Goal: Task Accomplishment & Management: Manage account settings

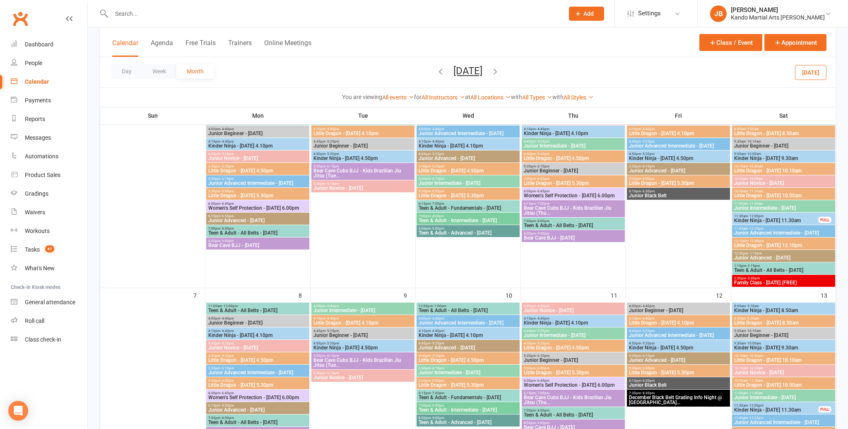
click at [126, 12] on input "text" at bounding box center [333, 14] width 449 height 12
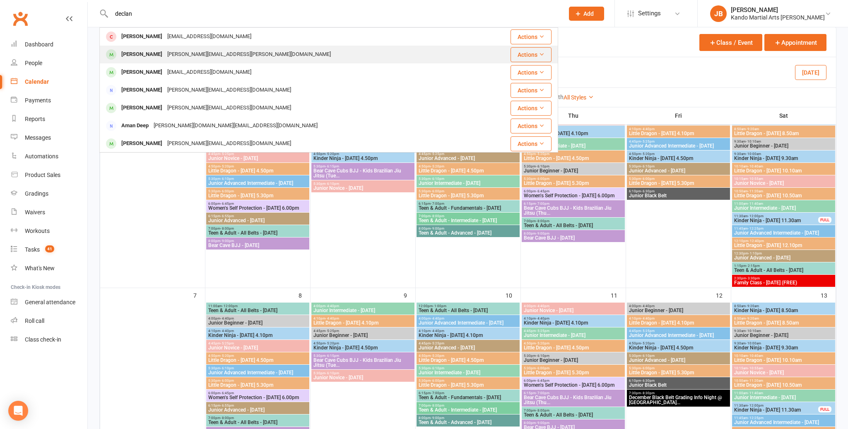
type input "declan"
click at [144, 52] on div "Declan Fankhauser" at bounding box center [142, 54] width 46 height 12
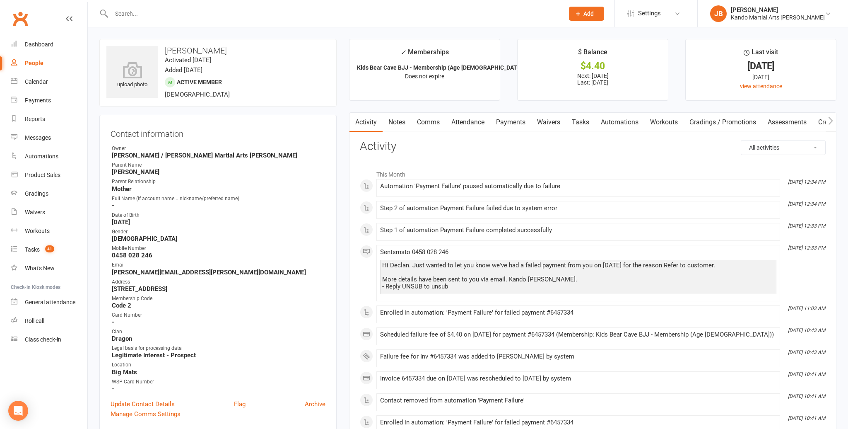
click at [520, 125] on link "Payments" at bounding box center [511, 122] width 41 height 19
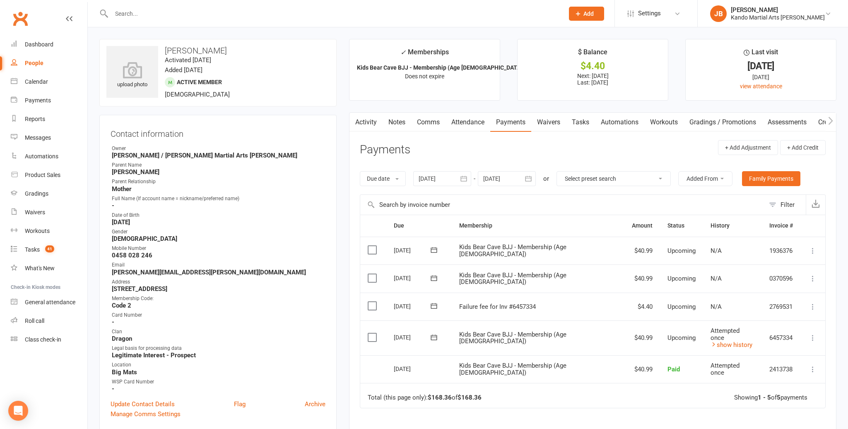
click at [580, 120] on link "Tasks" at bounding box center [580, 122] width 29 height 19
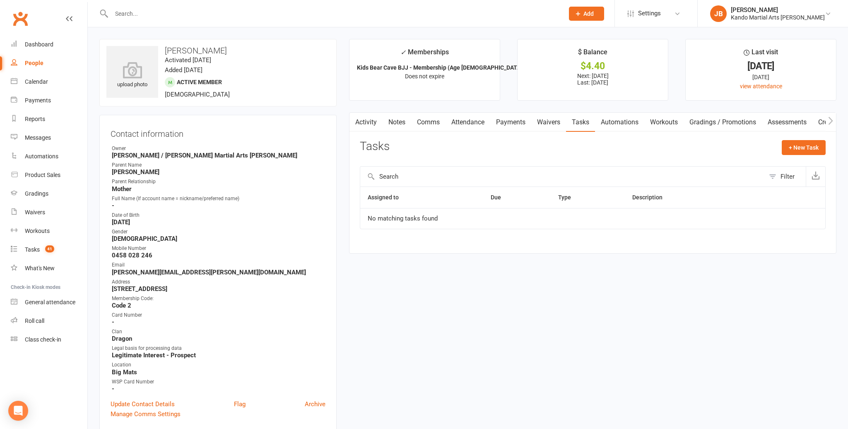
click at [140, 15] on input "text" at bounding box center [333, 14] width 449 height 12
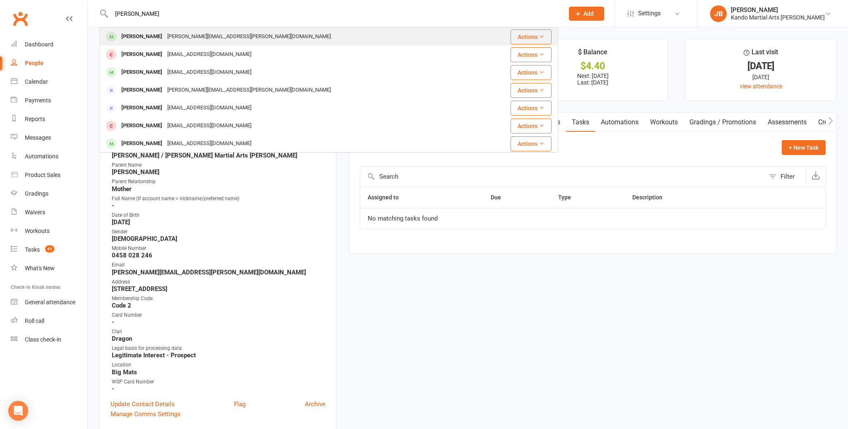
type input "lucas standish"
click at [148, 37] on div "Lucas Standish" at bounding box center [142, 37] width 46 height 12
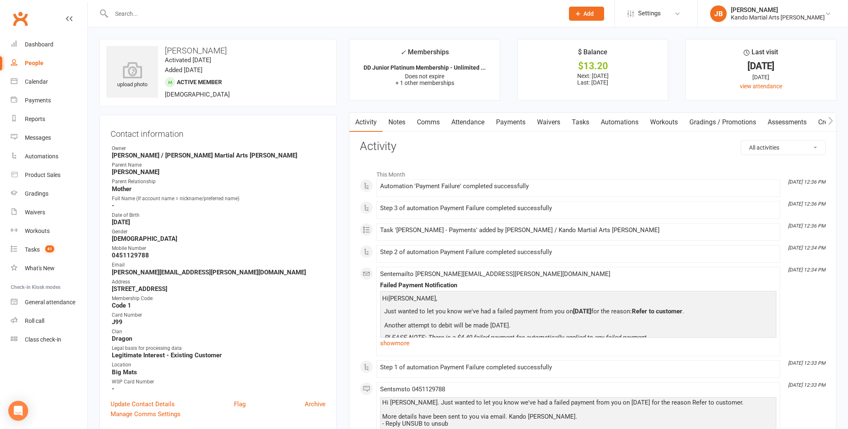
click at [505, 126] on link "Payments" at bounding box center [511, 122] width 41 height 19
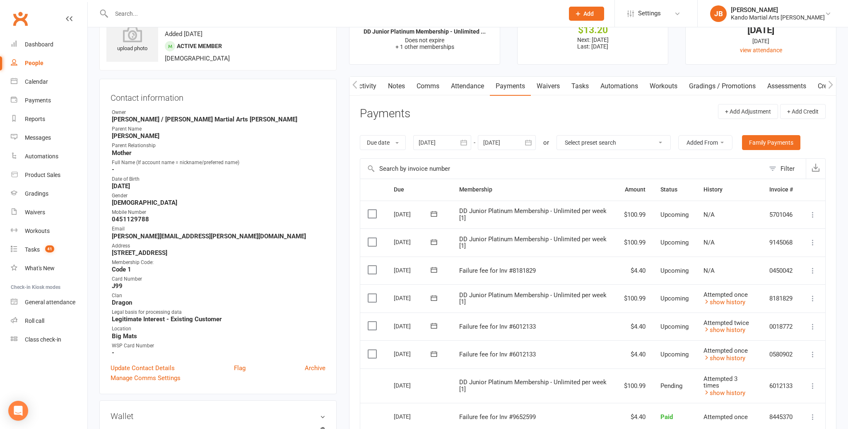
scroll to position [83, 0]
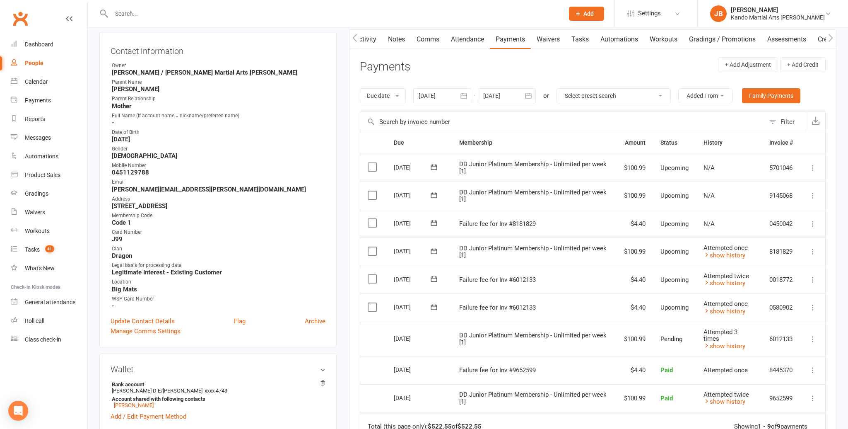
click at [576, 45] on link "Tasks" at bounding box center [580, 39] width 29 height 19
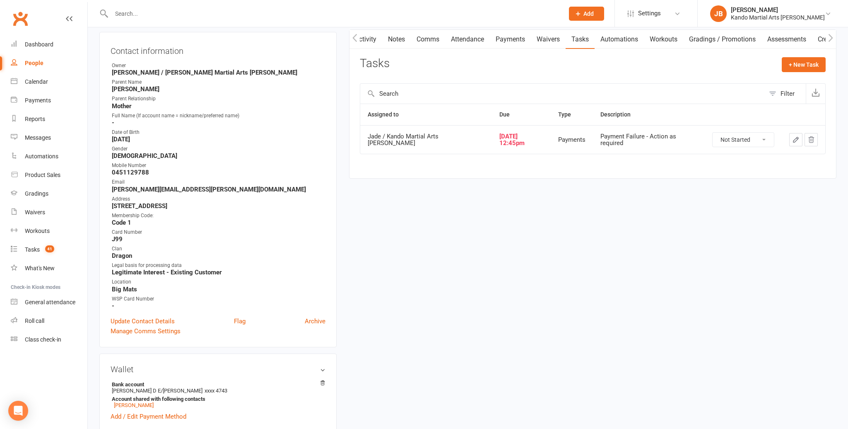
click at [727, 140] on select "Not Started In Progress Waiting Complete" at bounding box center [743, 140] width 61 height 14
select select "unstarted"
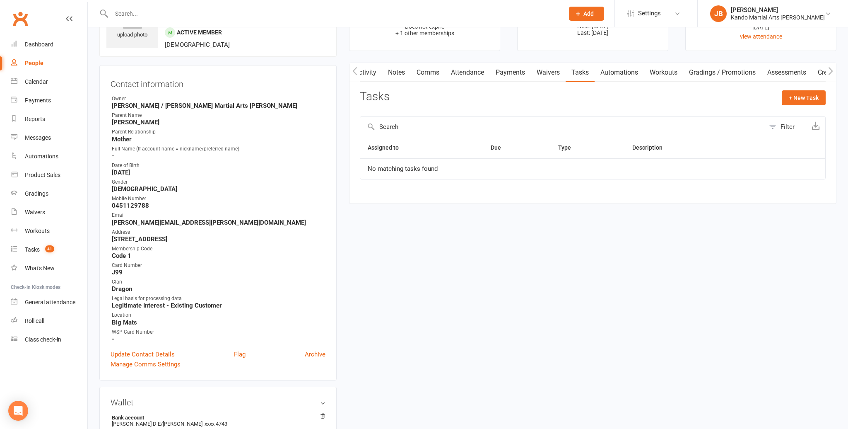
scroll to position [44, 0]
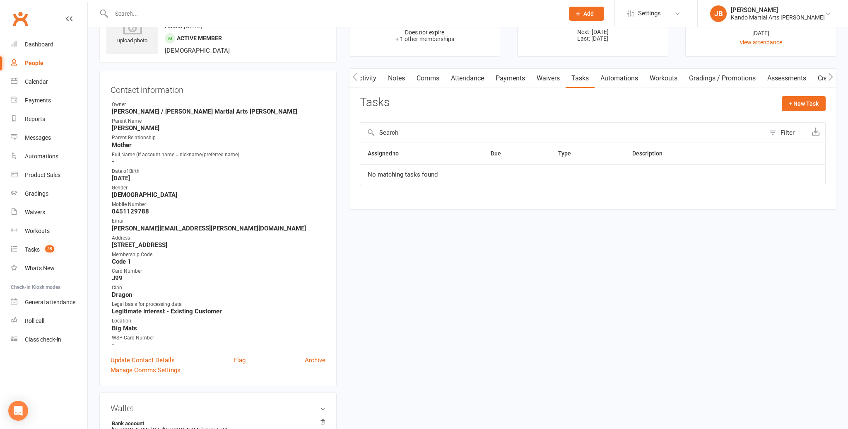
click at [476, 80] on link "Attendance" at bounding box center [467, 78] width 45 height 19
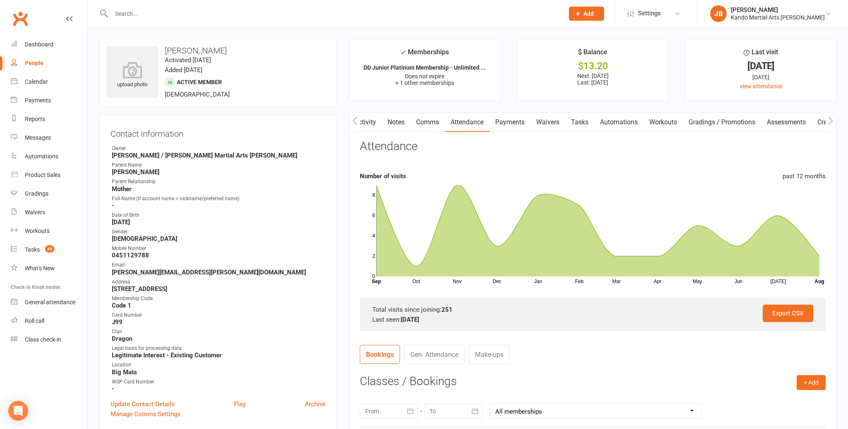
drag, startPoint x: 498, startPoint y: 118, endPoint x: 500, endPoint y: 124, distance: 6.4
click at [498, 118] on link "Payments" at bounding box center [510, 122] width 41 height 19
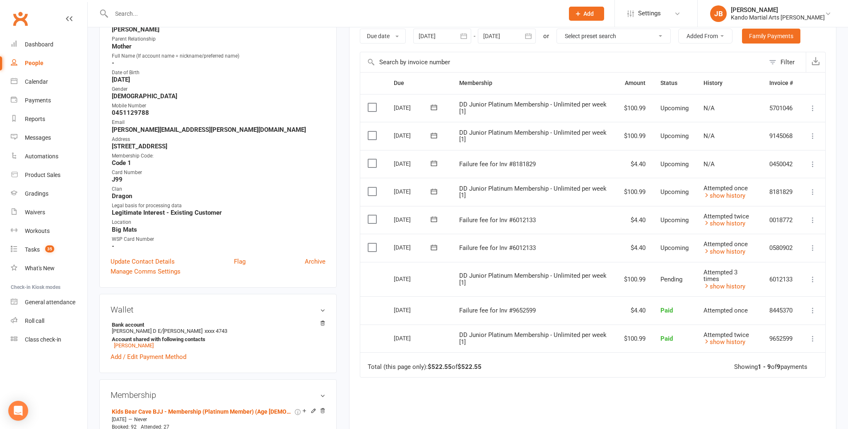
scroll to position [142, 0]
click at [722, 283] on link "show history" at bounding box center [725, 286] width 42 height 7
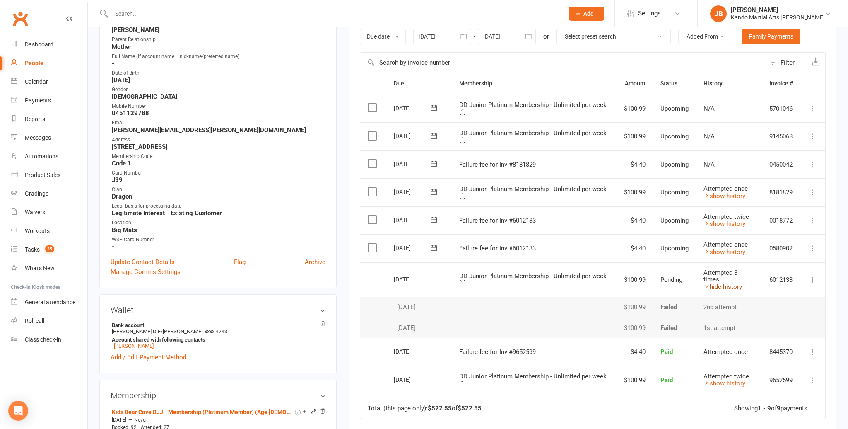
click at [722, 283] on link "hide history" at bounding box center [723, 286] width 39 height 7
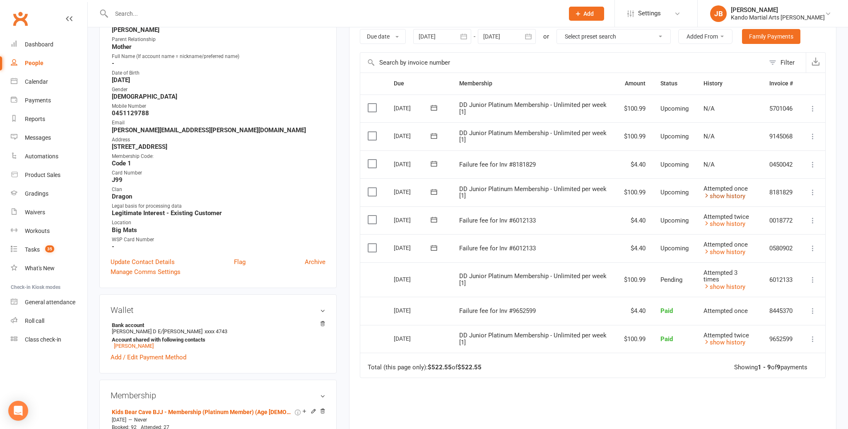
click at [731, 194] on link "show history" at bounding box center [725, 195] width 42 height 7
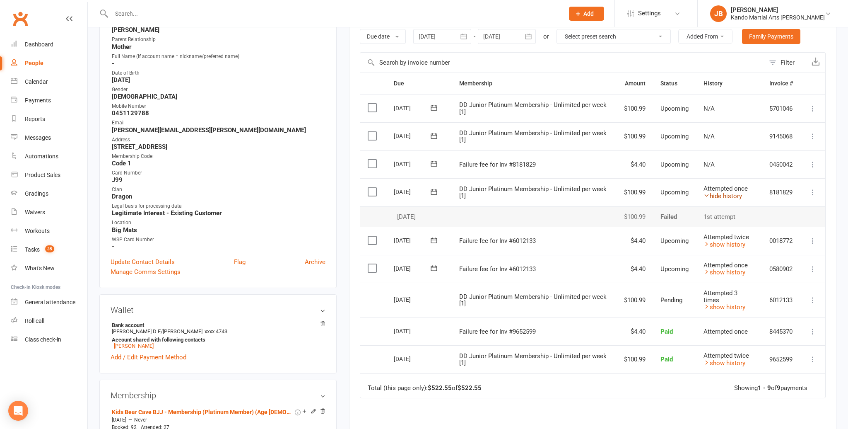
click at [730, 194] on link "hide history" at bounding box center [723, 195] width 39 height 7
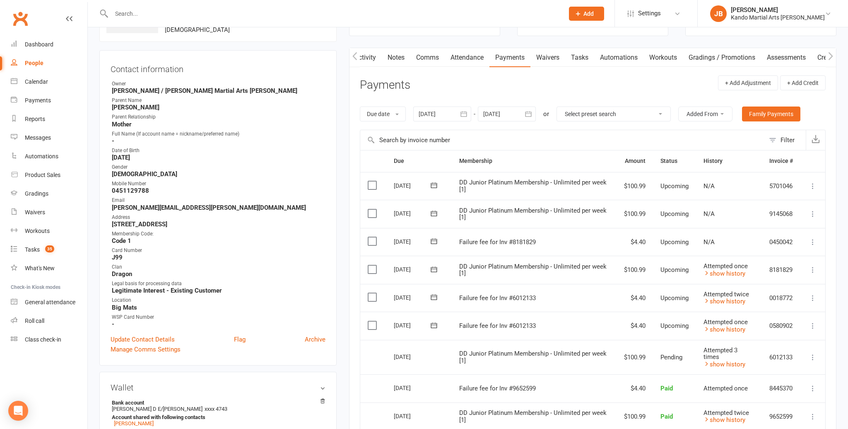
scroll to position [0, 0]
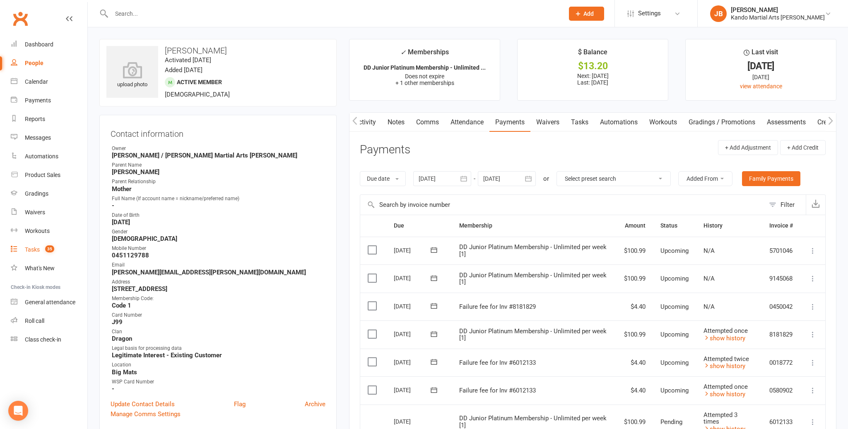
click at [29, 248] on div "Tasks" at bounding box center [32, 249] width 15 height 7
select select "incomplete"
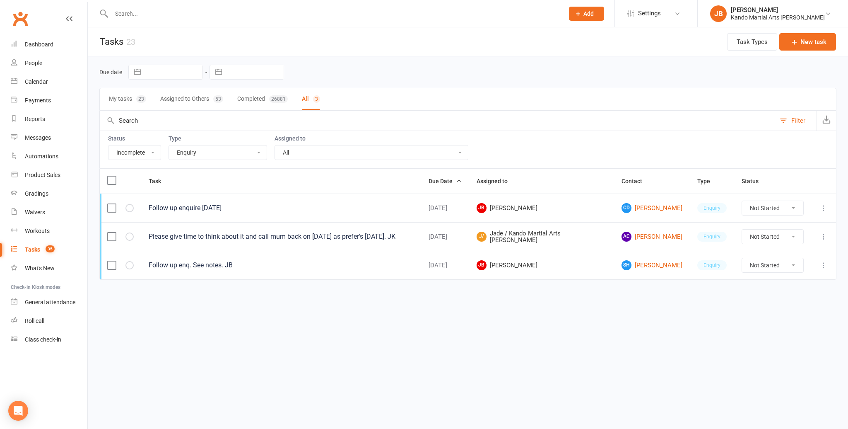
click at [210, 150] on select "All Admin Bbpc - black belt prep course Cancellation Enquiry Follow-up In-class…" at bounding box center [218, 152] width 98 height 14
select select "15046"
select select "waiting"
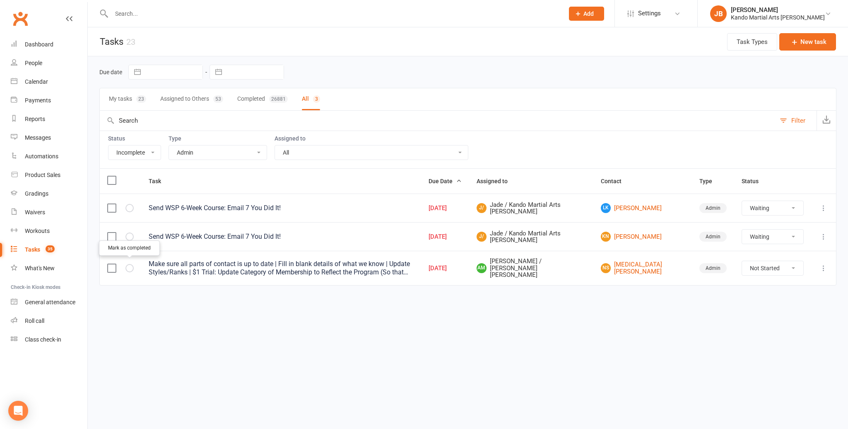
click at [0, 0] on icon "button" at bounding box center [0, 0] width 0 height 0
select select "waiting"
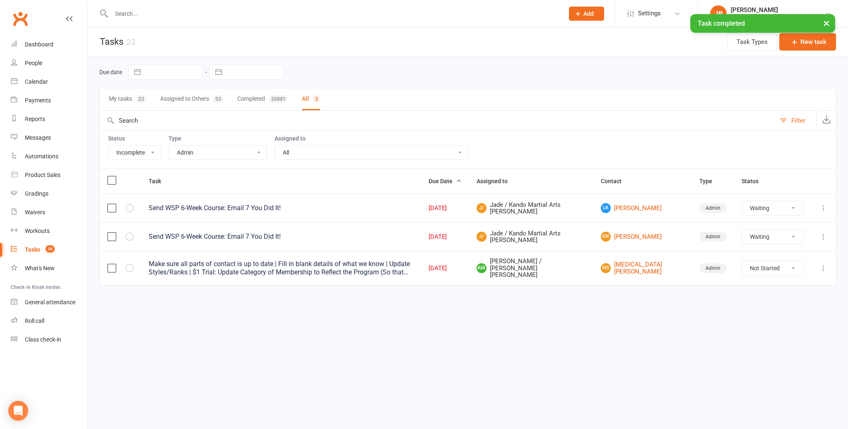
select select "waiting"
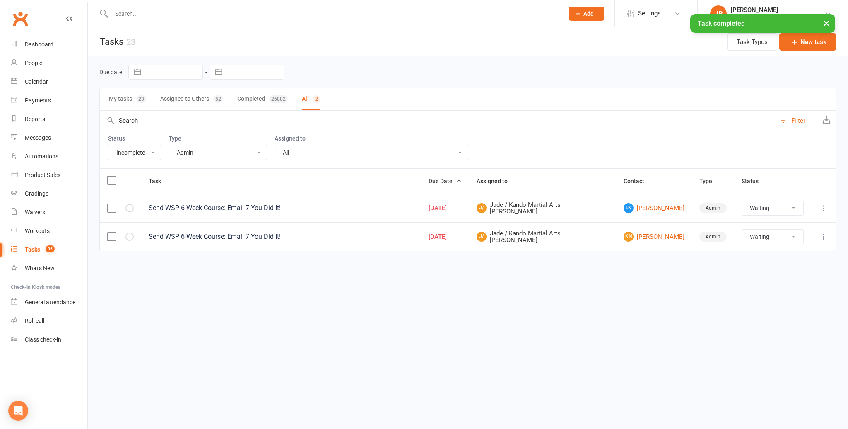
click at [190, 155] on select "All Admin Bbpc - black belt prep course Cancellation Enquiry Follow-up In-class…" at bounding box center [218, 152] width 98 height 14
select select "32850"
select select "waiting"
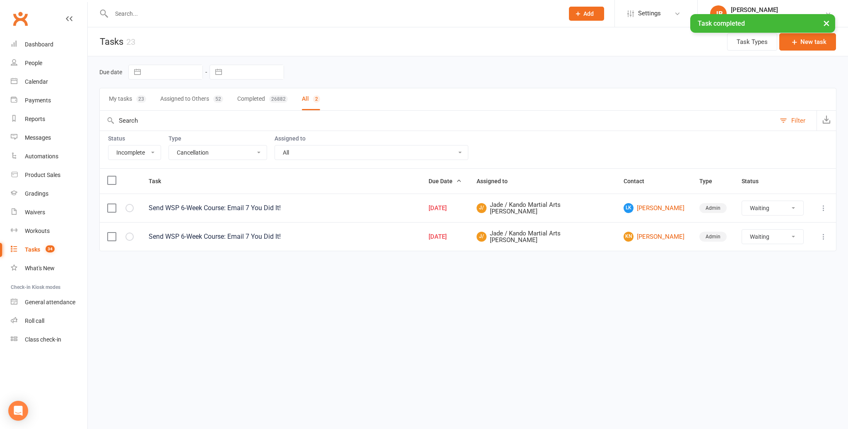
select select "waiting"
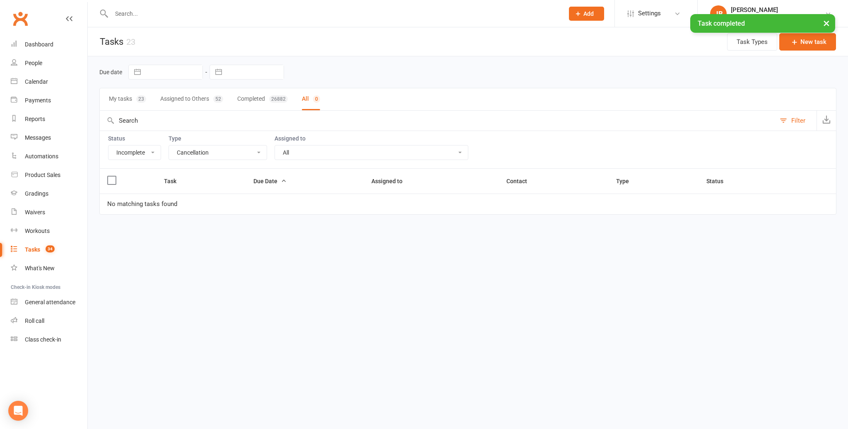
click at [190, 156] on select "All Admin Bbpc - black belt prep course Cancellation Enquiry Follow-up In-class…" at bounding box center [218, 152] width 98 height 14
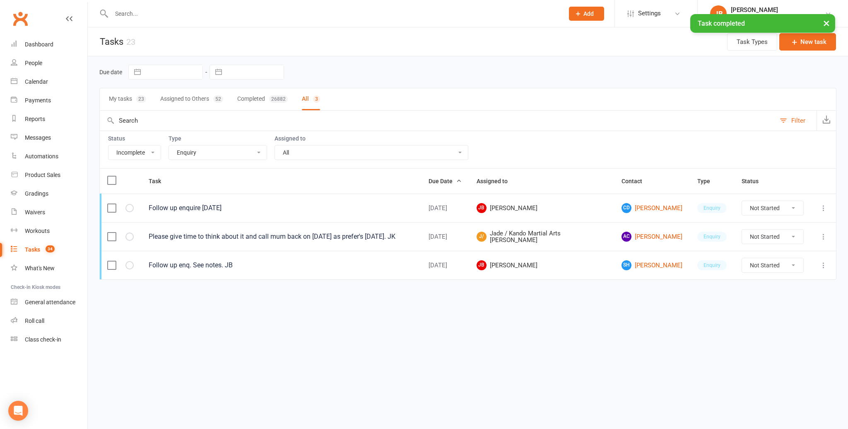
click at [189, 153] on select "All Admin Bbpc - black belt prep course Cancellation Enquiry Follow-up In-class…" at bounding box center [218, 152] width 98 height 14
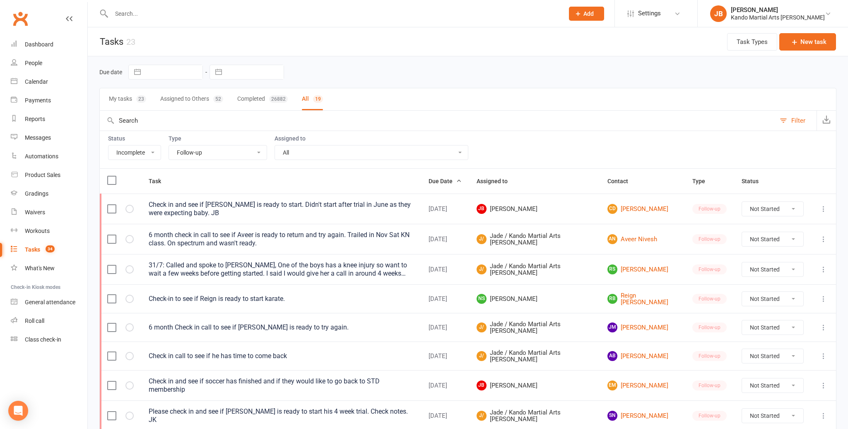
click at [191, 153] on select "All Admin Bbpc - black belt prep course Cancellation Enquiry Follow-up In-class…" at bounding box center [218, 152] width 98 height 14
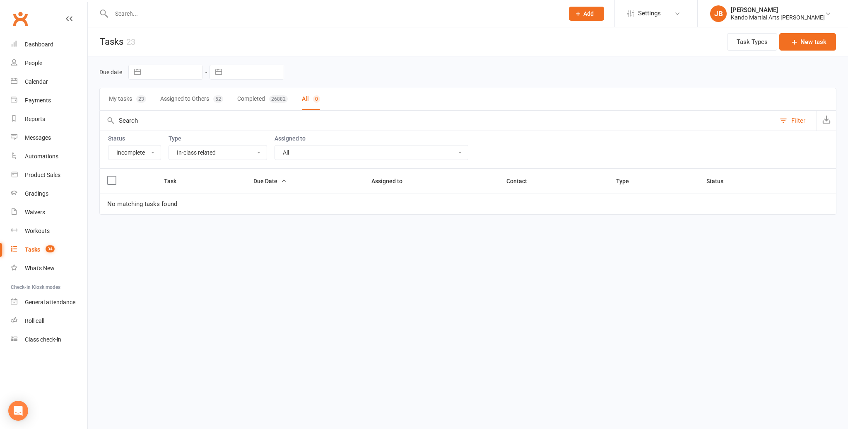
click at [188, 151] on select "All Admin Bbpc - black belt prep course Cancellation Enquiry Follow-up In-class…" at bounding box center [218, 152] width 98 height 14
select select "28119"
select select "started"
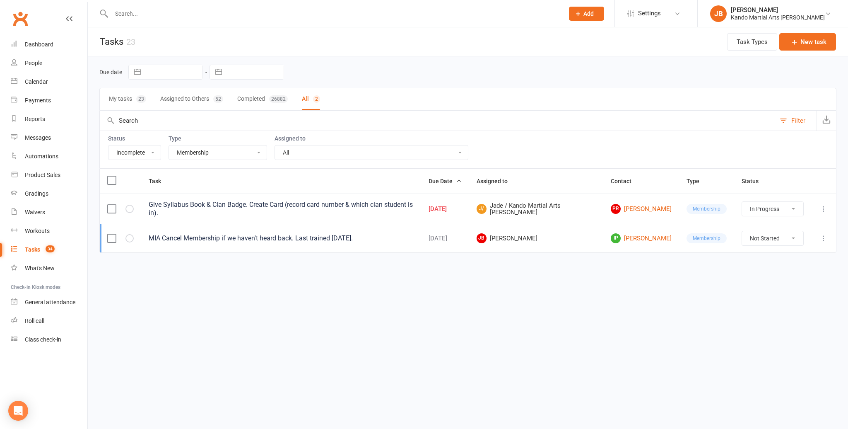
click at [185, 152] on select "All Admin Bbpc - black belt prep course Cancellation Enquiry Follow-up In-class…" at bounding box center [218, 152] width 98 height 14
select select "23793"
select select "started"
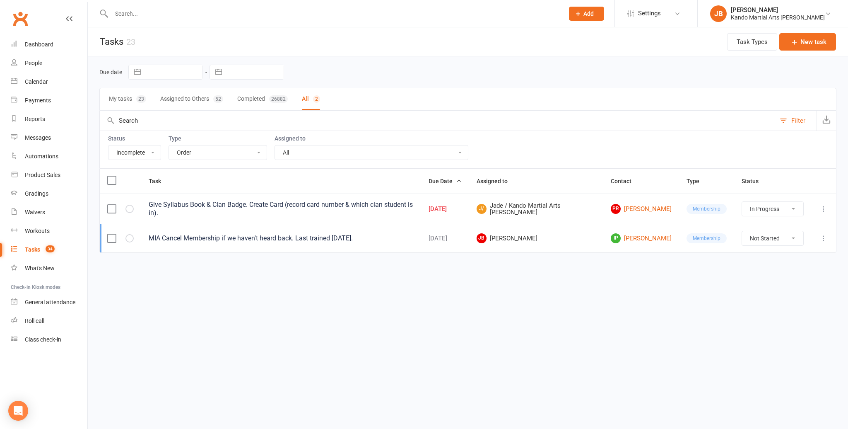
select select "started"
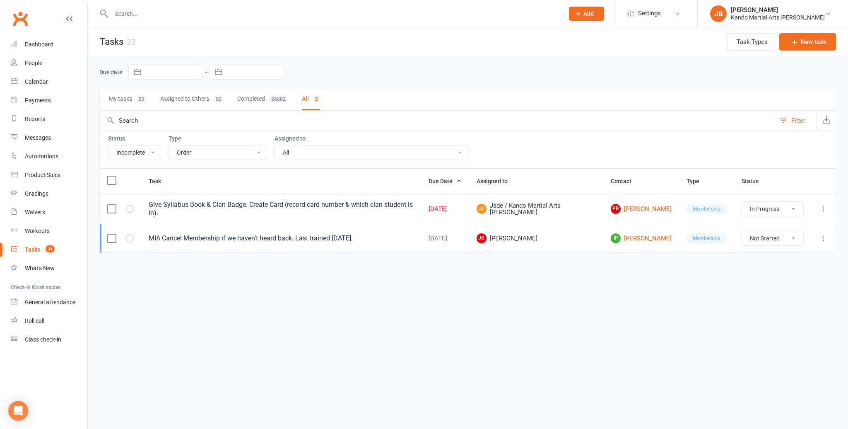
select select "started"
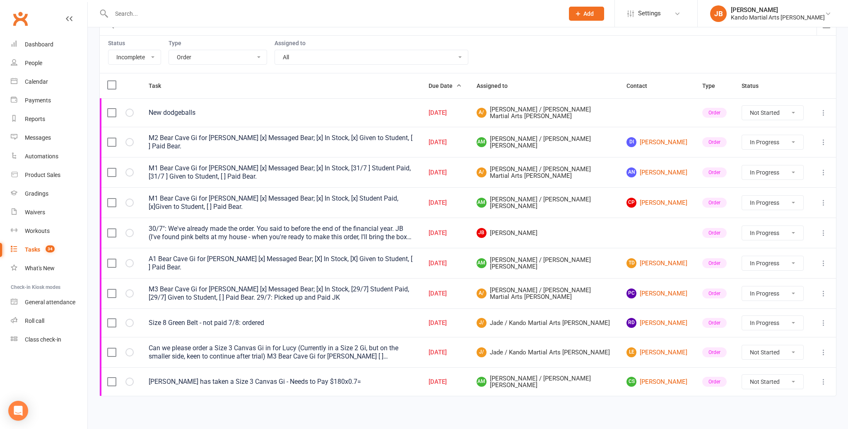
scroll to position [95, 0]
click at [196, 61] on select "All Admin Bbpc - black belt prep course Cancellation Enquiry Follow-up In-class…" at bounding box center [218, 58] width 98 height 14
select select "21718"
select select "started"
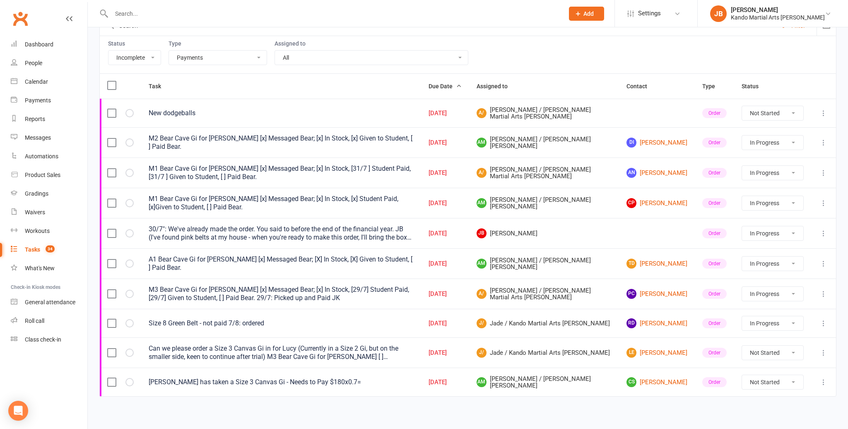
select select "started"
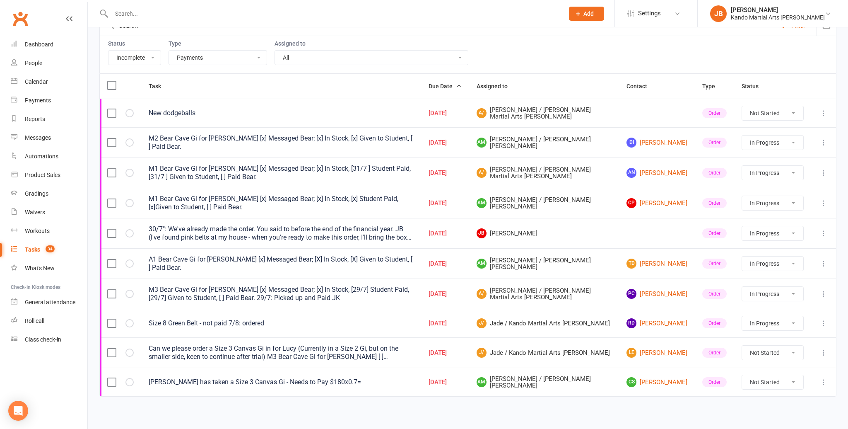
select select "started"
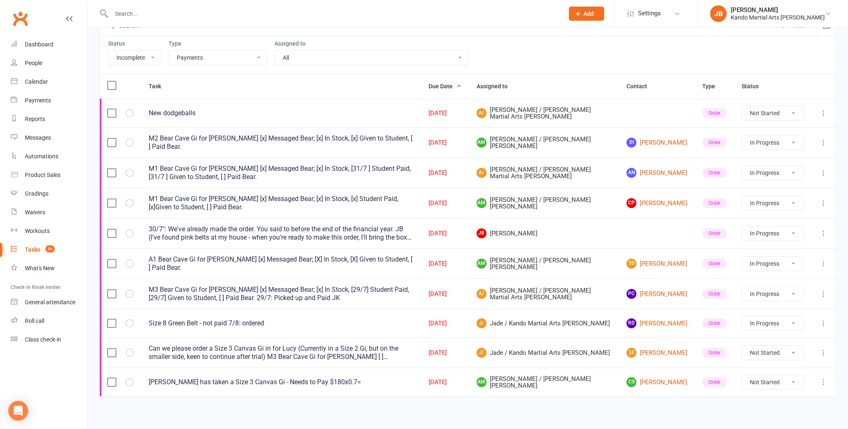
select select "started"
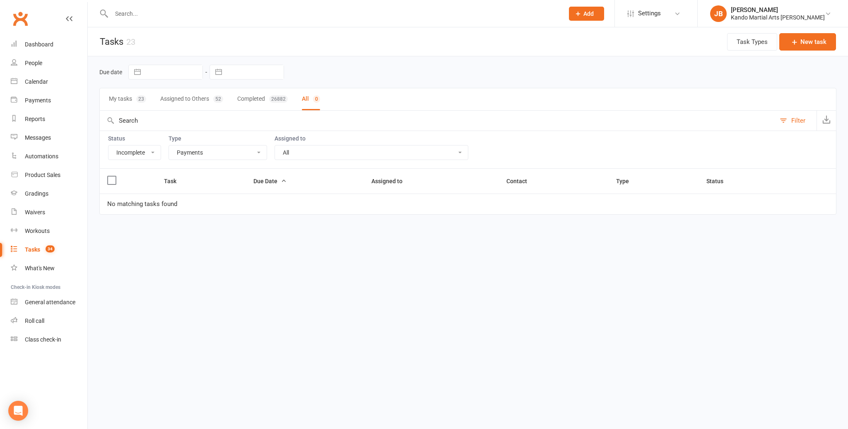
scroll to position [0, 0]
click at [182, 155] on select "All Admin Bbpc - black belt prep course Cancellation Enquiry Follow-up In-class…" at bounding box center [218, 152] width 98 height 14
click at [190, 152] on select "All Admin Bbpc - black belt prep course Cancellation Enquiry Follow-up In-class…" at bounding box center [218, 152] width 98 height 14
click at [191, 152] on select "All Admin Bbpc - black belt prep course Cancellation Enquiry Follow-up In-class…" at bounding box center [218, 152] width 98 height 14
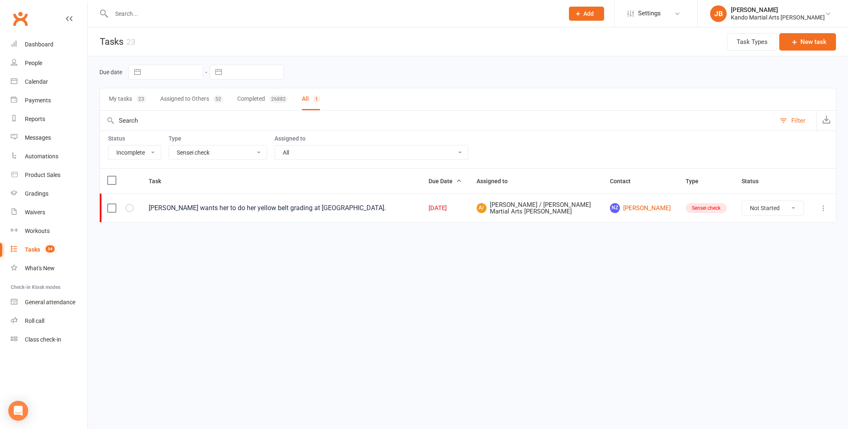
click at [190, 153] on select "All Admin Bbpc - black belt prep course Cancellation Enquiry Follow-up In-class…" at bounding box center [218, 152] width 98 height 14
select select "20654"
select select "started"
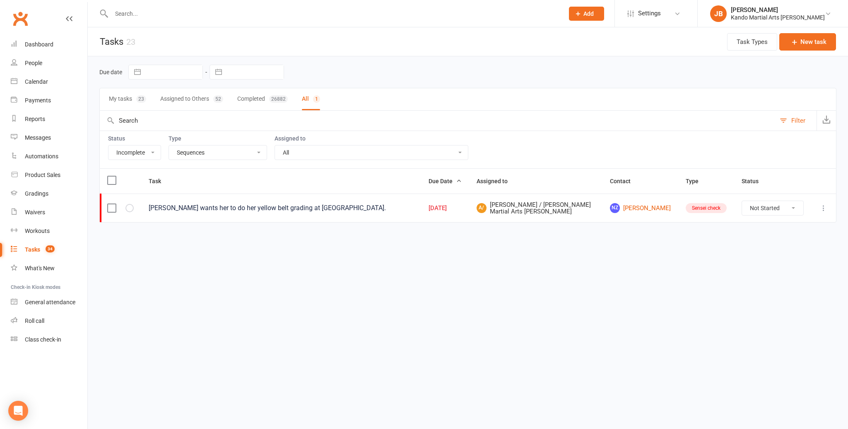
select select "started"
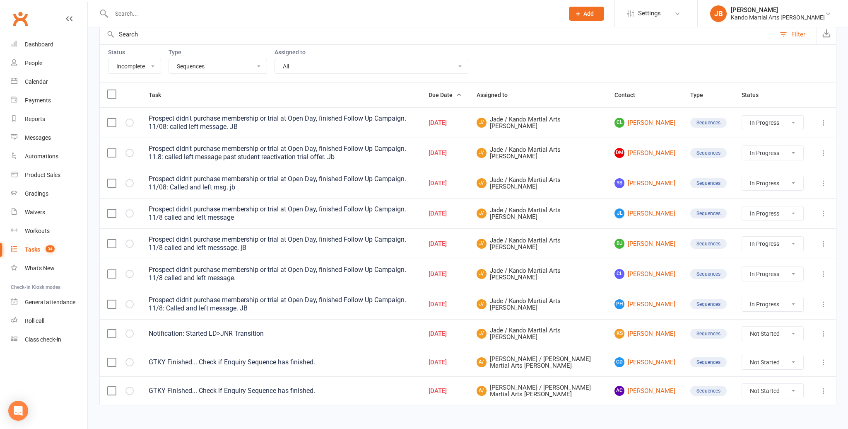
scroll to position [95, 0]
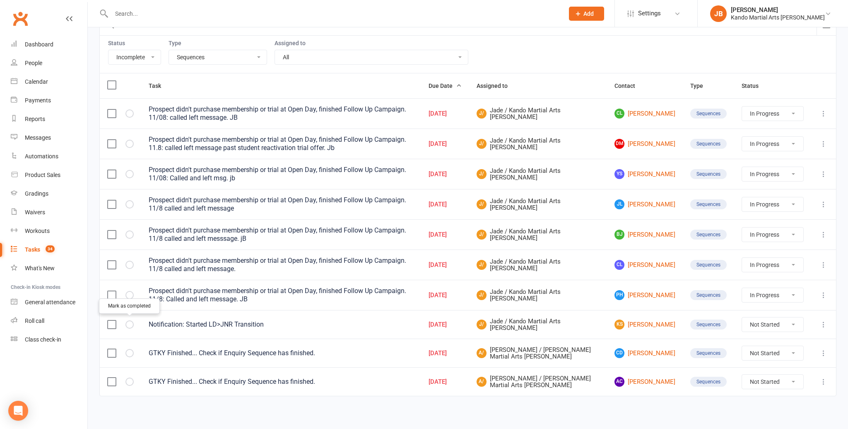
click at [0, 0] on icon "button" at bounding box center [0, 0] width 0 height 0
select select "started"
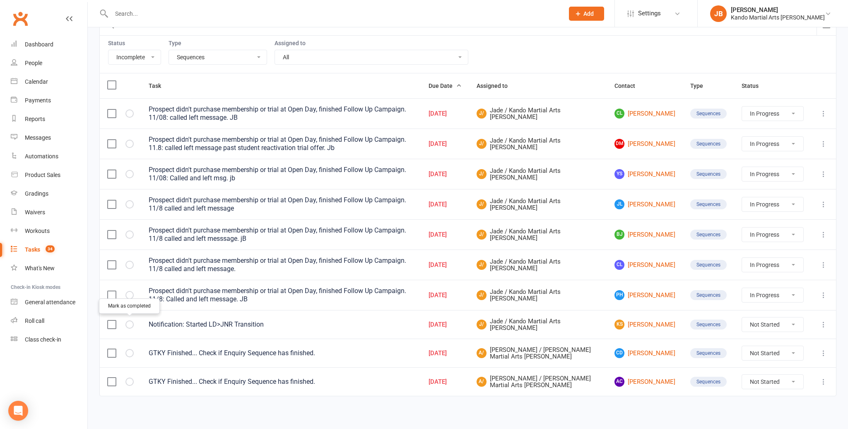
select select "started"
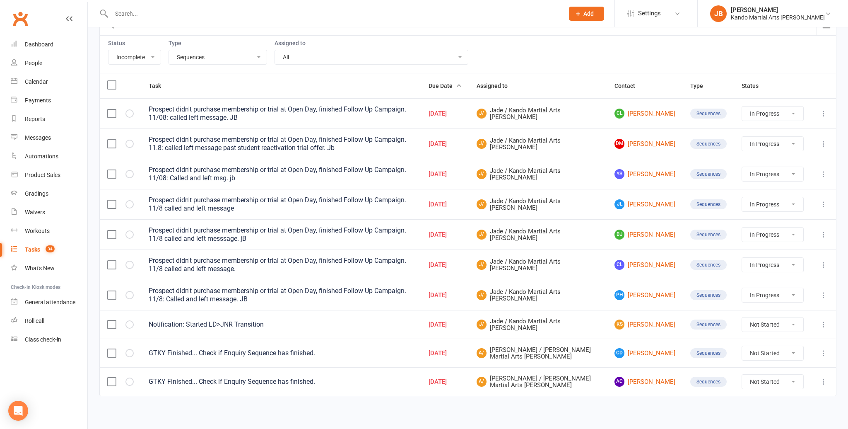
select select "started"
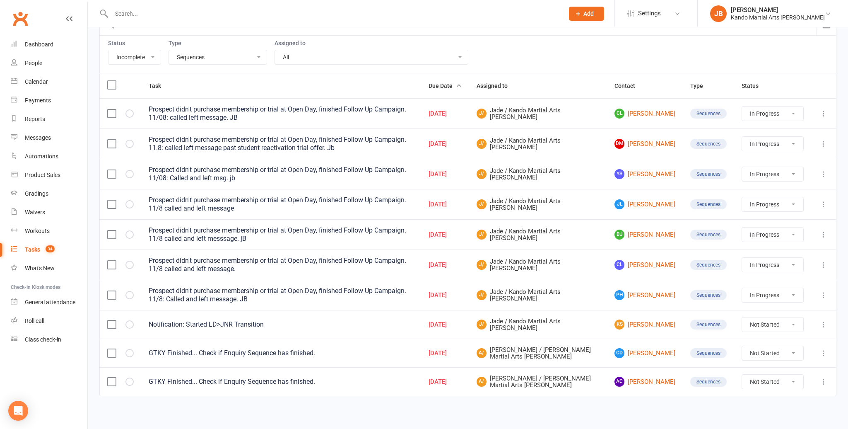
select select "started"
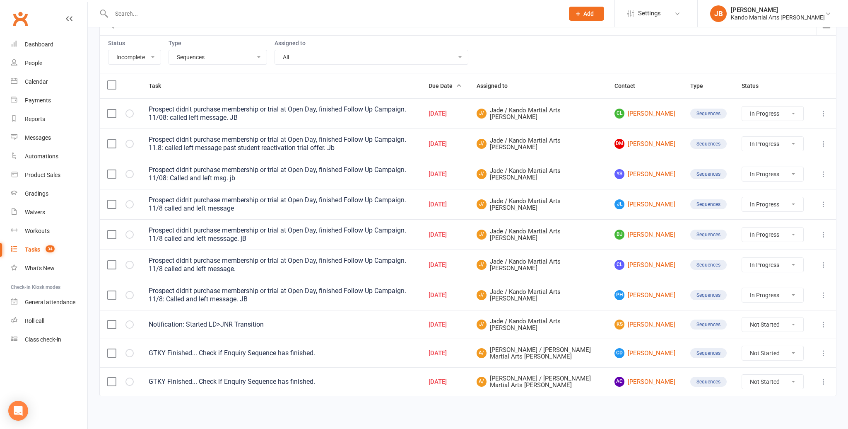
select select "started"
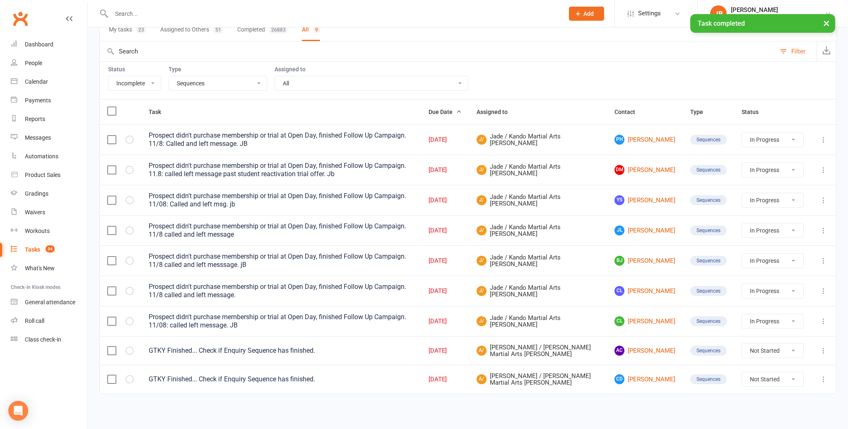
scroll to position [67, 0]
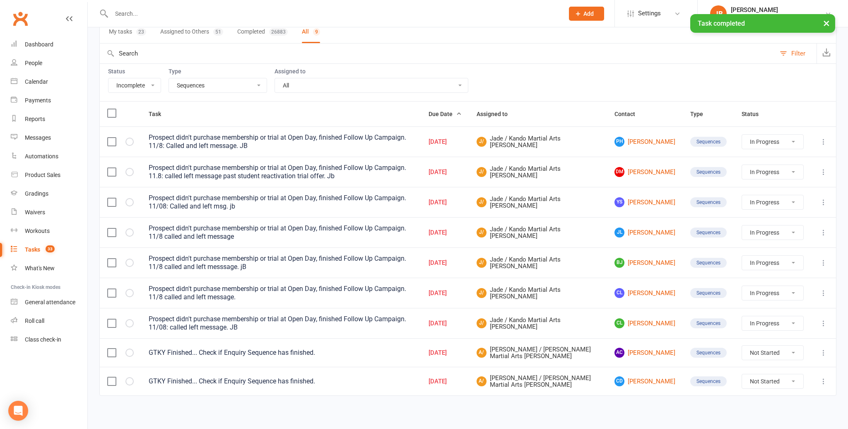
click at [768, 347] on select "Not Started In Progress Waiting Complete" at bounding box center [772, 353] width 61 height 14
select select "unstarted"
select select "started"
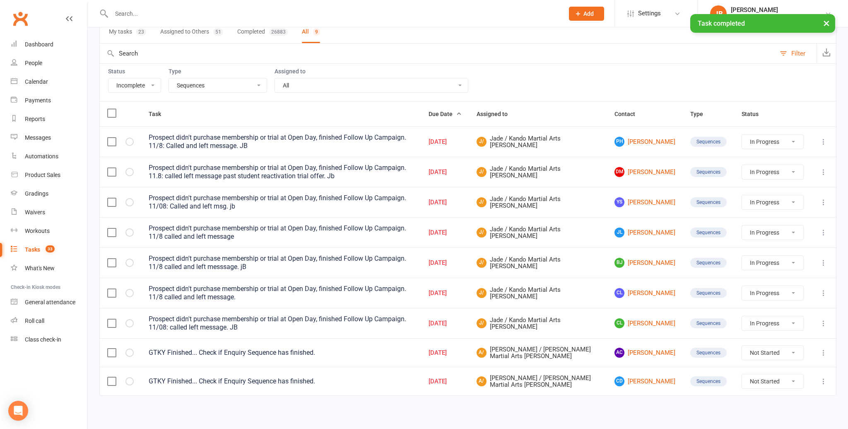
select select "started"
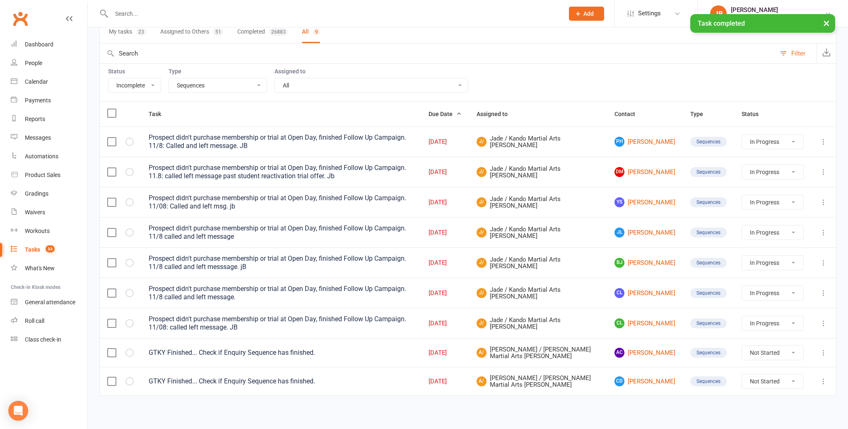
select select "started"
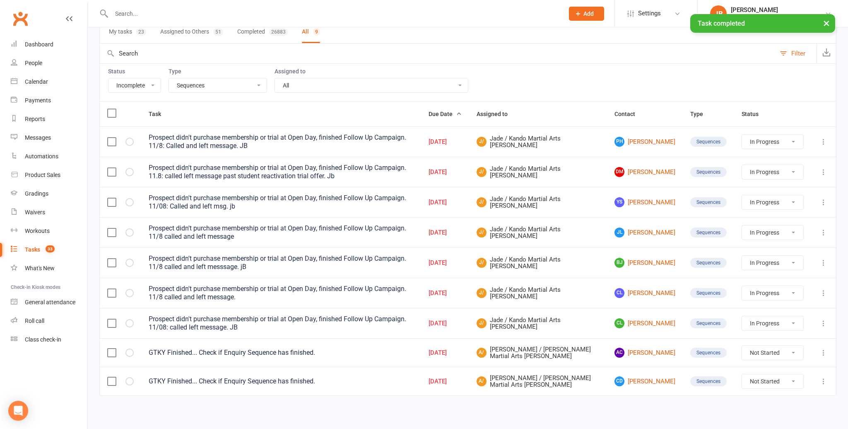
select select "started"
select select "waiting"
click at [754, 382] on select "Not Started In Progress Waiting Complete" at bounding box center [772, 381] width 61 height 14
select select "unstarted"
select select "started"
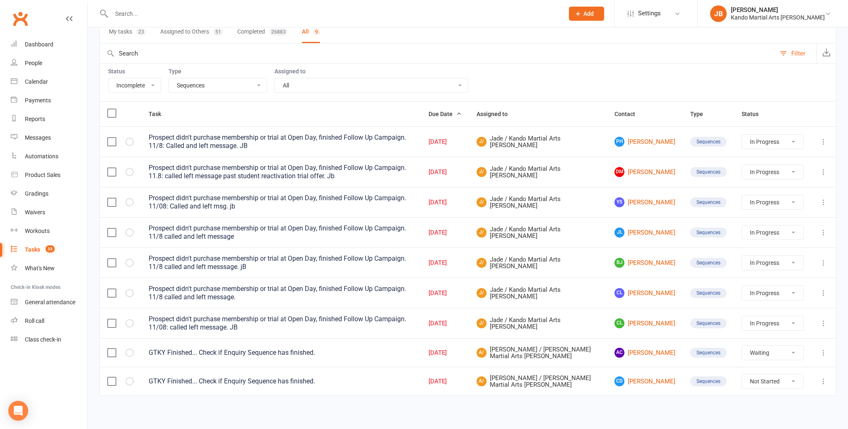
select select "started"
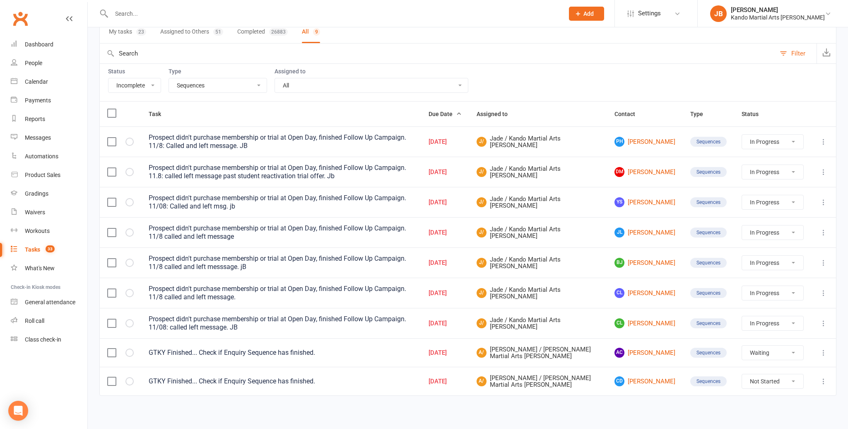
select select "started"
select select "waiting"
select select "started"
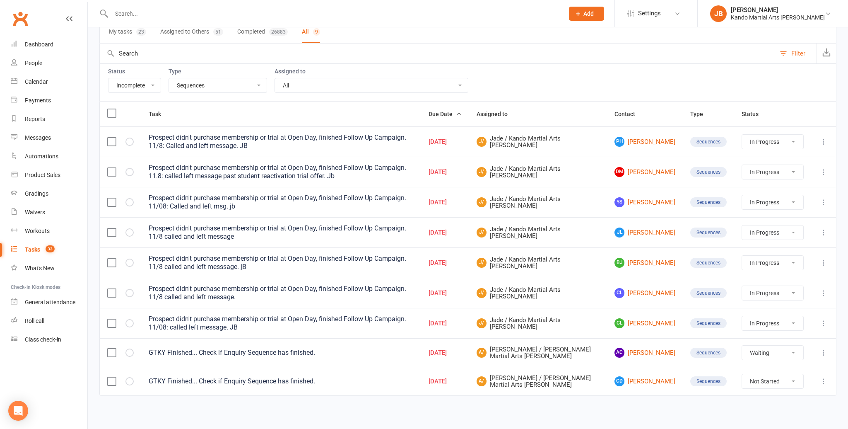
select select "started"
select select "waiting"
select select "started"
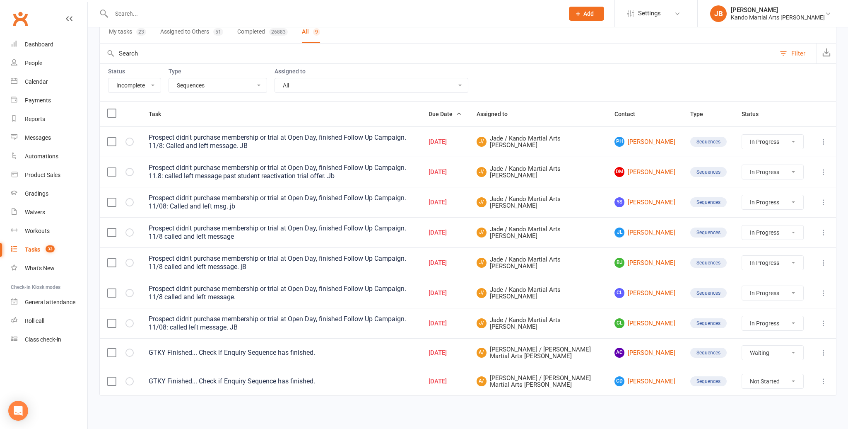
select select "waiting"
click at [188, 88] on select "All Admin Bbpc - black belt prep course Cancellation Enquiry Follow-up In-class…" at bounding box center [218, 85] width 98 height 14
select select "25921"
select select "started"
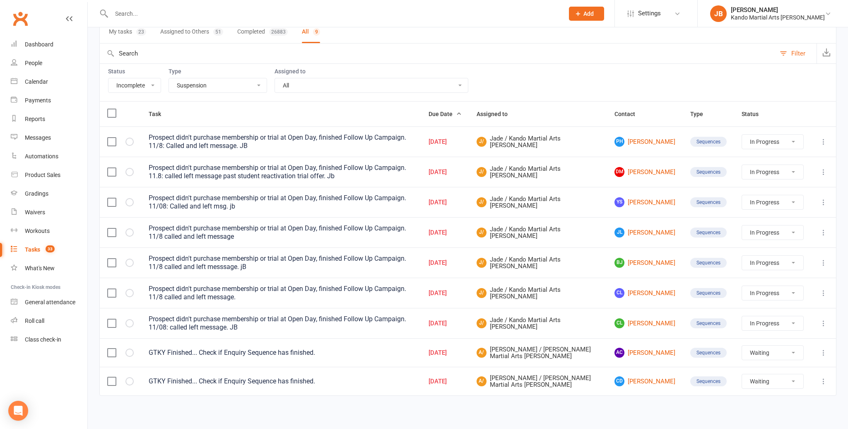
select select "started"
select select "waiting"
select select "started"
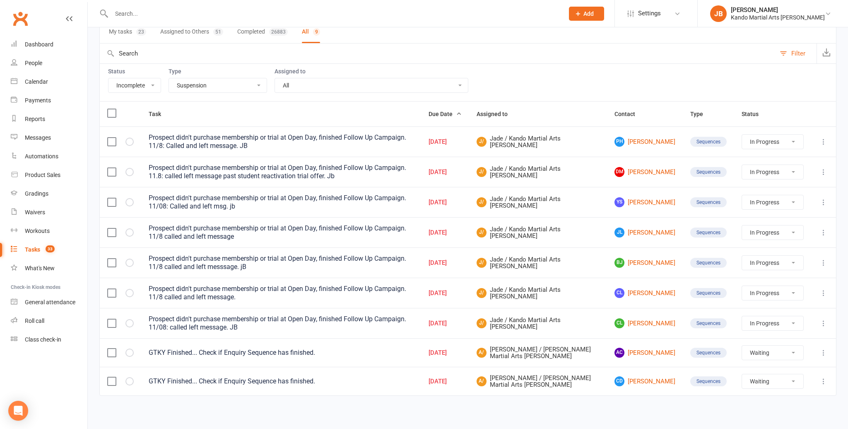
select select "started"
select select "waiting"
select select "started"
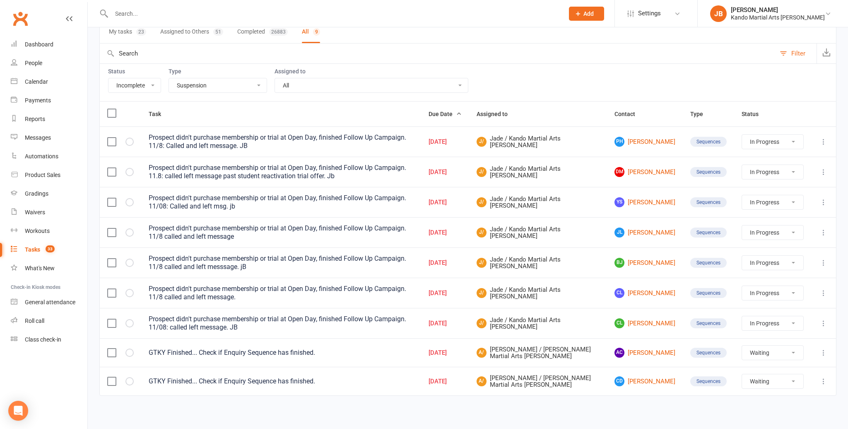
select select "started"
select select "waiting"
select select "started"
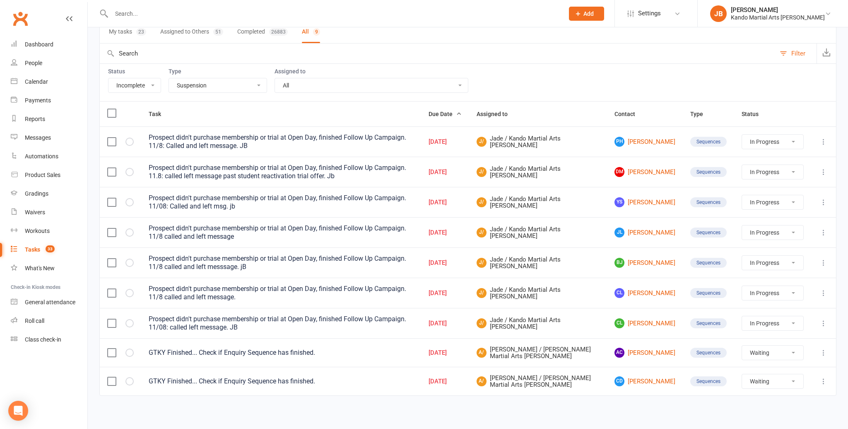
select select "waiting"
select select "started"
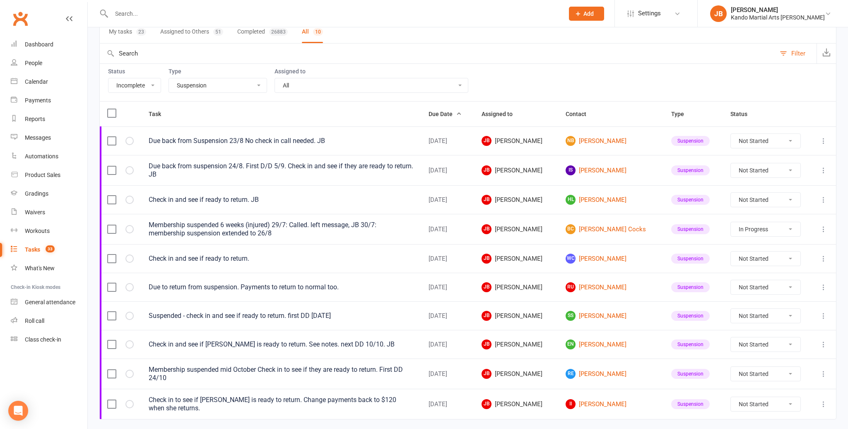
scroll to position [75, 0]
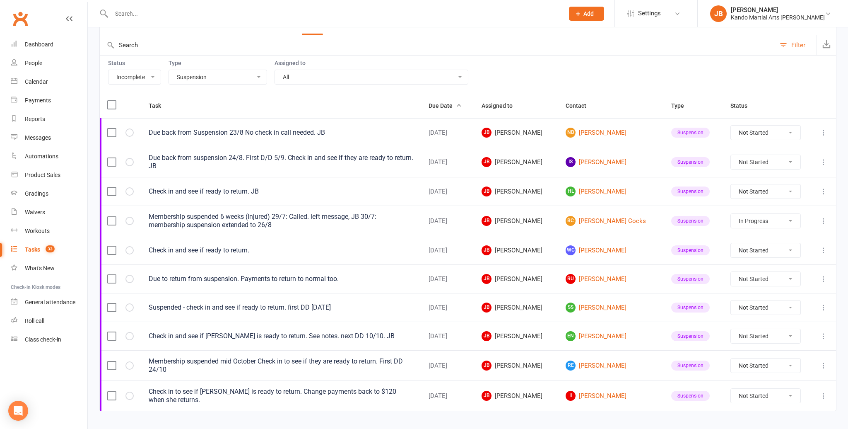
click at [200, 79] on select "All Admin Bbpc - black belt prep course Cancellation Enquiry Follow-up In-class…" at bounding box center [218, 77] width 98 height 14
select select "23766"
select select "started"
select select "waiting"
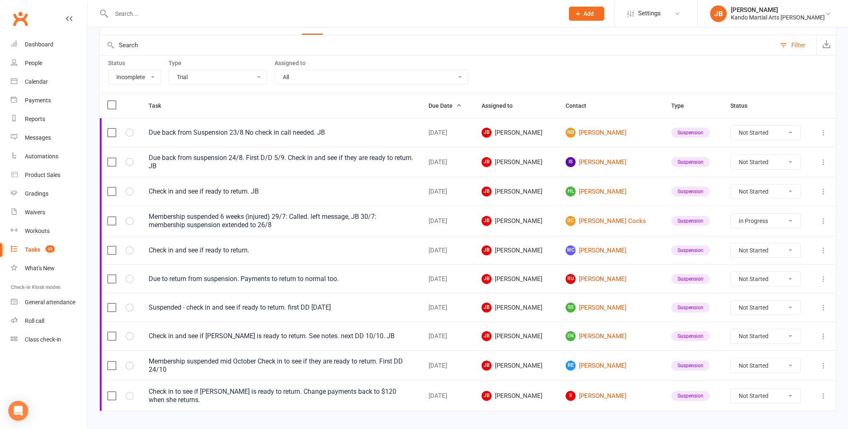
select select "waiting"
select select "started"
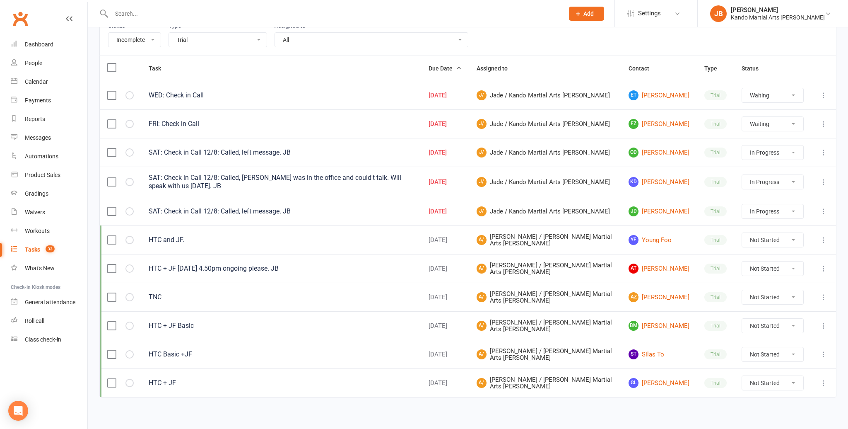
scroll to position [112, 0]
click at [123, 10] on input "text" at bounding box center [333, 14] width 449 height 12
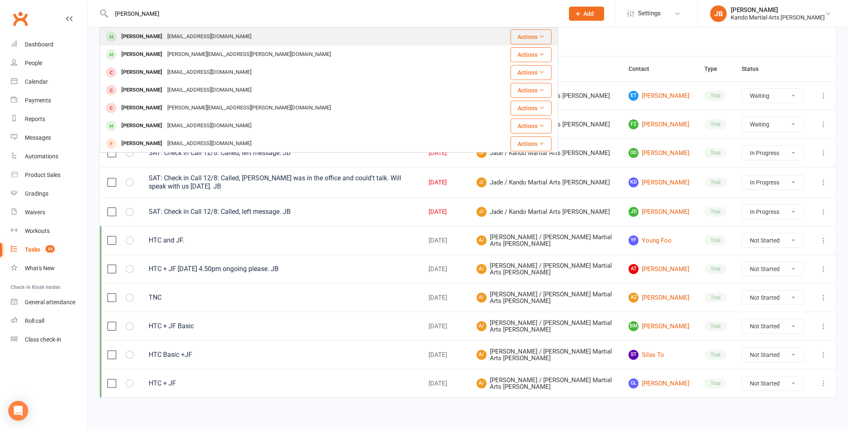
type input "joshua evans"
click at [145, 38] on div "Joshua Evans" at bounding box center [142, 37] width 46 height 12
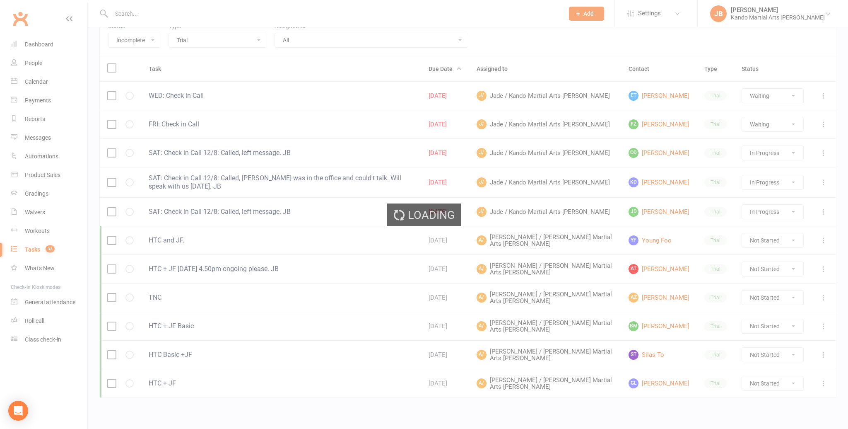
scroll to position [113, 0]
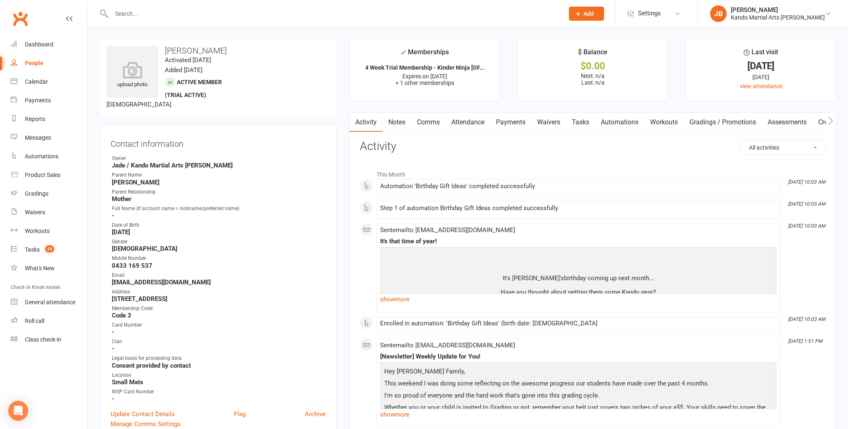
click at [473, 121] on link "Attendance" at bounding box center [468, 122] width 45 height 19
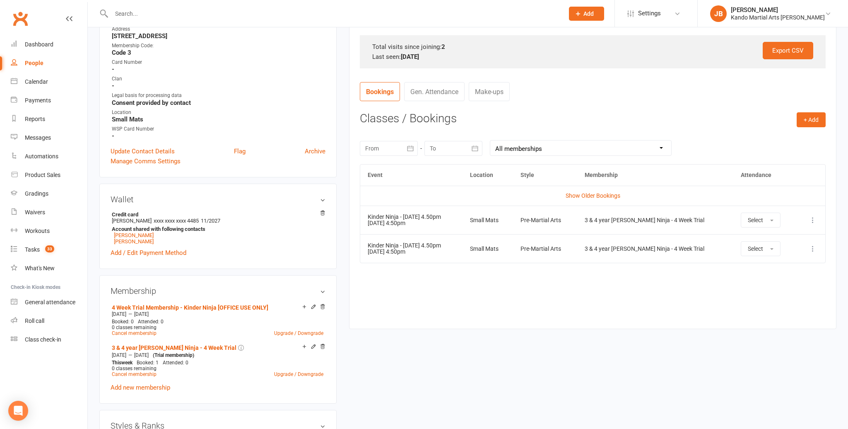
scroll to position [262, 0]
click at [577, 196] on link "Show Older Bookings" at bounding box center [593, 196] width 55 height 7
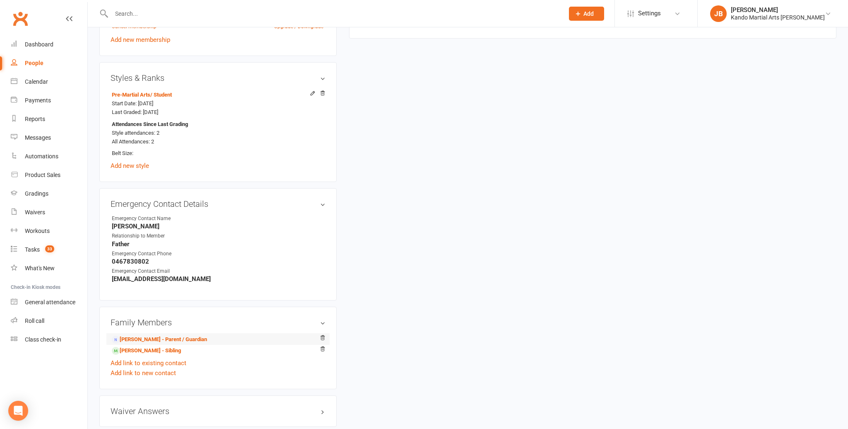
scroll to position [609, 0]
click at [152, 353] on link "Sasha Evans - Sibling" at bounding box center [146, 352] width 69 height 9
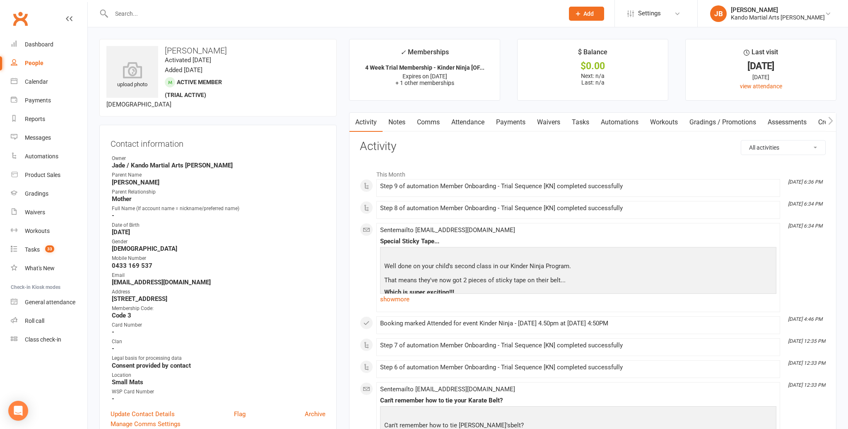
click at [476, 128] on link "Attendance" at bounding box center [468, 122] width 45 height 19
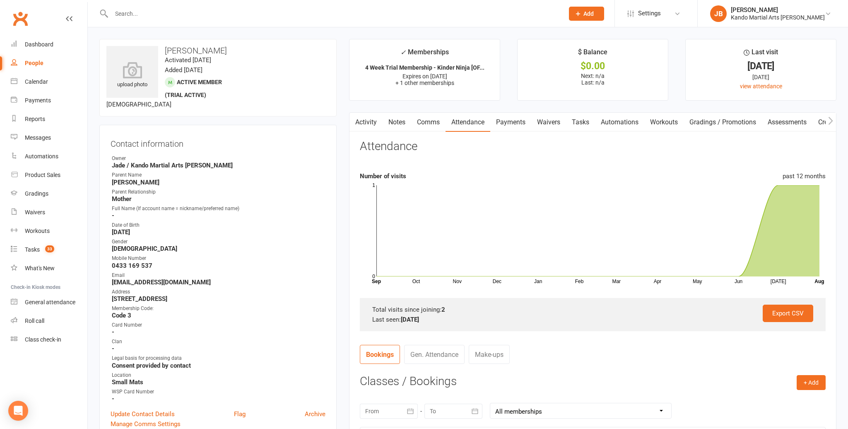
click at [594, 119] on link "Tasks" at bounding box center [580, 122] width 29 height 19
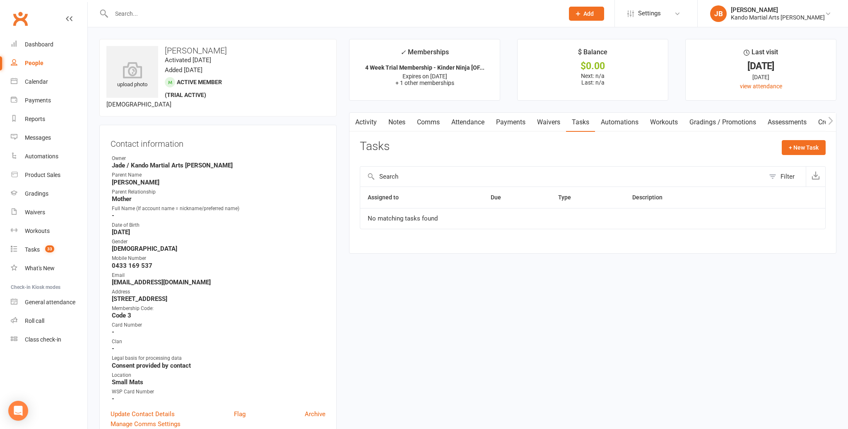
click at [397, 124] on link "Notes" at bounding box center [397, 122] width 29 height 19
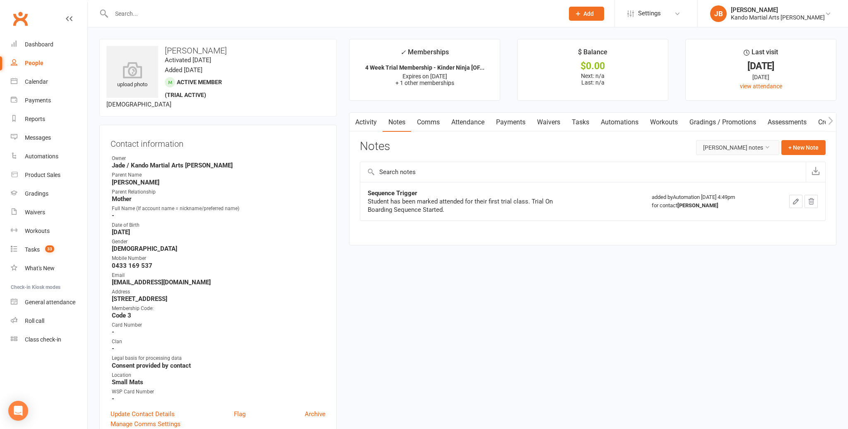
click at [717, 143] on button "Sasha Evans's notes" at bounding box center [737, 147] width 83 height 15
click at [715, 176] on link "All family notes" at bounding box center [739, 182] width 82 height 17
click at [457, 121] on link "Attendance" at bounding box center [468, 122] width 45 height 19
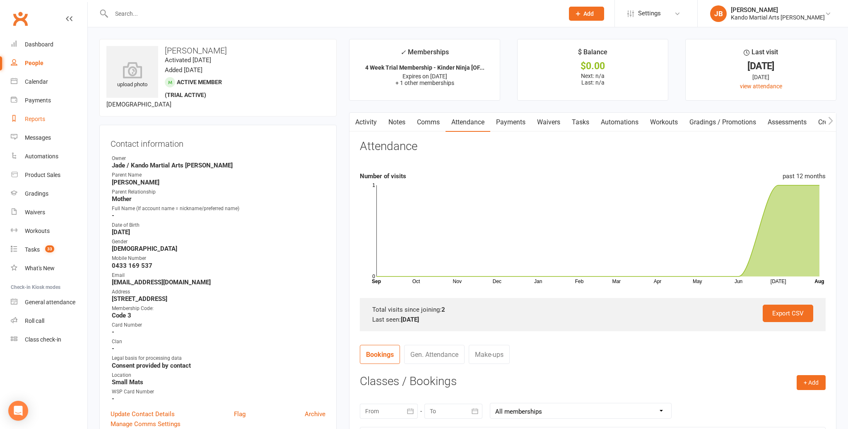
click at [34, 120] on div "Reports" at bounding box center [35, 119] width 20 height 7
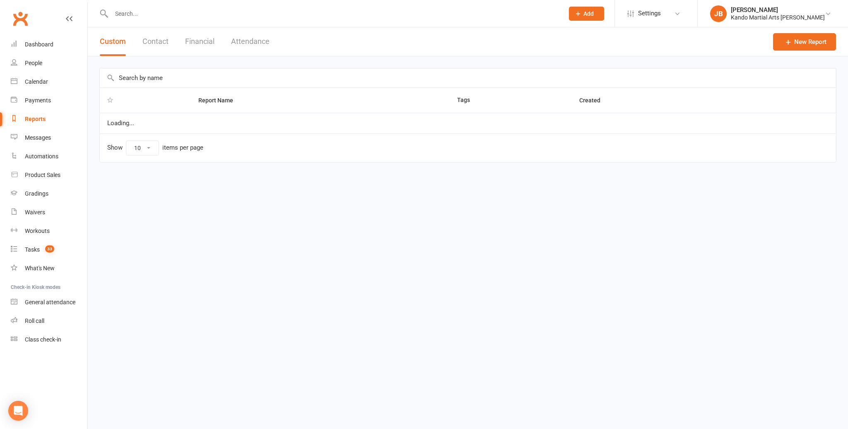
select select "100"
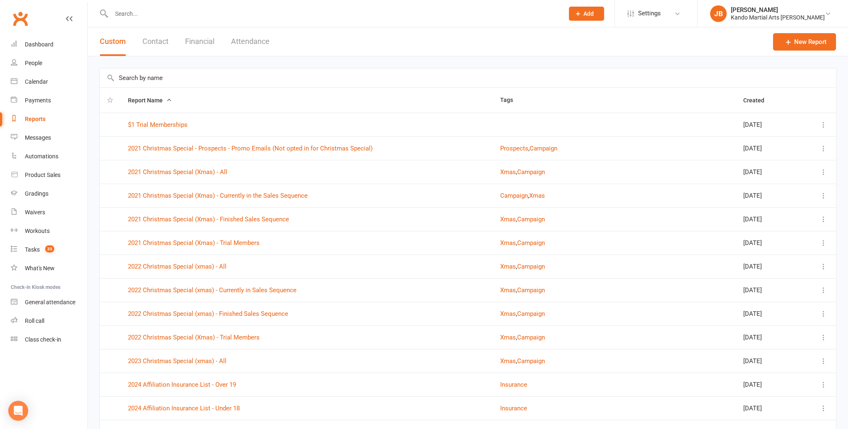
click at [140, 75] on input "text" at bounding box center [468, 77] width 737 height 19
type input "mia"
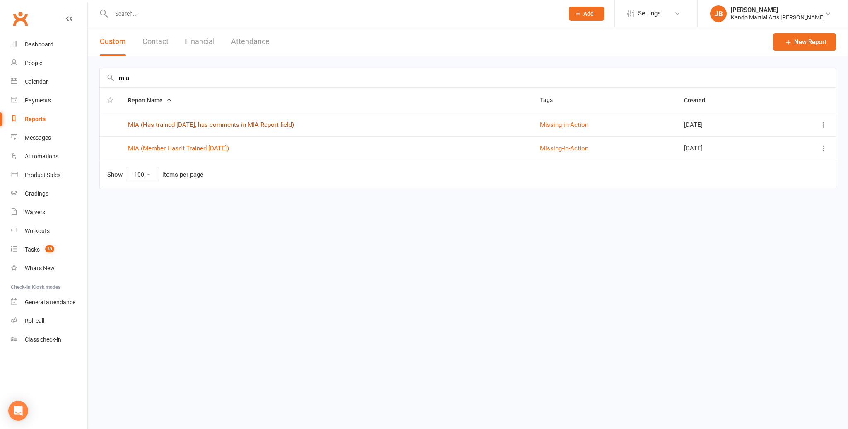
click at [179, 124] on link "MIA (Has trained in 14 days, has comments in MIA Report field)" at bounding box center [211, 124] width 166 height 7
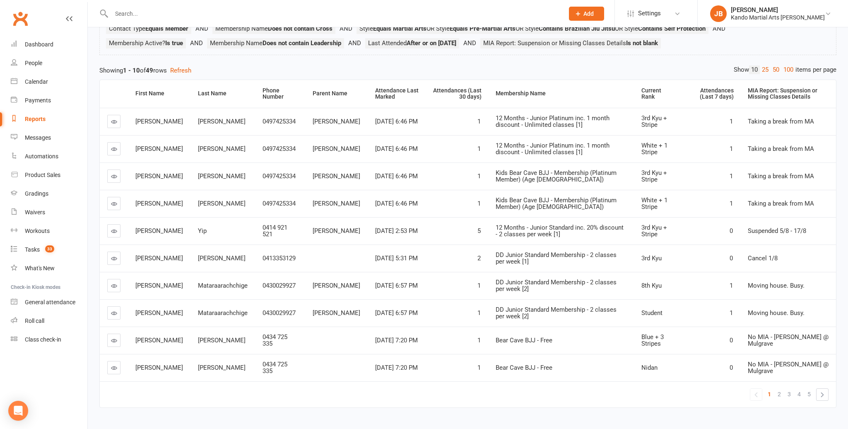
scroll to position [95, 0]
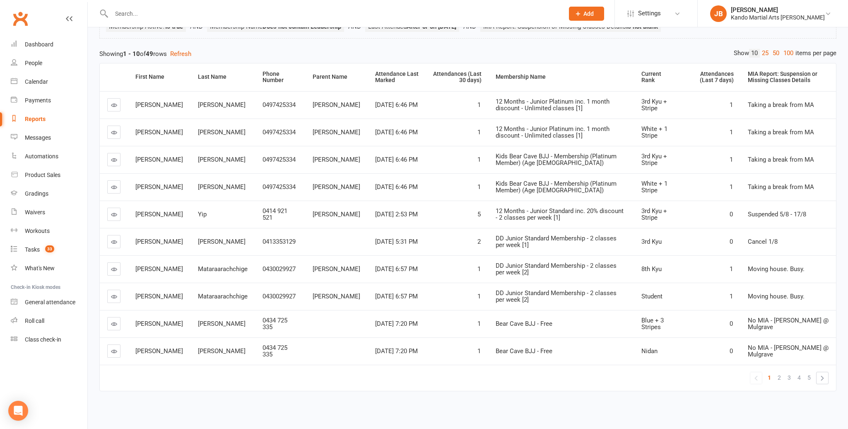
click at [117, 241] on link at bounding box center [113, 241] width 13 height 13
click at [119, 266] on link at bounding box center [113, 268] width 13 height 13
click at [780, 375] on span "2" at bounding box center [779, 378] width 3 height 12
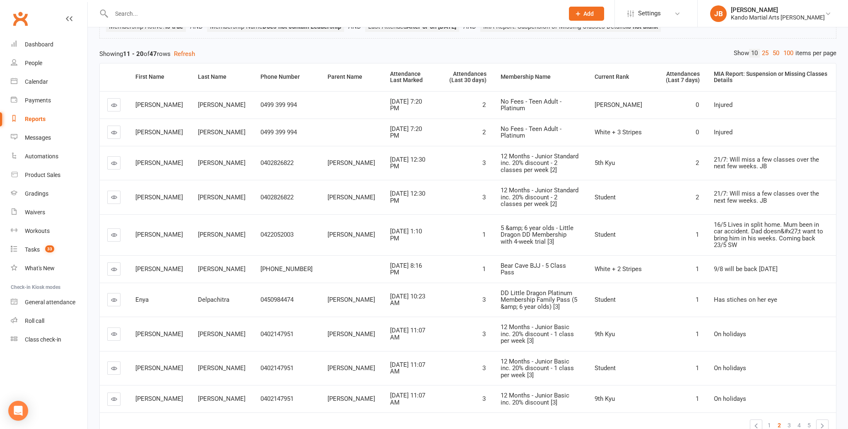
scroll to position [109, 0]
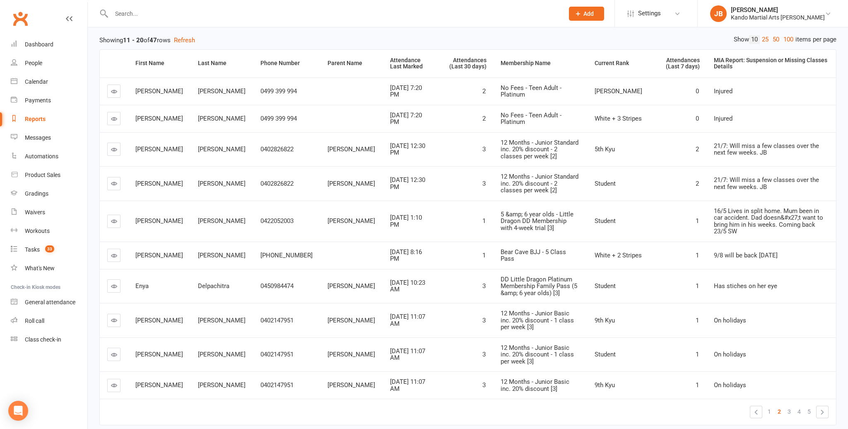
click at [117, 249] on link at bounding box center [113, 255] width 13 height 13
click at [116, 317] on icon at bounding box center [114, 320] width 6 height 6
click at [789, 406] on span "3" at bounding box center [789, 412] width 3 height 12
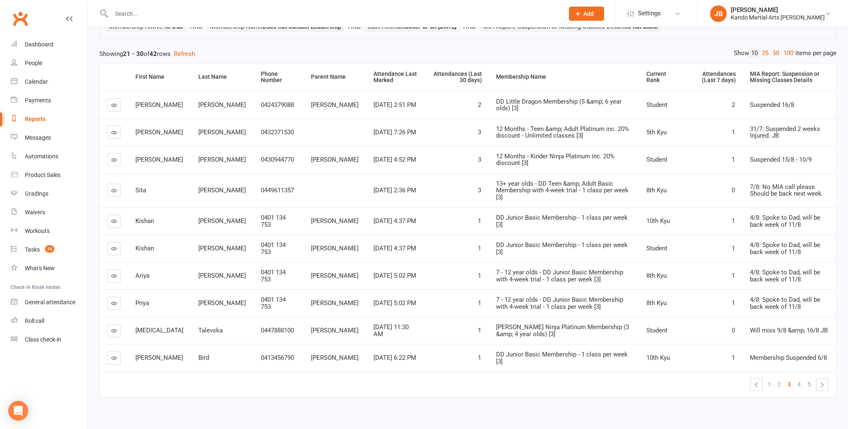
scroll to position [0, 0]
click at [111, 218] on icon at bounding box center [114, 221] width 6 height 6
click at [116, 355] on icon at bounding box center [114, 358] width 6 height 6
click at [799, 378] on span "4" at bounding box center [799, 384] width 3 height 12
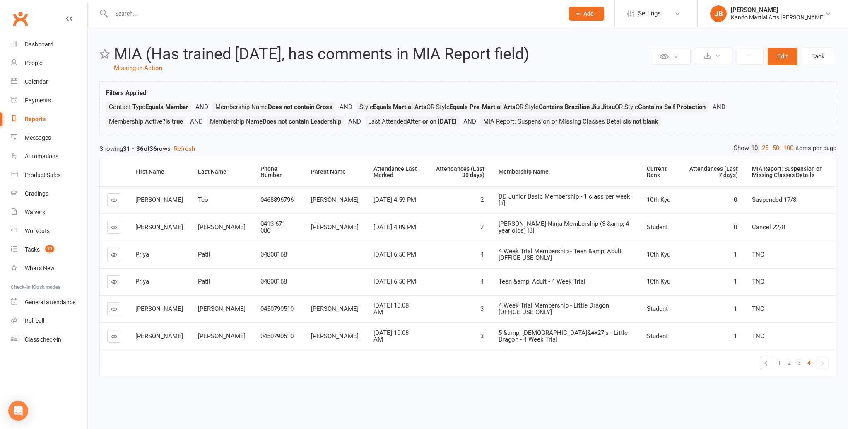
click at [822, 361] on link "»" at bounding box center [823, 363] width 12 height 12
click at [813, 55] on link "Back" at bounding box center [818, 56] width 33 height 17
select select "100"
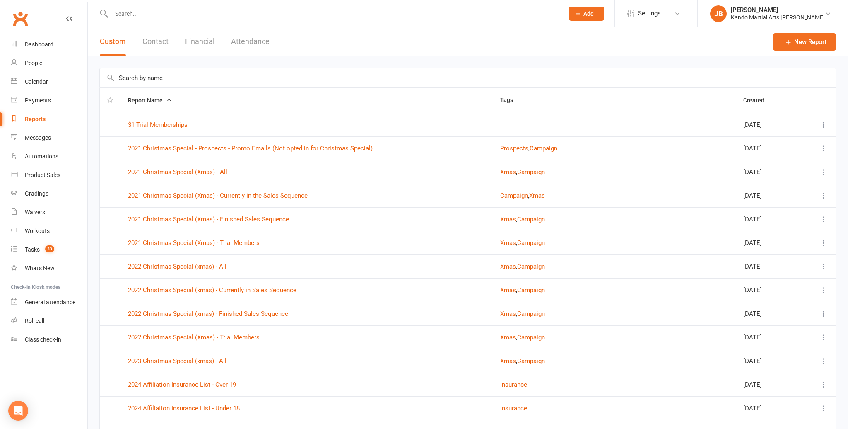
click at [139, 74] on input "text" at bounding box center [468, 77] width 737 height 19
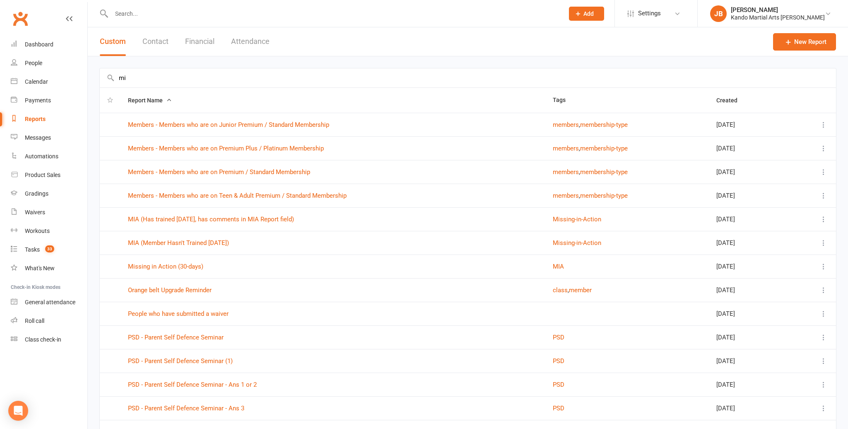
type input "m"
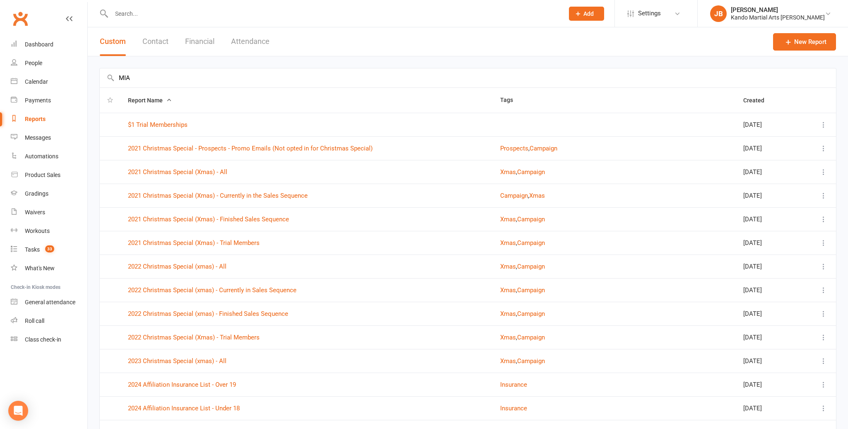
drag, startPoint x: 134, startPoint y: 77, endPoint x: 110, endPoint y: 75, distance: 24.5
click at [114, 75] on div "MIA" at bounding box center [467, 77] width 737 height 19
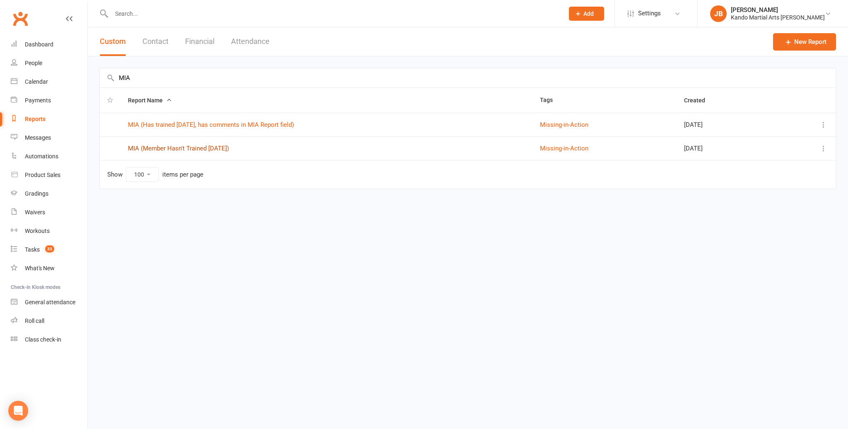
type input "MIA"
click at [189, 145] on link "MIA (Member Hasn't Trained in 14 Days)" at bounding box center [178, 148] width 101 height 7
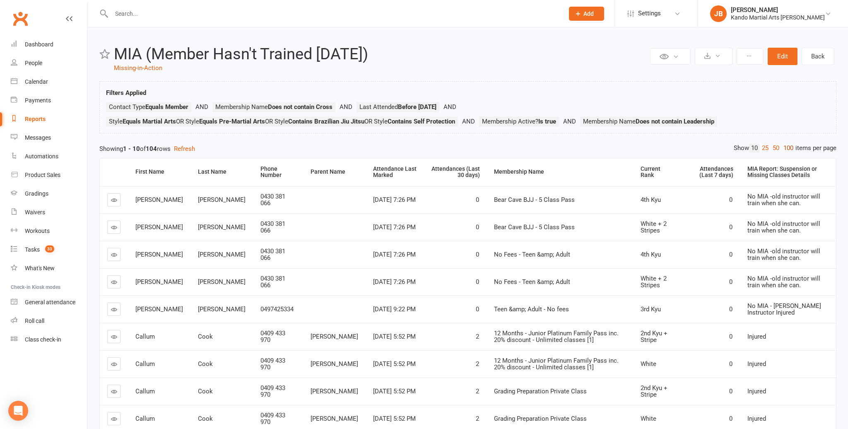
click at [790, 150] on link "100" at bounding box center [789, 148] width 14 height 9
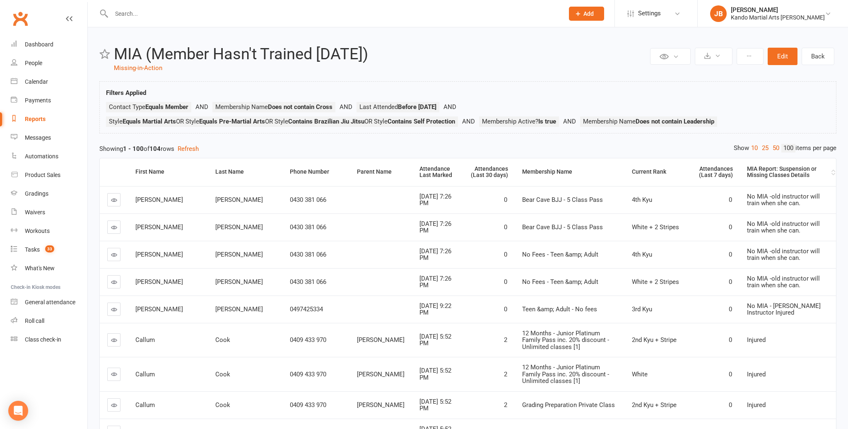
click at [747, 169] on div "MIA Report: Suspension or Missing Classes Details" at bounding box center [788, 172] width 82 height 13
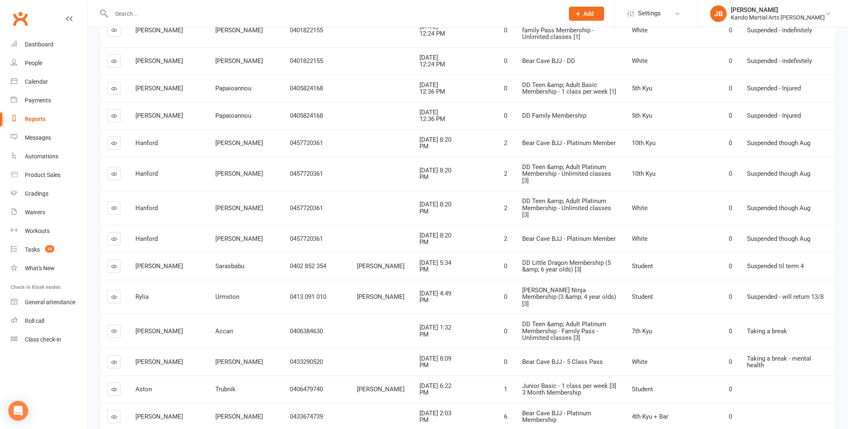
scroll to position [0, 0]
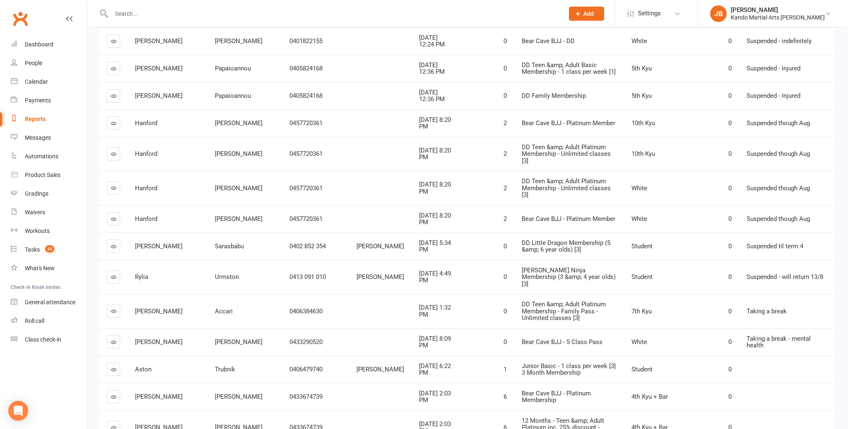
scroll to position [2589, 0]
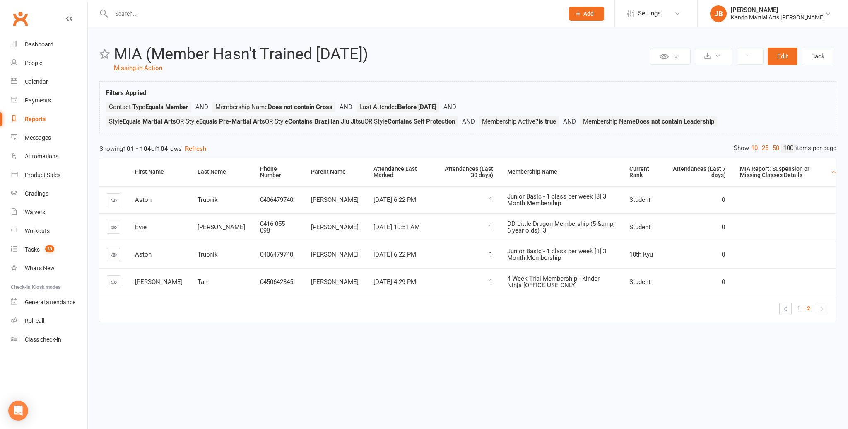
scroll to position [0, 0]
click at [114, 281] on icon at bounding box center [114, 282] width 6 height 6
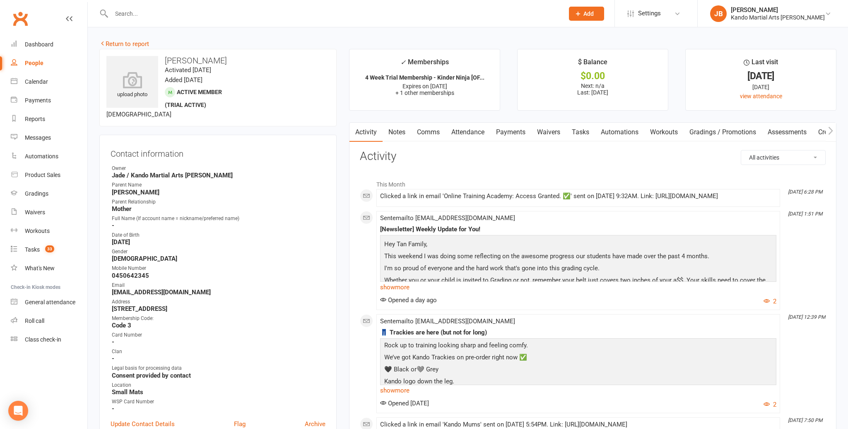
click at [474, 132] on link "Attendance" at bounding box center [468, 132] width 45 height 19
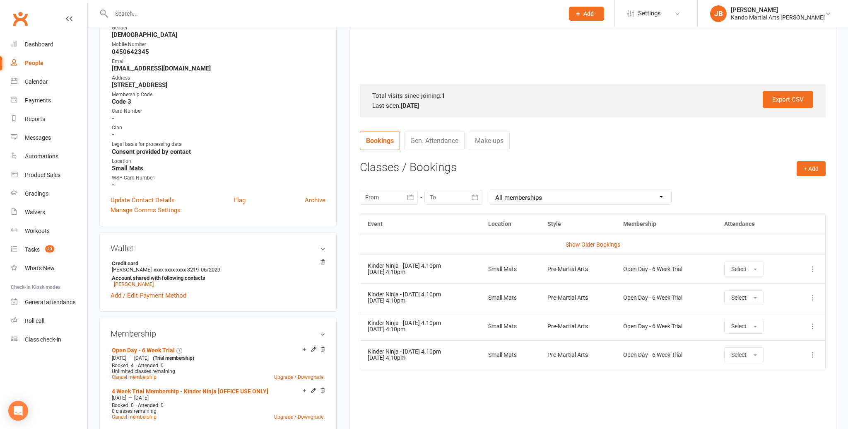
scroll to position [225, 0]
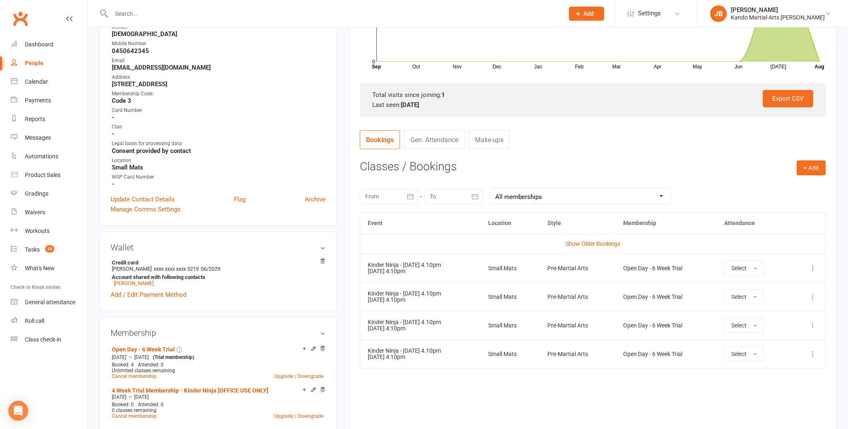
click at [599, 238] on td "Show Older Bookings" at bounding box center [592, 244] width 465 height 20
click at [596, 241] on link "Show Older Bookings" at bounding box center [593, 243] width 55 height 7
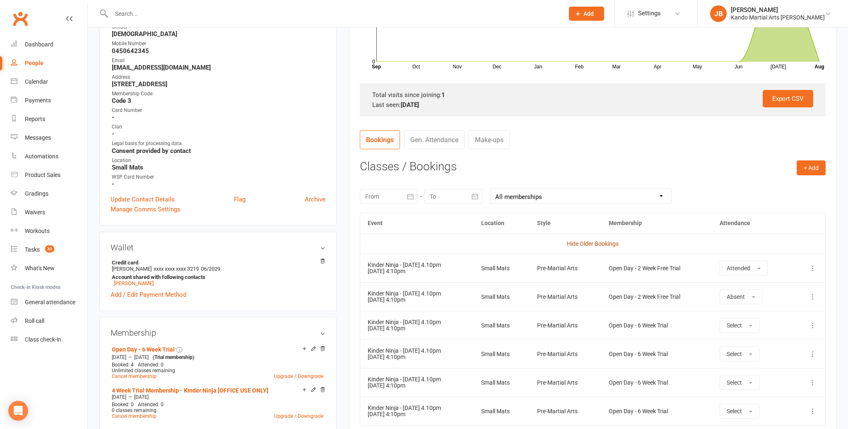
click at [577, 242] on link "Hide Older Bookings" at bounding box center [593, 243] width 52 height 7
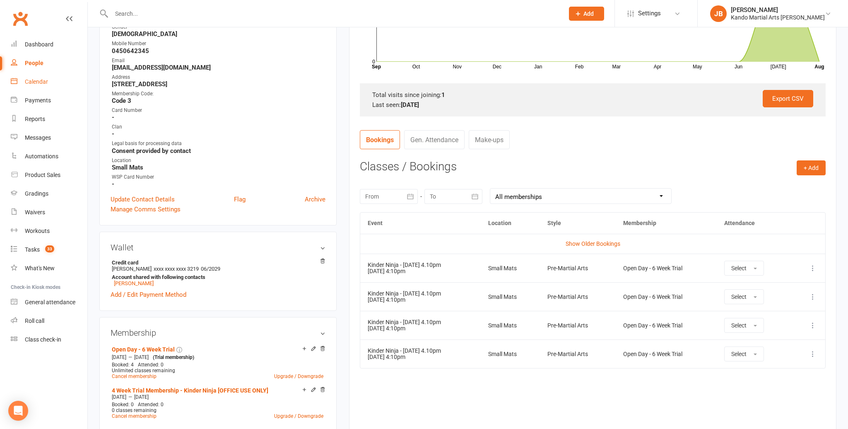
click at [42, 83] on div "Calendar" at bounding box center [36, 81] width 23 height 7
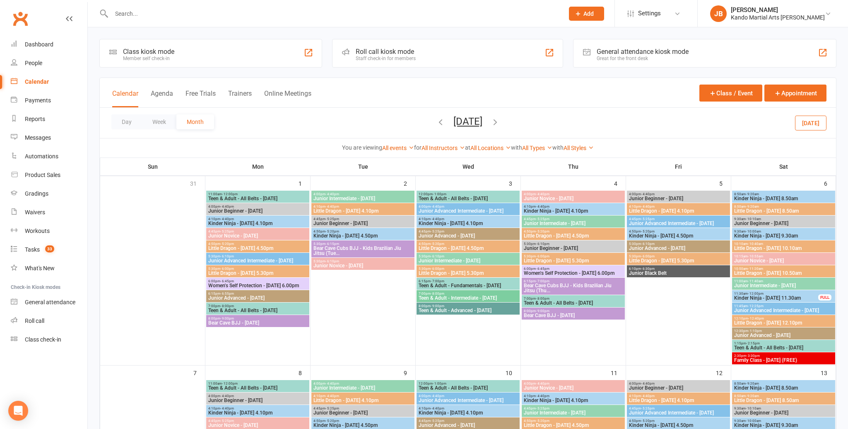
click at [436, 118] on icon "button" at bounding box center [440, 121] width 9 height 9
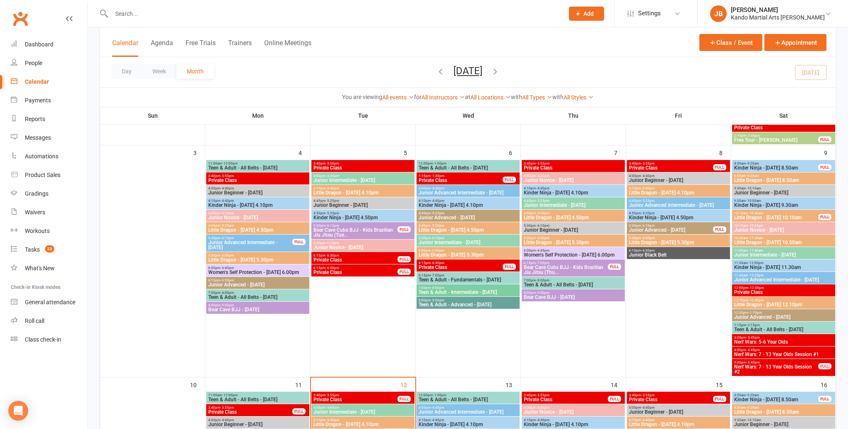
scroll to position [273, 0]
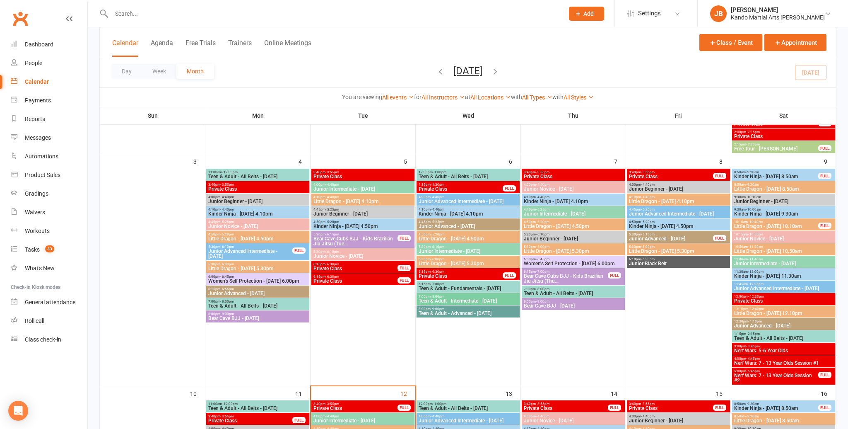
click at [464, 237] on span "Little Dragon - [DATE] 4.50pm" at bounding box center [468, 238] width 100 height 5
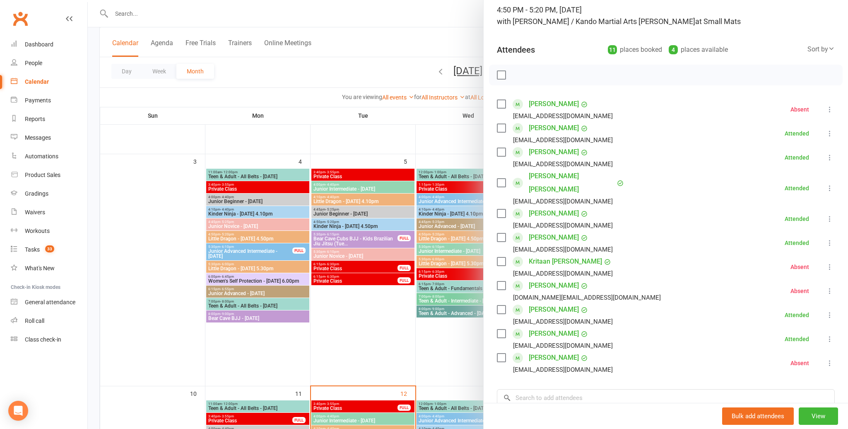
scroll to position [58, 0]
drag, startPoint x: 443, startPoint y: 211, endPoint x: 444, endPoint y: 217, distance: 5.9
click at [443, 211] on div at bounding box center [468, 214] width 761 height 429
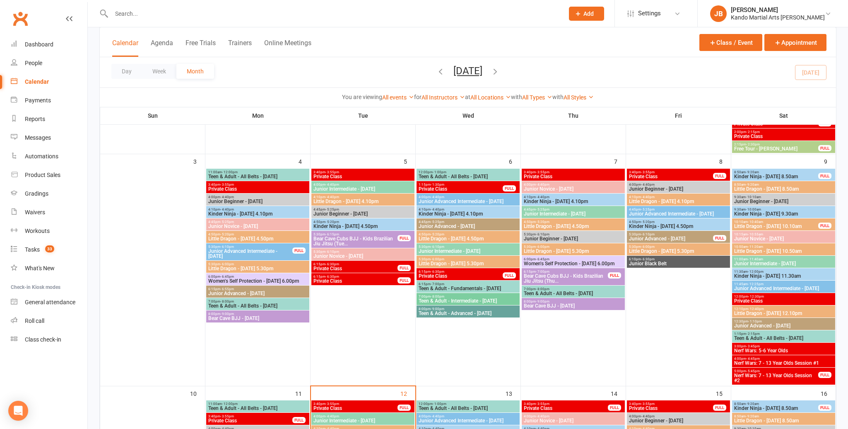
click at [449, 212] on span "Kinder Ninja - [DATE] 4.10pm" at bounding box center [468, 213] width 100 height 5
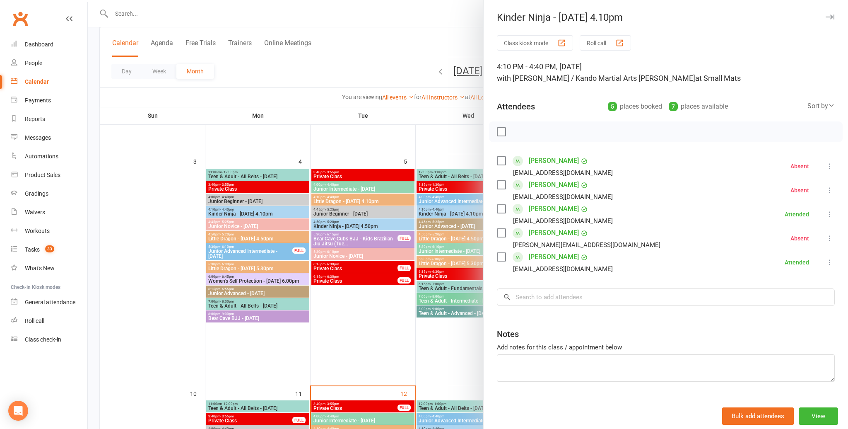
click at [830, 14] on icon "button" at bounding box center [830, 16] width 9 height 5
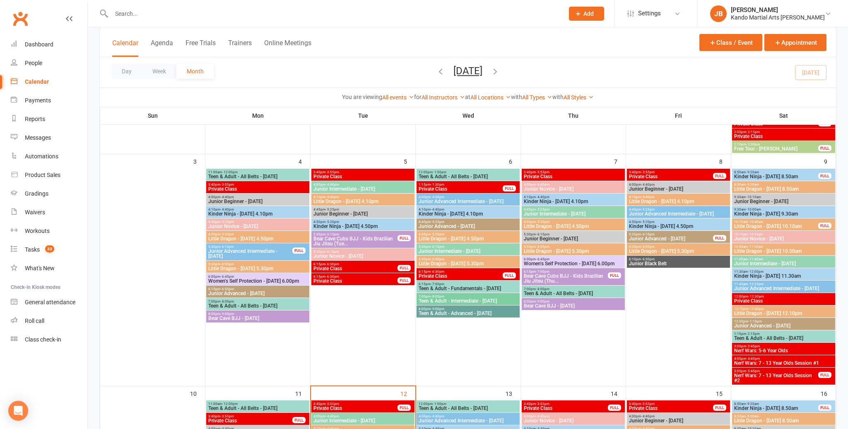
click at [442, 261] on span "Little Dragon - [DATE] 5.30pm" at bounding box center [468, 263] width 100 height 5
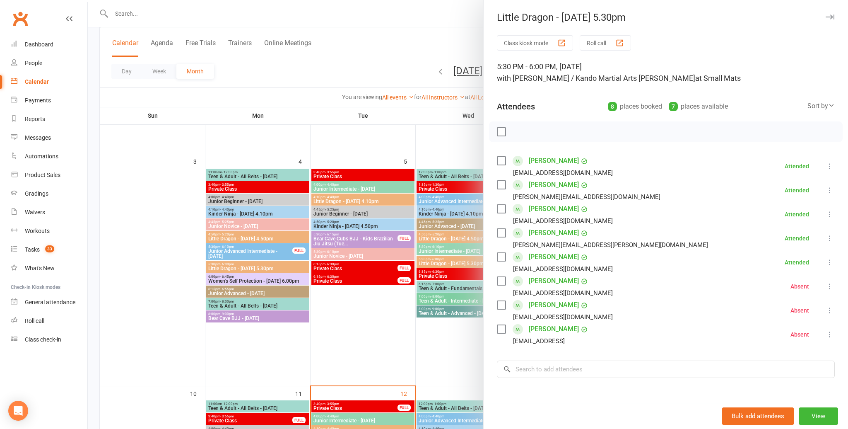
click at [833, 19] on button "button" at bounding box center [830, 17] width 10 height 10
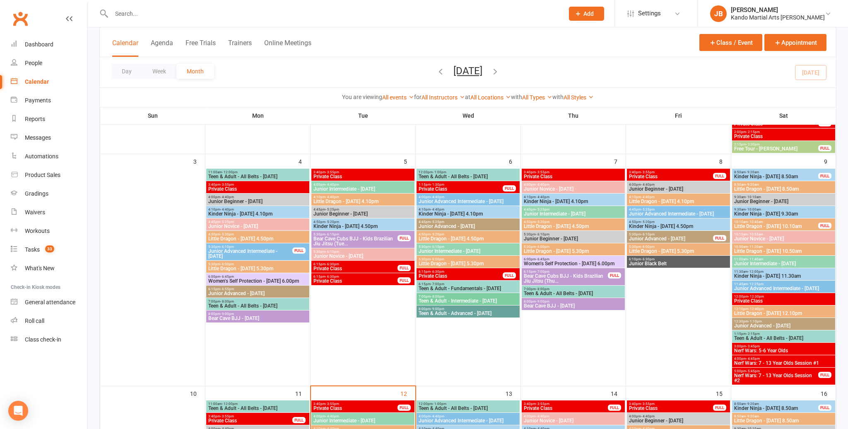
click at [481, 238] on span "Little Dragon - [DATE] 4.50pm" at bounding box center [468, 238] width 100 height 5
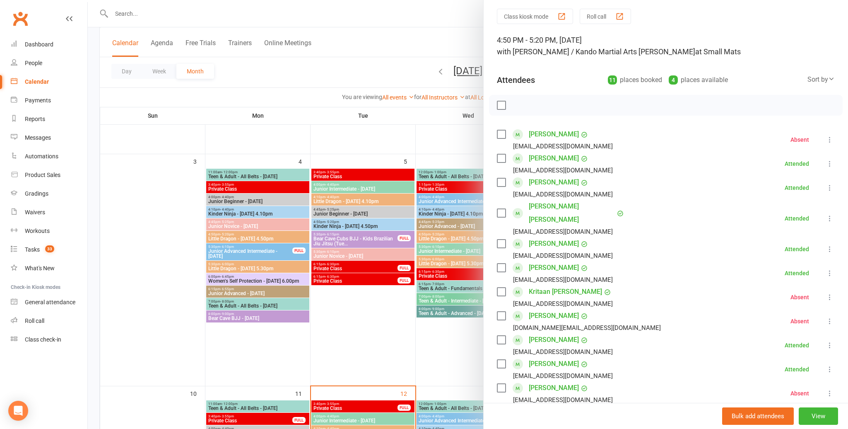
scroll to position [0, 0]
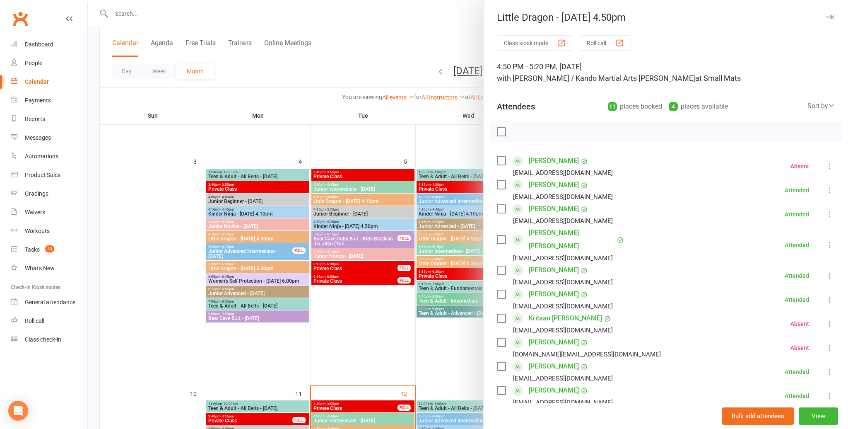
click at [831, 17] on icon "button" at bounding box center [830, 16] width 9 height 5
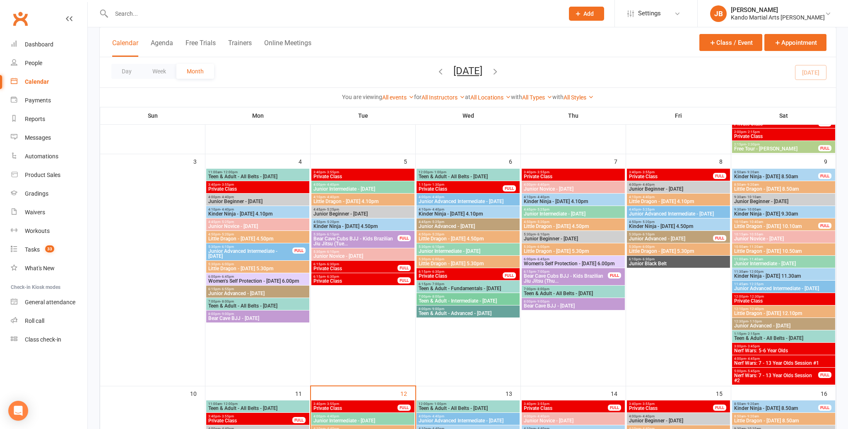
click at [553, 199] on span "Kinder Ninja - [DATE] 4.10pm" at bounding box center [574, 201] width 100 height 5
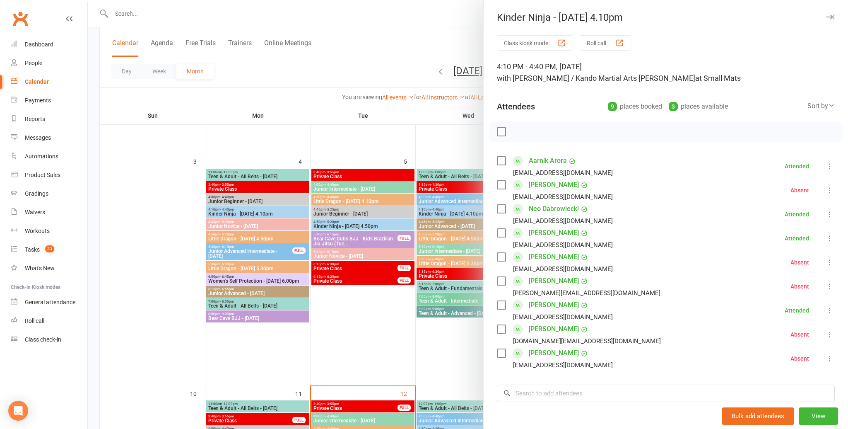
click at [833, 14] on icon "button" at bounding box center [830, 16] width 9 height 5
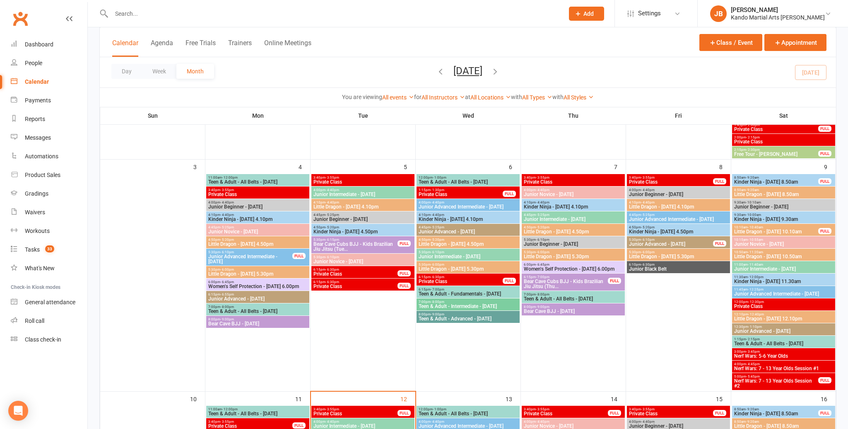
scroll to position [268, 0]
click at [663, 206] on span "Little Dragon - [DATE] 4.10pm" at bounding box center [679, 207] width 100 height 5
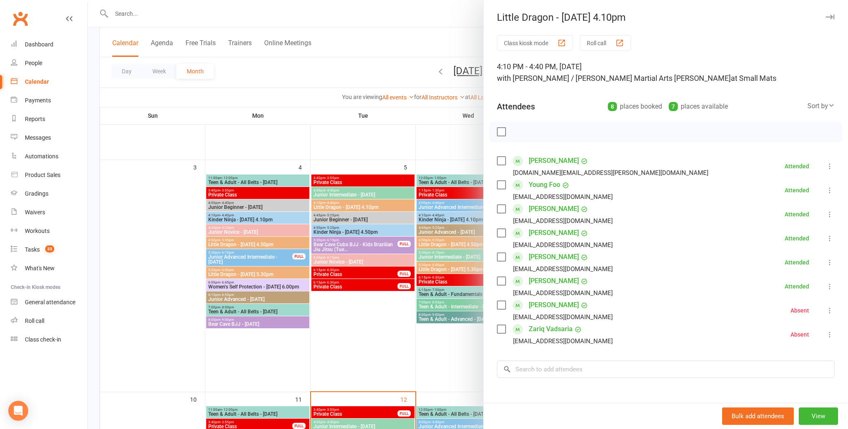
click at [826, 17] on icon "button" at bounding box center [830, 16] width 9 height 5
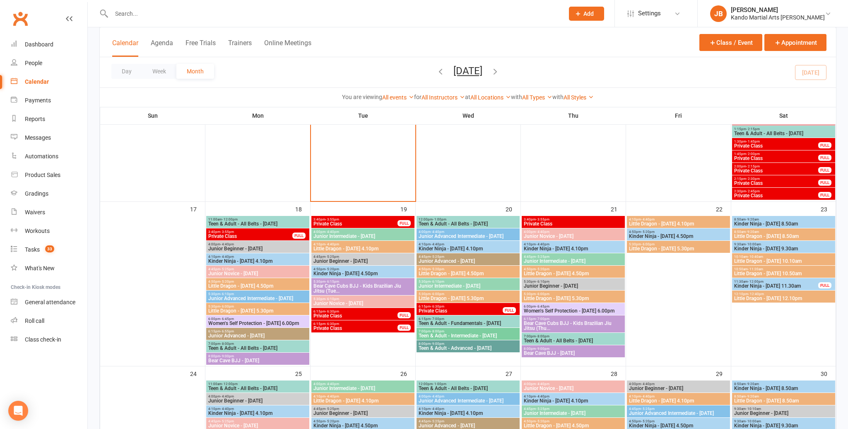
scroll to position [727, 0]
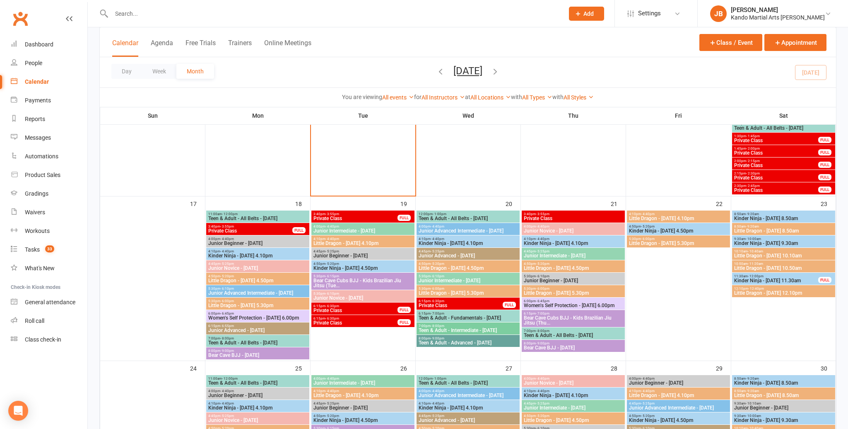
click at [790, 218] on span "Kinder Ninja - [DATE] 8.50am" at bounding box center [784, 218] width 100 height 5
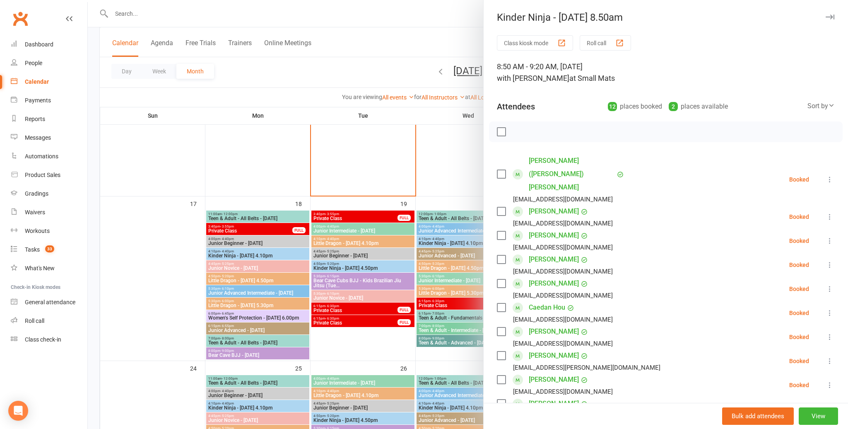
click at [829, 18] on icon "button" at bounding box center [830, 16] width 9 height 5
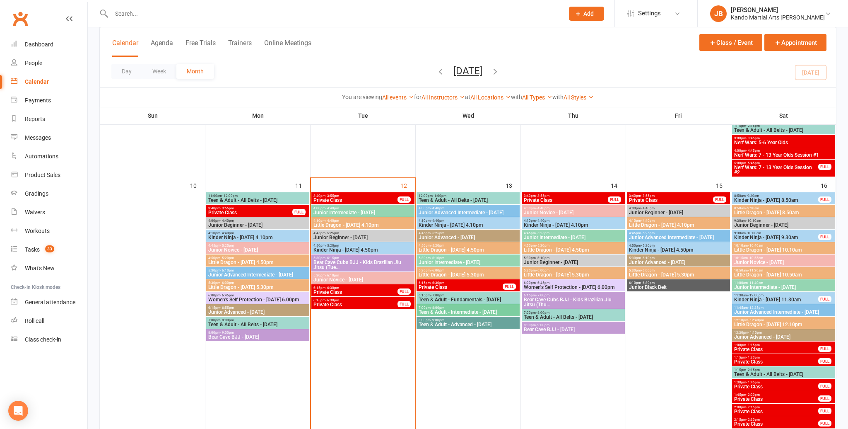
scroll to position [481, 0]
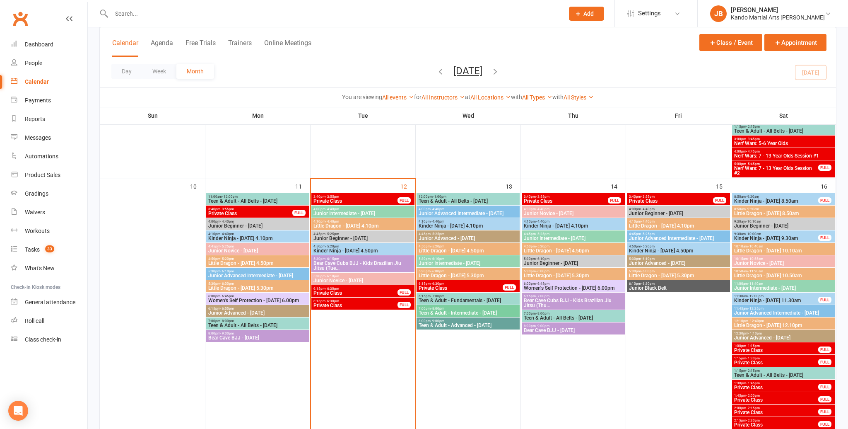
click at [263, 290] on span "Little Dragon - [DATE] 5.30pm" at bounding box center [258, 287] width 100 height 5
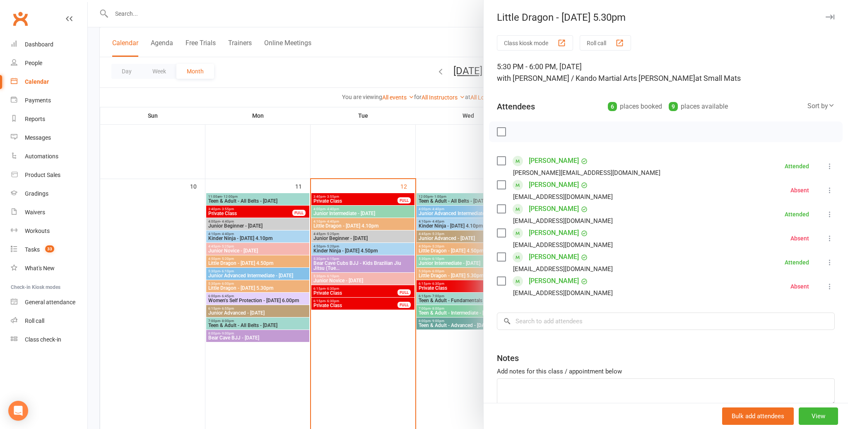
click at [831, 18] on icon "button" at bounding box center [830, 16] width 9 height 5
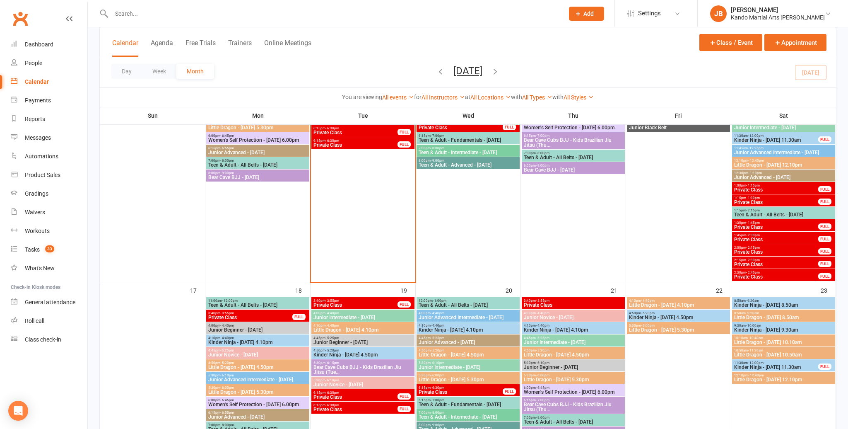
scroll to position [708, 0]
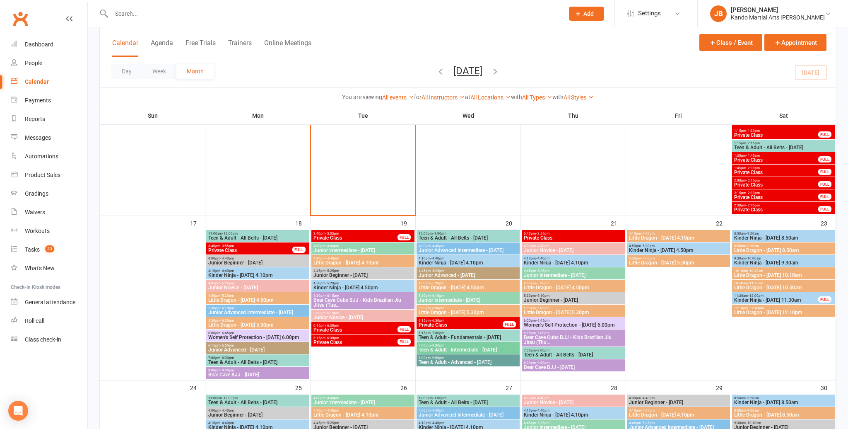
click at [255, 326] on span "Little Dragon - [DATE] 5.30pm" at bounding box center [258, 324] width 100 height 5
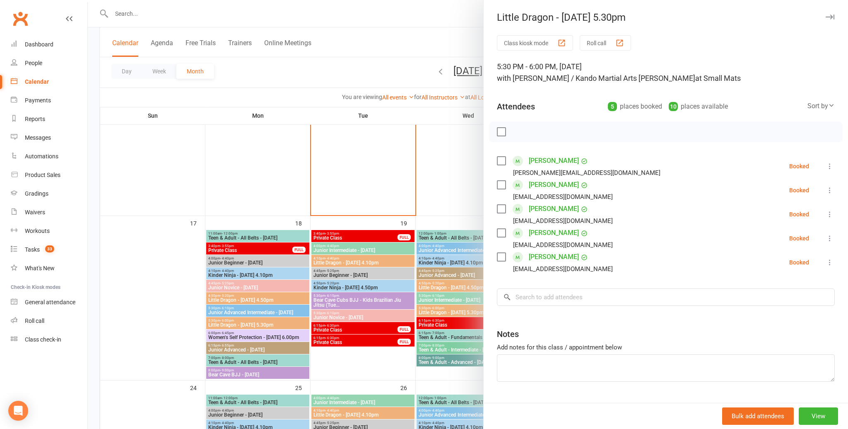
drag, startPoint x: 827, startPoint y: 19, endPoint x: 802, endPoint y: 42, distance: 33.7
click at [827, 19] on icon "button" at bounding box center [830, 16] width 9 height 5
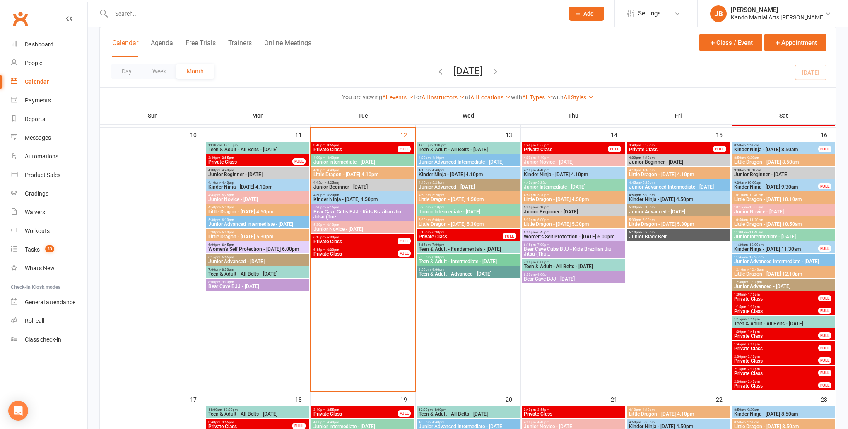
scroll to position [532, 0]
click at [272, 212] on span "Little Dragon - [DATE] 4.50pm" at bounding box center [258, 211] width 100 height 5
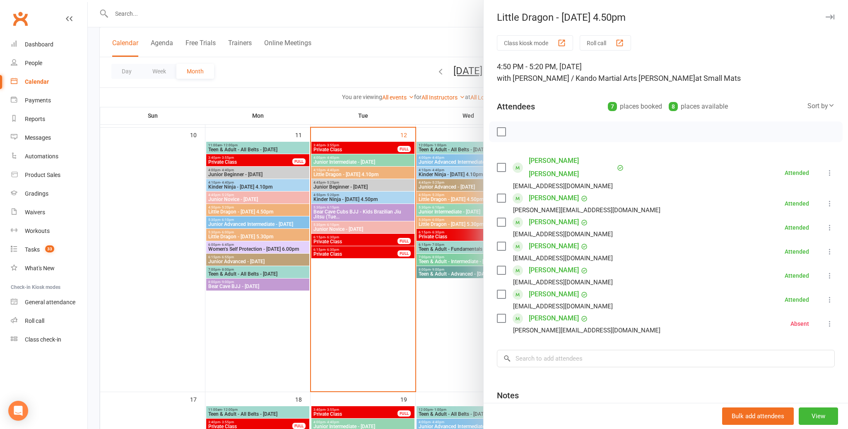
click at [831, 19] on icon "button" at bounding box center [830, 16] width 9 height 5
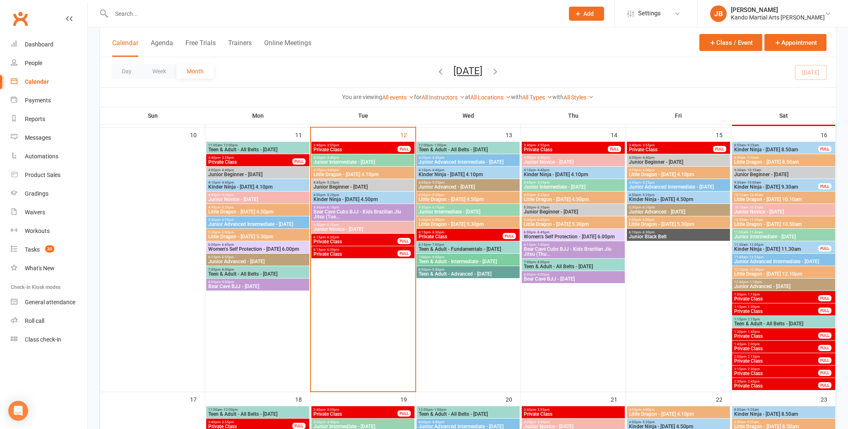
click at [241, 184] on span "Kinder Ninja - [DATE] 4.10pm" at bounding box center [258, 186] width 100 height 5
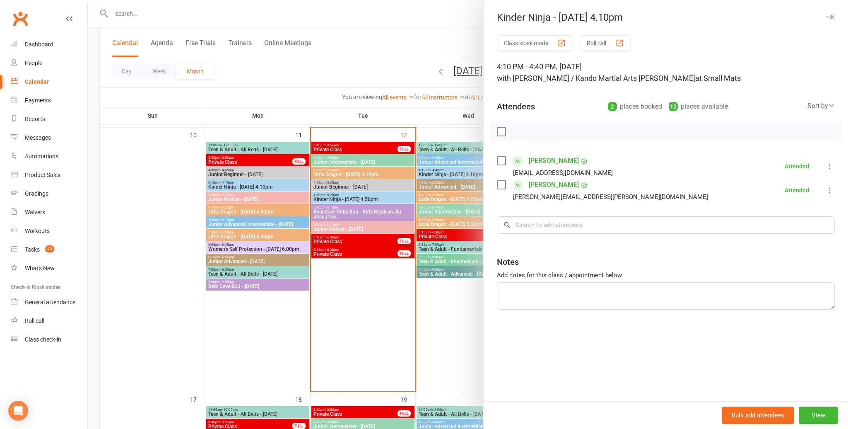
click at [828, 18] on icon "button" at bounding box center [830, 16] width 9 height 5
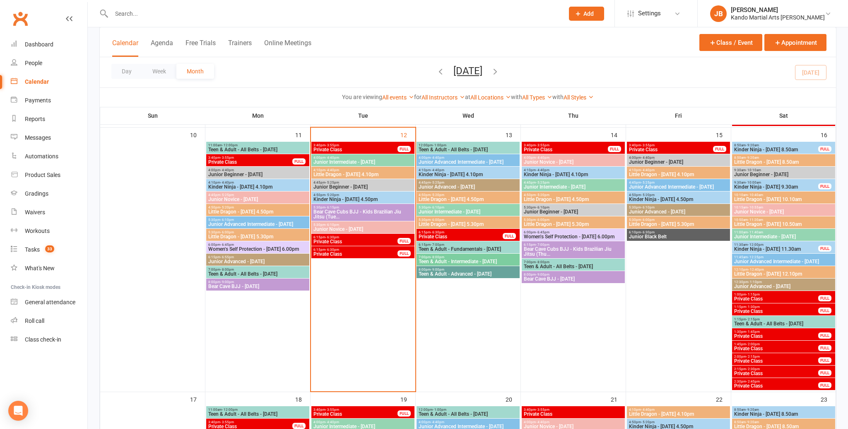
click at [365, 175] on span "Little Dragon - [DATE] 4.10pm" at bounding box center [363, 174] width 100 height 5
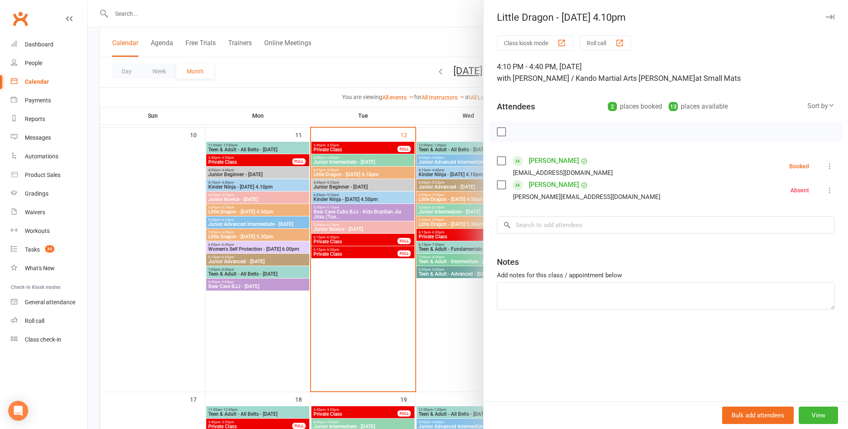
scroll to position [532, 0]
click at [831, 17] on icon "button" at bounding box center [830, 16] width 9 height 5
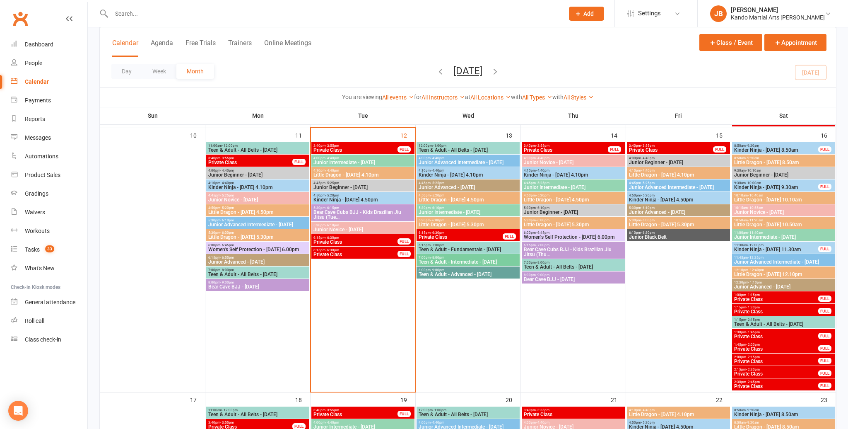
click at [355, 197] on span "Kinder Ninja - [DATE] 4.50pm" at bounding box center [363, 199] width 100 height 5
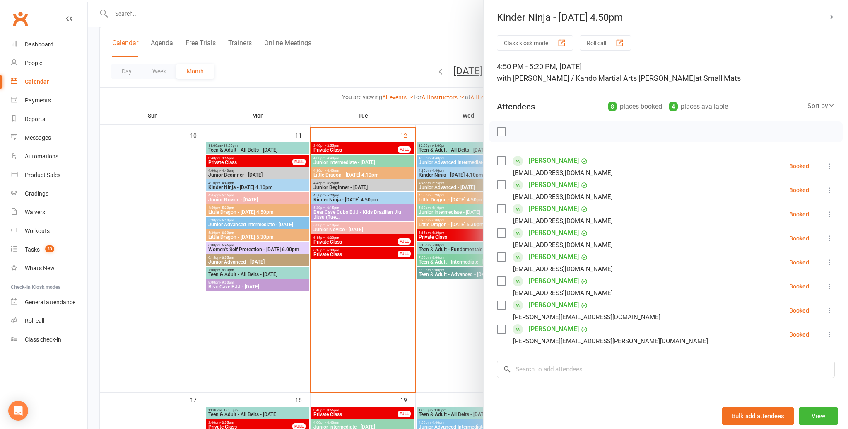
click at [828, 16] on icon "button" at bounding box center [830, 16] width 9 height 5
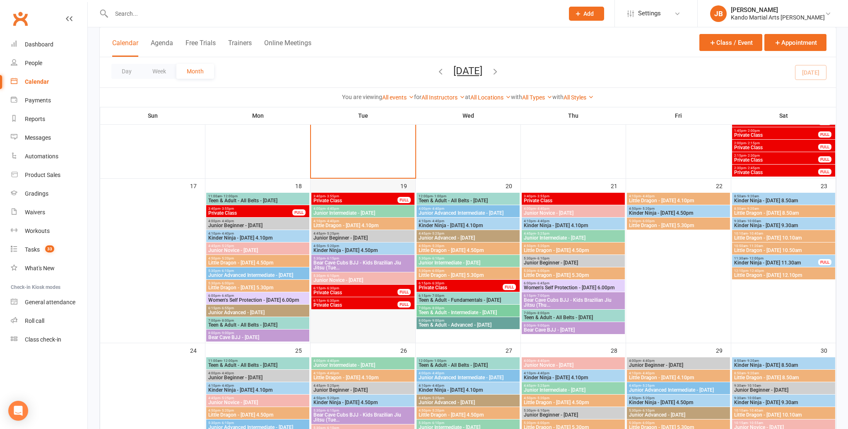
scroll to position [751, 0]
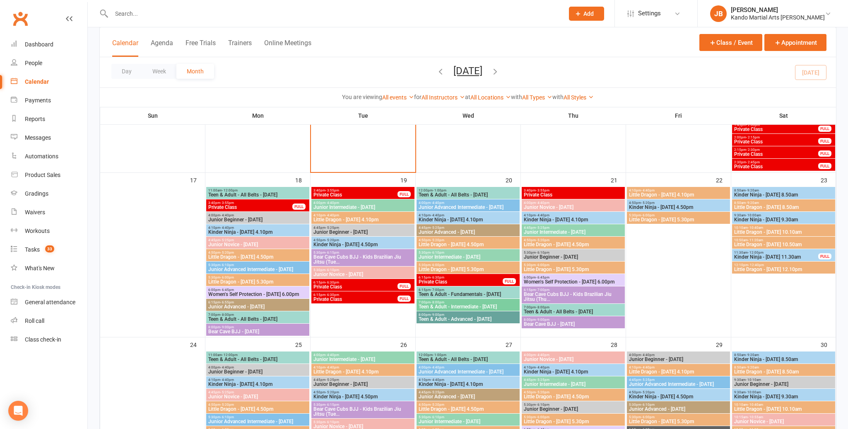
click at [289, 230] on span "Kinder Ninja - [DATE] 4.10pm" at bounding box center [258, 232] width 100 height 5
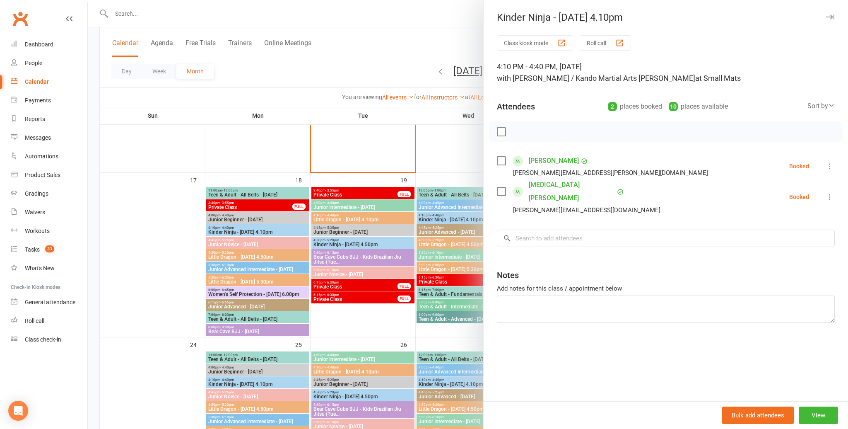
click at [827, 16] on icon "button" at bounding box center [830, 16] width 9 height 5
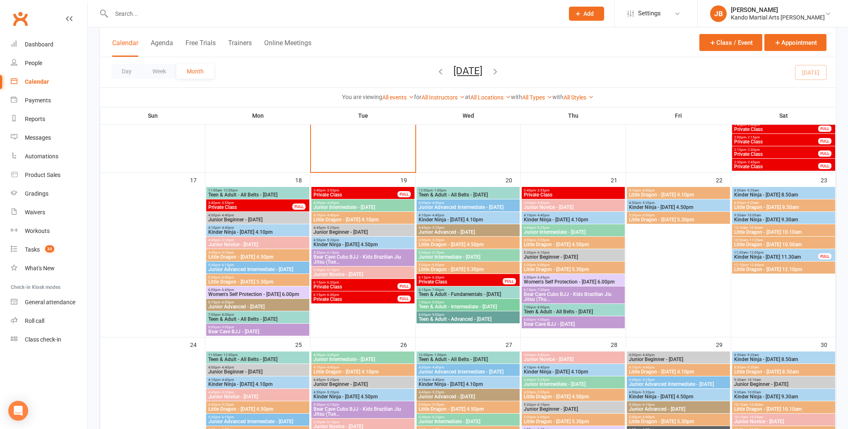
click at [268, 254] on span "Little Dragon - [DATE] 4.50pm" at bounding box center [258, 256] width 100 height 5
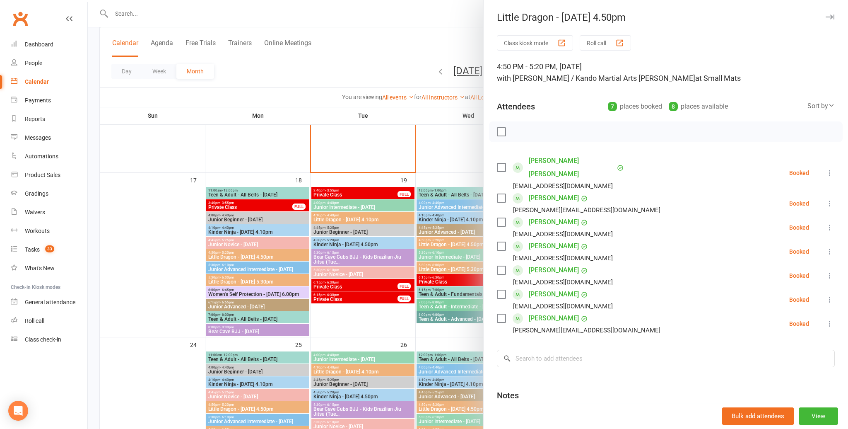
click at [826, 17] on icon "button" at bounding box center [830, 16] width 9 height 5
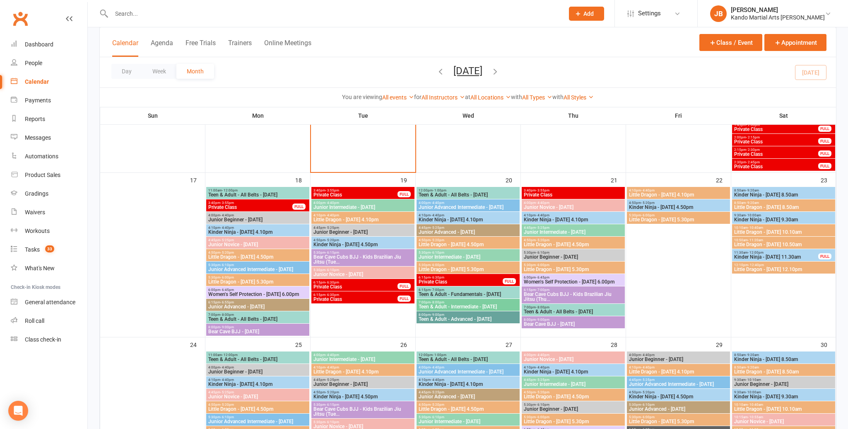
click at [246, 278] on span "5:30pm - 6:00pm" at bounding box center [258, 277] width 100 height 4
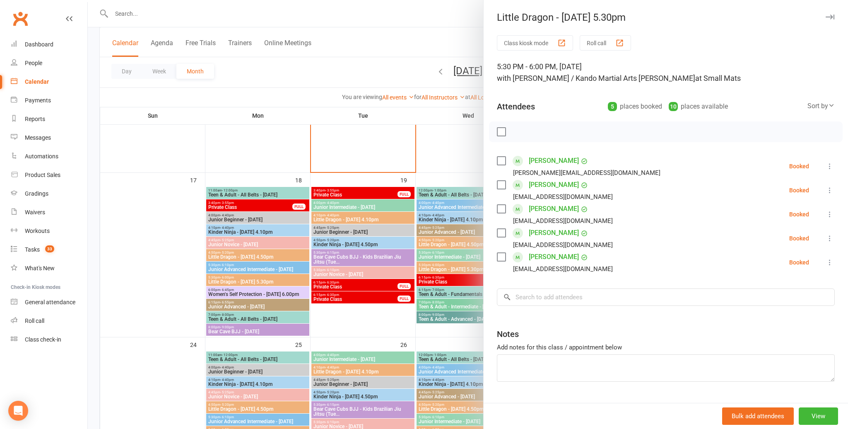
click at [831, 17] on icon "button" at bounding box center [830, 16] width 9 height 5
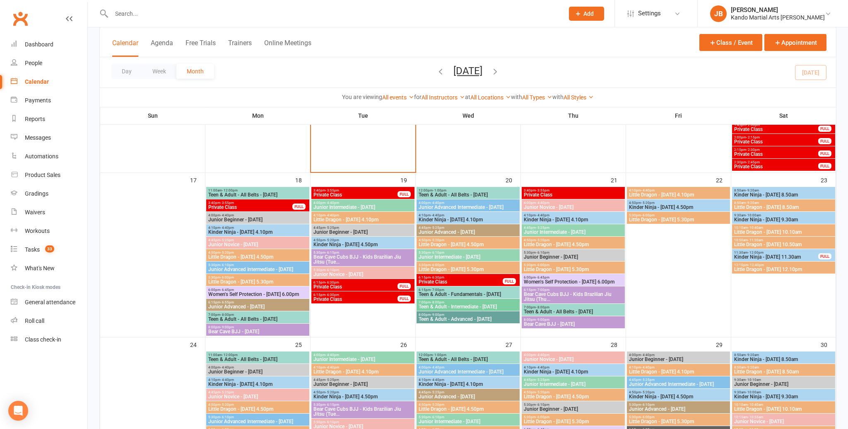
click at [440, 216] on span "- 4:40pm" at bounding box center [438, 215] width 14 height 4
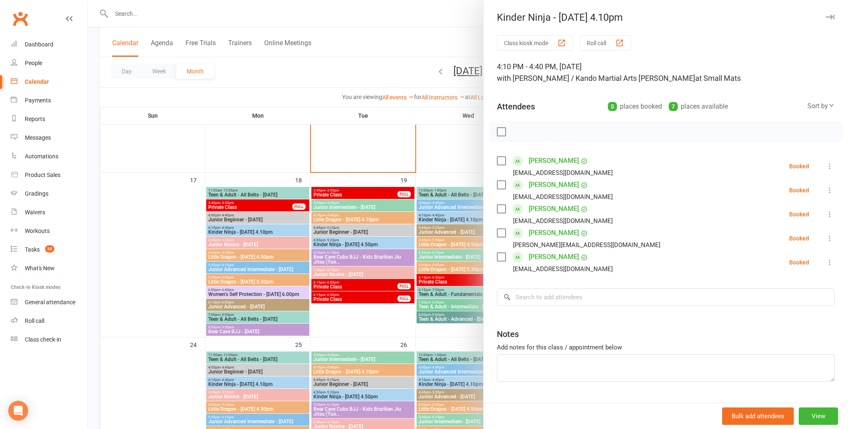
click at [831, 237] on icon at bounding box center [830, 238] width 8 height 8
click at [782, 304] on link "Mark absent" at bounding box center [790, 304] width 89 height 17
click at [536, 232] on link "Rylia Urmston" at bounding box center [554, 232] width 50 height 13
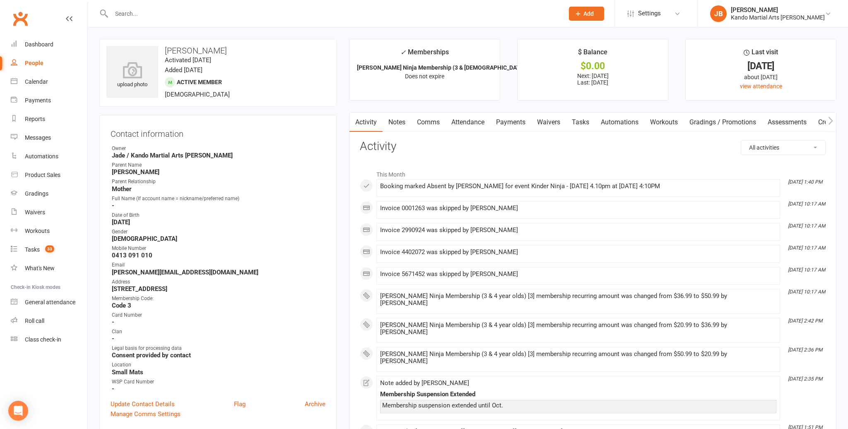
click at [480, 119] on link "Attendance" at bounding box center [468, 122] width 45 height 19
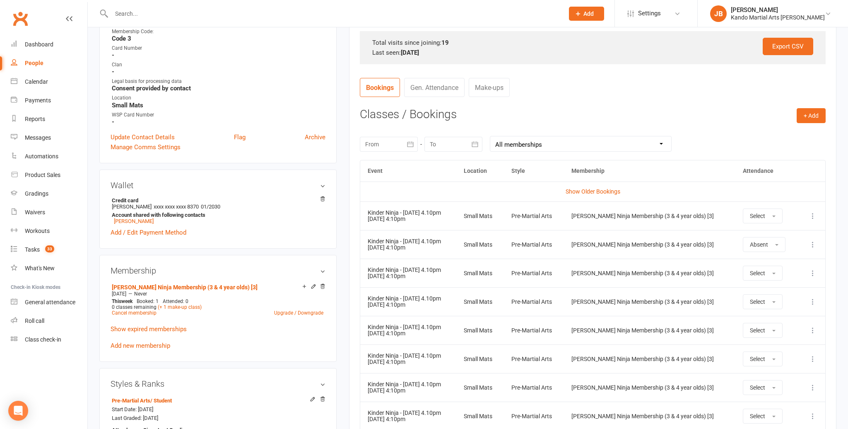
scroll to position [283, 0]
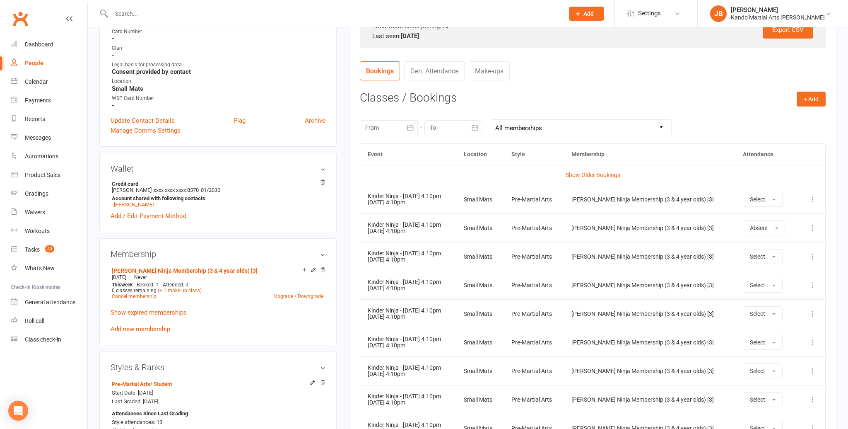
click at [815, 200] on icon at bounding box center [813, 199] width 8 height 8
click at [786, 244] on link "Remove booking" at bounding box center [777, 248] width 82 height 17
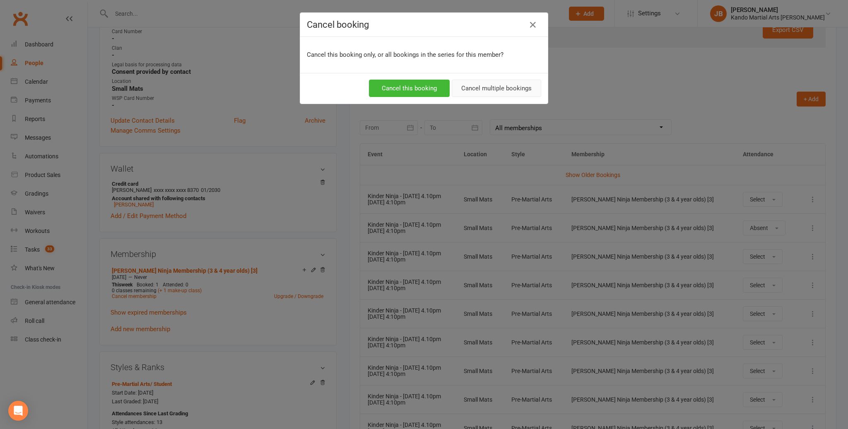
click at [494, 84] on button "Cancel multiple bookings" at bounding box center [496, 88] width 89 height 17
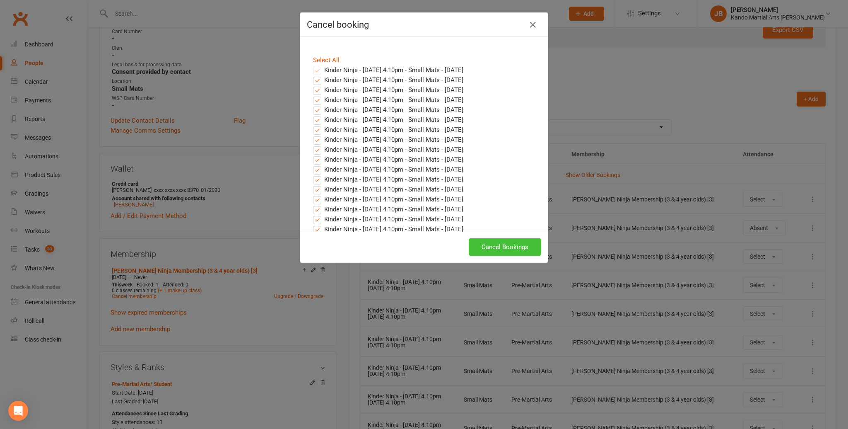
click at [504, 245] on button "Cancel Bookings" at bounding box center [505, 246] width 72 height 17
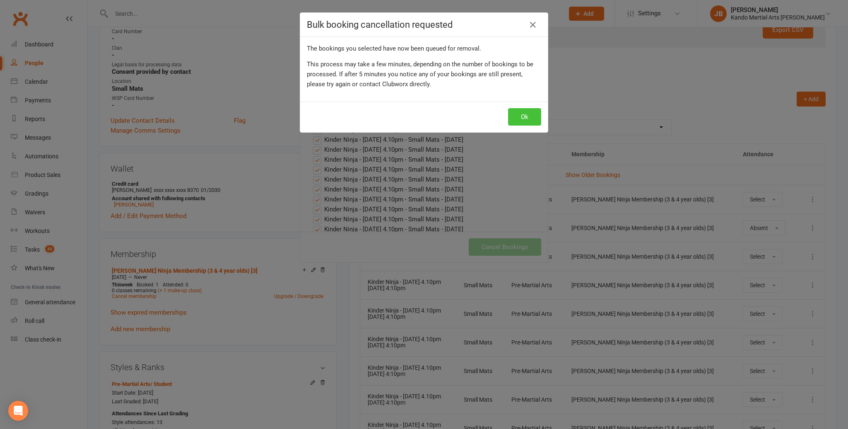
click at [520, 118] on button "Ok" at bounding box center [524, 116] width 33 height 17
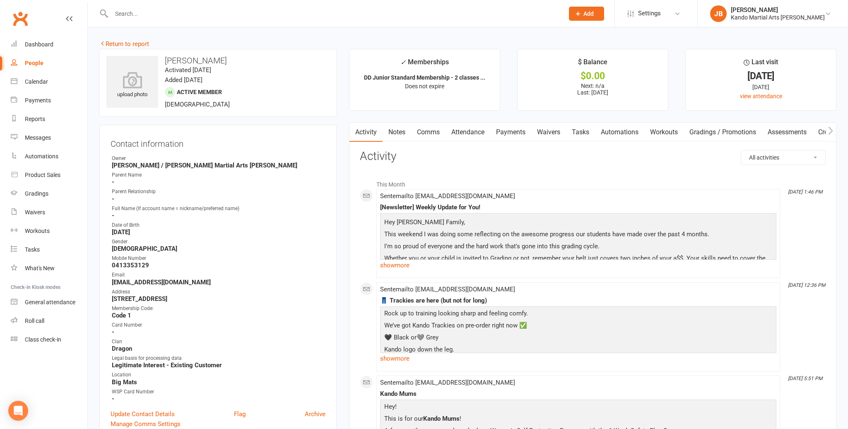
click at [478, 136] on link "Attendance" at bounding box center [468, 132] width 45 height 19
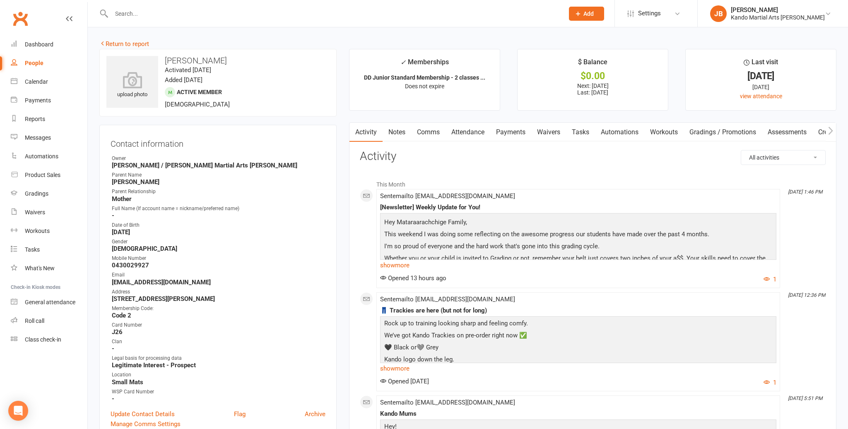
click at [481, 139] on link "Attendance" at bounding box center [468, 132] width 45 height 19
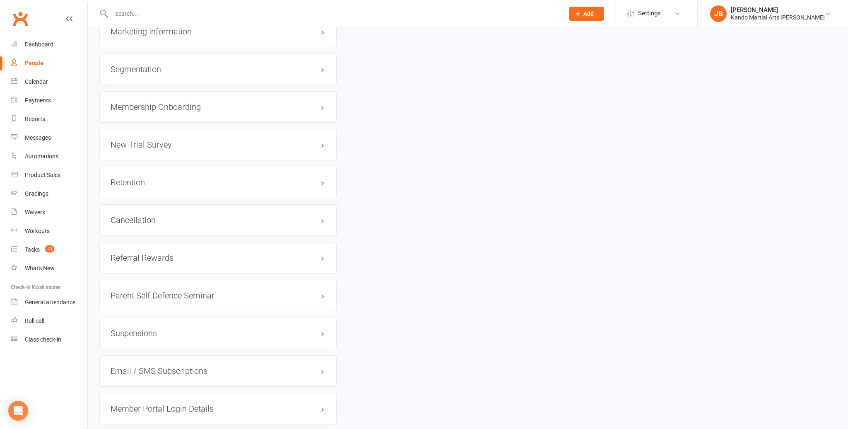
scroll to position [1028, 0]
click at [308, 178] on link "edit" at bounding box center [311, 181] width 10 height 7
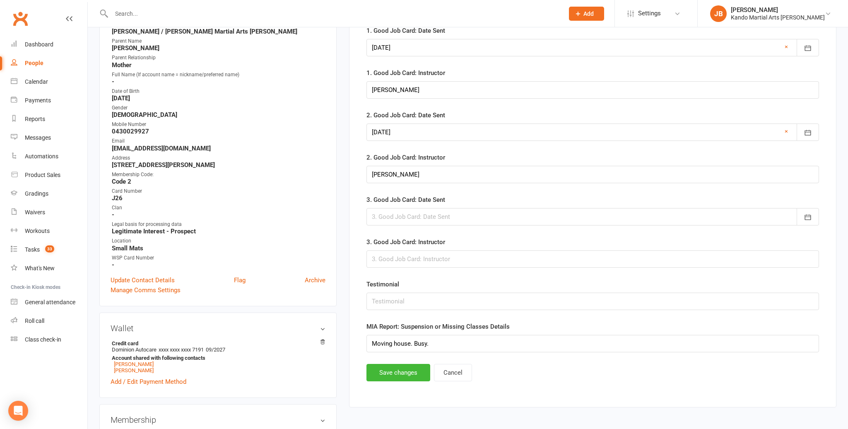
scroll to position [81, 0]
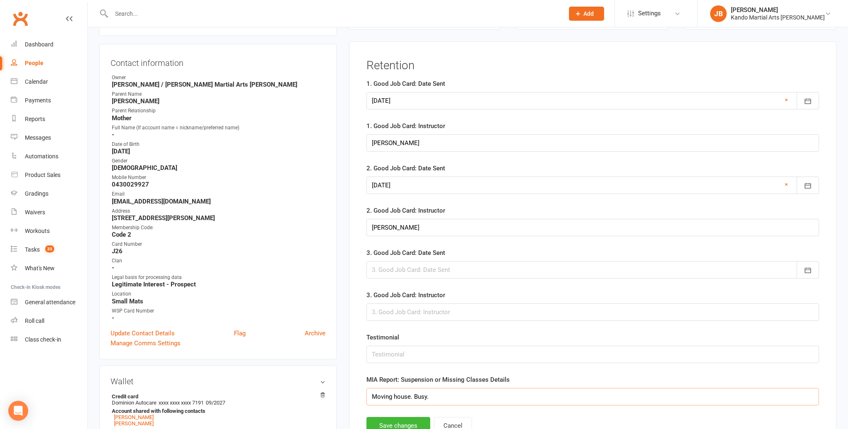
drag, startPoint x: 383, startPoint y: 391, endPoint x: 361, endPoint y: 389, distance: 22.1
click at [361, 389] on main "Retention 1. Good Job Card: Date Sent 25 May 2024 May 2024 Sun Mon Tue Wed Thu …" at bounding box center [593, 246] width 466 height 375
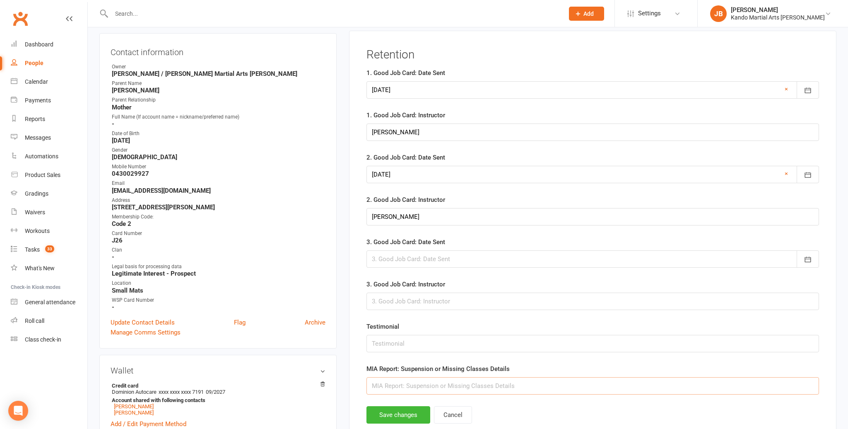
scroll to position [102, 0]
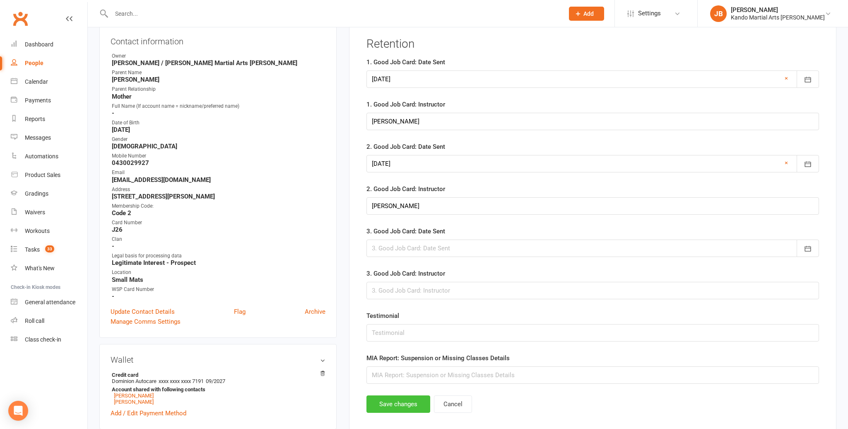
click at [393, 399] on button "Save changes" at bounding box center [399, 403] width 64 height 17
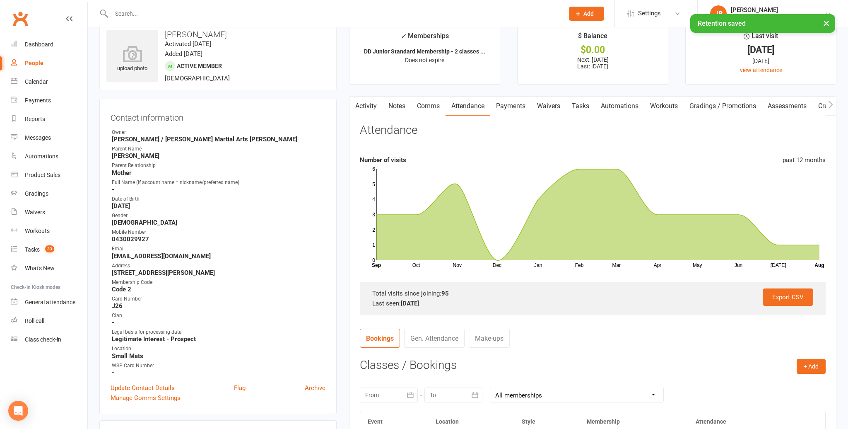
scroll to position [0, 0]
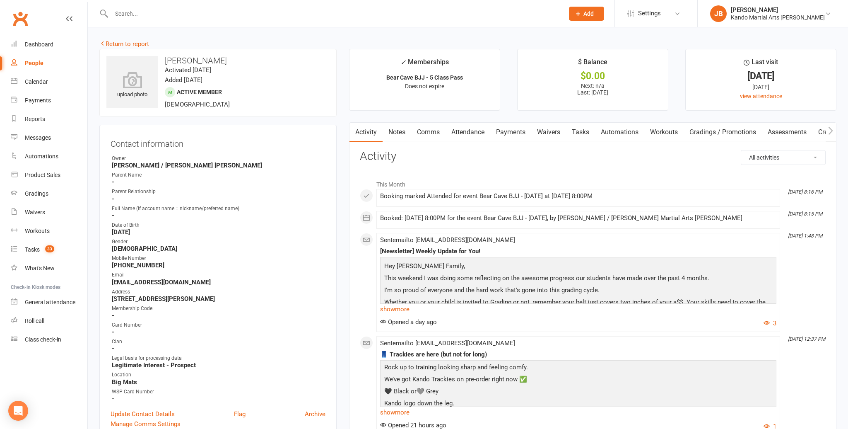
click at [477, 137] on link "Attendance" at bounding box center [468, 132] width 45 height 19
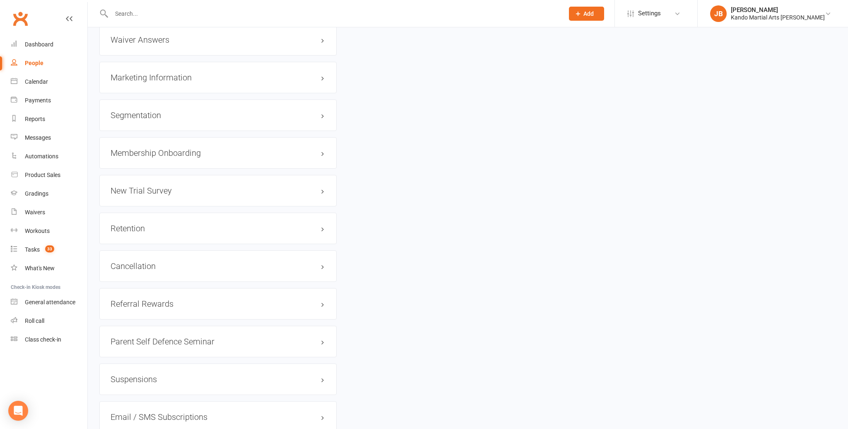
scroll to position [951, 0]
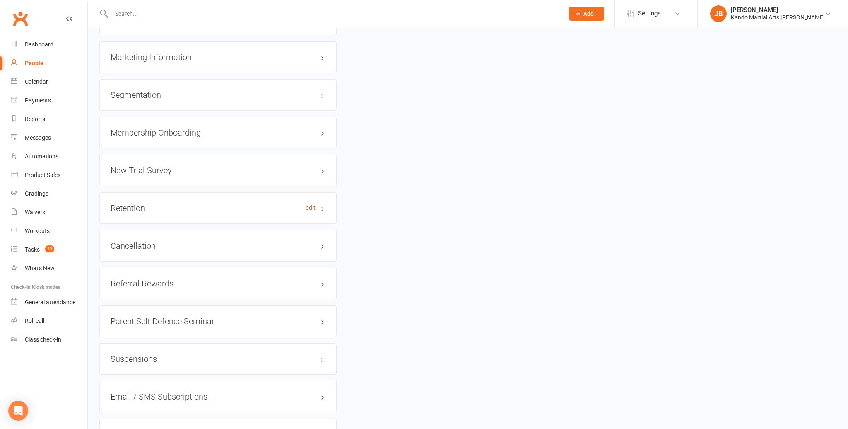
click at [314, 204] on link "edit" at bounding box center [311, 207] width 10 height 7
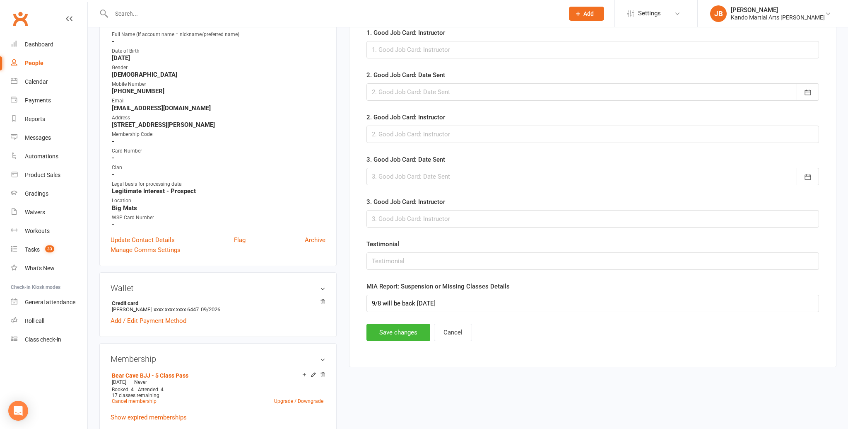
scroll to position [181, 0]
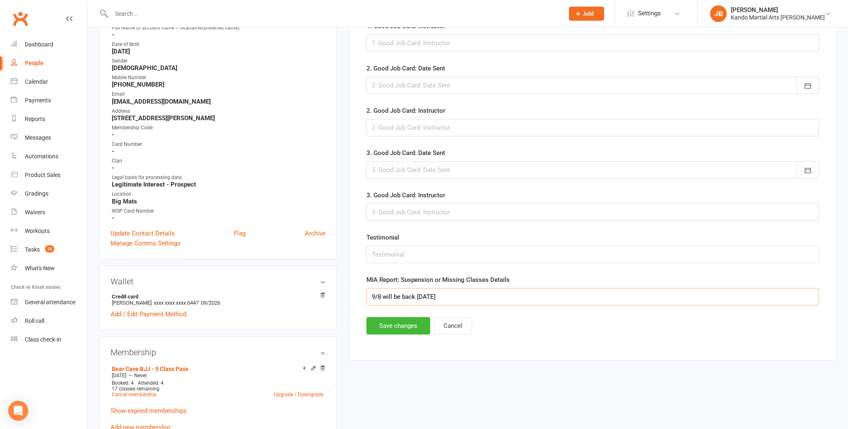
drag, startPoint x: 439, startPoint y: 297, endPoint x: 365, endPoint y: 287, distance: 74.4
click at [365, 287] on main "Retention 1. Good Job Card: Date Sent August 2025 Sun Mon Tue Wed Thu Fri Sat 3…" at bounding box center [593, 146] width 466 height 375
click at [394, 318] on button "Save changes" at bounding box center [399, 325] width 64 height 17
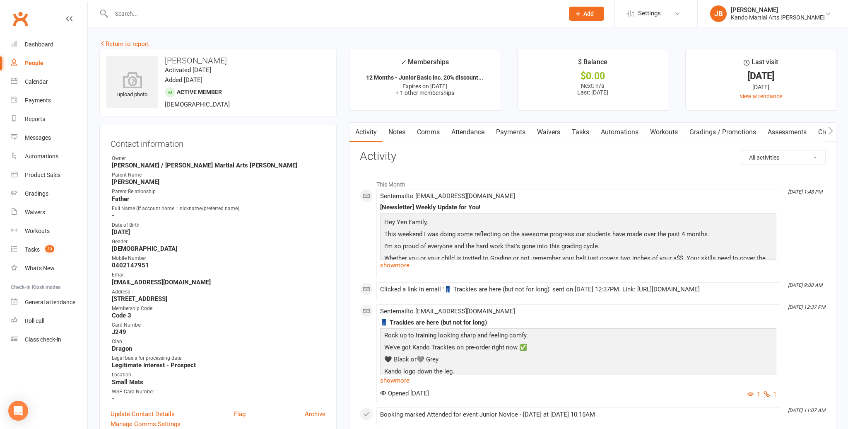
click at [462, 127] on link "Attendance" at bounding box center [468, 132] width 45 height 19
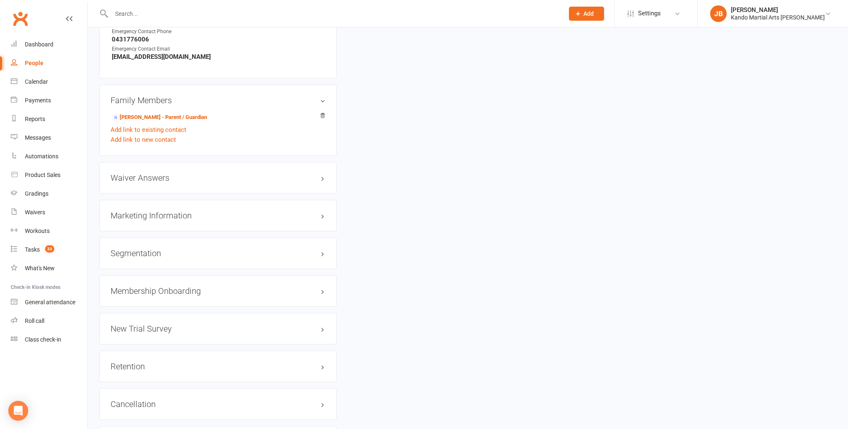
scroll to position [880, 0]
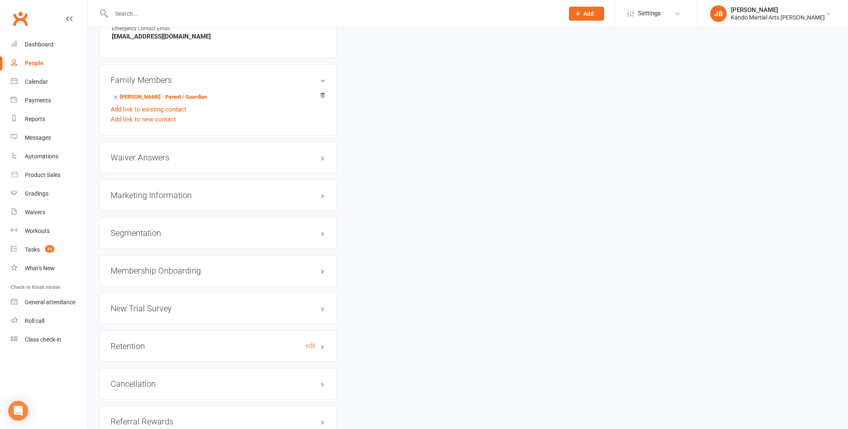
click at [316, 341] on h3 "Retention edit" at bounding box center [218, 345] width 215 height 9
click at [307, 342] on link "edit" at bounding box center [311, 345] width 10 height 7
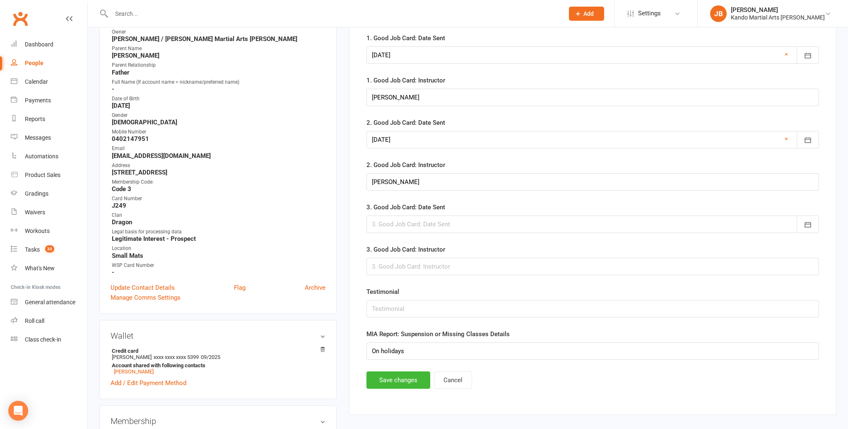
scroll to position [80, 0]
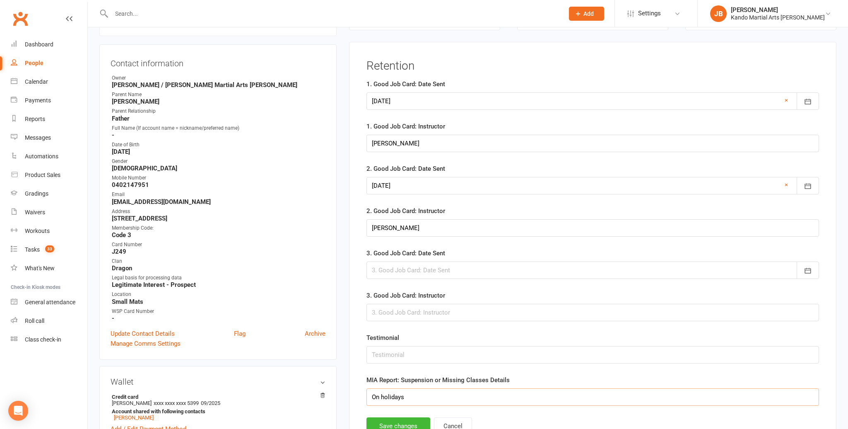
drag, startPoint x: 406, startPoint y: 394, endPoint x: 359, endPoint y: 387, distance: 47.7
click at [359, 387] on div "Retention 1. Good Job Card: Date Sent 26 Oct 2024 October 2024 Sun Mon Tue Wed …" at bounding box center [593, 251] width 488 height 419
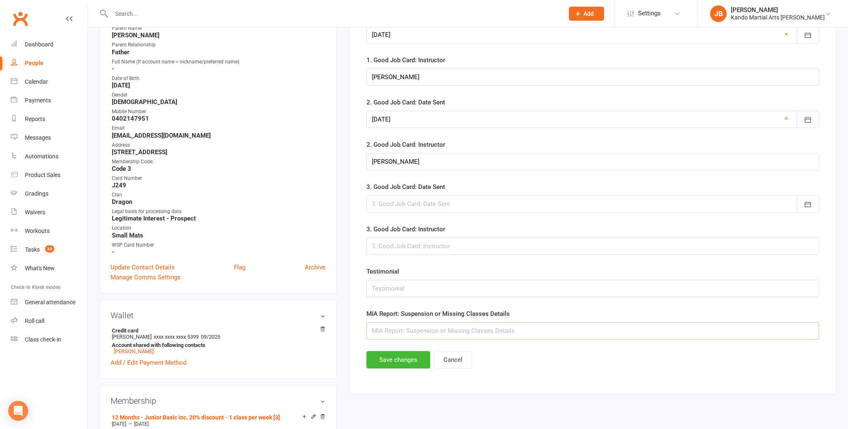
scroll to position [162, 0]
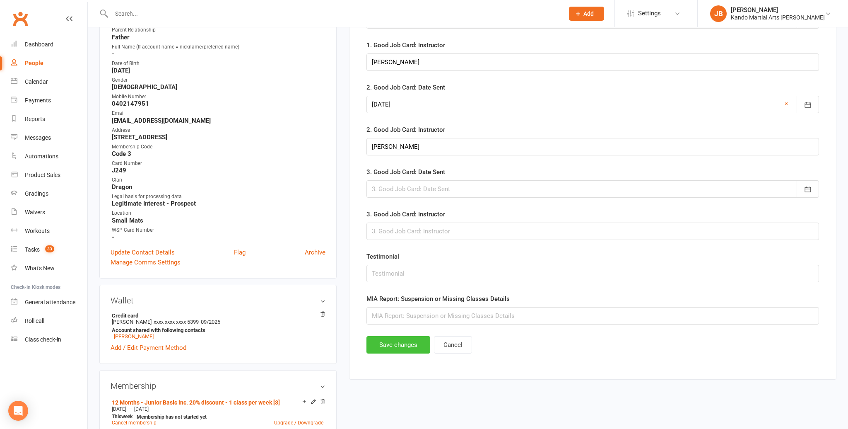
click at [400, 343] on button "Save changes" at bounding box center [399, 344] width 64 height 17
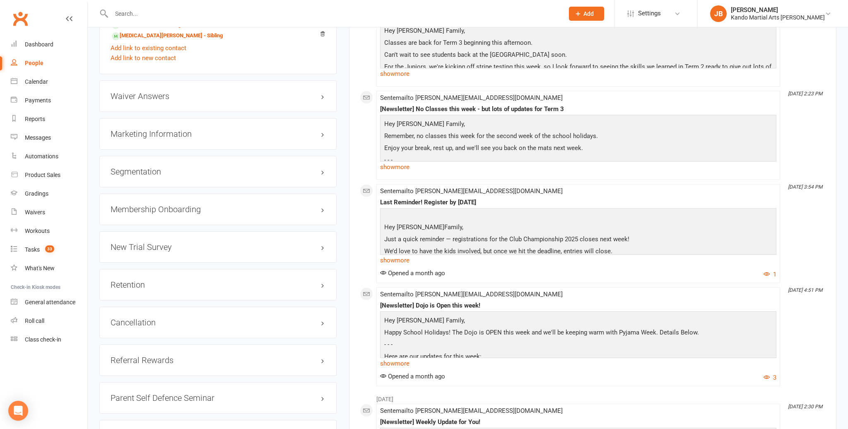
scroll to position [985, 0]
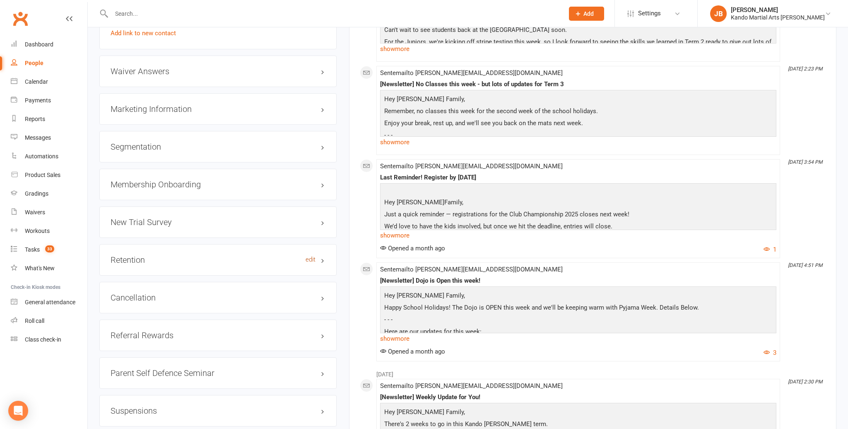
click at [313, 259] on link "edit" at bounding box center [311, 259] width 10 height 7
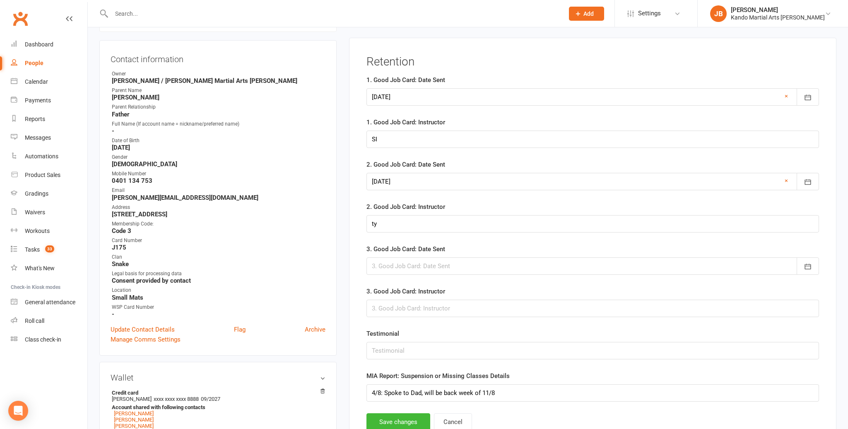
scroll to position [81, 0]
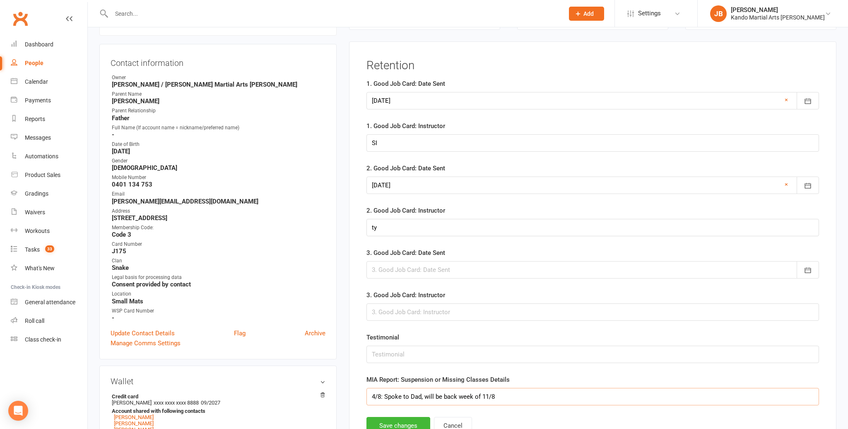
drag, startPoint x: 454, startPoint y: 391, endPoint x: 381, endPoint y: 384, distance: 73.2
click at [386, 385] on div "MIA Report: Suspension or Missing Classes Details 4/8: Spoke to Dad, will be ba…" at bounding box center [593, 390] width 453 height 31
click at [406, 424] on button "Save changes" at bounding box center [399, 425] width 64 height 17
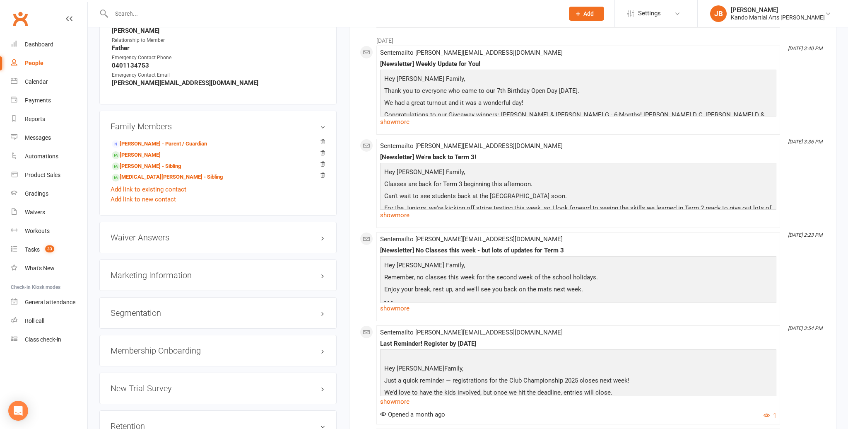
scroll to position [813, 0]
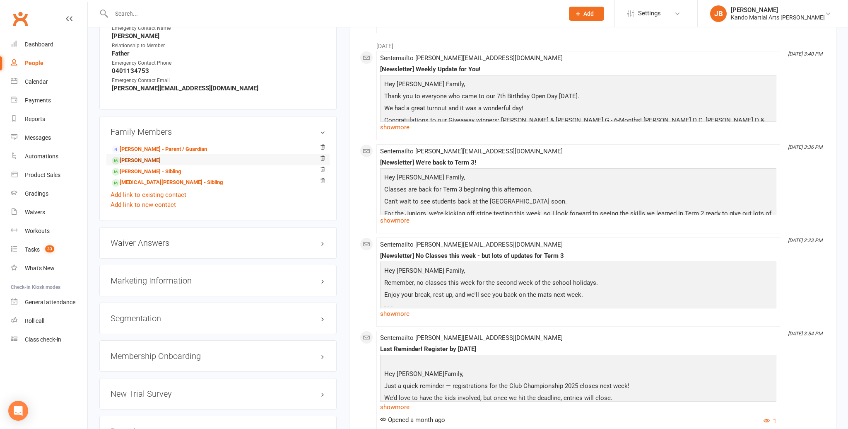
click at [138, 158] on link "[PERSON_NAME]" at bounding box center [136, 160] width 49 height 9
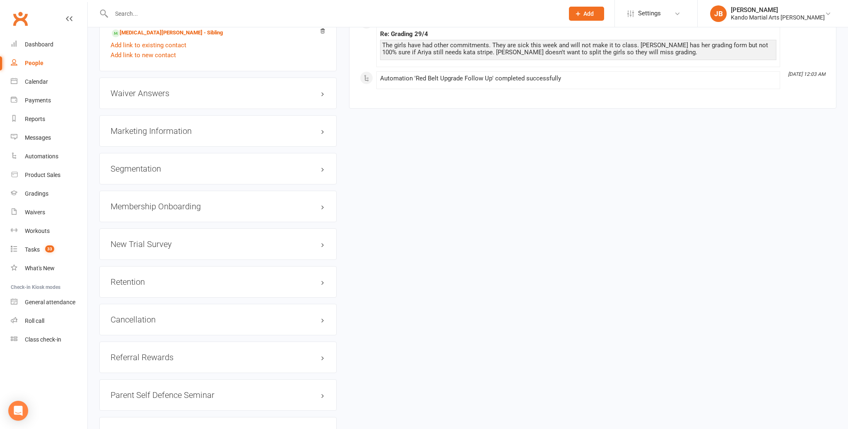
scroll to position [1100, 0]
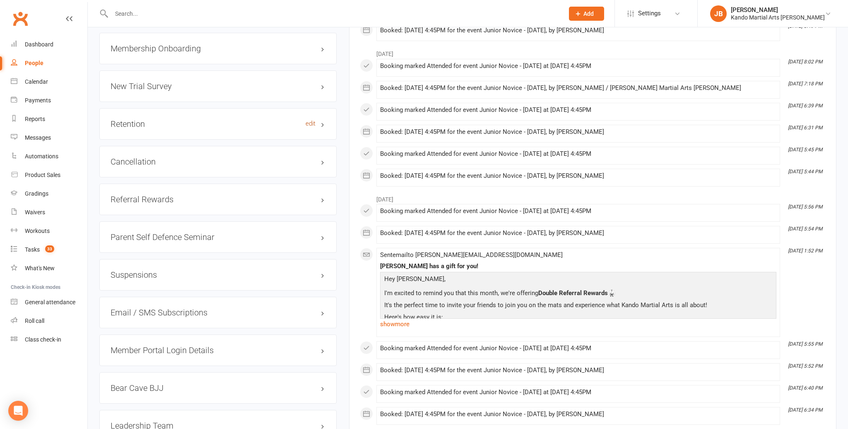
click at [312, 121] on link "edit" at bounding box center [311, 123] width 10 height 7
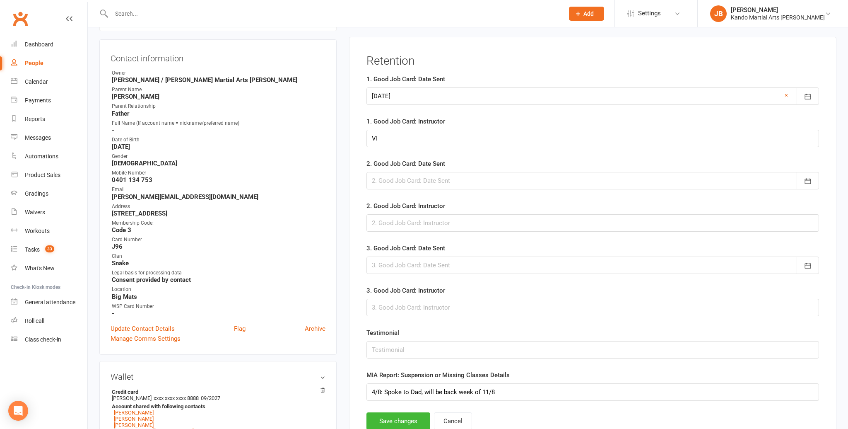
scroll to position [96, 0]
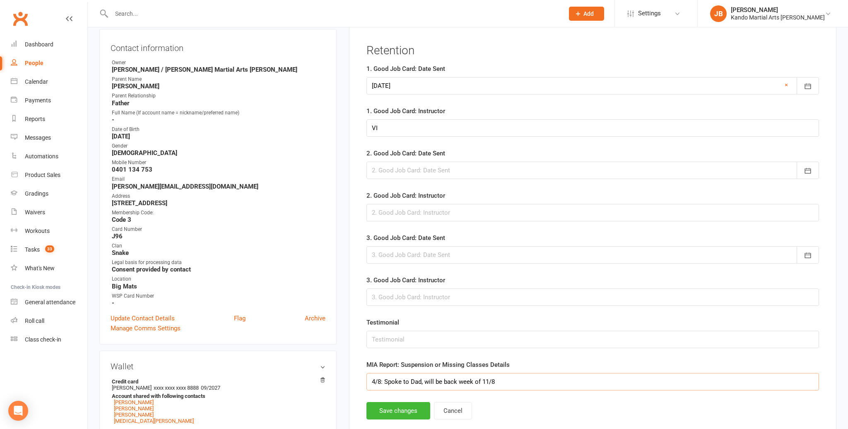
drag, startPoint x: 500, startPoint y: 379, endPoint x: 411, endPoint y: 373, distance: 88.4
click at [412, 373] on input "4/8: Spoke to Dad, will be back week of 11/8" at bounding box center [593, 381] width 453 height 17
click at [418, 405] on button "Save changes" at bounding box center [399, 410] width 64 height 17
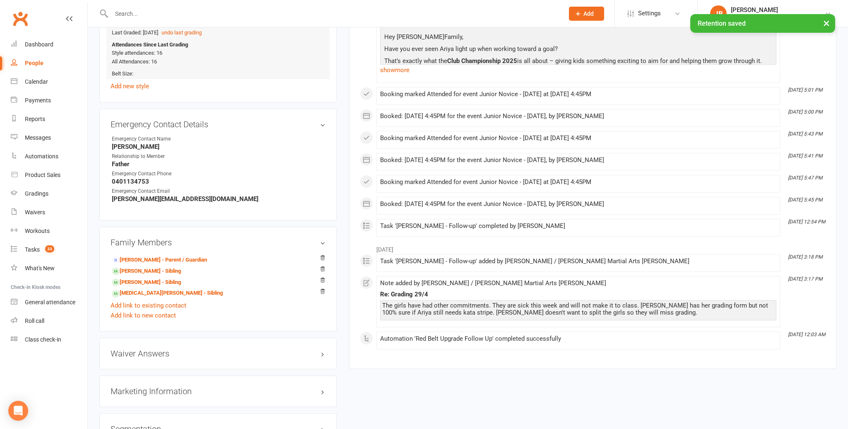
scroll to position [738, 0]
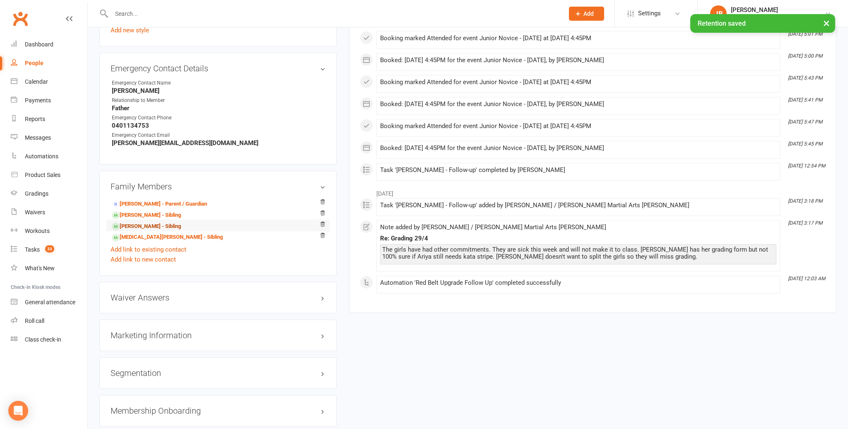
click at [141, 222] on link "Priya Silva - Sibling" at bounding box center [146, 226] width 69 height 9
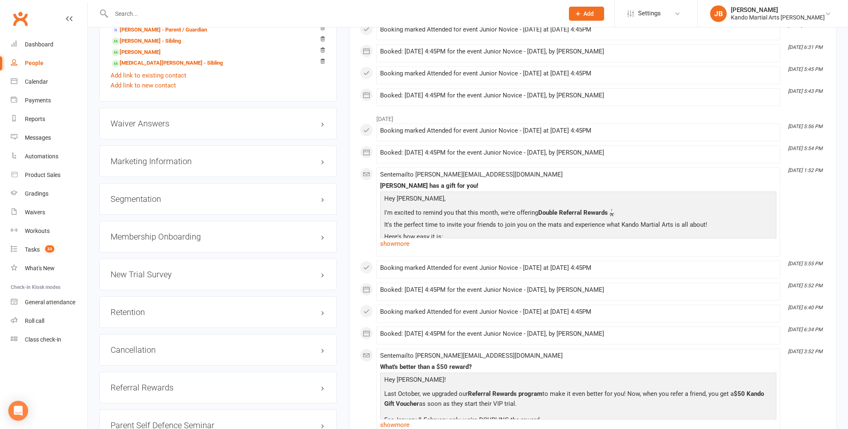
scroll to position [912, 0]
click at [306, 309] on link "edit" at bounding box center [311, 311] width 10 height 7
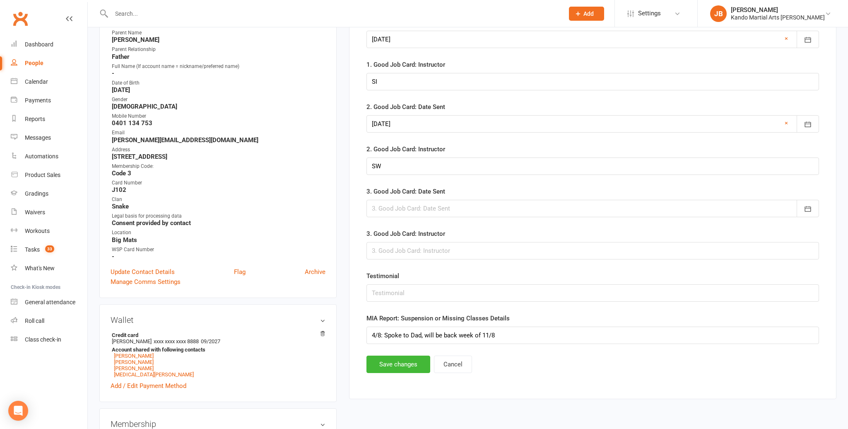
scroll to position [80, 0]
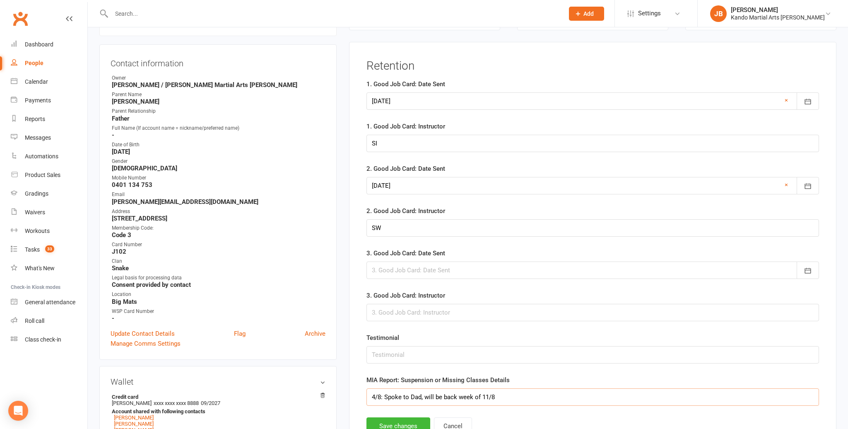
drag, startPoint x: 499, startPoint y: 396, endPoint x: 386, endPoint y: 388, distance: 113.8
click at [386, 388] on input "4/8: Spoke to Dad, will be back week of 11/8" at bounding box center [593, 396] width 453 height 17
click at [389, 423] on button "Save changes" at bounding box center [399, 425] width 64 height 17
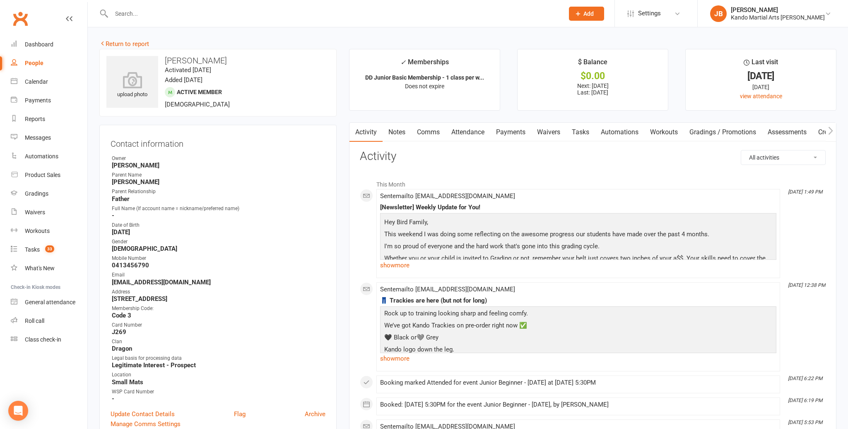
click at [470, 135] on link "Attendance" at bounding box center [468, 132] width 45 height 19
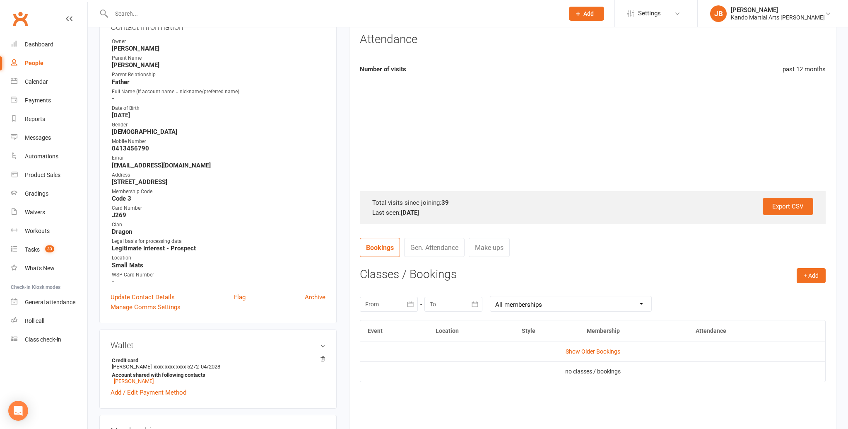
scroll to position [235, 0]
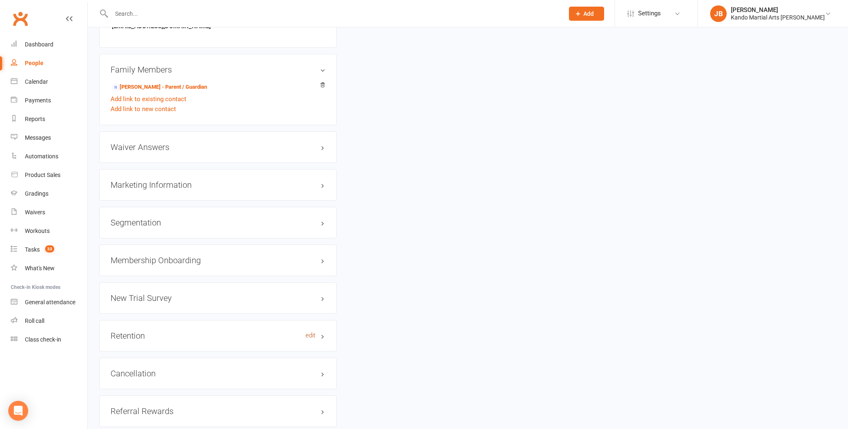
click at [312, 334] on link "edit" at bounding box center [311, 335] width 10 height 7
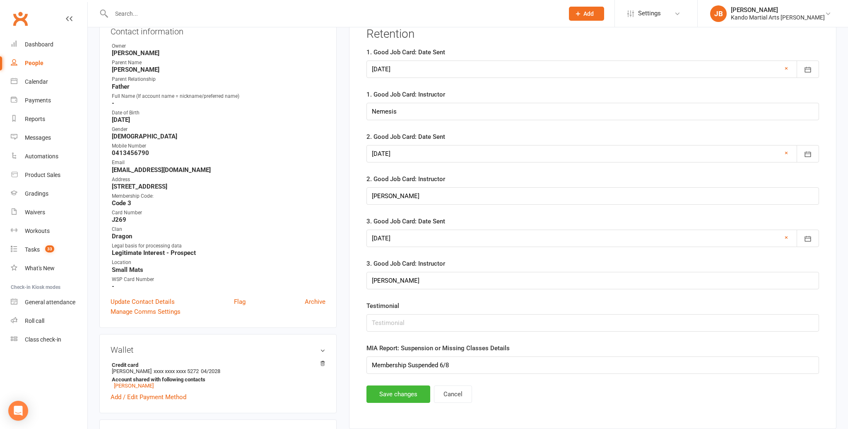
scroll to position [115, 0]
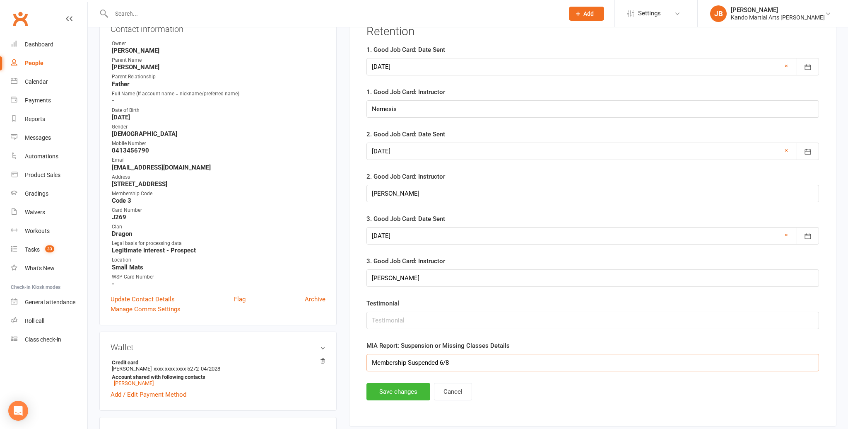
drag, startPoint x: 450, startPoint y: 360, endPoint x: 372, endPoint y: 356, distance: 78.4
click at [372, 358] on input "Membership Suspended 6/8" at bounding box center [593, 362] width 453 height 17
click at [396, 394] on button "Save changes" at bounding box center [399, 391] width 64 height 17
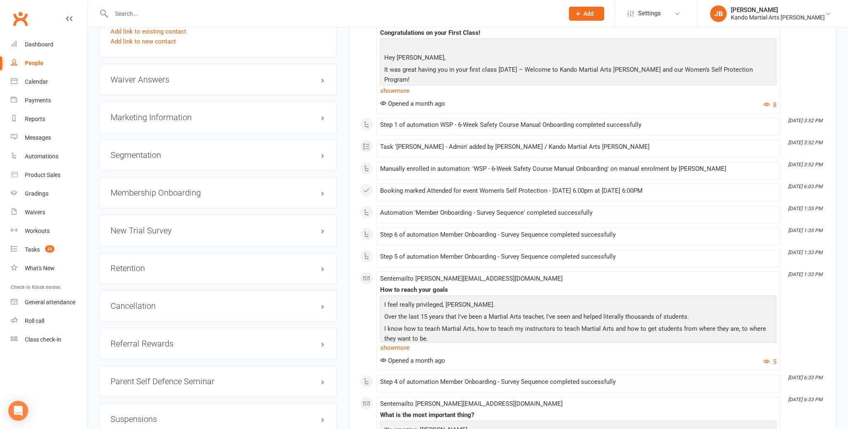
scroll to position [892, 0]
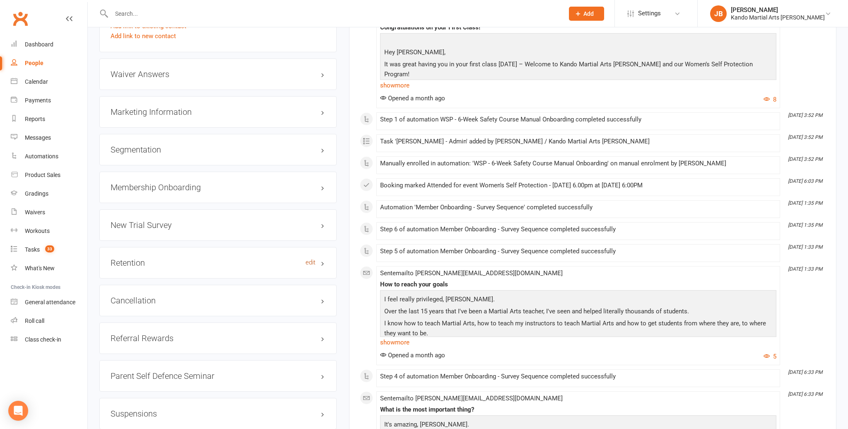
click at [312, 259] on link "edit" at bounding box center [311, 262] width 10 height 7
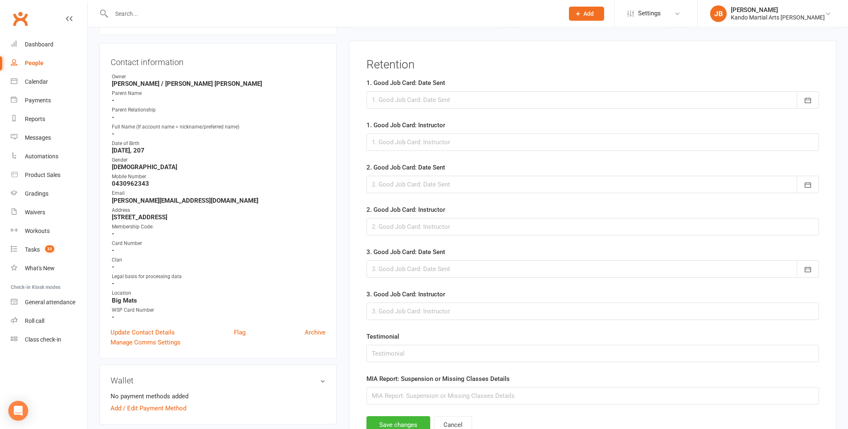
scroll to position [81, 0]
click at [409, 393] on input "text" at bounding box center [593, 396] width 453 height 17
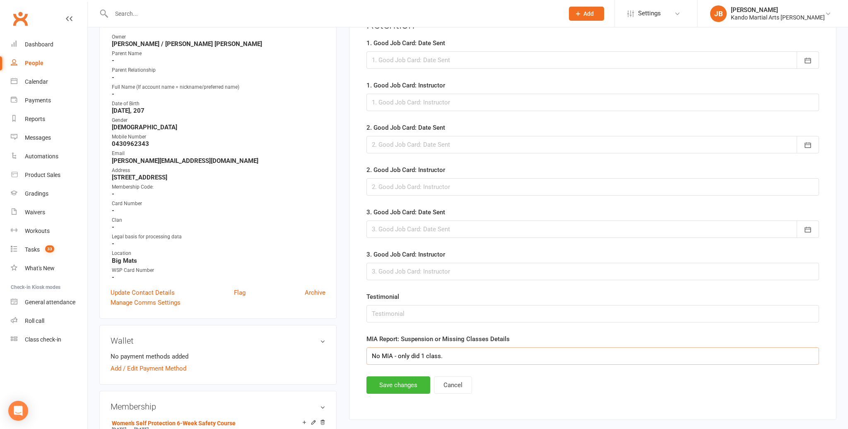
scroll to position [130, 0]
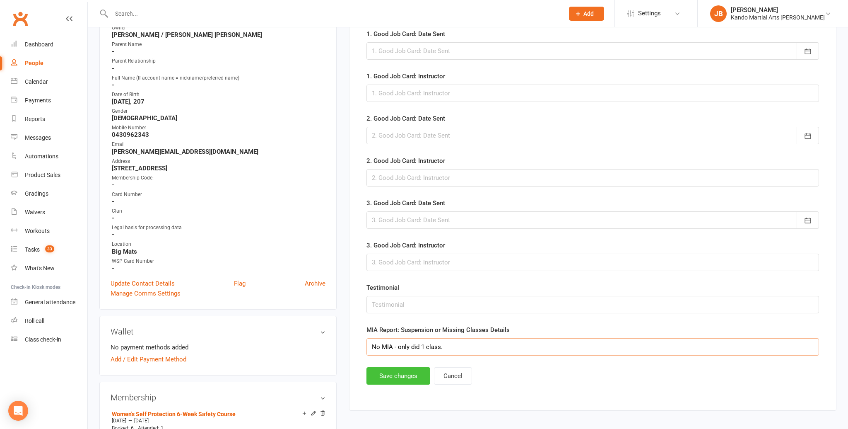
type input "No MIA - only did 1 class."
click at [412, 376] on button "Save changes" at bounding box center [399, 375] width 64 height 17
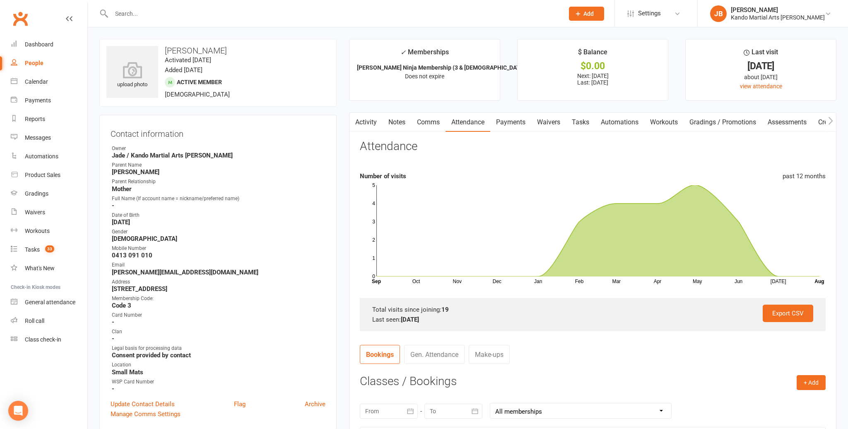
drag, startPoint x: 516, startPoint y: 122, endPoint x: 543, endPoint y: 123, distance: 26.9
click at [516, 122] on link "Payments" at bounding box center [511, 122] width 41 height 19
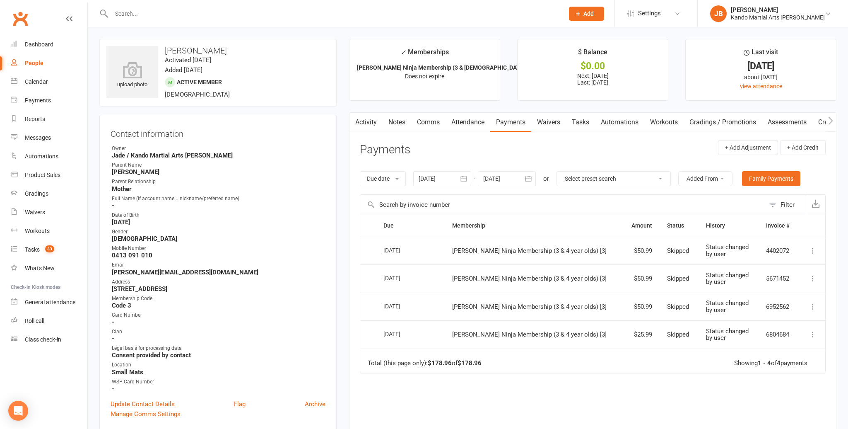
click at [581, 123] on link "Tasks" at bounding box center [580, 122] width 29 height 19
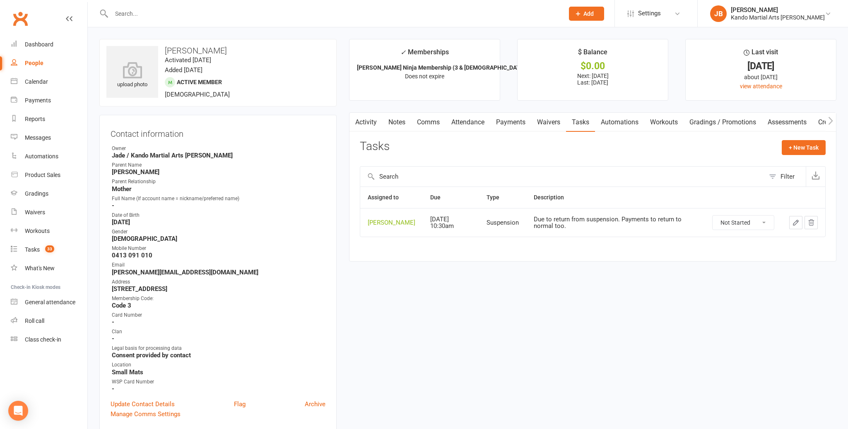
drag, startPoint x: 457, startPoint y: 123, endPoint x: 447, endPoint y: 120, distance: 9.8
click at [457, 123] on link "Attendance" at bounding box center [468, 122] width 45 height 19
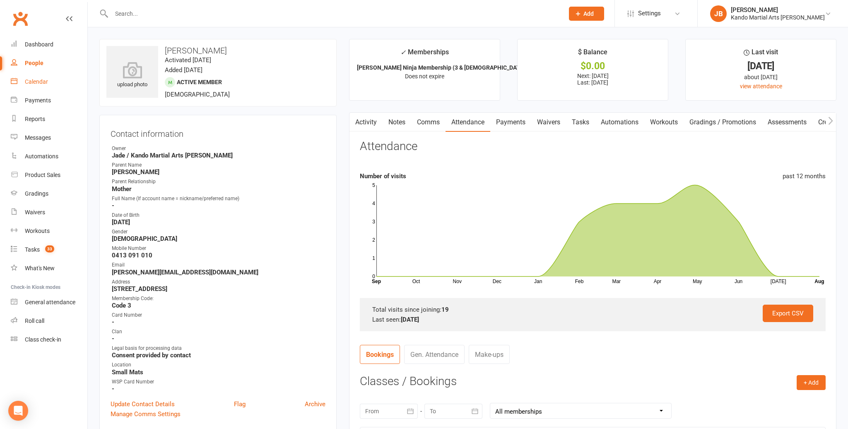
click at [36, 79] on div "Calendar" at bounding box center [36, 81] width 23 height 7
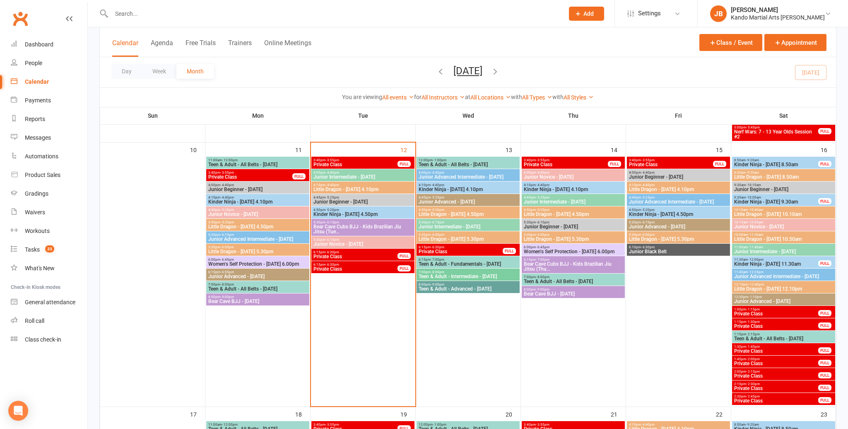
scroll to position [517, 0]
click at [457, 218] on div "4:50pm - 5:20pm Little Dragon - [DATE] 4.50pm" at bounding box center [468, 213] width 103 height 12
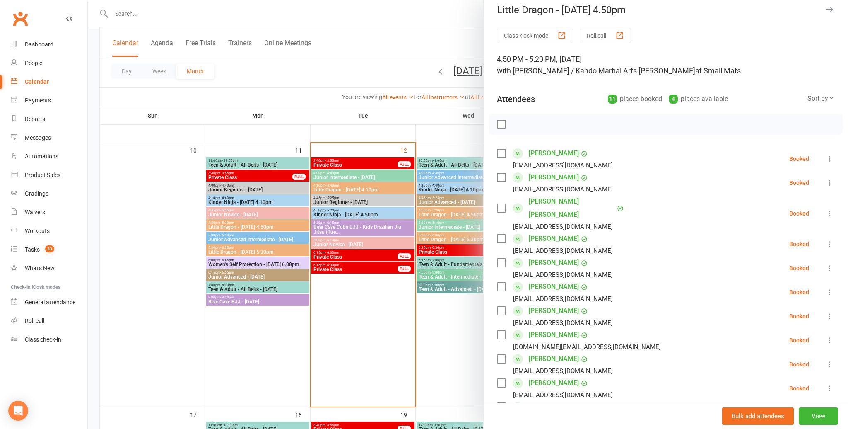
scroll to position [0, 0]
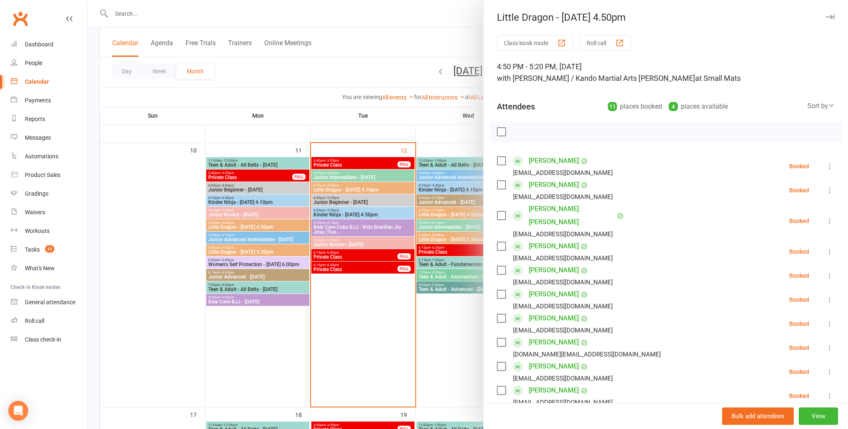
click at [828, 17] on icon "button" at bounding box center [830, 16] width 9 height 5
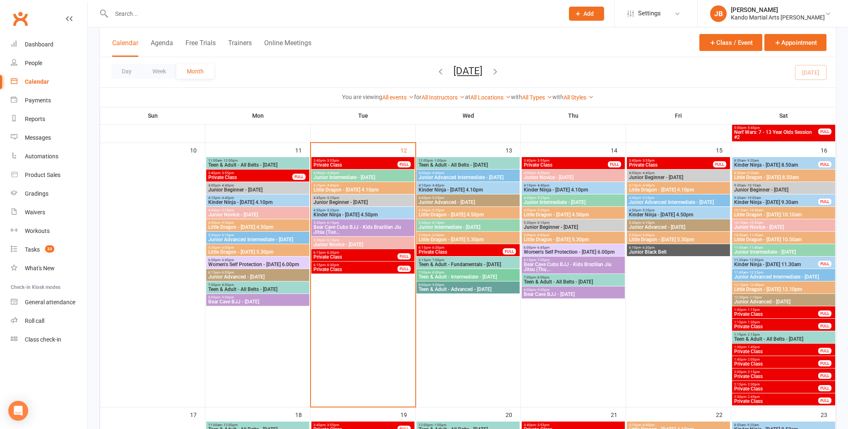
click at [549, 189] on span "Kinder Ninja - [DATE] 4.10pm" at bounding box center [574, 189] width 100 height 5
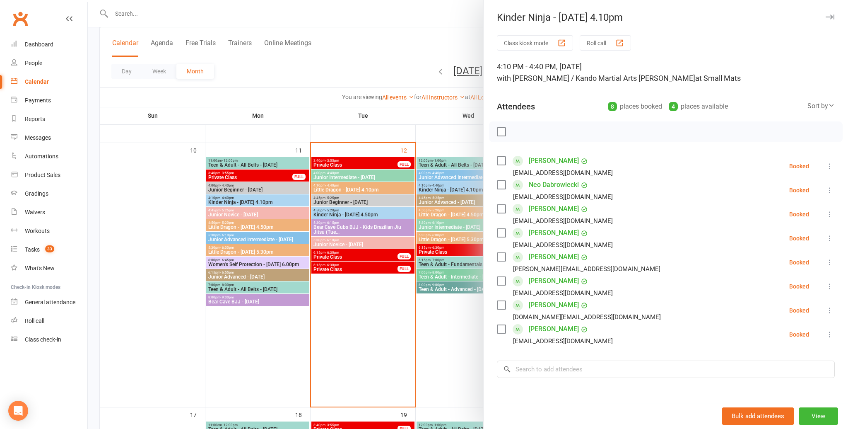
click at [831, 311] on icon at bounding box center [830, 310] width 8 height 8
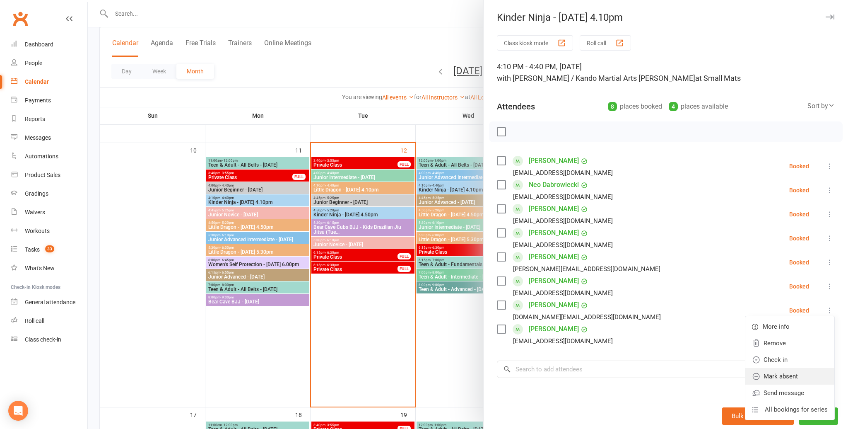
click at [791, 371] on link "Mark absent" at bounding box center [790, 376] width 89 height 17
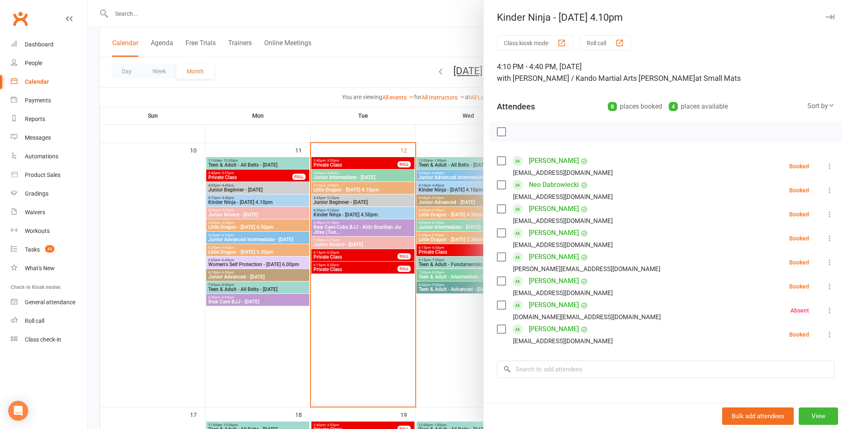
drag, startPoint x: 831, startPoint y: 18, endPoint x: 828, endPoint y: 25, distance: 7.6
click at [831, 18] on icon "button" at bounding box center [830, 16] width 9 height 5
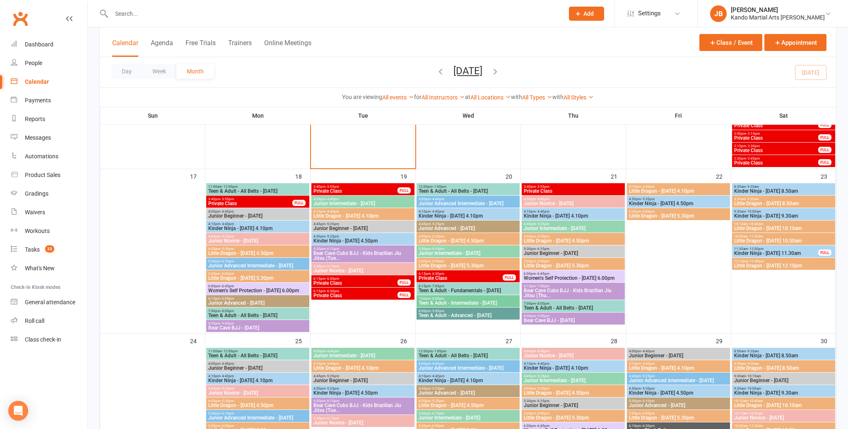
scroll to position [699, 0]
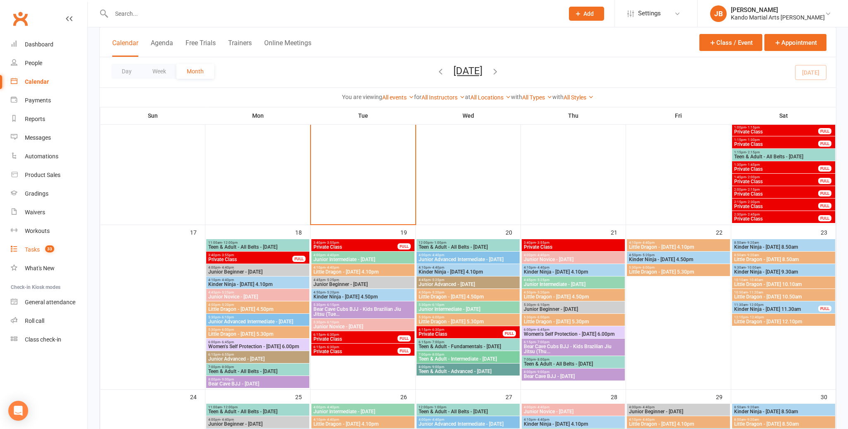
click at [38, 249] on div "Tasks" at bounding box center [32, 249] width 15 height 7
select select "incomplete"
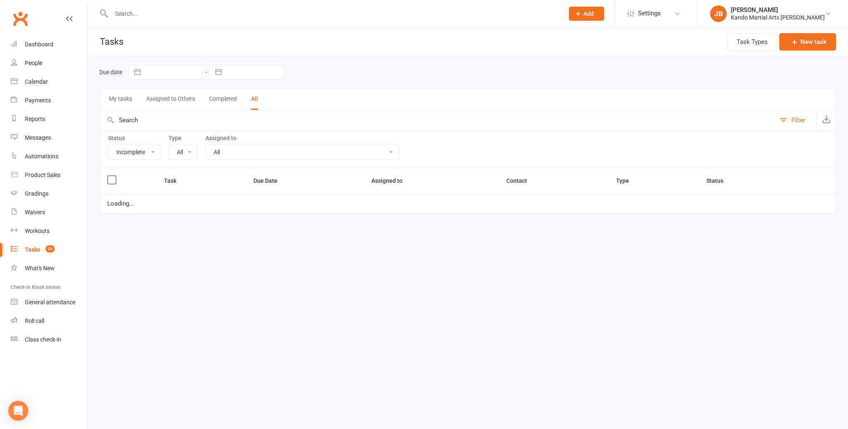
select select "23766"
select select "waiting"
select select "started"
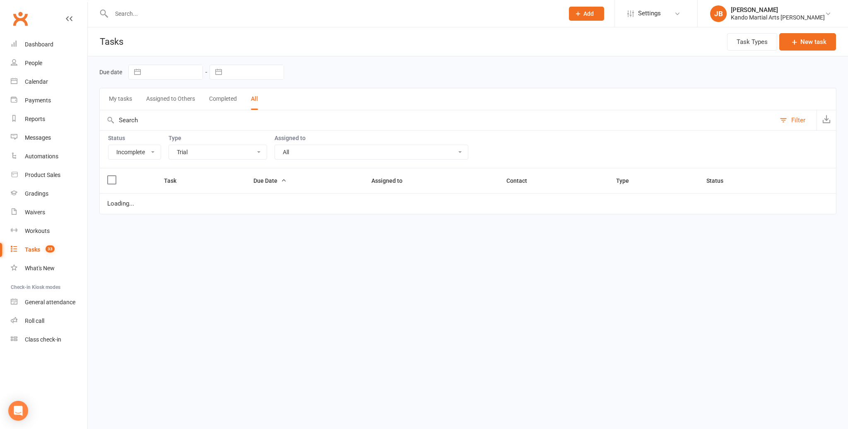
select select "started"
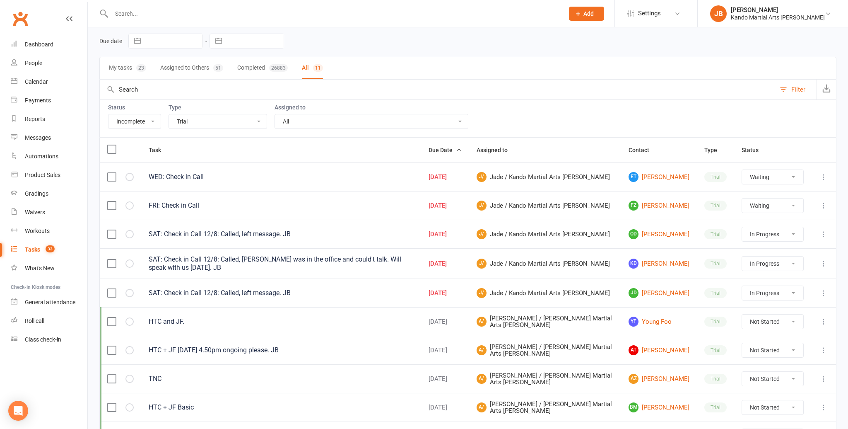
scroll to position [22, 0]
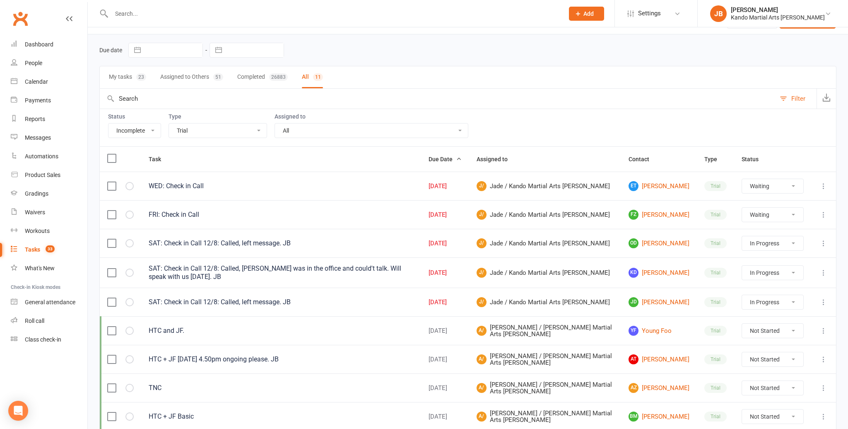
click at [198, 126] on select "All Admin Bbpc - black belt prep course Cancellation Enquiry Follow-up In-class…" at bounding box center [218, 130] width 98 height 14
select select "21694"
select select "waiting"
select select "started"
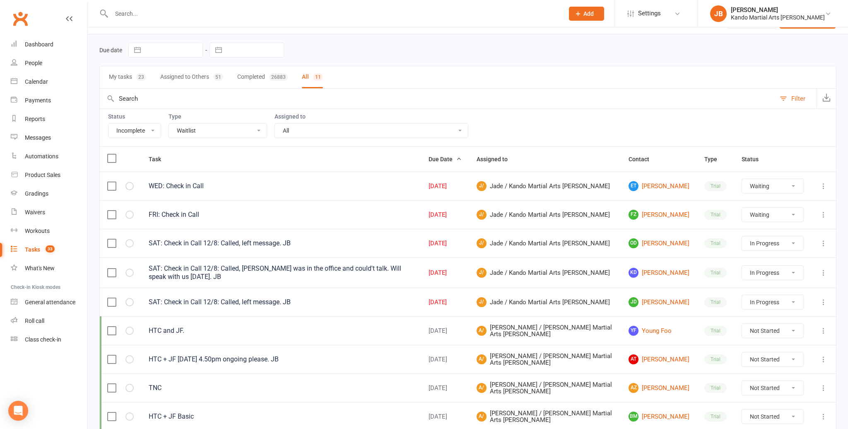
select select "started"
select select "waiting"
select select "started"
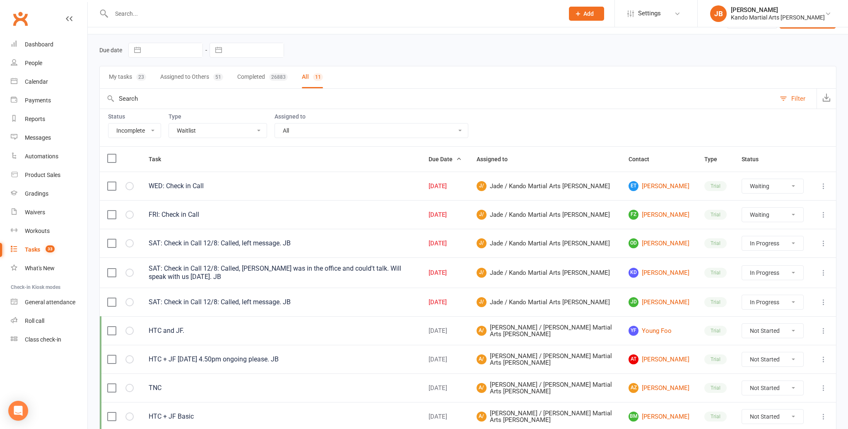
select select "started"
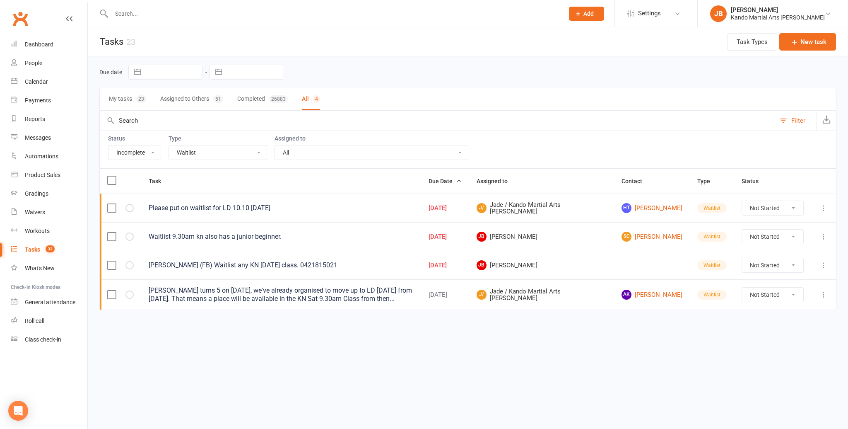
click at [187, 159] on div "Status All Incomplete Not Started In Progress Waiting Complete Type All Admin B…" at bounding box center [467, 149] width 737 height 38
click at [188, 152] on select "All Admin Bbpc - black belt prep course Cancellation Enquiry Follow-up In-class…" at bounding box center [218, 152] width 98 height 14
select select "15398"
select select "waiting"
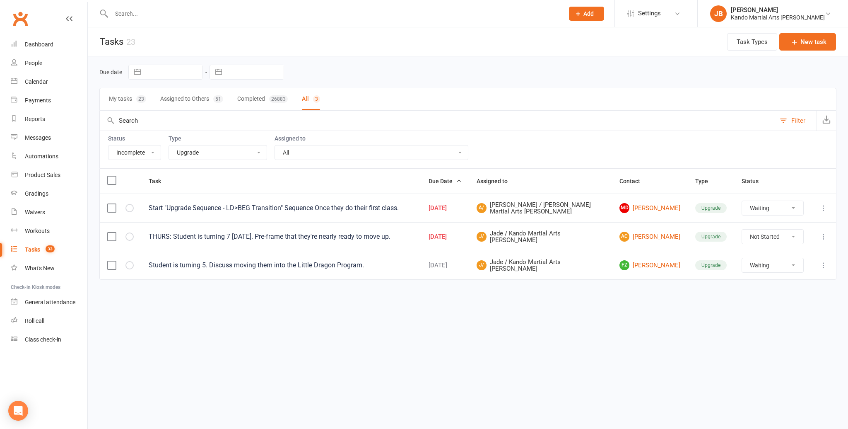
click at [207, 152] on select "All Admin Bbpc - black belt prep course Cancellation Enquiry Follow-up In-class…" at bounding box center [218, 152] width 98 height 14
select select "23766"
select select "waiting"
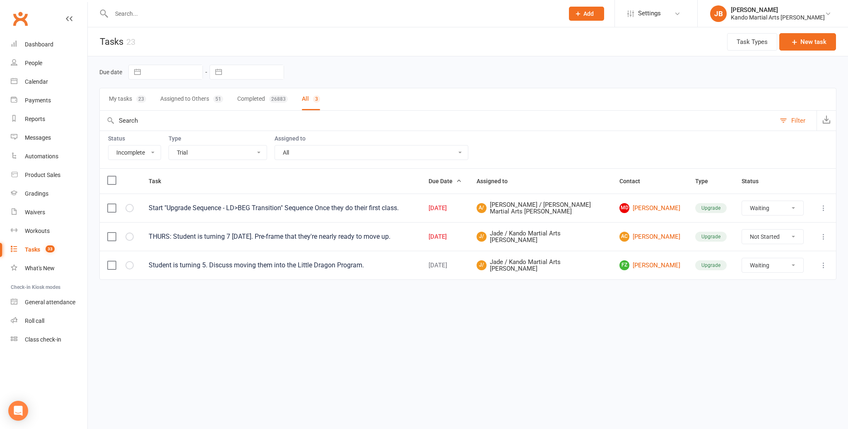
select select "waiting"
select select "started"
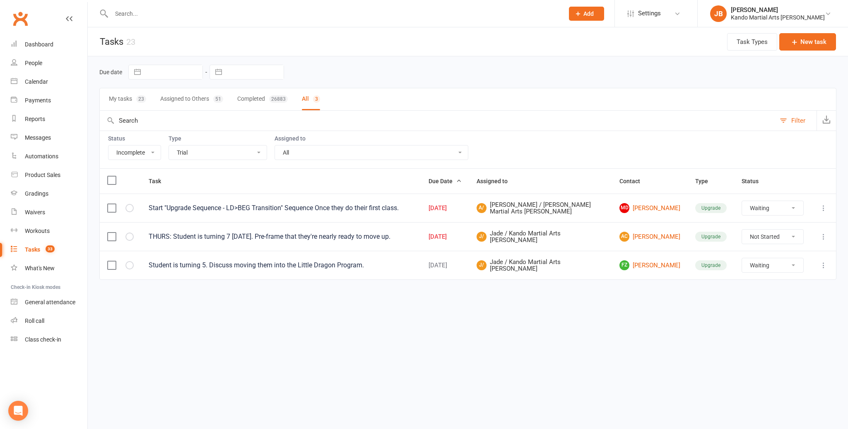
select select "started"
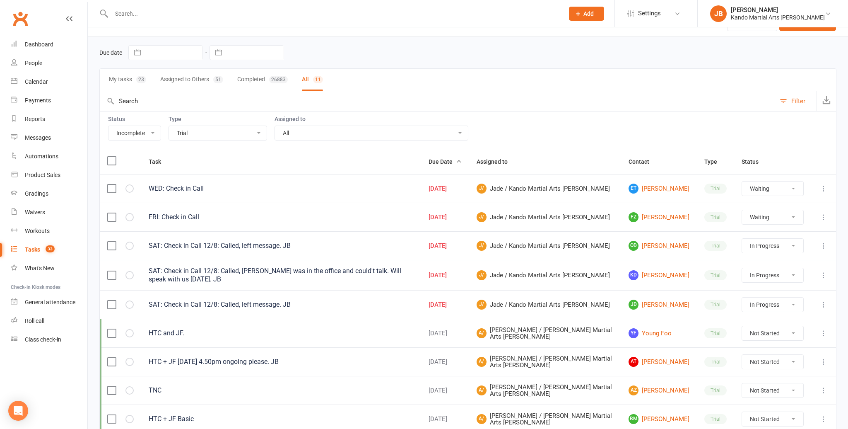
scroll to position [22, 0]
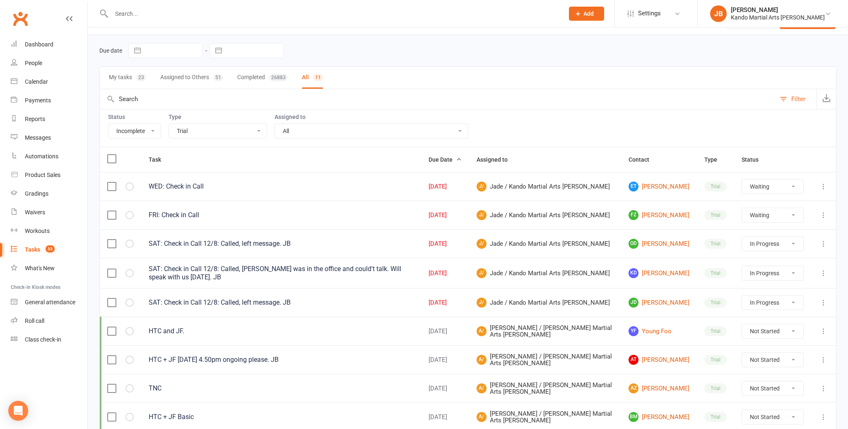
click at [191, 135] on select "All Admin Bbpc - black belt prep course Cancellation Enquiry Follow-up In-class…" at bounding box center [218, 131] width 98 height 14
select select "25921"
select select "waiting"
select select "started"
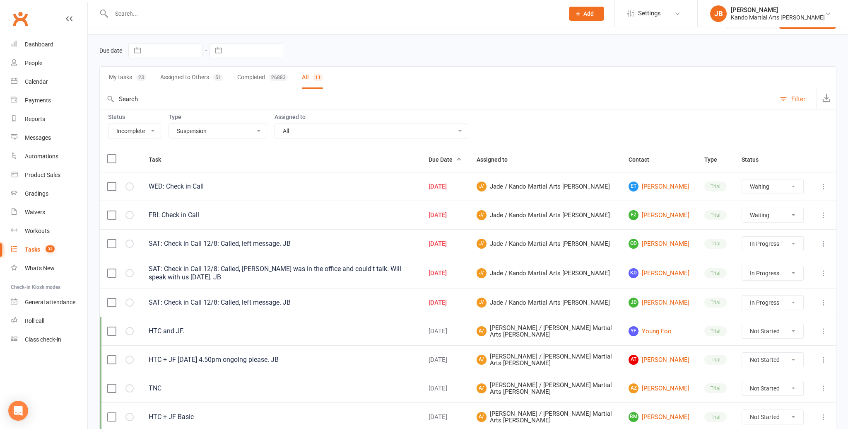
select select "started"
select select "waiting"
select select "started"
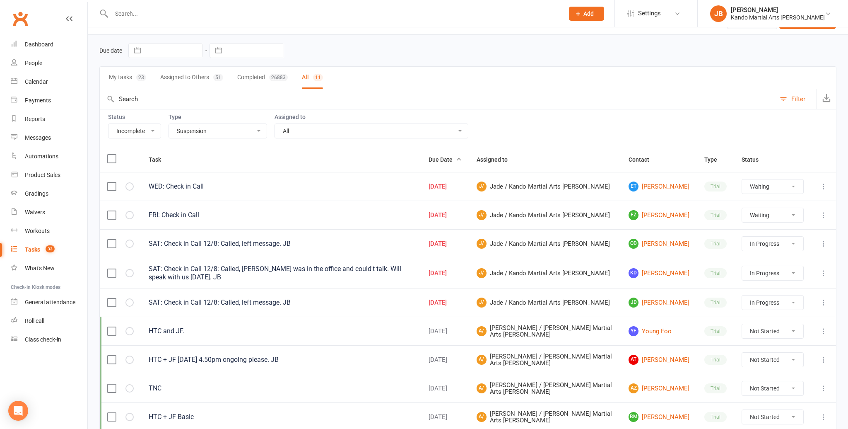
select select "started"
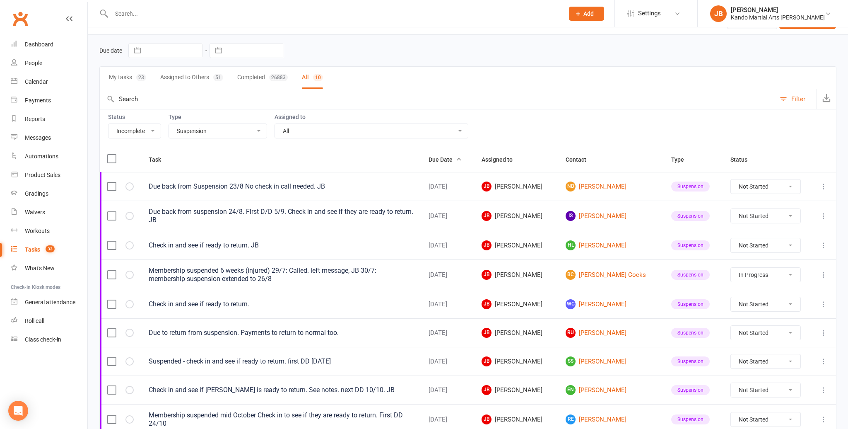
click at [195, 130] on select "All Admin Bbpc - black belt prep course Cancellation Enquiry Follow-up In-class…" at bounding box center [218, 131] width 98 height 14
select select "20654"
select select "started"
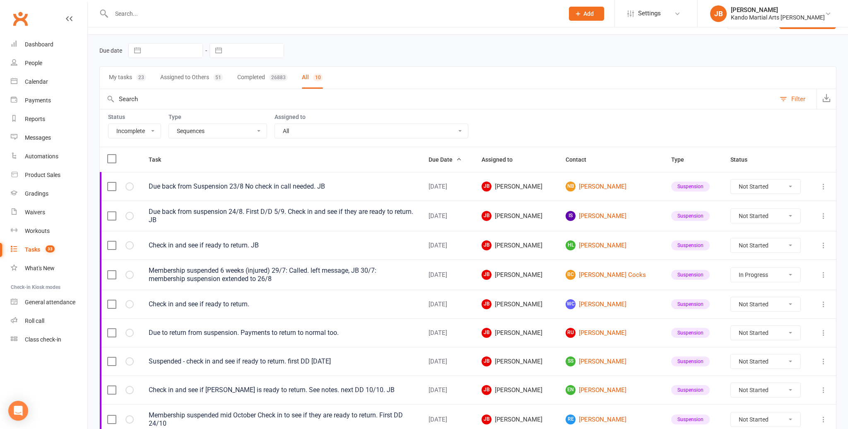
select select "started"
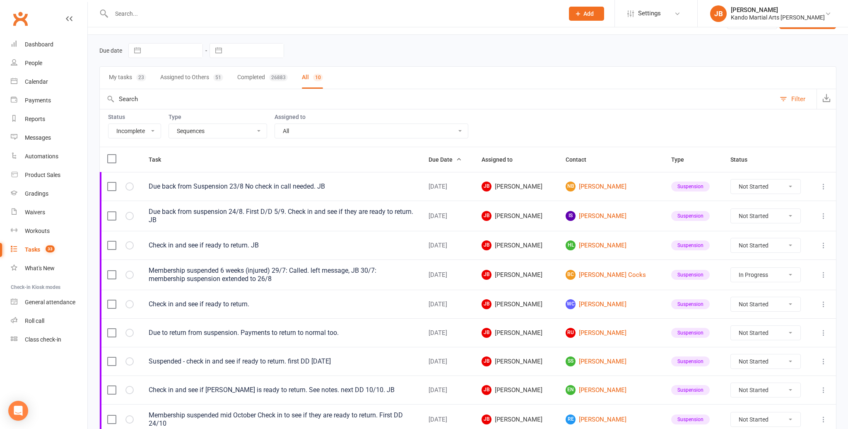
select select "started"
select select "waiting"
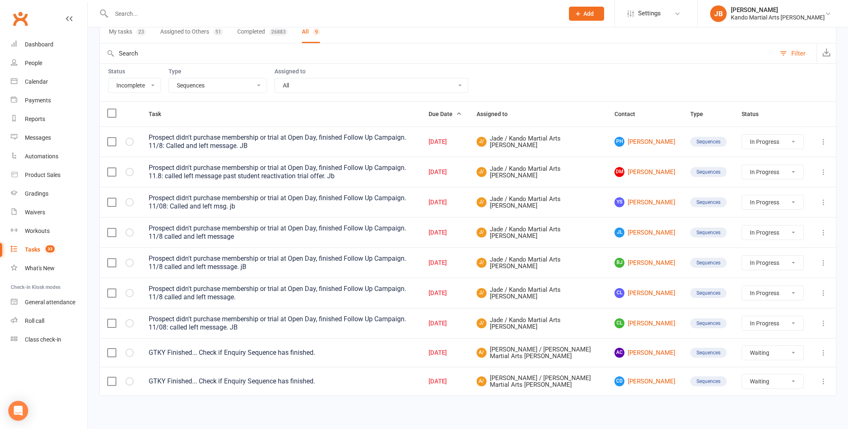
scroll to position [0, 0]
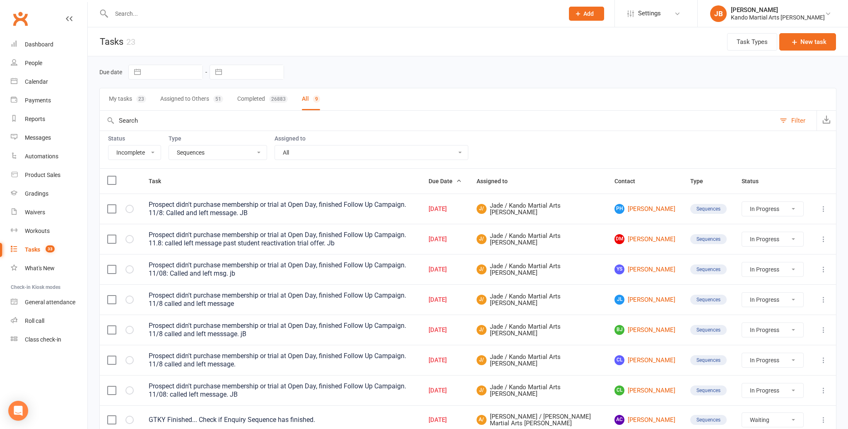
click at [189, 150] on select "All Admin Bbpc - black belt prep course Cancellation Enquiry Follow-up In-class…" at bounding box center [218, 152] width 98 height 14
select select "24292"
select select "started"
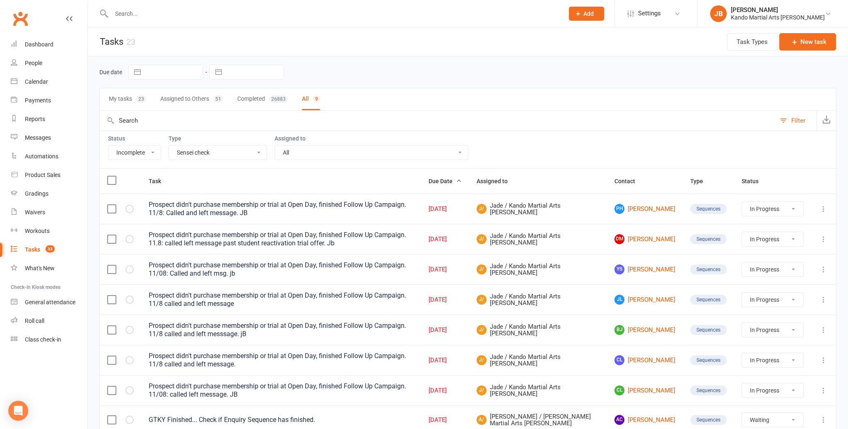
select select "started"
select select "waiting"
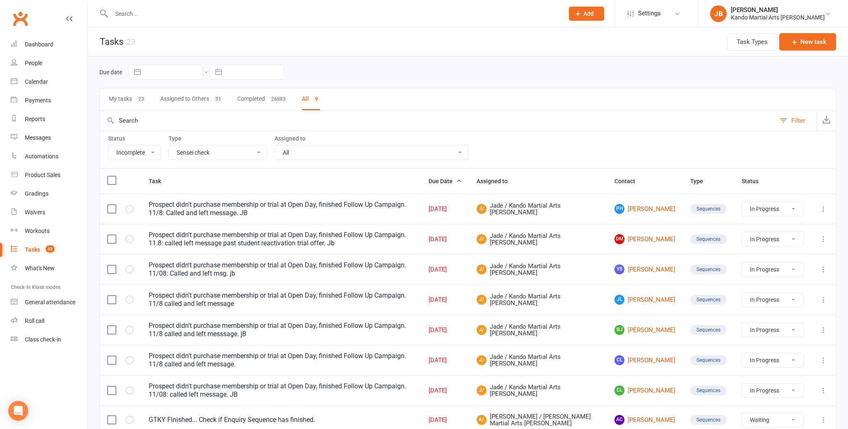
select select "waiting"
select select "started"
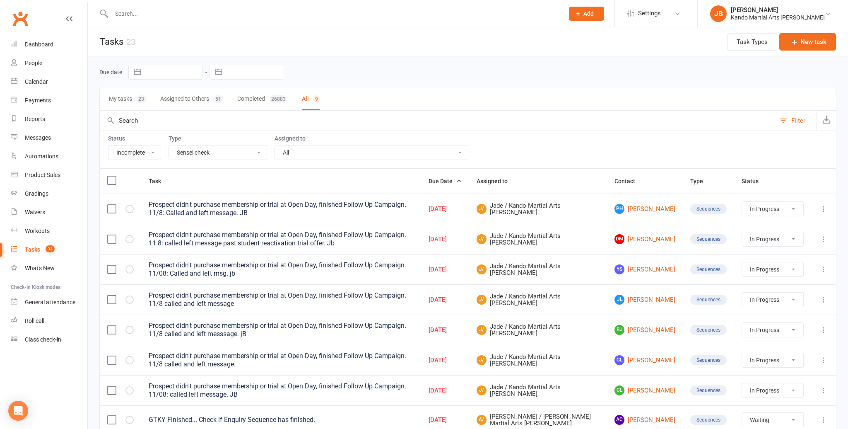
select select "started"
select select "waiting"
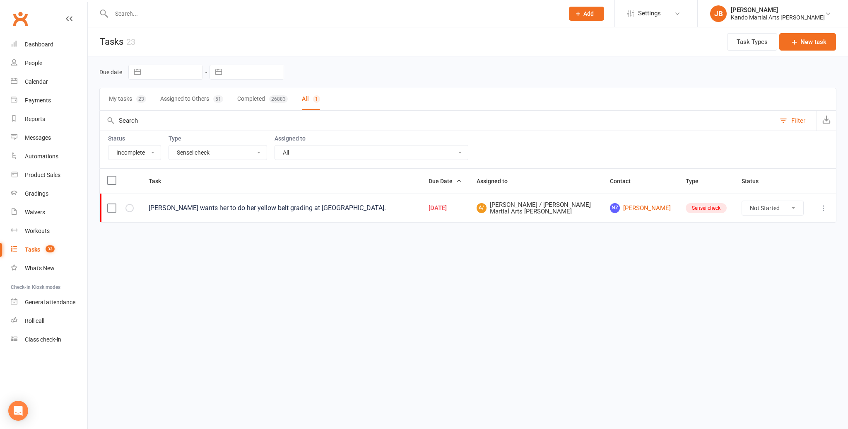
click at [202, 152] on select "All Admin Bbpc - black belt prep course Cancellation Enquiry Follow-up In-class…" at bounding box center [218, 152] width 98 height 14
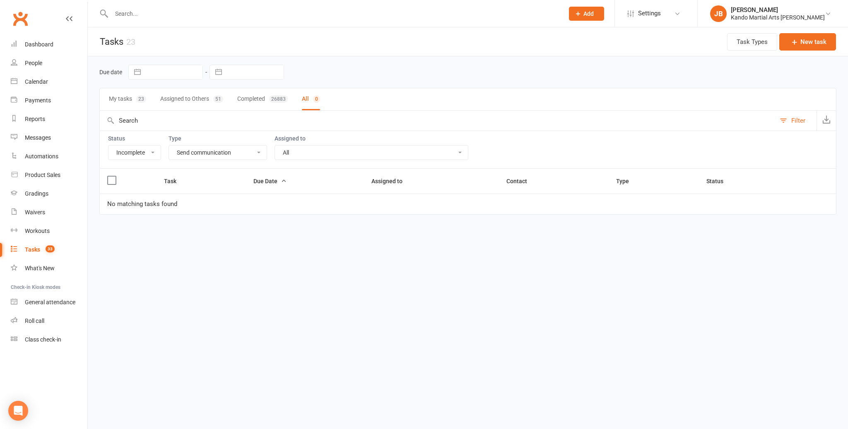
click at [202, 150] on select "All Admin Bbpc - black belt prep course Cancellation Enquiry Follow-up In-class…" at bounding box center [218, 152] width 98 height 14
click at [204, 152] on select "All Admin Bbpc - black belt prep course Cancellation Enquiry Follow-up In-class…" at bounding box center [218, 152] width 98 height 14
click at [191, 150] on select "All Admin Bbpc - black belt prep course Cancellation Enquiry Follow-up In-class…" at bounding box center [218, 152] width 98 height 14
select select "23793"
select select "started"
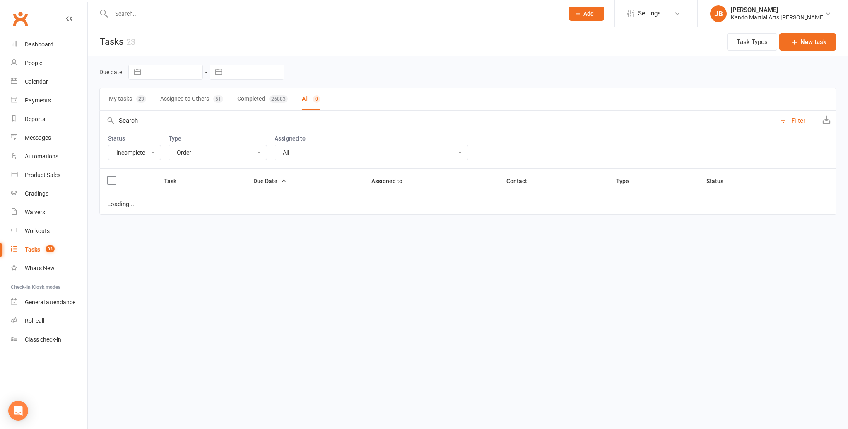
select select "started"
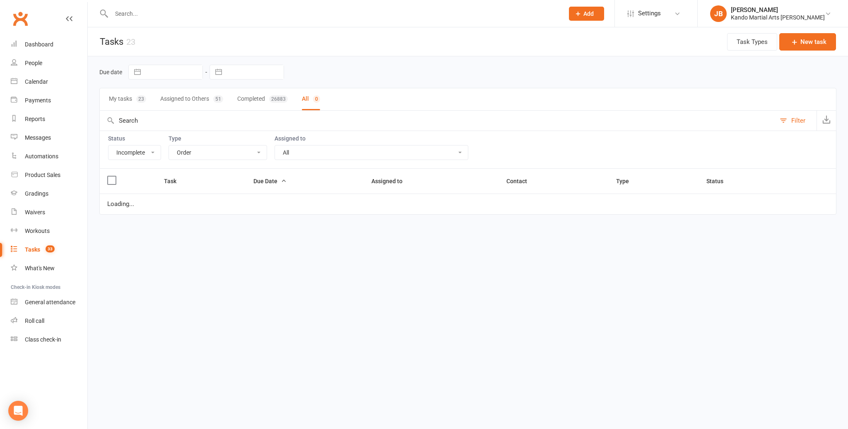
select select "started"
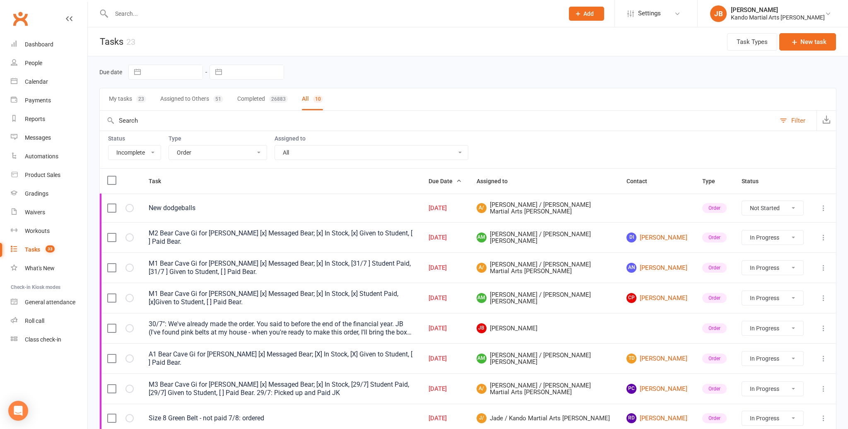
click at [190, 154] on select "All Admin Bbpc - black belt prep course Cancellation Enquiry Follow-up In-class…" at bounding box center [218, 152] width 98 height 14
select select "28119"
select select "started"
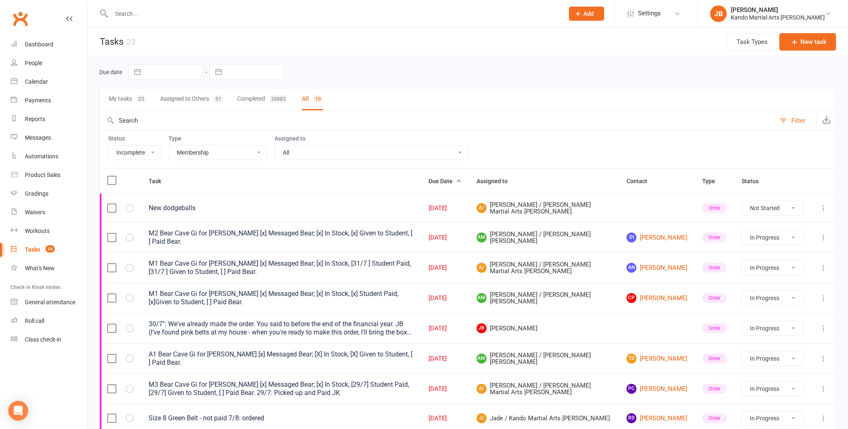
select select "started"
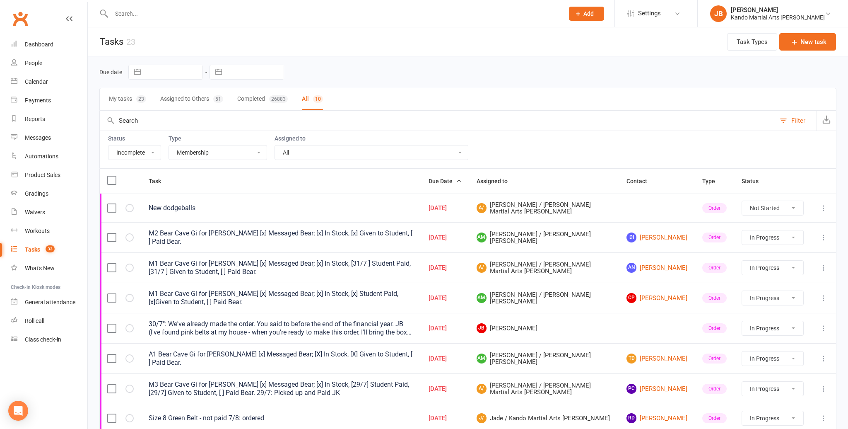
select select "started"
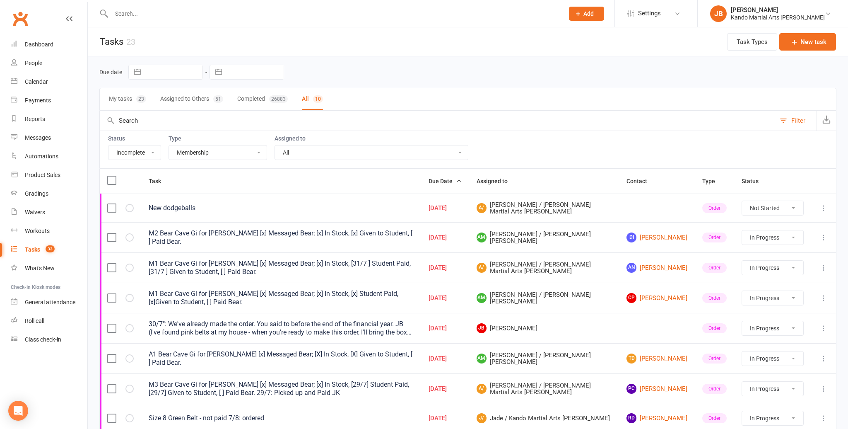
select select "started"
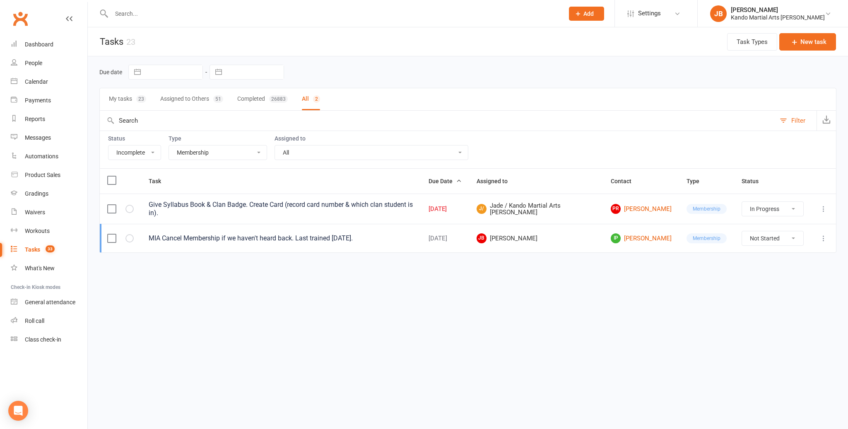
click at [211, 150] on select "All Admin Bbpc - black belt prep course Cancellation Enquiry Follow-up In-class…" at bounding box center [218, 152] width 98 height 14
select select "28118"
select select "started"
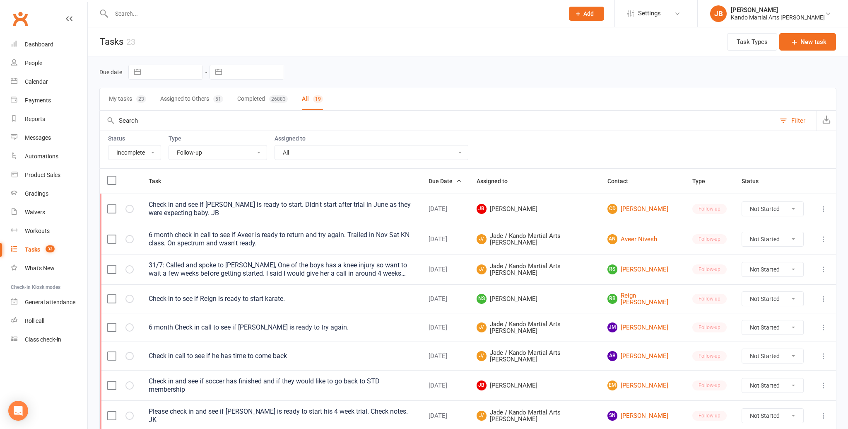
click at [197, 153] on select "All Admin Bbpc - black belt prep course Cancellation Enquiry Follow-up In-class…" at bounding box center [218, 152] width 98 height 14
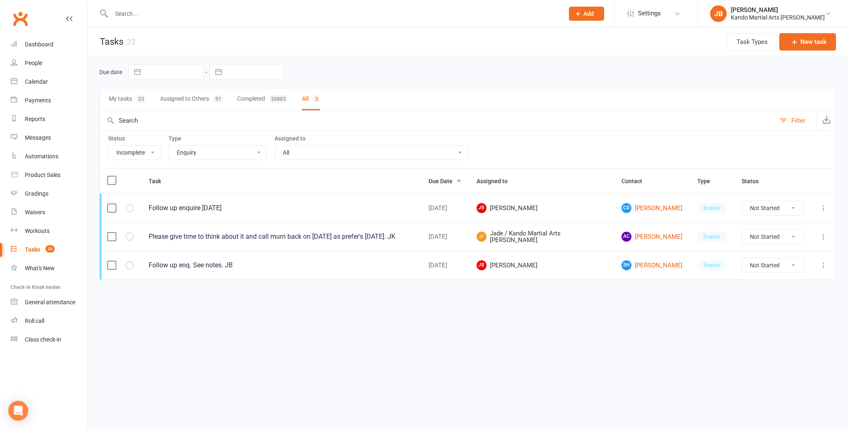
click at [193, 154] on select "All Admin Bbpc - black belt prep course Cancellation Enquiry Follow-up In-class…" at bounding box center [218, 152] width 98 height 14
select select "15046"
select select "waiting"
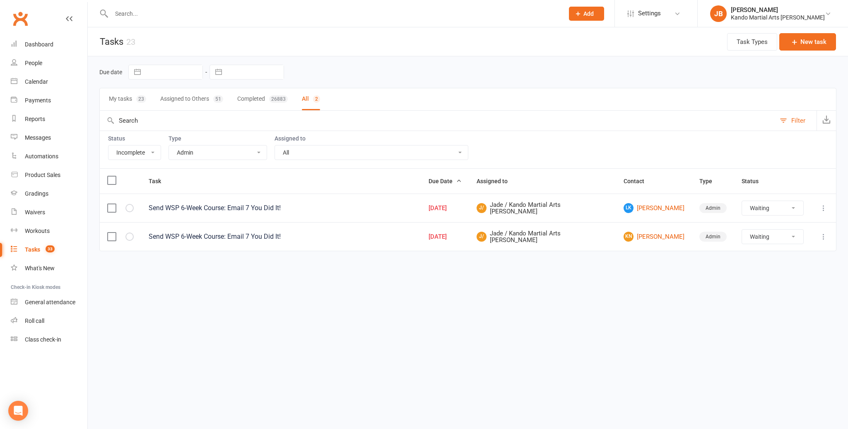
click at [202, 155] on select "All Admin Bbpc - black belt prep course Cancellation Enquiry Follow-up In-class…" at bounding box center [218, 152] width 98 height 14
click at [197, 151] on select "All Admin Bbpc - black belt prep course Cancellation Enquiry Follow-up In-class…" at bounding box center [218, 152] width 98 height 14
select select
select select "waiting"
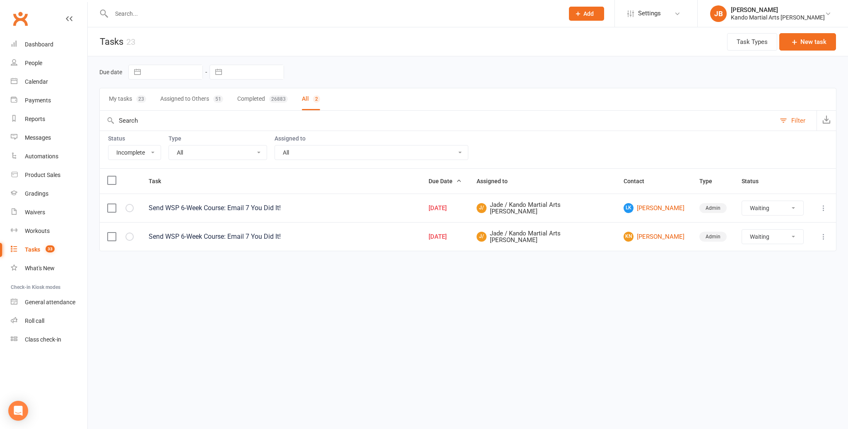
select select "waiting"
click at [202, 152] on select "All Admin Bbpc - black belt prep course Cancellation Enquiry Follow-up In-class…" at bounding box center [218, 152] width 98 height 14
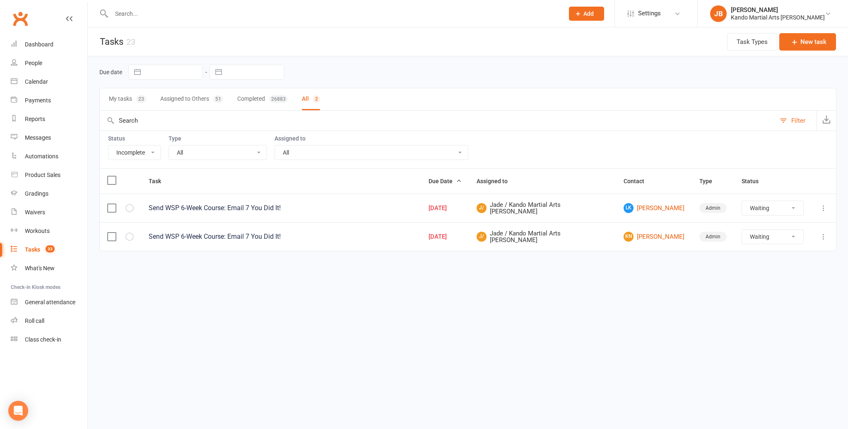
select select "started"
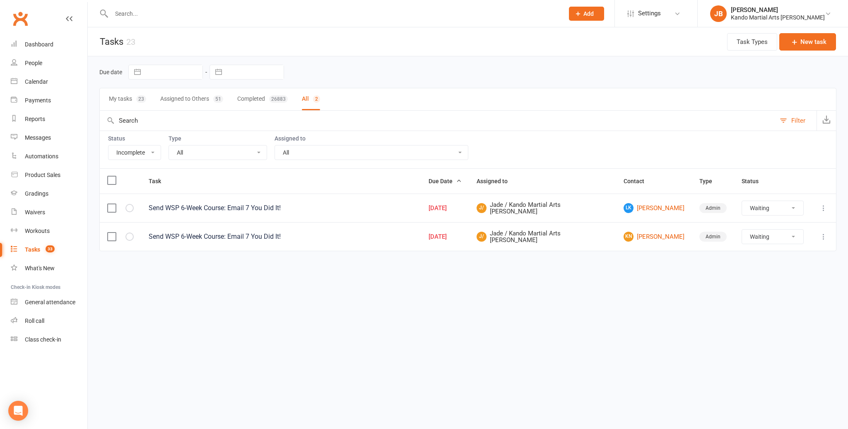
select select "started"
select select "waiting"
select select "started"
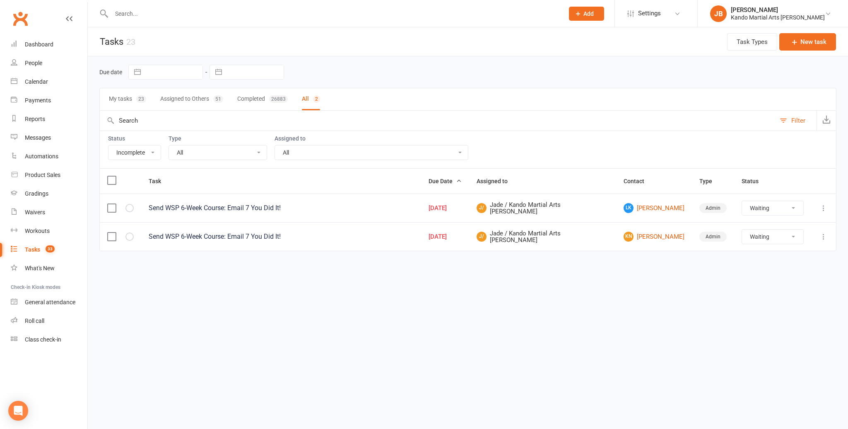
select select "started"
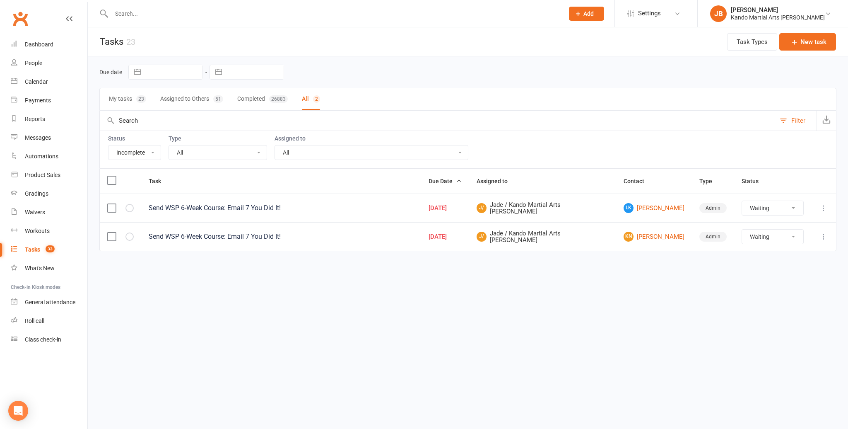
select select "started"
select select "waiting"
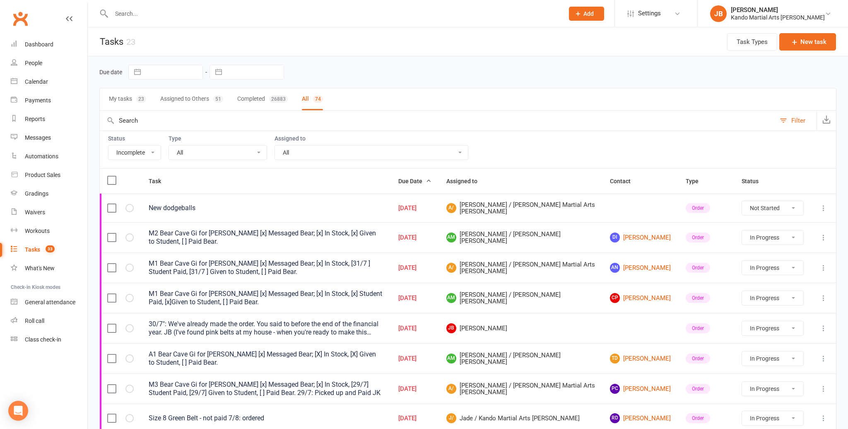
select select "15046"
select select "started"
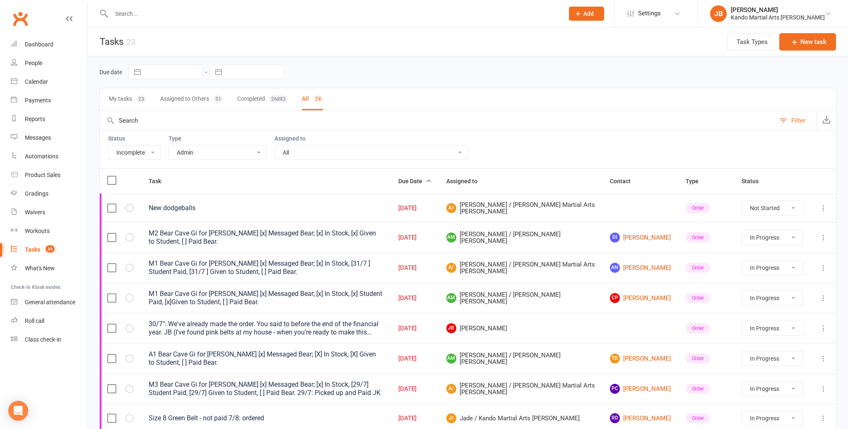
select select "started"
select select "waiting"
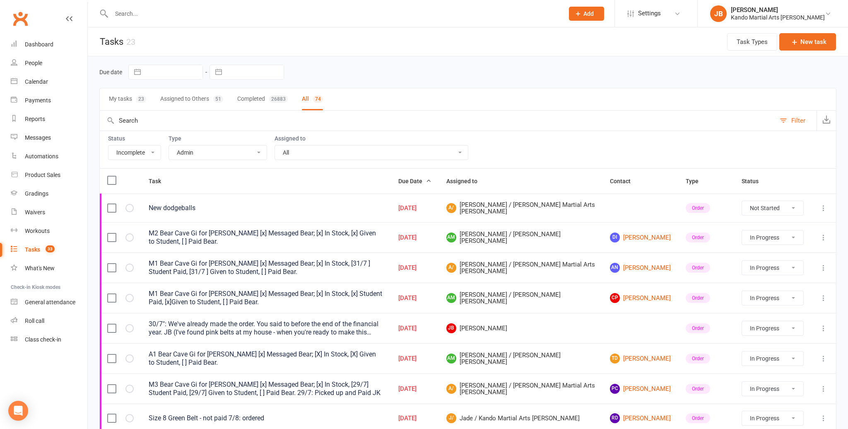
select select "started"
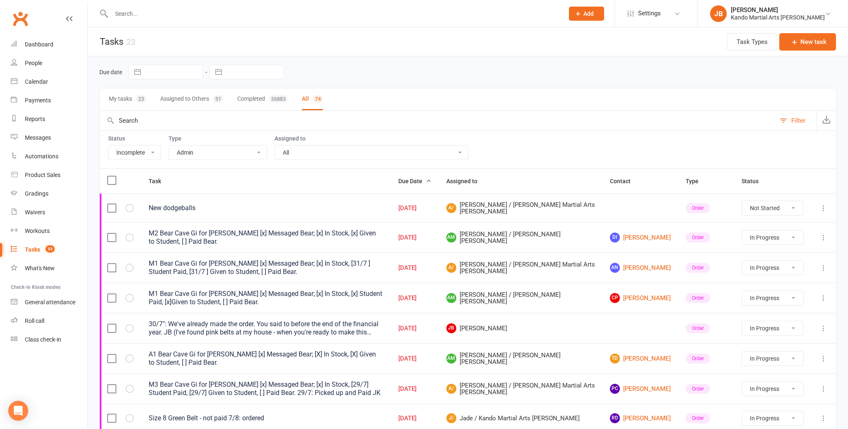
select select "started"
select select "waiting"
select select "started"
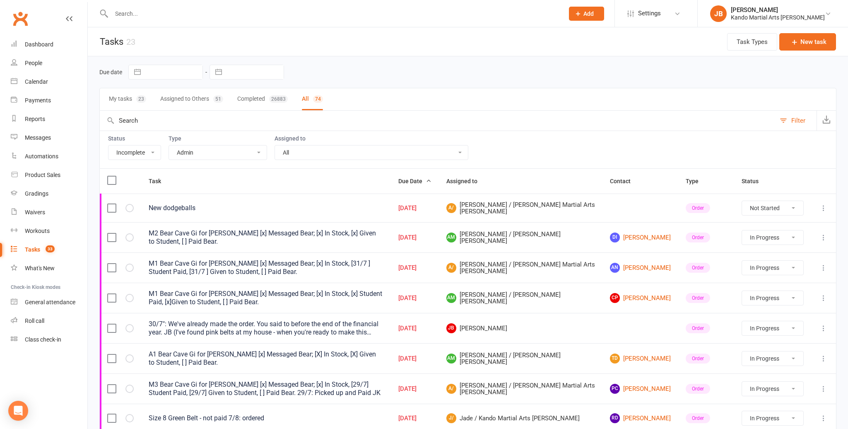
select select "started"
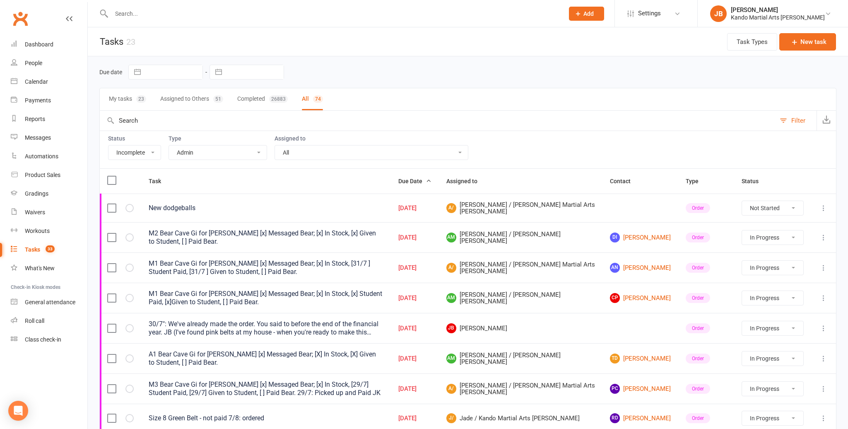
select select "started"
select select "waiting"
select select "started"
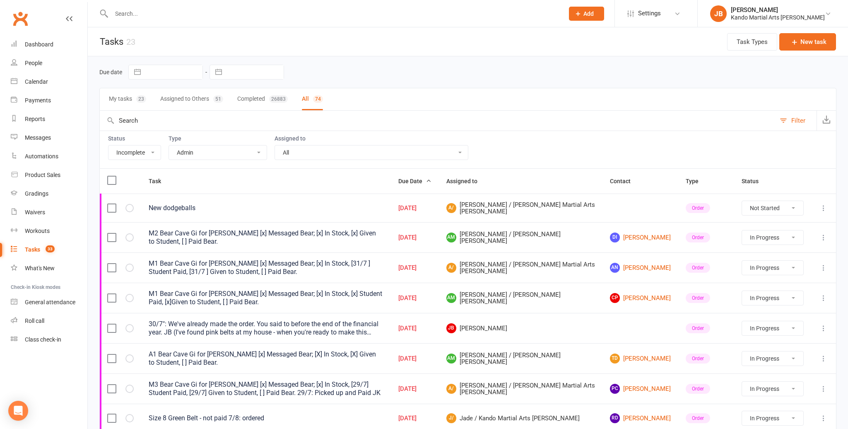
select select "started"
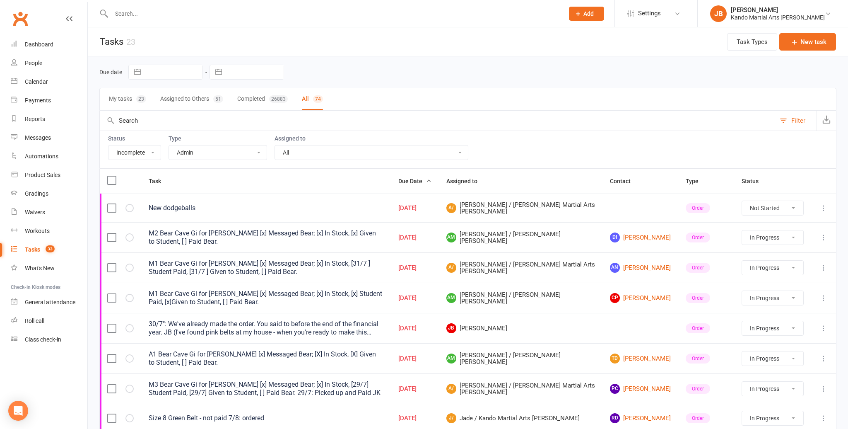
select select "waiting"
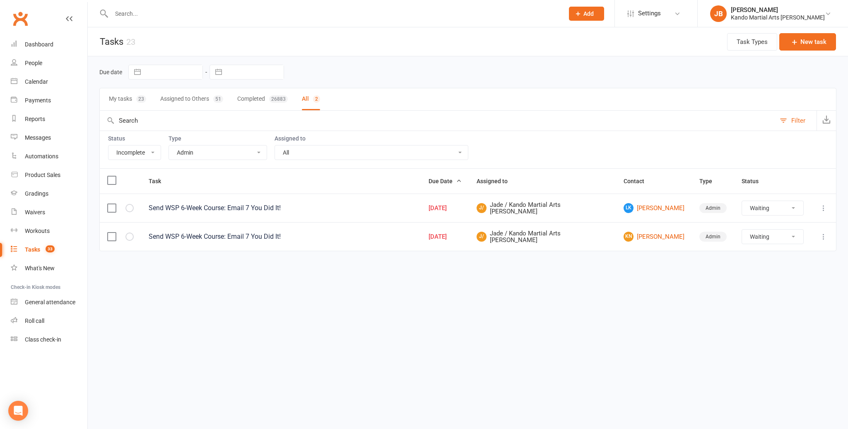
click at [208, 148] on select "All Admin Bbpc - black belt prep course Cancellation Enquiry Follow-up In-class…" at bounding box center [218, 152] width 98 height 14
click at [200, 147] on select "All Admin Bbpc - black belt prep course Cancellation Enquiry Follow-up In-class…" at bounding box center [218, 152] width 98 height 14
click at [222, 155] on select "All Admin Bbpc - black belt prep course Cancellation Enquiry Follow-up In-class…" at bounding box center [218, 152] width 98 height 14
click at [207, 151] on select "All Admin Bbpc - black belt prep course Cancellation Enquiry Follow-up In-class…" at bounding box center [218, 152] width 98 height 14
click at [33, 251] on div "Tasks" at bounding box center [32, 249] width 15 height 7
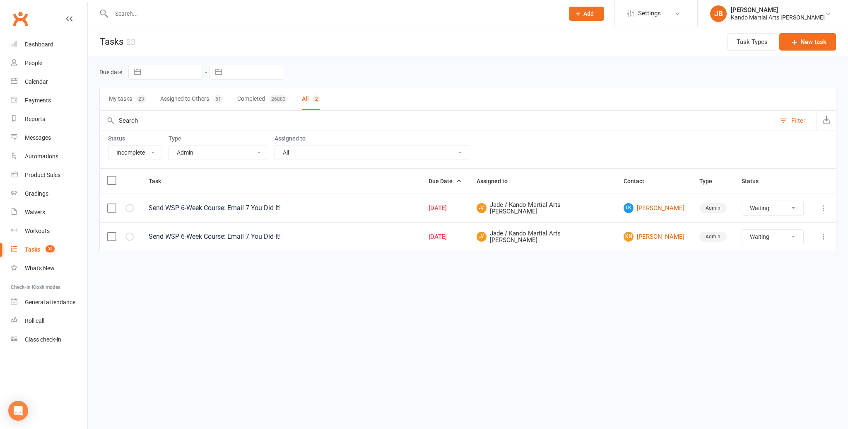
click at [32, 249] on div "Tasks" at bounding box center [32, 249] width 15 height 7
click at [194, 149] on select "All Admin Bbpc - black belt prep course Cancellation Enquiry Follow-up In-class…" at bounding box center [218, 152] width 98 height 14
select select "32850"
select select "waiting"
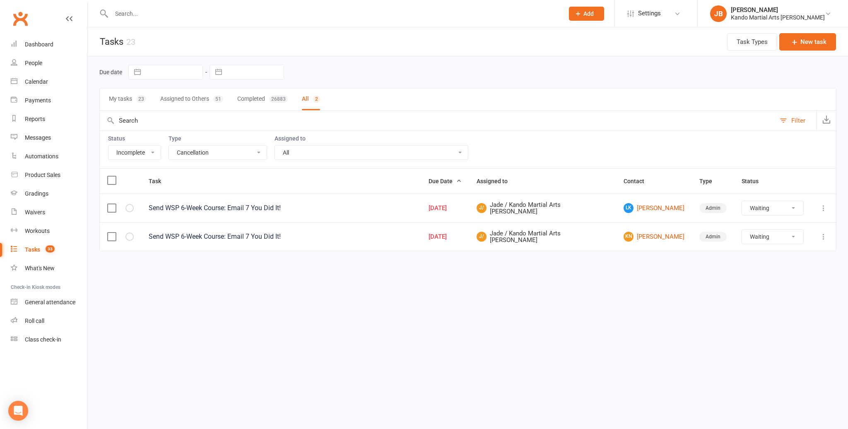
select select "waiting"
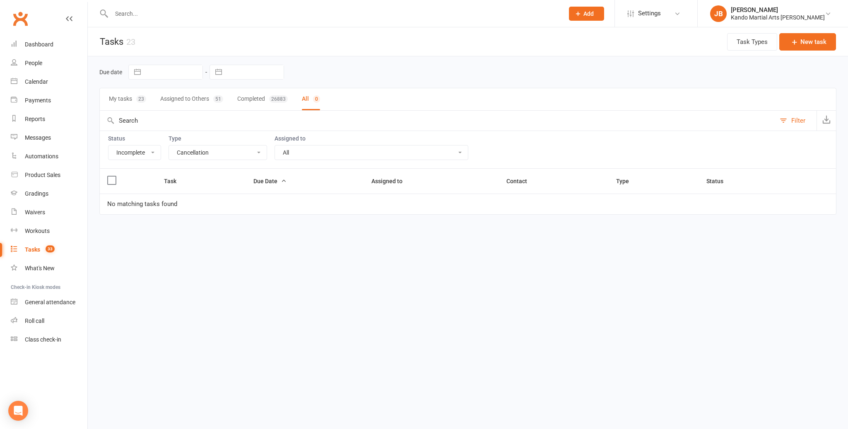
click at [188, 153] on select "All Admin Bbpc - black belt prep course Cancellation Enquiry Follow-up In-class…" at bounding box center [218, 152] width 98 height 14
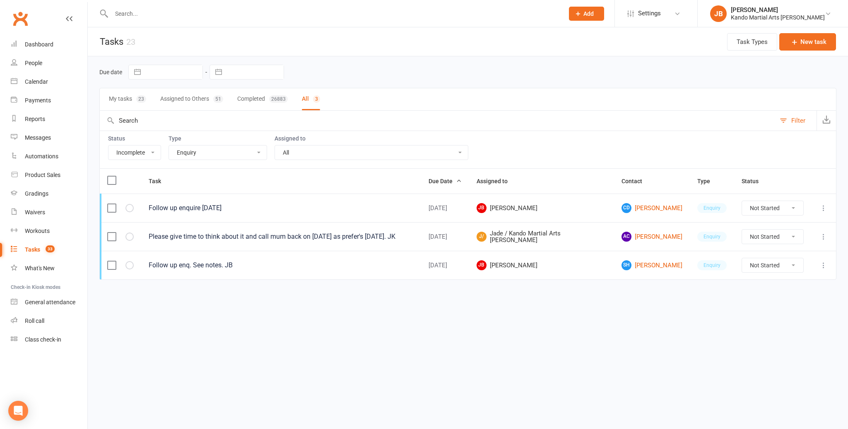
click at [188, 154] on select "All Admin Bbpc - black belt prep course Cancellation Enquiry Follow-up In-class…" at bounding box center [218, 152] width 98 height 14
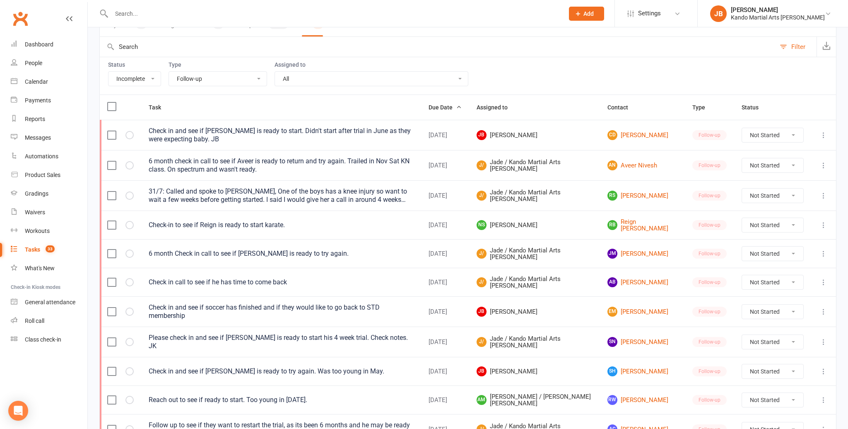
scroll to position [72, 0]
click at [202, 77] on select "All Admin Bbpc - black belt prep course Cancellation Enquiry Follow-up In-class…" at bounding box center [218, 80] width 98 height 14
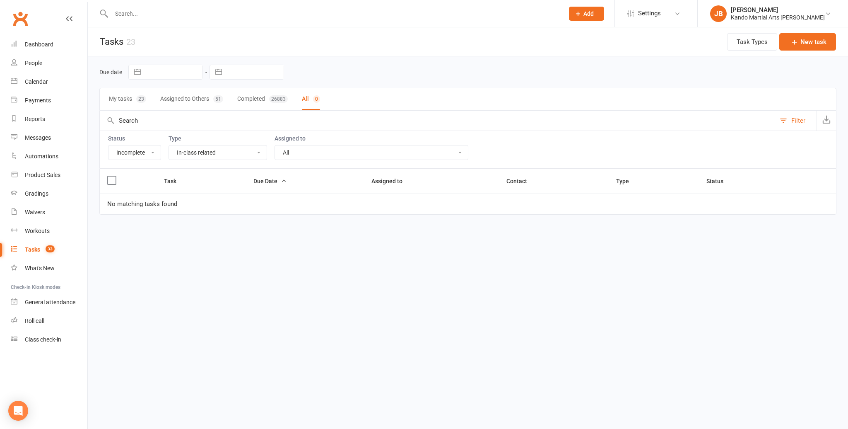
scroll to position [0, 0]
click at [191, 147] on select "All Admin Bbpc - black belt prep course Cancellation Enquiry Follow-up In-class…" at bounding box center [218, 152] width 98 height 14
select select "28119"
select select "started"
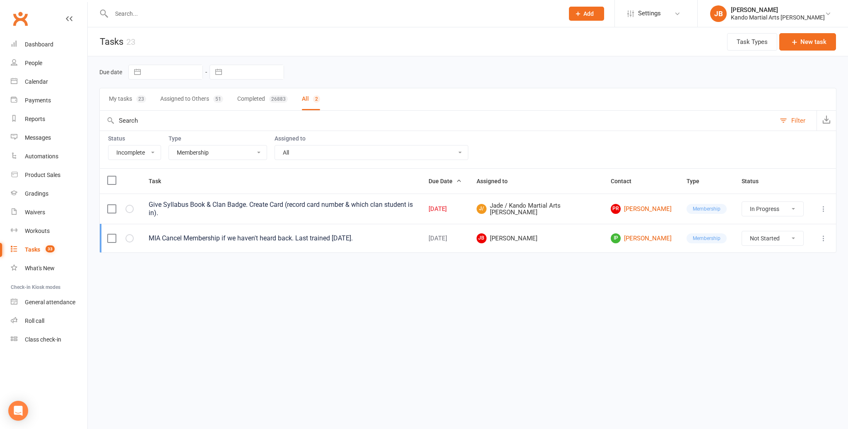
click at [189, 151] on select "All Admin Bbpc - black belt prep course Cancellation Enquiry Follow-up In-class…" at bounding box center [218, 152] width 98 height 14
select select "23793"
select select "started"
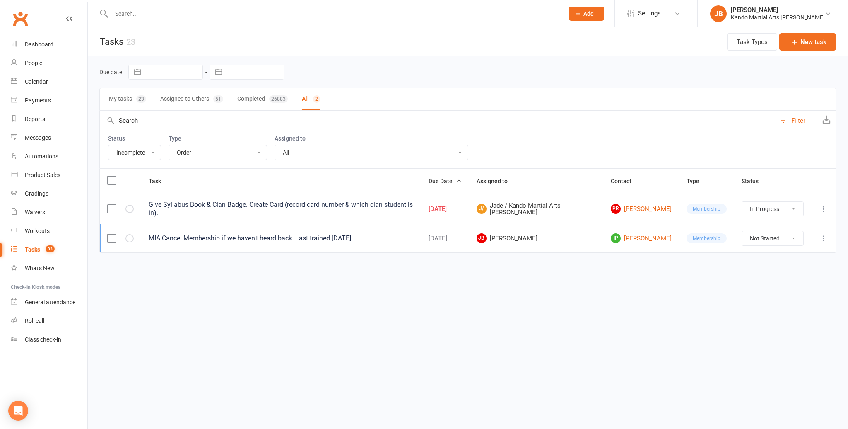
select select "started"
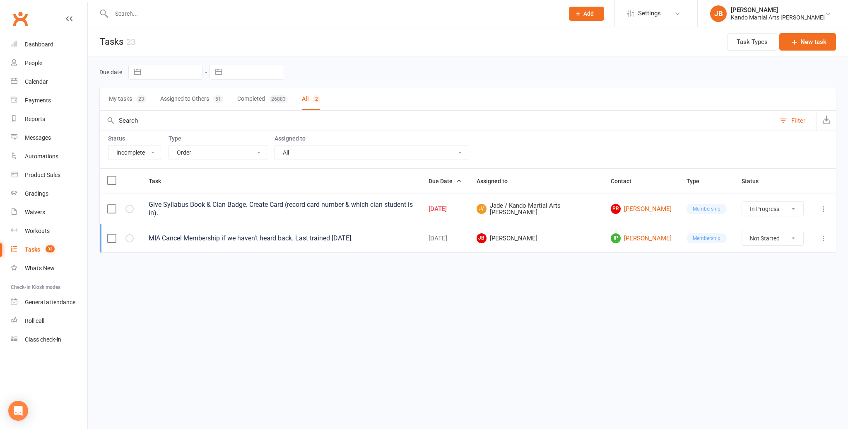
select select "started"
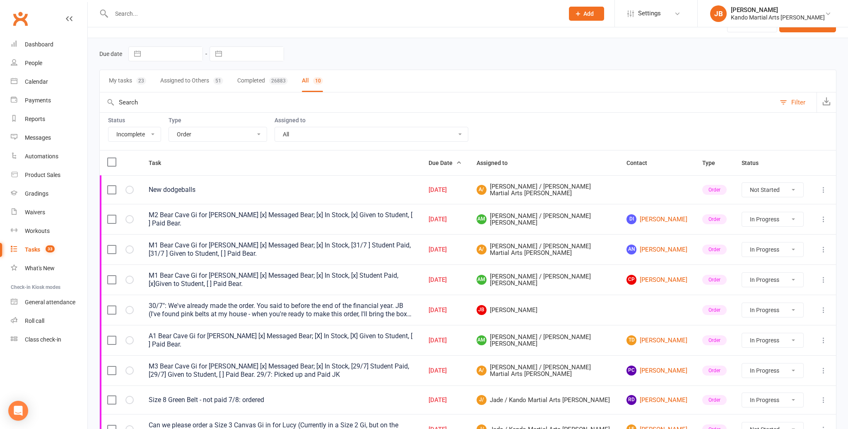
scroll to position [19, 0]
click at [191, 131] on select "All Admin Bbpc - black belt prep course Cancellation Enquiry Follow-up In-class…" at bounding box center [218, 133] width 98 height 14
select select "21718"
select select "started"
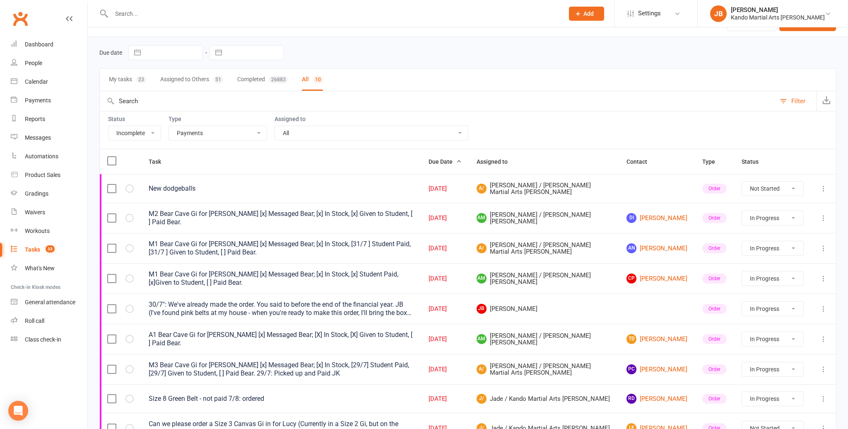
select select "started"
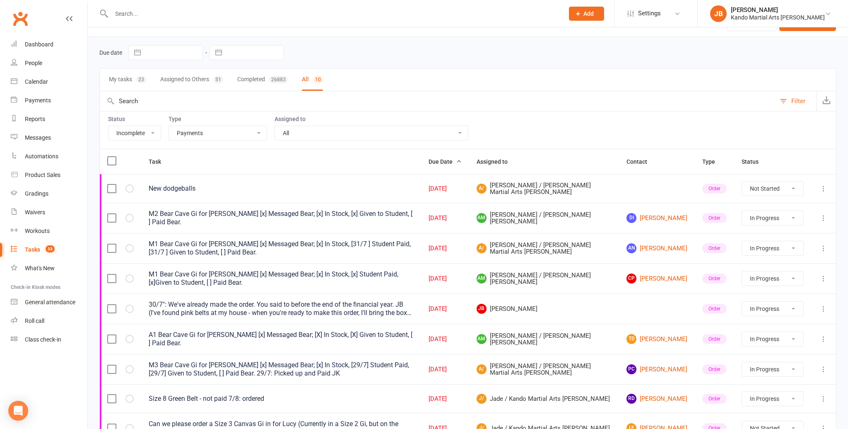
select select "started"
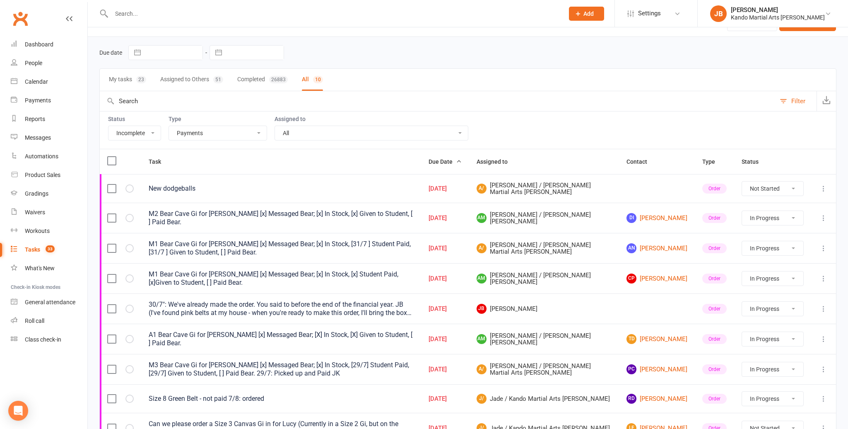
select select "started"
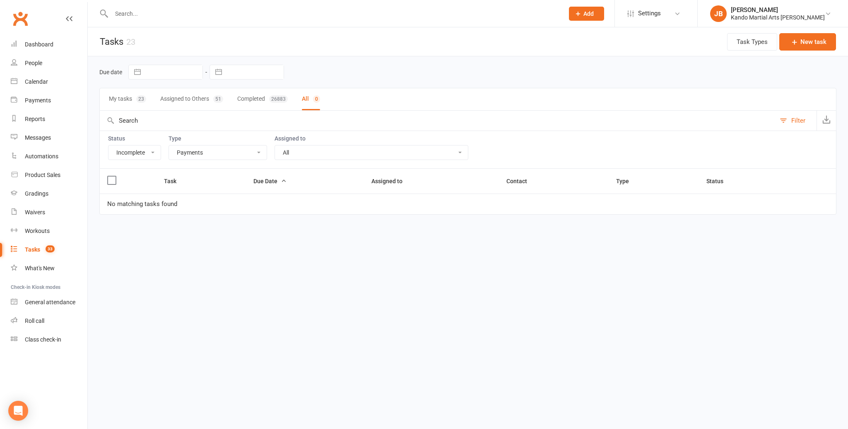
click at [205, 151] on select "All Admin Bbpc - black belt prep course Cancellation Enquiry Follow-up In-class…" at bounding box center [218, 152] width 98 height 14
click at [196, 155] on select "All Admin Bbpc - black belt prep course Cancellation Enquiry Follow-up In-class…" at bounding box center [218, 152] width 98 height 14
click at [211, 150] on select "All Admin Bbpc - black belt prep course Cancellation Enquiry Follow-up In-class…" at bounding box center [218, 152] width 98 height 14
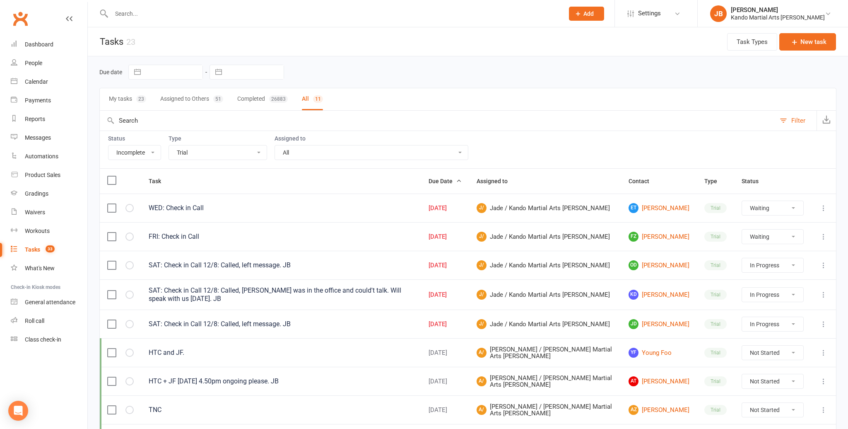
click at [205, 154] on select "All Admin Bbpc - black belt prep course Cancellation Enquiry Follow-up In-class…" at bounding box center [218, 152] width 98 height 14
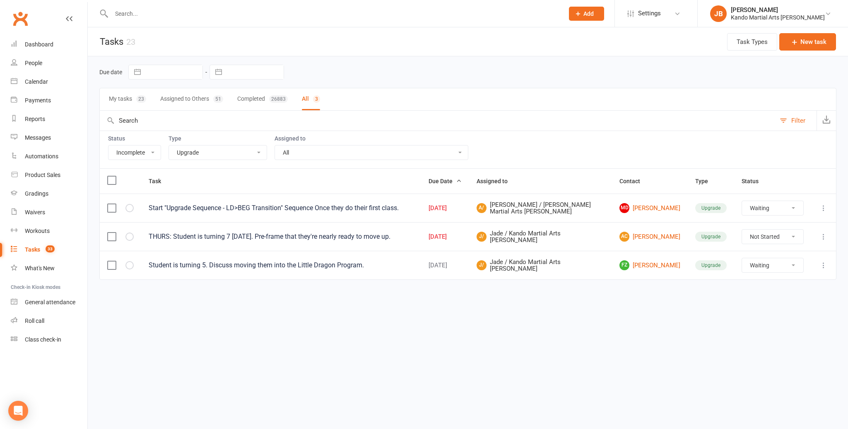
click at [186, 158] on select "All Admin Bbpc - black belt prep course Cancellation Enquiry Follow-up In-class…" at bounding box center [218, 152] width 98 height 14
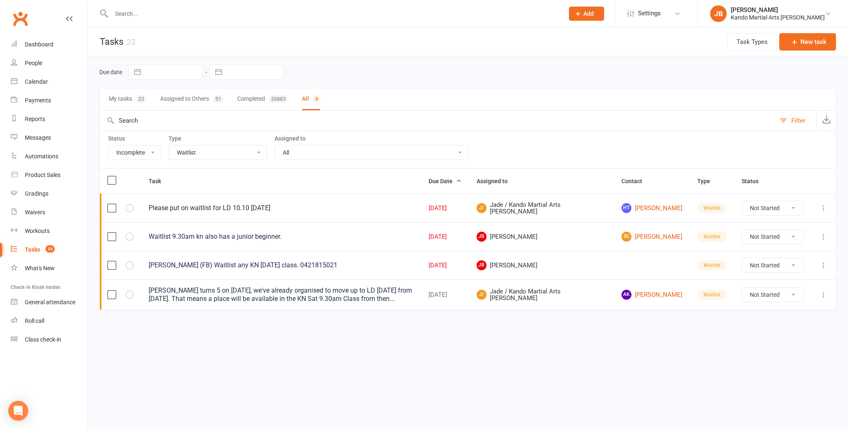
click at [199, 150] on select "All Admin Bbpc - black belt prep course Cancellation Enquiry Follow-up In-class…" at bounding box center [218, 152] width 98 height 14
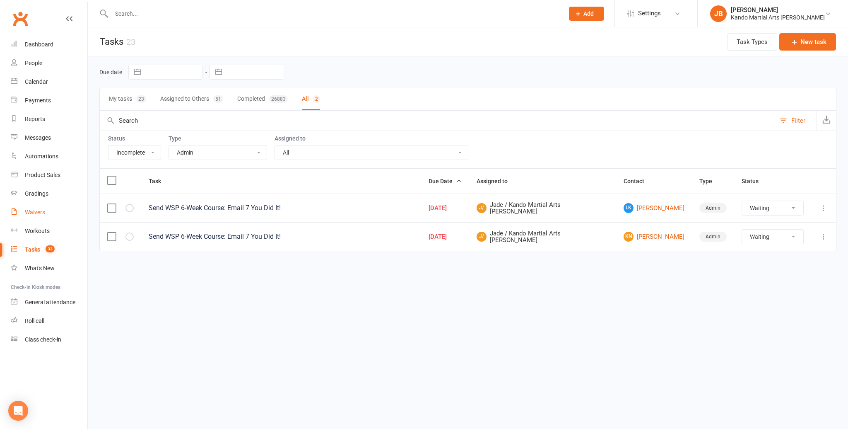
click at [36, 216] on link "Waivers" at bounding box center [49, 212] width 77 height 19
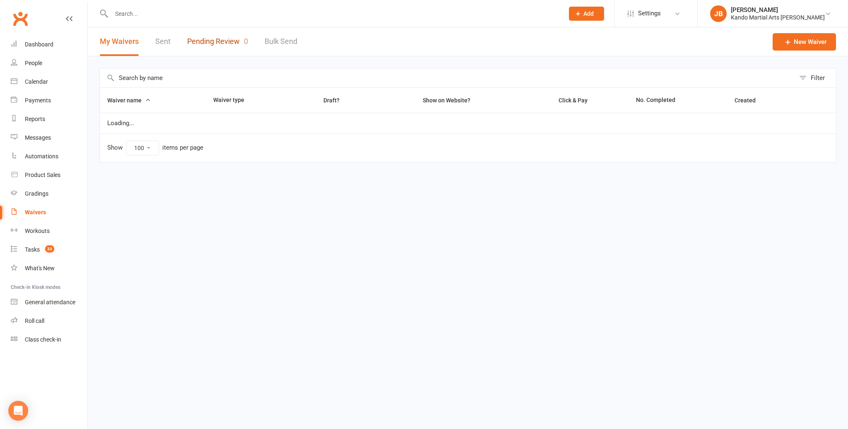
click at [216, 46] on link "Pending Review 0" at bounding box center [217, 41] width 61 height 29
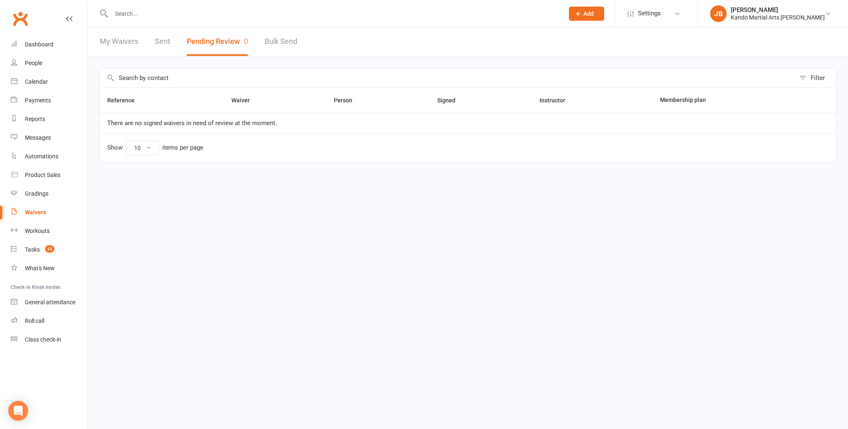
click at [149, 14] on input "text" at bounding box center [333, 14] width 449 height 12
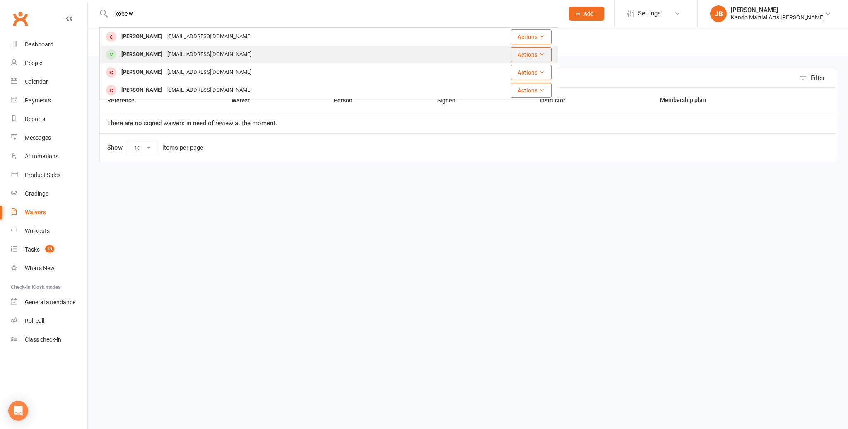
click at [148, 52] on div "Kobe Whitzell" at bounding box center [142, 54] width 46 height 12
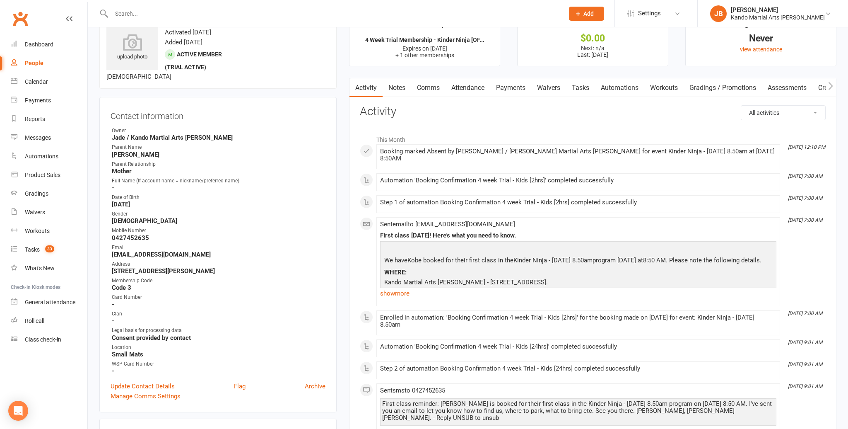
scroll to position [55, 0]
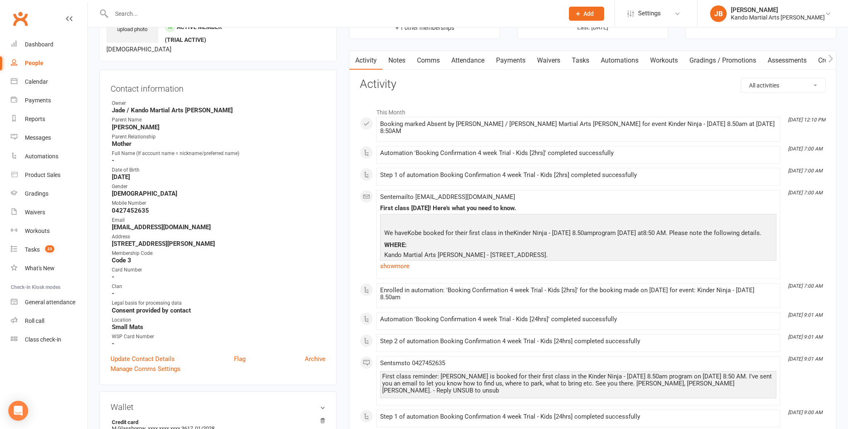
click at [477, 65] on link "Attendance" at bounding box center [468, 60] width 45 height 19
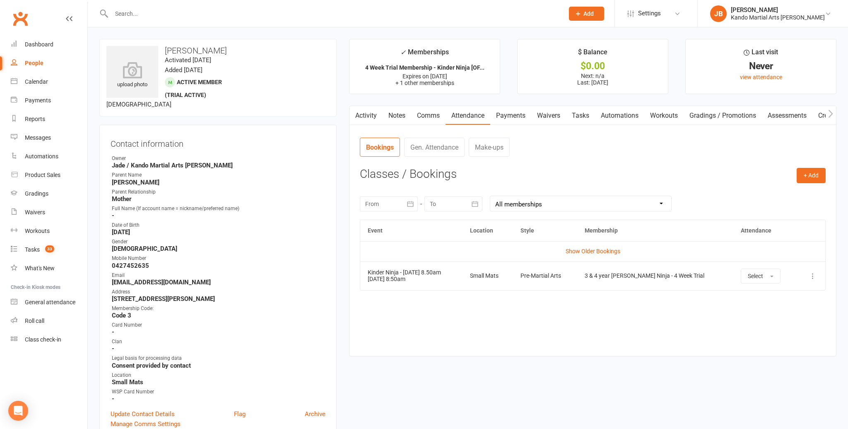
click at [590, 114] on link "Tasks" at bounding box center [580, 115] width 29 height 19
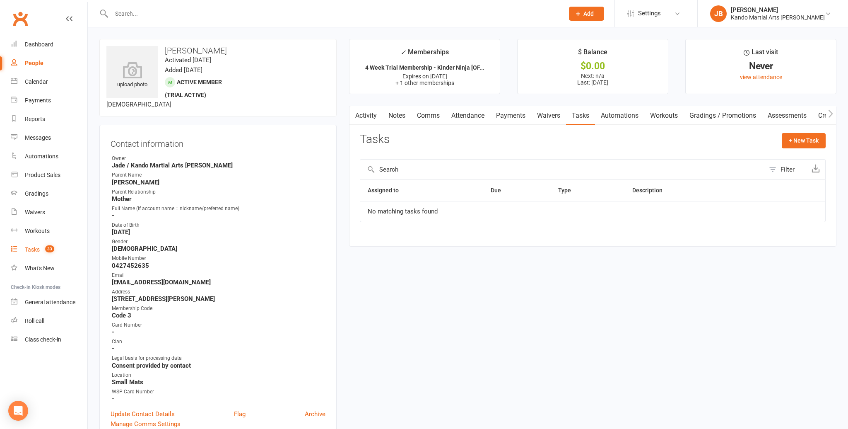
click at [31, 247] on div "Tasks" at bounding box center [32, 249] width 15 height 7
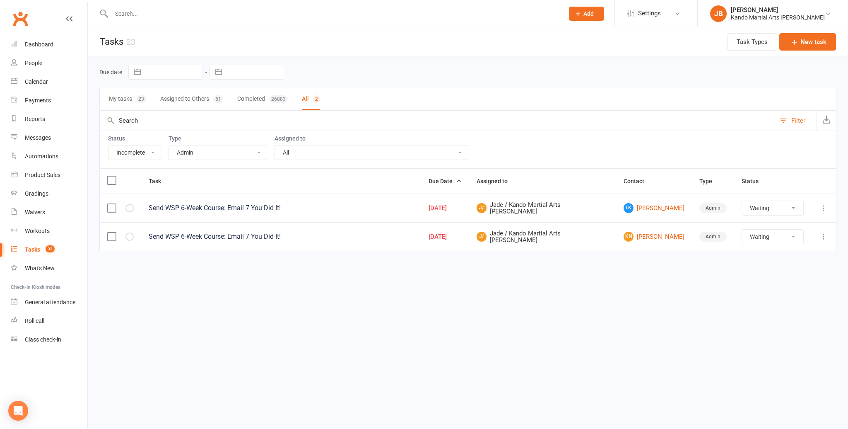
click at [201, 150] on select "All Admin Bbpc - black belt prep course Cancellation Enquiry Follow-up In-class…" at bounding box center [218, 152] width 98 height 14
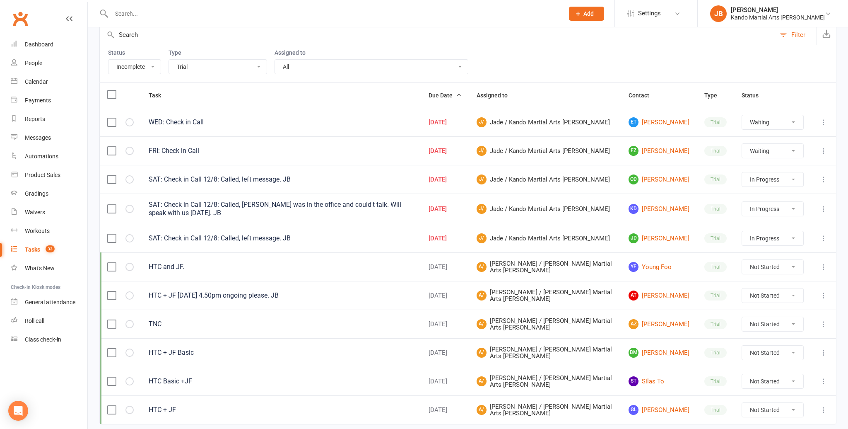
scroll to position [86, 0]
click at [138, 11] on input "text" at bounding box center [333, 14] width 449 height 12
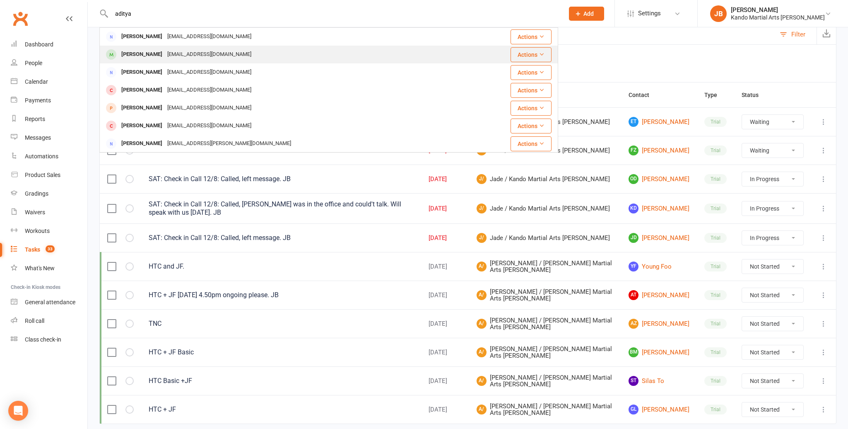
click at [150, 55] on div "Aditya Kakkadi" at bounding box center [142, 54] width 46 height 12
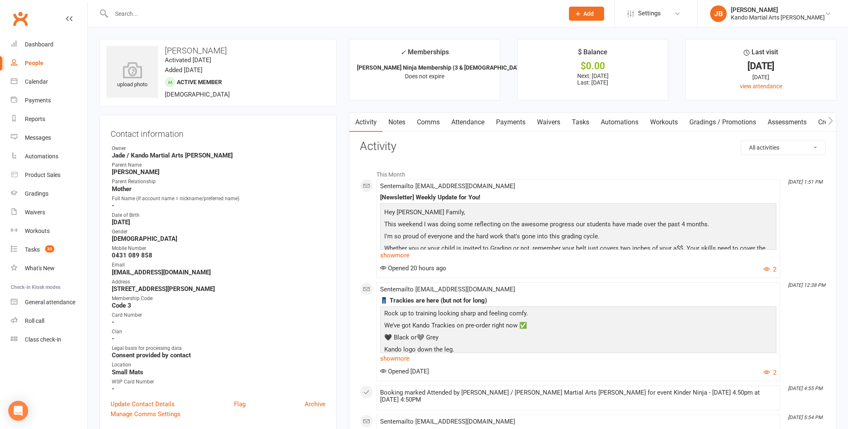
click at [478, 124] on link "Attendance" at bounding box center [468, 122] width 45 height 19
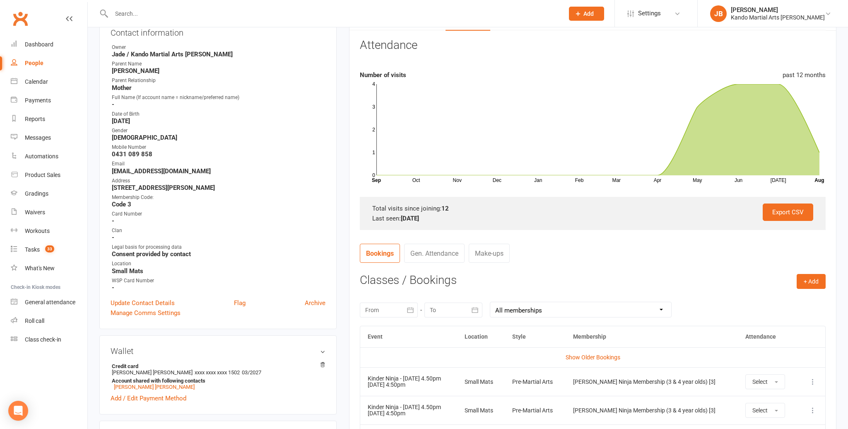
scroll to position [103, 0]
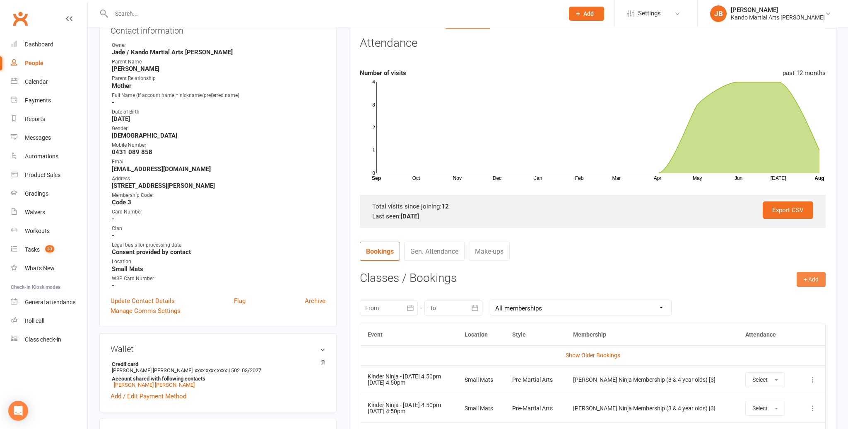
click at [809, 283] on button "+ Add" at bounding box center [811, 279] width 29 height 15
drag, startPoint x: 798, startPoint y: 297, endPoint x: 778, endPoint y: 297, distance: 19.5
click at [797, 297] on link "Book Event" at bounding box center [785, 298] width 82 height 17
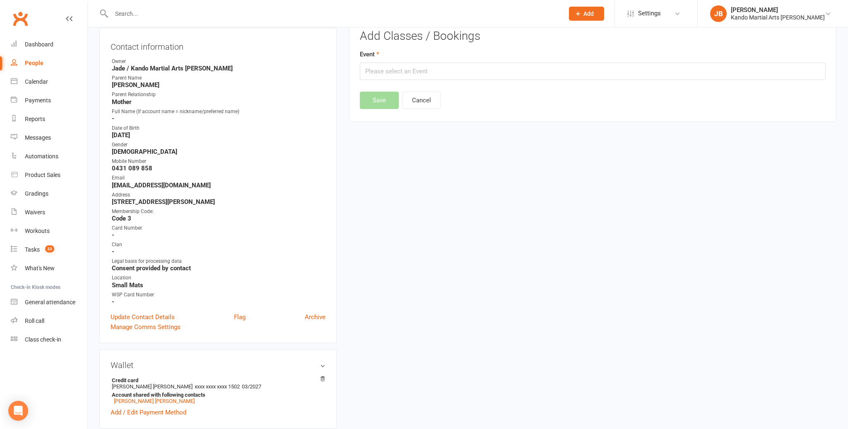
scroll to position [71, 0]
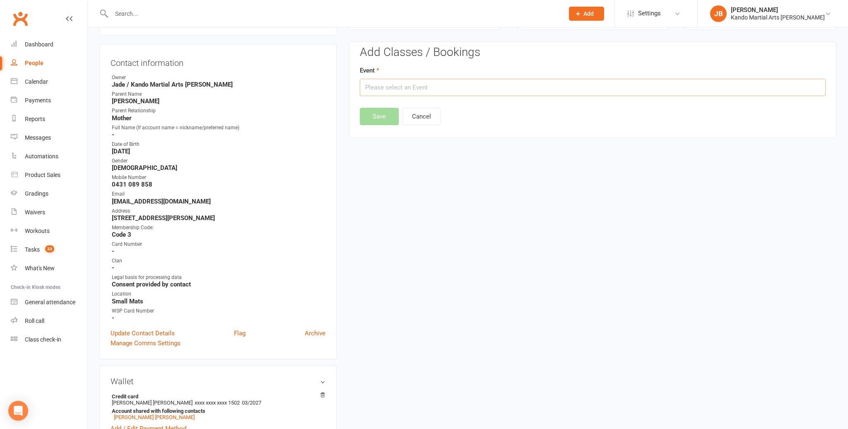
click at [433, 89] on input "text" at bounding box center [593, 87] width 466 height 17
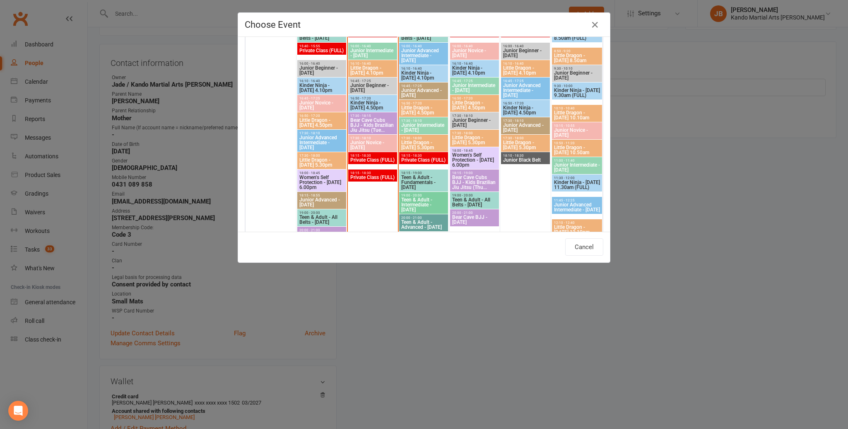
scroll to position [747, 0]
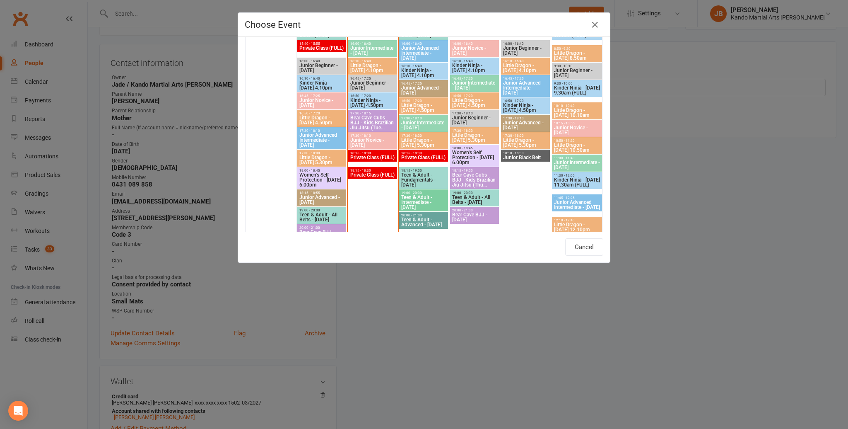
click at [362, 98] on span "Kinder Ninja - [DATE] 4.50pm" at bounding box center [373, 103] width 46 height 10
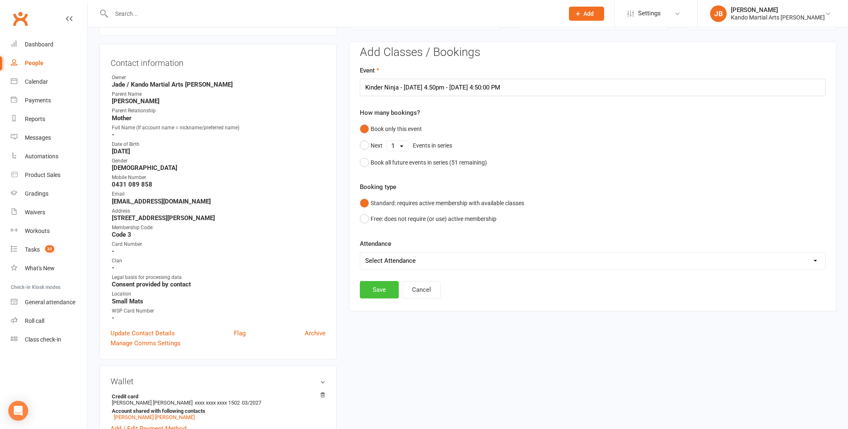
click at [379, 293] on button "Save" at bounding box center [379, 289] width 39 height 17
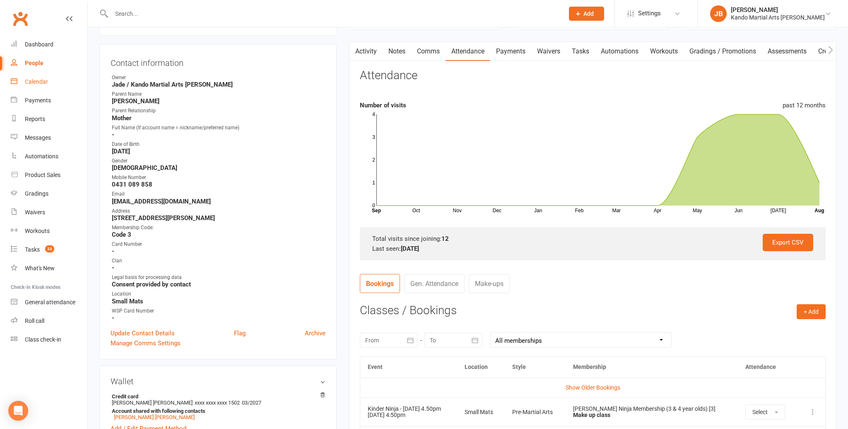
click at [44, 82] on div "Calendar" at bounding box center [36, 81] width 23 height 7
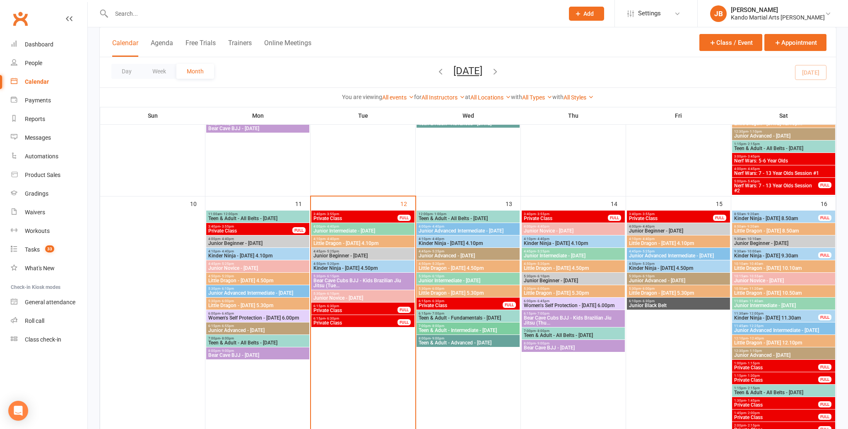
scroll to position [465, 0]
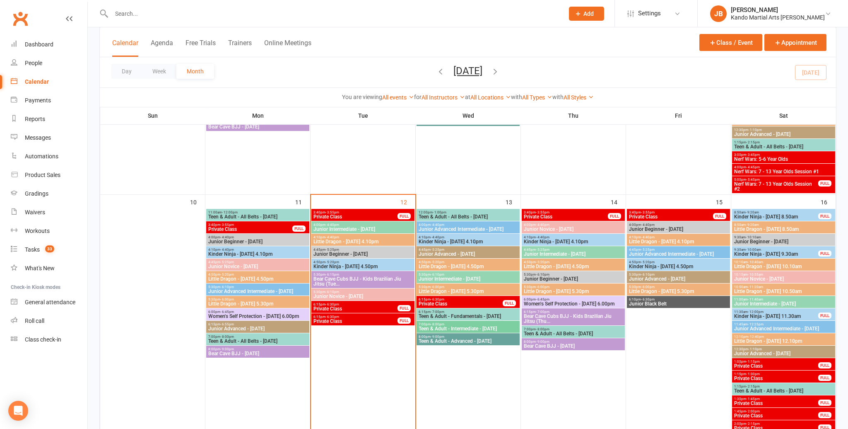
click at [353, 215] on span "Private Class" at bounding box center [355, 216] width 85 height 5
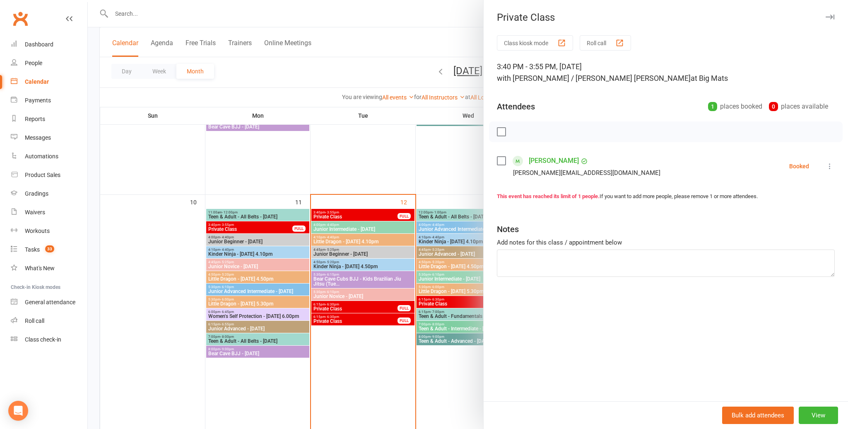
click at [829, 19] on icon "button" at bounding box center [830, 16] width 9 height 5
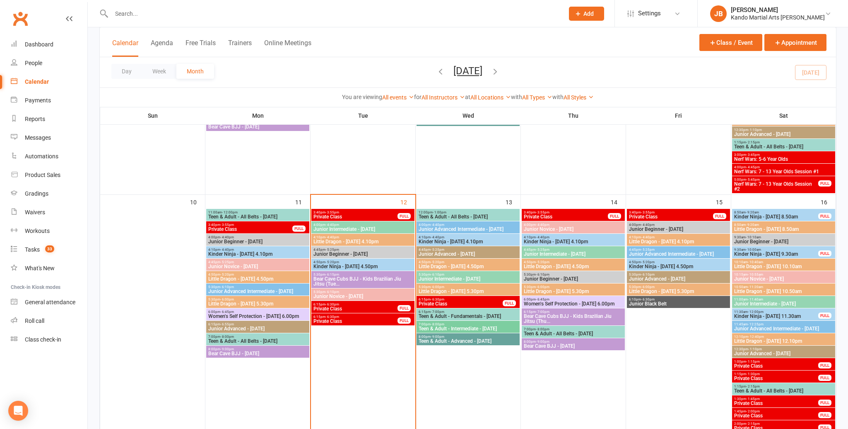
click at [338, 310] on span "Private Class" at bounding box center [355, 308] width 85 height 5
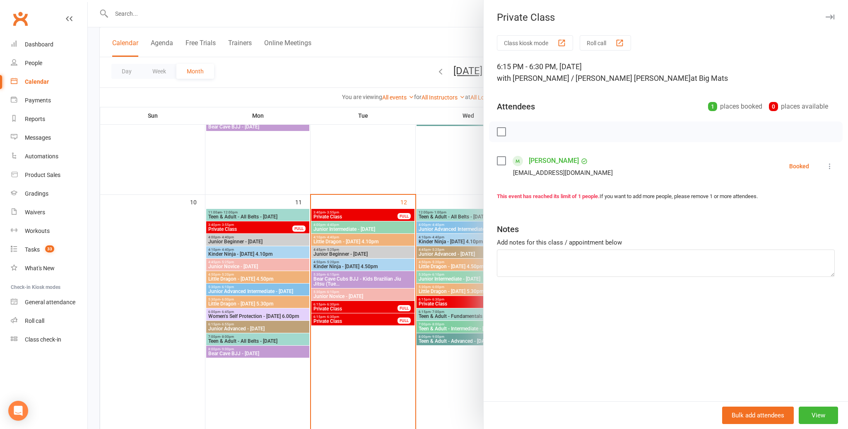
click at [833, 17] on icon "button" at bounding box center [830, 16] width 9 height 5
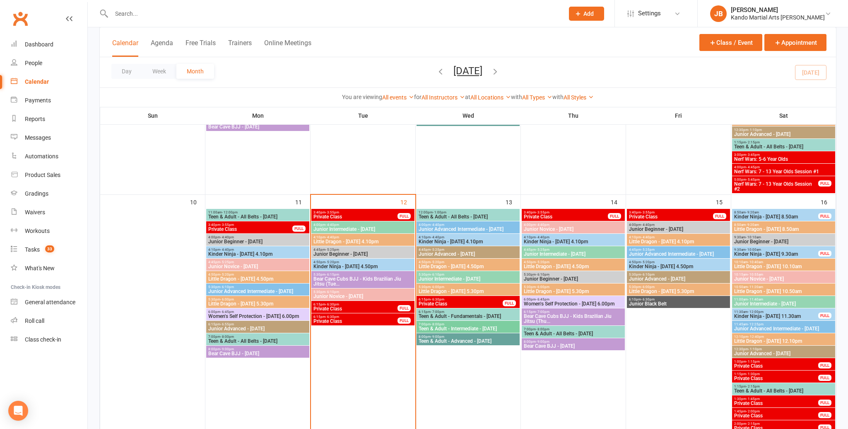
click at [338, 321] on span "Private Class" at bounding box center [355, 321] width 85 height 5
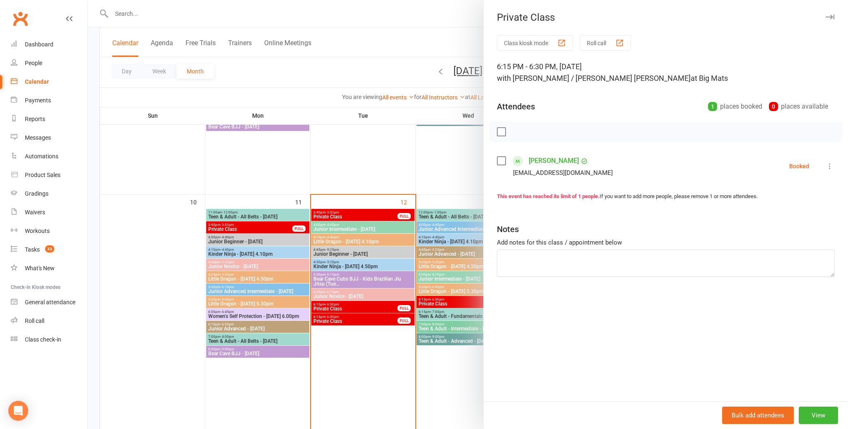
click at [830, 18] on icon "button" at bounding box center [830, 16] width 9 height 5
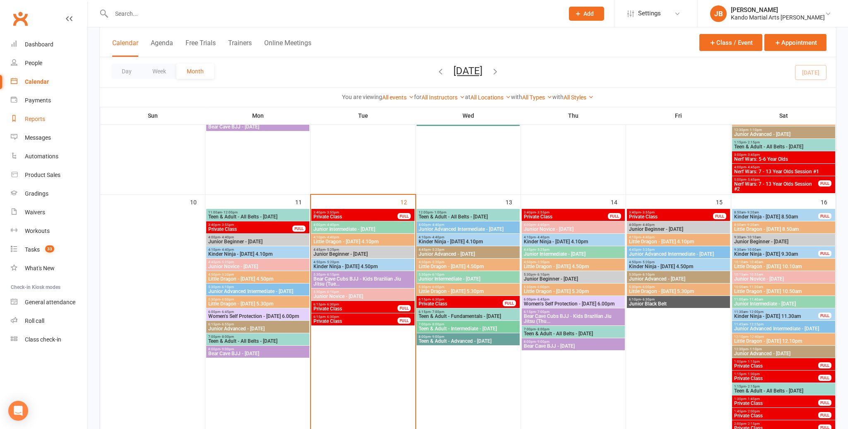
click at [37, 120] on div "Reports" at bounding box center [35, 119] width 20 height 7
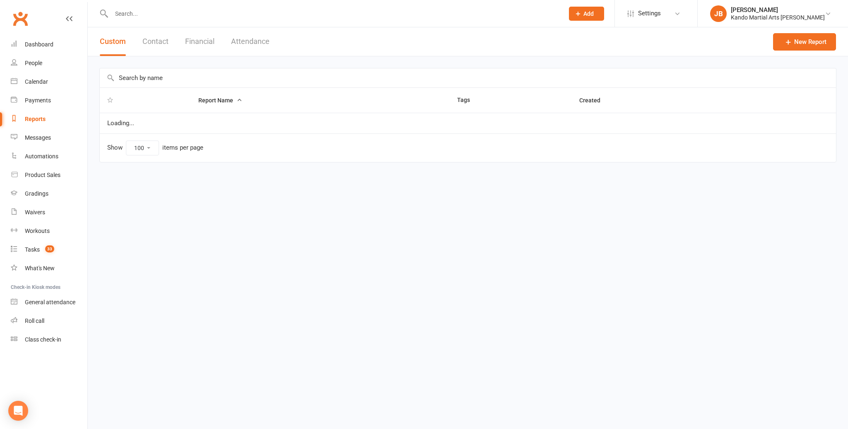
click at [160, 81] on input "text" at bounding box center [468, 77] width 737 height 19
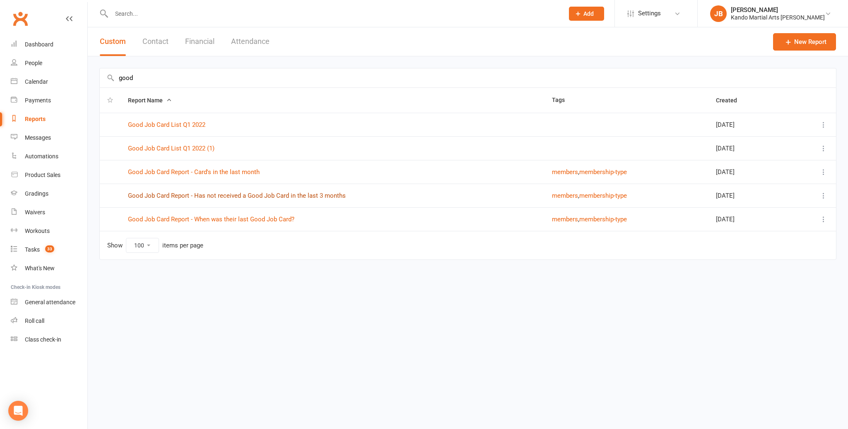
click at [214, 192] on link "Good Job Card Report - Has not received a Good Job Card in the last 3 months" at bounding box center [237, 195] width 218 height 7
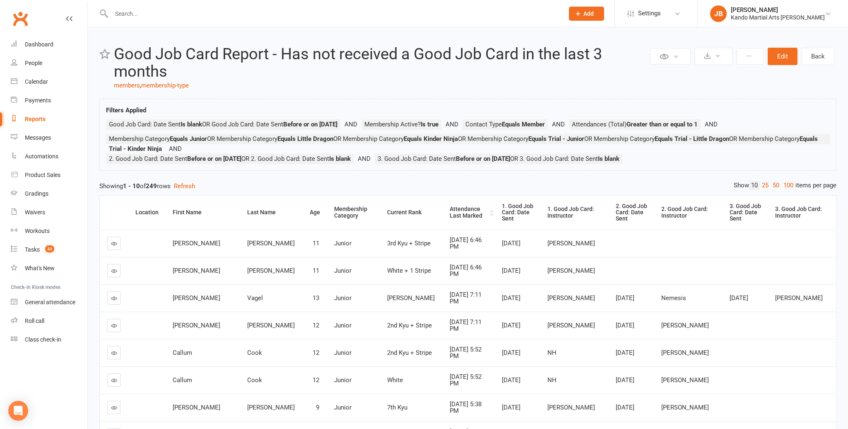
click at [450, 206] on div "Attendance Last Marked" at bounding box center [469, 212] width 38 height 13
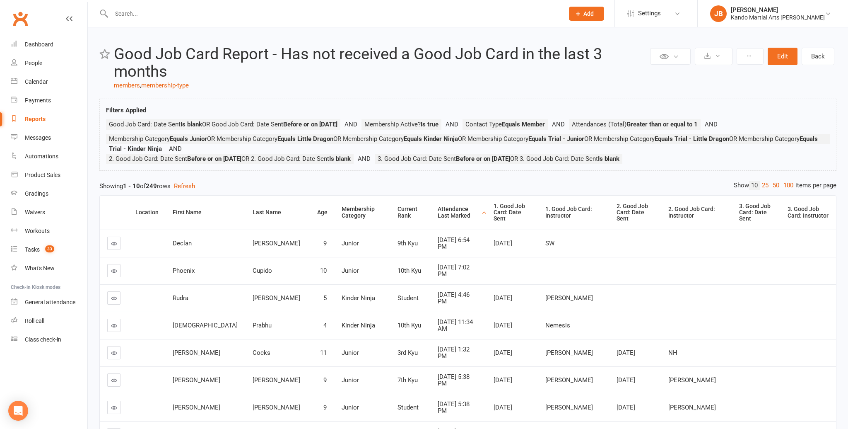
click at [438, 206] on div "Attendance Last Marked" at bounding box center [459, 212] width 42 height 13
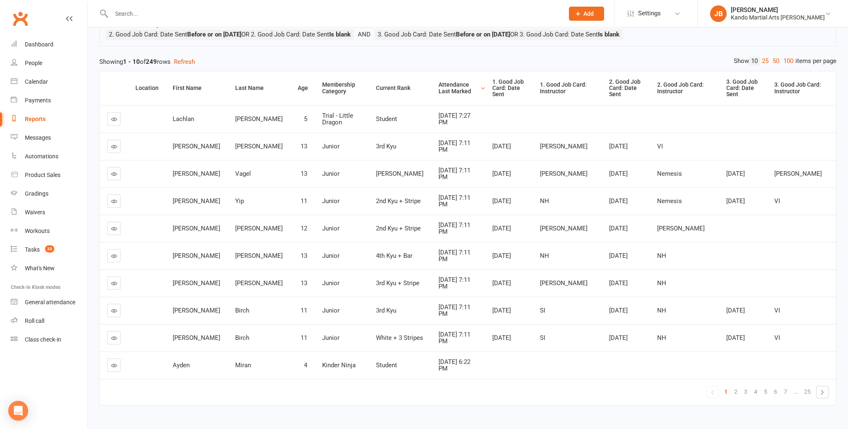
scroll to position [132, 0]
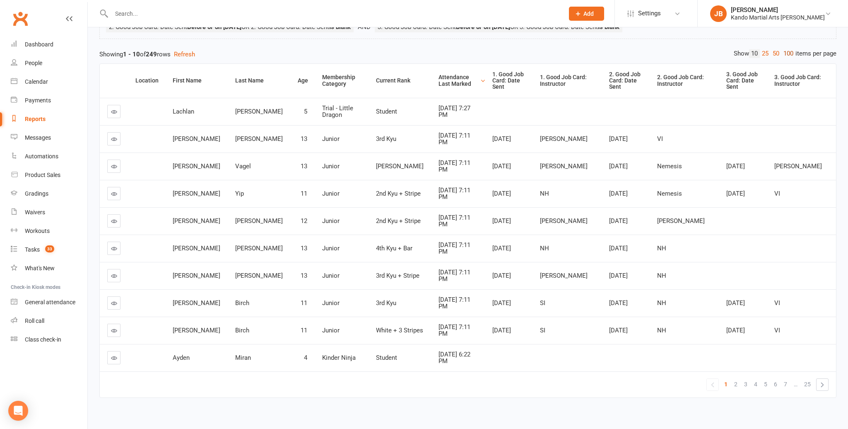
click at [787, 55] on link "100" at bounding box center [789, 53] width 14 height 9
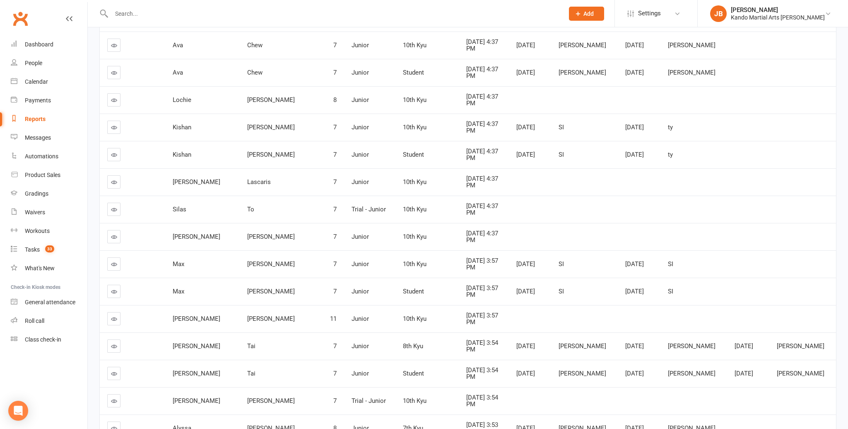
scroll to position [1209, 0]
click at [815, 18] on div "Kando Martial Arts [PERSON_NAME]" at bounding box center [778, 17] width 94 height 7
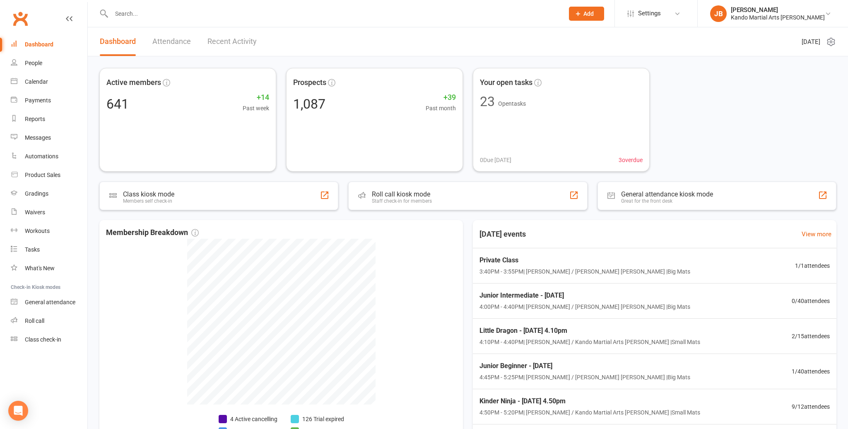
click at [159, 15] on input "text" at bounding box center [333, 14] width 449 height 12
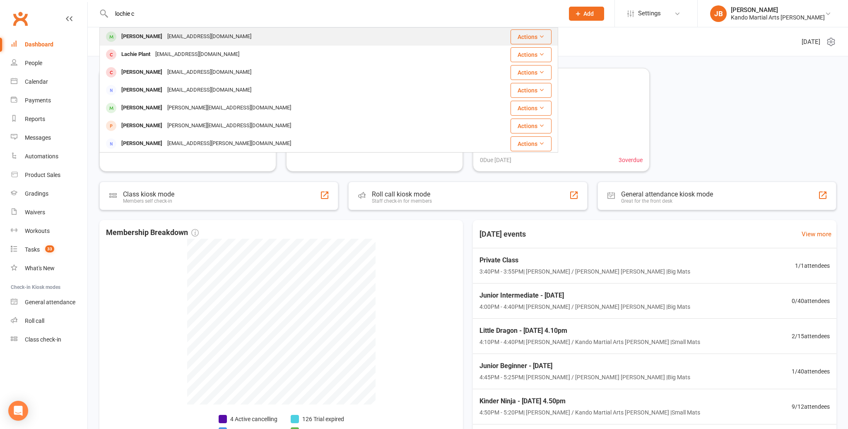
type input "lochie c"
click at [151, 37] on div "Lochie Caplan" at bounding box center [142, 37] width 46 height 12
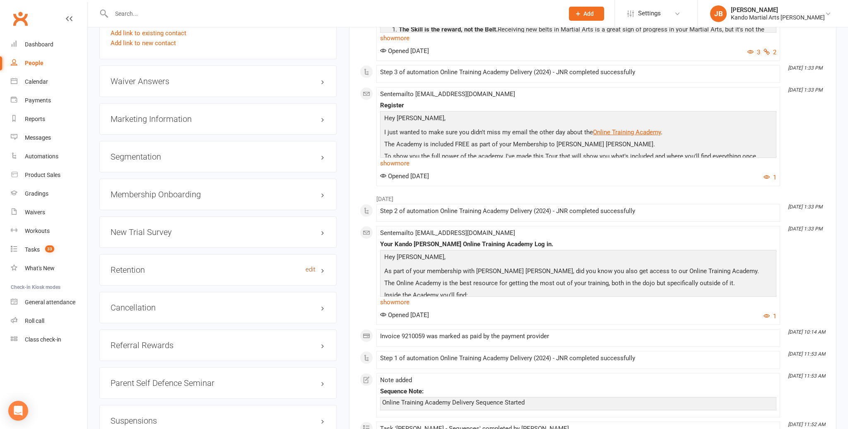
click at [314, 266] on link "edit" at bounding box center [311, 269] width 10 height 7
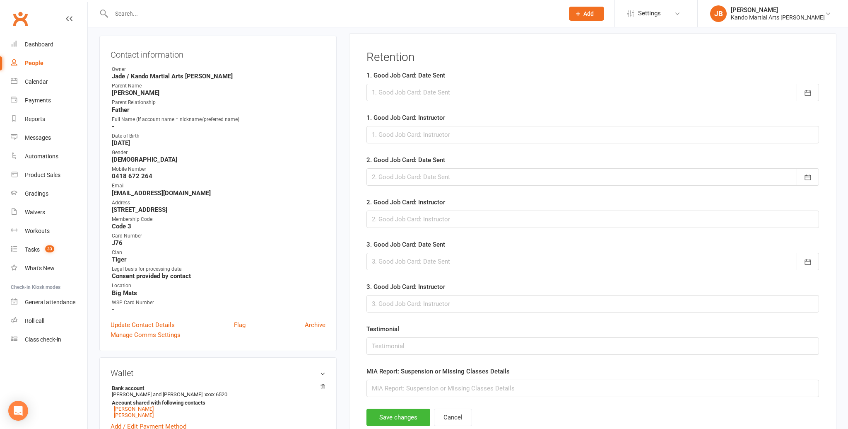
scroll to position [71, 0]
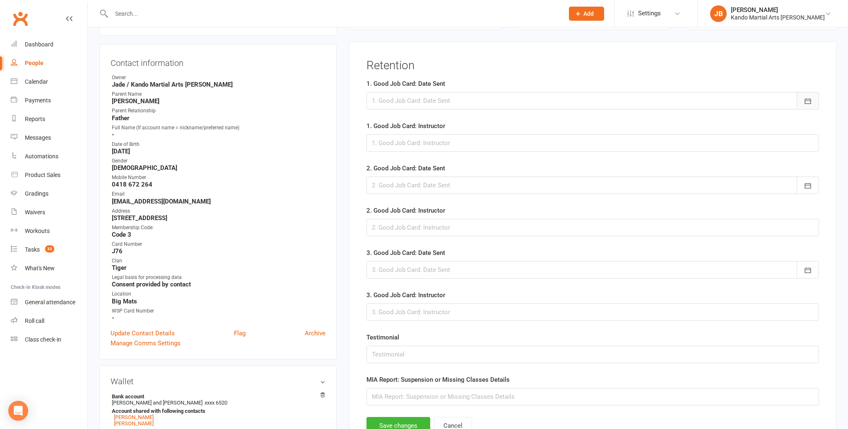
click at [816, 101] on button "button" at bounding box center [808, 100] width 22 height 17
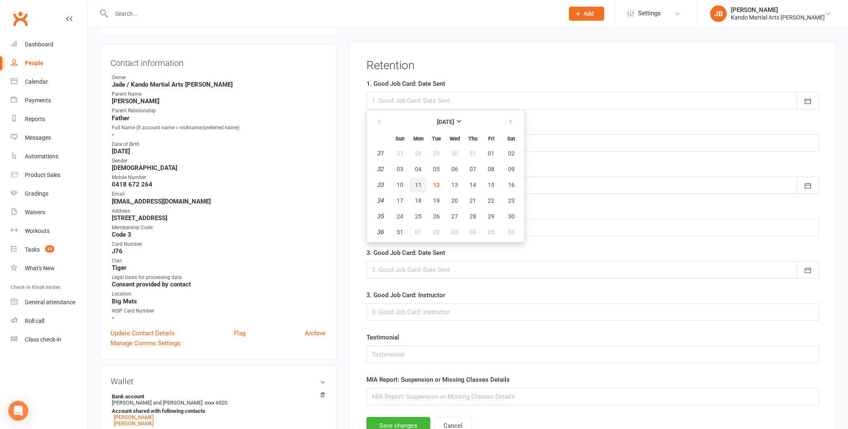
click at [422, 184] on button "11" at bounding box center [418, 184] width 17 height 15
type input "11 Aug 2025"
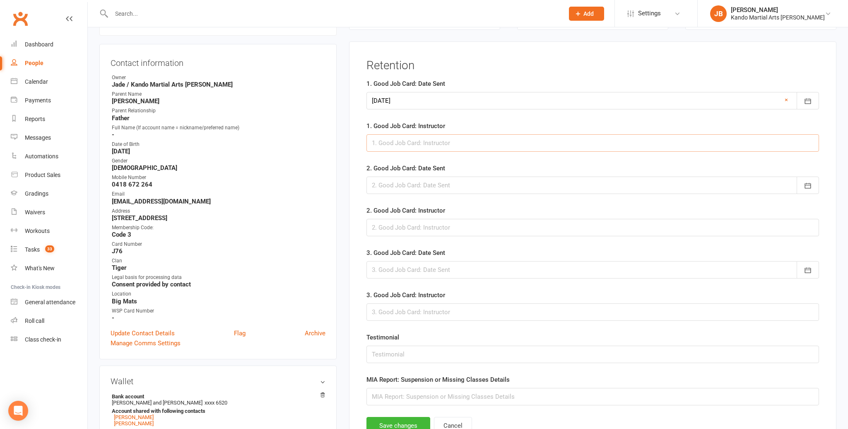
click at [416, 144] on input "text" at bounding box center [593, 142] width 453 height 17
type input "SW"
click at [406, 422] on button "Save changes" at bounding box center [399, 425] width 64 height 17
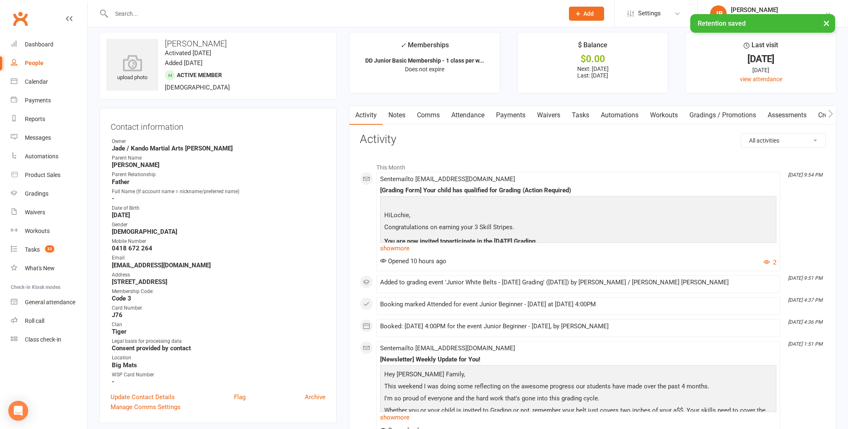
scroll to position [0, 0]
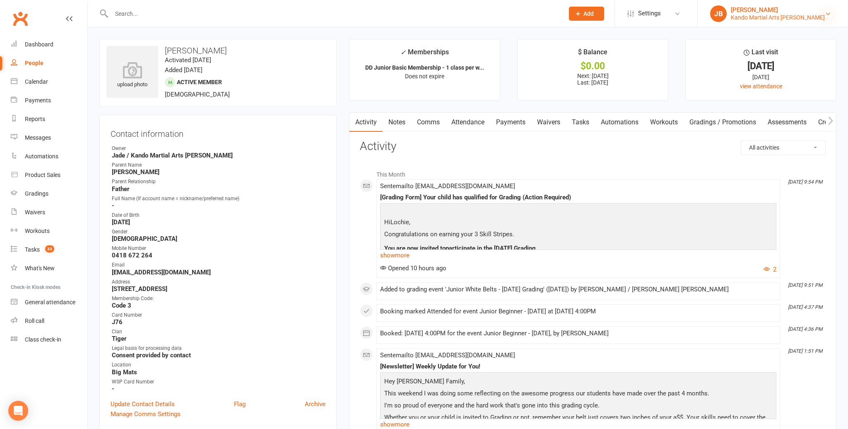
click at [827, 11] on icon at bounding box center [828, 13] width 7 height 7
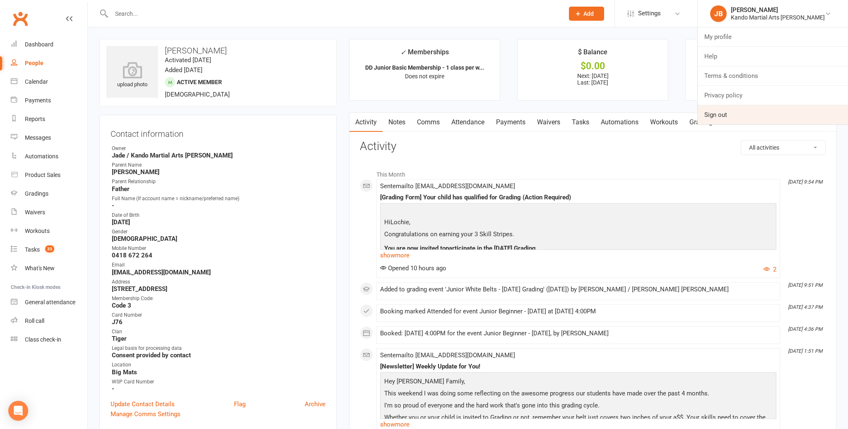
click at [739, 117] on link "Sign out" at bounding box center [773, 114] width 150 height 19
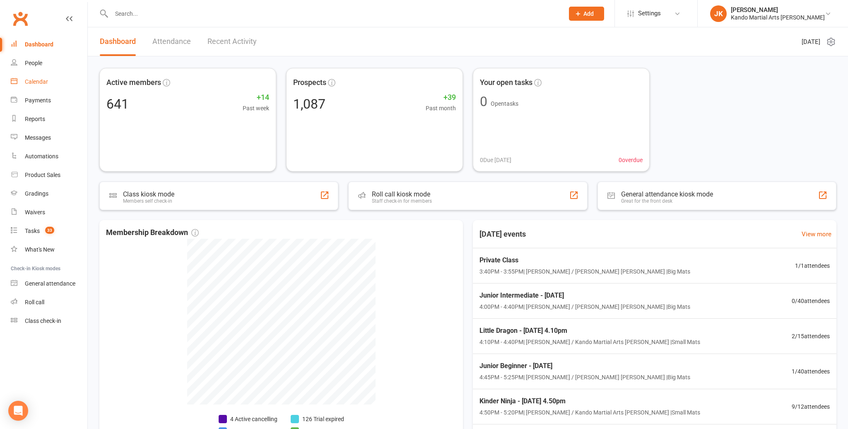
click at [27, 81] on div "Calendar" at bounding box center [36, 81] width 23 height 7
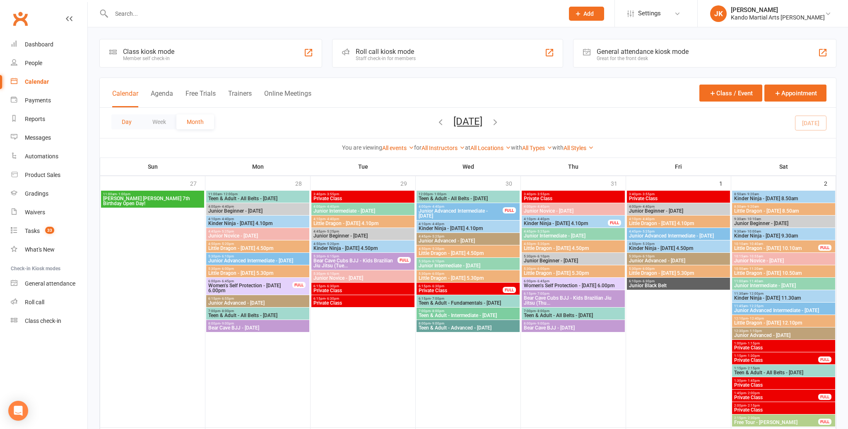
click at [128, 119] on button "Day" at bounding box center [126, 121] width 31 height 15
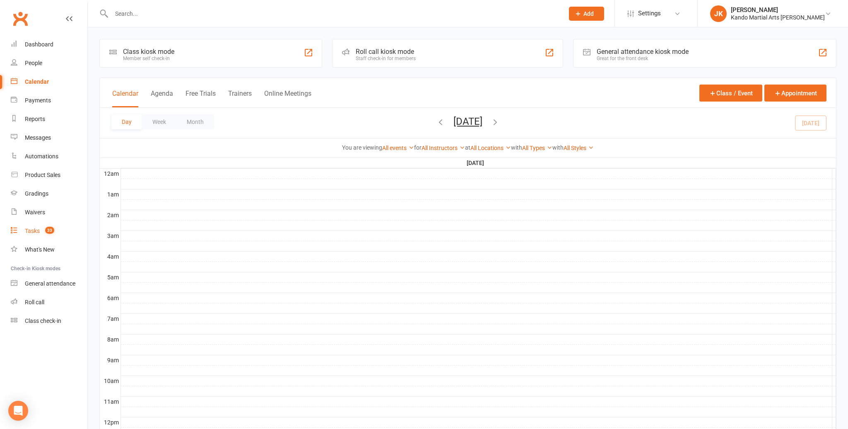
click at [32, 228] on div "Tasks" at bounding box center [32, 230] width 15 height 7
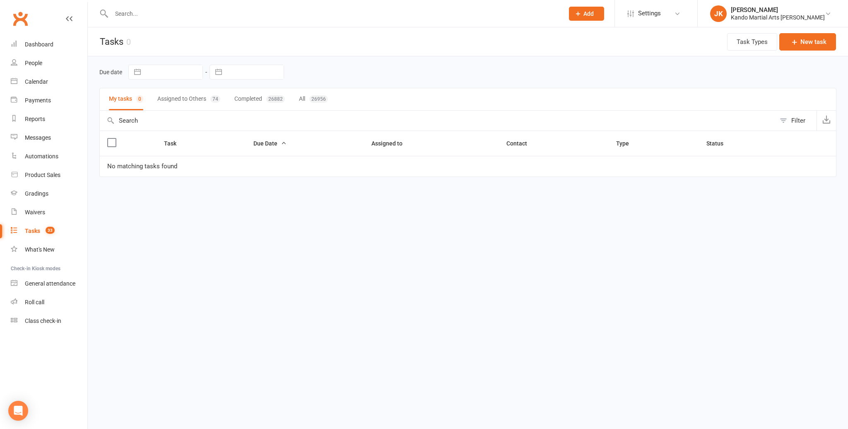
click at [307, 97] on button "All 26956" at bounding box center [313, 99] width 29 height 22
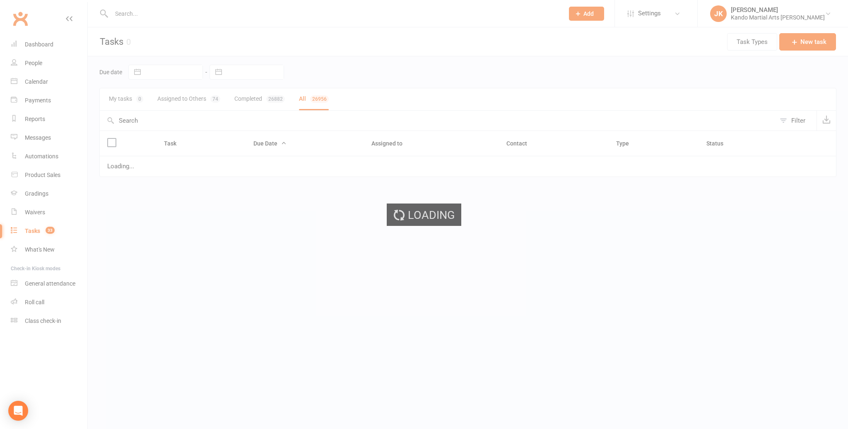
select select "finished"
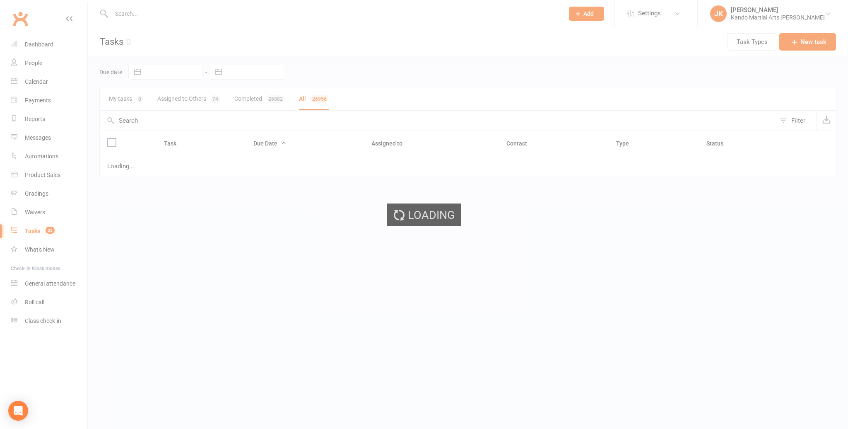
select select "finished"
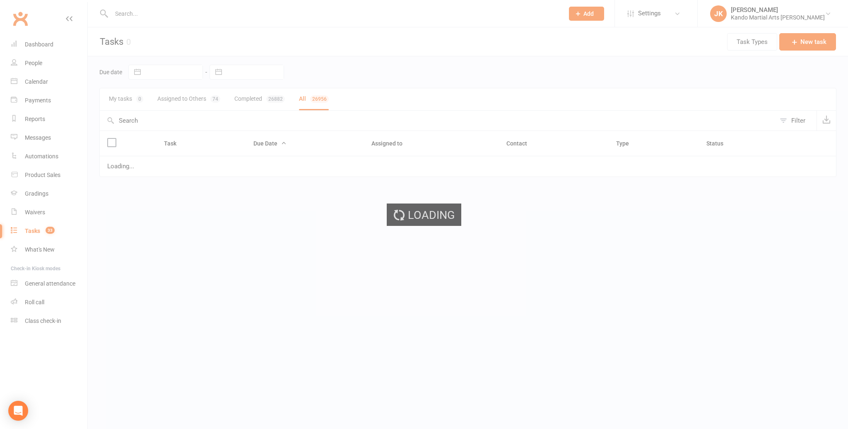
select select "finished"
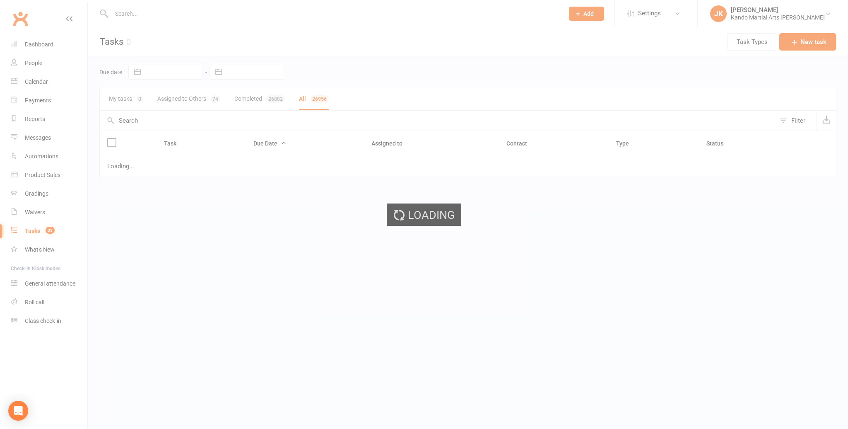
select select "finished"
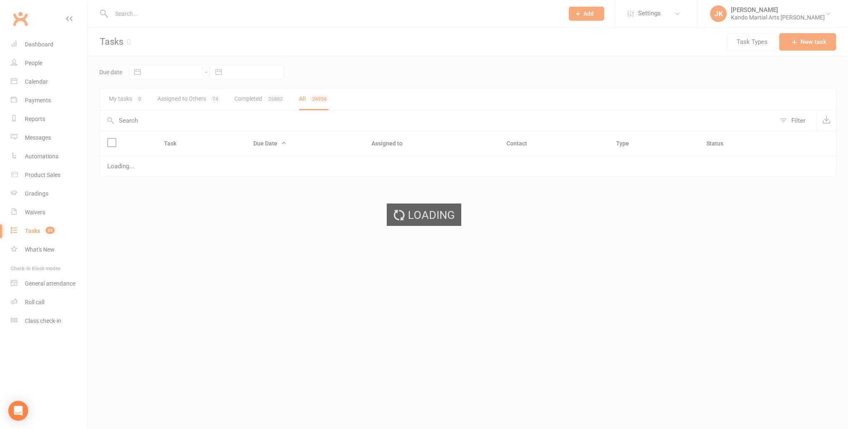
select select "finished"
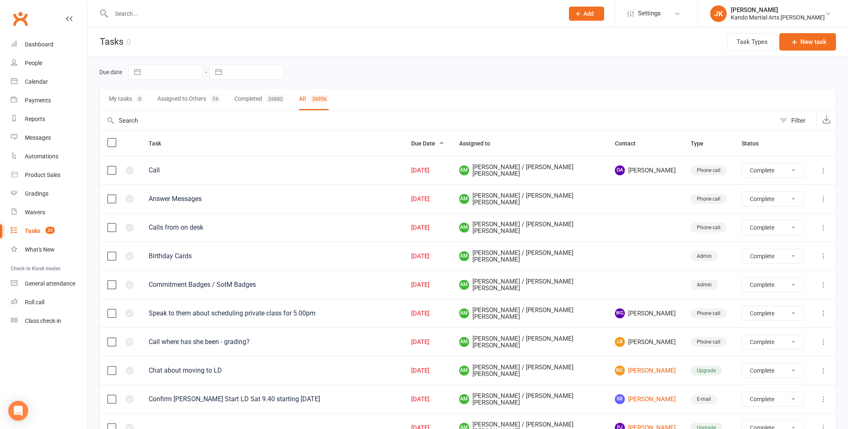
click at [795, 119] on div "Filter" at bounding box center [799, 121] width 14 height 10
select select "finished"
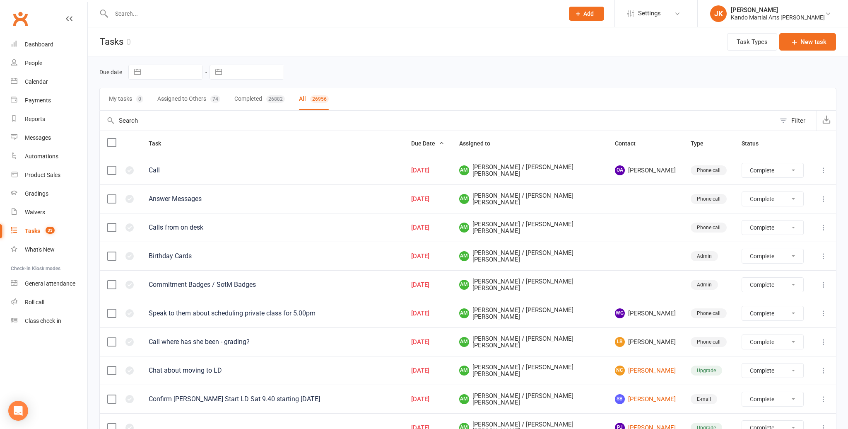
select select "finished"
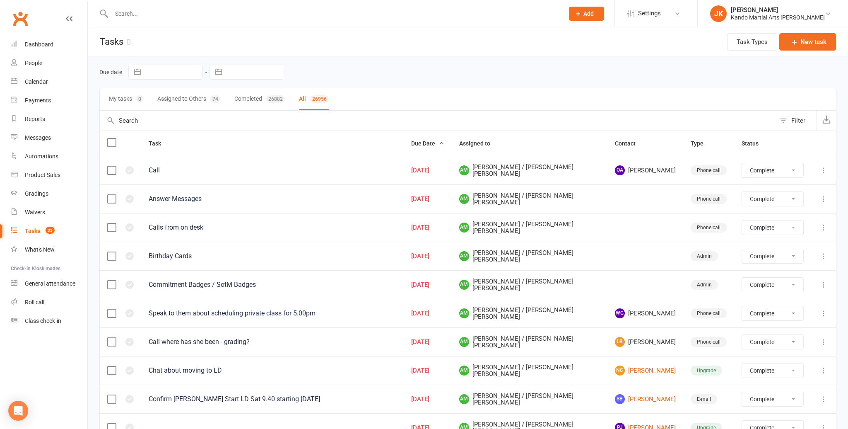
select select "finished"
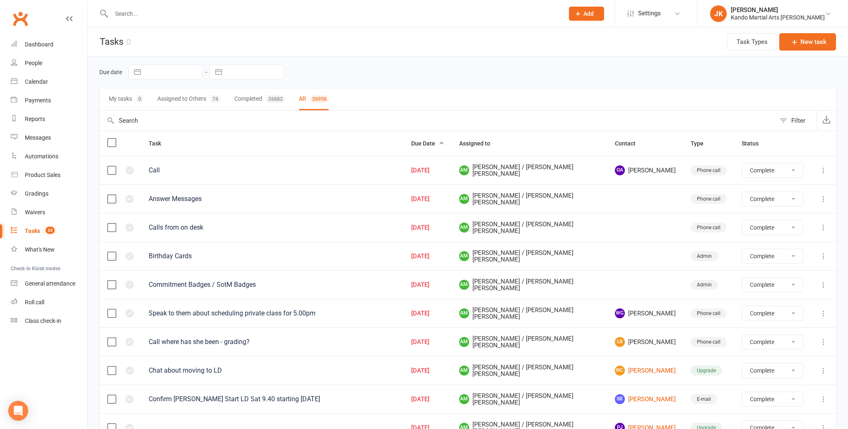
select select "finished"
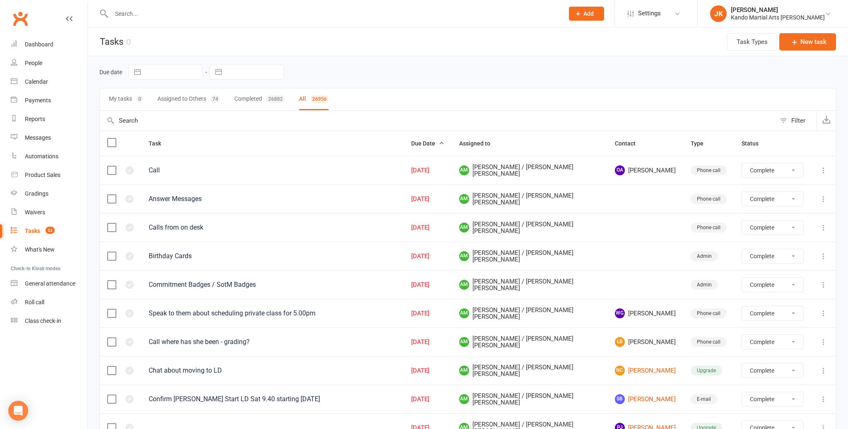
select select "finished"
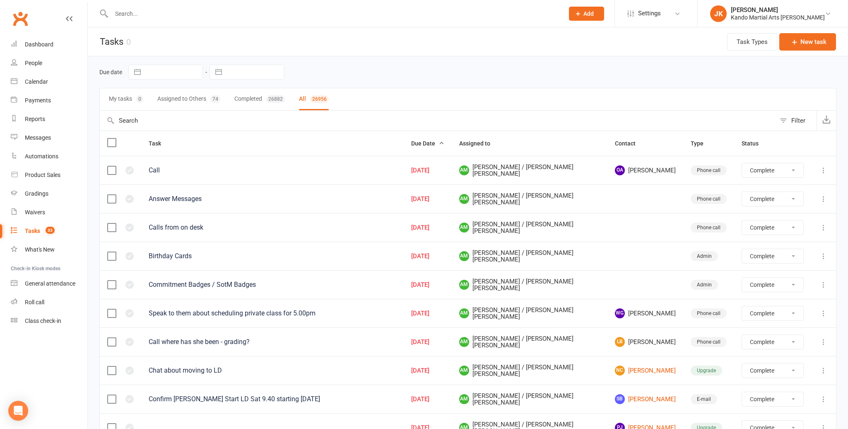
select select "finished"
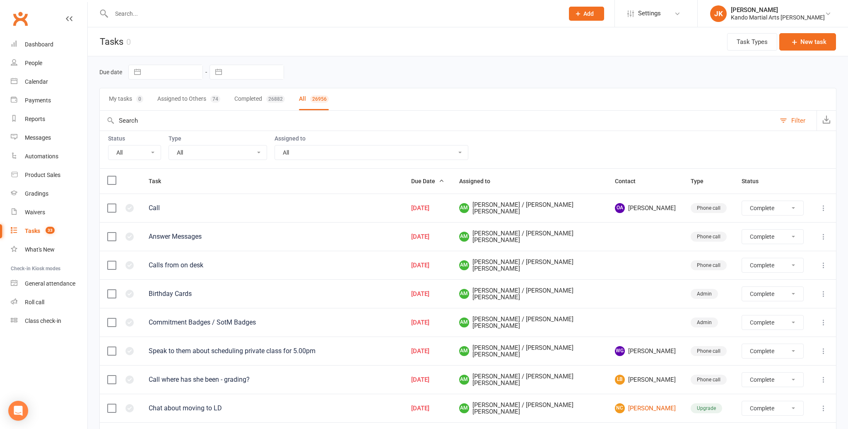
click at [150, 152] on select "All Incomplete Not Started In Progress Waiting Complete" at bounding box center [135, 152] width 52 height 14
select select "incomplete"
select select "finished"
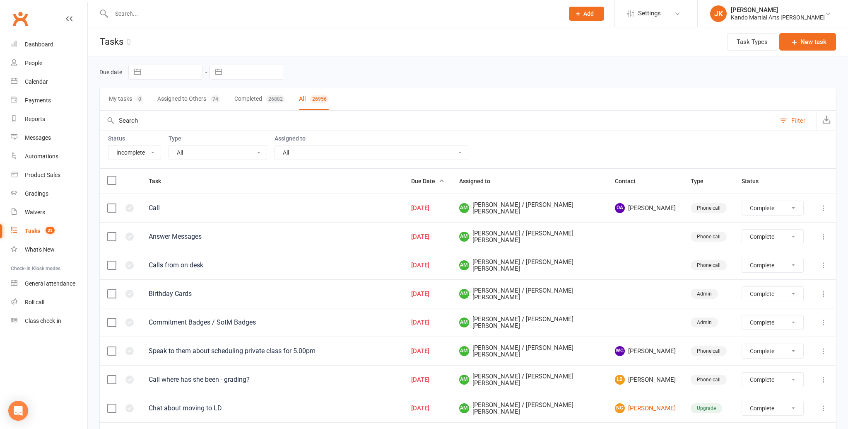
select select "finished"
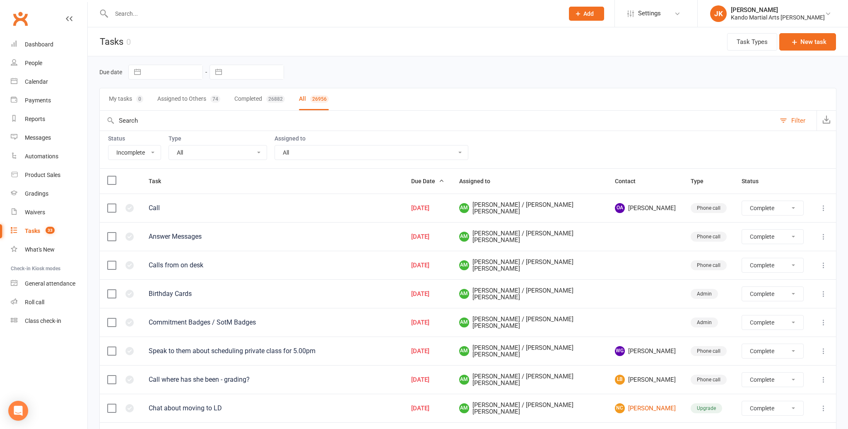
select select "finished"
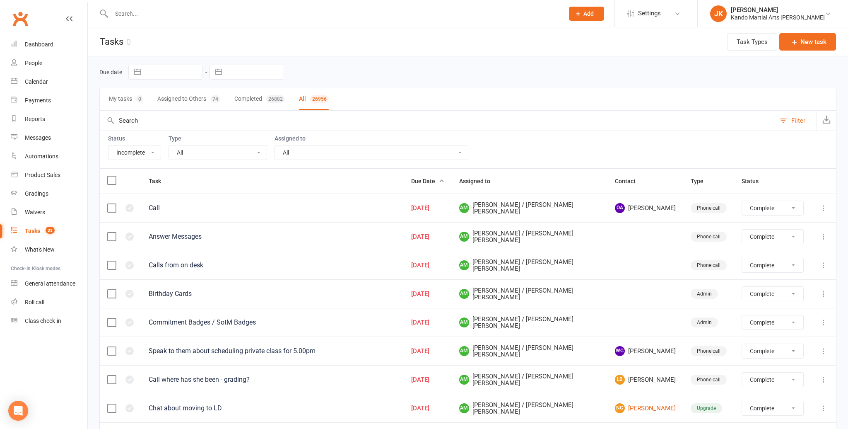
select select "finished"
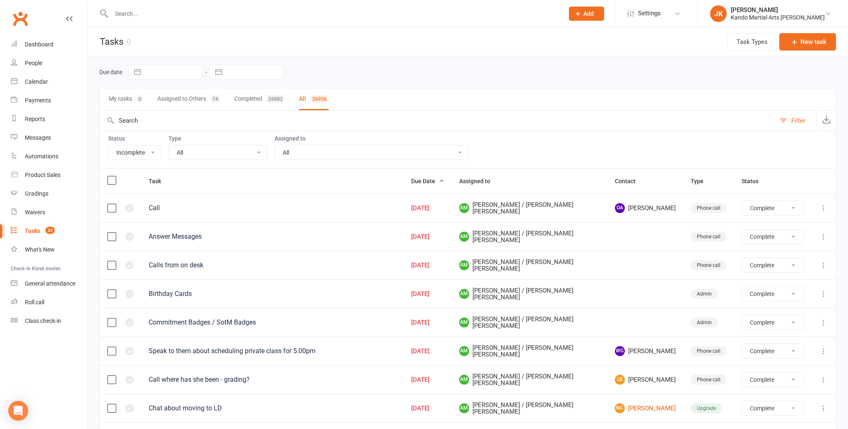
select select "finished"
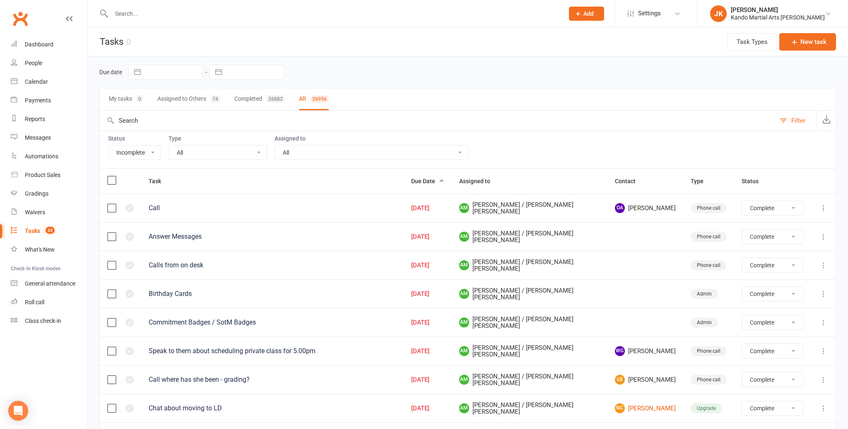
select select "finished"
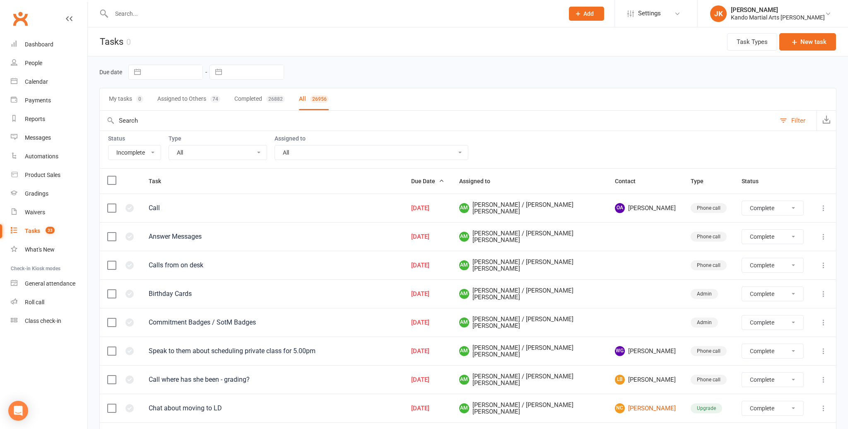
select select "finished"
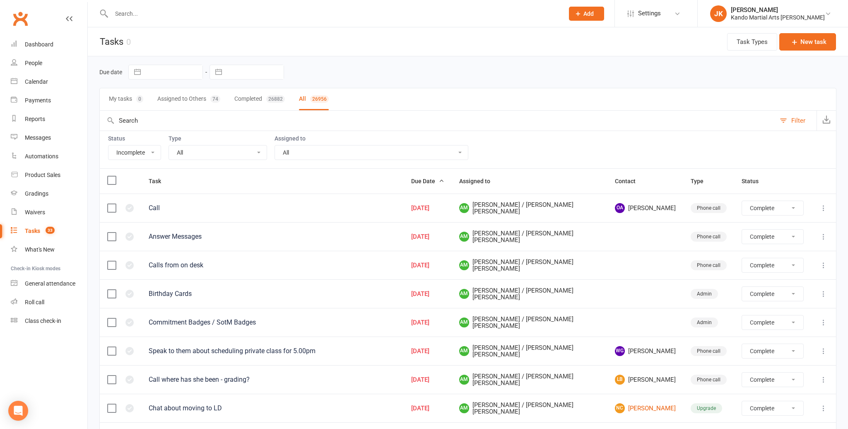
select select "finished"
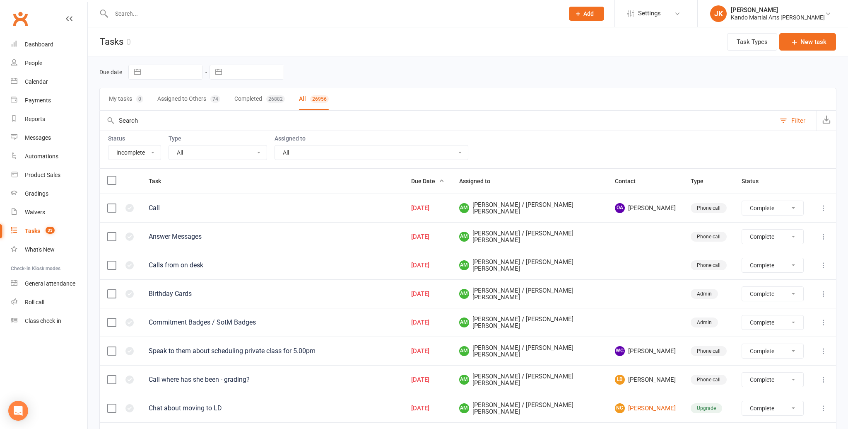
select select "finished"
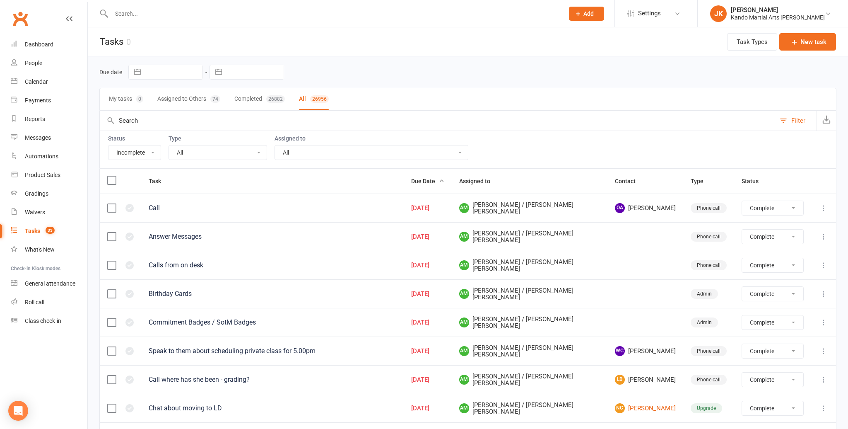
select select "finished"
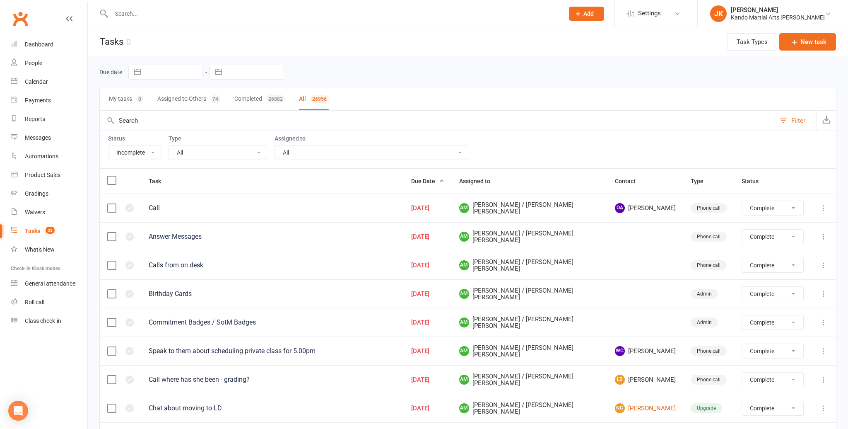
select select "finished"
click at [254, 152] on select "All Admin Bbpc - black belt prep course Cancellation Enquiry Follow-up In-class…" at bounding box center [218, 152] width 98 height 14
select select "finished"
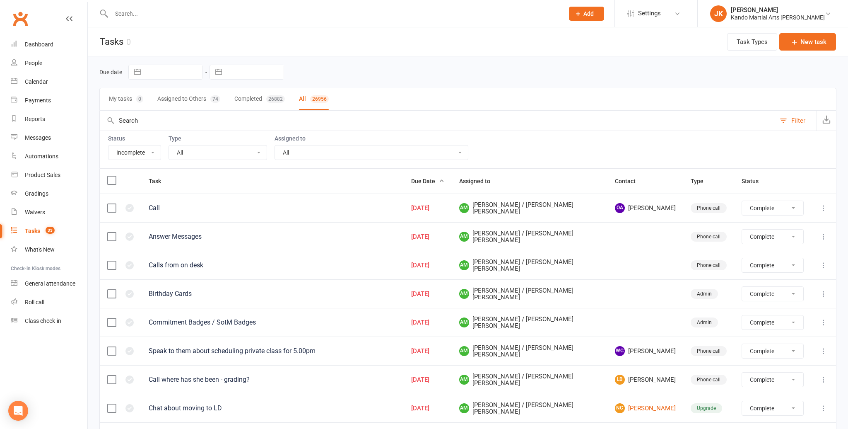
select select "finished"
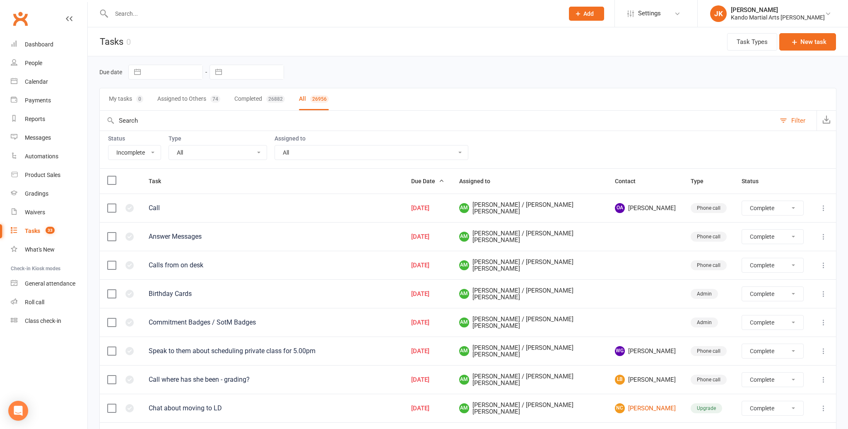
select select "finished"
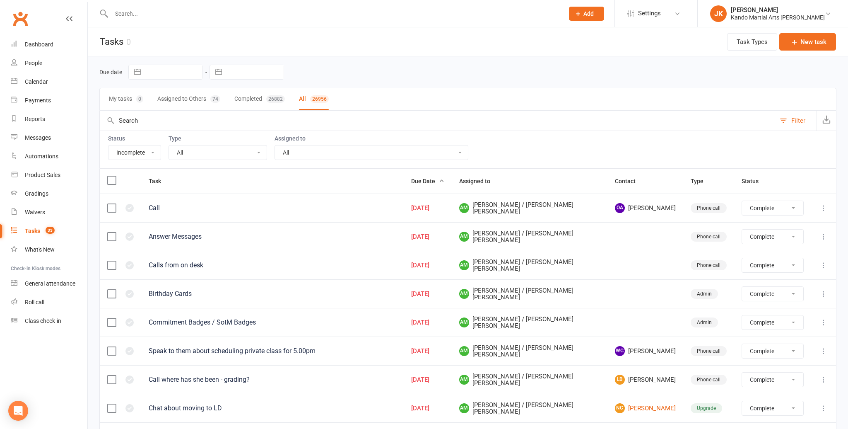
select select "finished"
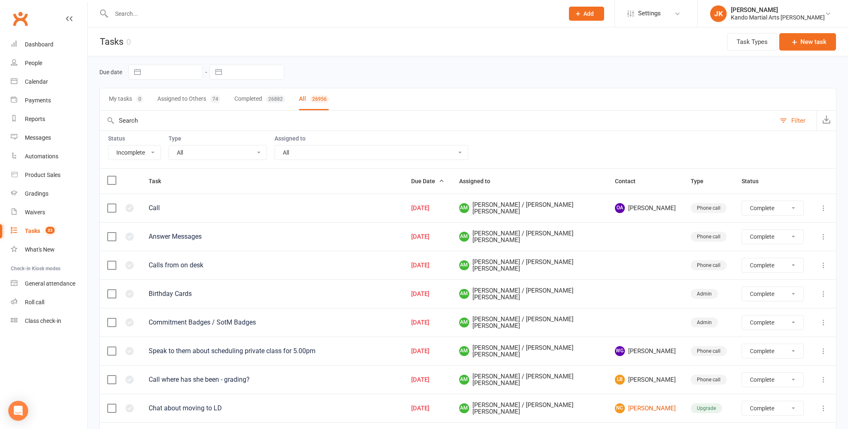
select select "finished"
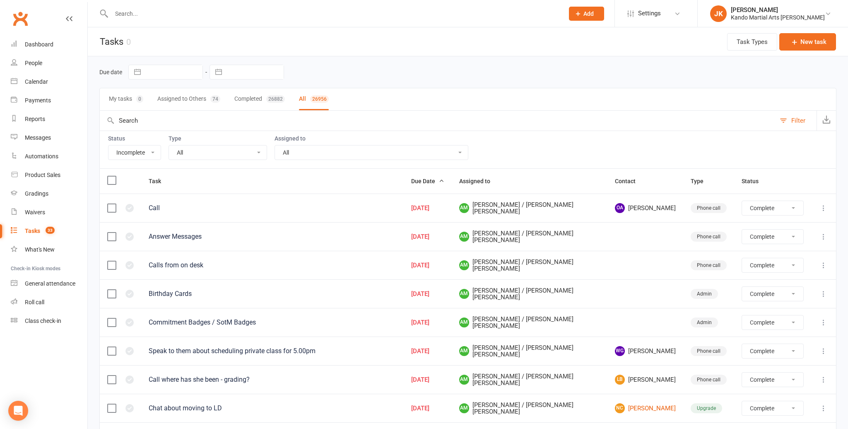
select select "finished"
select select "started"
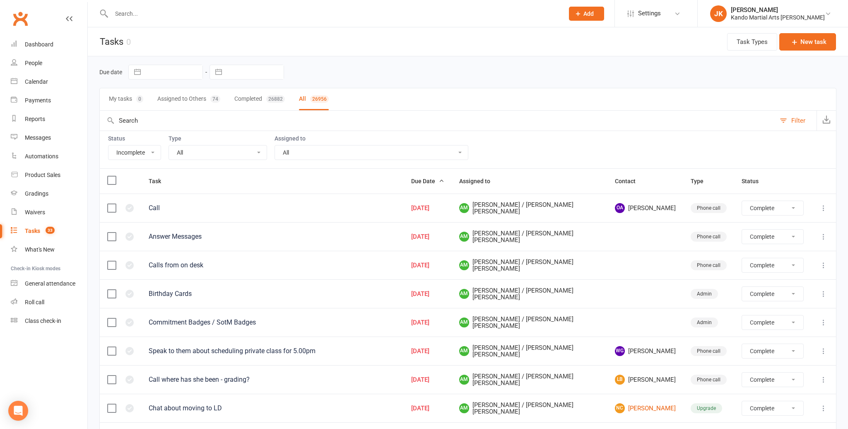
select select "started"
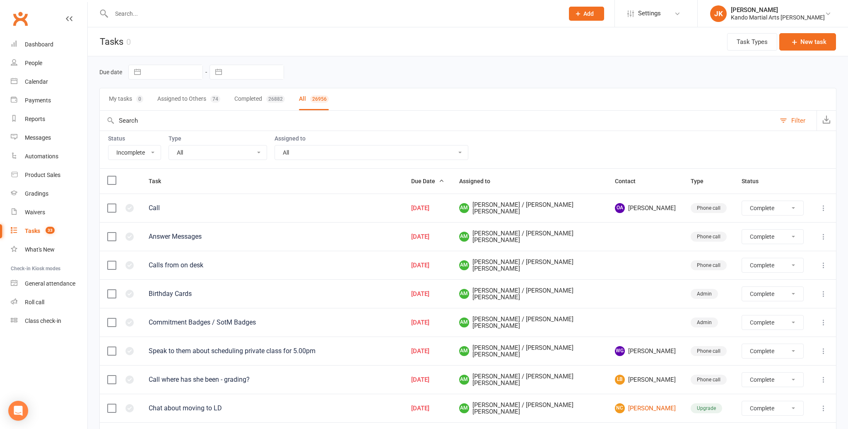
select select "started"
select select "waiting"
select select "started"
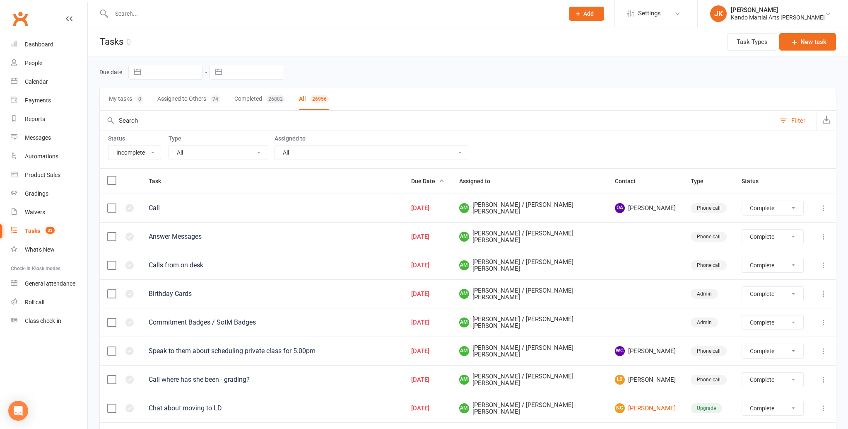
select select "started"
select select "waiting"
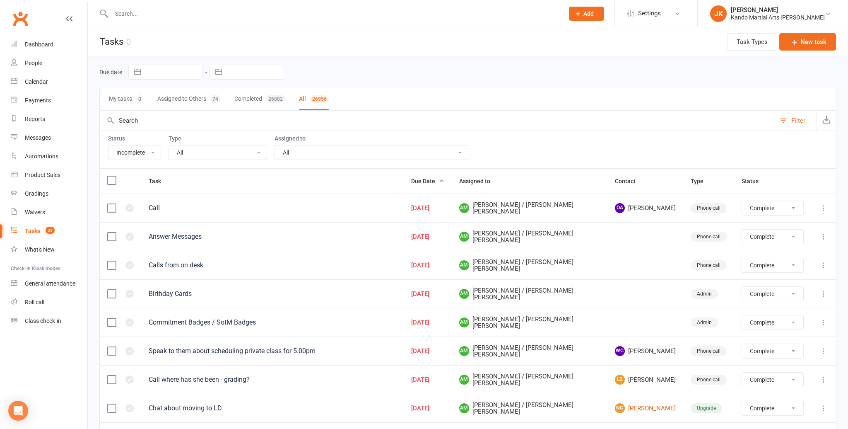
select select "waiting"
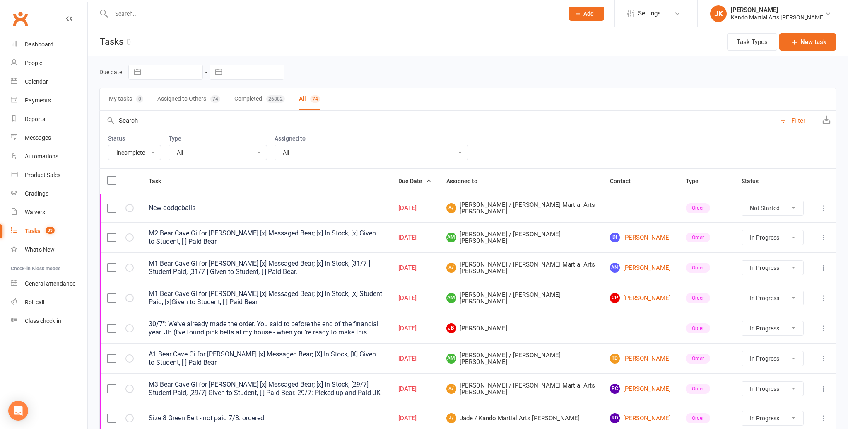
select select "16410"
select select "started"
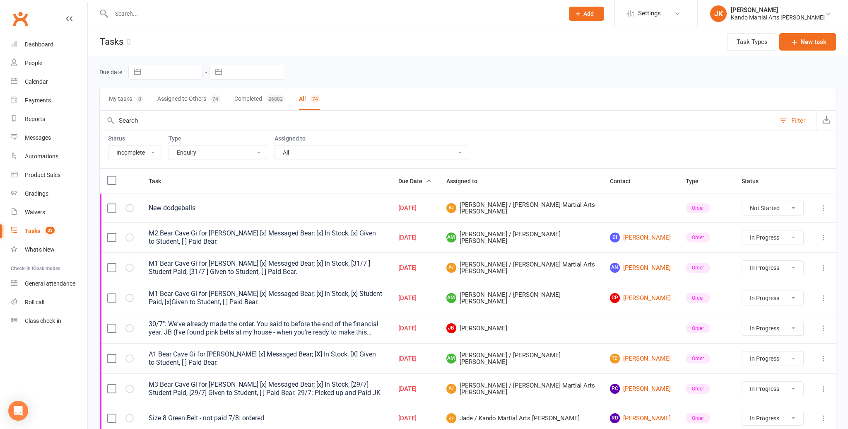
select select "started"
select select "waiting"
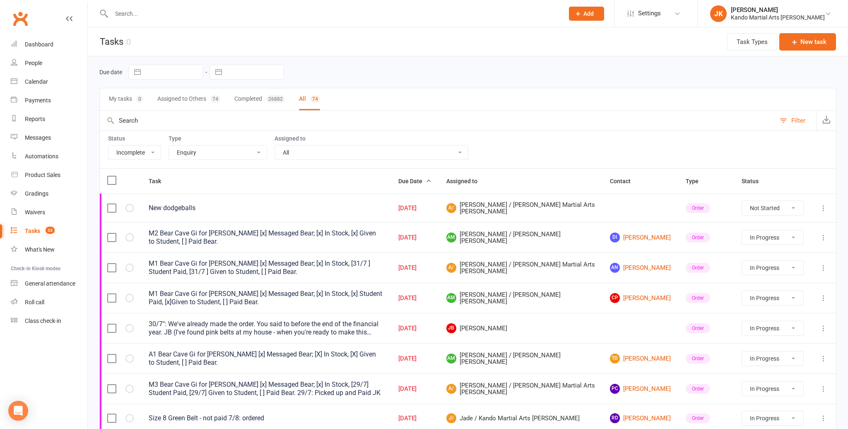
select select "started"
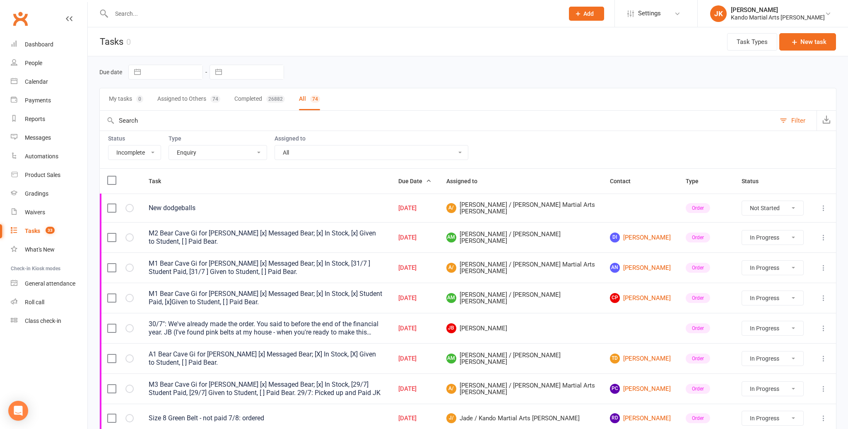
select select "started"
select select "waiting"
select select "started"
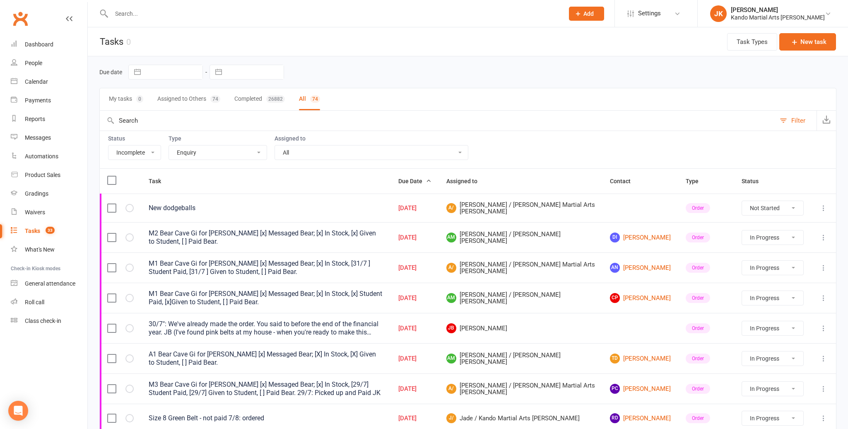
select select "started"
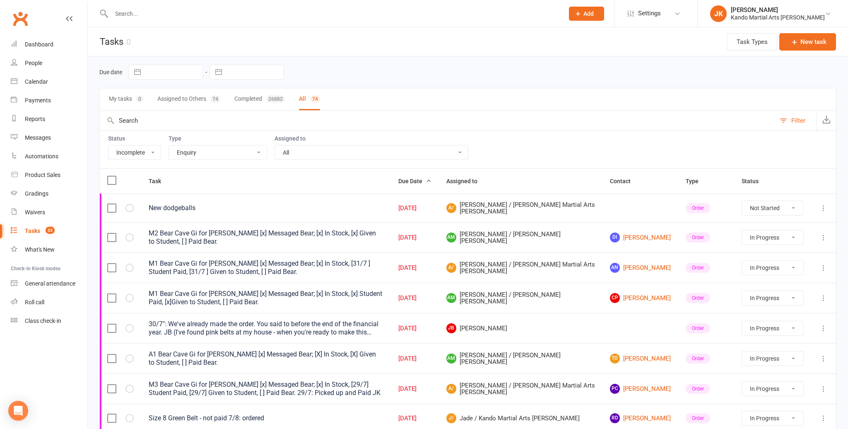
select select "started"
select select "waiting"
select select "started"
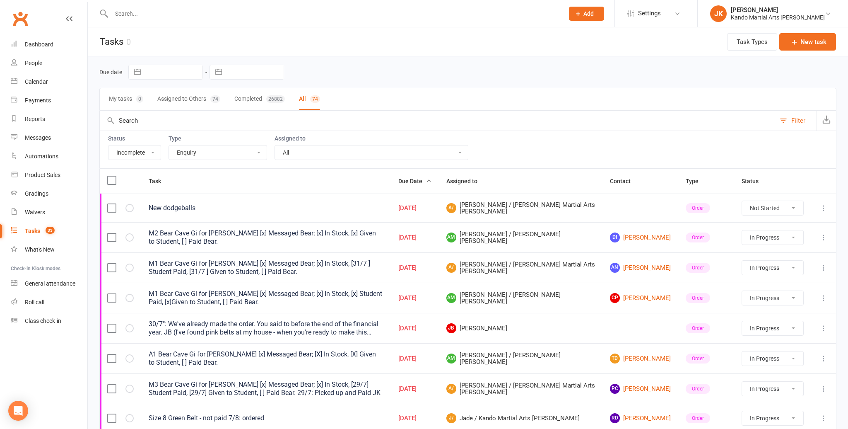
select select "started"
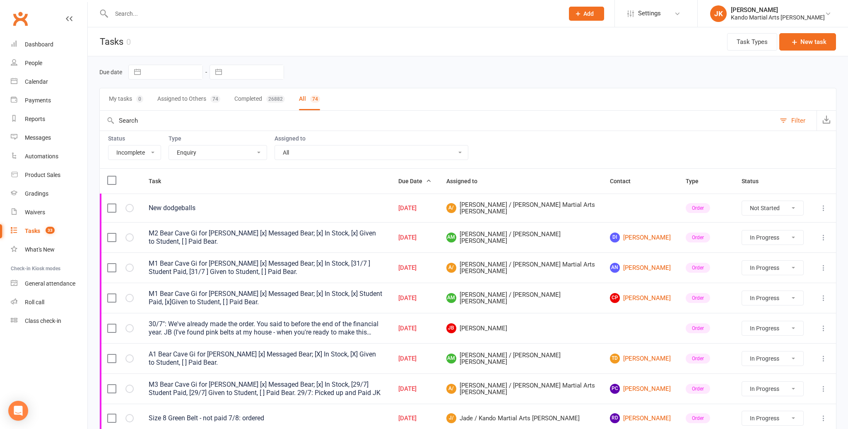
select select "waiting"
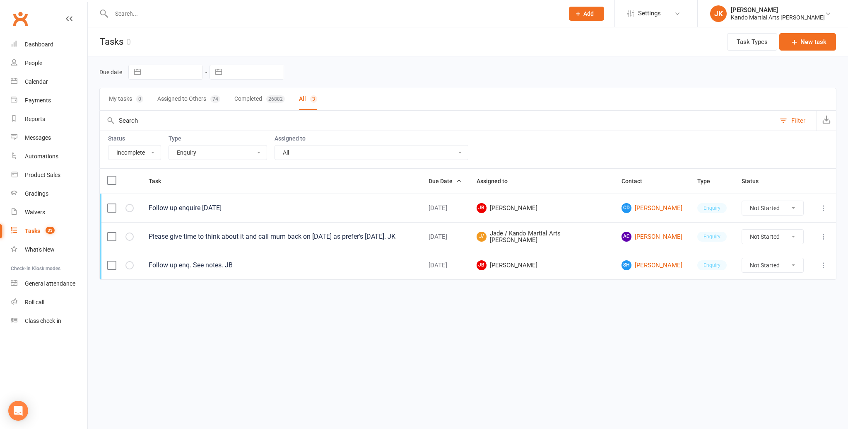
click at [124, 14] on input "text" at bounding box center [333, 14] width 449 height 12
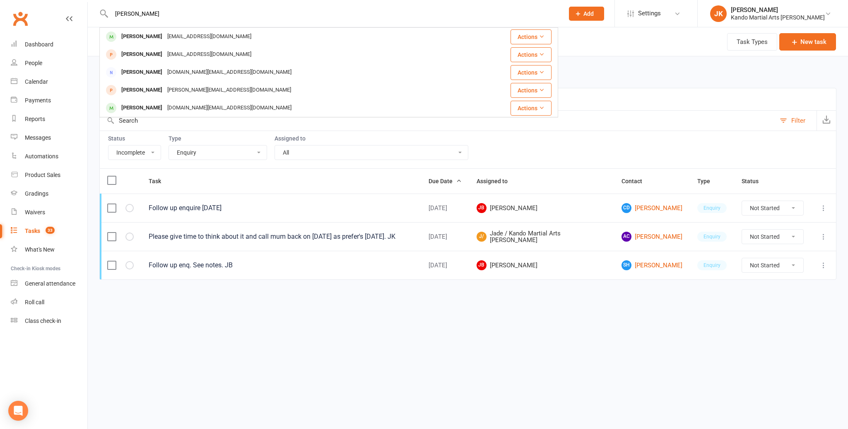
type input "[PERSON_NAME]"
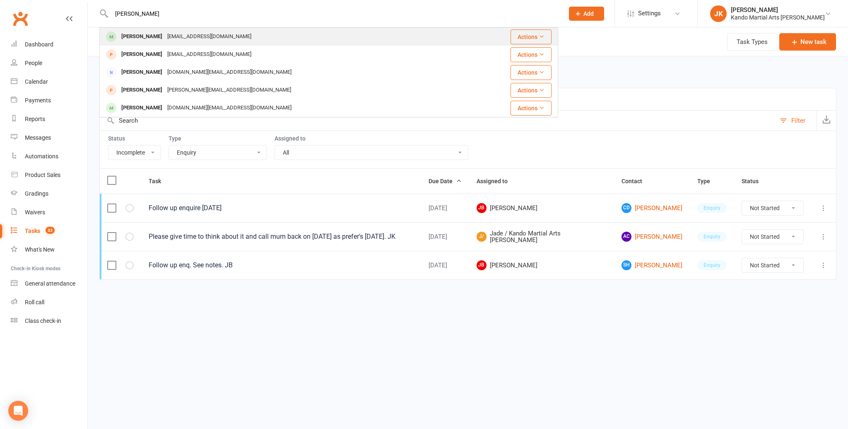
click at [153, 36] on div "[PERSON_NAME]" at bounding box center [142, 37] width 46 height 12
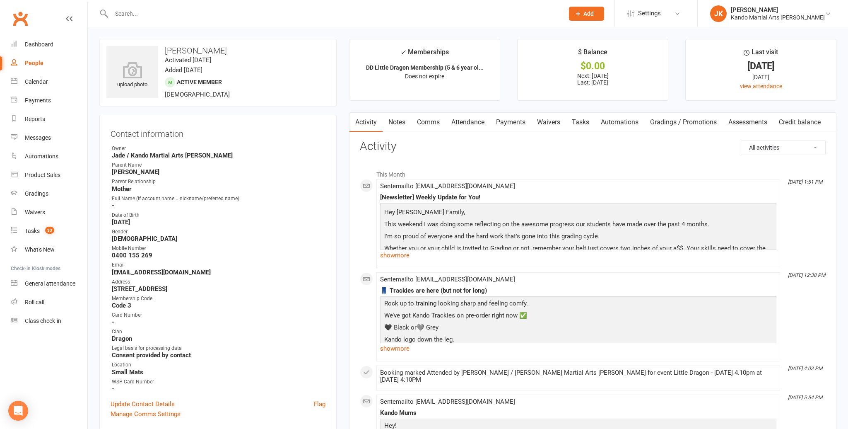
click at [470, 121] on link "Attendance" at bounding box center [468, 122] width 45 height 19
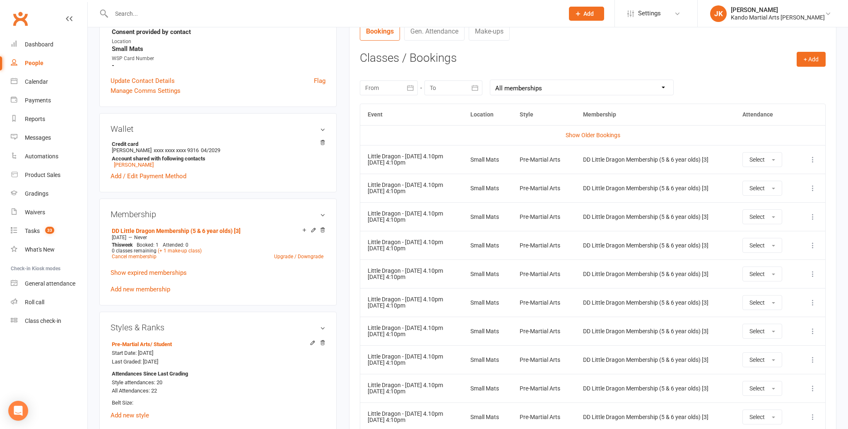
scroll to position [320, 0]
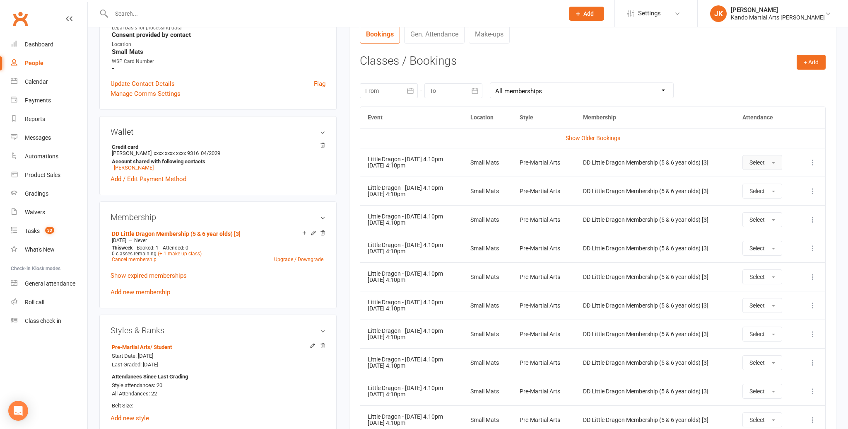
click at [775, 159] on button "Select" at bounding box center [763, 162] width 40 height 15
click at [771, 193] on link "Absent" at bounding box center [784, 197] width 82 height 17
click at [772, 188] on button "Select" at bounding box center [760, 191] width 40 height 15
click at [767, 225] on link "Absent" at bounding box center [781, 226] width 82 height 17
click at [814, 59] on button "+ Add" at bounding box center [811, 62] width 29 height 15
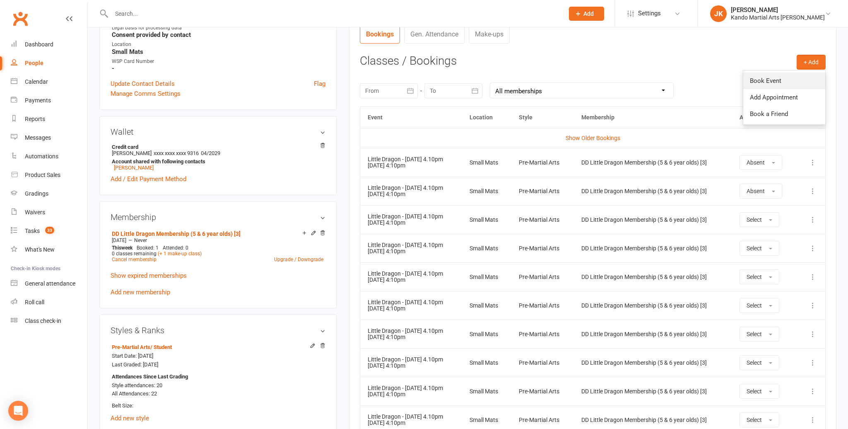
click at [764, 78] on link "Book Event" at bounding box center [785, 80] width 82 height 17
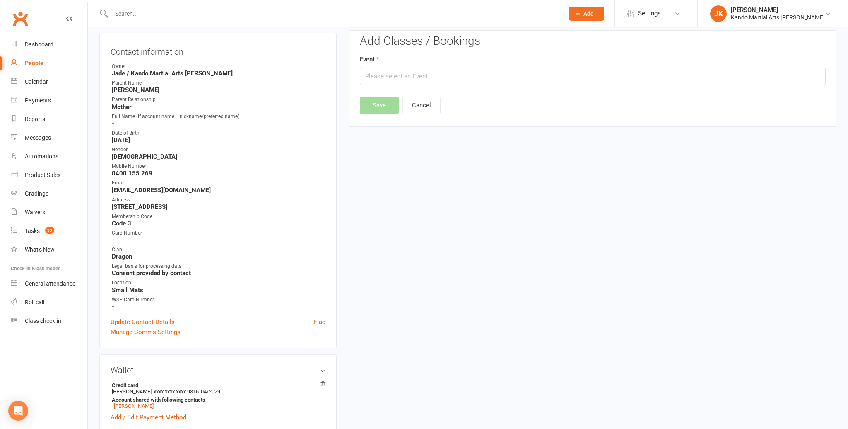
scroll to position [70, 0]
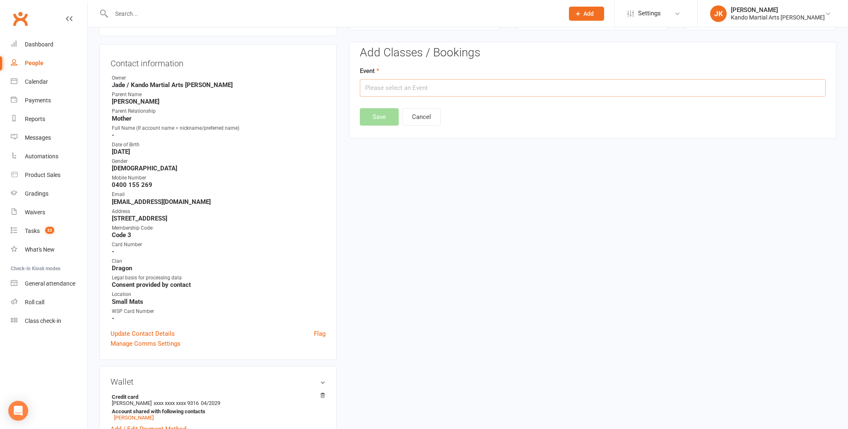
click at [371, 88] on input "text" at bounding box center [593, 87] width 466 height 17
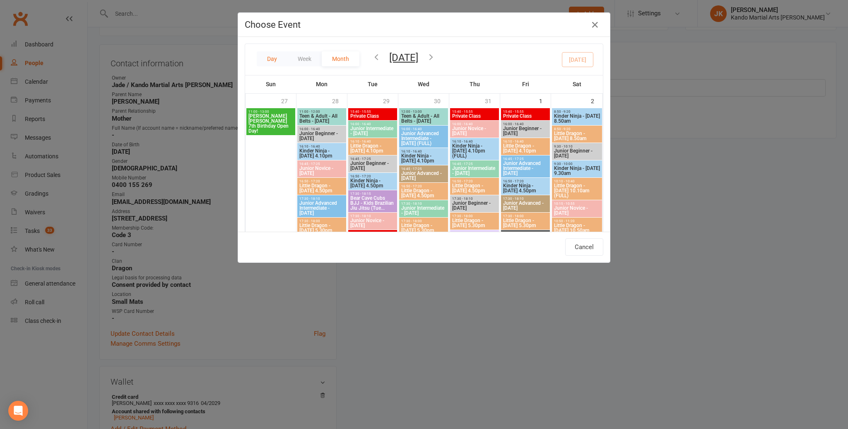
click at [270, 56] on button "Day" at bounding box center [272, 58] width 31 height 15
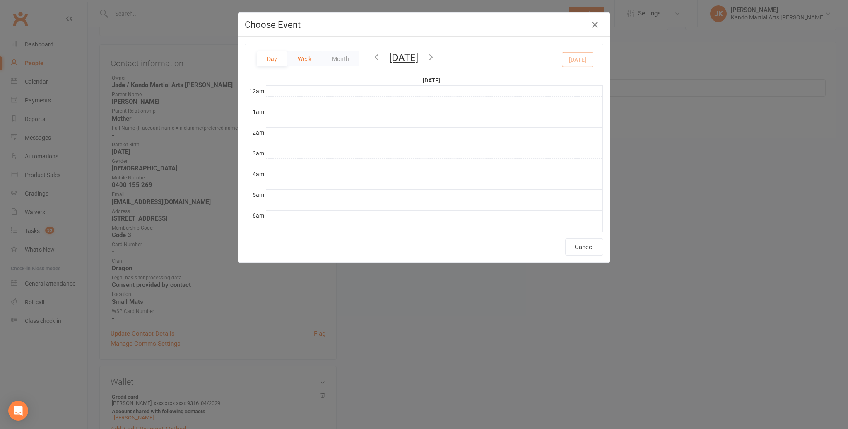
scroll to position [185, 0]
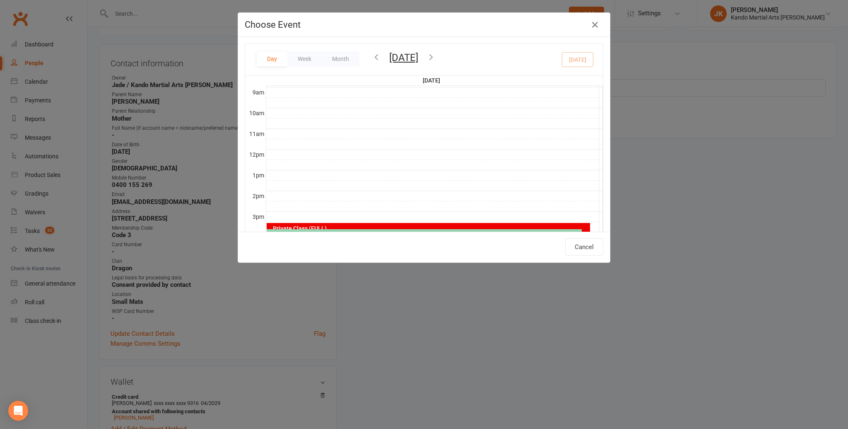
click at [399, 55] on button "[DATE]" at bounding box center [403, 58] width 29 height 12
click at [313, 149] on span "13" at bounding box center [313, 150] width 7 height 7
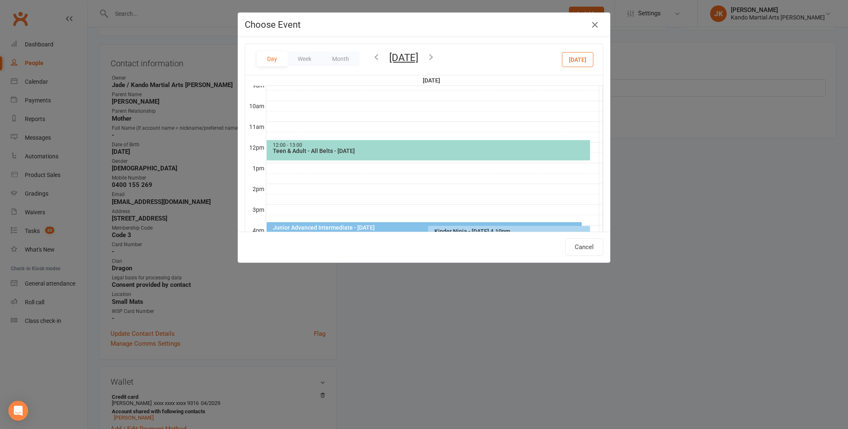
scroll to position [238, 0]
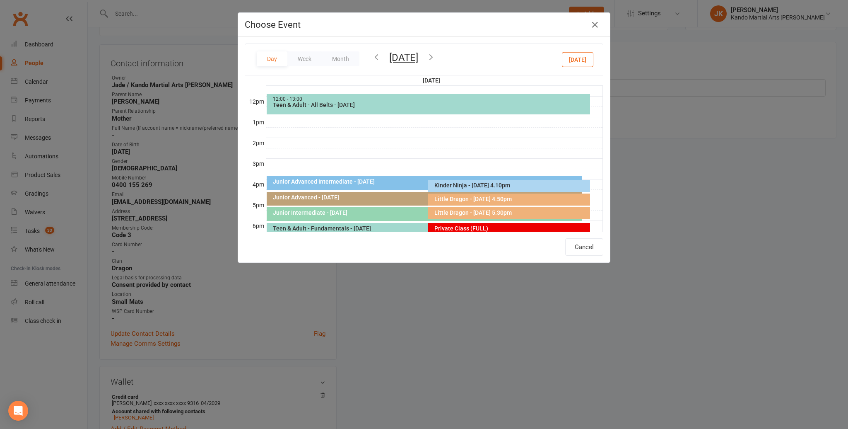
click at [458, 197] on div "Little Dragon - [DATE] 4.50pm" at bounding box center [511, 199] width 154 height 6
type input "Little Dragon - Wednesday 4.50pm - Aug 13, 2025 4:50:00 PM"
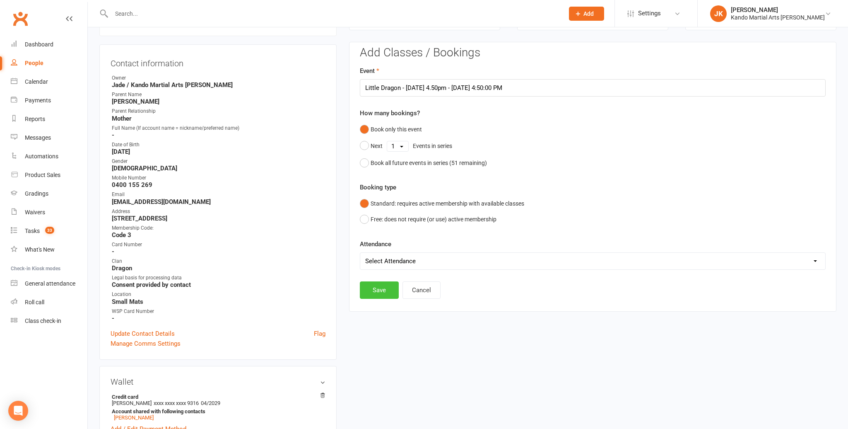
click at [378, 289] on button "Save" at bounding box center [379, 289] width 39 height 17
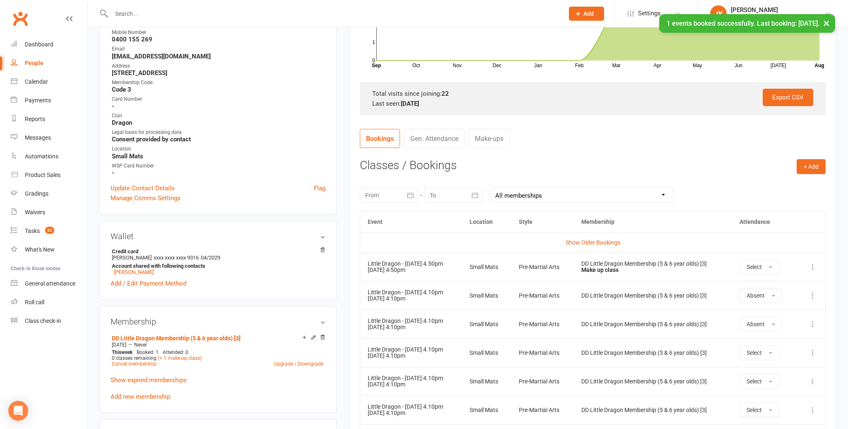
scroll to position [217, 0]
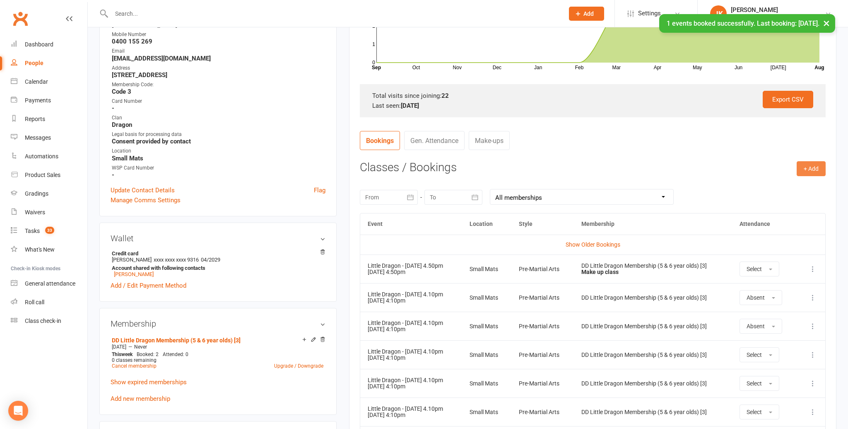
click at [813, 162] on button "+ Add" at bounding box center [811, 168] width 29 height 15
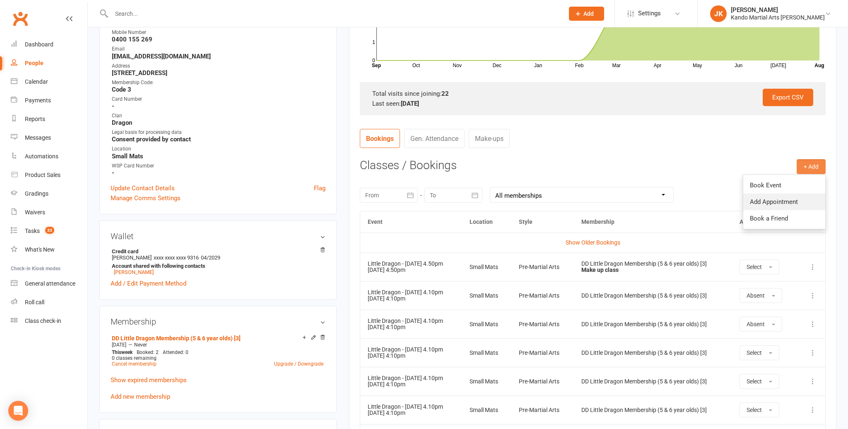
scroll to position [216, 0]
click at [761, 184] on link "Book Event" at bounding box center [785, 184] width 82 height 17
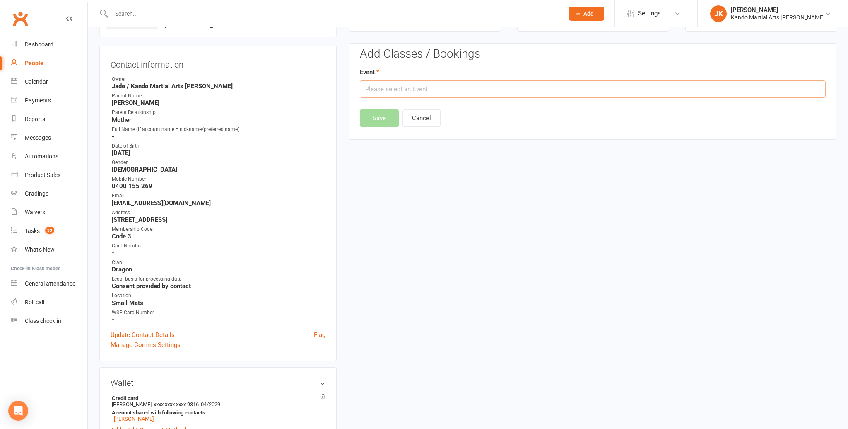
scroll to position [69, 0]
click at [391, 91] on input "text" at bounding box center [593, 89] width 466 height 17
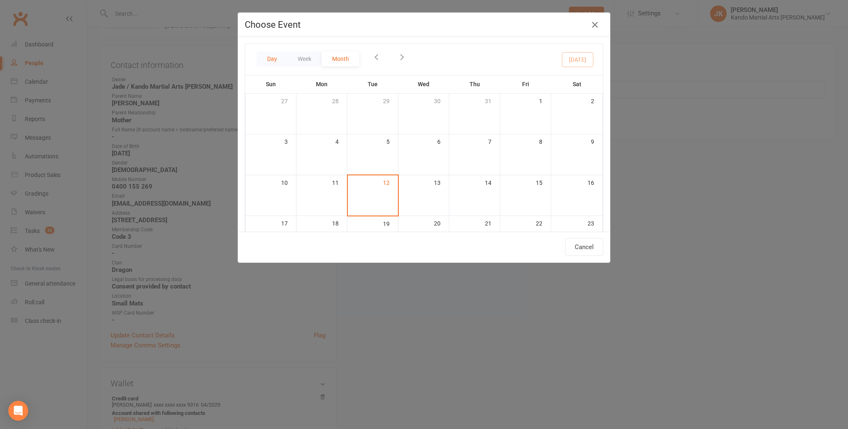
click at [272, 56] on button "Day" at bounding box center [272, 58] width 31 height 15
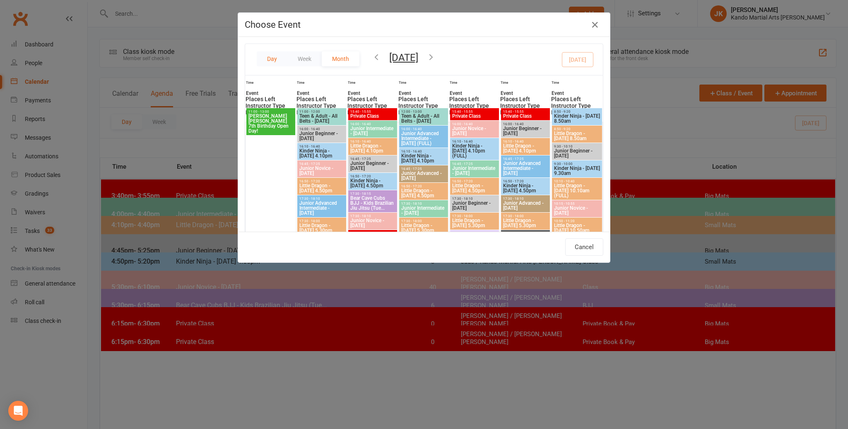
click at [268, 57] on button "Day" at bounding box center [272, 58] width 31 height 15
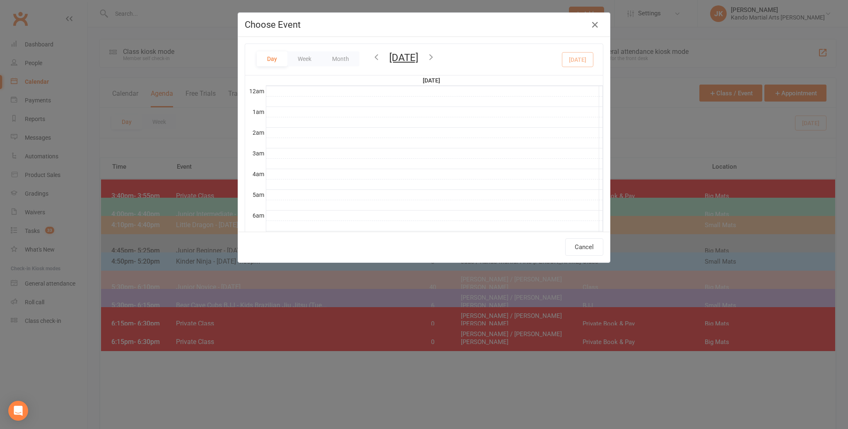
scroll to position [185, 0]
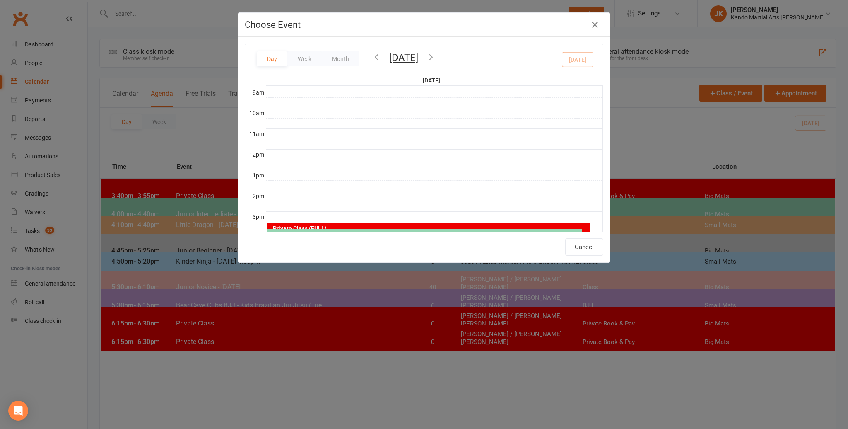
click at [408, 56] on button "Tuesday, Aug 12, 2025" at bounding box center [403, 58] width 29 height 12
click at [312, 164] on span "20" at bounding box center [313, 166] width 7 height 7
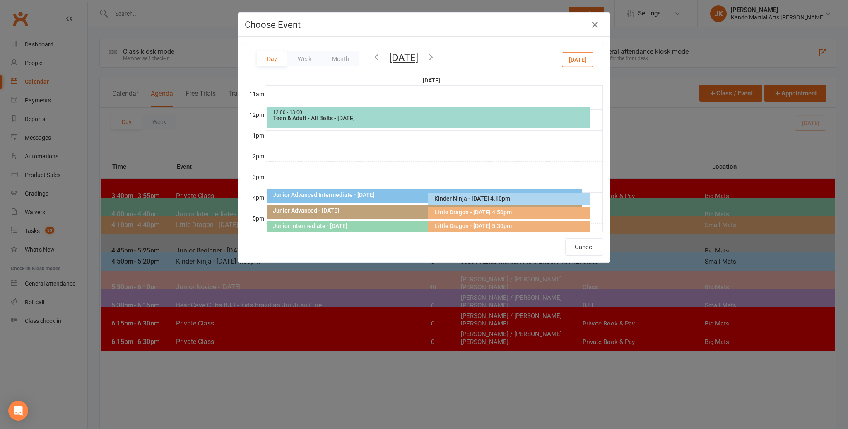
scroll to position [238, 0]
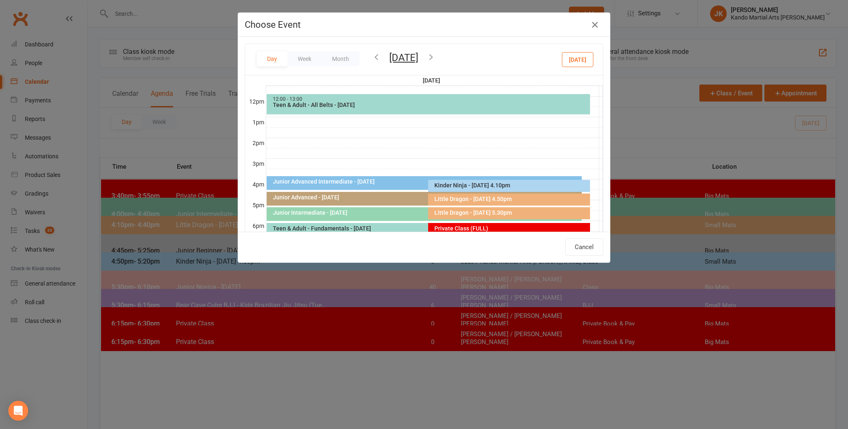
click at [462, 197] on div "Little Dragon - [DATE] 4.50pm" at bounding box center [511, 199] width 154 height 6
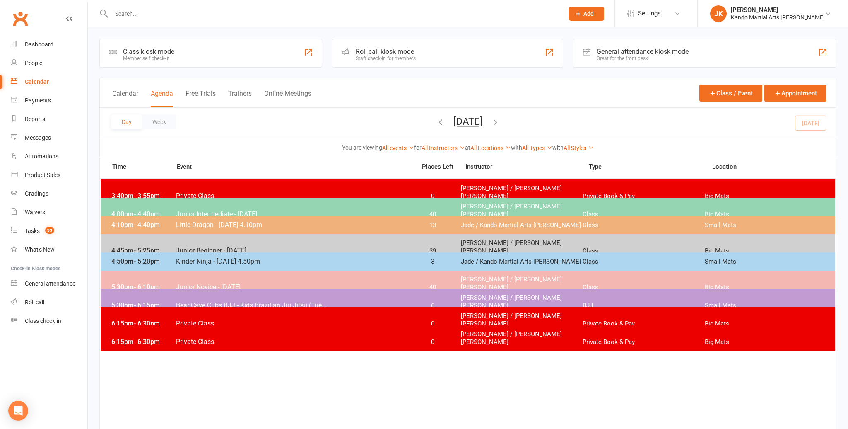
click at [454, 121] on button "Tuesday, Aug 12, 2025" at bounding box center [468, 122] width 29 height 12
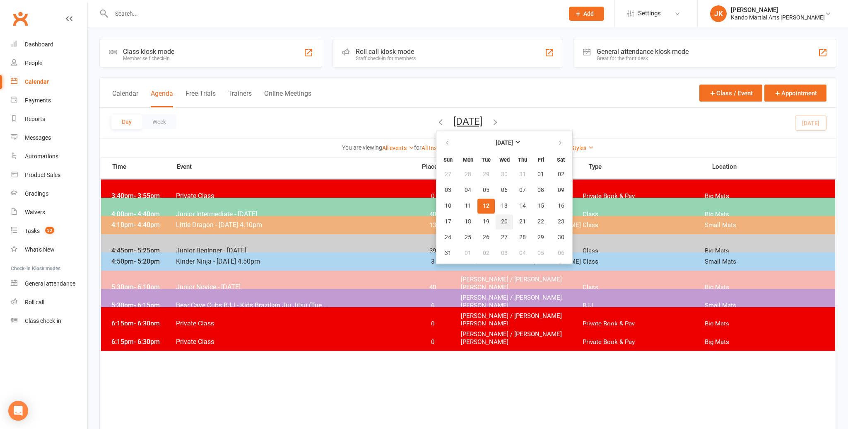
click at [501, 219] on span "20" at bounding box center [504, 221] width 7 height 7
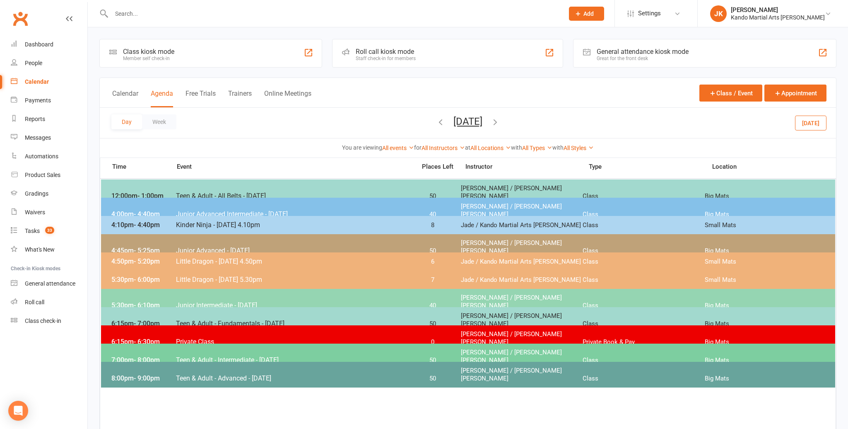
click at [397, 263] on span "Little Dragon - [DATE] 4.50pm" at bounding box center [294, 261] width 236 height 8
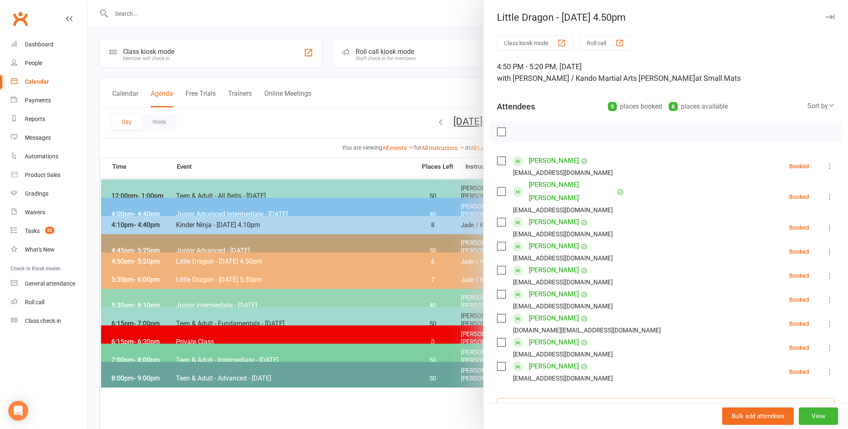
click at [528, 398] on input "search" at bounding box center [666, 406] width 338 height 17
type input "phys mcph"
click at [533, 418] on div "Rhys McPherson" at bounding box center [537, 424] width 48 height 12
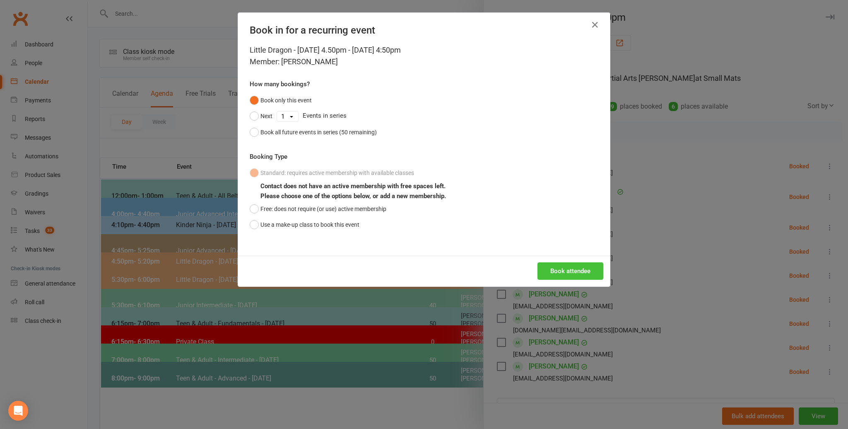
click at [558, 267] on button "Book attendee" at bounding box center [571, 270] width 66 height 17
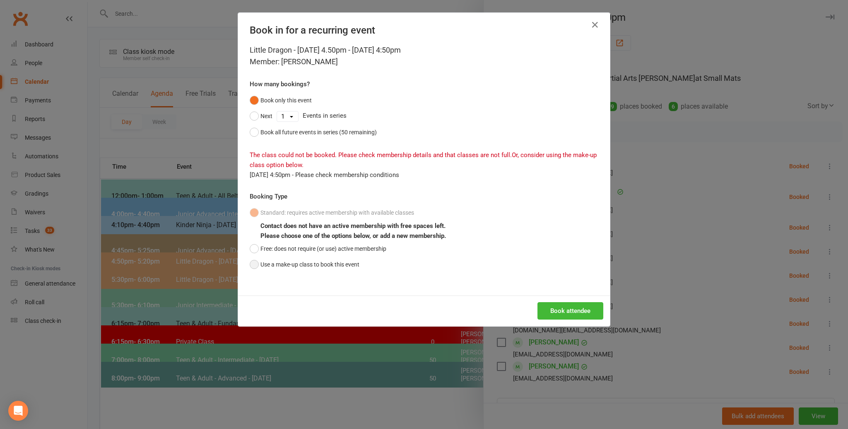
click at [256, 263] on button "Use a make-up class to book this event" at bounding box center [305, 264] width 110 height 16
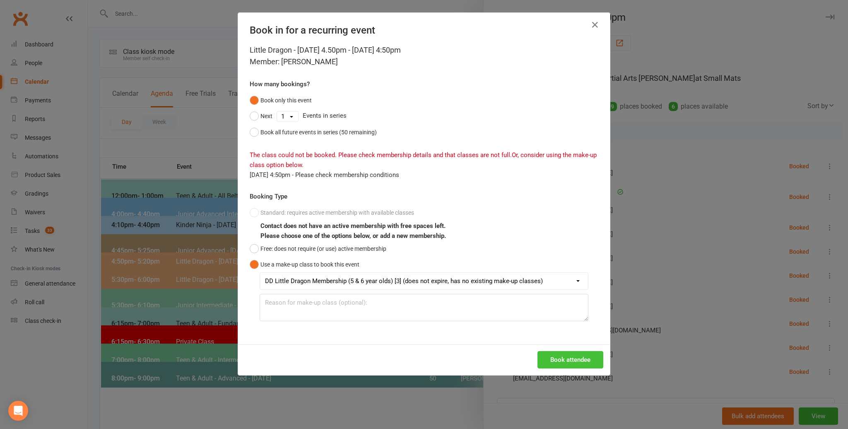
click at [564, 354] on button "Book attendee" at bounding box center [571, 359] width 66 height 17
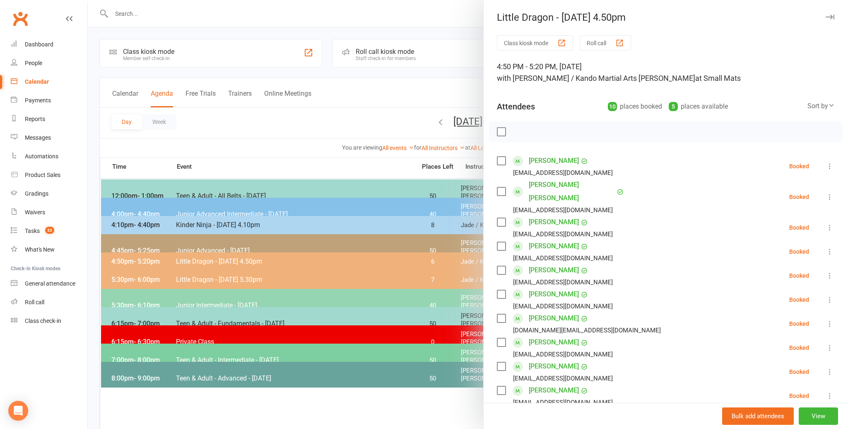
click at [387, 410] on div at bounding box center [468, 214] width 761 height 429
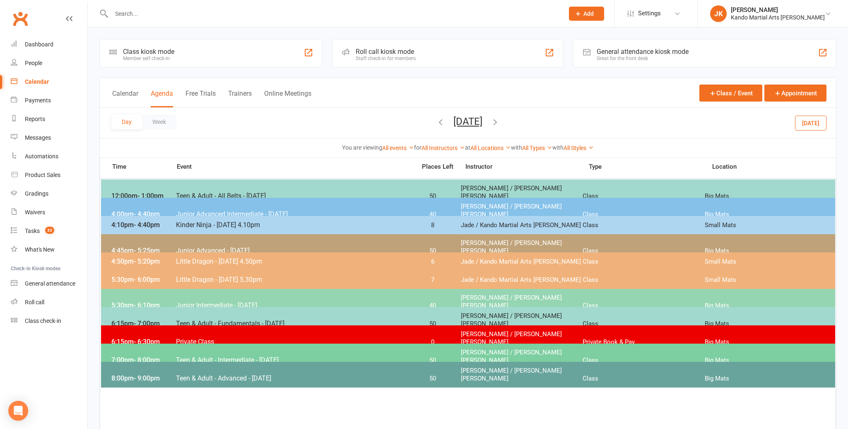
click at [814, 118] on button "[DATE]" at bounding box center [810, 122] width 31 height 15
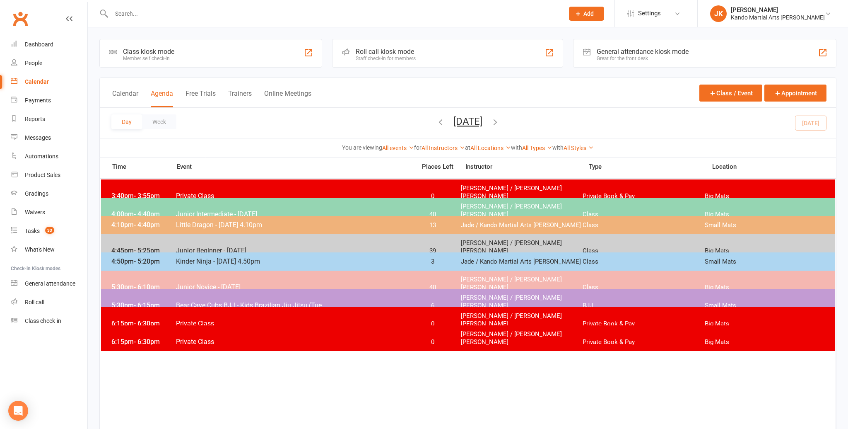
click at [814, 122] on div "Day Week Tuesday, Aug 12, 2025 August 2025 Sun Mon Tue Wed Thu Fri Sat 27 28 29…" at bounding box center [468, 123] width 737 height 30
click at [242, 210] on span "Junior Intermediate - [DATE]" at bounding box center [294, 214] width 236 height 8
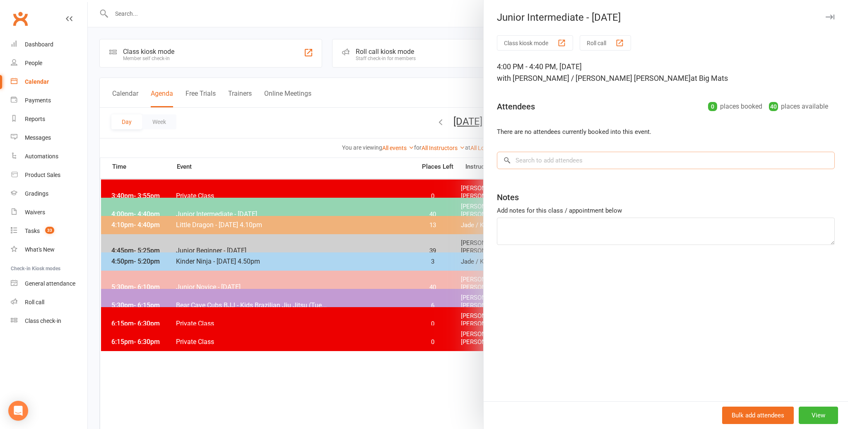
click at [527, 159] on input "search" at bounding box center [666, 160] width 338 height 17
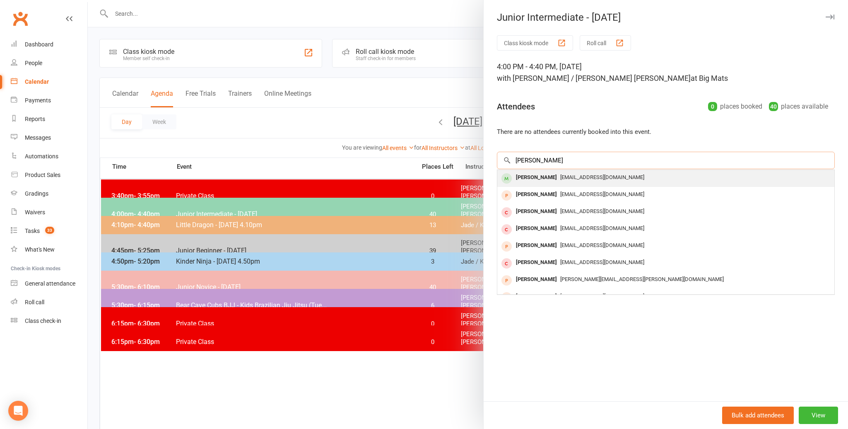
type input "mikail heidar"
click at [548, 174] on div "Mikail Heidari" at bounding box center [537, 178] width 48 height 12
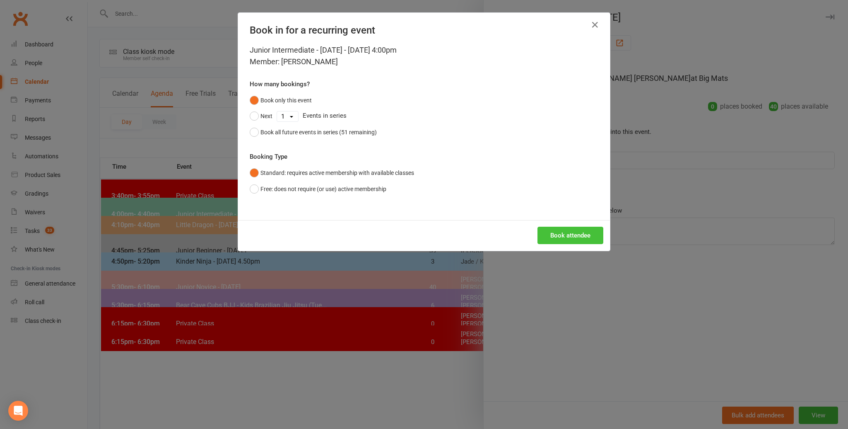
click at [571, 233] on button "Book attendee" at bounding box center [571, 235] width 66 height 17
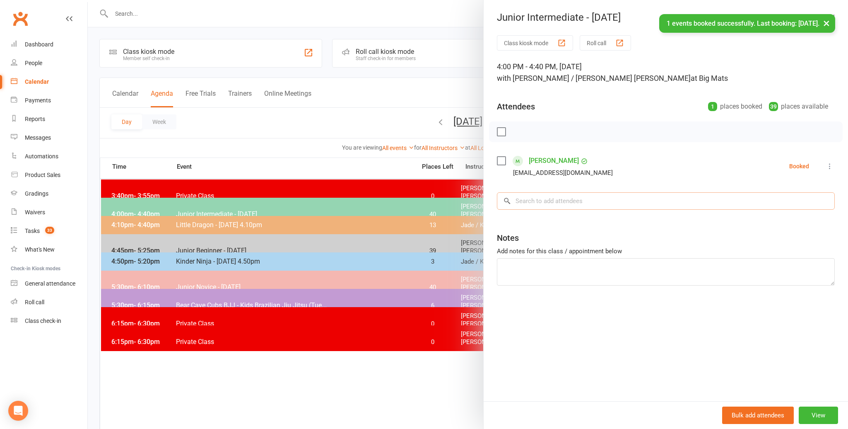
click at [520, 200] on input "search" at bounding box center [666, 200] width 338 height 17
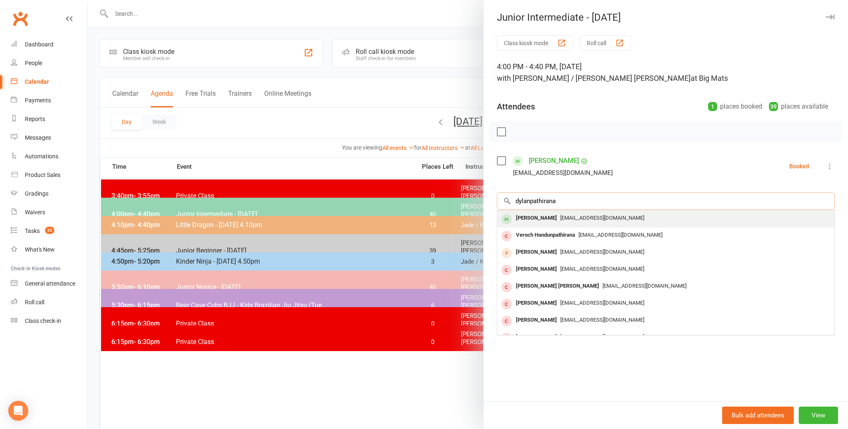
type input "dylanpathirana"
click at [532, 213] on div "Dylan Pathirana" at bounding box center [537, 218] width 48 height 12
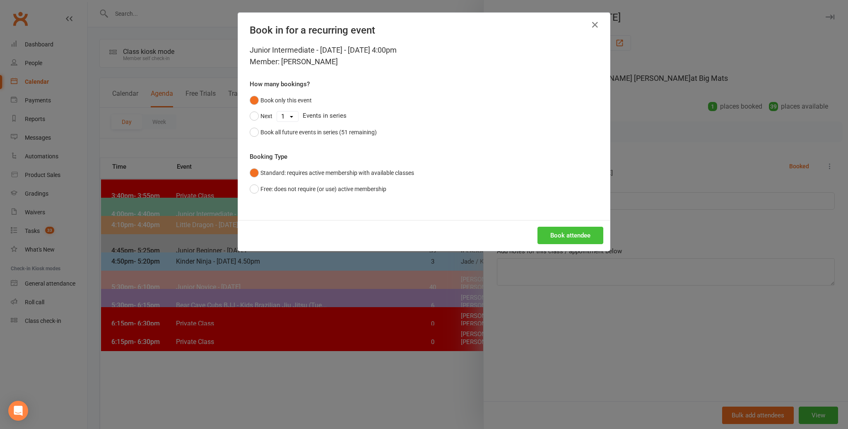
click at [568, 232] on button "Book attendee" at bounding box center [571, 235] width 66 height 17
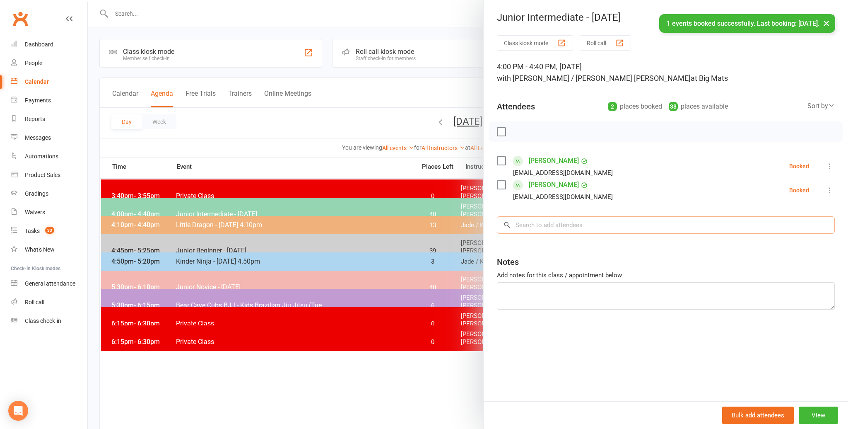
click at [517, 226] on input "search" at bounding box center [666, 224] width 338 height 17
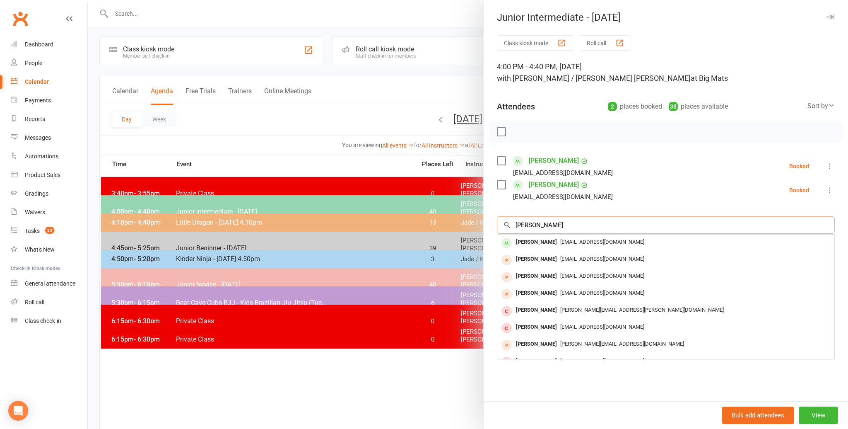
scroll to position [2, 0]
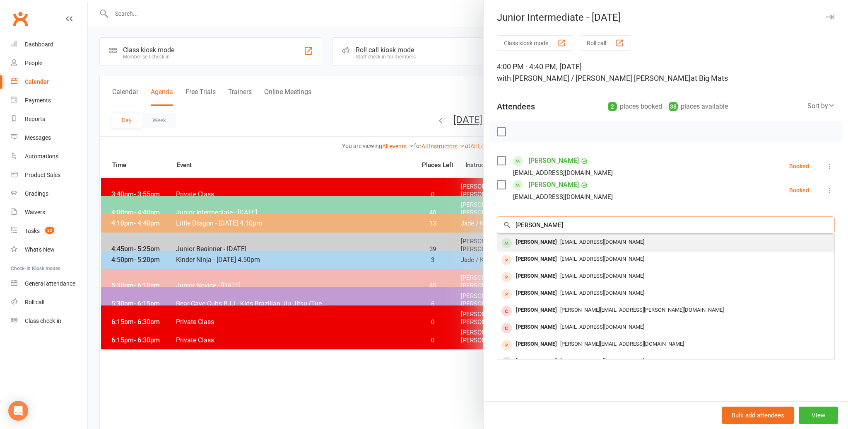
type input "henry wang"
click at [530, 240] on div "[PERSON_NAME]" at bounding box center [537, 242] width 48 height 12
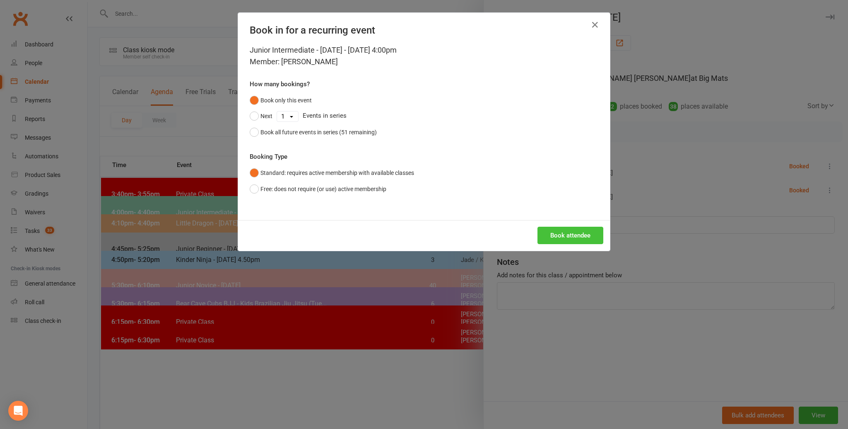
click at [565, 232] on button "Book attendee" at bounding box center [571, 235] width 66 height 17
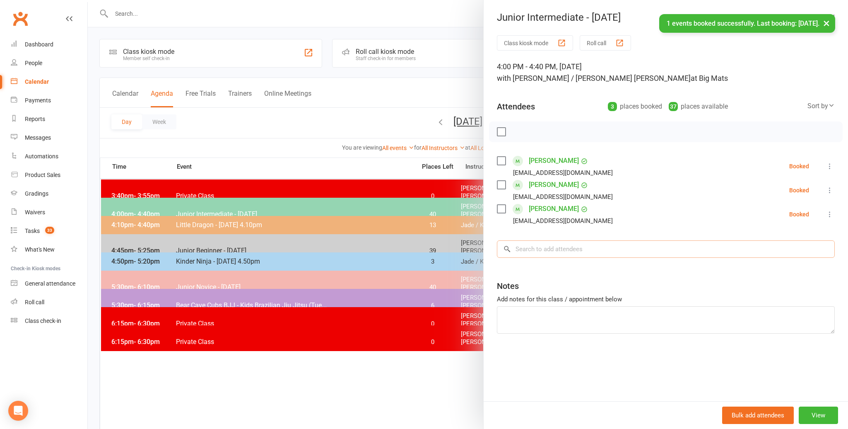
click at [529, 249] on input "search" at bounding box center [666, 248] width 338 height 17
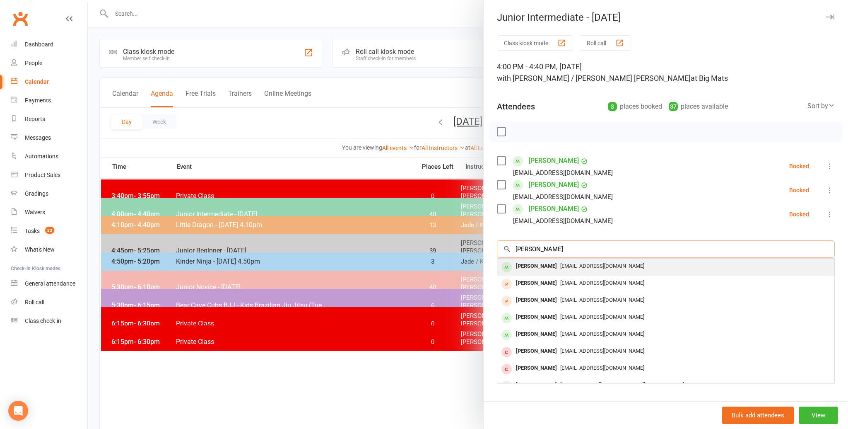
type input "hannah li"
click at [529, 267] on div "Hannah Li" at bounding box center [537, 266] width 48 height 12
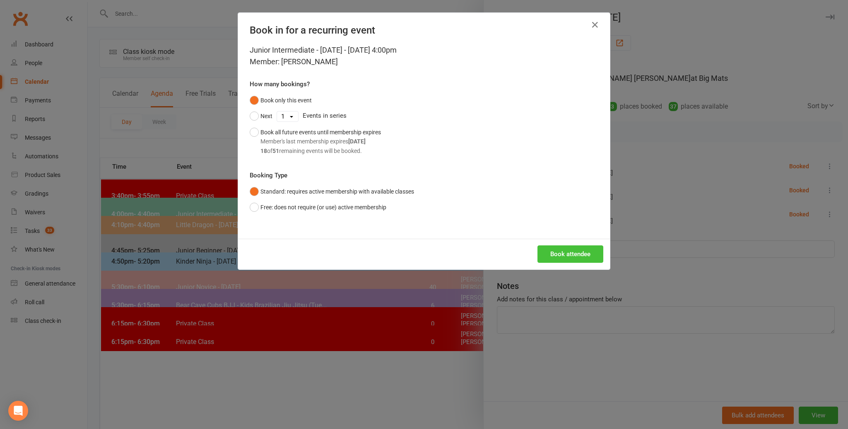
click at [563, 250] on button "Book attendee" at bounding box center [571, 253] width 66 height 17
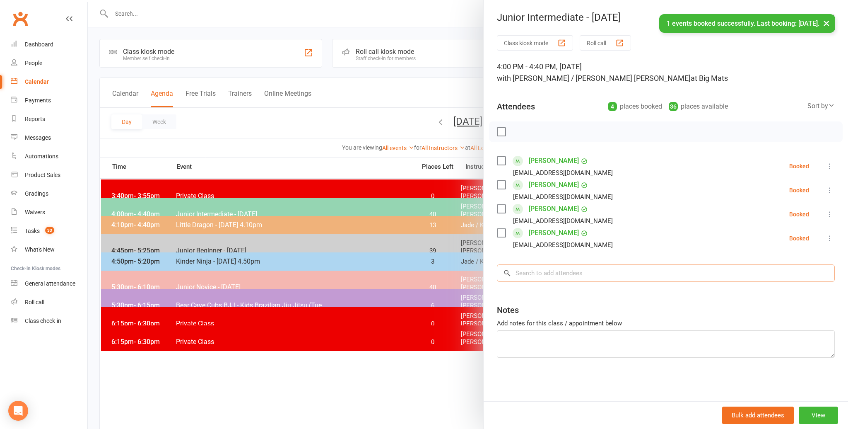
click at [529, 275] on input "search" at bounding box center [666, 272] width 338 height 17
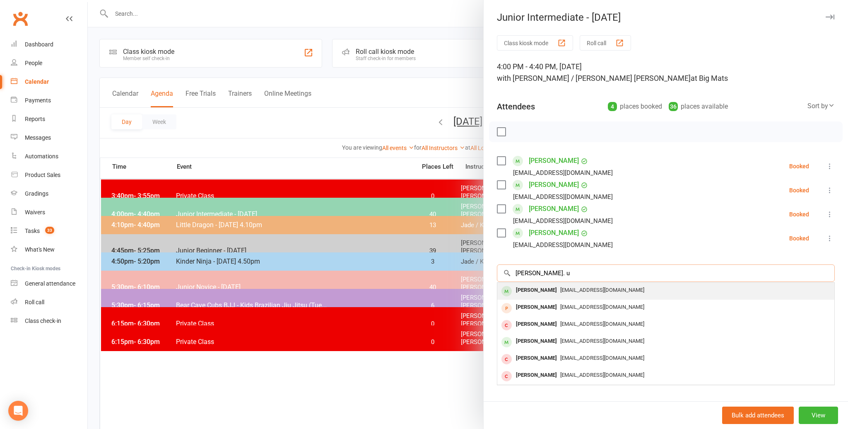
type input "emmanuel. u"
click at [534, 289] on div "[PERSON_NAME]" at bounding box center [537, 290] width 48 height 12
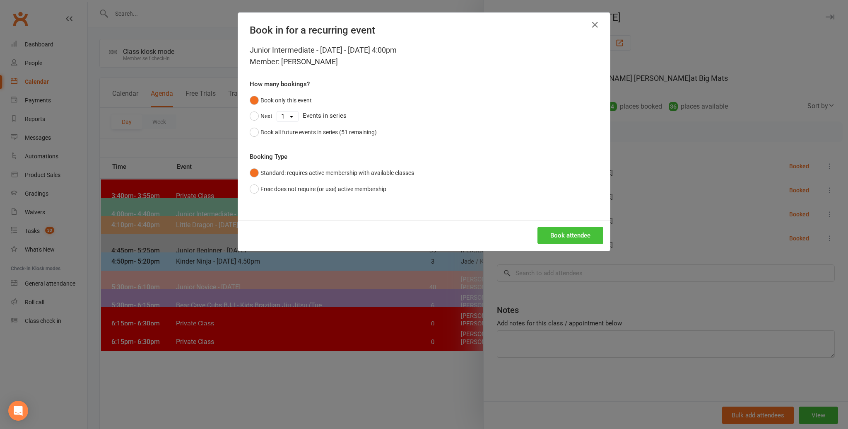
click at [552, 236] on button "Book attendee" at bounding box center [571, 235] width 66 height 17
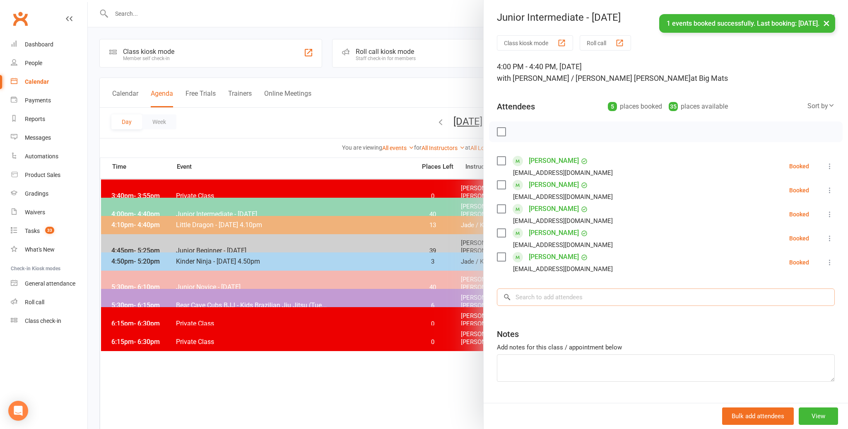
click at [528, 300] on input "search" at bounding box center [666, 296] width 338 height 17
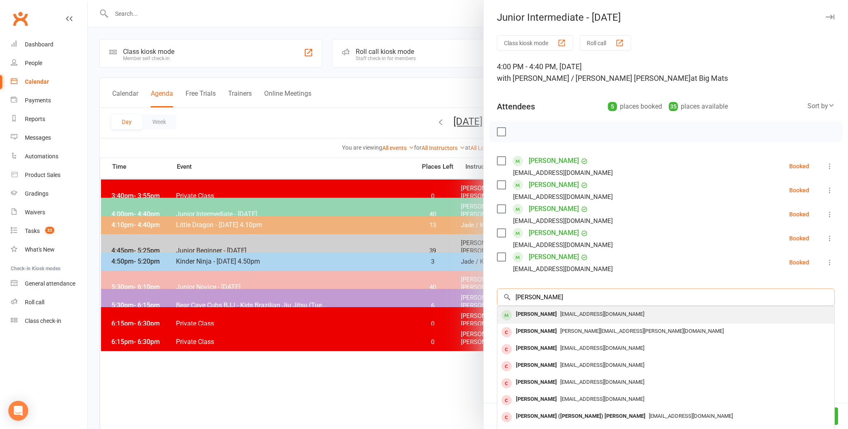
type input "Adrian liu"
click at [528, 315] on div "[PERSON_NAME]" at bounding box center [537, 314] width 48 height 12
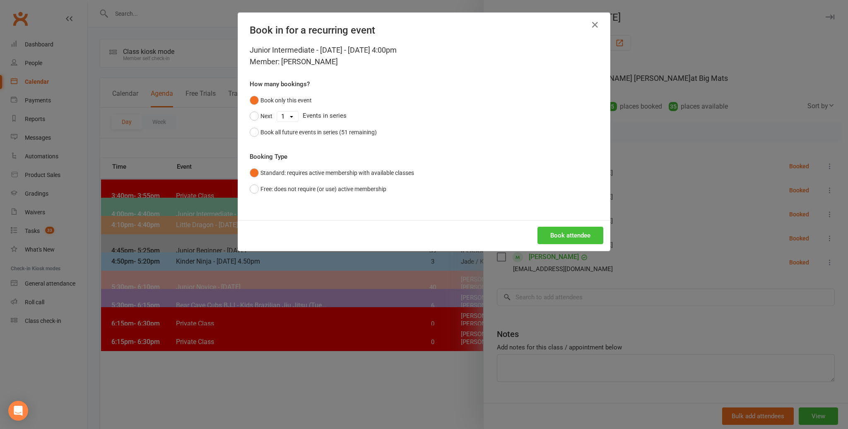
click at [561, 232] on button "Book attendee" at bounding box center [571, 235] width 66 height 17
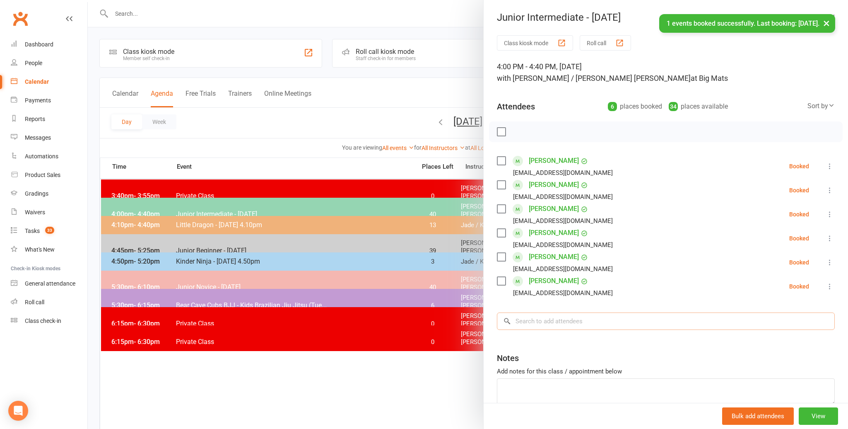
click at [525, 321] on input "search" at bounding box center [666, 320] width 338 height 17
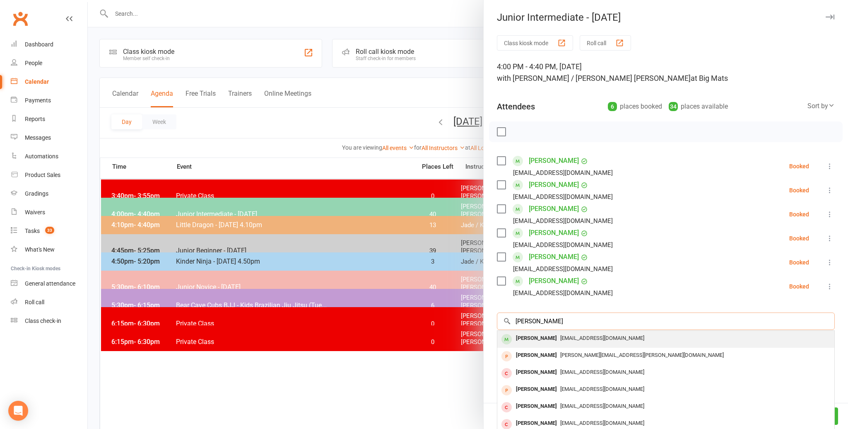
type input "tyler gunson"
click at [535, 336] on div "Tyler Gunson" at bounding box center [537, 338] width 48 height 12
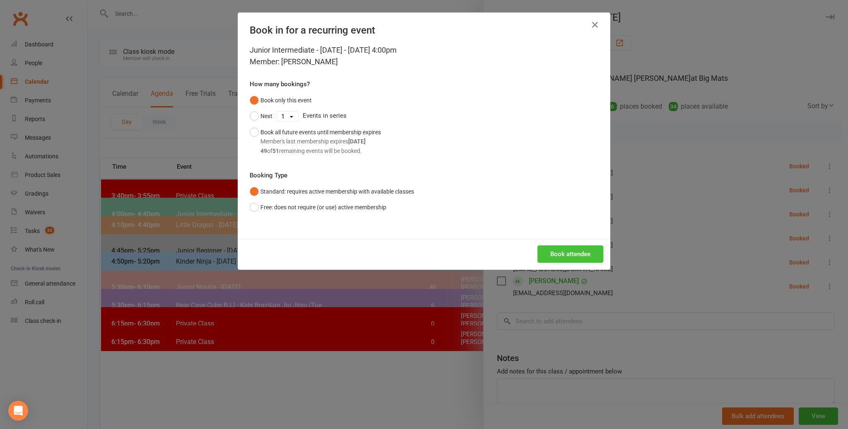
click at [563, 251] on button "Book attendee" at bounding box center [571, 253] width 66 height 17
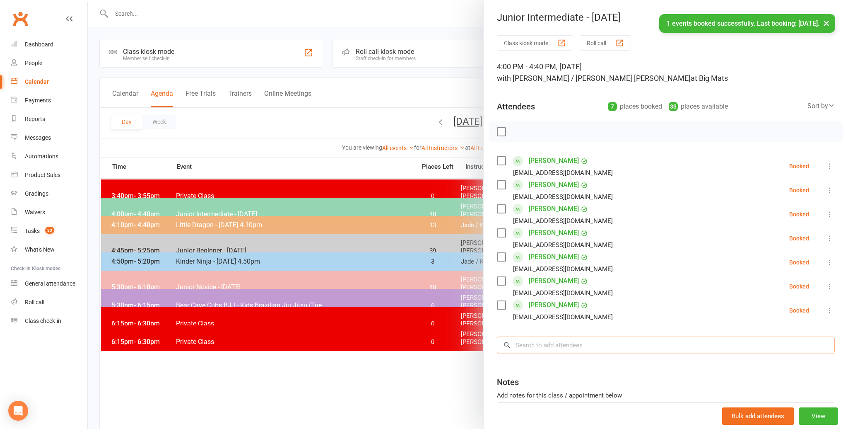
click at [536, 348] on input "search" at bounding box center [666, 344] width 338 height 17
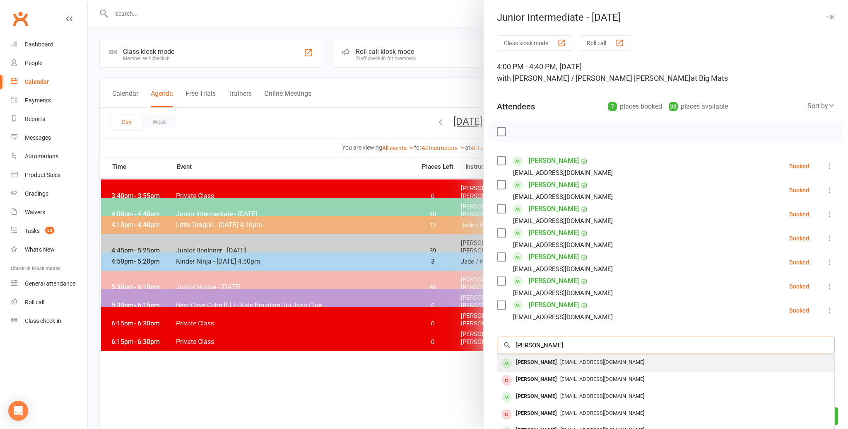
type input "jacob hong"
click at [544, 360] on div "[PERSON_NAME]" at bounding box center [537, 362] width 48 height 12
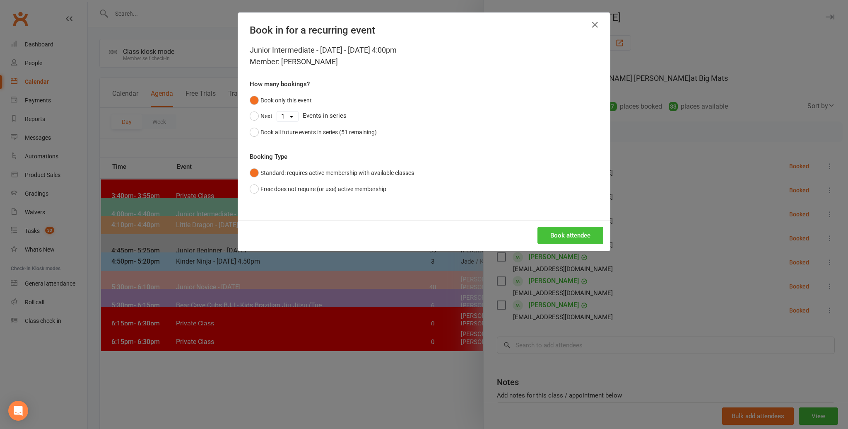
click at [566, 233] on button "Book attendee" at bounding box center [571, 235] width 66 height 17
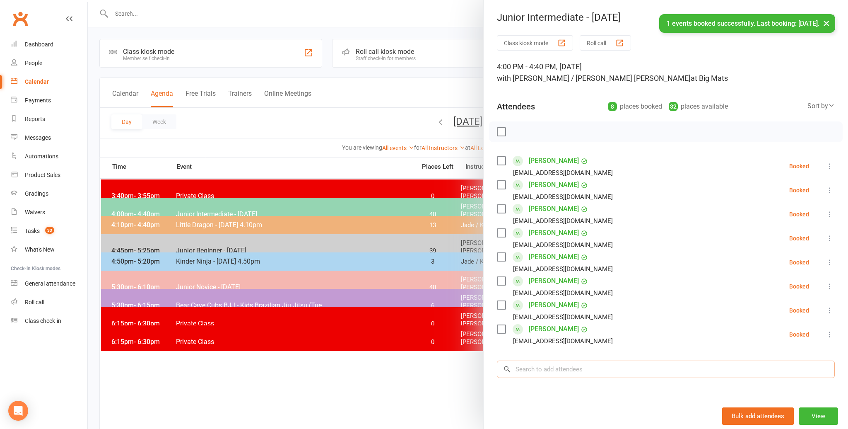
click at [524, 371] on input "search" at bounding box center [666, 368] width 338 height 17
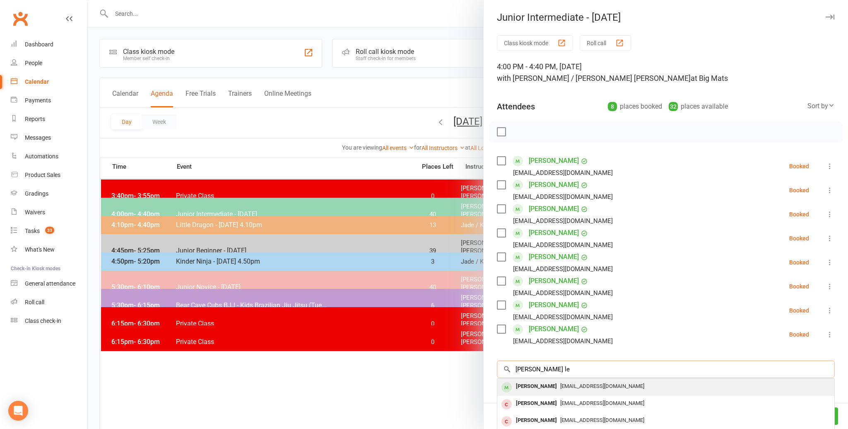
type input "lucas jien le"
click at [523, 386] on div "[PERSON_NAME]" at bounding box center [537, 386] width 48 height 12
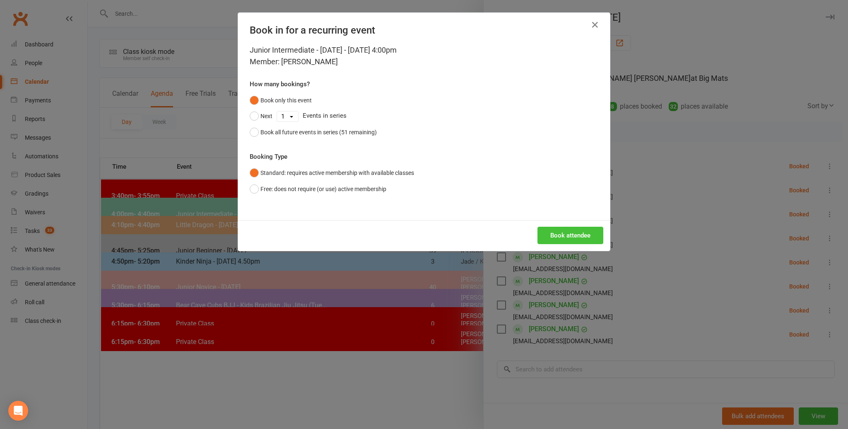
click at [560, 234] on button "Book attendee" at bounding box center [571, 235] width 66 height 17
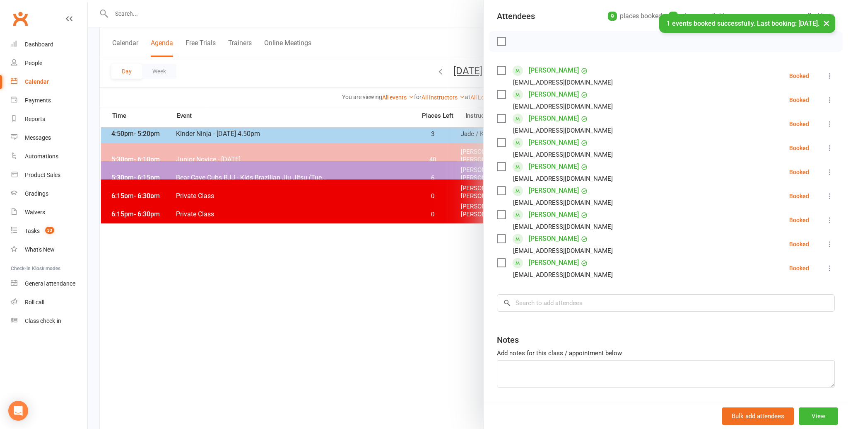
scroll to position [116, 0]
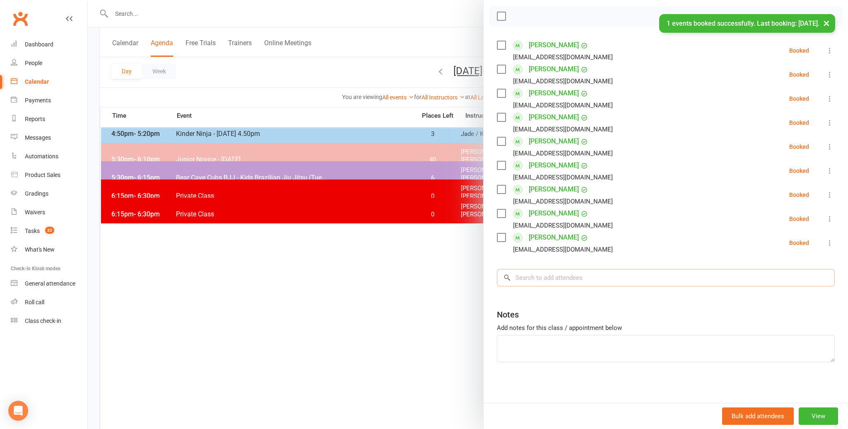
click at [515, 278] on input "search" at bounding box center [666, 277] width 338 height 17
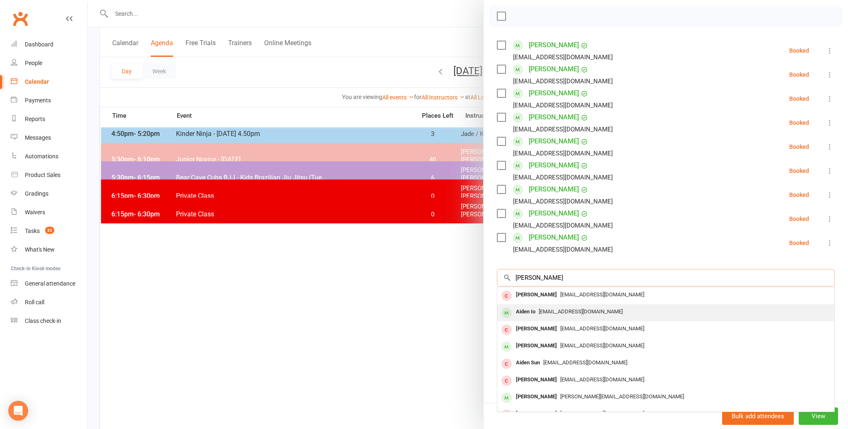
type input "aiden lo"
click at [529, 311] on div "Aiden Io" at bounding box center [526, 312] width 26 height 12
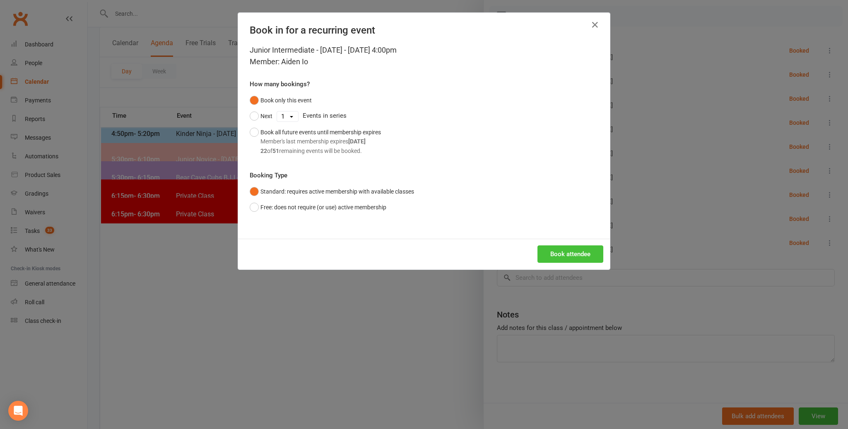
click at [572, 252] on button "Book attendee" at bounding box center [571, 253] width 66 height 17
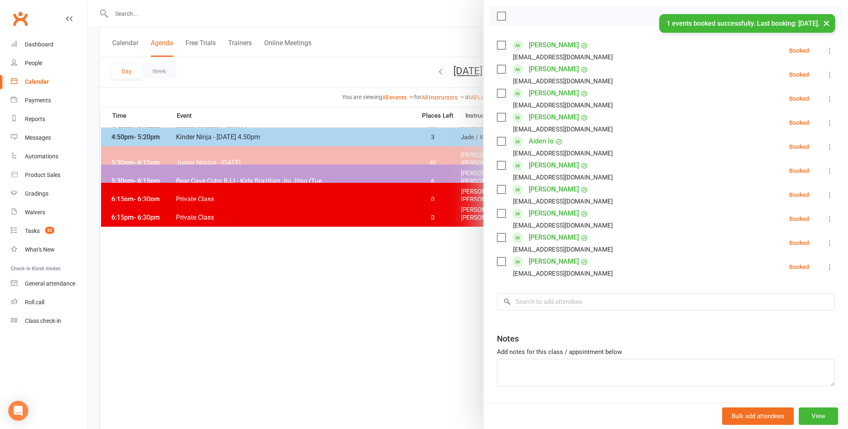
scroll to position [125, 0]
click at [537, 303] on input "search" at bounding box center [666, 301] width 338 height 17
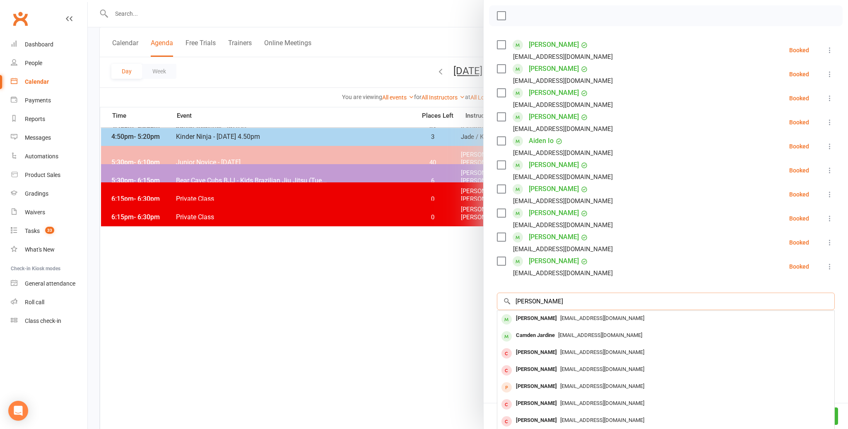
scroll to position [116, 0]
type input "jacob jardine"
click at [527, 314] on div "[PERSON_NAME]" at bounding box center [537, 318] width 48 height 12
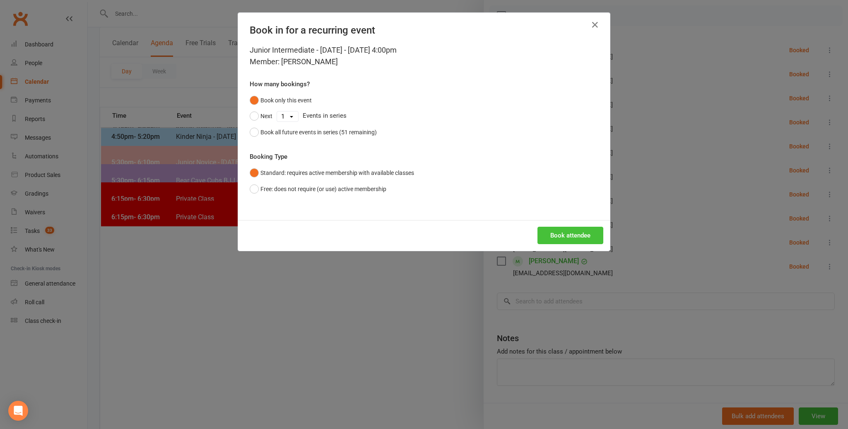
click at [573, 231] on button "Book attendee" at bounding box center [571, 235] width 66 height 17
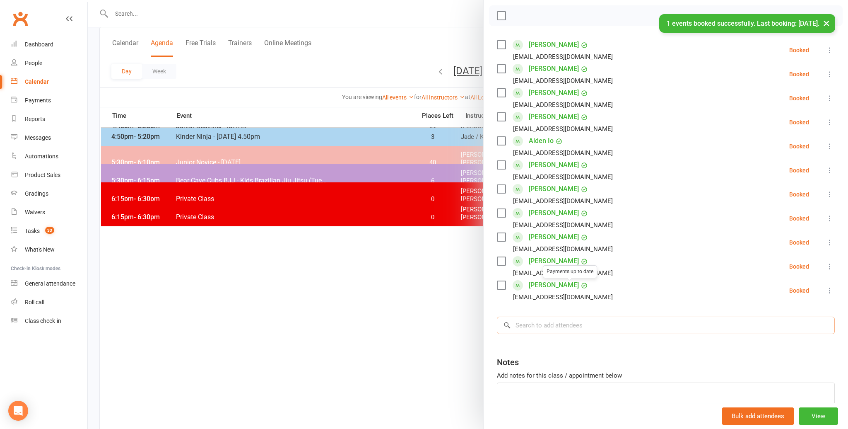
click at [545, 327] on input "search" at bounding box center [666, 325] width 338 height 17
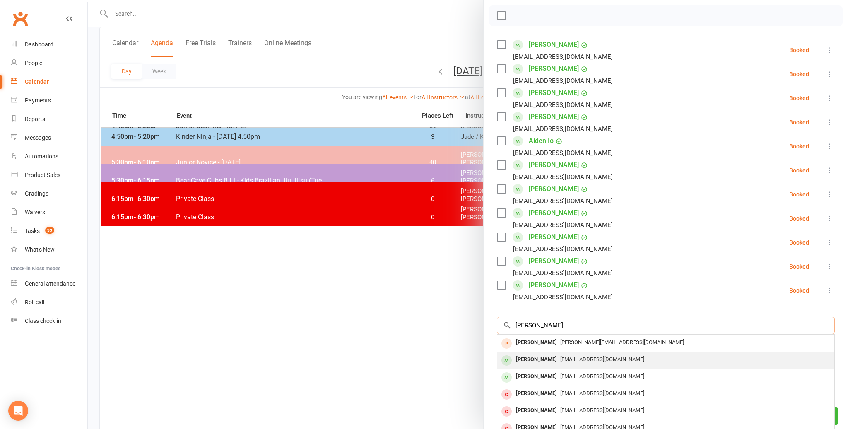
type input "cooper kris"
click at [524, 359] on div "[PERSON_NAME]" at bounding box center [537, 359] width 48 height 12
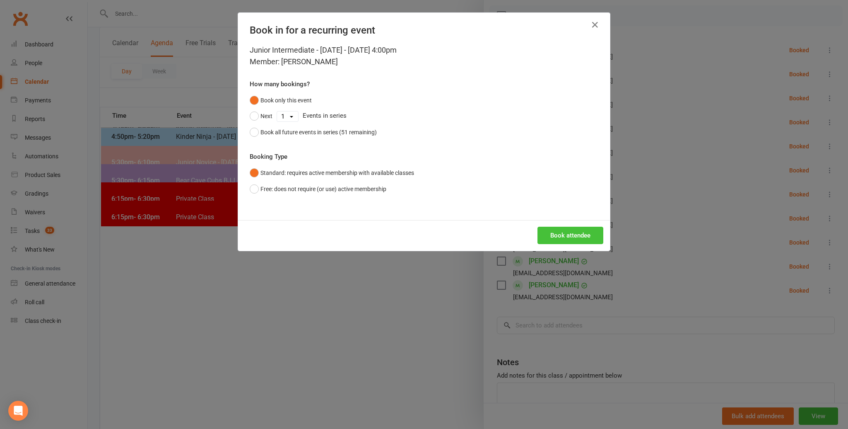
click at [558, 233] on button "Book attendee" at bounding box center [571, 235] width 66 height 17
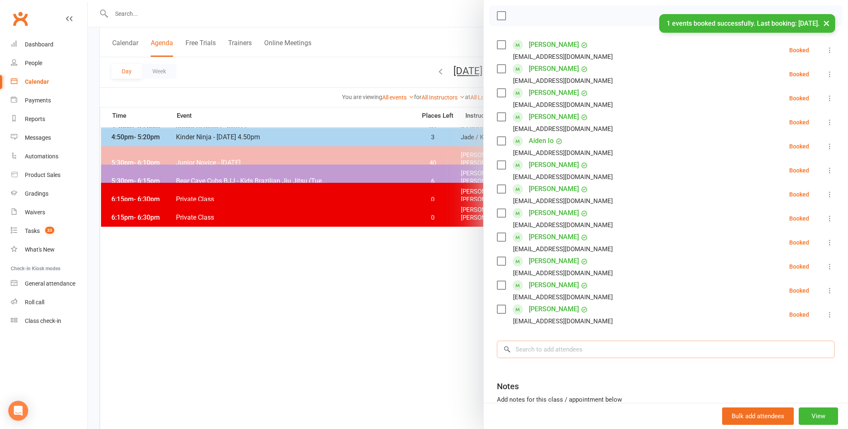
click at [535, 349] on input "search" at bounding box center [666, 349] width 338 height 17
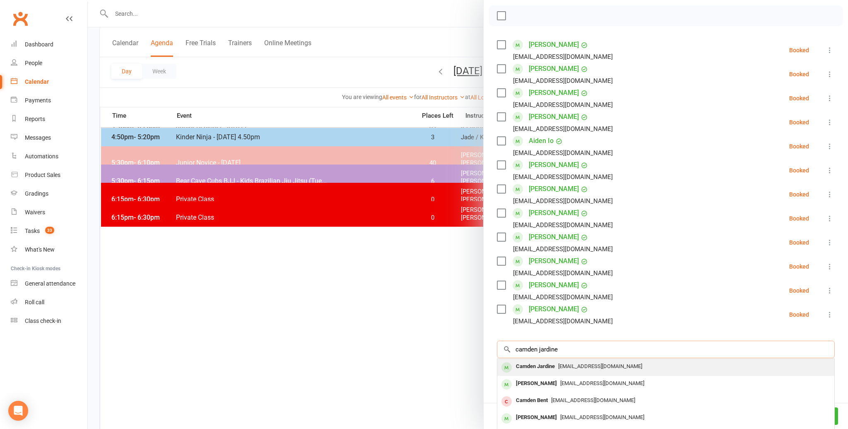
type input "camden jardine"
click at [532, 367] on div "Camden Jardine" at bounding box center [536, 366] width 46 height 12
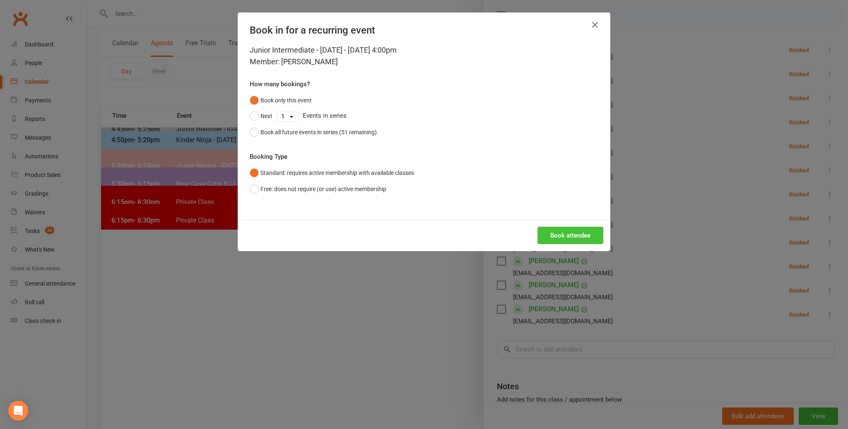
click at [566, 230] on button "Book attendee" at bounding box center [571, 235] width 66 height 17
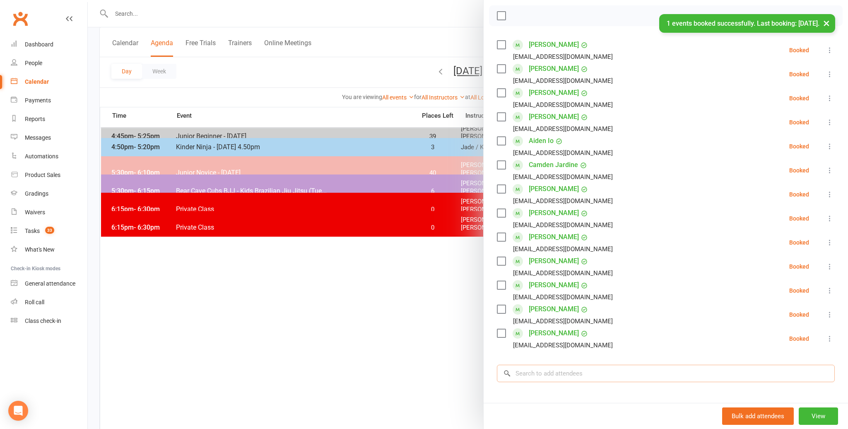
scroll to position [114, 0]
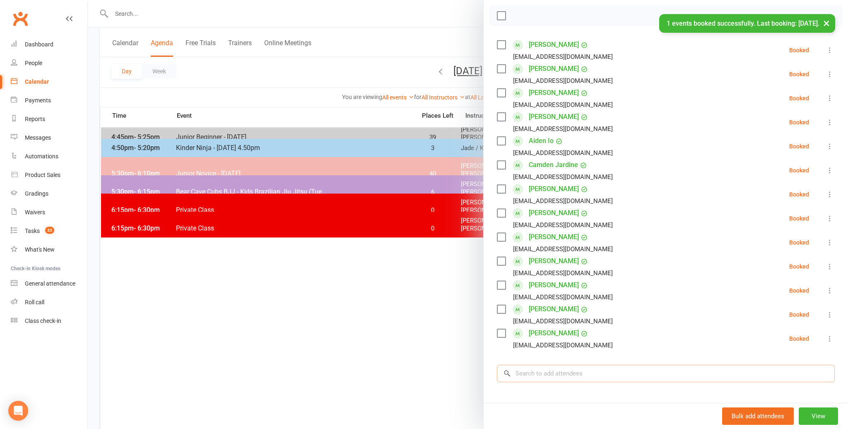
click at [541, 376] on input "search" at bounding box center [666, 373] width 338 height 17
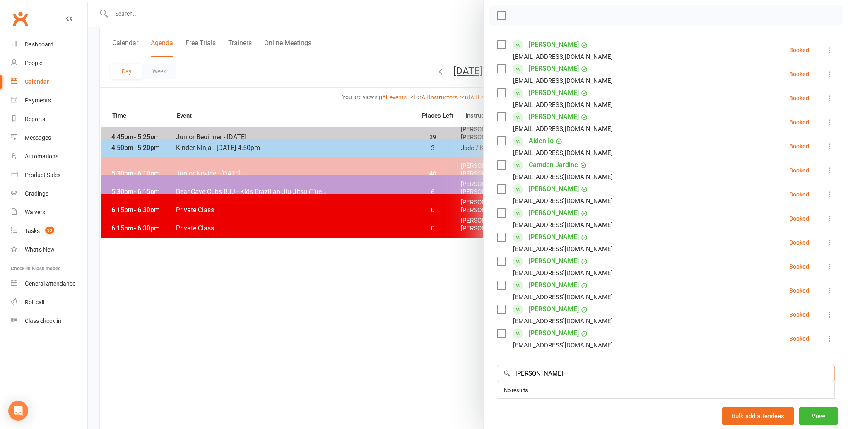
scroll to position [121, 0]
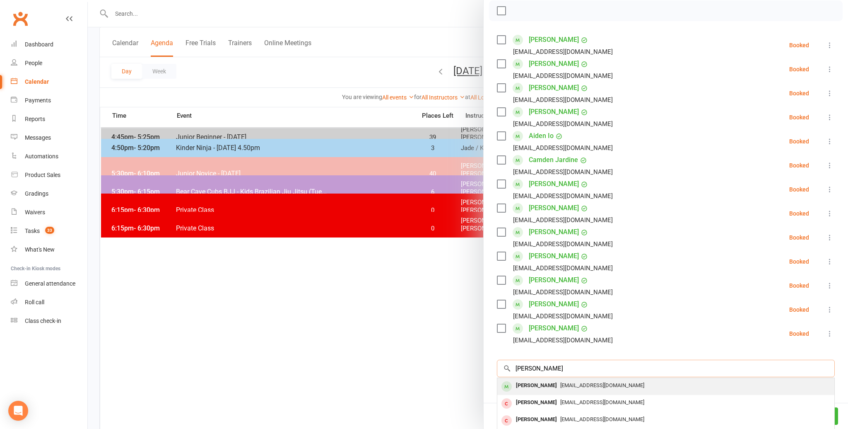
type input "liana thapa"
click at [527, 383] on div "[PERSON_NAME]" at bounding box center [537, 385] width 48 height 12
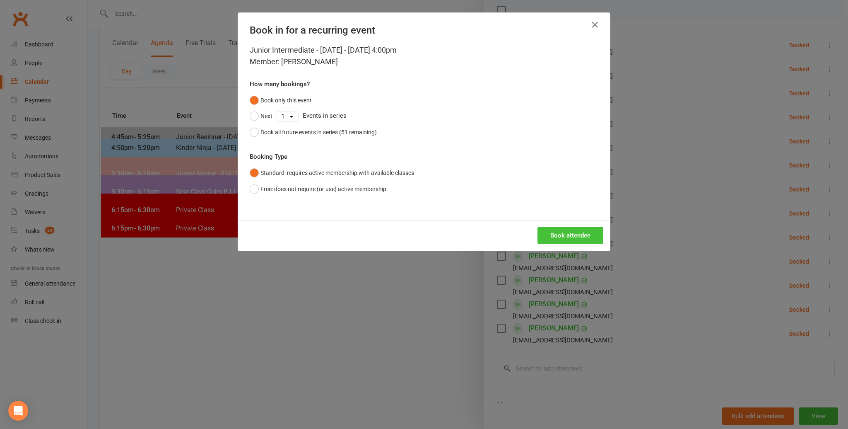
click at [561, 233] on button "Book attendee" at bounding box center [571, 235] width 66 height 17
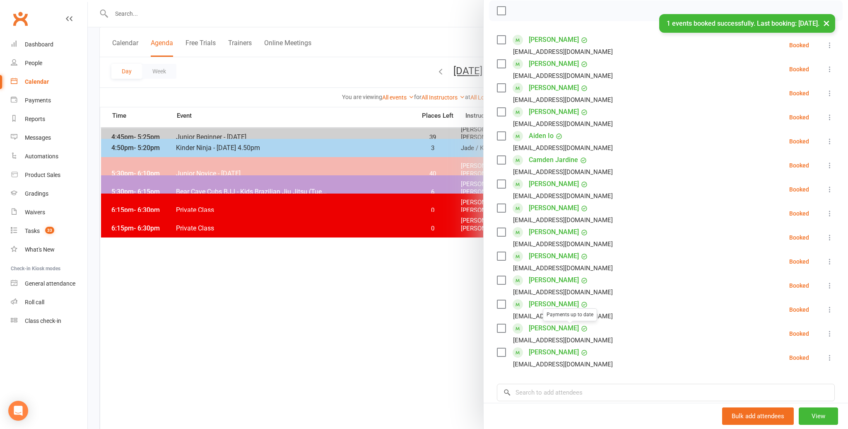
click at [613, 325] on li "Liana Thapa Payments up to date cute_smee42@yahoo.com Booked More info Remove C…" at bounding box center [666, 333] width 338 height 24
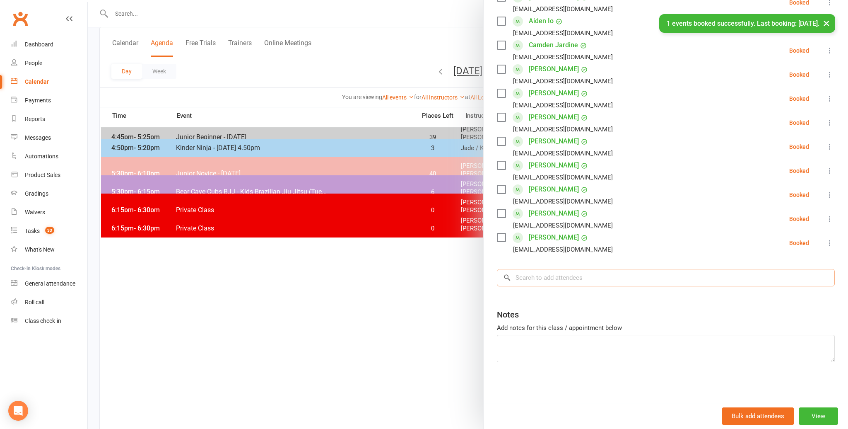
click at [526, 277] on input "search" at bounding box center [666, 277] width 338 height 17
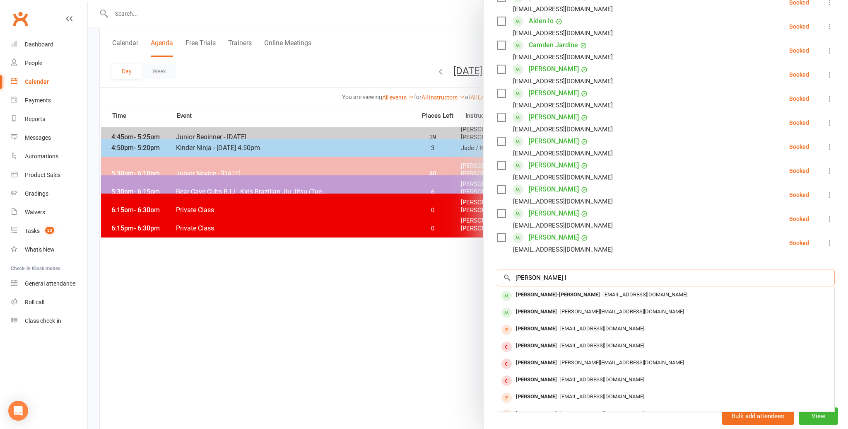
scroll to position [114, 0]
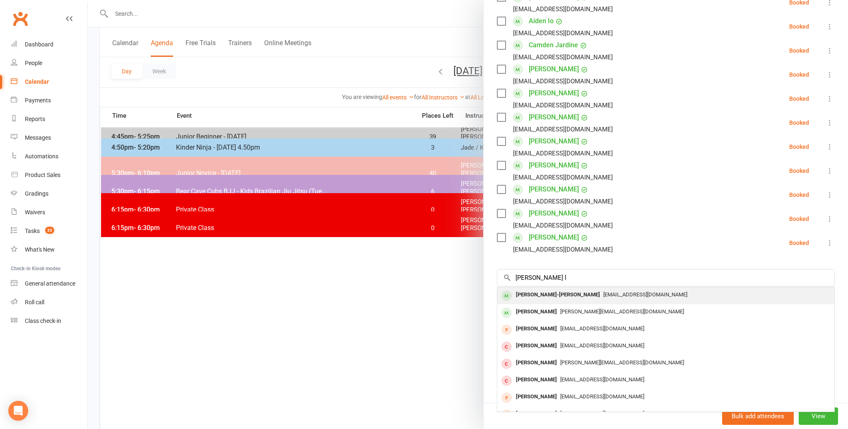
click at [529, 292] on div "[PERSON_NAME]-[PERSON_NAME]" at bounding box center [558, 295] width 91 height 12
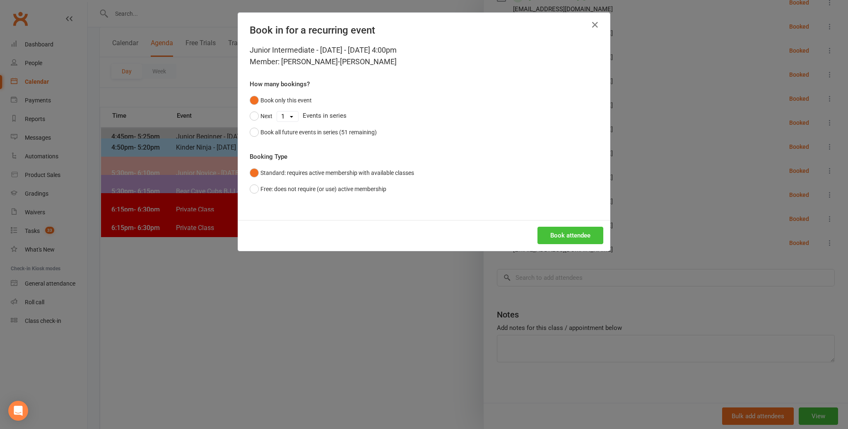
click at [582, 234] on button "Book attendee" at bounding box center [571, 235] width 66 height 17
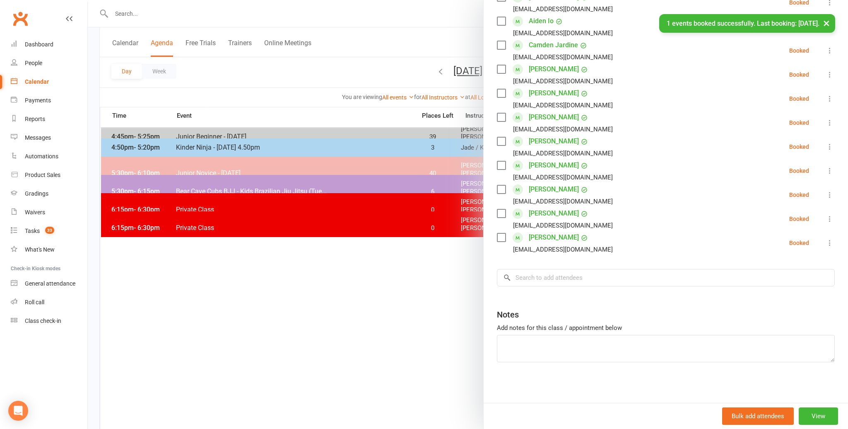
scroll to position [260, 0]
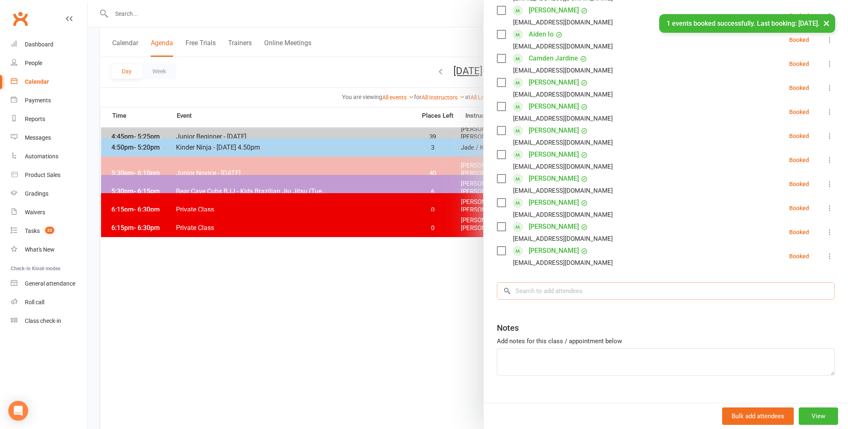
click at [532, 282] on input "search" at bounding box center [666, 290] width 338 height 17
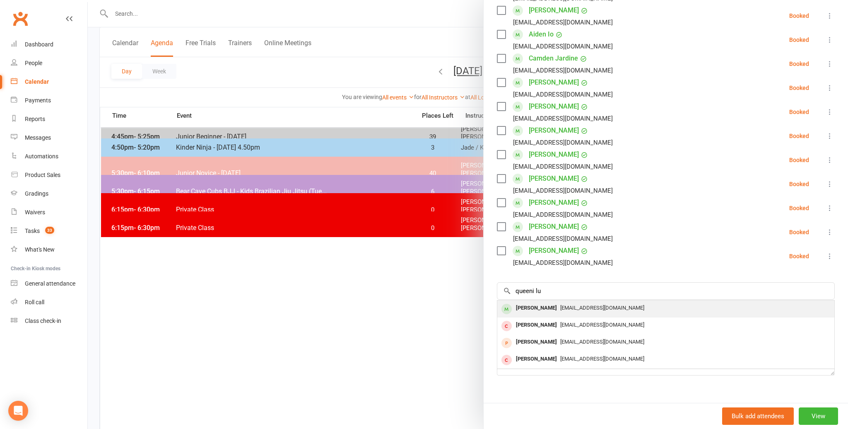
click at [527, 302] on div "[PERSON_NAME]" at bounding box center [537, 308] width 48 height 12
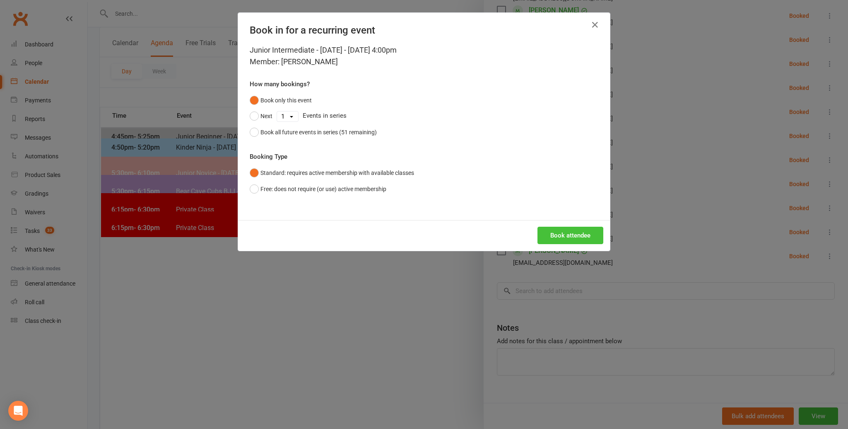
click at [562, 232] on button "Book attendee" at bounding box center [571, 235] width 66 height 17
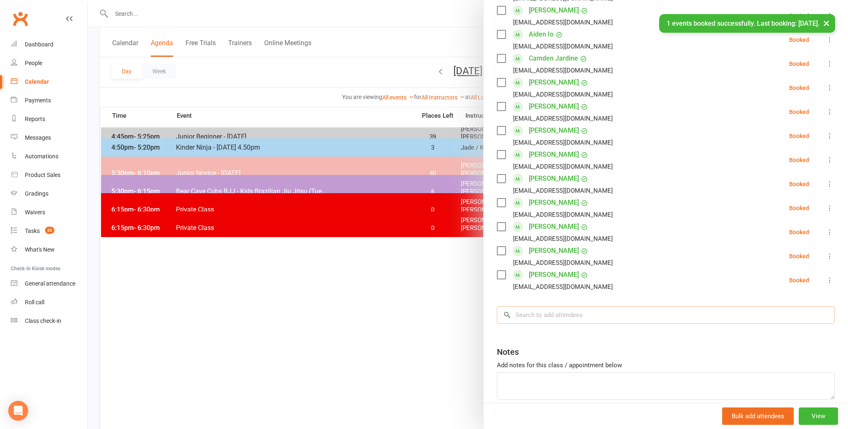
click at [534, 306] on input "search" at bounding box center [666, 314] width 338 height 17
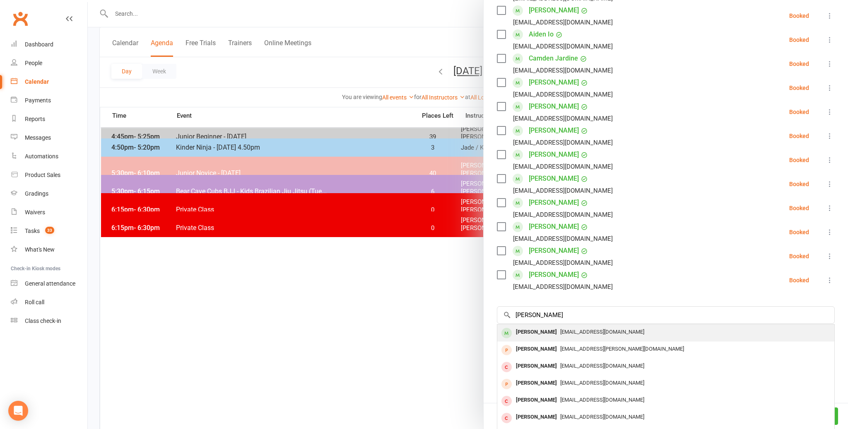
click at [525, 326] on div "Hunter Lee" at bounding box center [537, 332] width 48 height 12
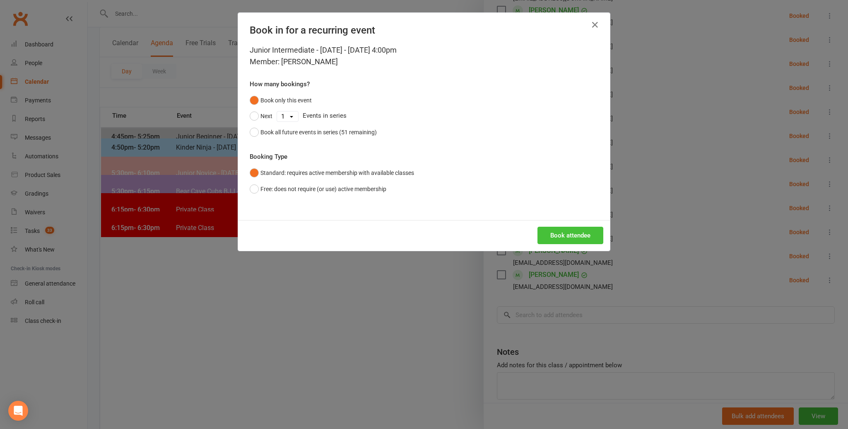
click at [589, 234] on button "Book attendee" at bounding box center [571, 235] width 66 height 17
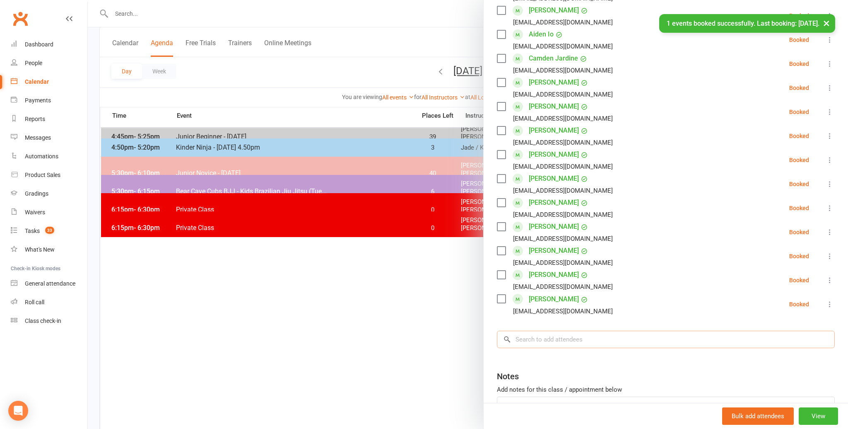
click at [527, 331] on input "search" at bounding box center [666, 339] width 338 height 17
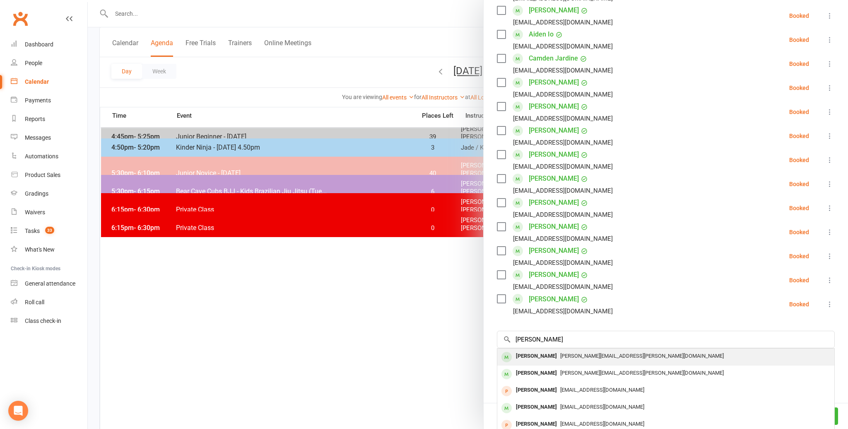
click at [524, 350] on div "Jade Pinder" at bounding box center [537, 356] width 48 height 12
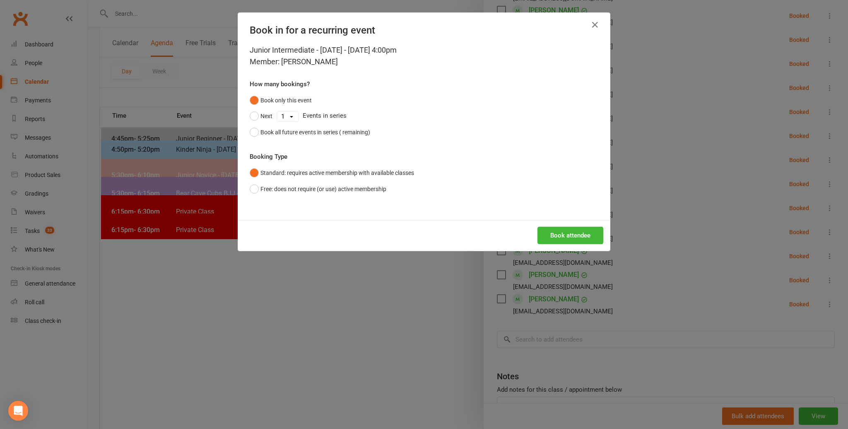
scroll to position [111, 0]
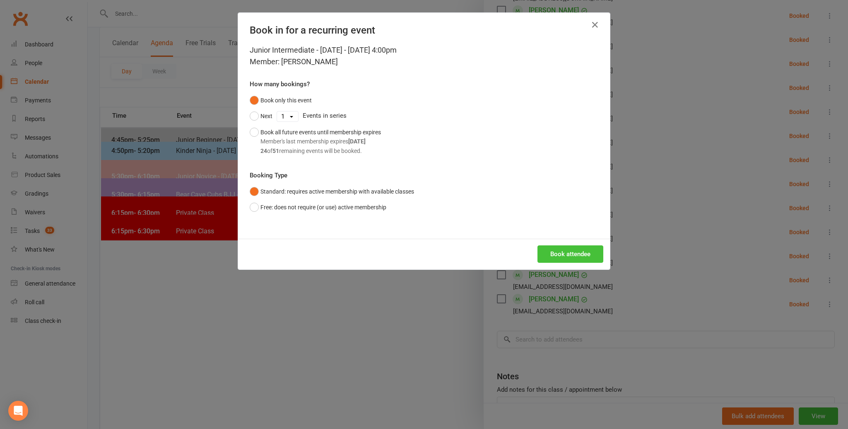
click at [568, 247] on button "Book attendee" at bounding box center [571, 253] width 66 height 17
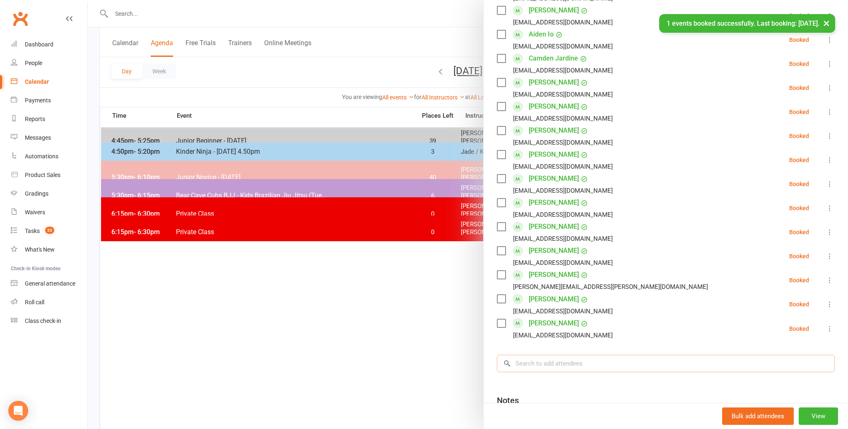
click at [521, 355] on input "search" at bounding box center [666, 363] width 338 height 17
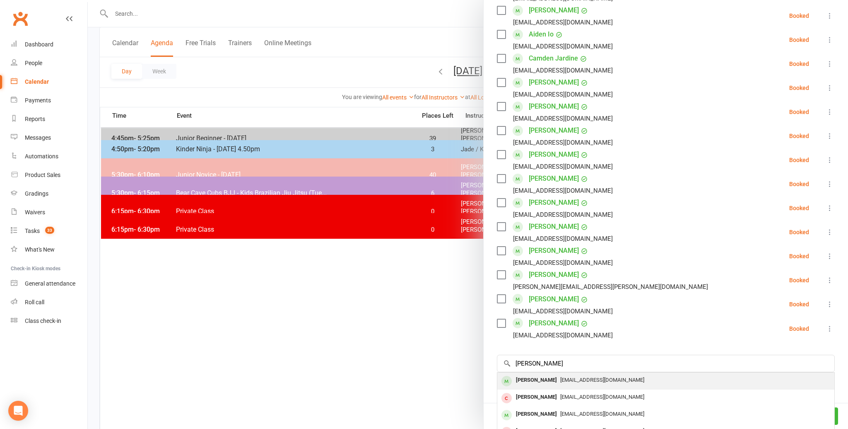
scroll to position [111, 0]
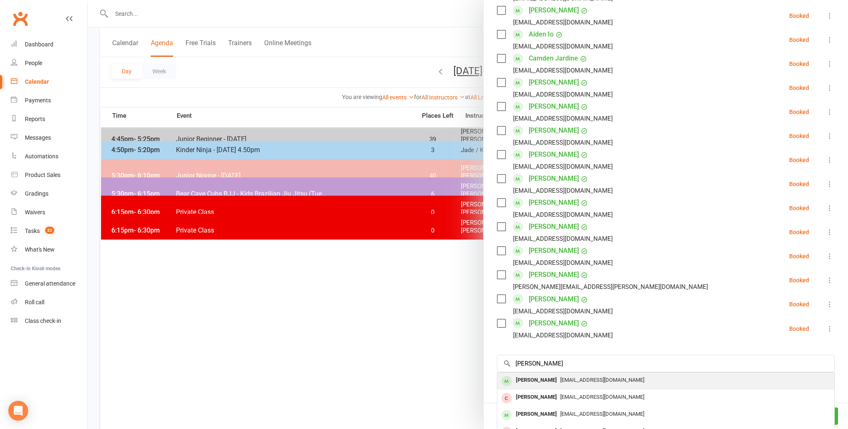
click at [524, 374] on div "Levi Szulczyk" at bounding box center [537, 380] width 48 height 12
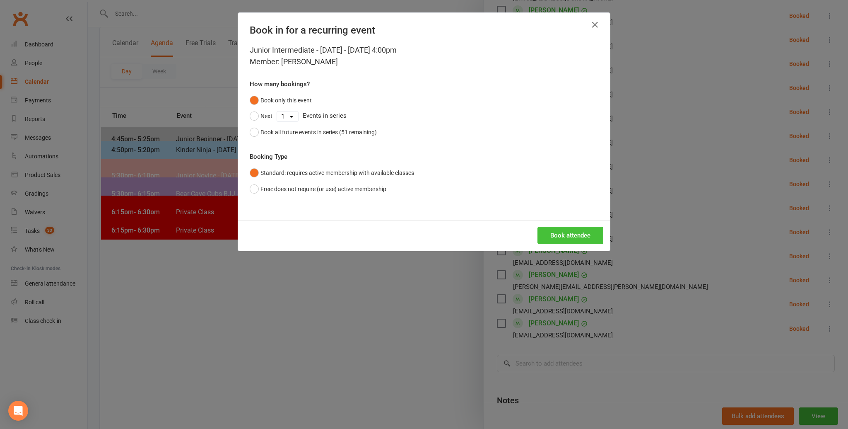
click at [570, 230] on button "Book attendee" at bounding box center [571, 235] width 66 height 17
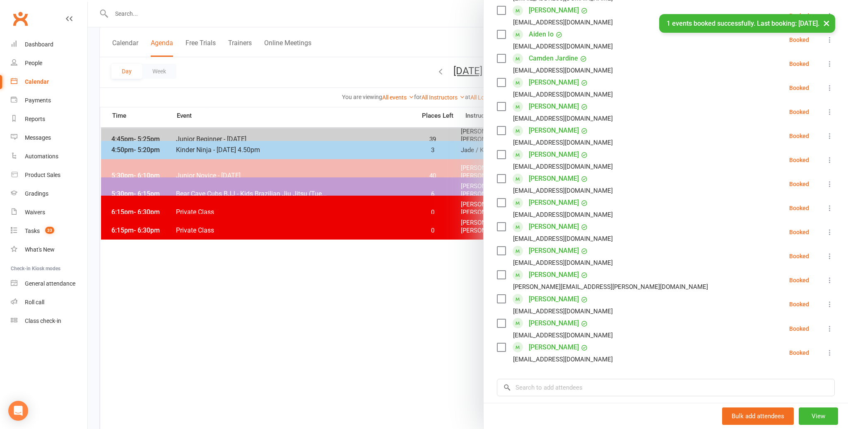
click at [623, 246] on li "Dylan Pathirana Huncka@gmail.com Booked More info Remove Check in Mark absent S…" at bounding box center [666, 256] width 338 height 24
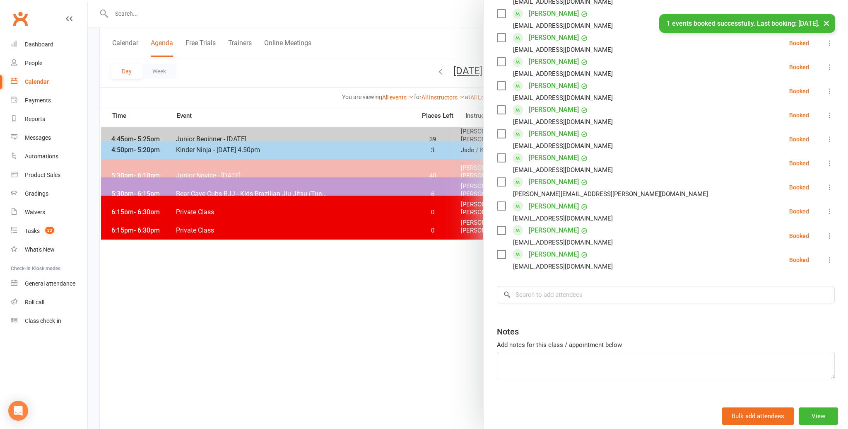
scroll to position [356, 0]
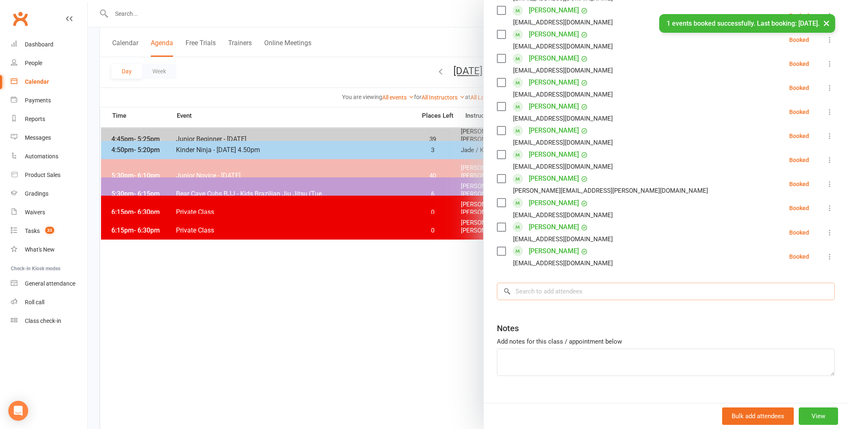
click at [525, 283] on input "search" at bounding box center [666, 291] width 338 height 17
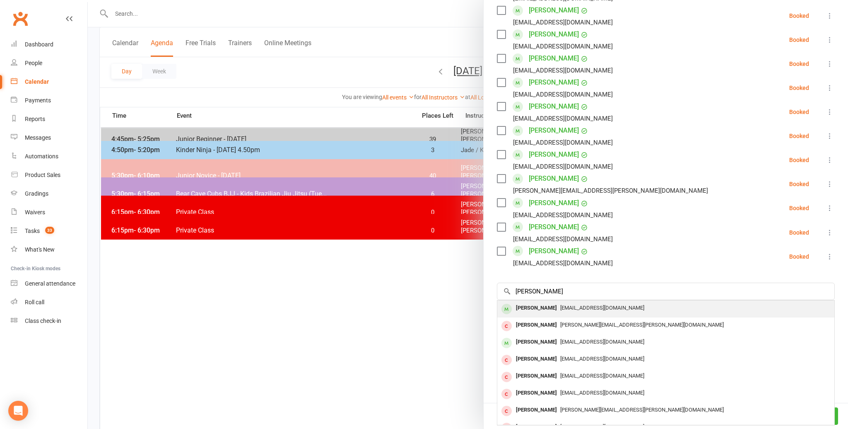
click at [521, 302] on div "[PERSON_NAME]" at bounding box center [537, 308] width 48 height 12
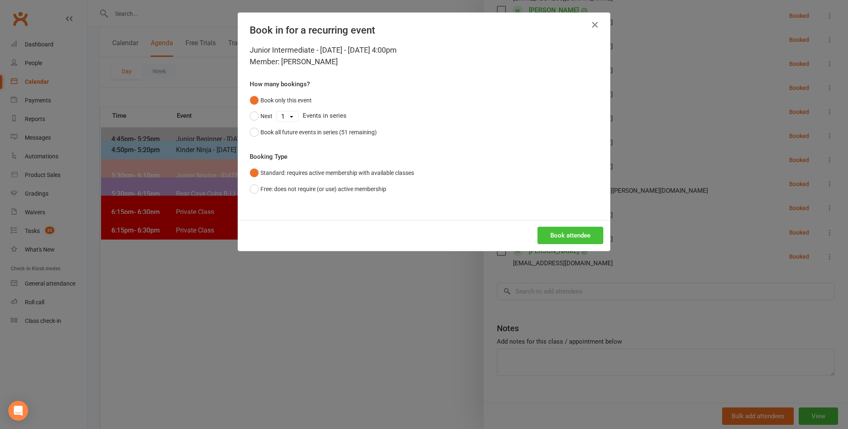
click at [564, 232] on button "Book attendee" at bounding box center [571, 235] width 66 height 17
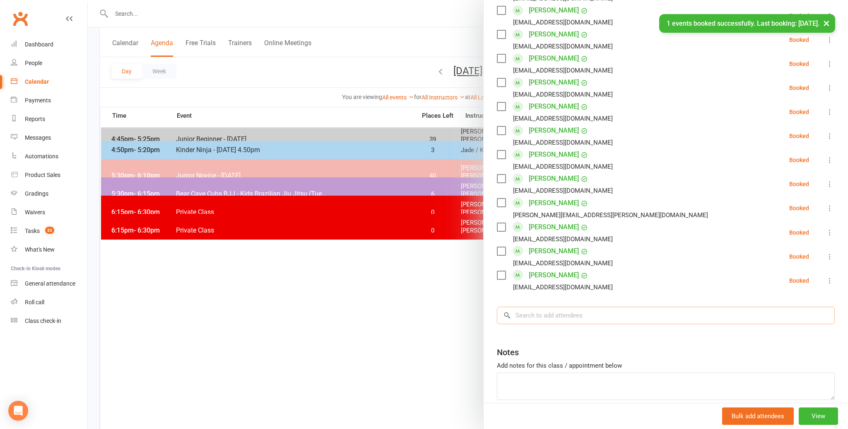
click at [521, 307] on input "search" at bounding box center [666, 315] width 338 height 17
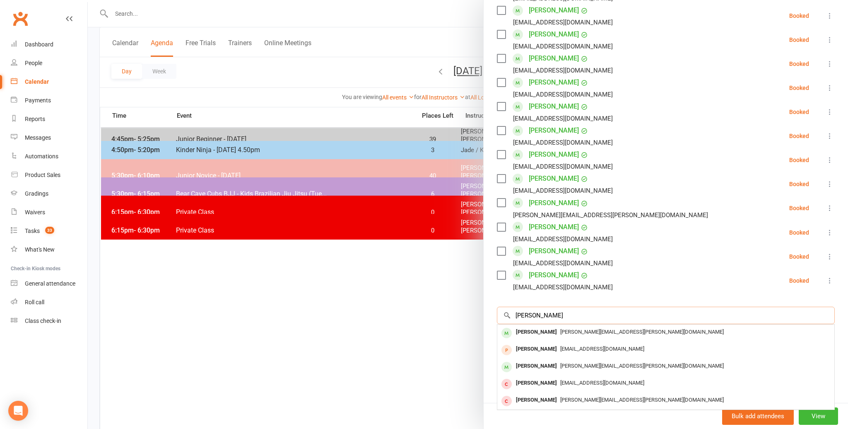
scroll to position [358, 0]
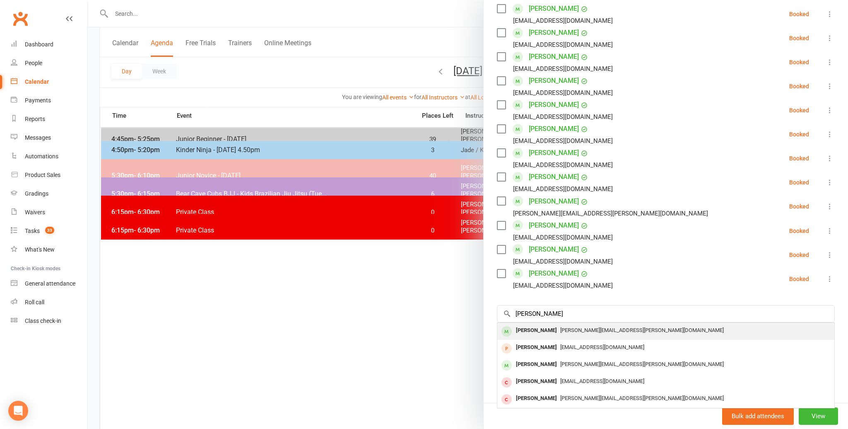
click at [529, 324] on div "Louis Miodek" at bounding box center [537, 330] width 48 height 12
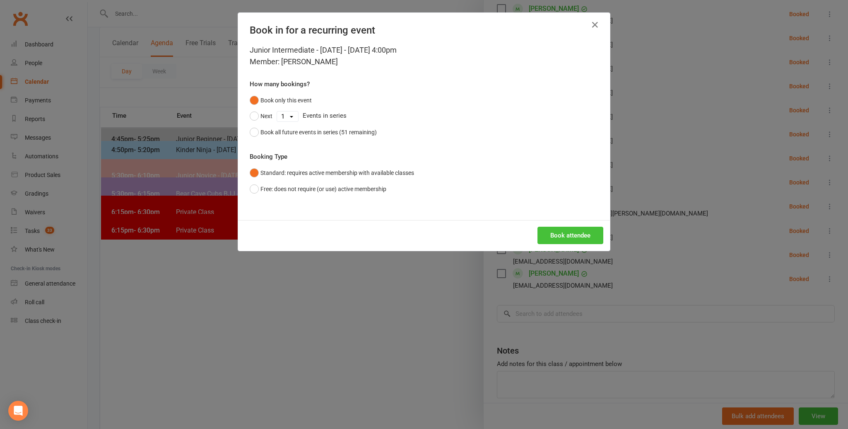
click at [568, 236] on button "Book attendee" at bounding box center [571, 235] width 66 height 17
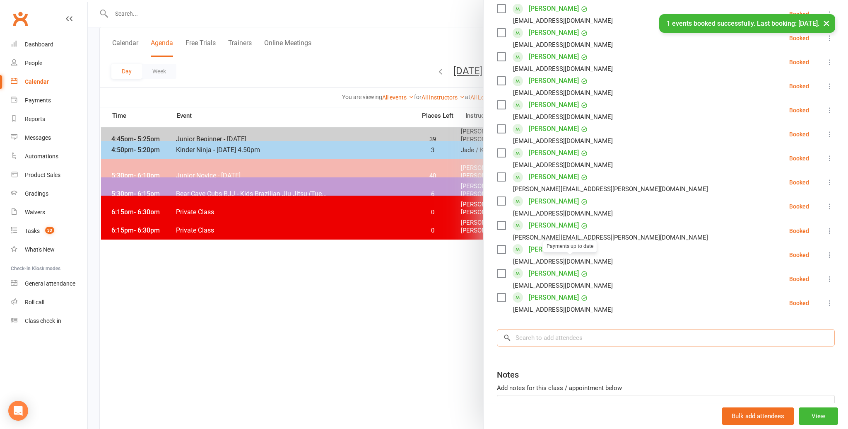
click at [541, 329] on input "search" at bounding box center [666, 337] width 338 height 17
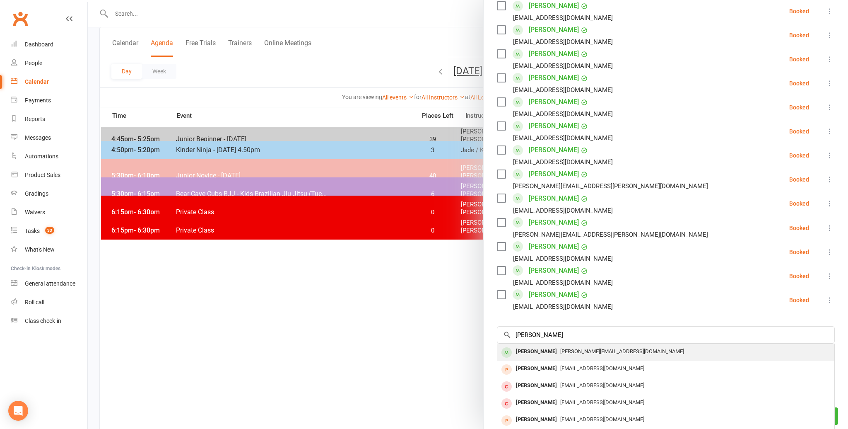
click at [542, 346] on div "Arabella Simmons" at bounding box center [537, 352] width 48 height 12
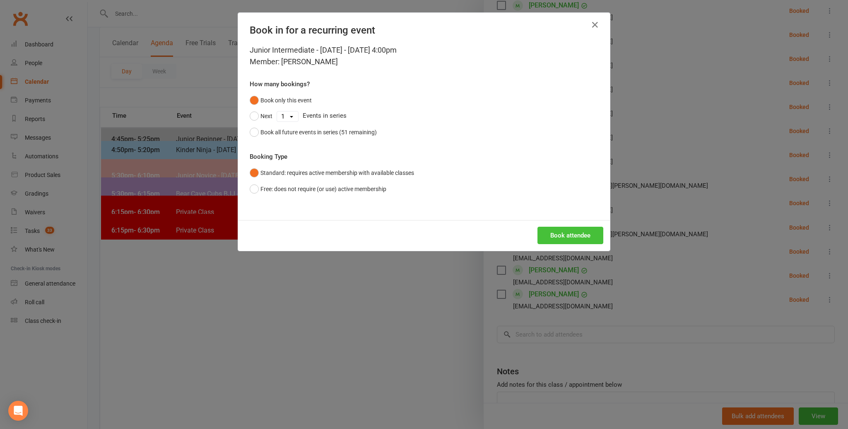
click at [565, 234] on button "Book attendee" at bounding box center [571, 235] width 66 height 17
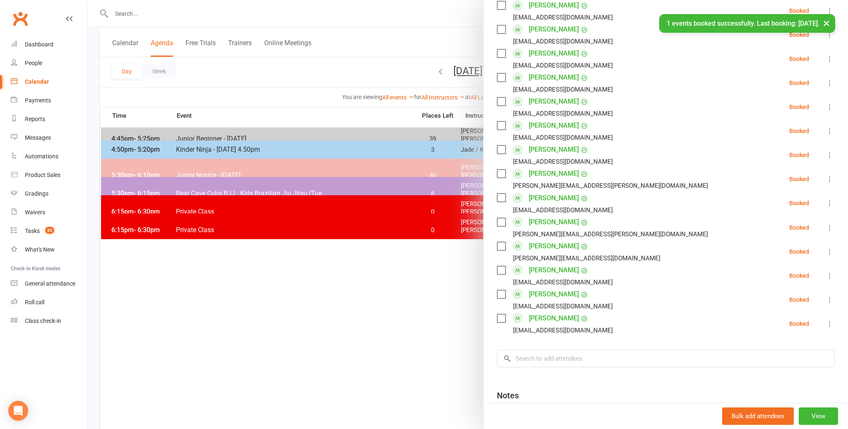
scroll to position [111, 0]
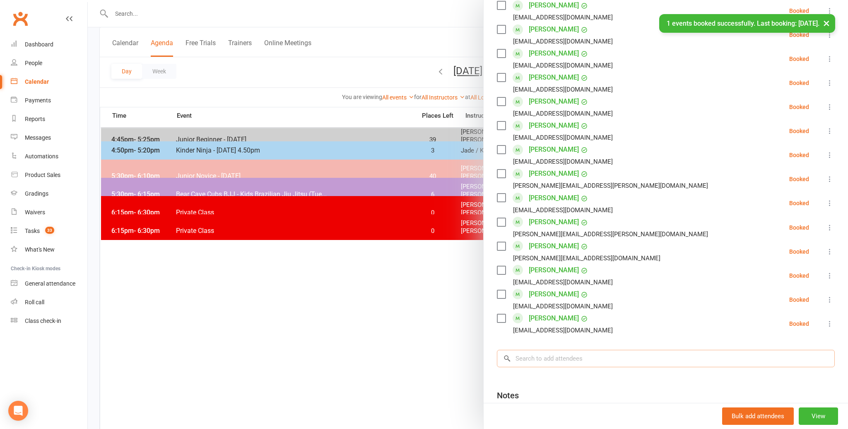
click at [523, 350] on input "search" at bounding box center [666, 358] width 338 height 17
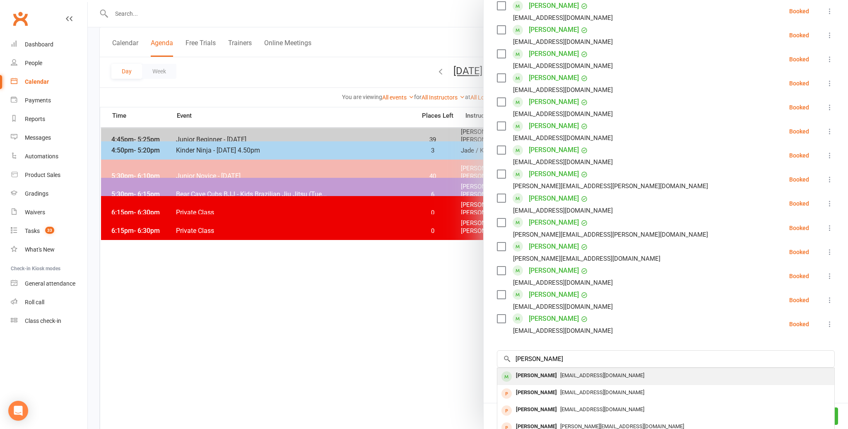
click at [530, 370] on div "Thomas Raj" at bounding box center [537, 376] width 48 height 12
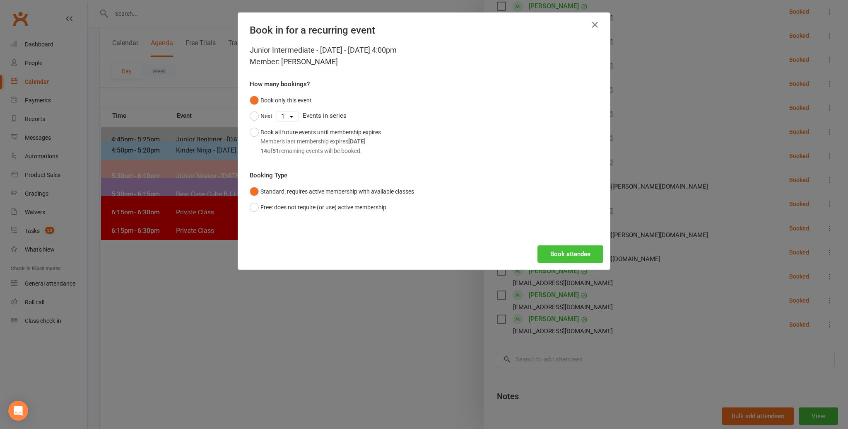
click at [577, 249] on button "Book attendee" at bounding box center [571, 253] width 66 height 17
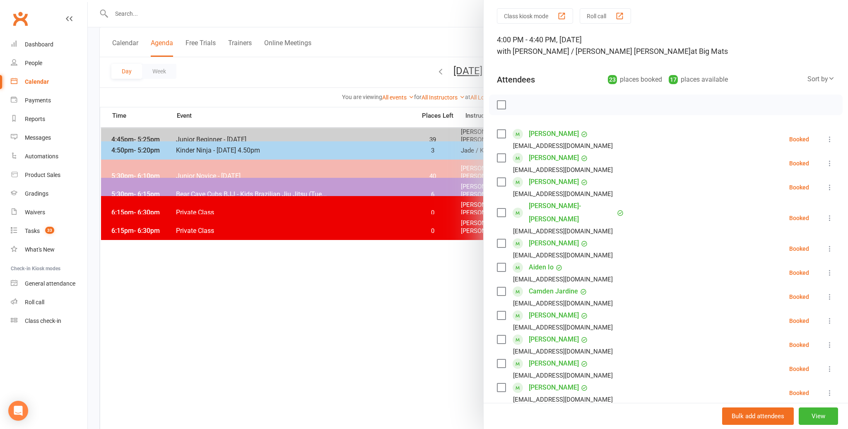
scroll to position [0, 0]
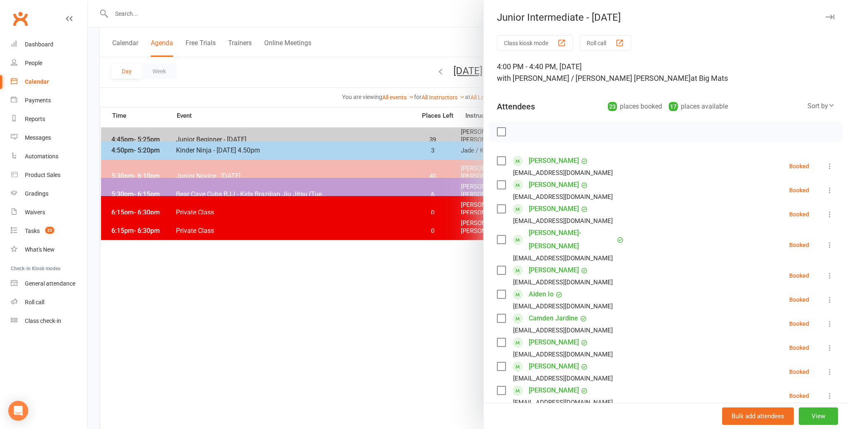
click at [502, 132] on label at bounding box center [501, 132] width 8 height 8
click at [518, 129] on icon "button" at bounding box center [519, 131] width 9 height 9
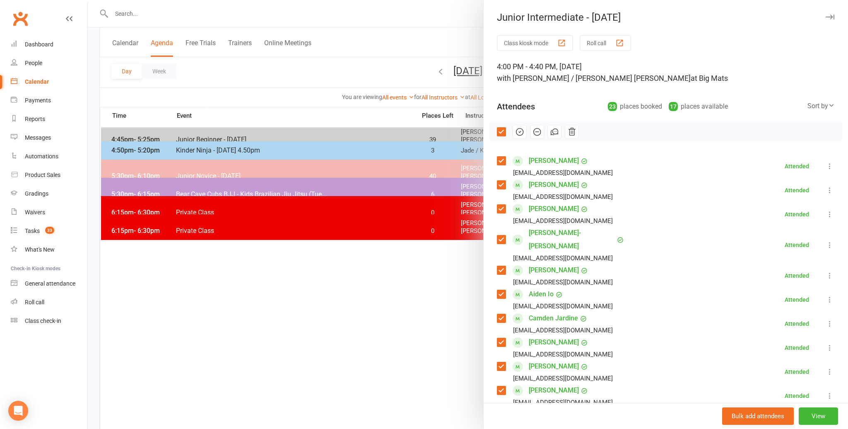
click at [384, 301] on div at bounding box center [468, 214] width 761 height 429
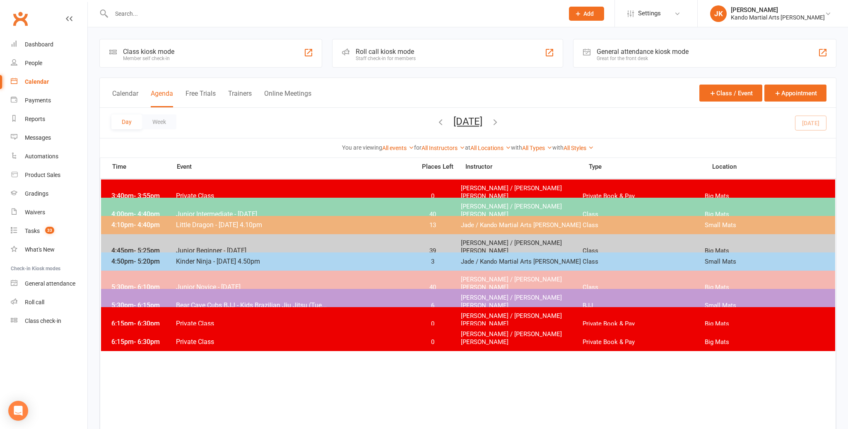
click at [193, 301] on span "Bear Cave Cubs BJJ - Kids Brazilian Jiu Jitsu (Tue..." at bounding box center [294, 305] width 236 height 8
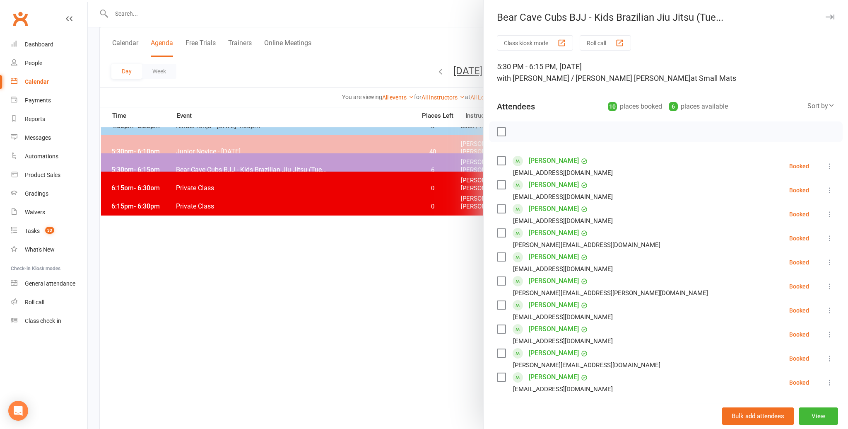
scroll to position [128, 0]
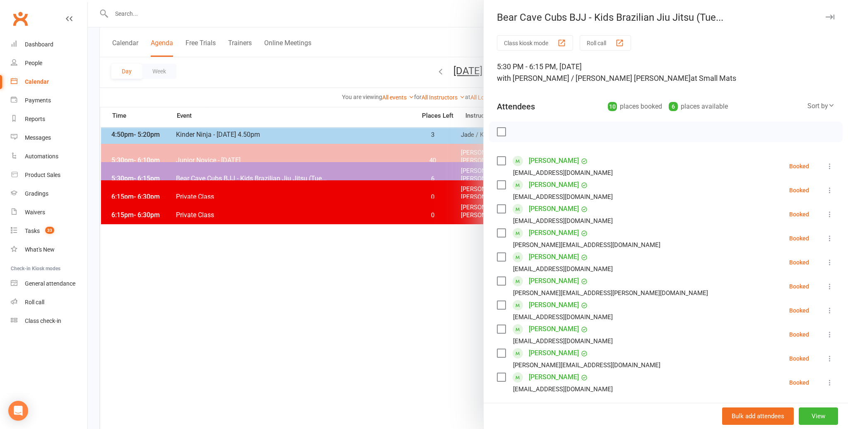
click at [829, 284] on icon at bounding box center [830, 286] width 8 height 8
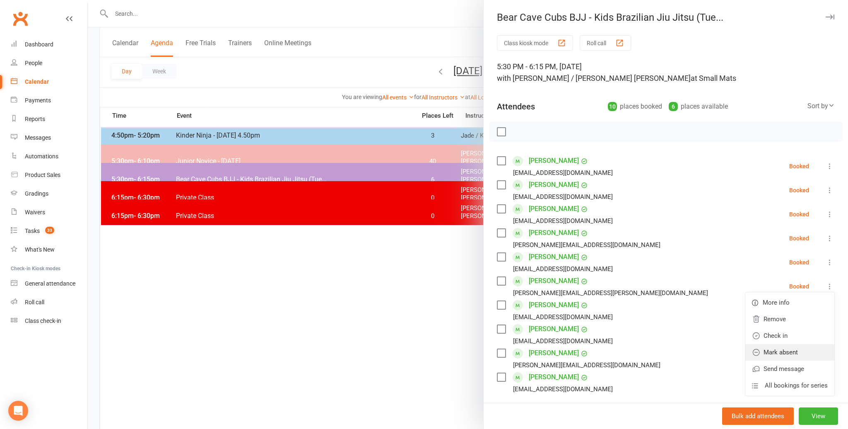
click at [795, 350] on link "Mark absent" at bounding box center [790, 352] width 89 height 17
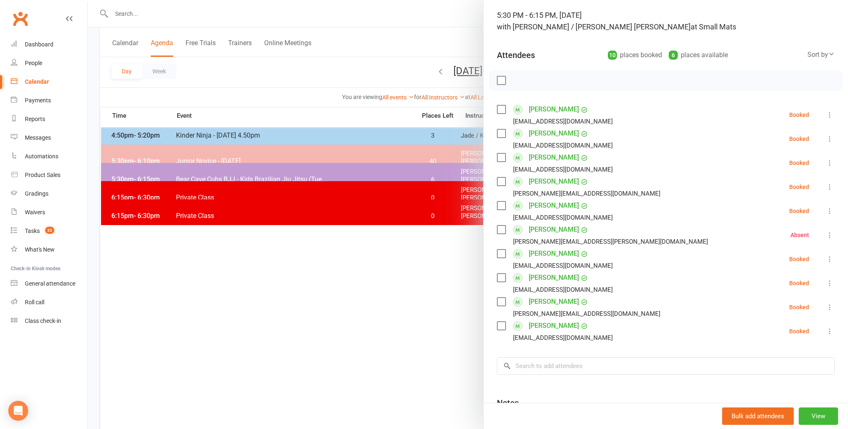
scroll to position [51, 0]
click at [540, 229] on link "Declan Fankhauser" at bounding box center [554, 229] width 50 height 13
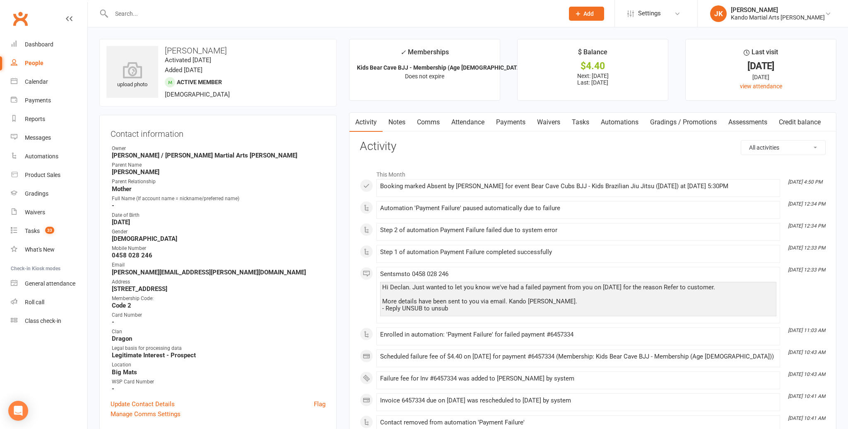
click at [464, 123] on link "Attendance" at bounding box center [468, 122] width 45 height 19
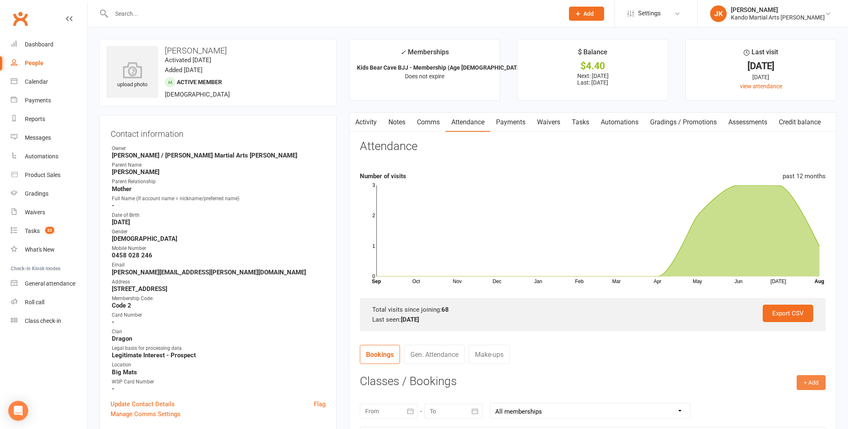
click at [815, 382] on button "+ Add" at bounding box center [811, 382] width 29 height 15
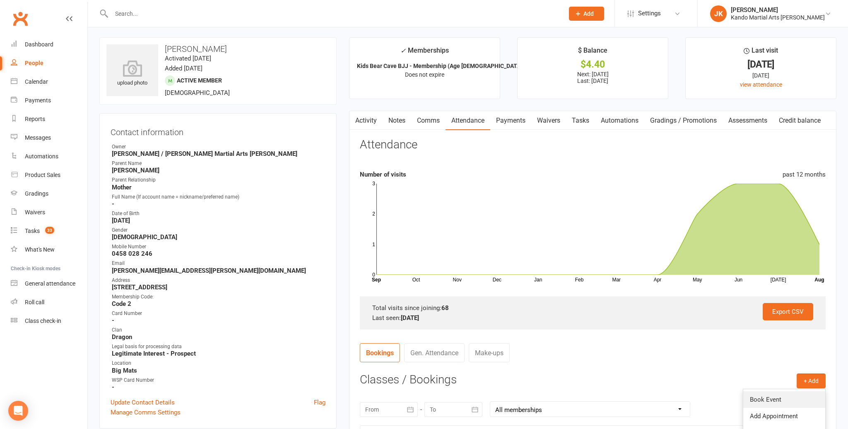
click at [756, 402] on link "Book Event" at bounding box center [785, 399] width 82 height 17
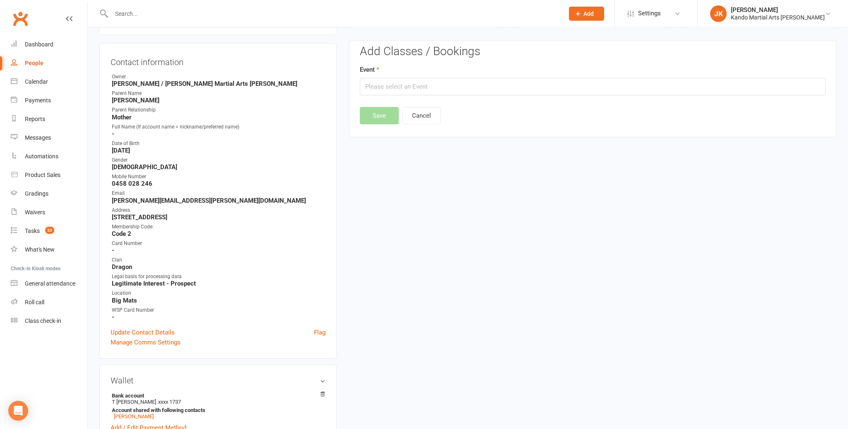
scroll to position [72, 0]
click at [374, 86] on input "text" at bounding box center [593, 85] width 466 height 17
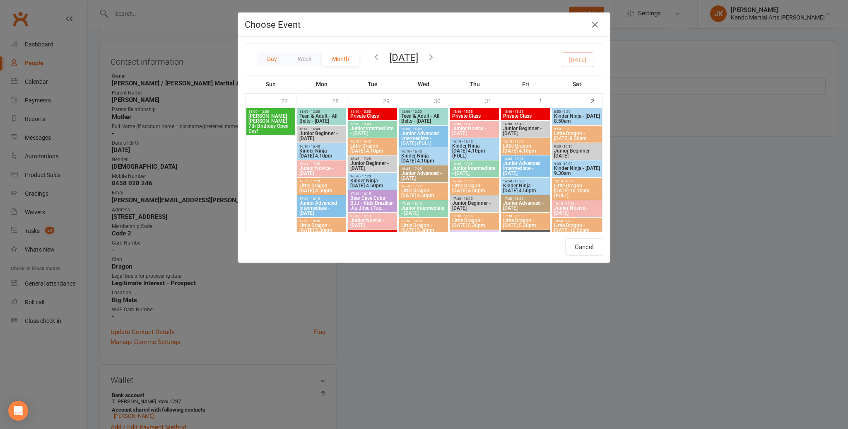
click at [275, 58] on button "Day" at bounding box center [272, 58] width 31 height 15
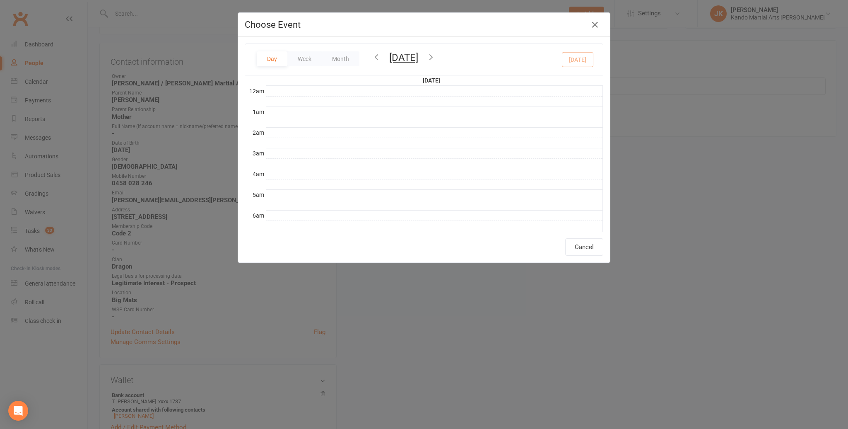
scroll to position [185, 0]
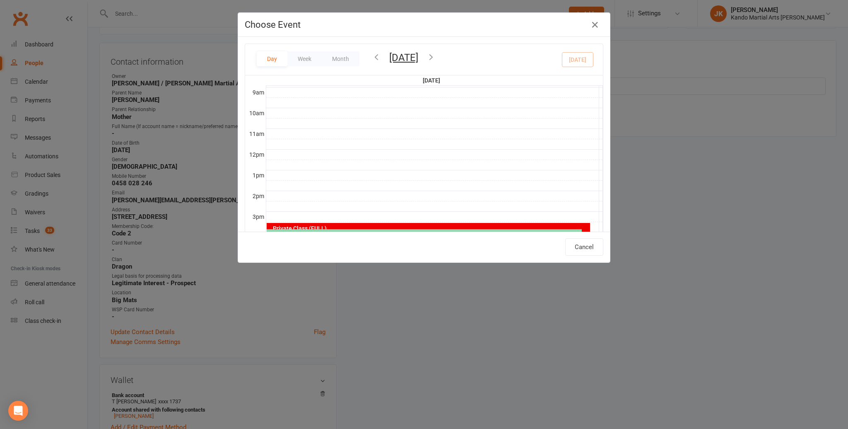
click at [418, 58] on button "Tuesday, Aug 12, 2025" at bounding box center [403, 58] width 29 height 12
click at [332, 148] on span "14" at bounding box center [332, 150] width 7 height 7
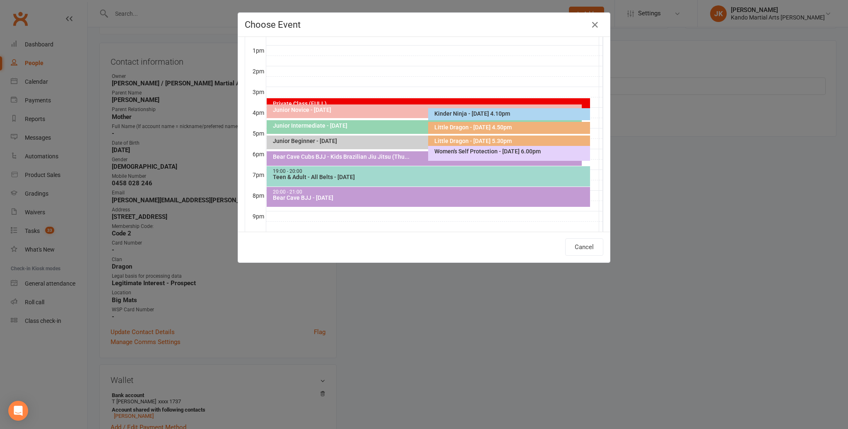
scroll to position [83, 0]
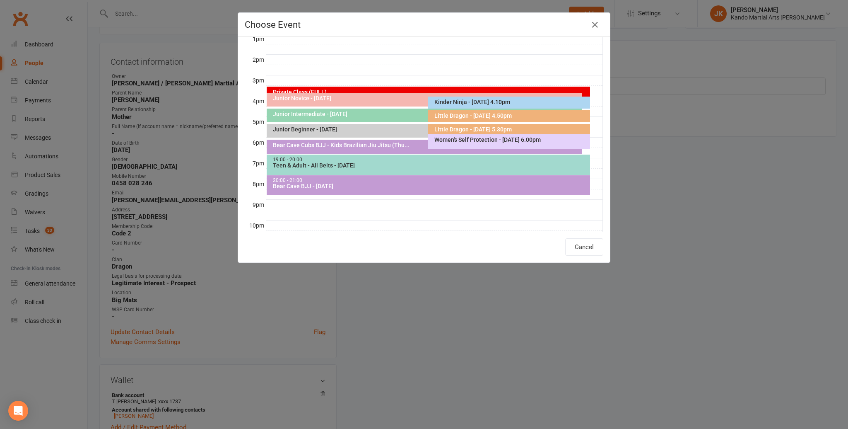
click at [311, 143] on div "Bear Cave Cubs BJJ - Kids Brazilian Jiu Jitsu (Thu..." at bounding box center [426, 145] width 307 height 6
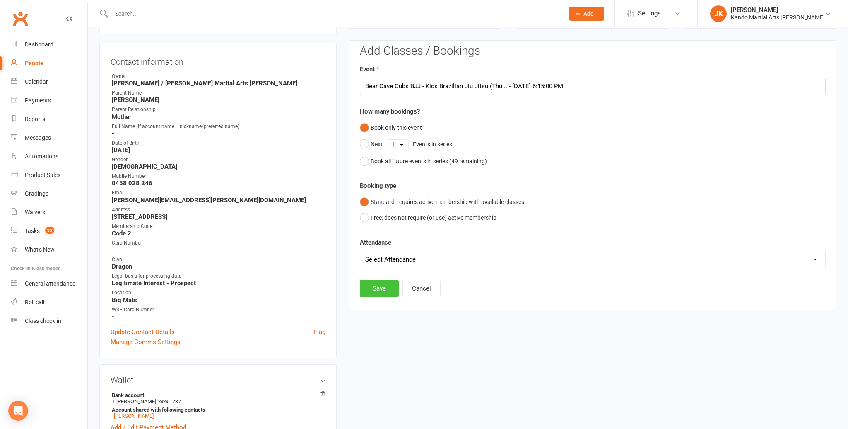
click at [378, 284] on button "Save" at bounding box center [379, 288] width 39 height 17
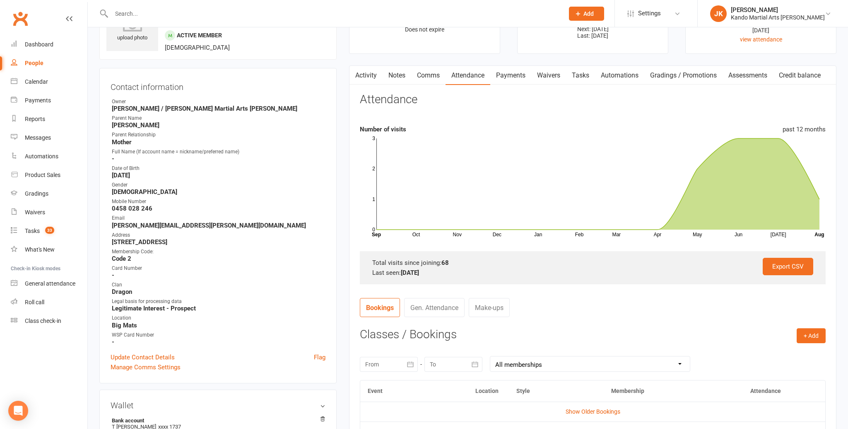
scroll to position [0, 0]
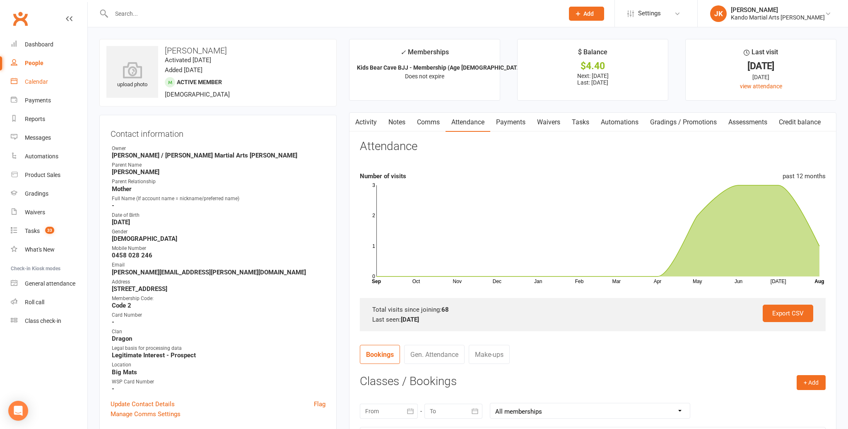
click at [34, 80] on div "Calendar" at bounding box center [36, 81] width 23 height 7
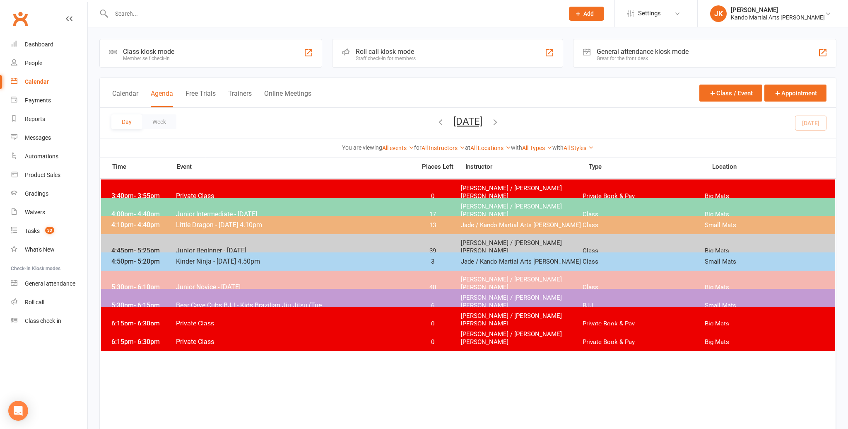
click at [232, 301] on span "Bear Cave Cubs BJJ - Kids Brazilian Jiu Jitsu (Tue..." at bounding box center [294, 305] width 236 height 8
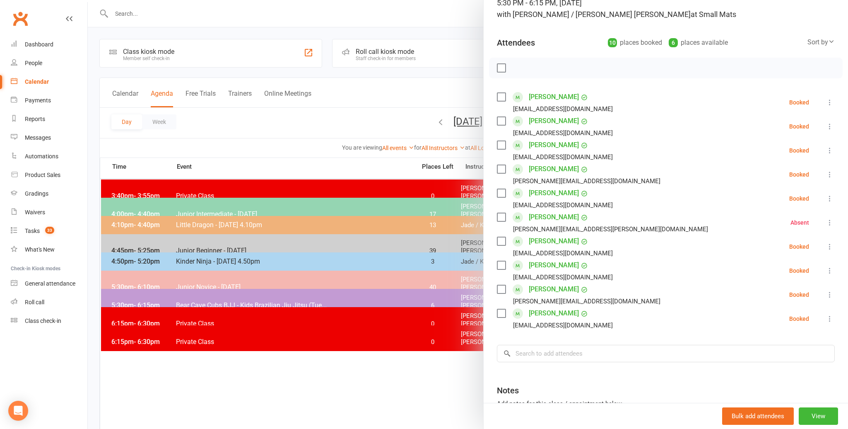
scroll to position [65, 0]
click at [281, 149] on div at bounding box center [468, 214] width 761 height 429
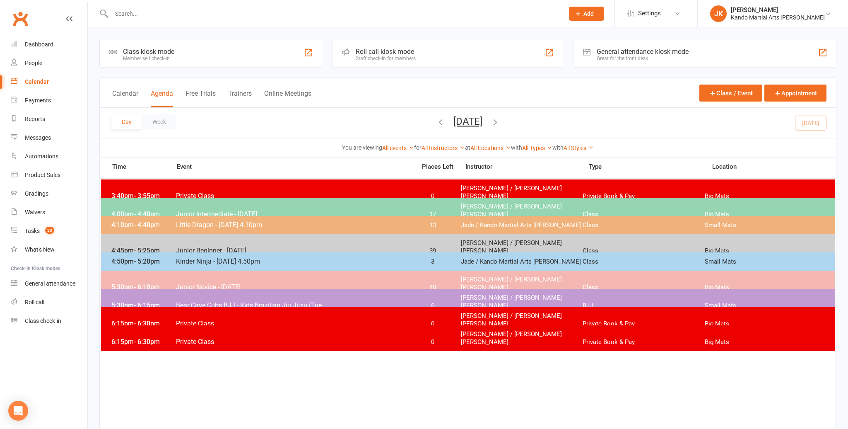
click at [454, 125] on button "Tuesday, Aug 12, 2025" at bounding box center [468, 122] width 29 height 12
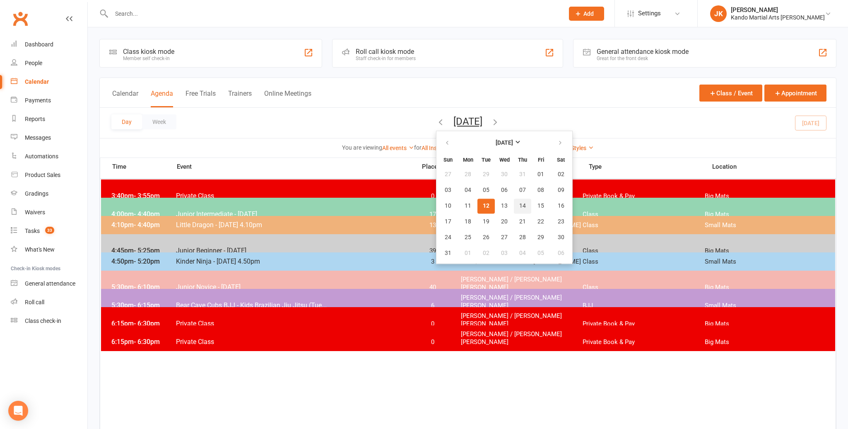
click at [520, 205] on span "14" at bounding box center [523, 206] width 7 height 7
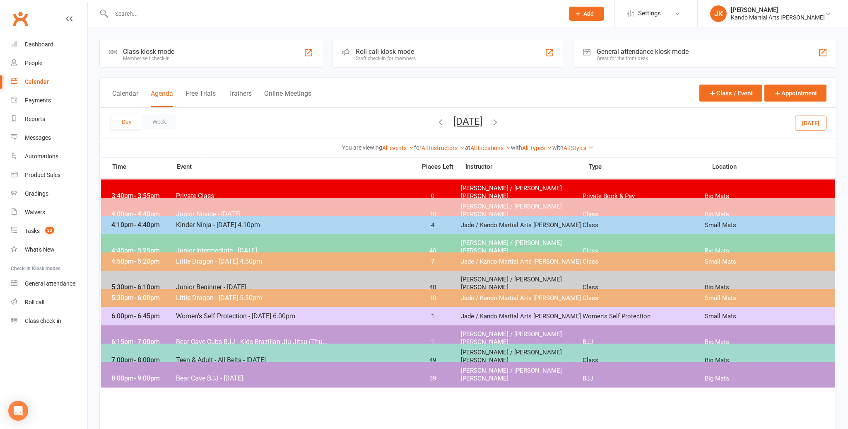
drag, startPoint x: 186, startPoint y: 333, endPoint x: 193, endPoint y: 333, distance: 6.2
click at [190, 338] on span "Bear Cave Cubs BJJ - Kids Brazilian Jiu Jitsu (Thu..." at bounding box center [294, 342] width 236 height 8
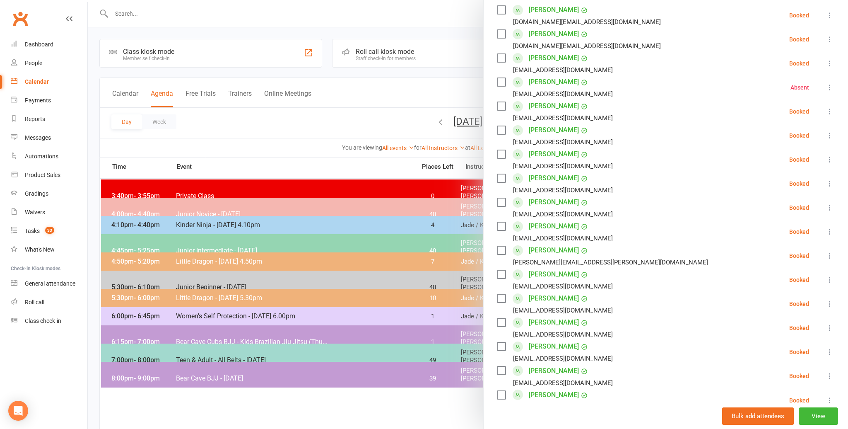
scroll to position [2, 0]
click at [249, 143] on div at bounding box center [468, 214] width 761 height 429
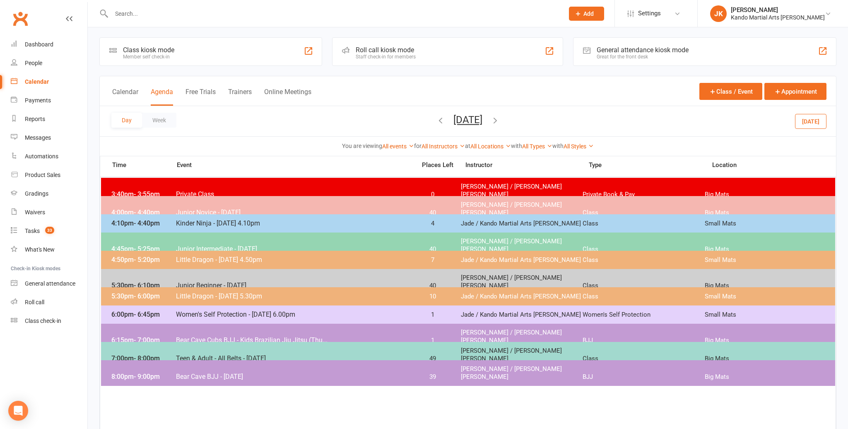
click at [808, 117] on button "[DATE]" at bounding box center [810, 121] width 31 height 15
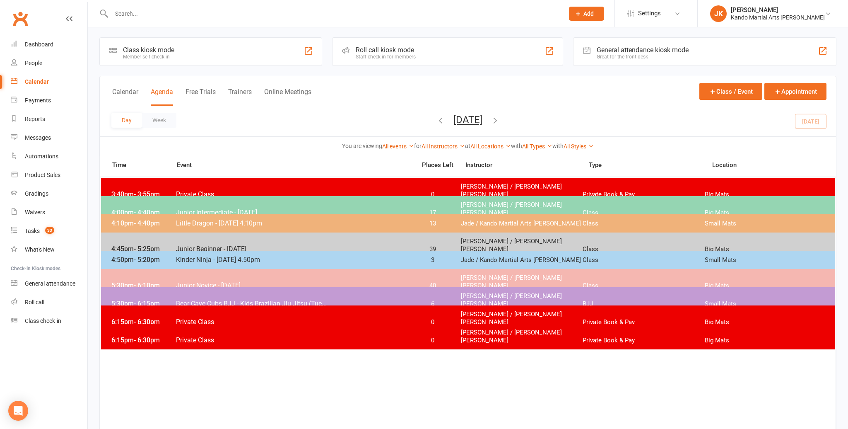
click at [374, 300] on span "Bear Cave Cubs BJJ - Kids Brazilian Jiu Jitsu (Tue..." at bounding box center [294, 304] width 236 height 8
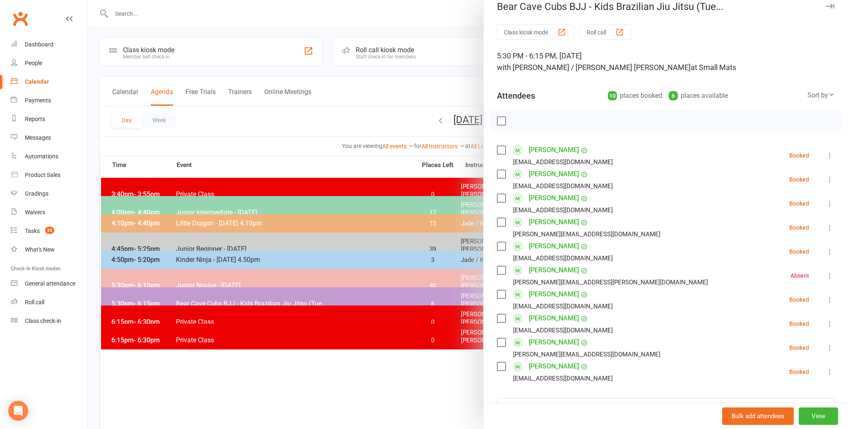
scroll to position [0, 0]
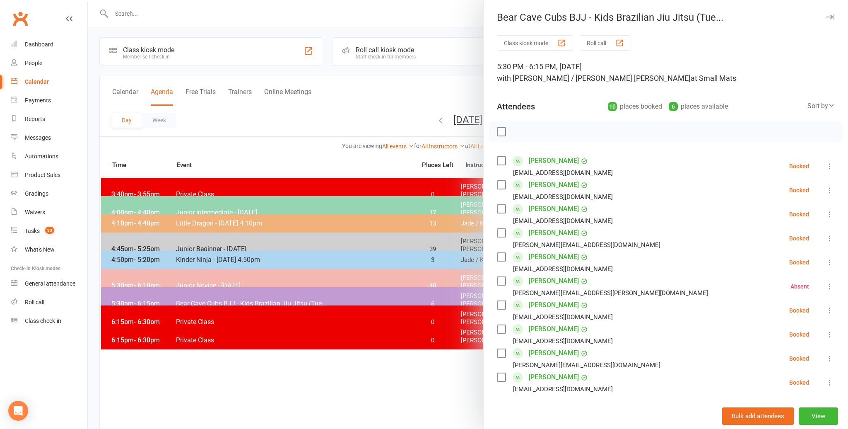
drag, startPoint x: 271, startPoint y: 128, endPoint x: 275, endPoint y: 127, distance: 4.2
click at [271, 128] on div at bounding box center [468, 214] width 761 height 429
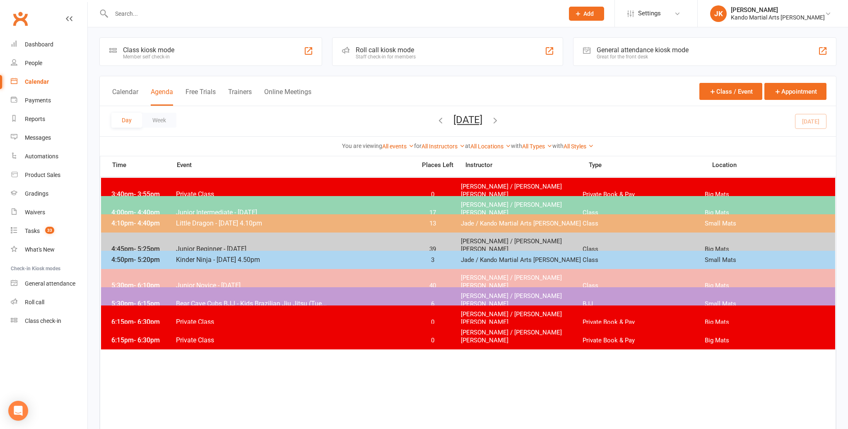
click at [132, 15] on input "text" at bounding box center [333, 14] width 449 height 12
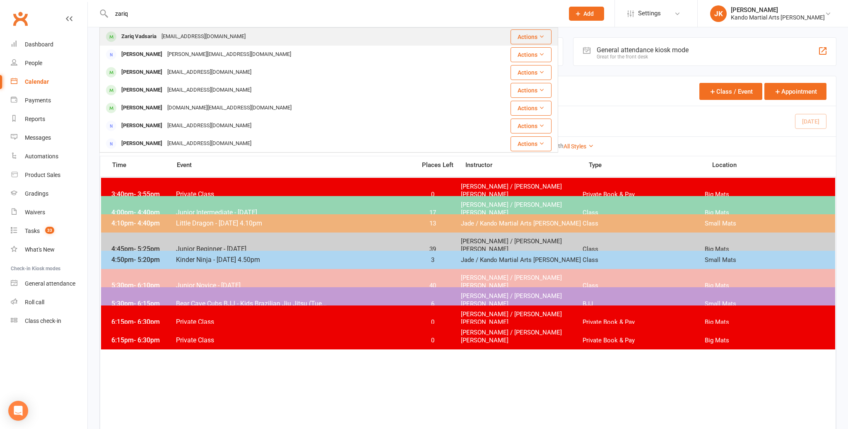
click at [135, 37] on div "Zariq Vadsaria" at bounding box center [139, 37] width 40 height 12
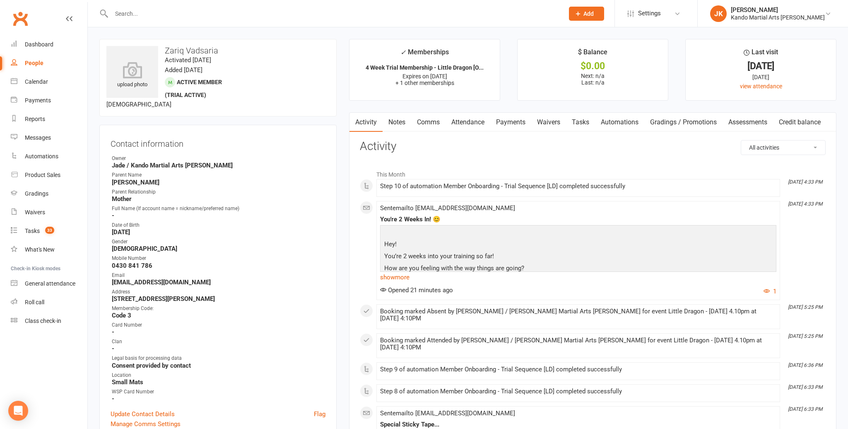
click at [461, 121] on link "Attendance" at bounding box center [468, 122] width 45 height 19
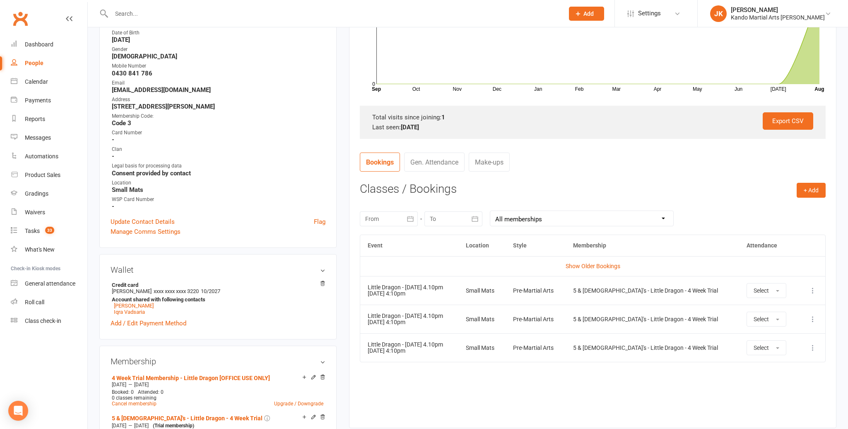
scroll to position [192, 0]
click at [813, 188] on button "+ Add" at bounding box center [811, 190] width 29 height 15
click at [765, 208] on link "Book Event" at bounding box center [785, 209] width 82 height 17
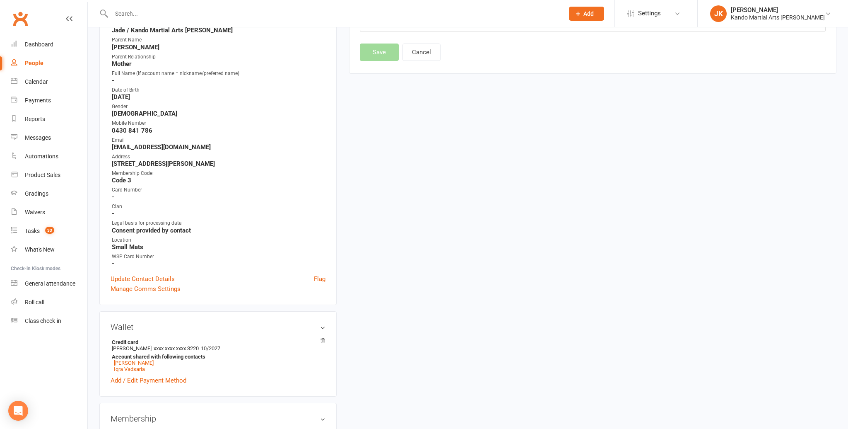
scroll to position [71, 0]
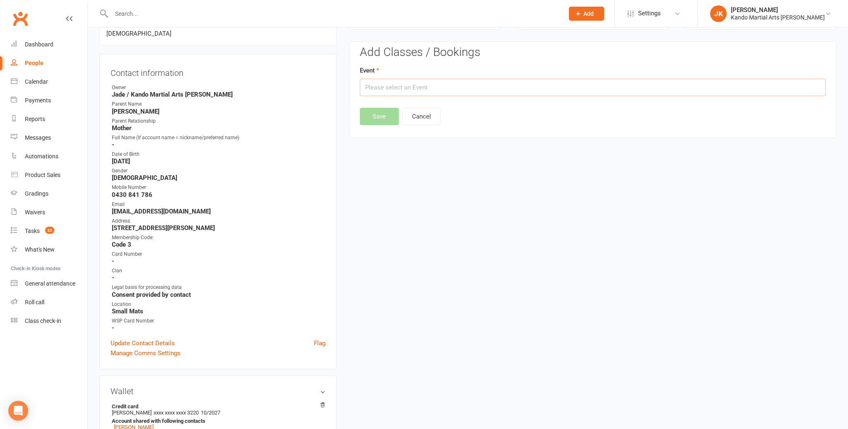
click at [386, 85] on input "text" at bounding box center [593, 87] width 466 height 17
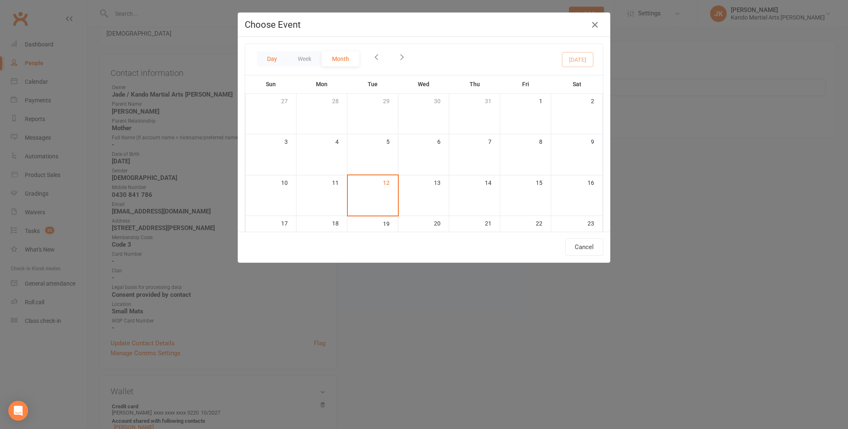
click at [273, 54] on button "Day" at bounding box center [272, 58] width 31 height 15
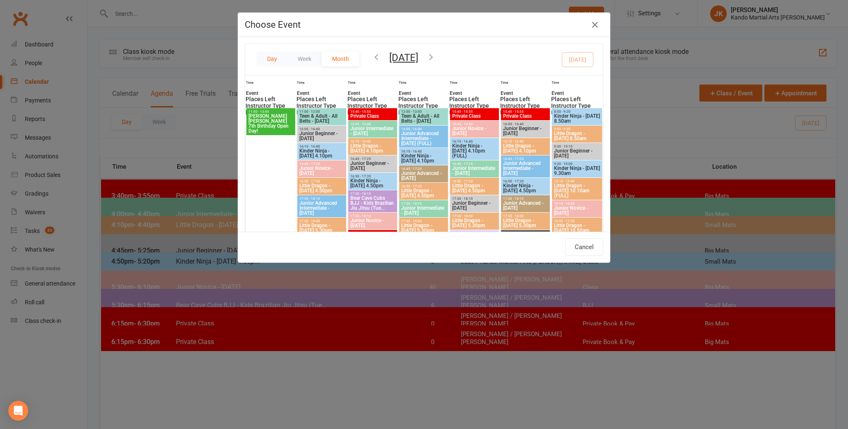
click at [272, 56] on button "Day" at bounding box center [272, 58] width 31 height 15
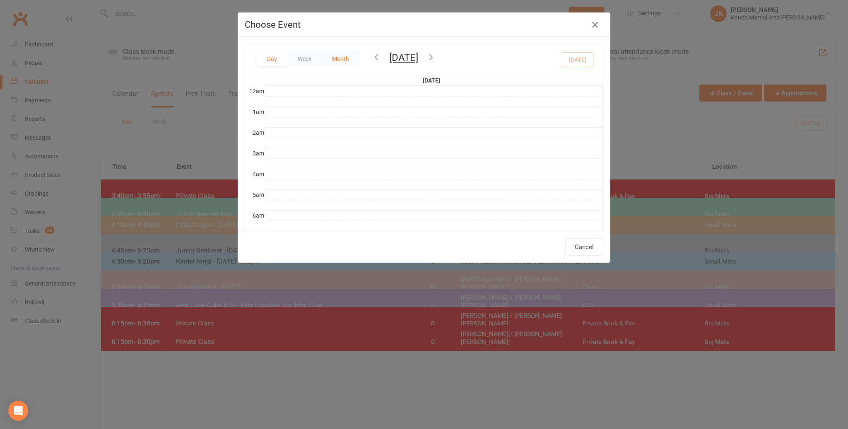
scroll to position [185, 0]
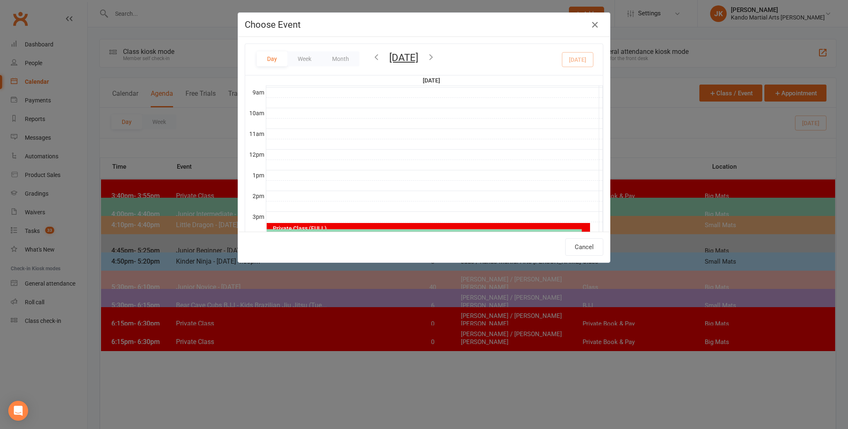
click at [402, 56] on button "Tuesday, Aug 12, 2025" at bounding box center [403, 58] width 29 height 12
click at [314, 148] on span "13" at bounding box center [313, 150] width 7 height 7
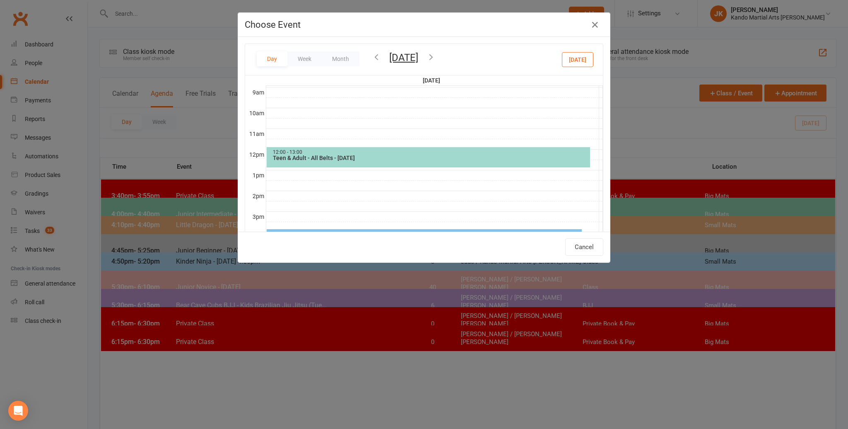
scroll to position [238, 0]
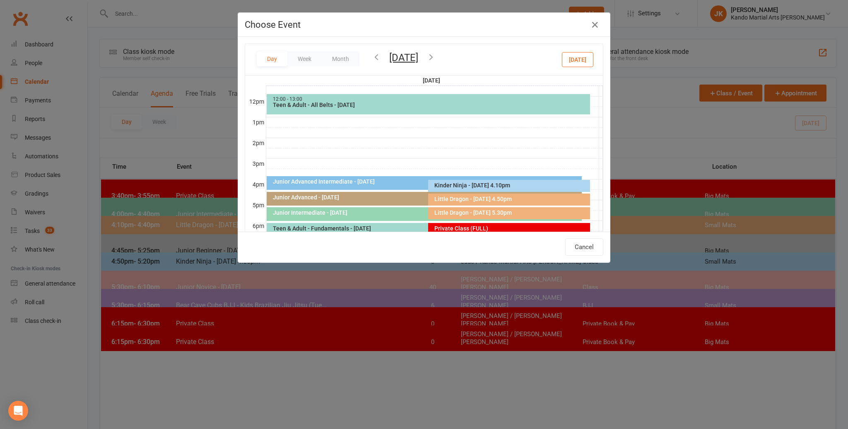
click at [460, 197] on div "Little Dragon - [DATE] 4.50pm" at bounding box center [511, 199] width 154 height 6
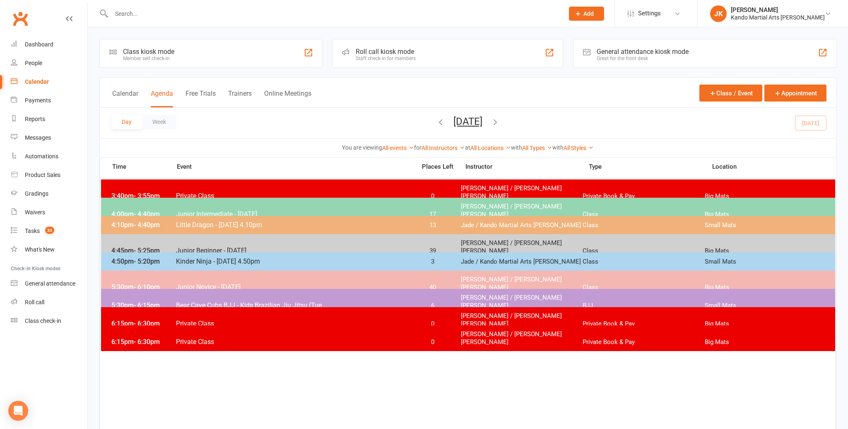
click at [454, 121] on button "Tuesday, Aug 12, 2025" at bounding box center [468, 122] width 29 height 12
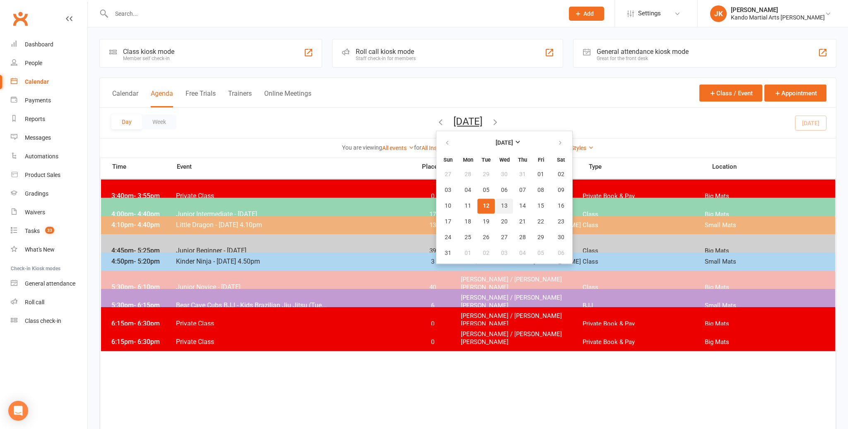
click at [501, 204] on span "13" at bounding box center [504, 206] width 7 height 7
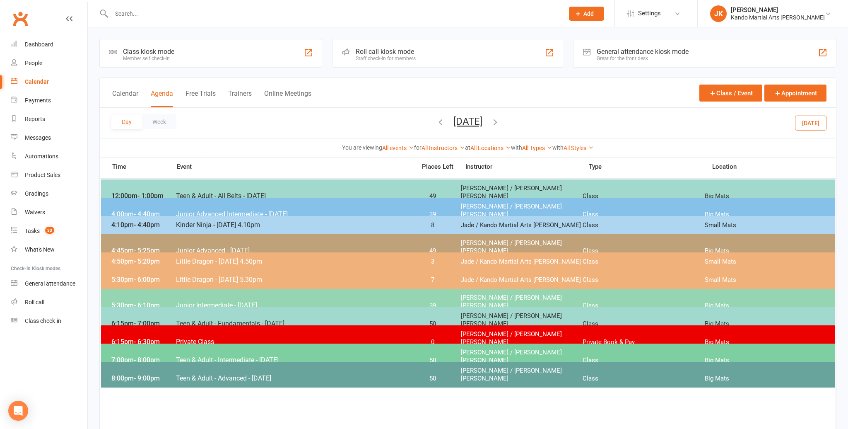
click at [155, 259] on span "- 5:20pm" at bounding box center [147, 261] width 26 height 8
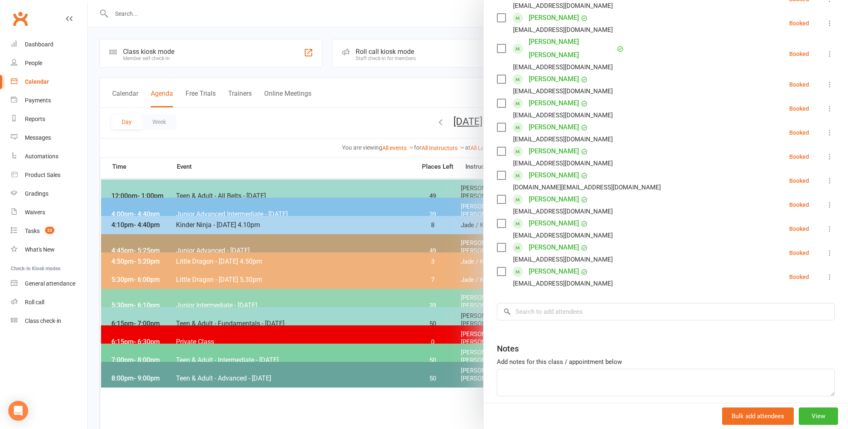
scroll to position [169, 0]
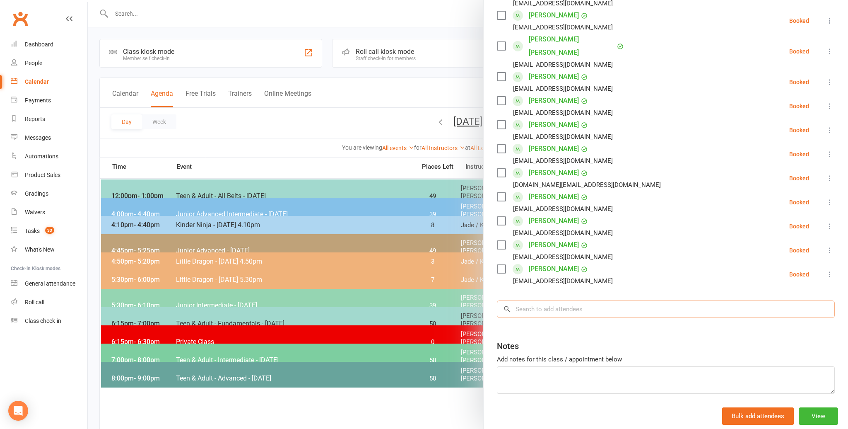
click at [522, 300] on input "search" at bounding box center [666, 308] width 338 height 17
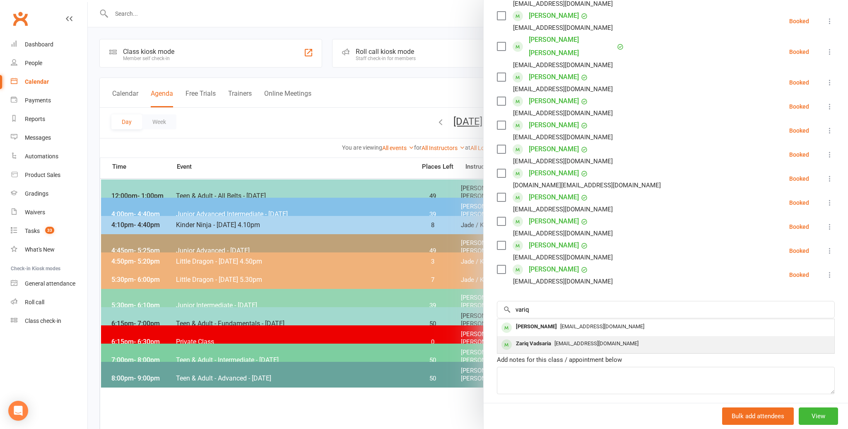
click at [527, 338] on div "Zariq Vadsaria" at bounding box center [534, 344] width 42 height 12
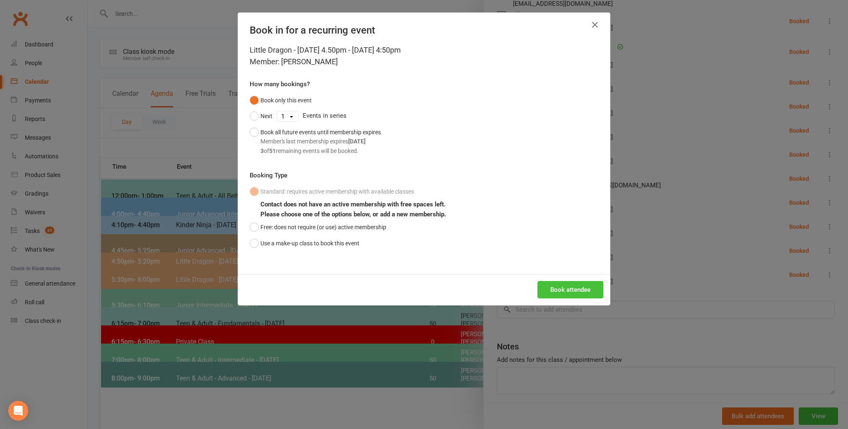
click at [563, 287] on button "Book attendee" at bounding box center [571, 289] width 66 height 17
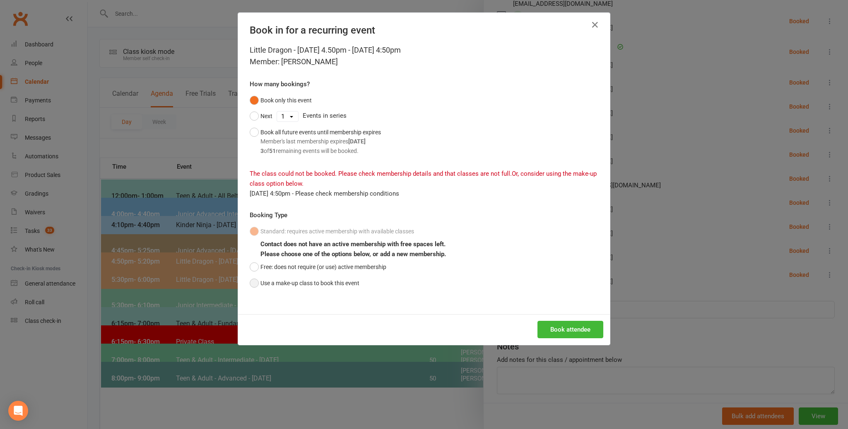
drag, startPoint x: 254, startPoint y: 279, endPoint x: 259, endPoint y: 280, distance: 5.1
click at [254, 280] on button "Use a make-up class to book this event" at bounding box center [305, 283] width 110 height 16
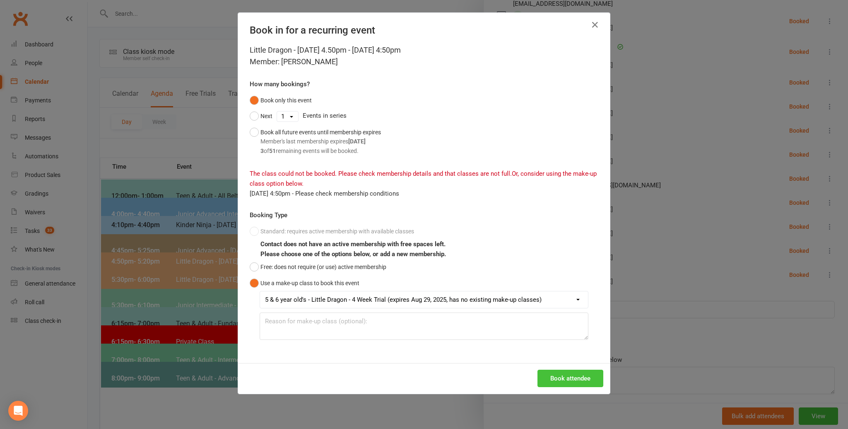
click at [577, 375] on button "Book attendee" at bounding box center [571, 378] width 66 height 17
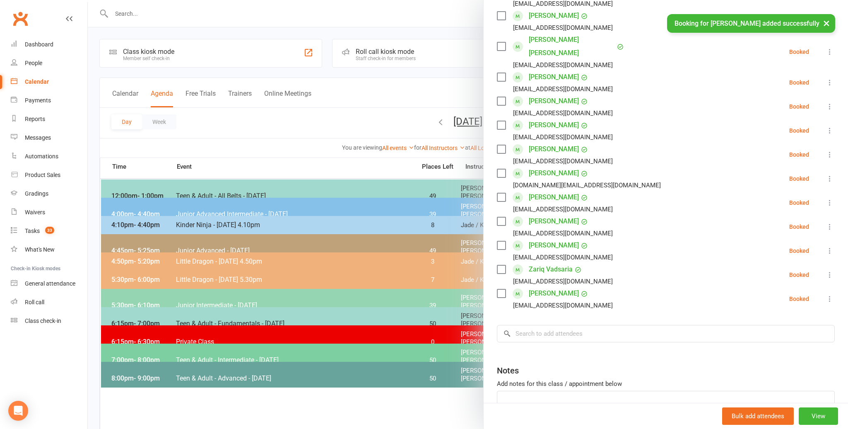
click at [537, 263] on link "Zariq Vadsaria" at bounding box center [551, 269] width 44 height 13
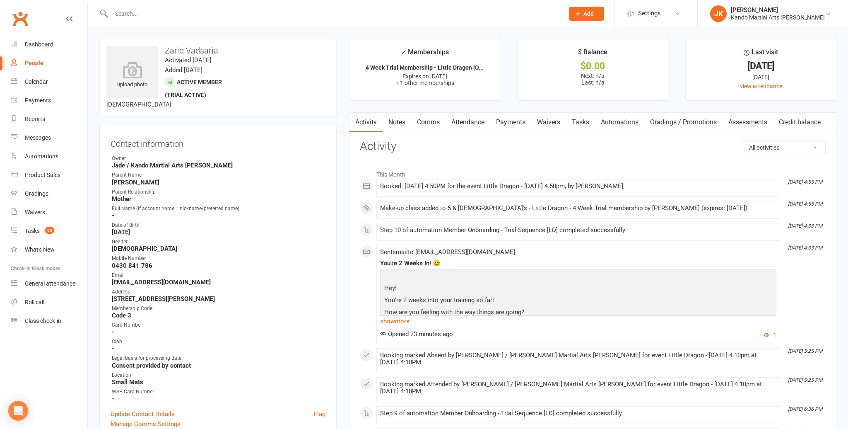
click at [395, 120] on link "Notes" at bounding box center [397, 122] width 29 height 19
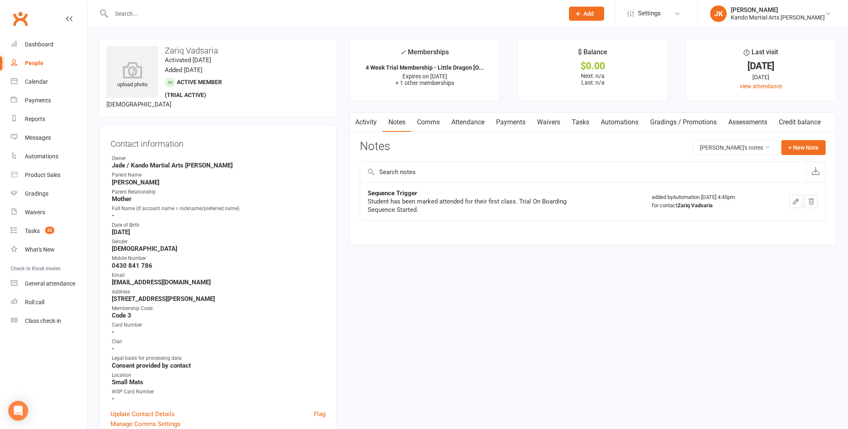
click at [585, 120] on link "Tasks" at bounding box center [580, 122] width 29 height 19
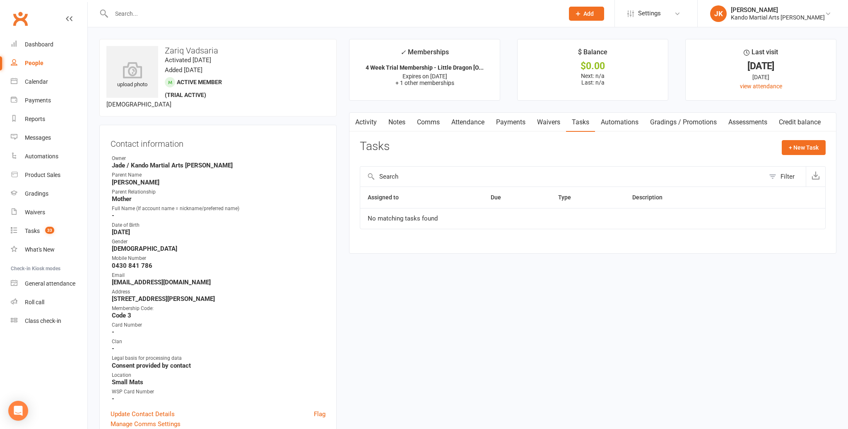
click at [464, 118] on link "Attendance" at bounding box center [468, 122] width 45 height 19
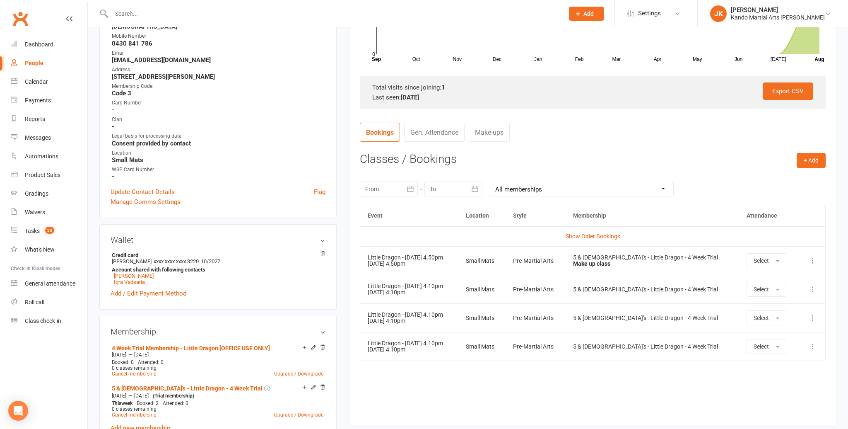
scroll to position [222, 0]
click at [574, 234] on link "Show Older Bookings" at bounding box center [593, 235] width 55 height 7
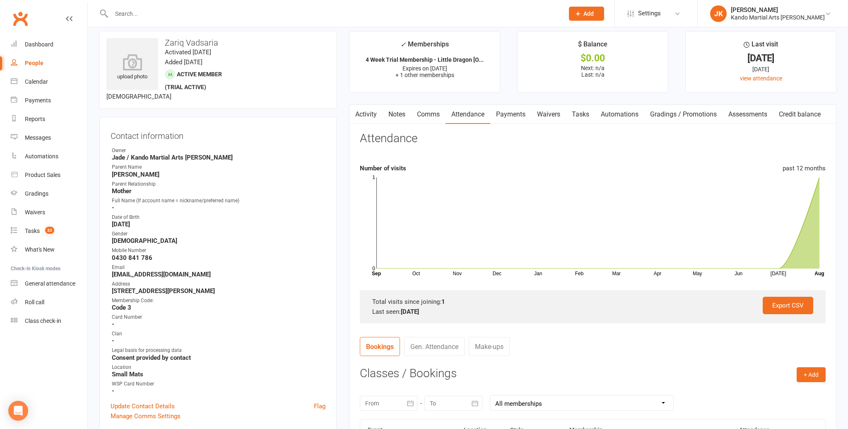
scroll to position [0, 0]
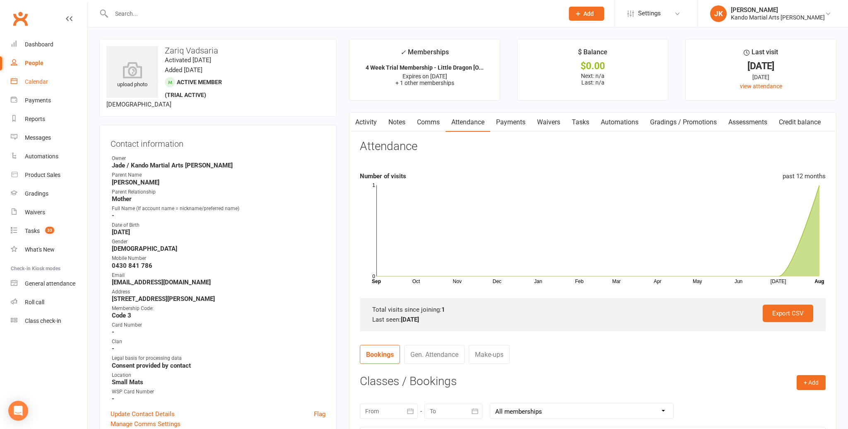
click at [44, 80] on div "Calendar" at bounding box center [36, 81] width 23 height 7
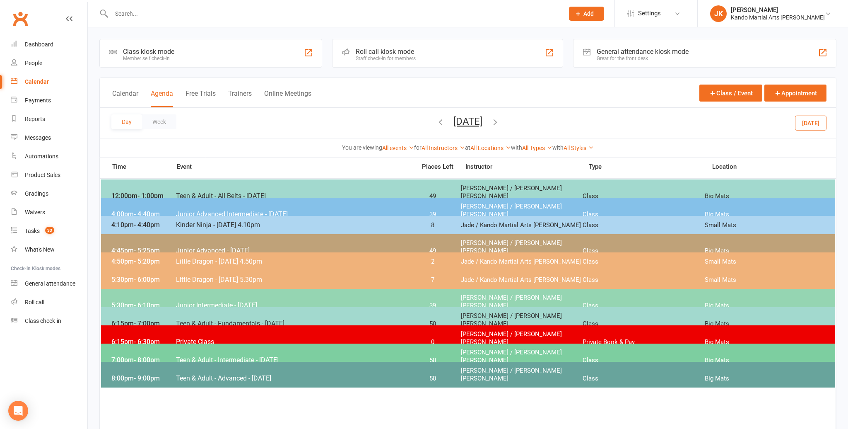
click at [127, 12] on input "text" at bounding box center [333, 14] width 449 height 12
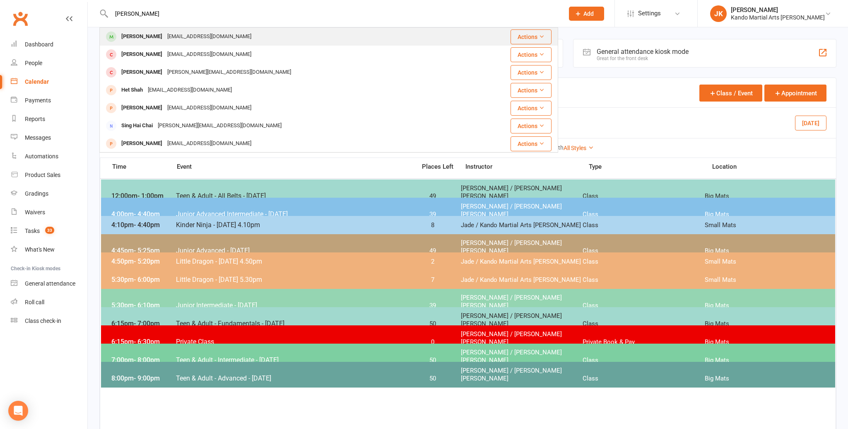
click at [133, 30] on div "Alex Shen qiaow2@yahoo.com" at bounding box center [284, 36] width 368 height 17
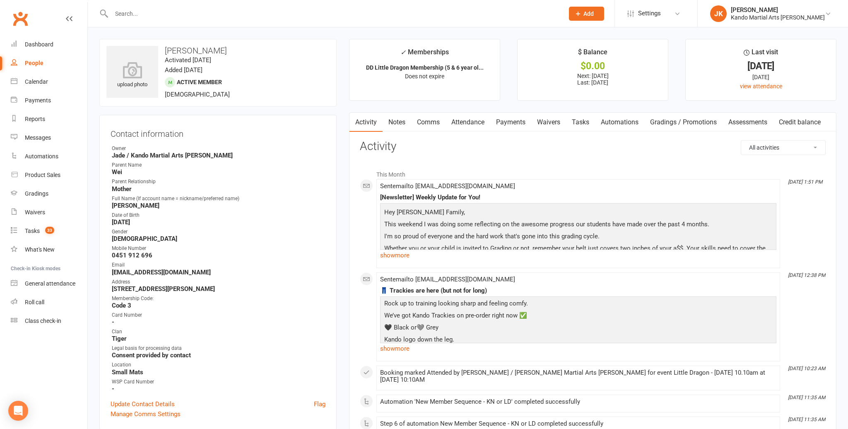
click at [476, 120] on link "Attendance" at bounding box center [468, 122] width 45 height 19
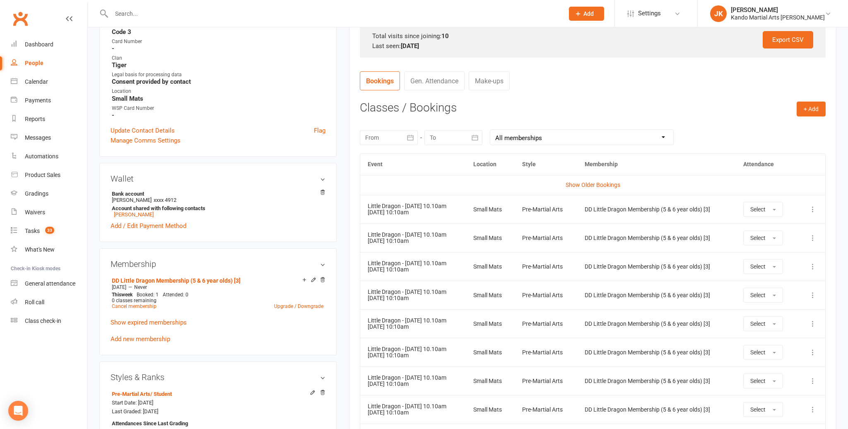
scroll to position [273, 0]
click at [40, 79] on div "Calendar" at bounding box center [36, 81] width 23 height 7
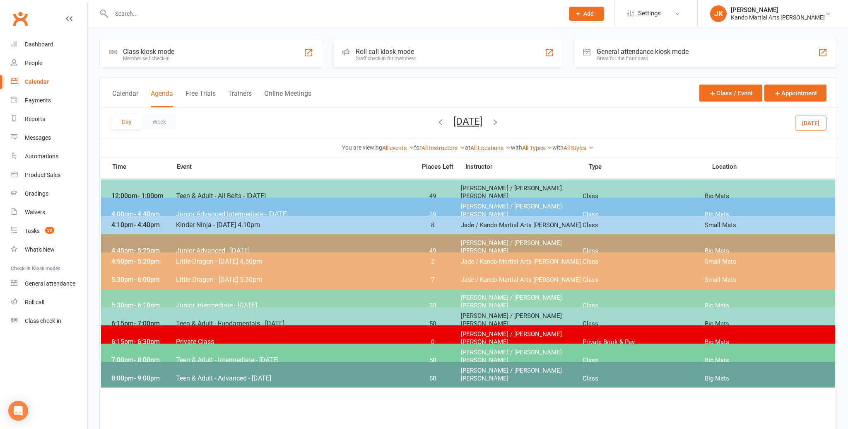
click at [454, 119] on button "Wednesday, Aug 13, 2025" at bounding box center [468, 122] width 29 height 12
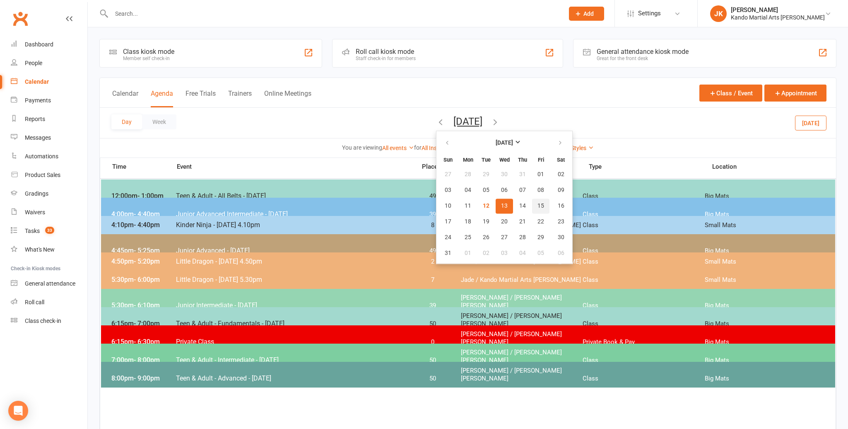
click at [538, 203] on span "15" at bounding box center [541, 206] width 7 height 7
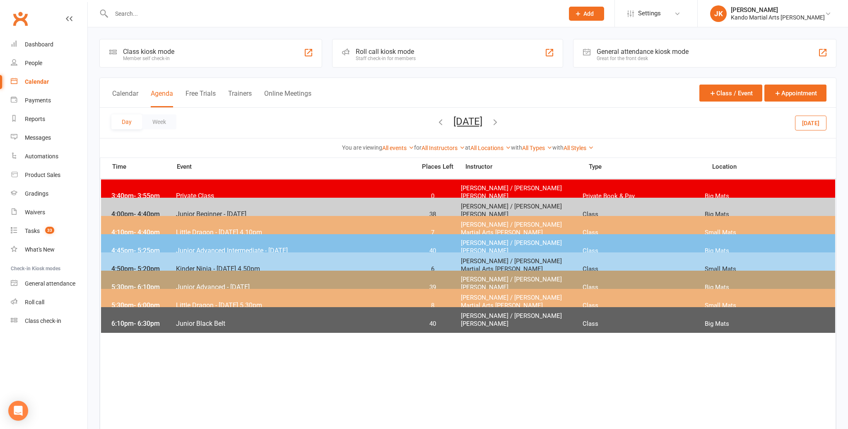
click at [128, 16] on input "text" at bounding box center [333, 14] width 449 height 12
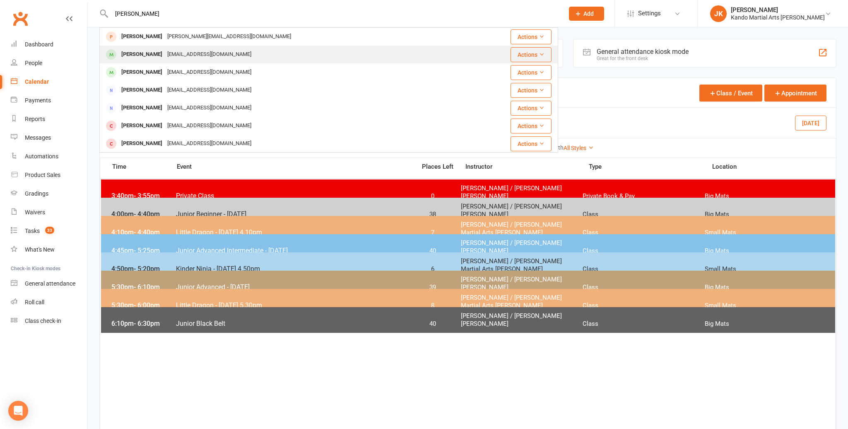
click at [143, 53] on div "[PERSON_NAME]" at bounding box center [142, 54] width 46 height 12
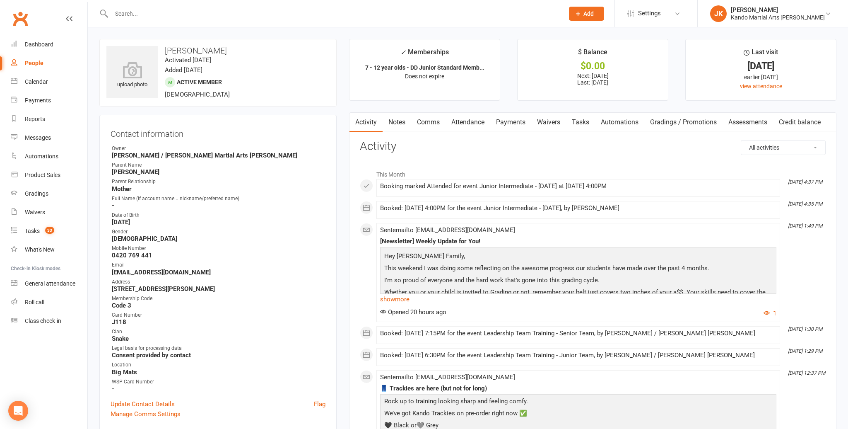
click at [123, 15] on input "text" at bounding box center [333, 14] width 449 height 12
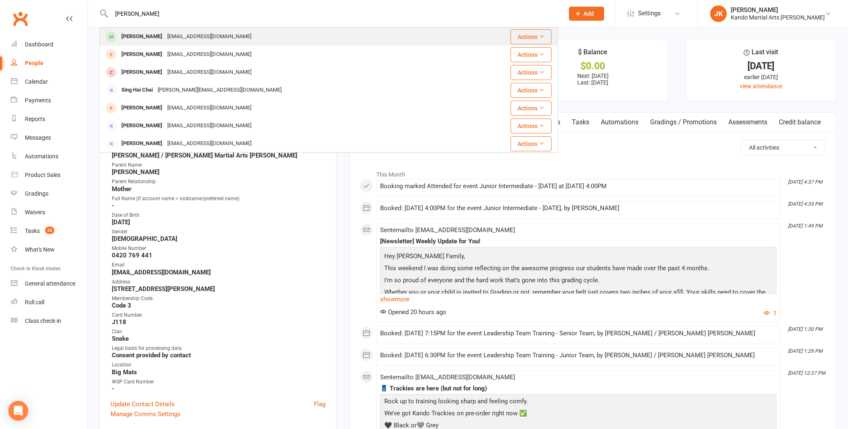
click at [125, 37] on div "Alex Shen" at bounding box center [142, 37] width 46 height 12
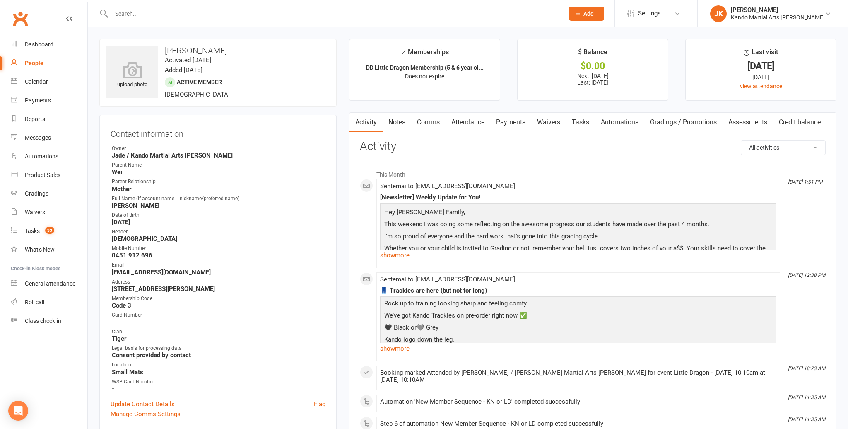
click at [467, 120] on link "Attendance" at bounding box center [468, 122] width 45 height 19
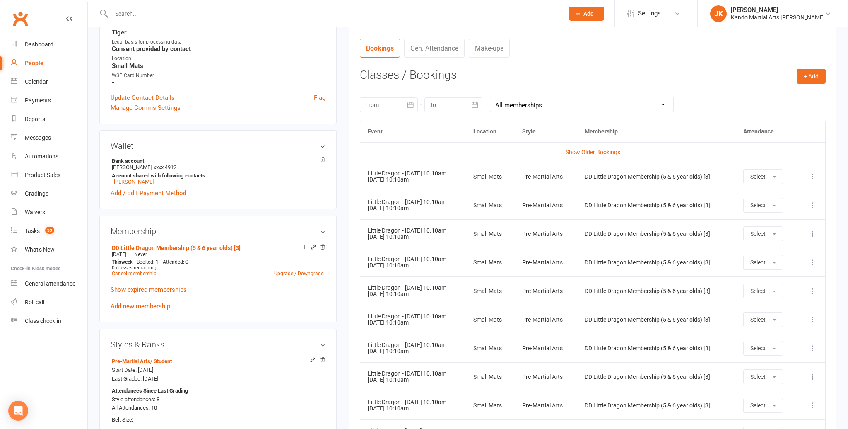
scroll to position [317, 0]
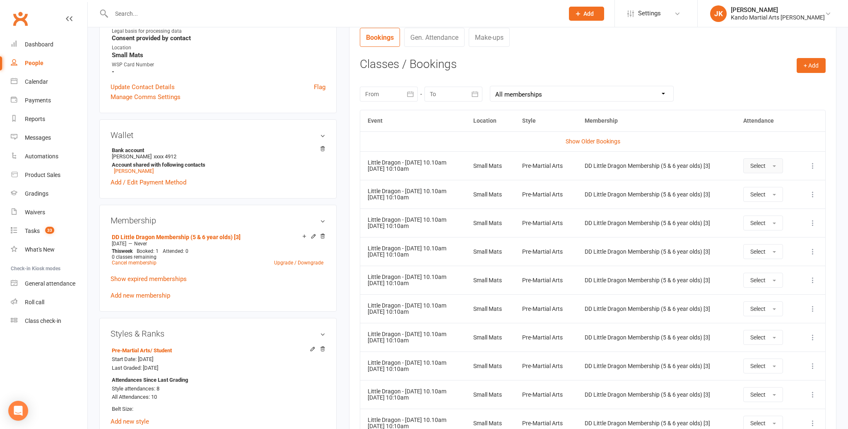
click at [776, 162] on button "Select" at bounding box center [764, 165] width 40 height 15
click at [770, 201] on span "Absent" at bounding box center [760, 200] width 19 height 7
click at [776, 193] on button "Select" at bounding box center [761, 194] width 40 height 15
click at [767, 227] on span "Absent" at bounding box center [757, 229] width 19 height 7
click at [774, 222] on button "Select" at bounding box center [761, 222] width 40 height 15
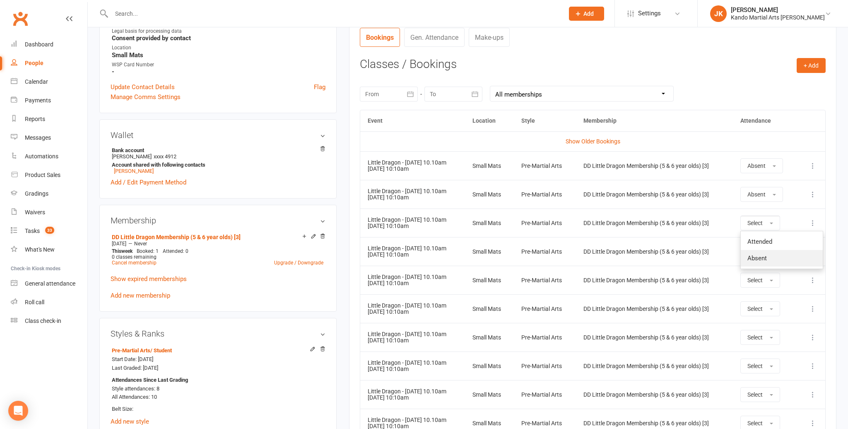
click at [764, 254] on span "Absent" at bounding box center [757, 257] width 19 height 7
click at [773, 248] on button "Select" at bounding box center [761, 251] width 40 height 15
click at [770, 268] on span "Attended" at bounding box center [760, 269] width 25 height 7
click at [777, 249] on button "Attended" at bounding box center [760, 251] width 48 height 15
click at [771, 285] on link "Absent" at bounding box center [778, 286] width 82 height 17
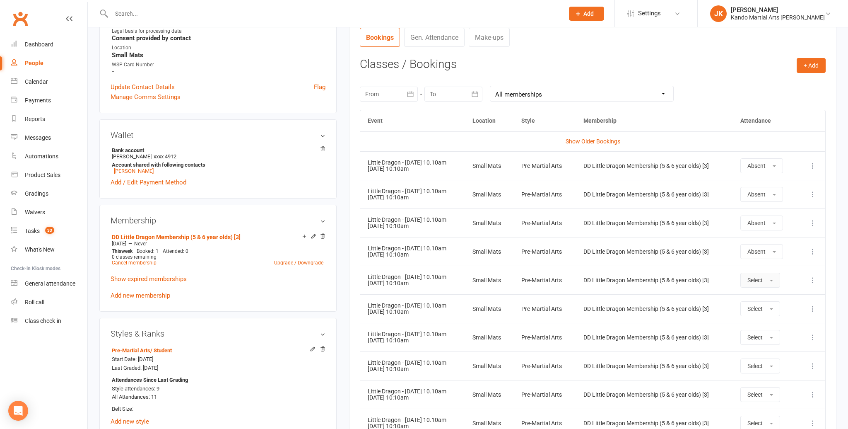
click at [773, 277] on button "Select" at bounding box center [761, 280] width 40 height 15
click at [790, 268] on td "Select Attended Absent" at bounding box center [765, 280] width 65 height 29
click at [773, 280] on span "button" at bounding box center [771, 281] width 3 height 2
click at [767, 314] on span "Absent" at bounding box center [757, 315] width 19 height 7
click at [810, 62] on button "+ Add" at bounding box center [811, 65] width 29 height 15
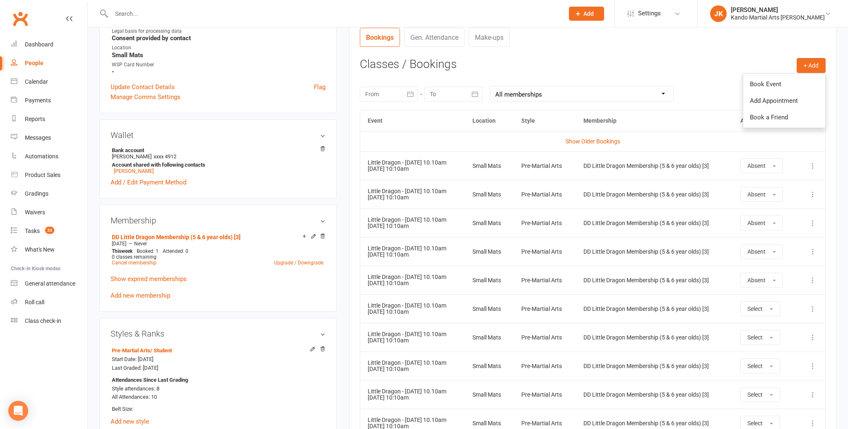
click at [703, 63] on h3 "Classes / Bookings" at bounding box center [593, 64] width 466 height 13
click at [811, 63] on button "+ Add" at bounding box center [811, 65] width 29 height 15
click at [761, 80] on link "Book Event" at bounding box center [785, 83] width 82 height 17
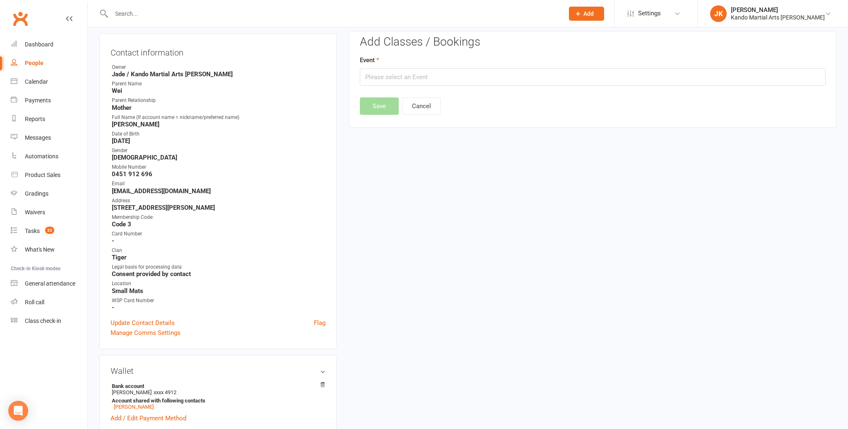
scroll to position [71, 0]
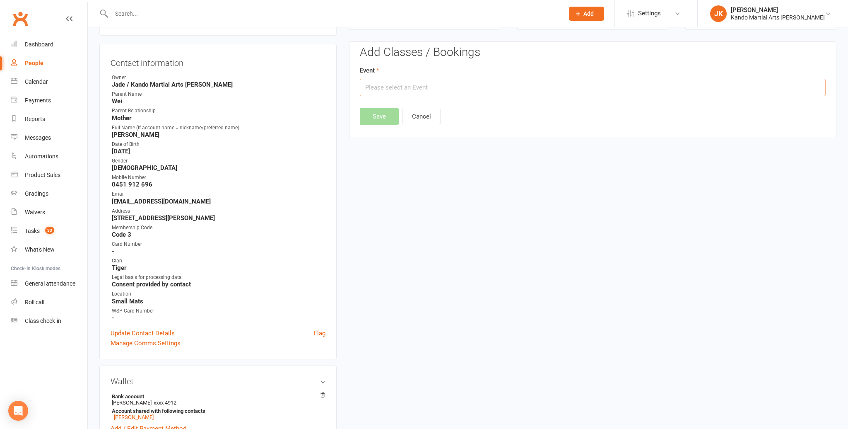
click at [387, 88] on input "text" at bounding box center [593, 87] width 466 height 17
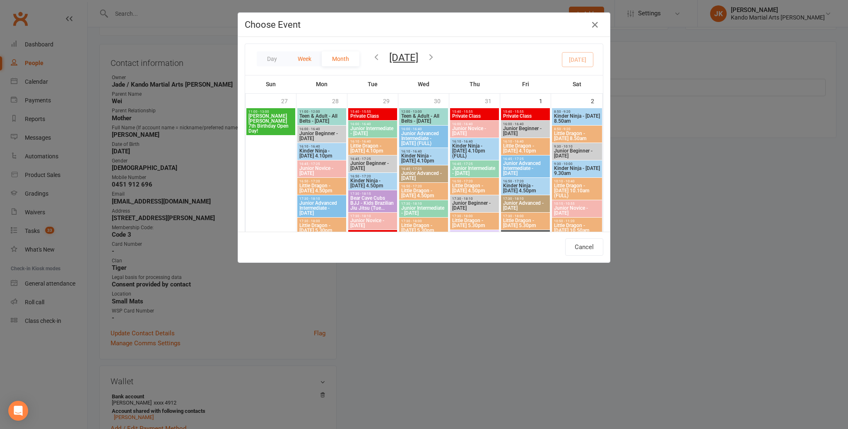
click at [308, 61] on button "Week" at bounding box center [305, 58] width 34 height 15
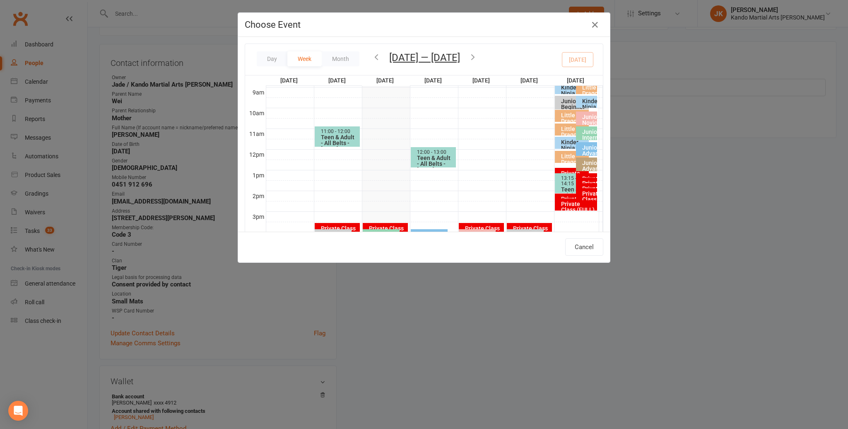
scroll to position [173, 0]
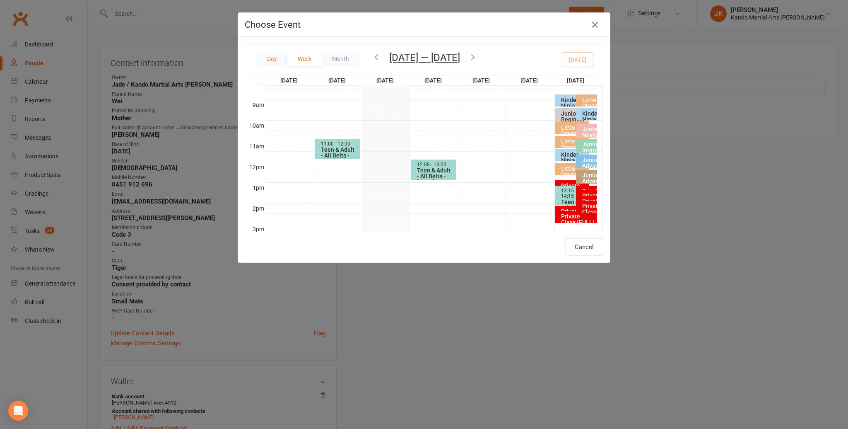
click at [268, 56] on button "Day" at bounding box center [272, 58] width 31 height 15
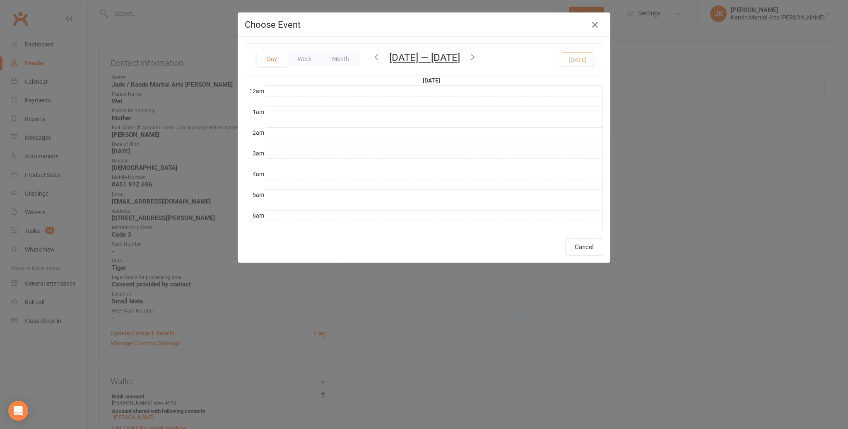
scroll to position [185, 0]
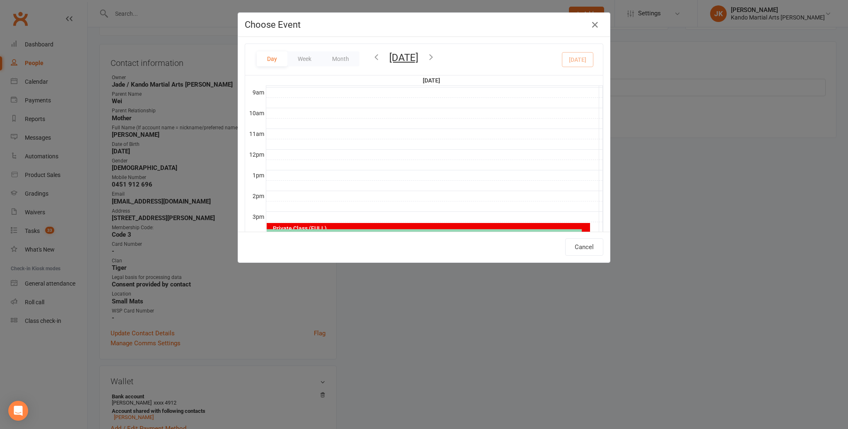
click at [408, 59] on button "Tuesday, Aug 12, 2025" at bounding box center [403, 58] width 29 height 12
click at [349, 150] on span "15" at bounding box center [350, 150] width 7 height 7
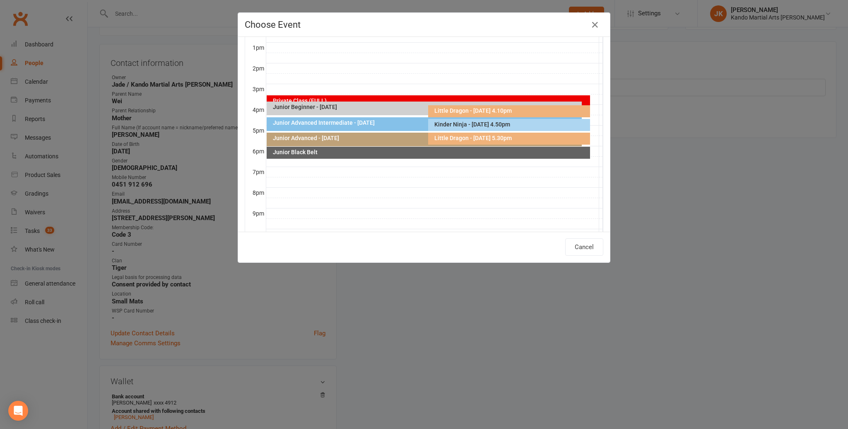
scroll to position [217, 0]
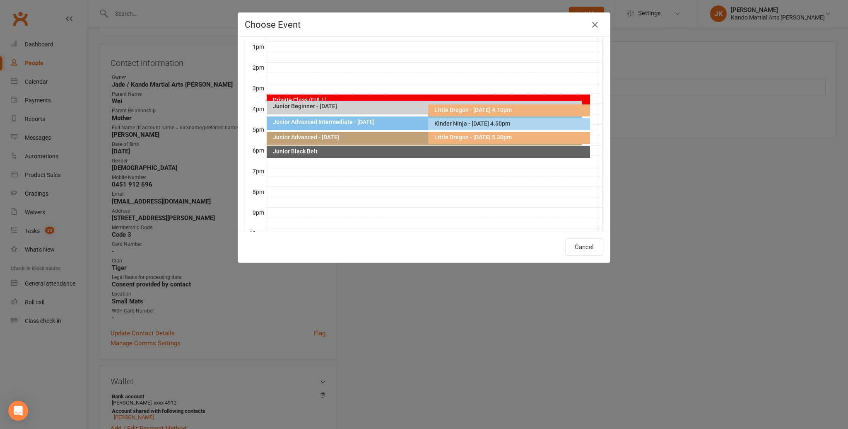
click at [456, 135] on div "Little Dragon - [DATE] 5.30pm" at bounding box center [511, 137] width 154 height 6
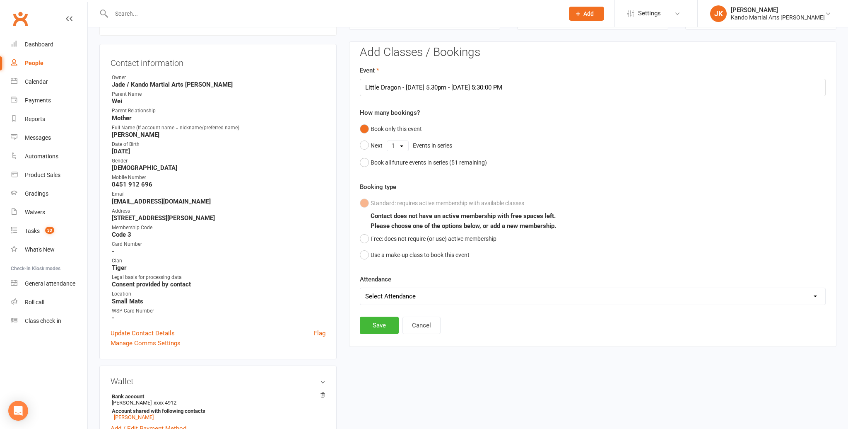
scroll to position [70, 0]
click at [401, 145] on select "1 2 3 4 5 6 7 8 9 10 11 12 13 14 15 16 17 18 19 20 21 22 23 24 25 26 27 28 29 3…" at bounding box center [397, 147] width 21 height 10
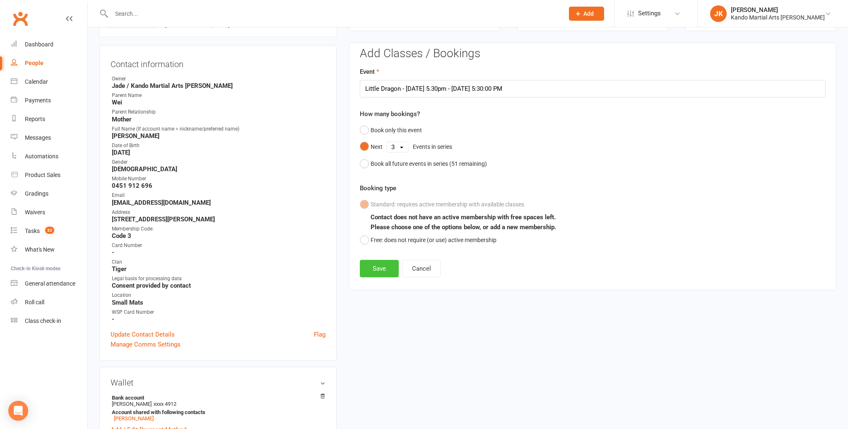
click at [376, 266] on button "Save" at bounding box center [379, 268] width 39 height 17
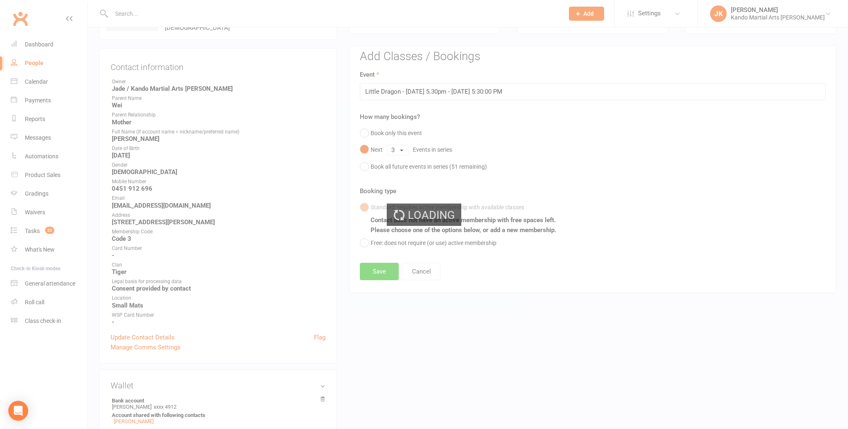
scroll to position [66, 0]
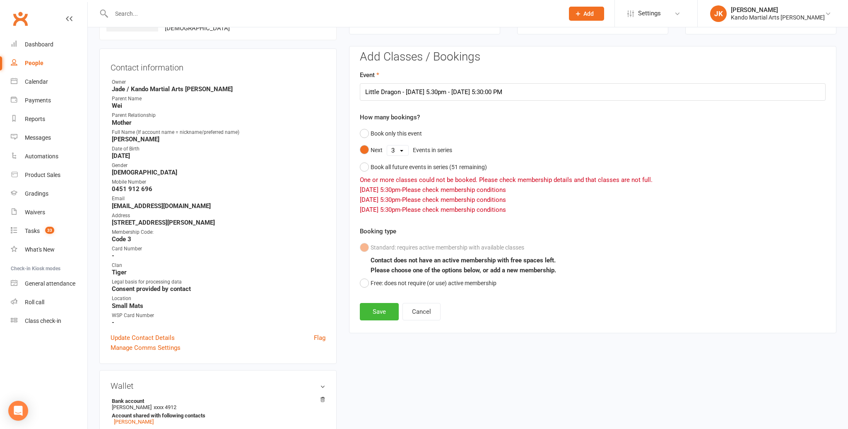
click at [402, 148] on select "1 2 3 4 5 6 7 8 9 10 11 12 13 14 15 16 17 18 19 20 21 22 23 24 25 26 27 28 29 3…" at bounding box center [397, 150] width 21 height 10
click at [380, 309] on button "Save" at bounding box center [379, 311] width 39 height 17
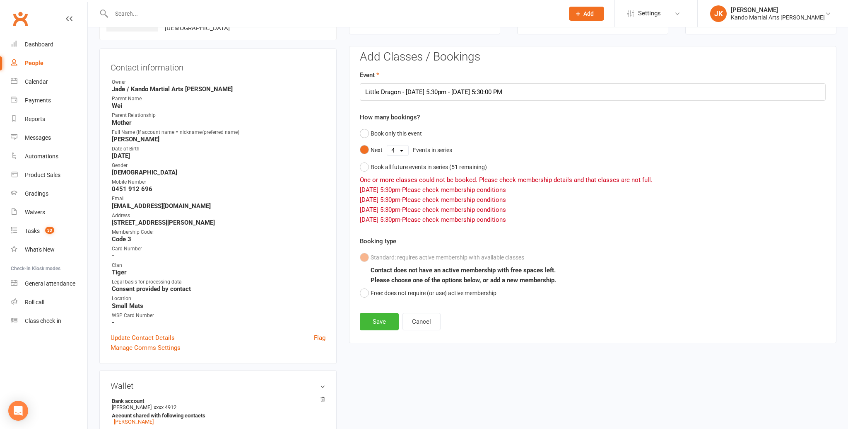
click at [402, 148] on select "1 2 3 4 5 6 7 8 9 10 11 12 13 14 15 16 17 18 19 20 21 22 23 24 25 26 27 28 29 3…" at bounding box center [397, 150] width 21 height 10
click at [383, 318] on button "Save" at bounding box center [379, 321] width 39 height 17
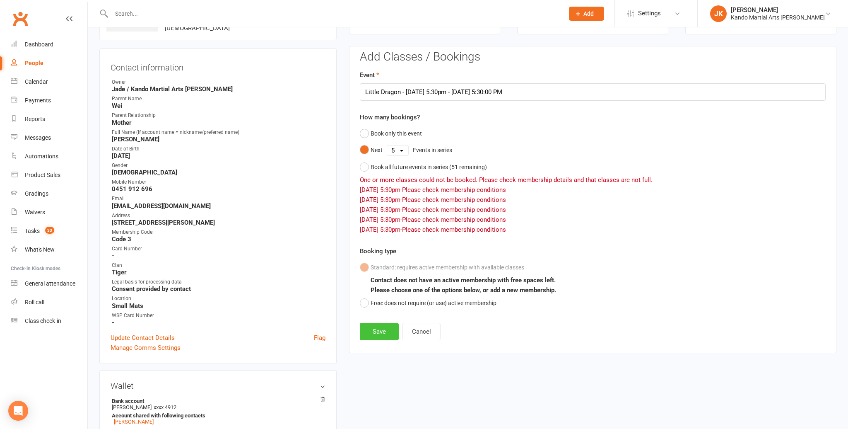
click at [386, 330] on button "Save" at bounding box center [379, 331] width 39 height 17
click at [364, 301] on button "Free: does not require (or use) active membership" at bounding box center [428, 303] width 137 height 16
click at [366, 260] on div "Standard: requires active membership with available classes Contact does not ha…" at bounding box center [593, 285] width 466 height 52
click at [366, 266] on div "Standard: requires active membership with available classes Contact does not ha…" at bounding box center [593, 285] width 466 height 52
click at [420, 329] on button "Cancel" at bounding box center [422, 331] width 38 height 17
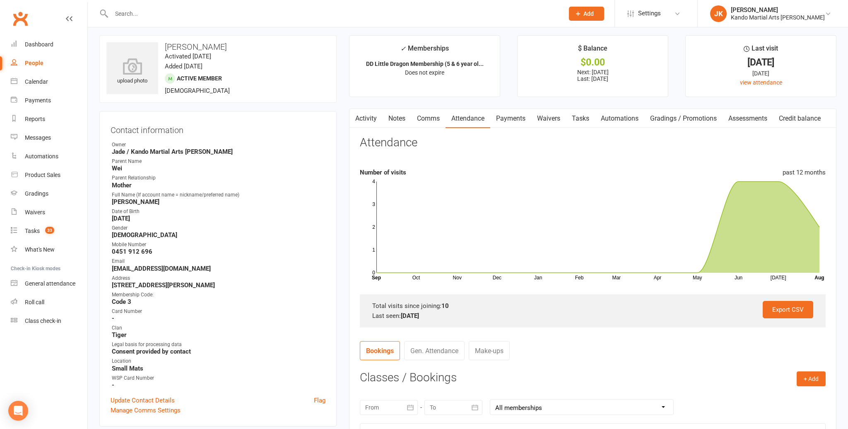
scroll to position [0, 0]
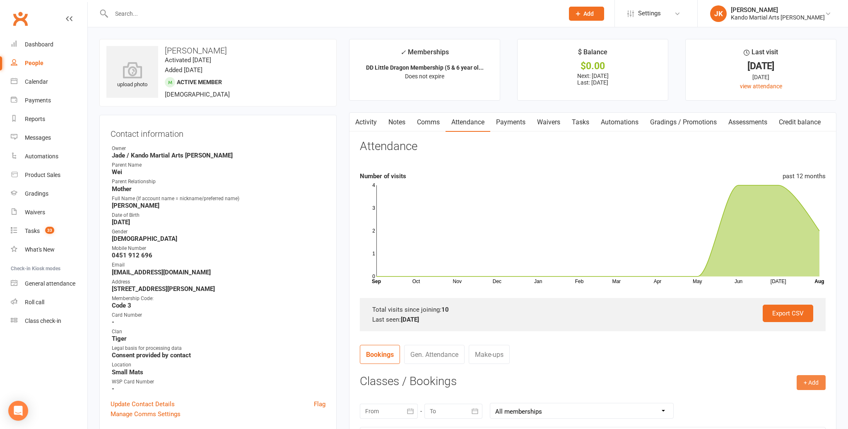
click at [812, 382] on button "+ Add" at bounding box center [811, 382] width 29 height 15
click at [759, 401] on link "Book Event" at bounding box center [785, 401] width 82 height 17
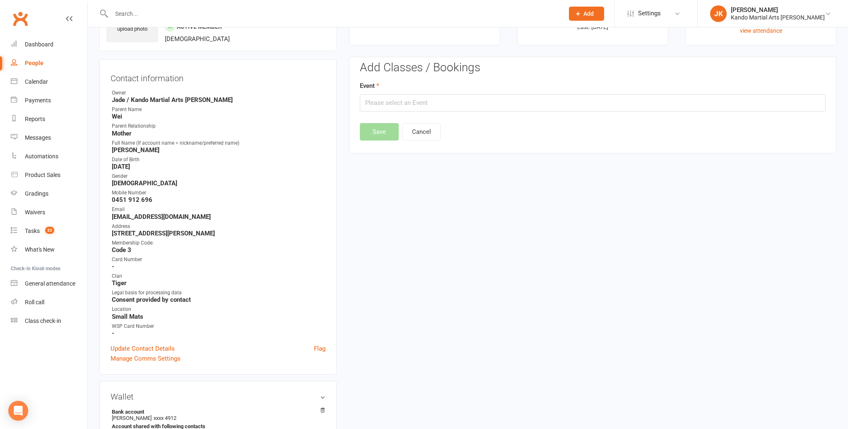
scroll to position [71, 0]
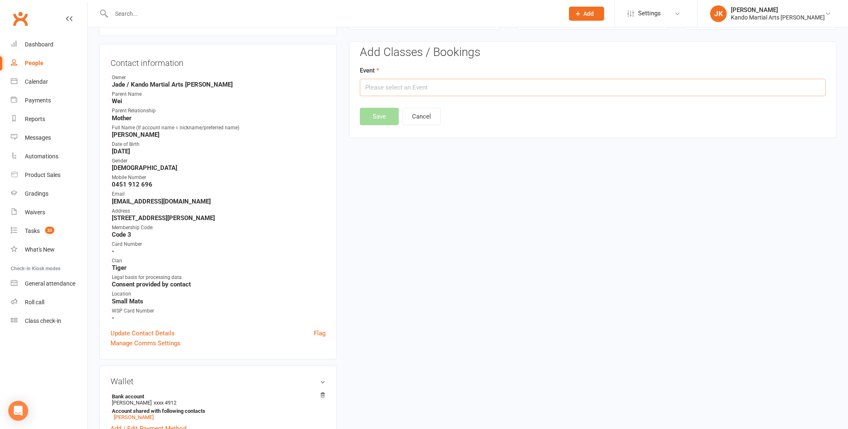
click at [371, 89] on input "text" at bounding box center [593, 87] width 466 height 17
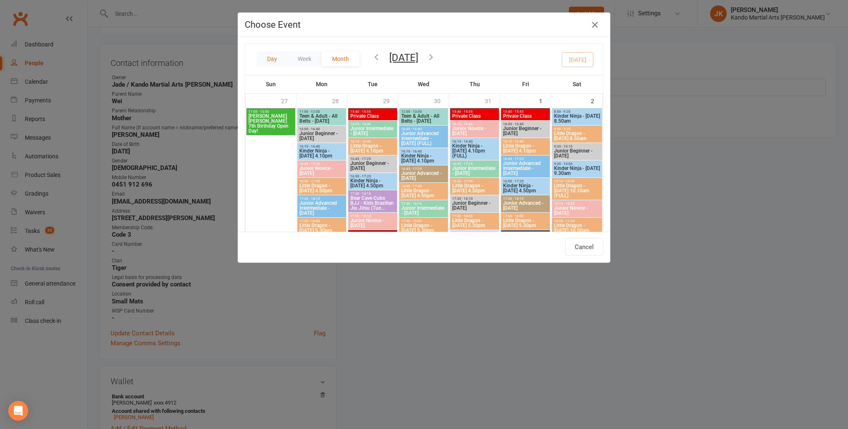
click at [272, 58] on button "Day" at bounding box center [272, 58] width 31 height 15
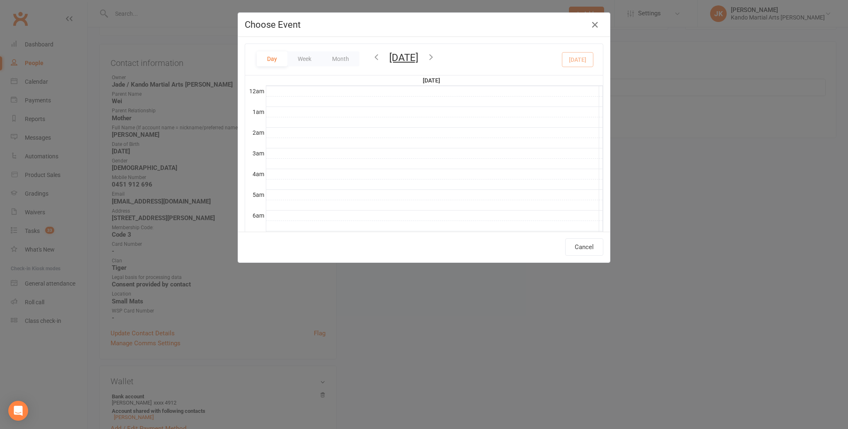
scroll to position [185, 0]
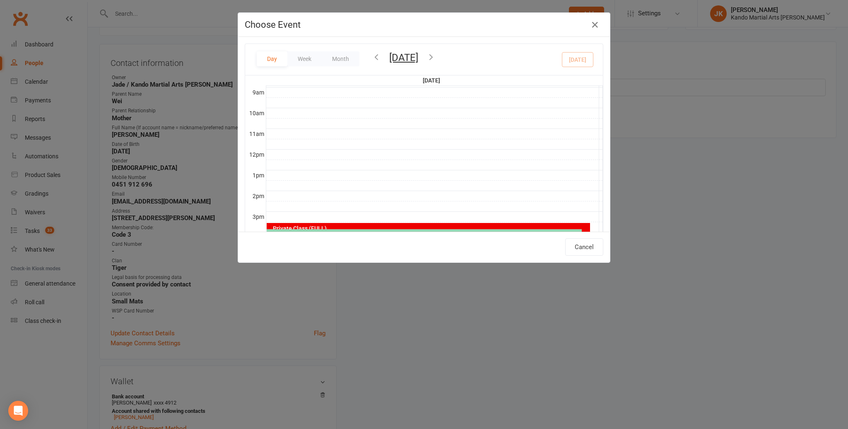
click at [418, 59] on button "Tuesday, Aug 12, 2025" at bounding box center [403, 58] width 29 height 12
click at [355, 150] on button "15" at bounding box center [349, 150] width 17 height 15
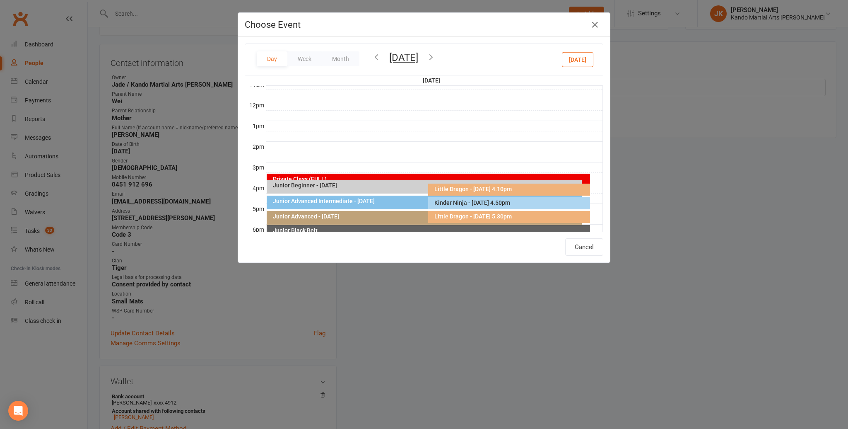
scroll to position [238, 0]
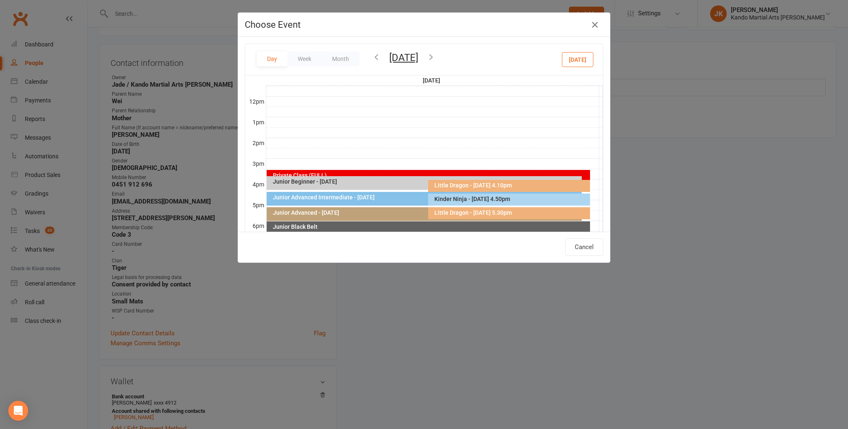
click at [474, 212] on div "Little Dragon - [DATE] 5.30pm" at bounding box center [511, 213] width 154 height 6
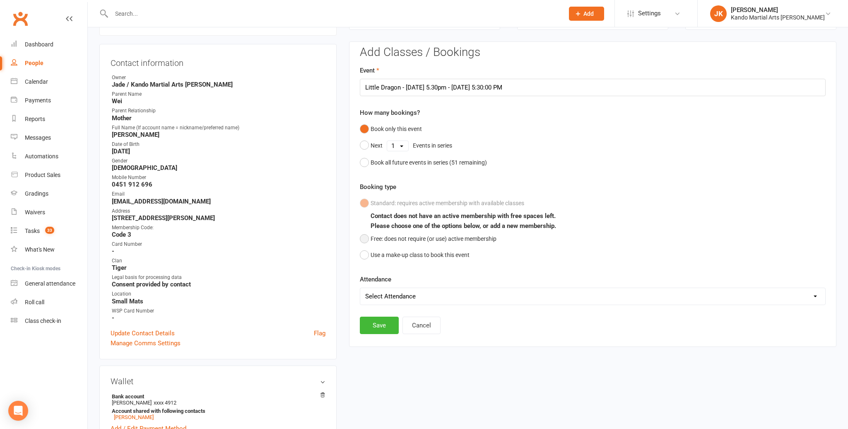
scroll to position [70, 0]
click at [381, 324] on button "Save" at bounding box center [379, 326] width 39 height 17
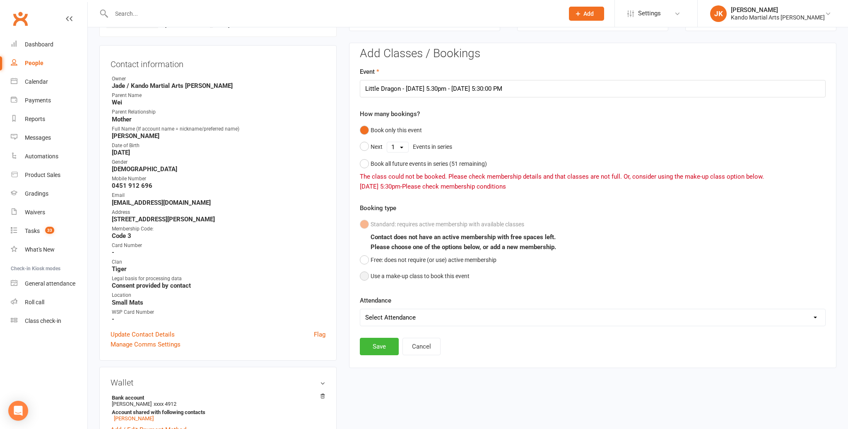
drag, startPoint x: 366, startPoint y: 274, endPoint x: 374, endPoint y: 277, distance: 8.4
click at [367, 275] on button "Use a make-up class to book this event" at bounding box center [415, 276] width 110 height 16
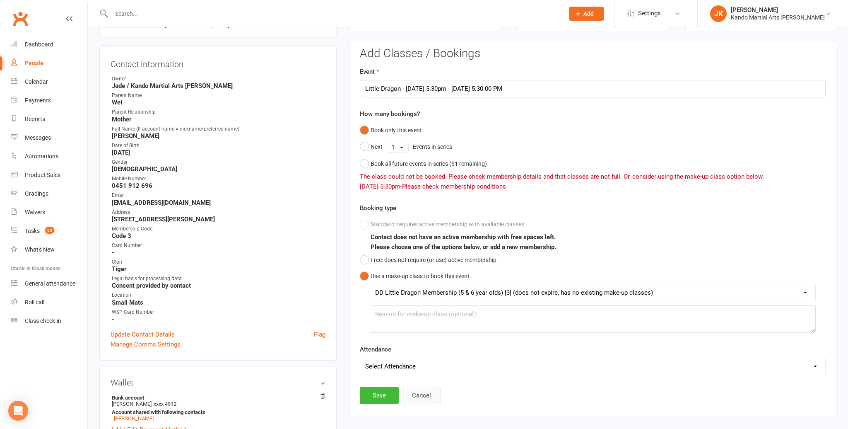
scroll to position [71, 0]
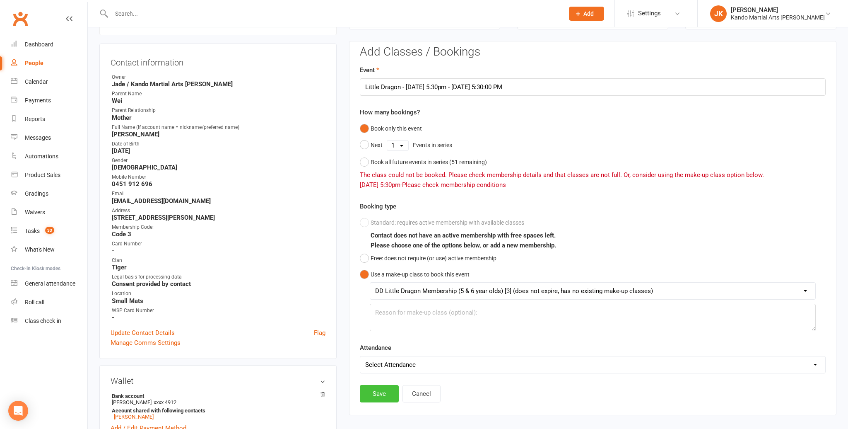
click at [384, 392] on button "Save" at bounding box center [379, 393] width 39 height 17
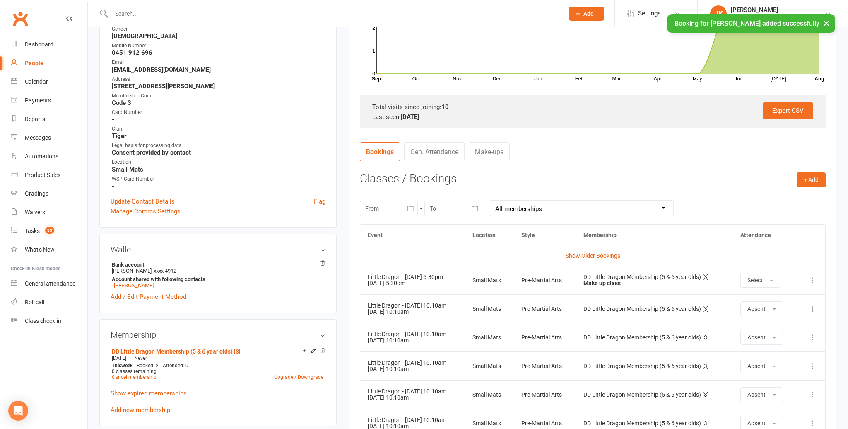
scroll to position [203, 0]
click at [810, 176] on button "+ Add" at bounding box center [811, 179] width 29 height 15
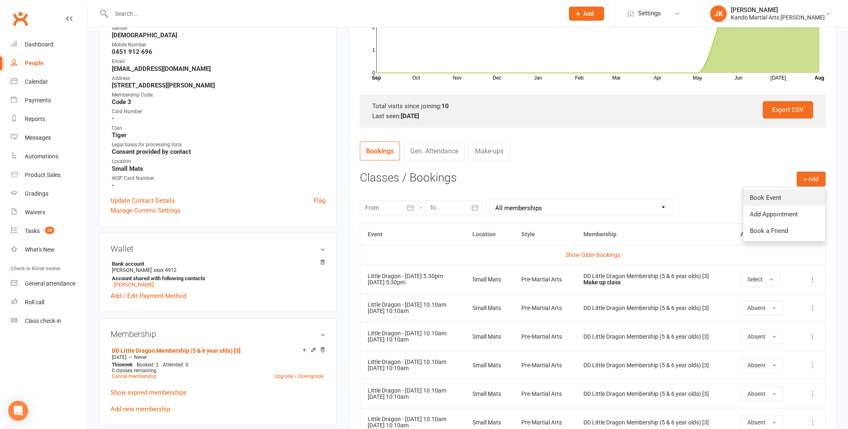
click at [757, 195] on link "Book Event" at bounding box center [785, 197] width 82 height 17
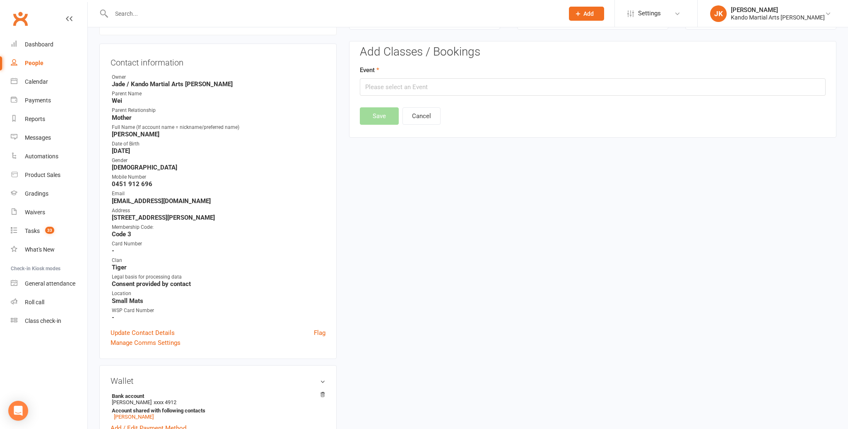
scroll to position [71, 0]
click at [375, 88] on input "text" at bounding box center [593, 87] width 466 height 17
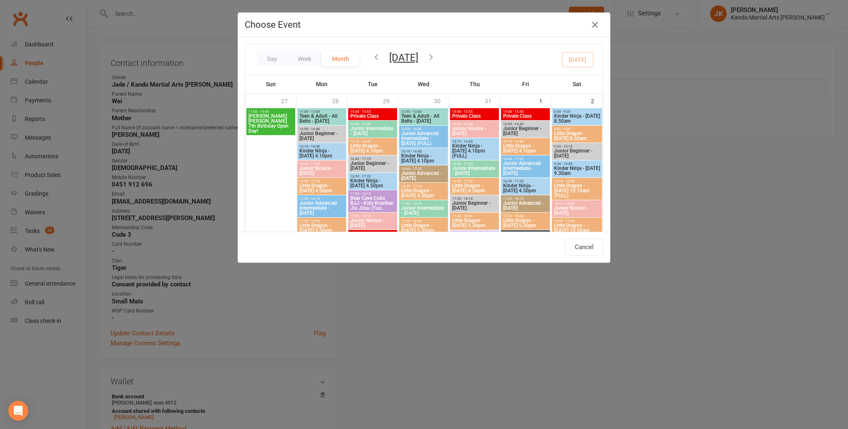
click at [400, 56] on button "[DATE]" at bounding box center [403, 58] width 29 height 12
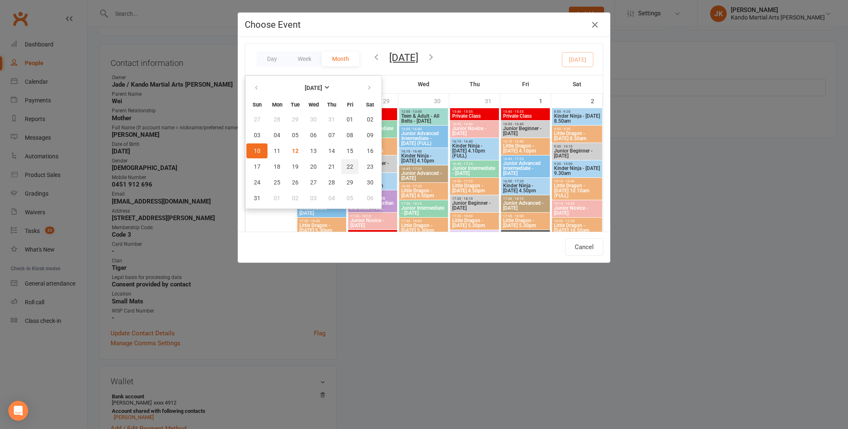
click at [349, 165] on span "22" at bounding box center [350, 166] width 7 height 7
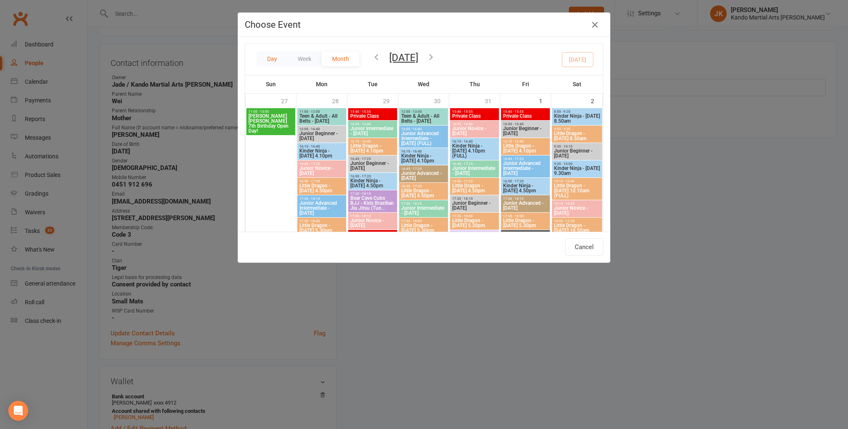
click at [273, 56] on button "Day" at bounding box center [272, 58] width 31 height 15
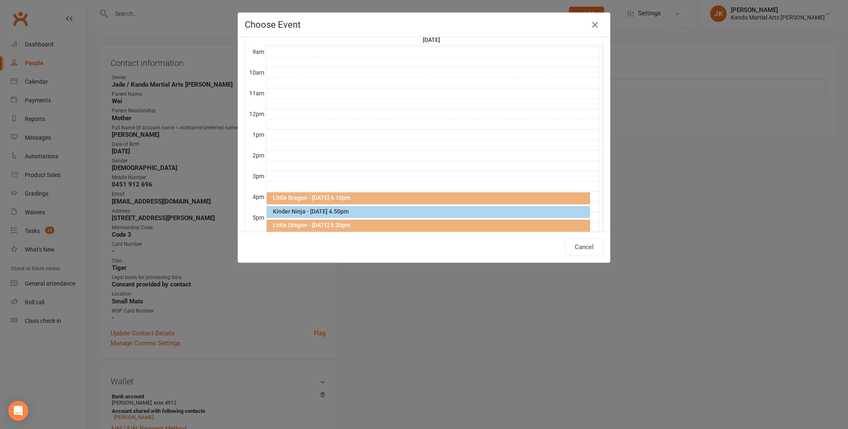
scroll to position [116, 0]
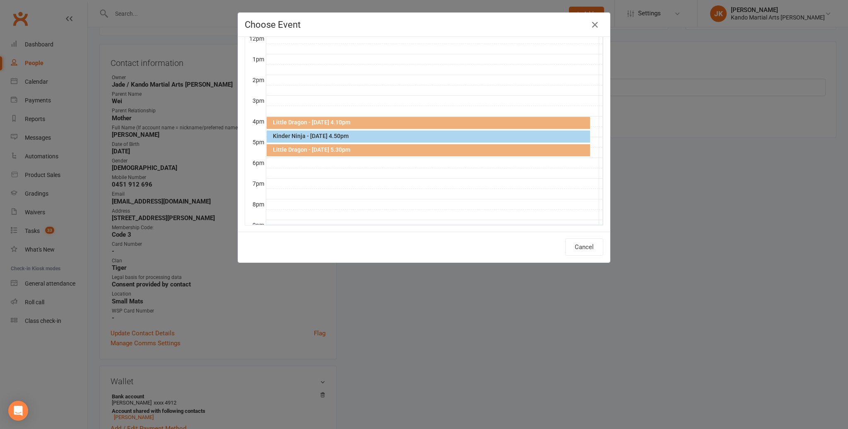
click at [322, 148] on div "Little Dragon - [DATE] 5.30pm" at bounding box center [431, 150] width 316 height 6
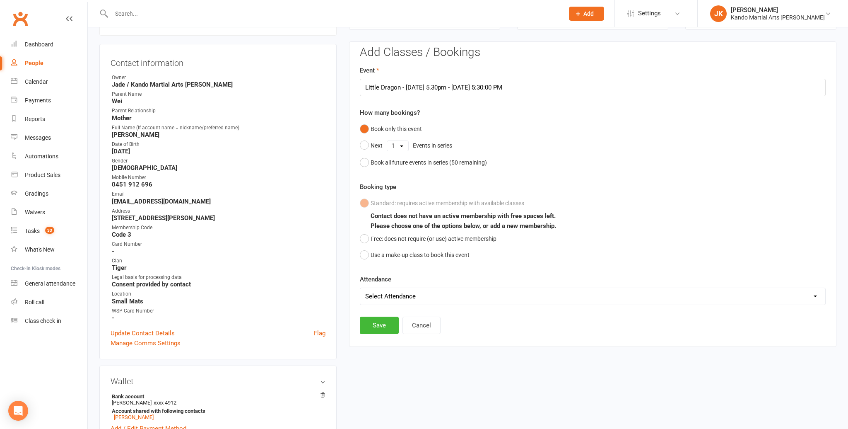
scroll to position [74, 0]
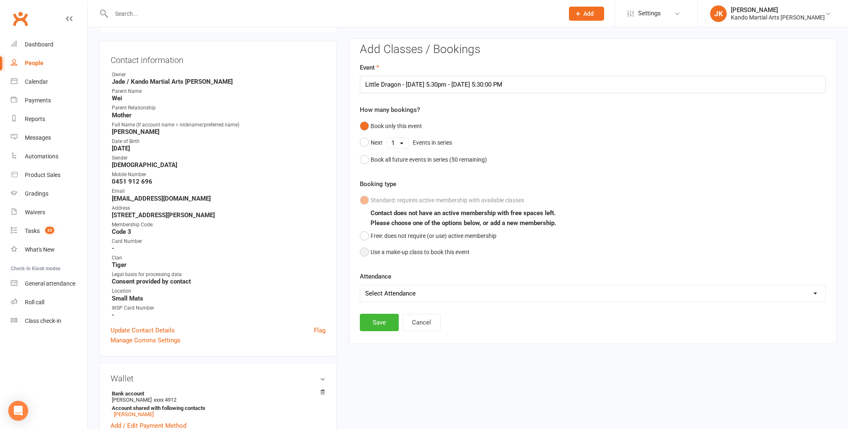
click at [365, 250] on button "Use a make-up class to book this event" at bounding box center [415, 252] width 110 height 16
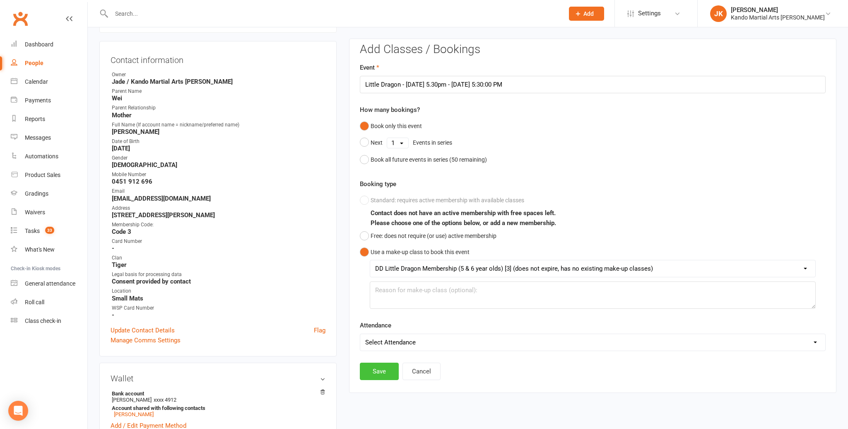
click at [377, 369] on button "Save" at bounding box center [379, 370] width 39 height 17
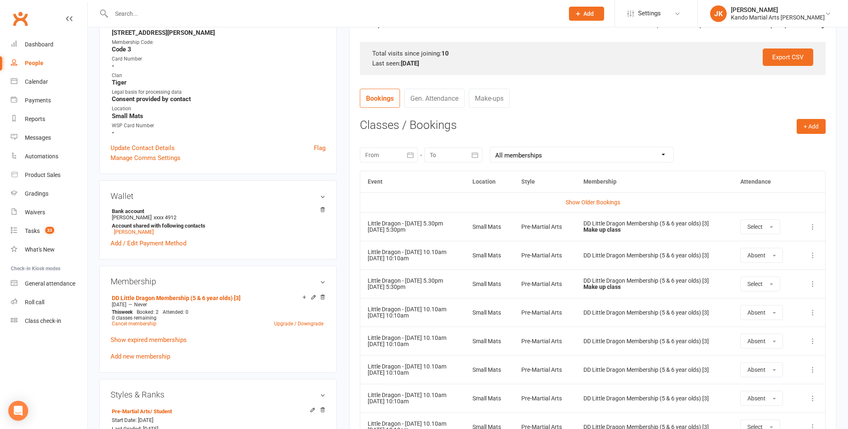
scroll to position [256, 0]
drag, startPoint x: 808, startPoint y: 122, endPoint x: 817, endPoint y: 128, distance: 10.1
click at [809, 123] on button "+ Add" at bounding box center [811, 126] width 29 height 15
click at [771, 143] on link "Book Event" at bounding box center [785, 145] width 82 height 17
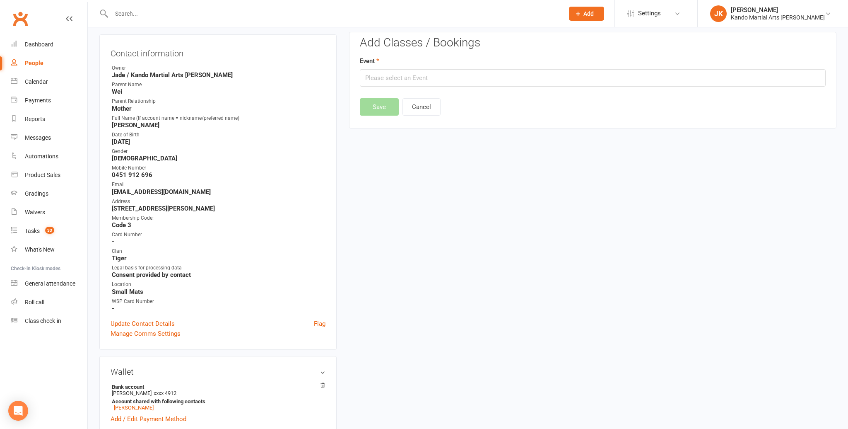
scroll to position [70, 0]
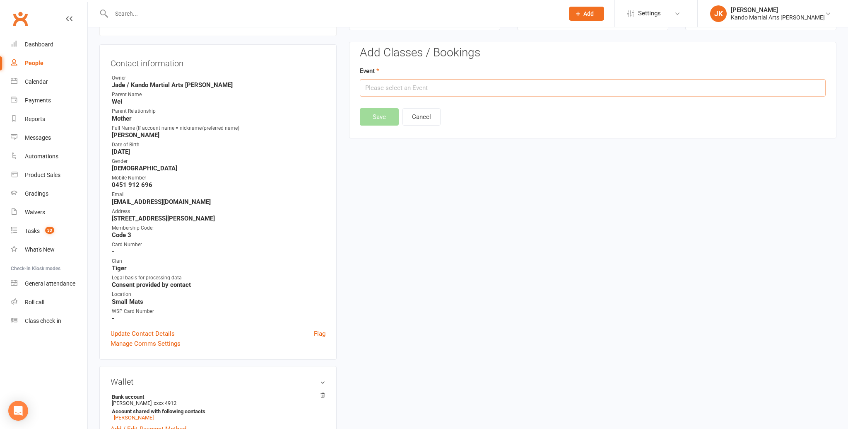
click at [383, 89] on input "text" at bounding box center [593, 87] width 466 height 17
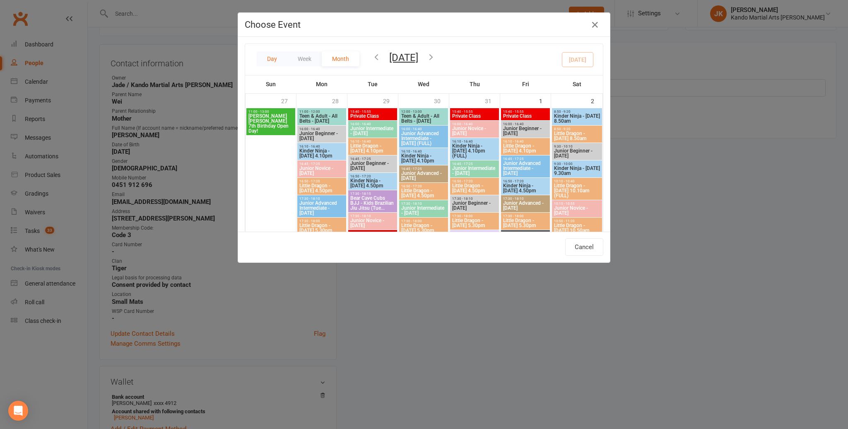
click at [268, 58] on button "Day" at bounding box center [272, 58] width 31 height 15
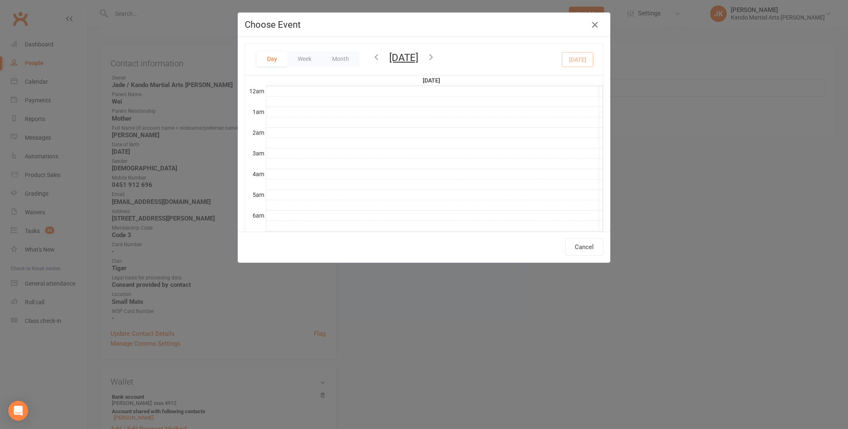
scroll to position [185, 0]
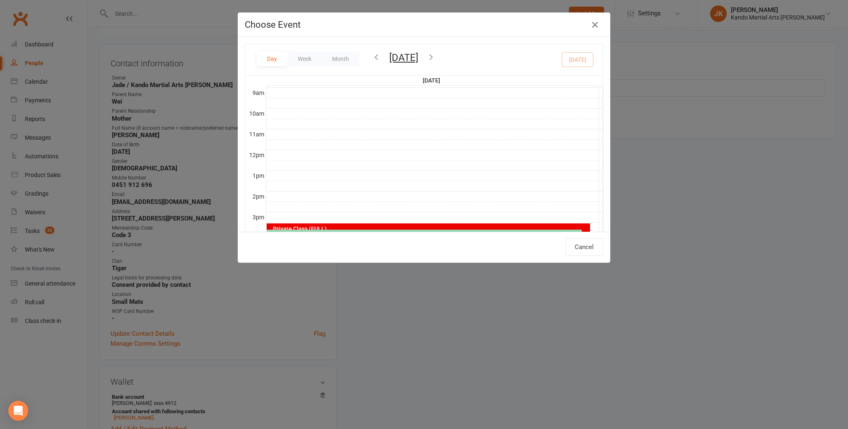
click at [418, 56] on button "Tuesday, Aug 12, 2025" at bounding box center [403, 58] width 29 height 12
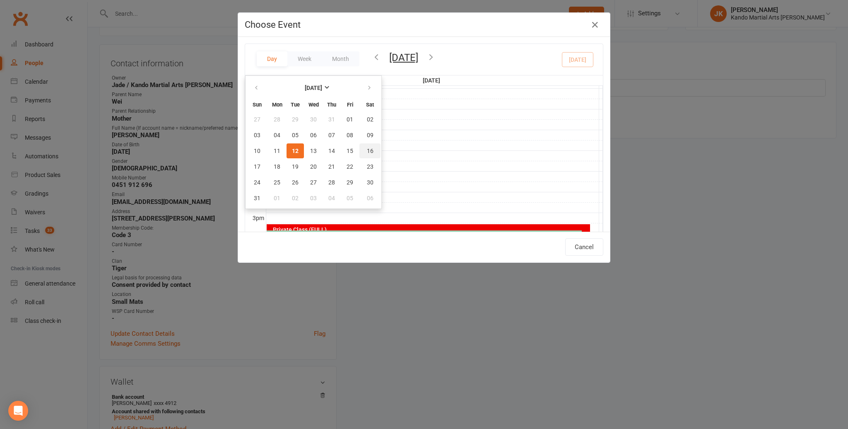
scroll to position [184, 0]
click at [349, 180] on span "29" at bounding box center [350, 182] width 7 height 7
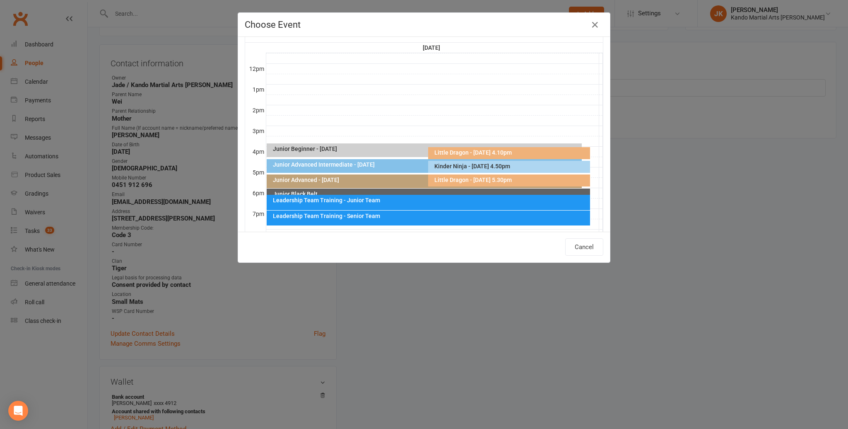
scroll to position [53, 0]
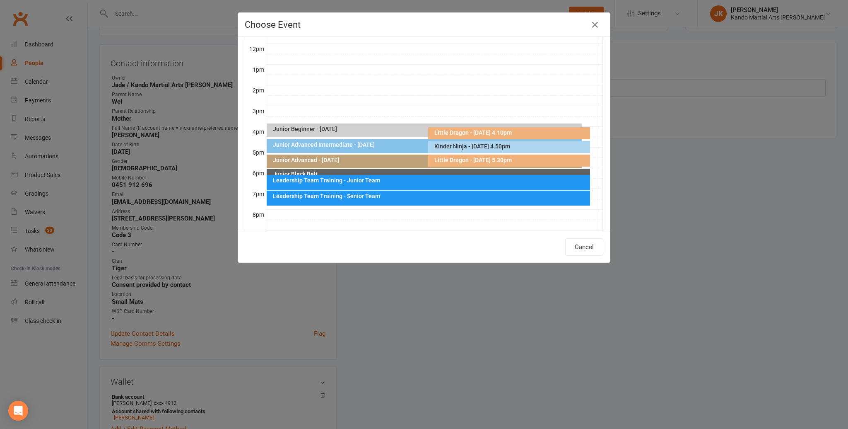
click at [448, 159] on div "Little Dragon - [DATE] 5.30pm" at bounding box center [511, 160] width 154 height 6
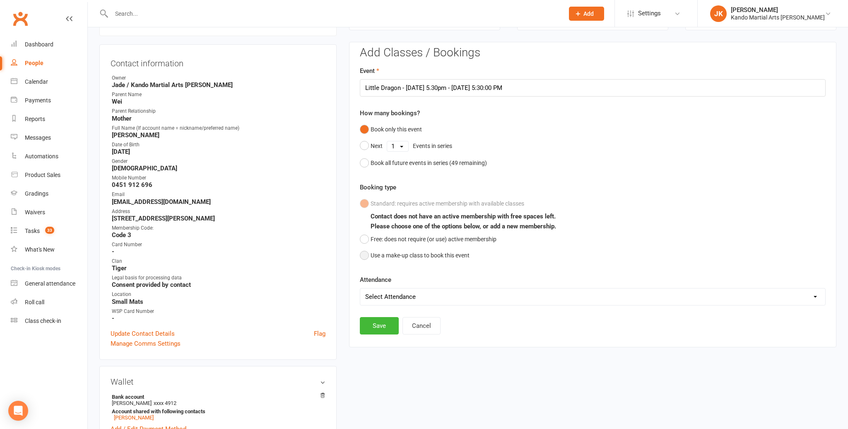
click at [366, 252] on button "Use a make-up class to book this event" at bounding box center [415, 255] width 110 height 16
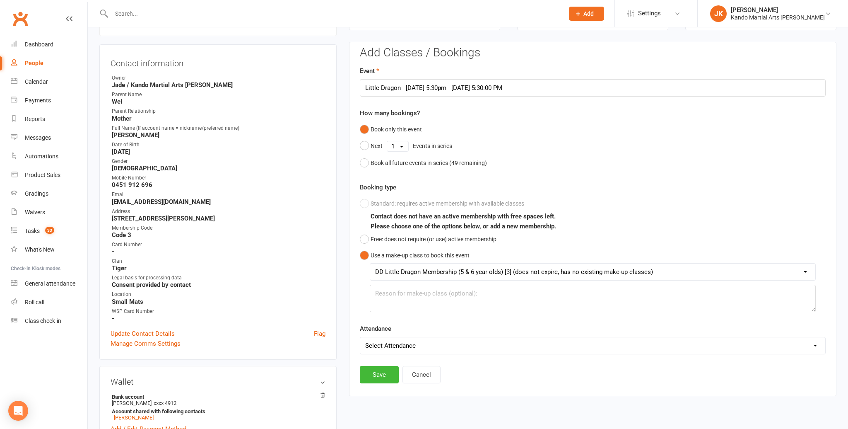
scroll to position [70, 0]
click at [376, 371] on button "Save" at bounding box center [379, 375] width 39 height 17
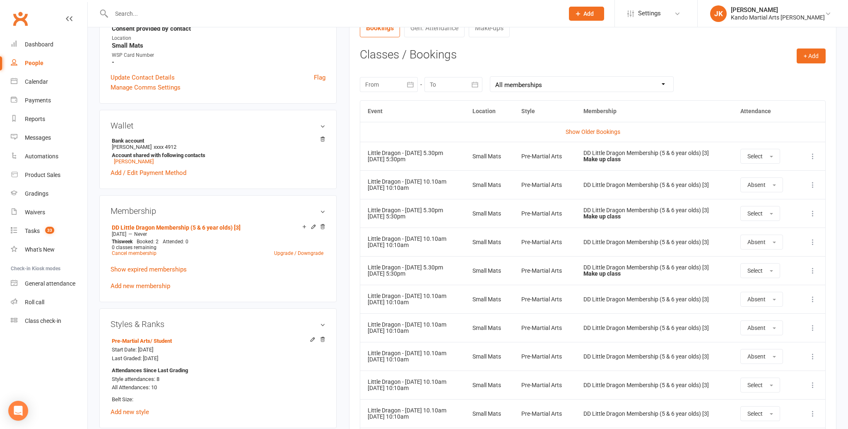
scroll to position [327, 0]
click at [808, 52] on button "+ Add" at bounding box center [811, 55] width 29 height 15
click at [758, 70] on link "Book Event" at bounding box center [785, 74] width 82 height 17
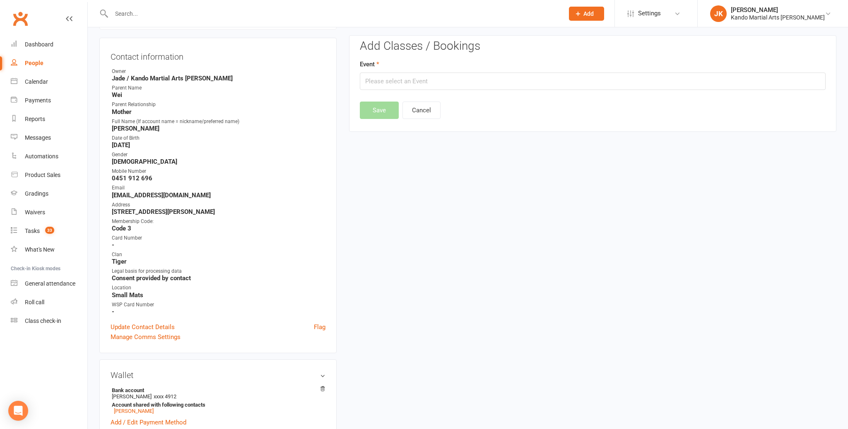
scroll to position [71, 0]
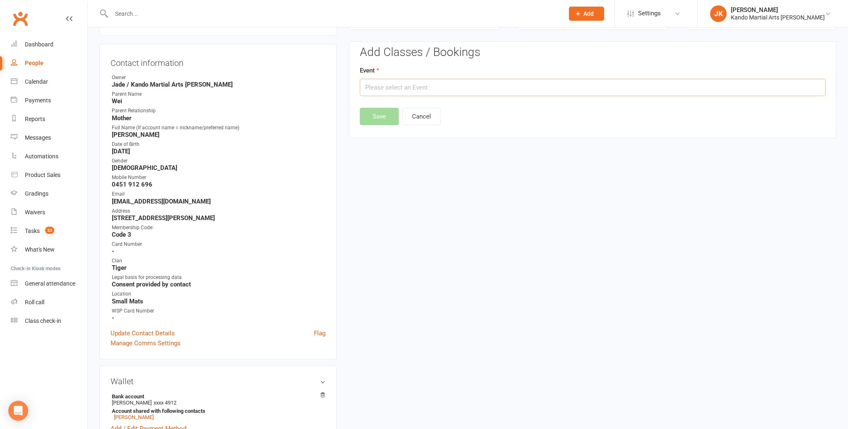
click at [378, 87] on input "text" at bounding box center [593, 87] width 466 height 17
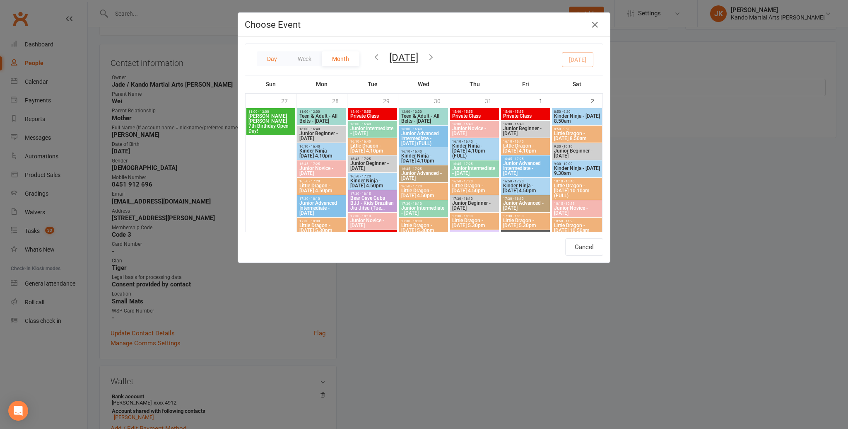
click at [272, 56] on button "Day" at bounding box center [272, 58] width 31 height 15
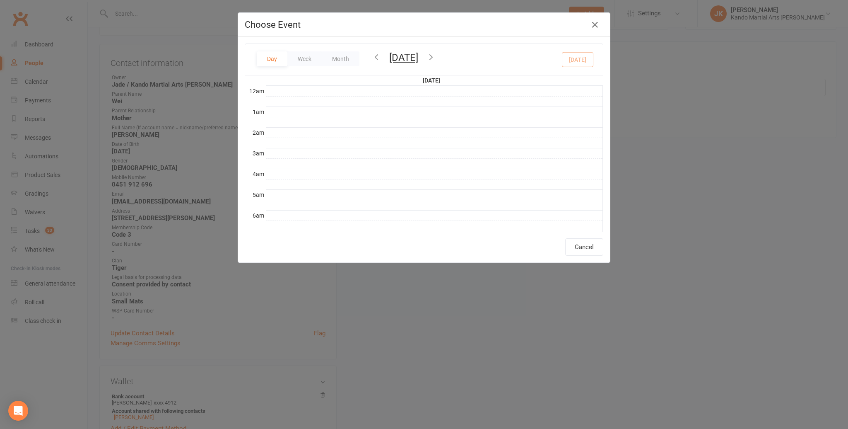
scroll to position [185, 0]
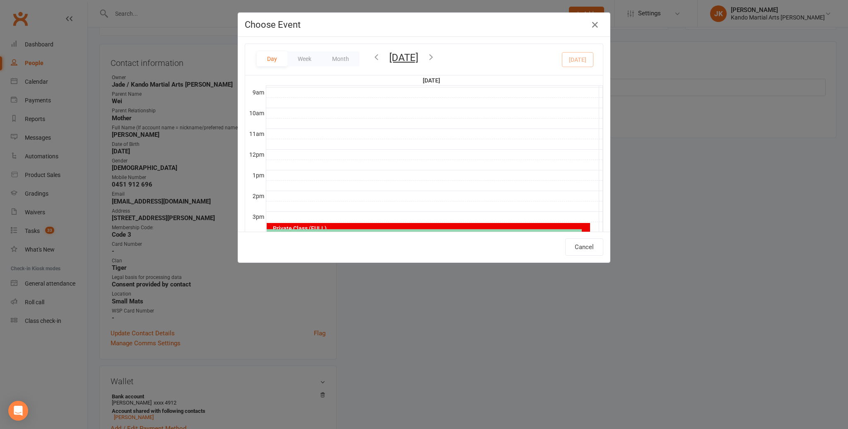
click at [410, 58] on button "Tuesday, Aug 12, 2025" at bounding box center [403, 58] width 29 height 12
click at [350, 195] on span "05" at bounding box center [350, 198] width 7 height 7
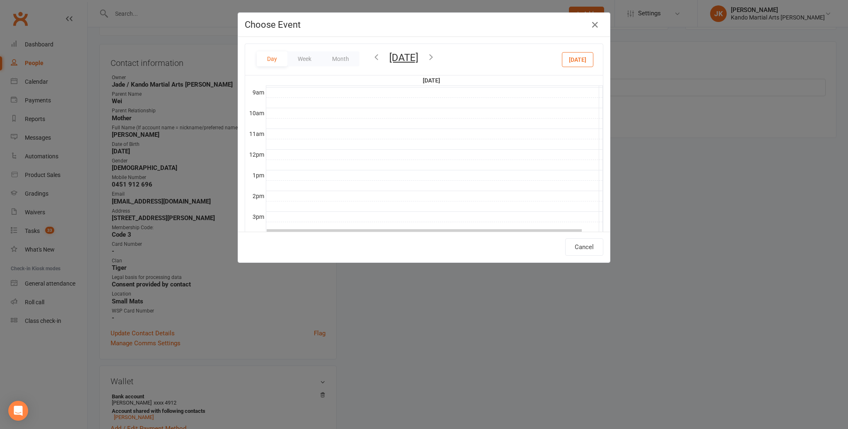
scroll to position [238, 0]
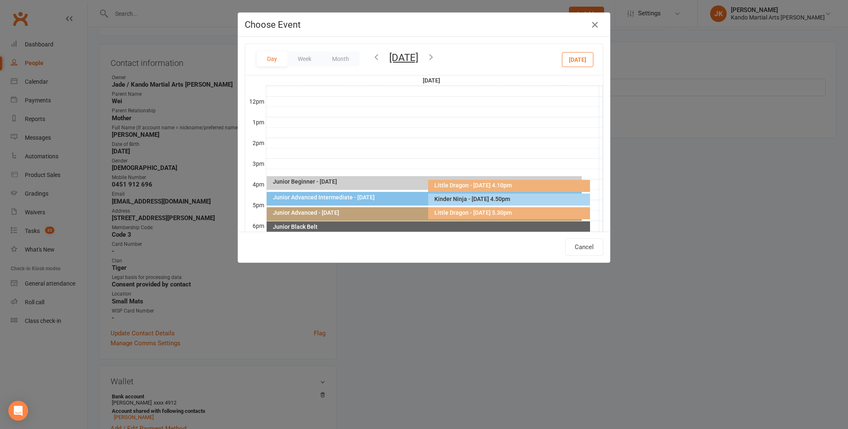
click at [453, 213] on div "Little Dragon - [DATE] 5.30pm" at bounding box center [511, 213] width 154 height 6
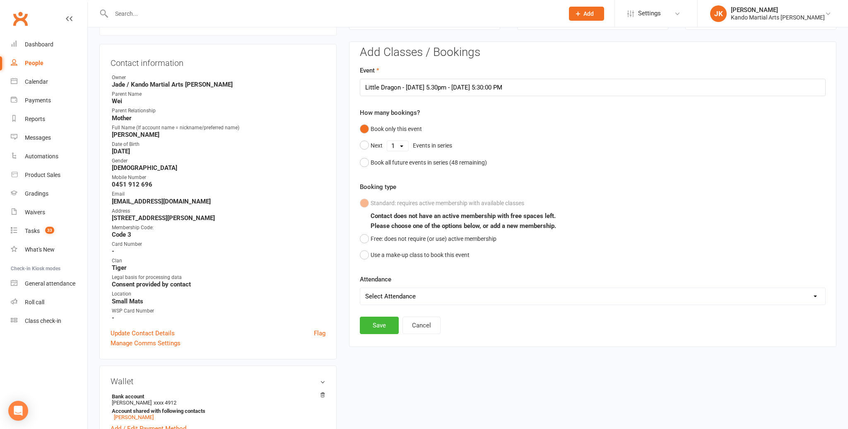
scroll to position [70, 0]
drag, startPoint x: 363, startPoint y: 252, endPoint x: 368, endPoint y: 259, distance: 8.0
click at [363, 252] on button "Use a make-up class to book this event" at bounding box center [415, 255] width 110 height 16
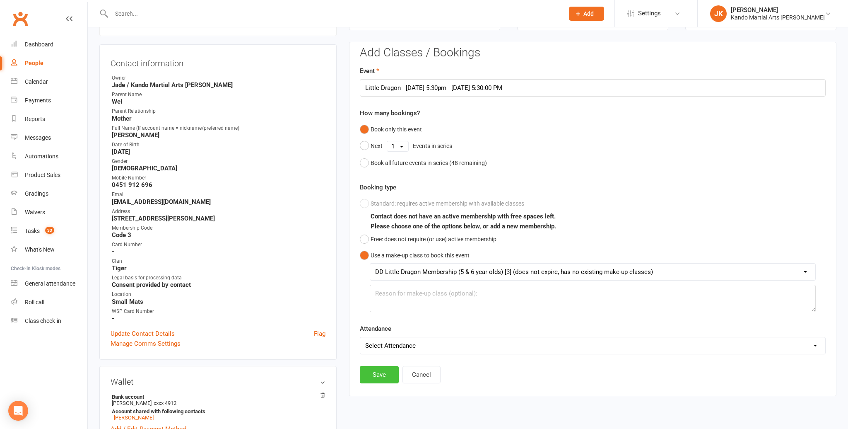
click at [382, 372] on button "Save" at bounding box center [379, 374] width 39 height 17
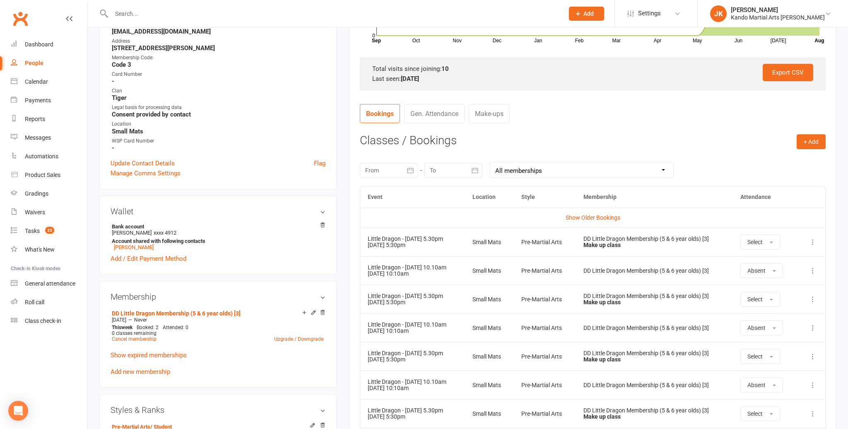
scroll to position [235, 0]
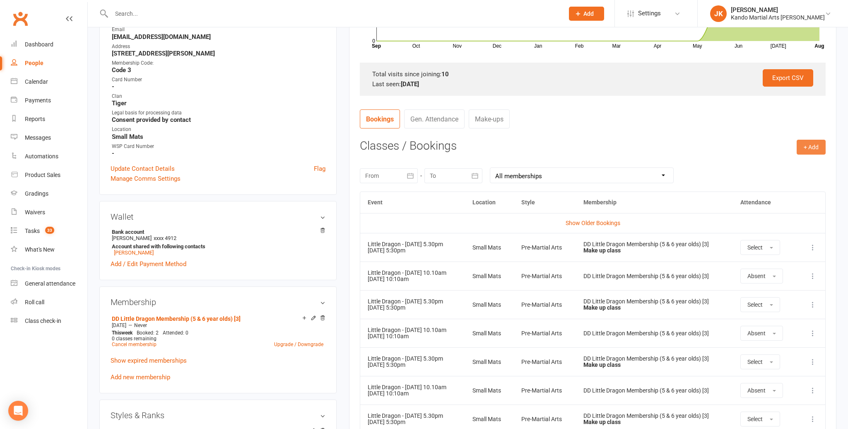
click at [813, 143] on button "+ Add" at bounding box center [811, 147] width 29 height 15
click at [763, 164] on link "Book Event" at bounding box center [785, 165] width 82 height 17
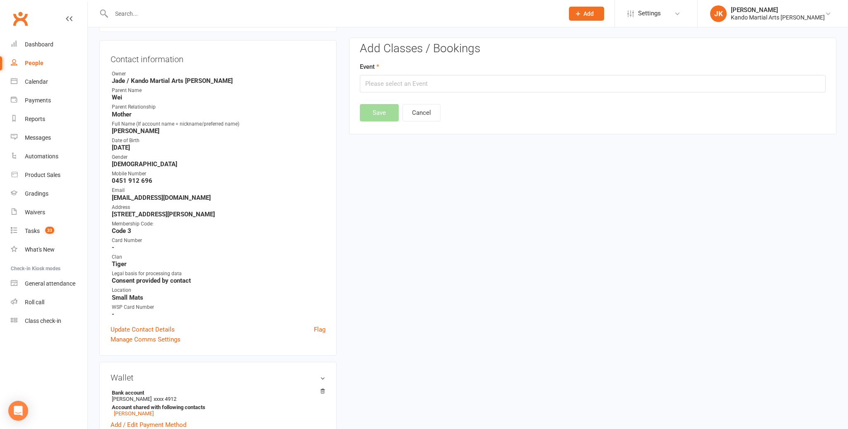
scroll to position [71, 0]
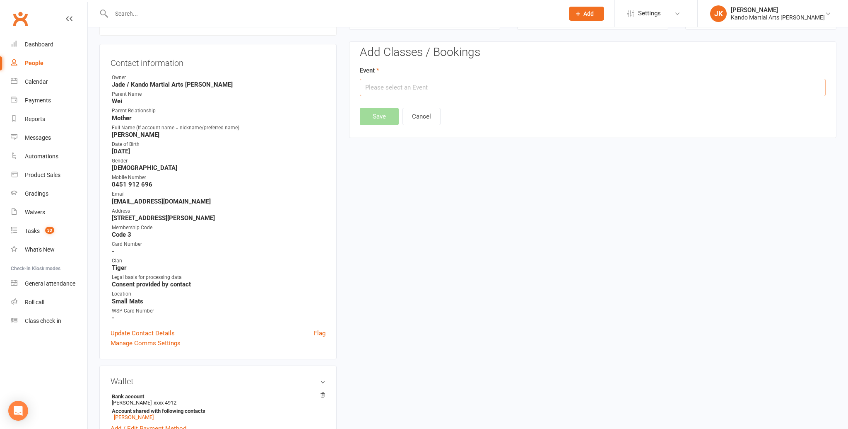
click at [379, 89] on input "text" at bounding box center [593, 87] width 466 height 17
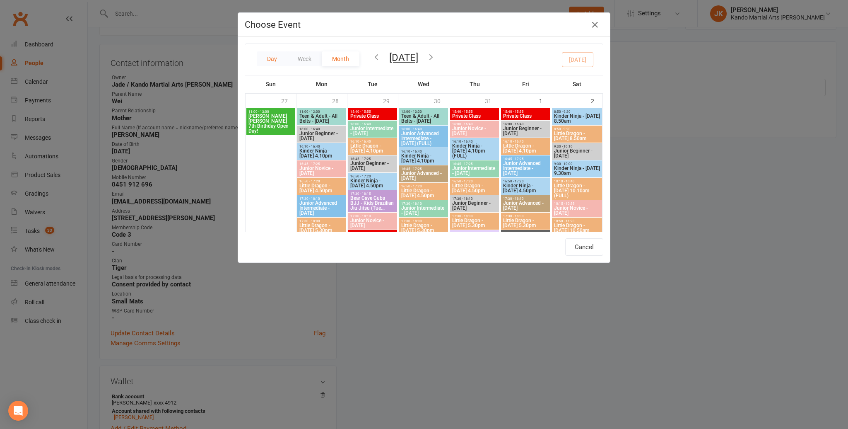
click at [272, 58] on button "Day" at bounding box center [272, 58] width 31 height 15
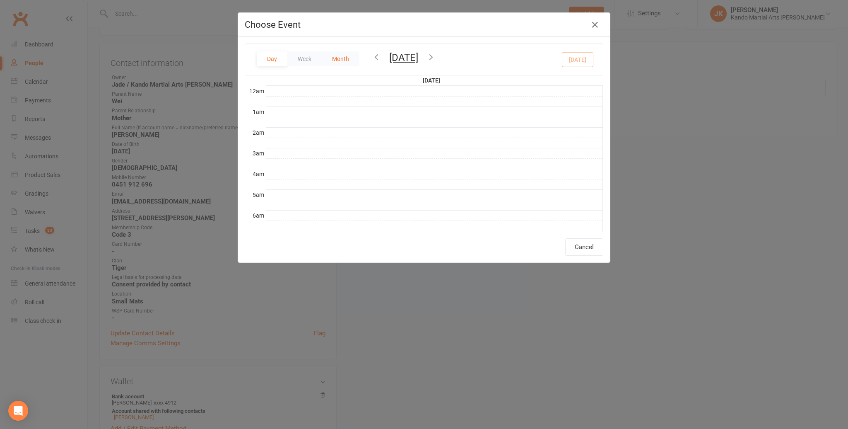
scroll to position [185, 0]
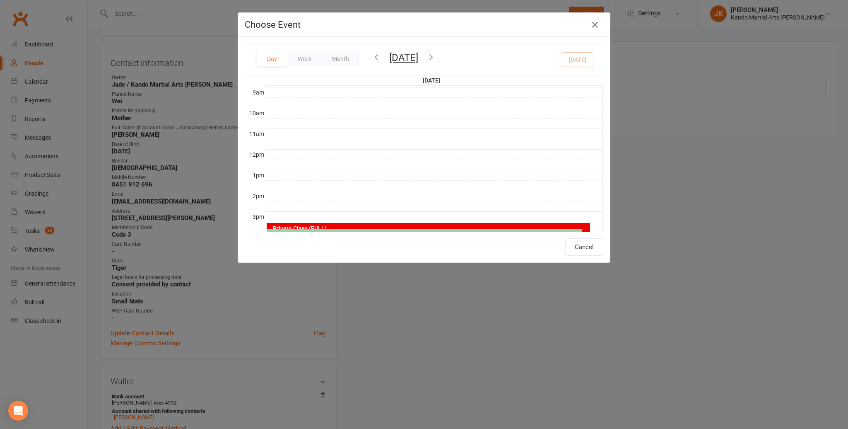
click at [416, 56] on button "Tuesday, Aug 12, 2025" at bounding box center [403, 58] width 29 height 12
click at [369, 87] on icon "button" at bounding box center [370, 88] width 6 height 7
click at [348, 132] on span "12" at bounding box center [350, 135] width 7 height 7
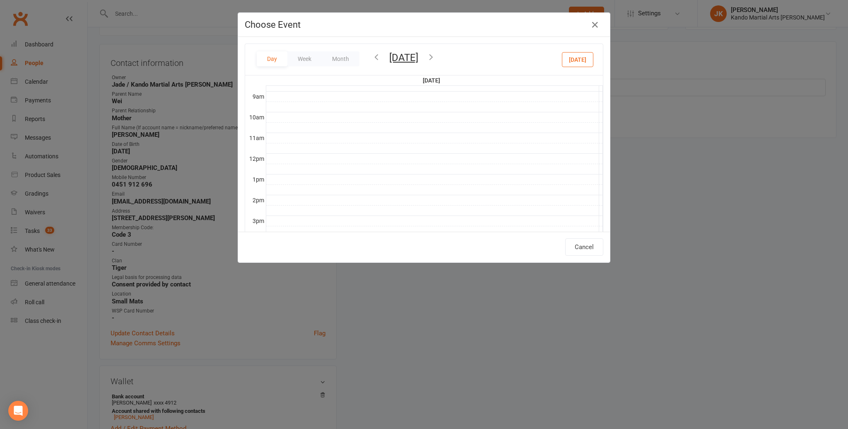
scroll to position [238, 0]
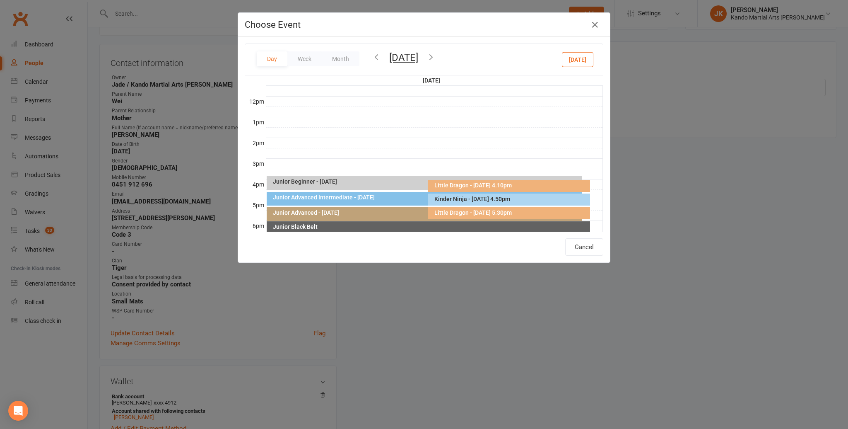
click at [455, 211] on div "Little Dragon - [DATE] 5.30pm" at bounding box center [511, 213] width 154 height 6
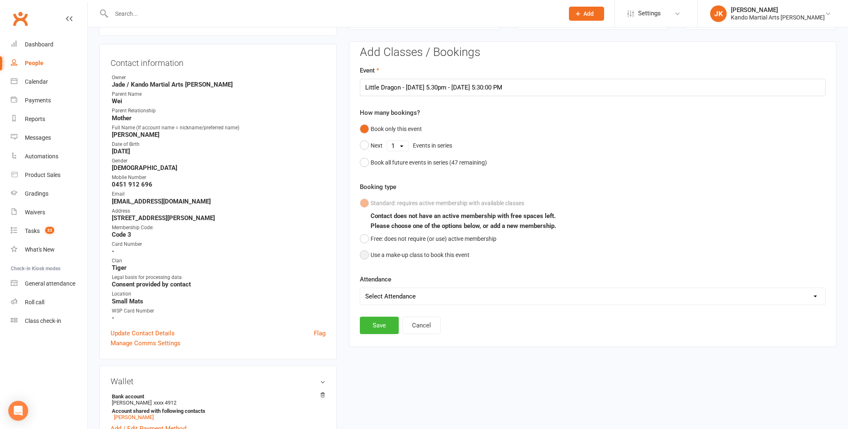
click at [364, 251] on button "Use a make-up class to book this event" at bounding box center [415, 255] width 110 height 16
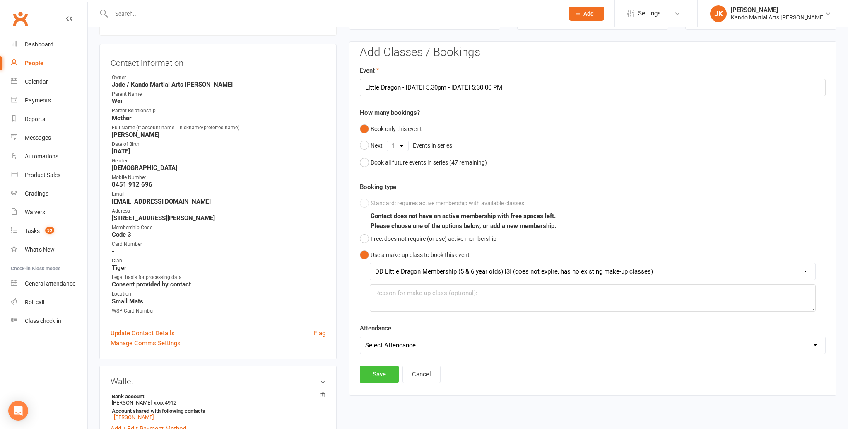
click at [384, 373] on button "Save" at bounding box center [379, 373] width 39 height 17
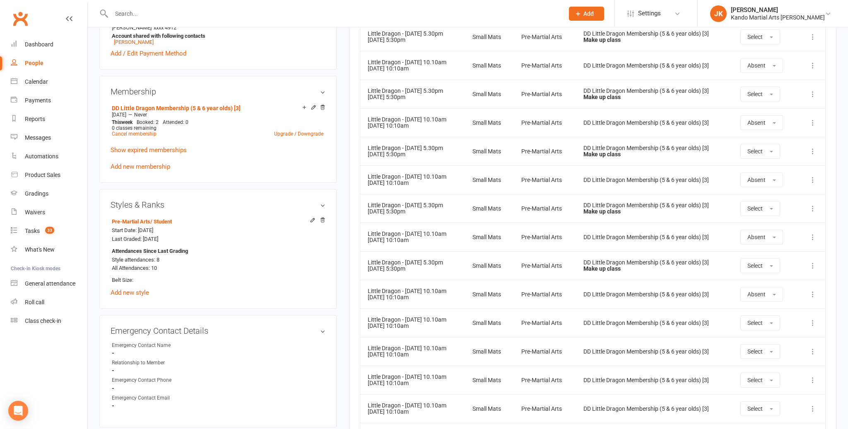
scroll to position [447, 0]
click at [121, 13] on input "text" at bounding box center [333, 14] width 449 height 12
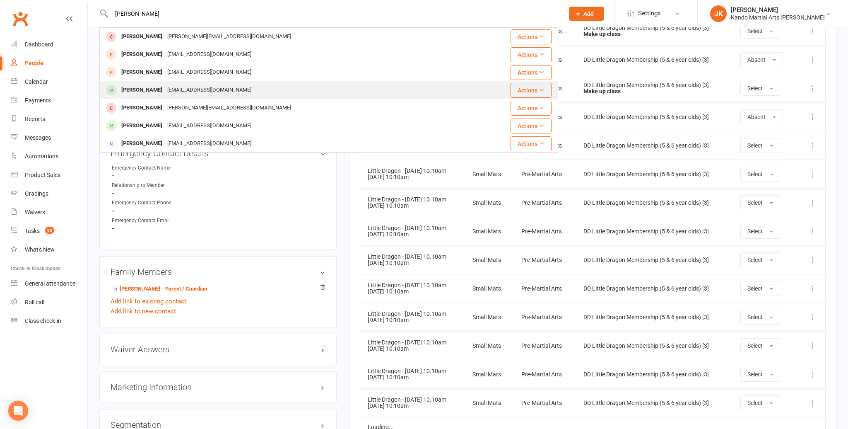
scroll to position [625, 0]
click at [132, 89] on div "Evie Hayden" at bounding box center [142, 90] width 46 height 12
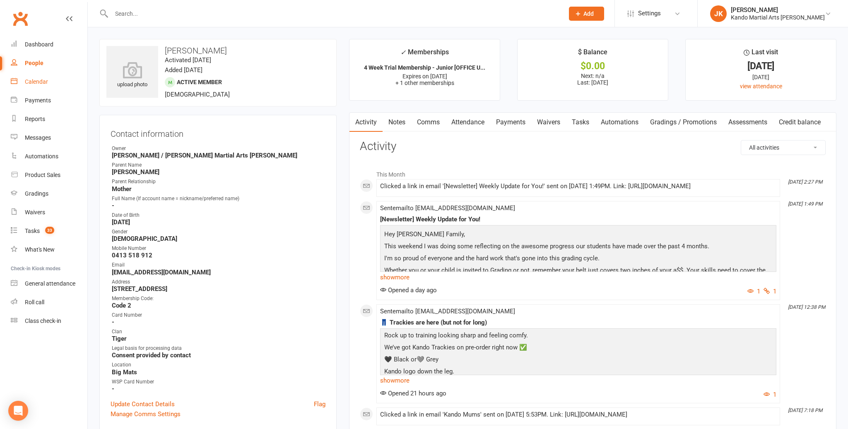
click at [36, 78] on div "Calendar" at bounding box center [36, 81] width 23 height 7
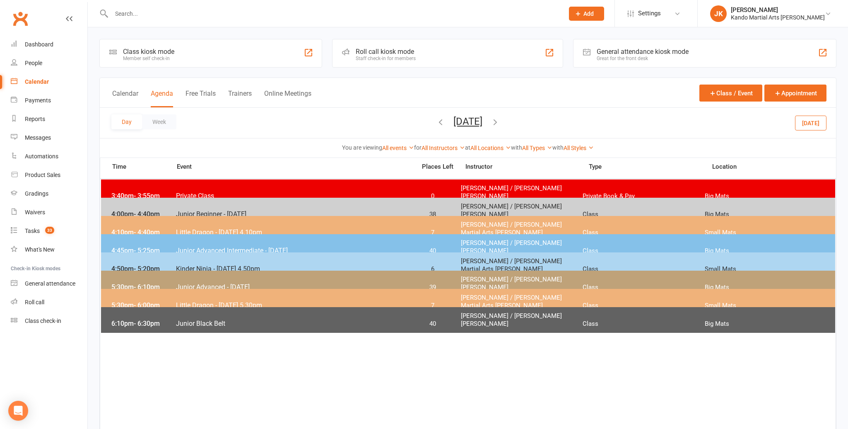
click at [184, 210] on span "Junior Beginner - [DATE]" at bounding box center [294, 214] width 236 height 8
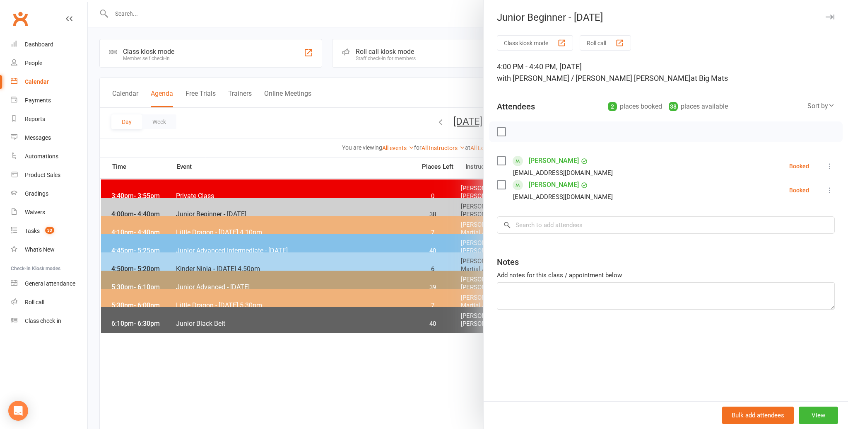
click at [503, 158] on label at bounding box center [501, 161] width 8 height 8
click at [503, 184] on label at bounding box center [501, 185] width 8 height 8
click at [281, 127] on div at bounding box center [468, 214] width 761 height 429
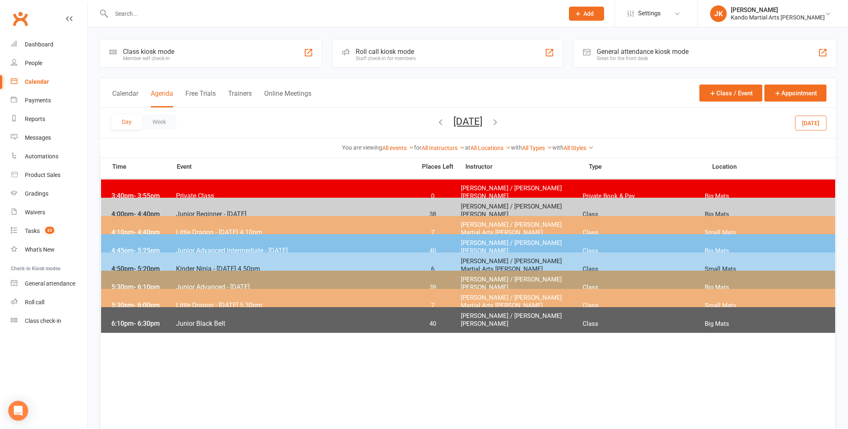
click at [814, 120] on button "[DATE]" at bounding box center [810, 122] width 31 height 15
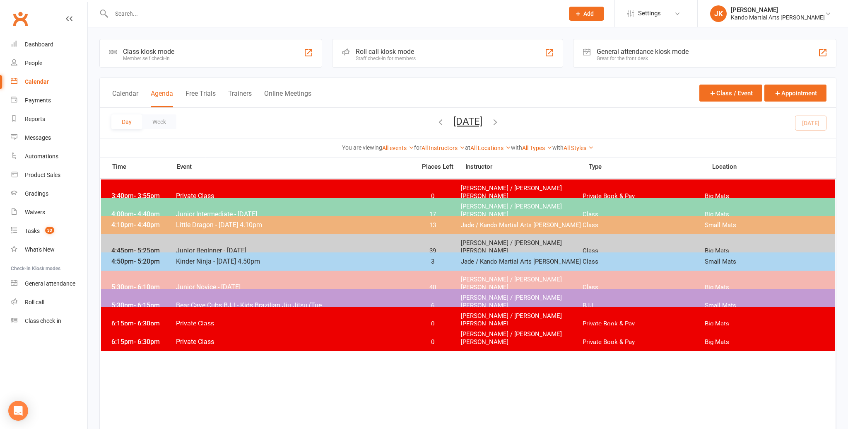
click at [174, 246] on span "4:45pm - 5:25pm" at bounding box center [142, 250] width 66 height 8
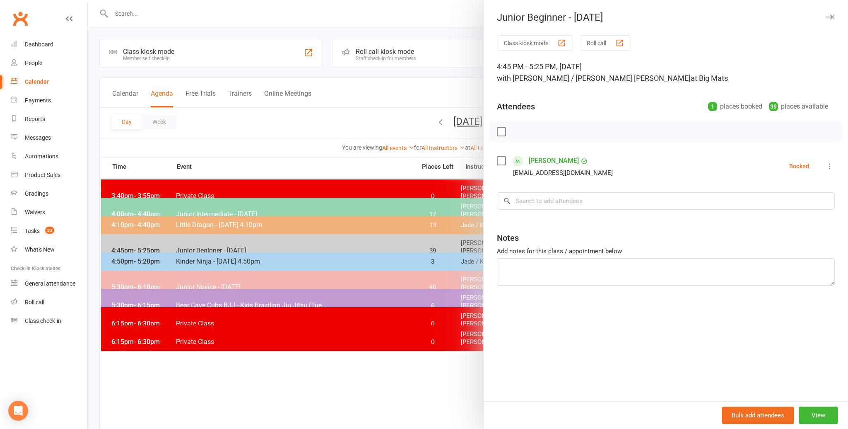
click at [252, 141] on div at bounding box center [468, 214] width 761 height 429
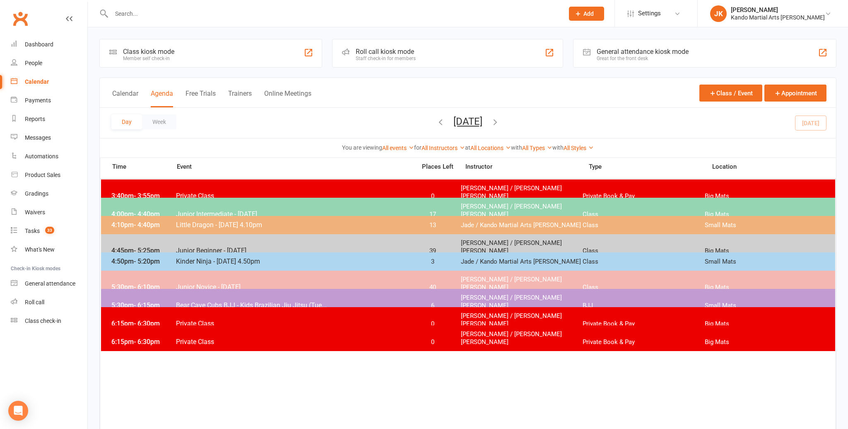
click at [294, 210] on span "Junior Intermediate - [DATE]" at bounding box center [294, 214] width 236 height 8
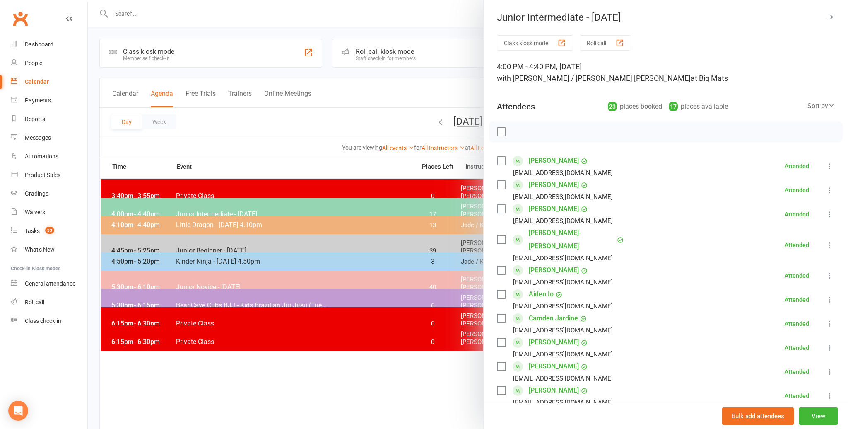
click at [268, 117] on div at bounding box center [468, 214] width 761 height 429
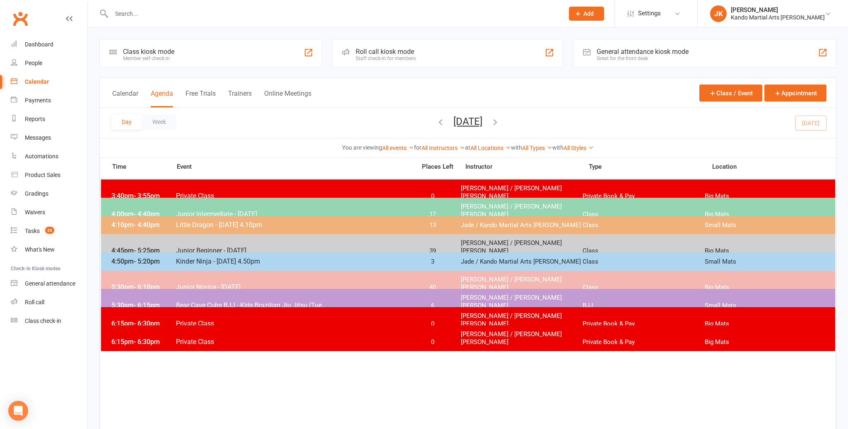
click at [239, 246] on span "Junior Beginner - [DATE]" at bounding box center [294, 250] width 236 height 8
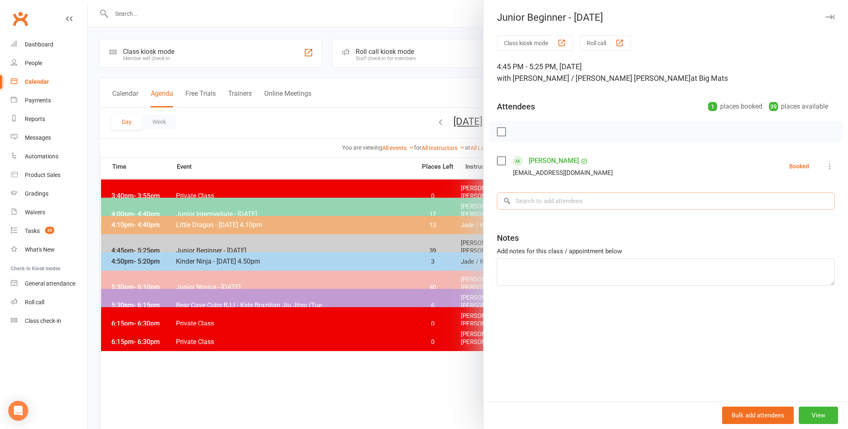
click at [520, 200] on input "search" at bounding box center [666, 200] width 338 height 17
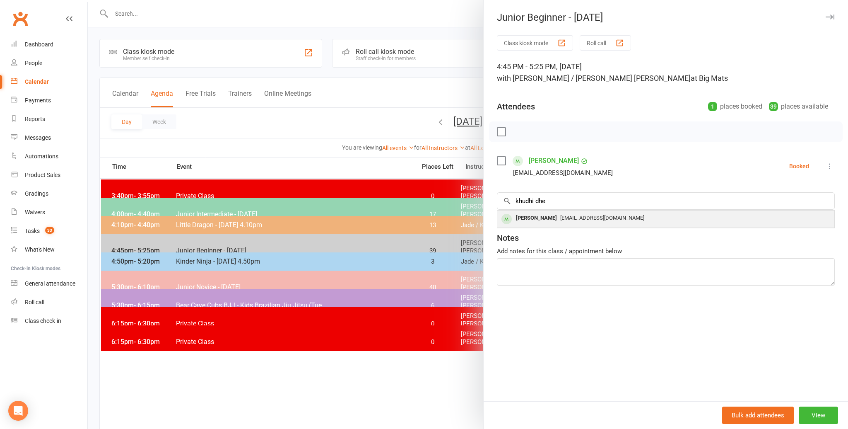
click at [535, 217] on div "Khushi Dhebar" at bounding box center [537, 218] width 48 height 12
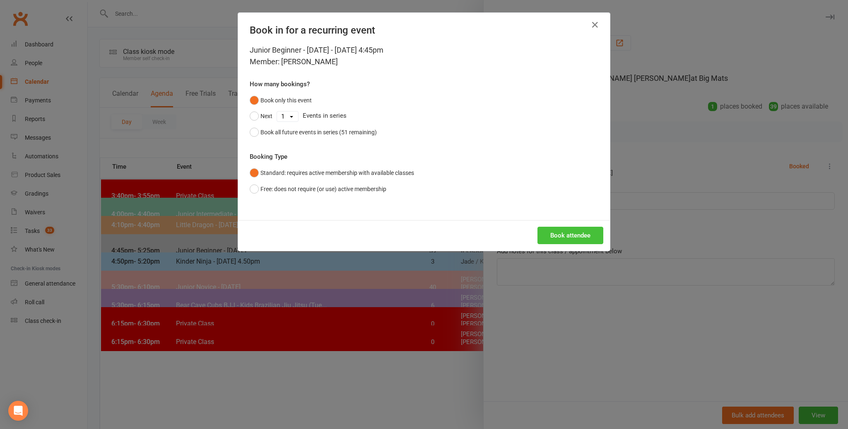
click at [561, 233] on button "Book attendee" at bounding box center [571, 235] width 66 height 17
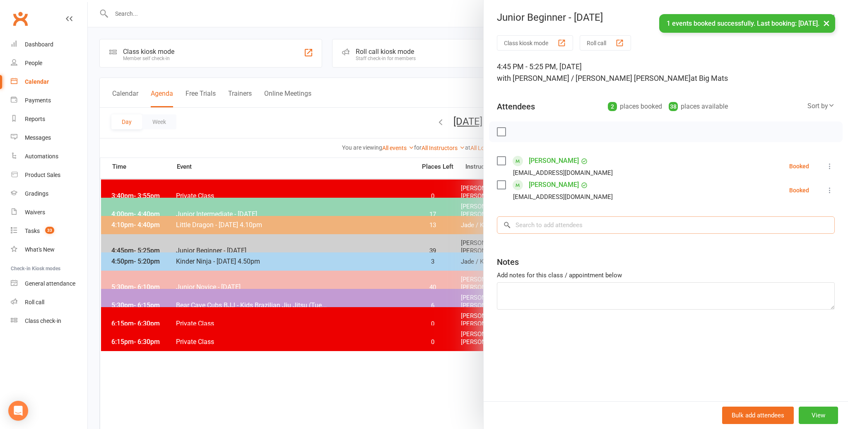
click at [524, 225] on input "search" at bounding box center [666, 224] width 338 height 17
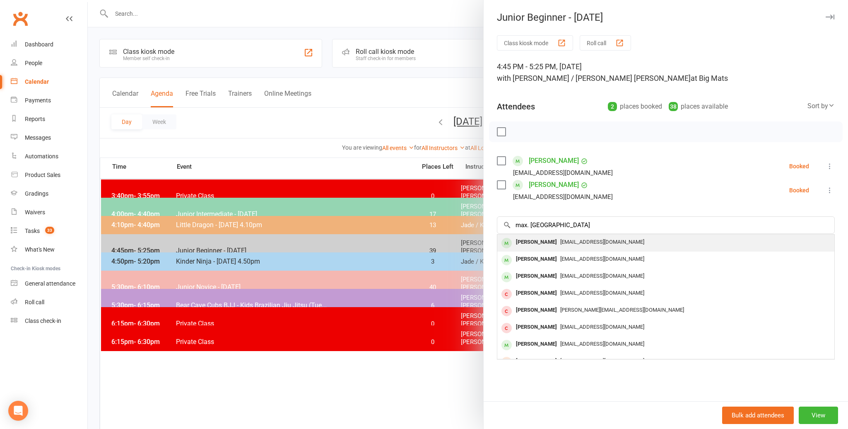
click at [517, 240] on div "[PERSON_NAME]" at bounding box center [537, 242] width 48 height 12
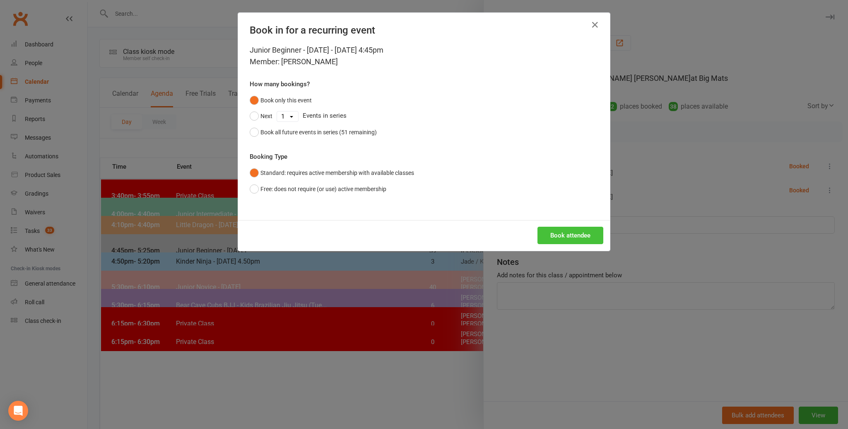
click at [568, 233] on button "Book attendee" at bounding box center [571, 235] width 66 height 17
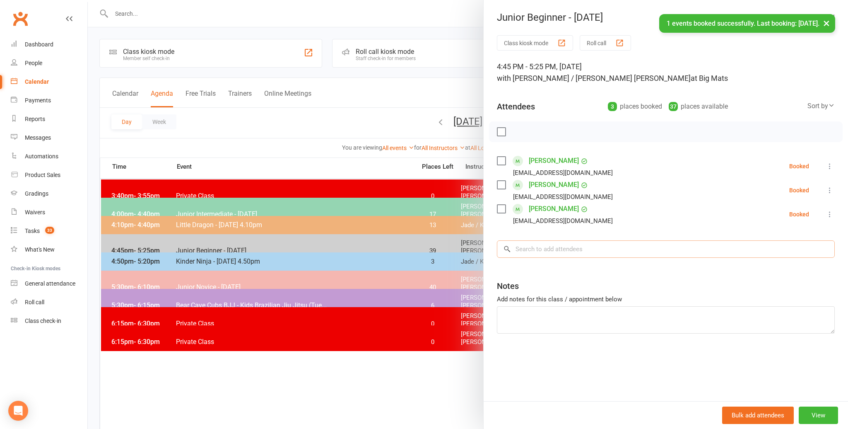
click at [541, 249] on input "search" at bounding box center [666, 248] width 338 height 17
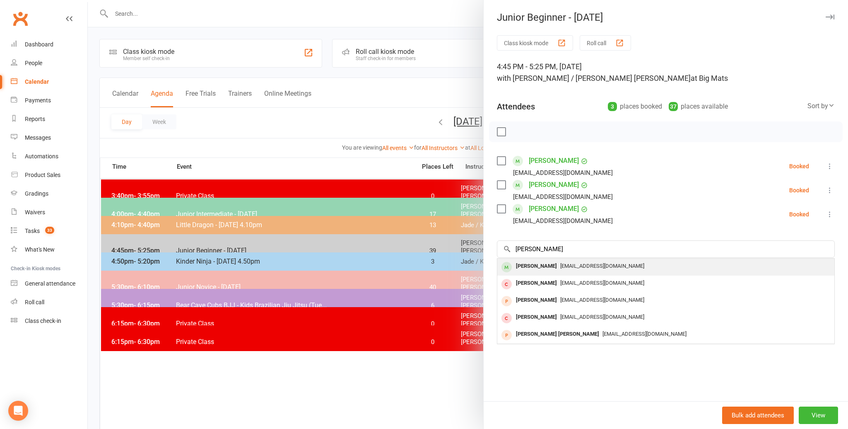
click at [535, 263] on div "[PERSON_NAME]" at bounding box center [537, 266] width 48 height 12
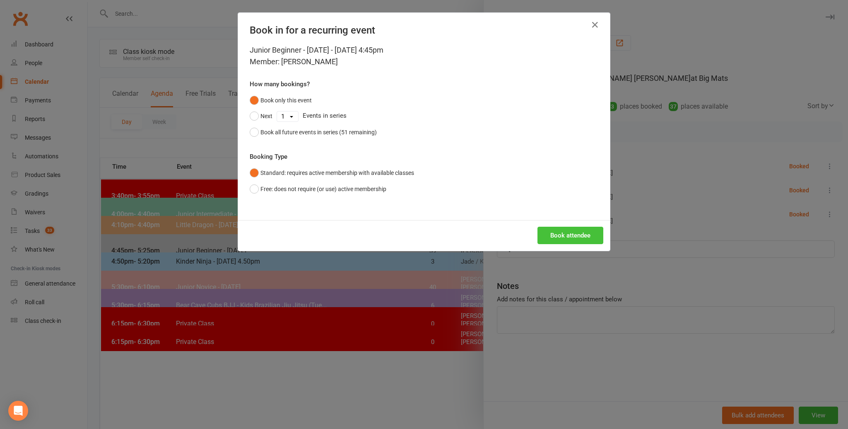
click at [558, 234] on button "Book attendee" at bounding box center [571, 235] width 66 height 17
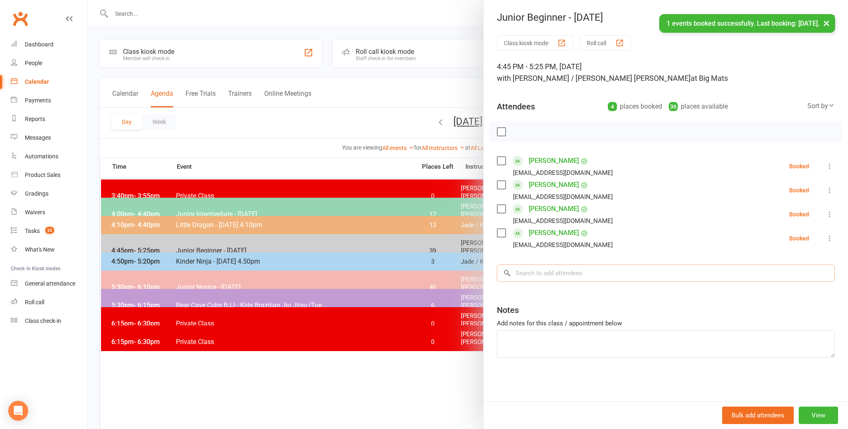
click at [531, 270] on input "search" at bounding box center [666, 272] width 338 height 17
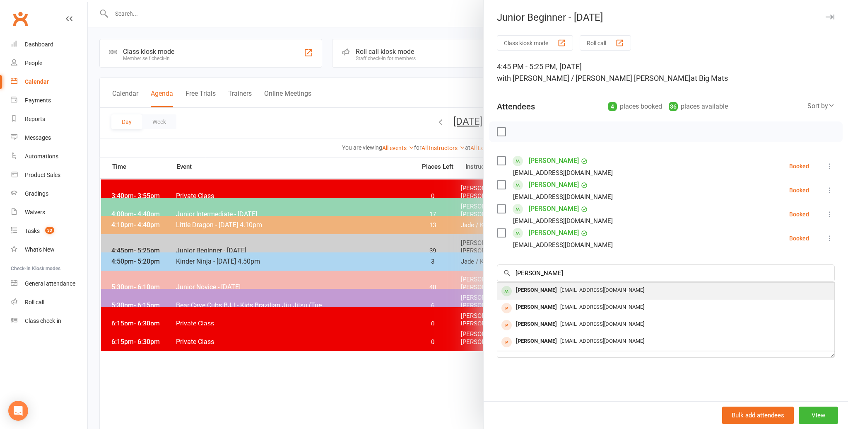
click at [533, 288] on div "[PERSON_NAME]" at bounding box center [537, 290] width 48 height 12
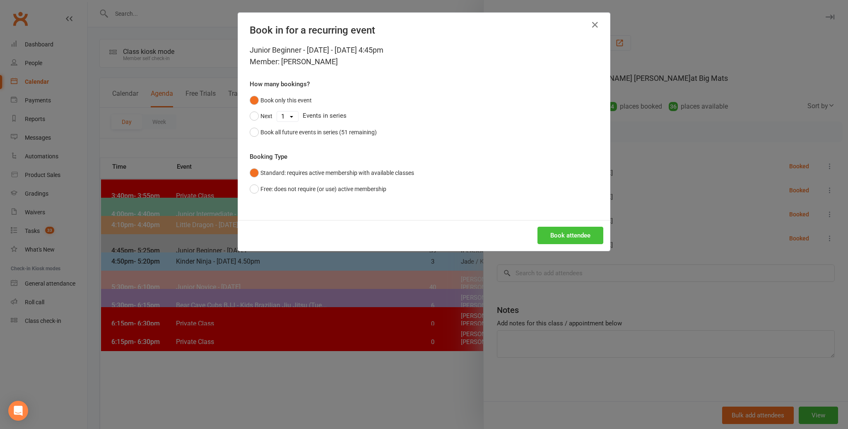
click at [566, 232] on button "Book attendee" at bounding box center [571, 235] width 66 height 17
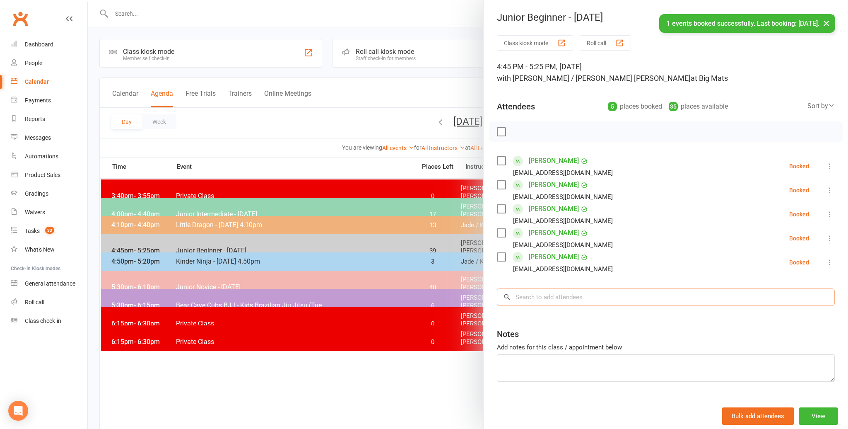
click at [533, 297] on input "search" at bounding box center [666, 296] width 338 height 17
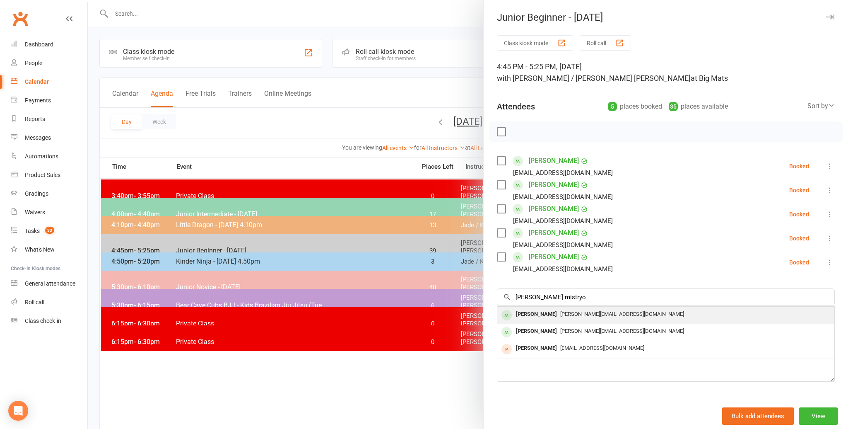
click at [539, 312] on div "[PERSON_NAME]" at bounding box center [537, 314] width 48 height 12
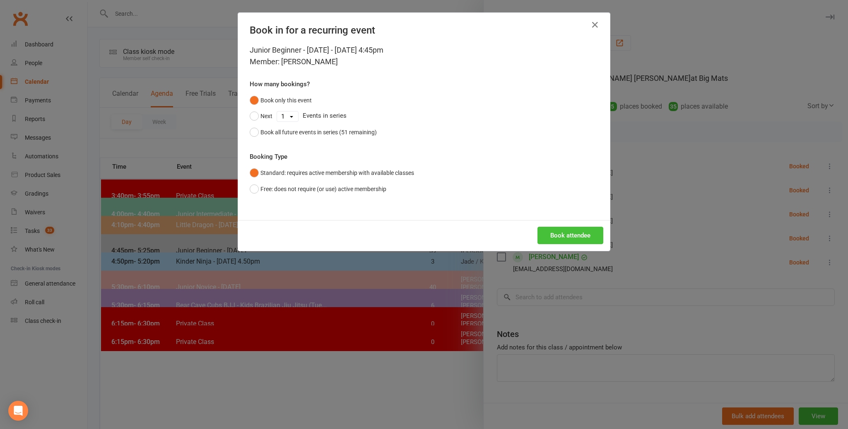
click at [576, 232] on button "Book attendee" at bounding box center [571, 235] width 66 height 17
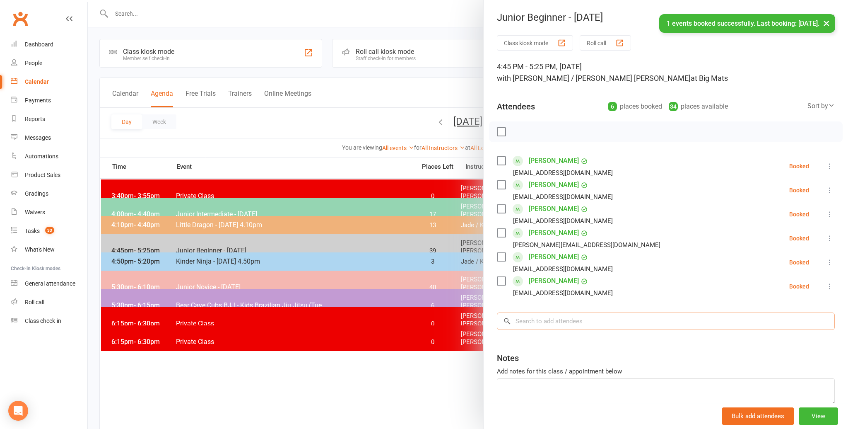
click at [523, 320] on input "search" at bounding box center [666, 320] width 338 height 17
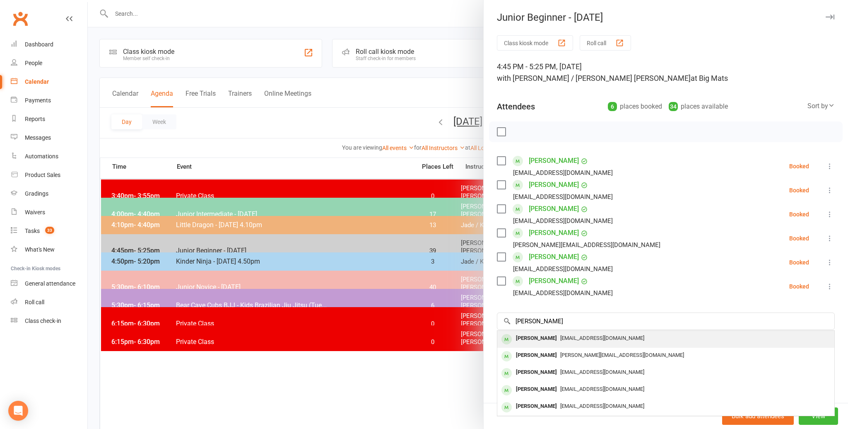
click at [528, 336] on div "[PERSON_NAME]" at bounding box center [537, 338] width 48 height 12
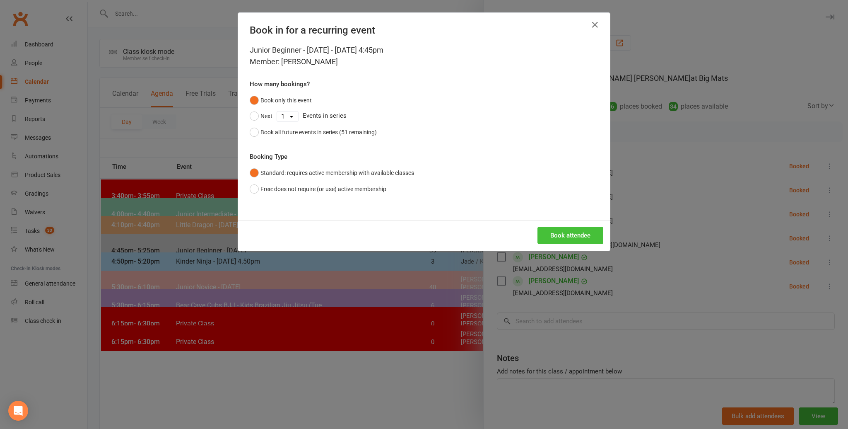
click at [580, 234] on button "Book attendee" at bounding box center [571, 235] width 66 height 17
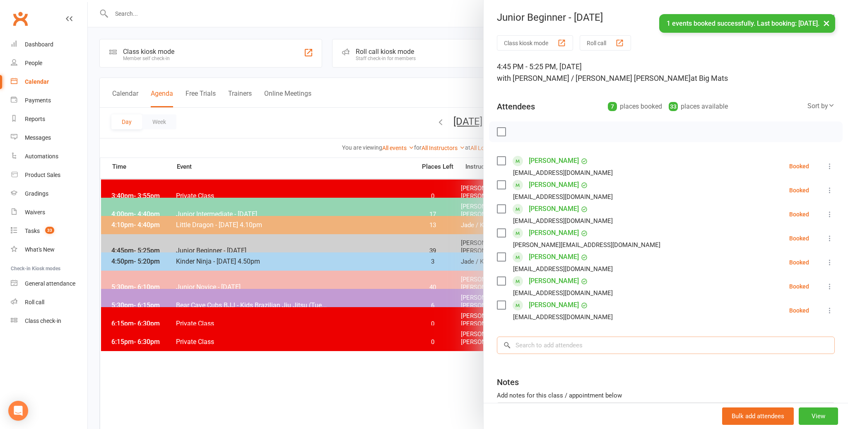
click at [533, 347] on input "search" at bounding box center [666, 344] width 338 height 17
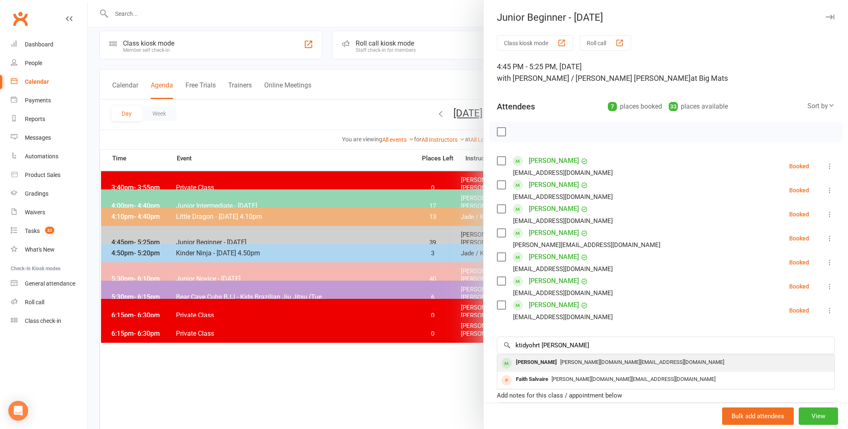
scroll to position [7, 0]
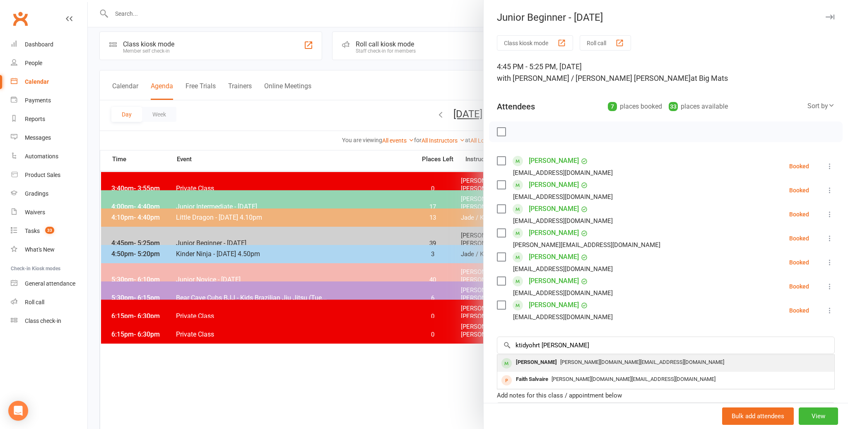
click at [530, 360] on div "Kristopher Ingle" at bounding box center [537, 362] width 48 height 12
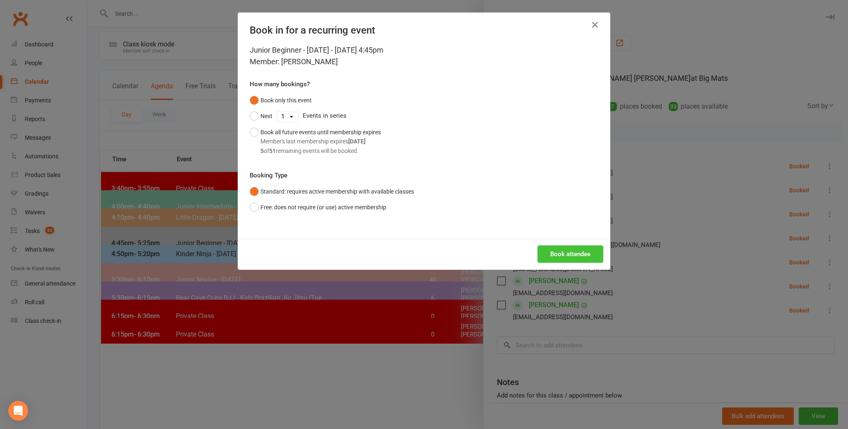
click at [575, 251] on button "Book attendee" at bounding box center [571, 253] width 66 height 17
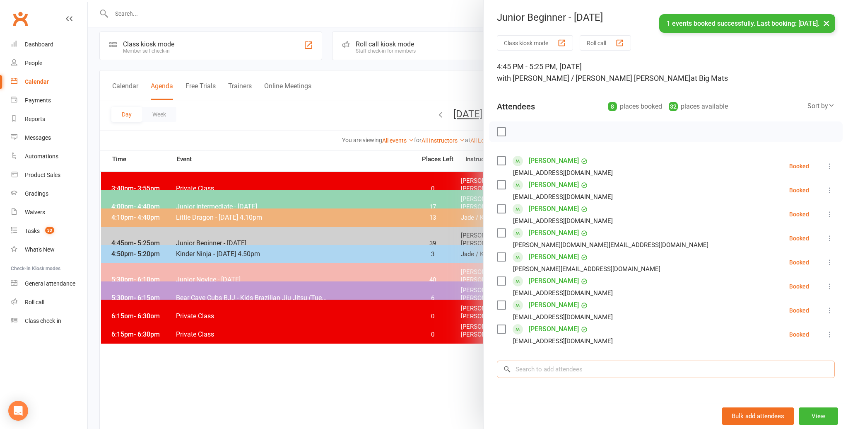
click at [541, 369] on input "search" at bounding box center [666, 368] width 338 height 17
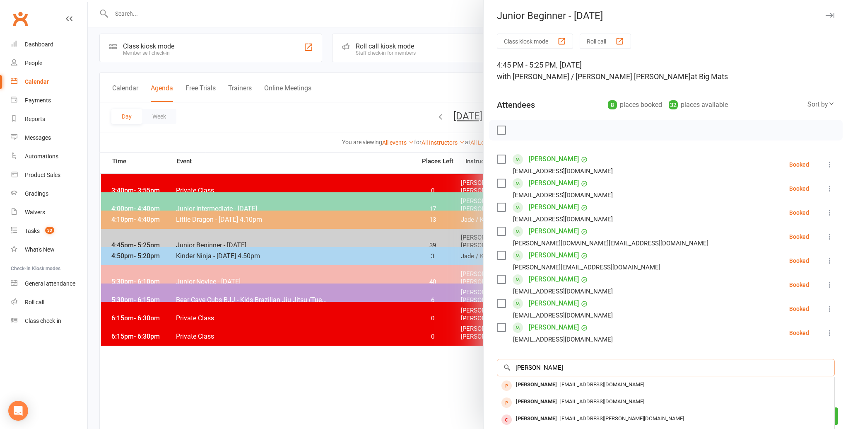
scroll to position [2, 0]
click at [527, 366] on input "lism lin" at bounding box center [666, 365] width 338 height 17
click at [539, 366] on input "liam lin" at bounding box center [666, 366] width 338 height 17
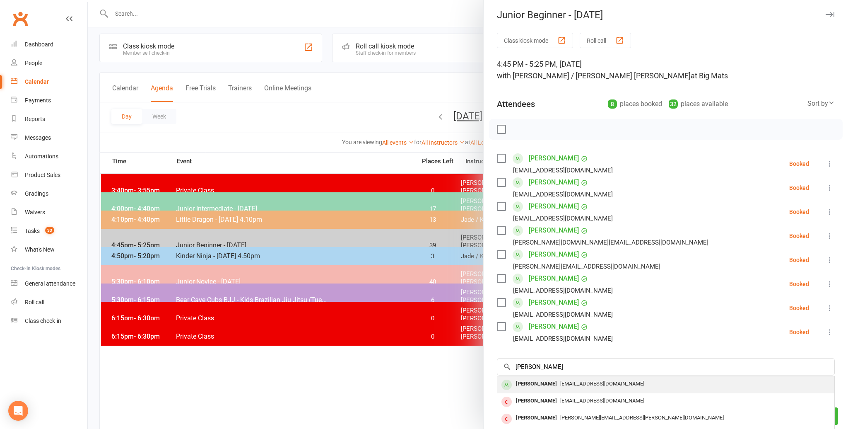
click at [520, 382] on div "[PERSON_NAME]" at bounding box center [537, 384] width 48 height 12
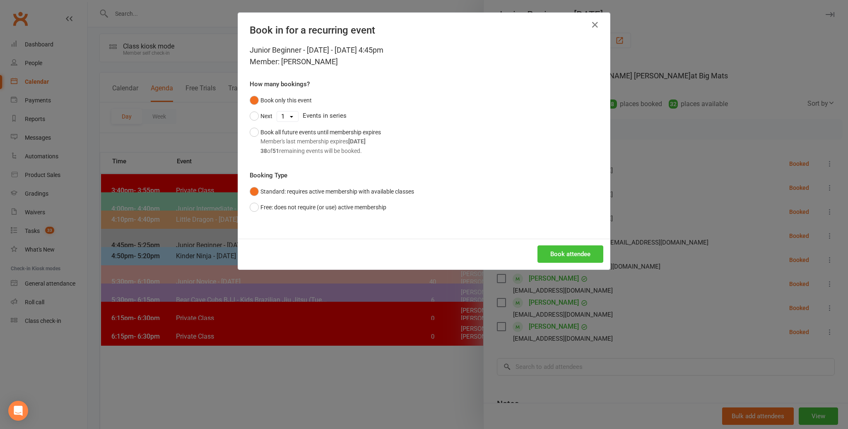
click at [557, 249] on button "Book attendee" at bounding box center [571, 253] width 66 height 17
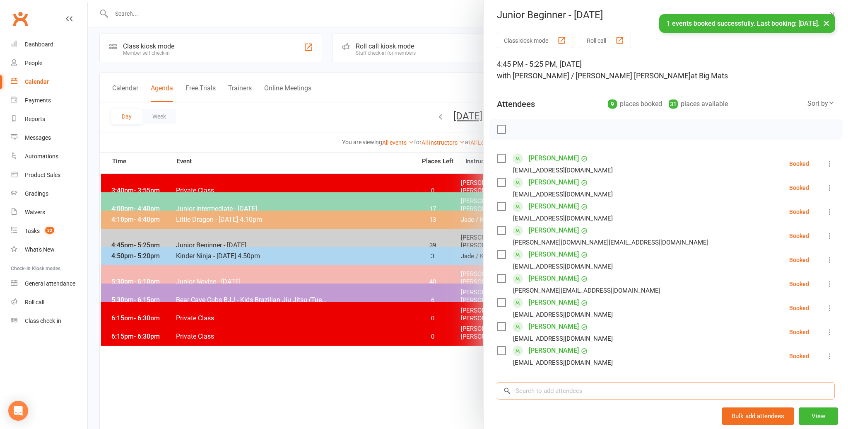
click at [531, 393] on input "search" at bounding box center [666, 390] width 338 height 17
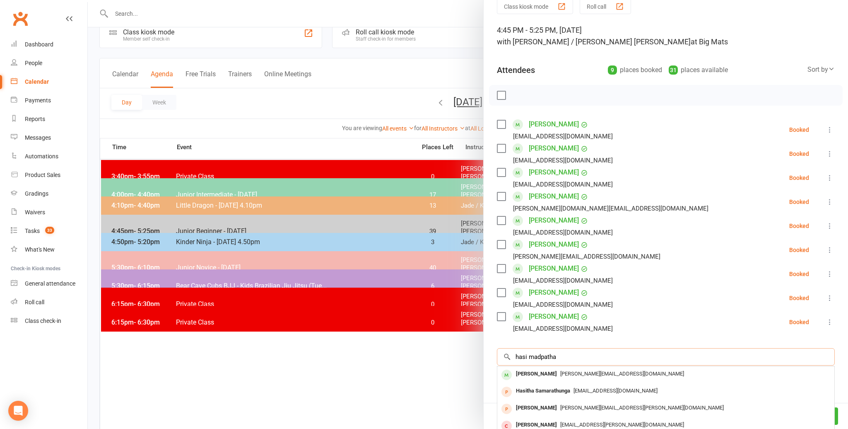
scroll to position [20, 0]
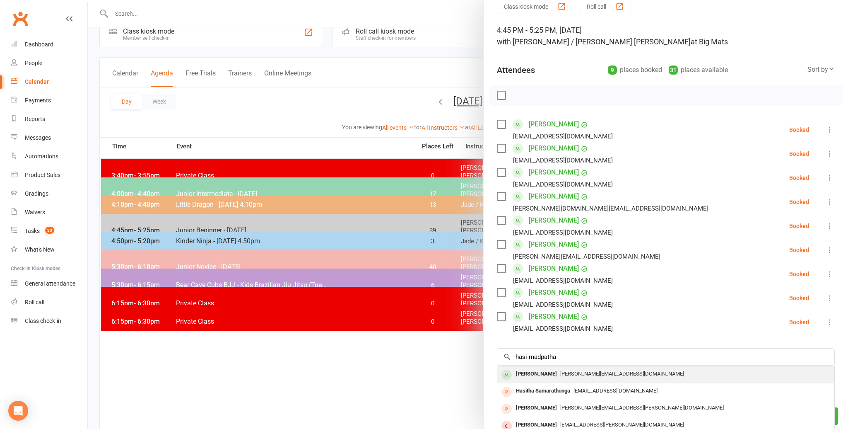
click at [526, 371] on div "[PERSON_NAME]" at bounding box center [537, 374] width 48 height 12
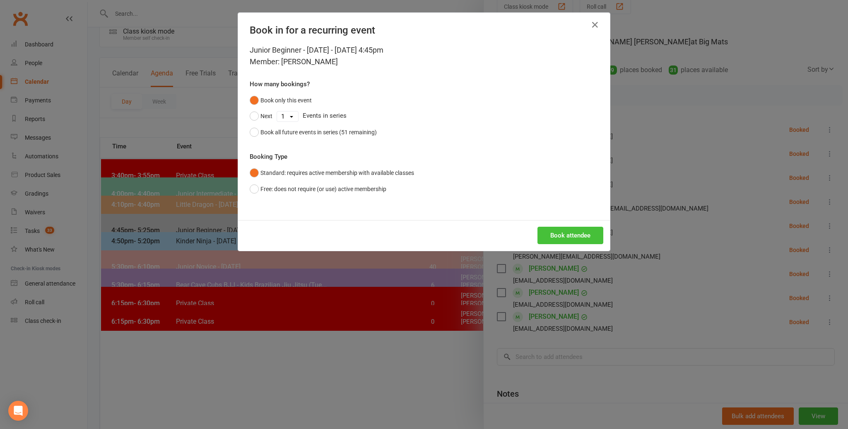
click at [558, 233] on button "Book attendee" at bounding box center [571, 235] width 66 height 17
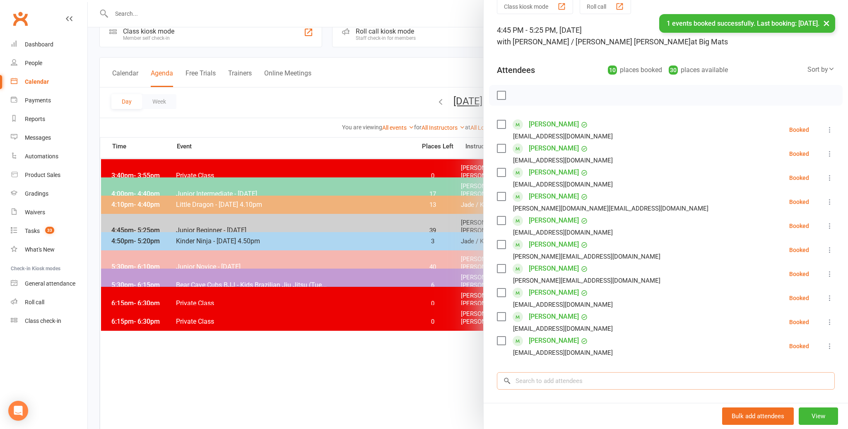
click at [541, 381] on input "search" at bounding box center [666, 380] width 338 height 17
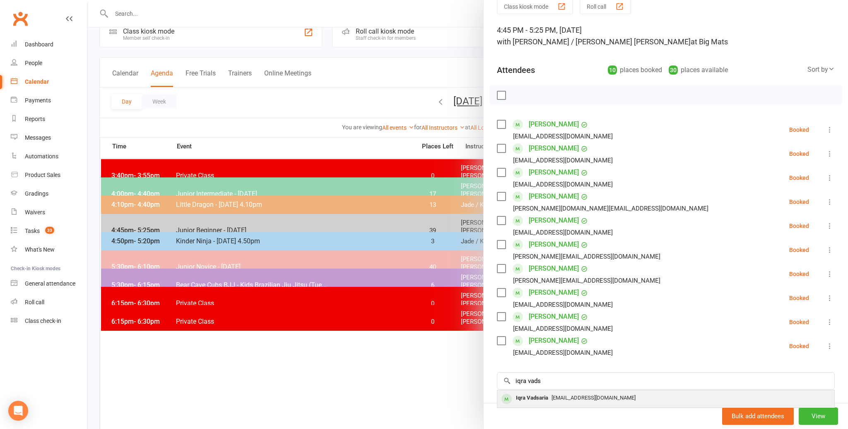
click at [531, 395] on div "Iqra Vadsaria" at bounding box center [532, 398] width 39 height 12
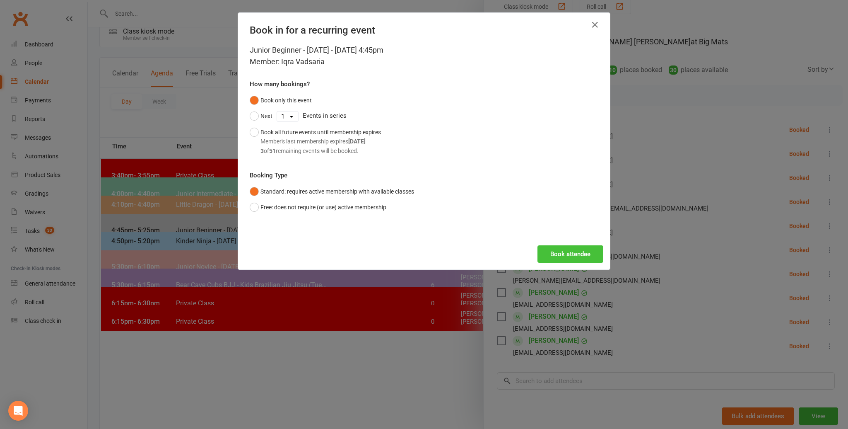
click at [570, 252] on button "Book attendee" at bounding box center [571, 253] width 66 height 17
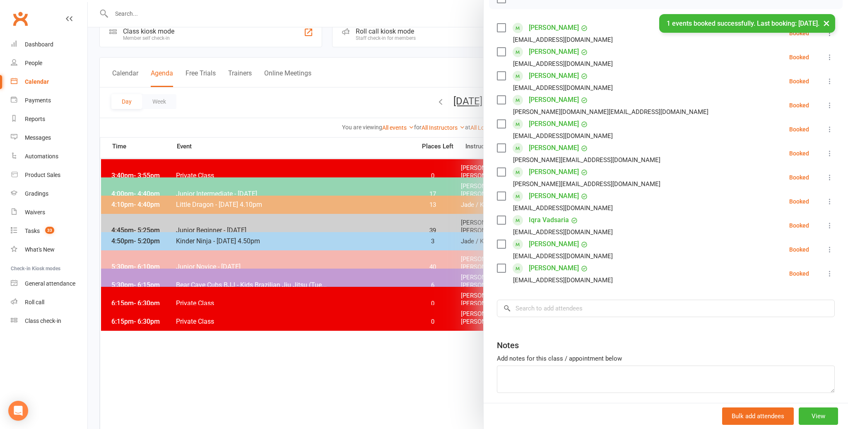
scroll to position [149, 0]
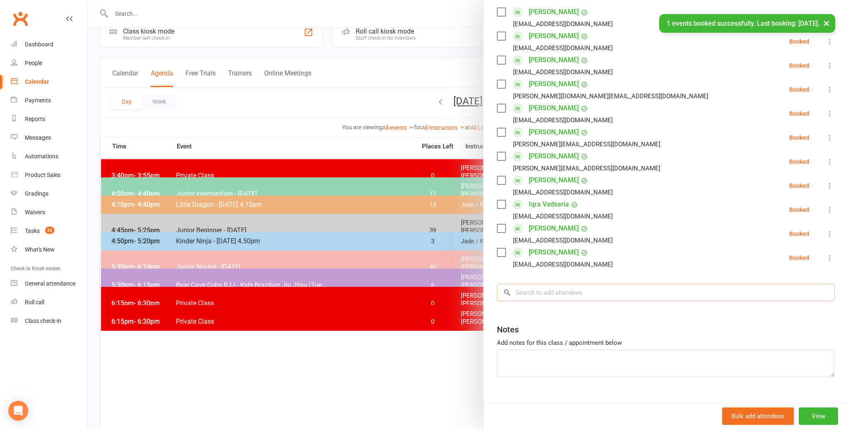
click at [523, 292] on input "search" at bounding box center [666, 292] width 338 height 17
drag, startPoint x: 244, startPoint y: 341, endPoint x: 251, endPoint y: 322, distance: 19.9
click at [245, 338] on div at bounding box center [468, 214] width 761 height 429
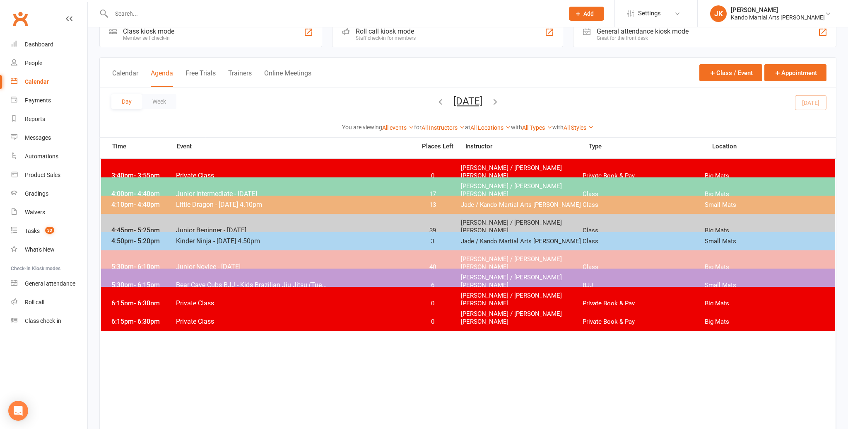
click at [292, 281] on span "Bear Cave Cubs BJJ - Kids Brazilian Jiu Jitsu (Tue..." at bounding box center [294, 285] width 236 height 8
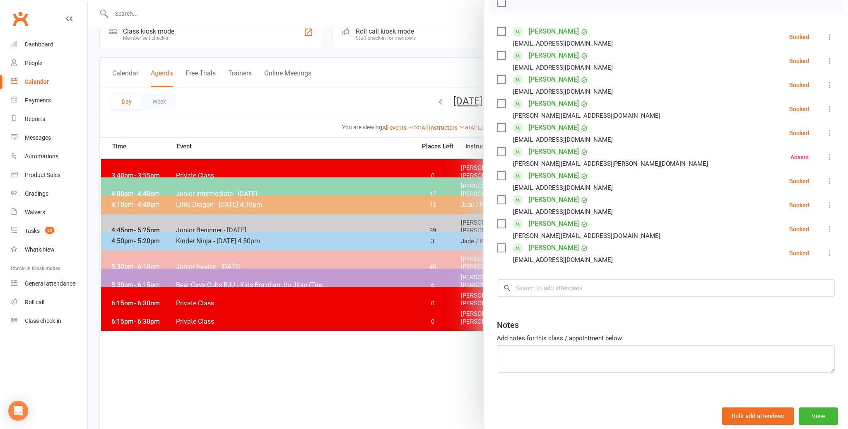
scroll to position [140, 0]
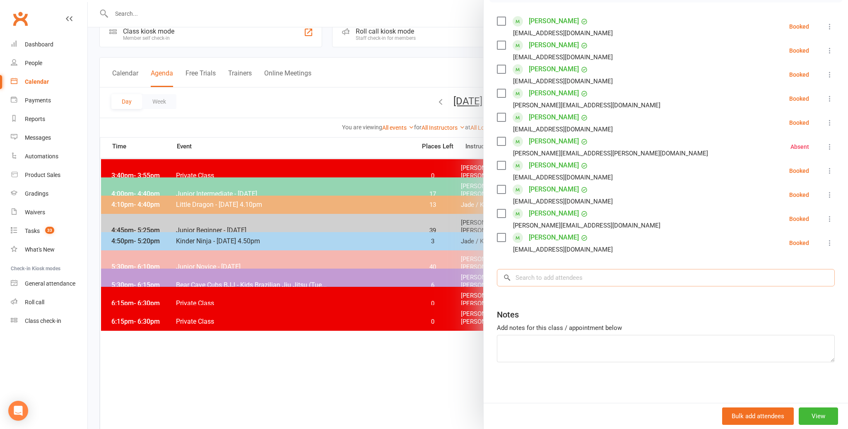
click at [516, 276] on input "search" at bounding box center [666, 277] width 338 height 17
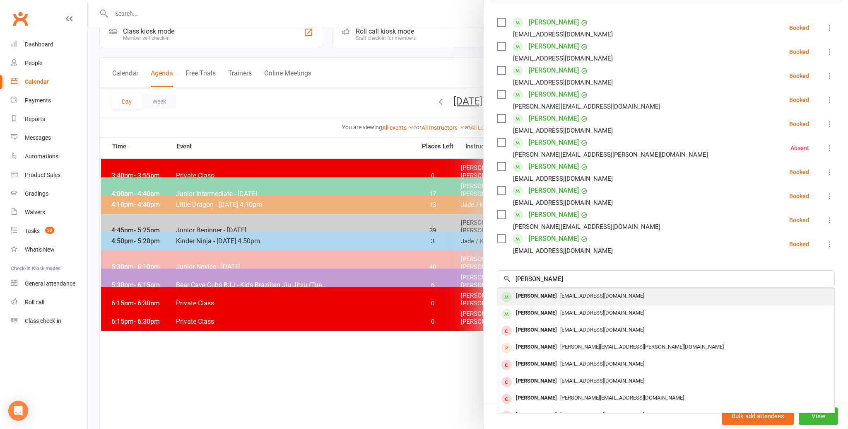
click at [529, 295] on div "Mia Dickinson" at bounding box center [537, 296] width 48 height 12
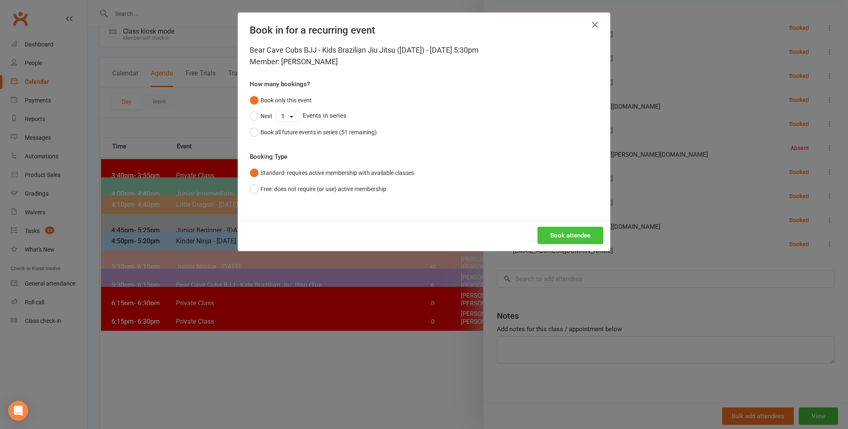
click at [561, 233] on button "Book attendee" at bounding box center [571, 235] width 66 height 17
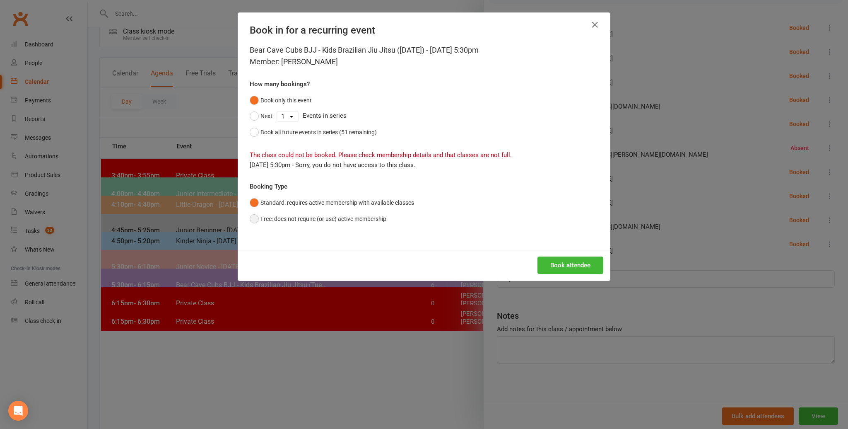
drag, startPoint x: 251, startPoint y: 217, endPoint x: 349, endPoint y: 249, distance: 103.0
click at [257, 218] on button "Free: does not require (or use) active membership" at bounding box center [318, 219] width 137 height 16
click at [561, 264] on button "Book attendee" at bounding box center [571, 264] width 66 height 17
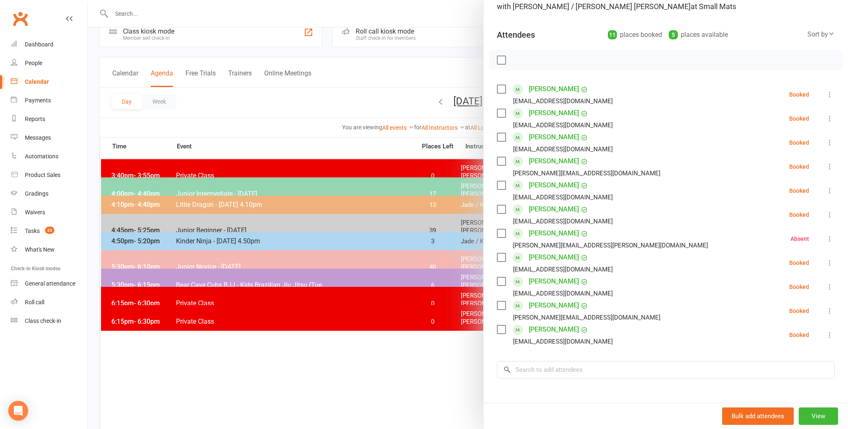
scroll to position [99, 0]
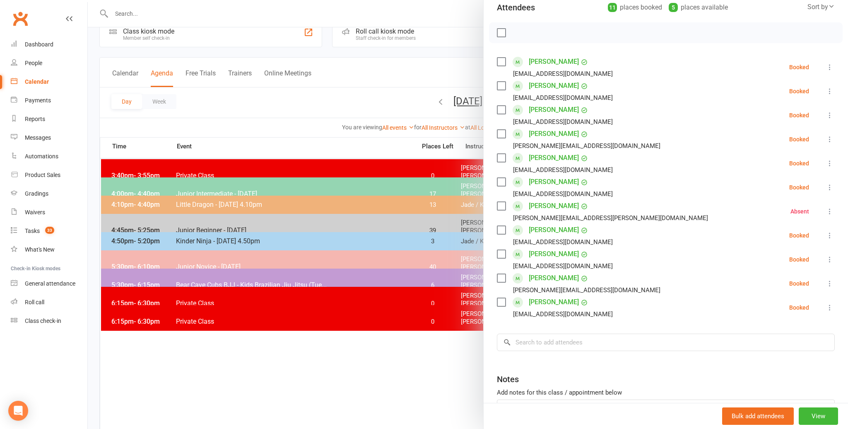
click at [501, 156] on label at bounding box center [501, 158] width 8 height 8
click at [829, 162] on icon at bounding box center [830, 163] width 8 height 8
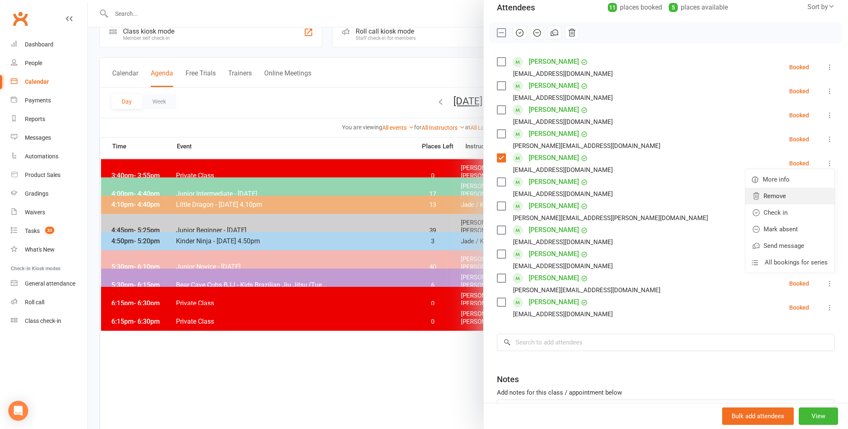
click at [775, 194] on link "Remove" at bounding box center [790, 196] width 89 height 17
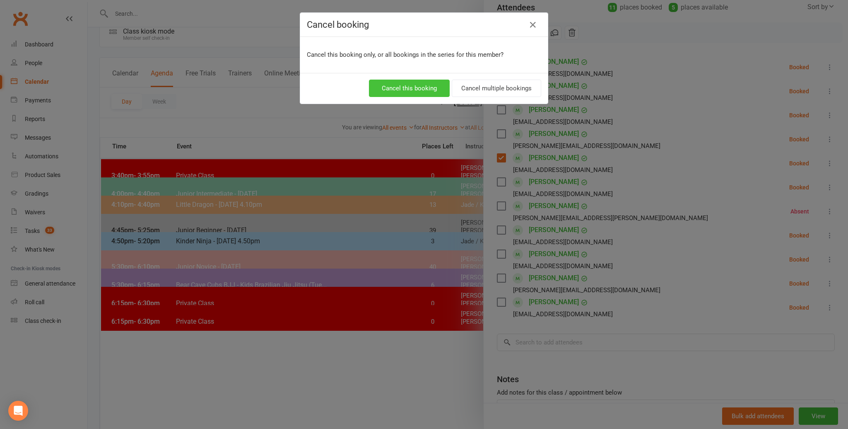
click at [401, 86] on button "Cancel this booking" at bounding box center [409, 88] width 81 height 17
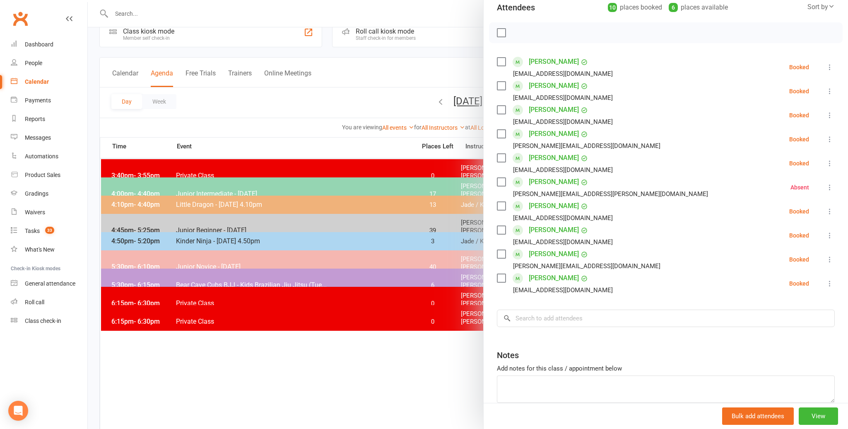
click at [292, 109] on div at bounding box center [468, 214] width 761 height 429
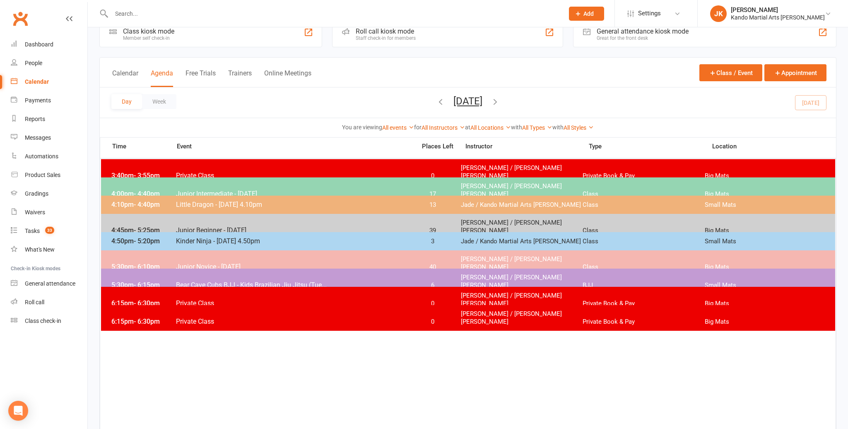
scroll to position [20, 0]
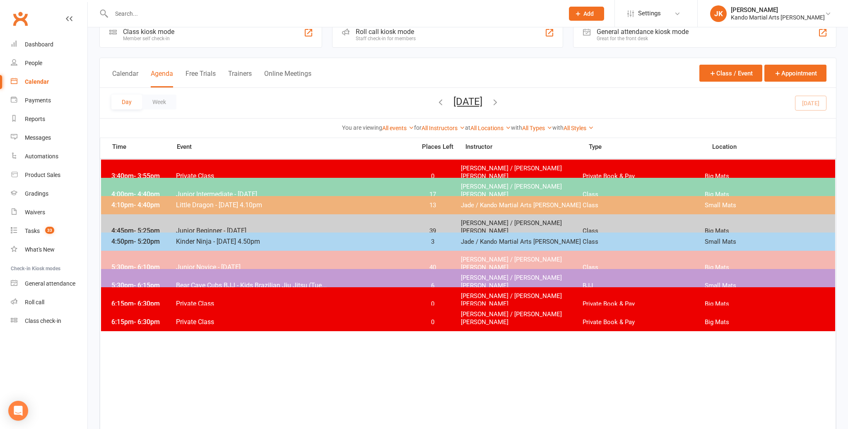
click at [210, 227] on span "Junior Beginner - [DATE]" at bounding box center [294, 231] width 236 height 8
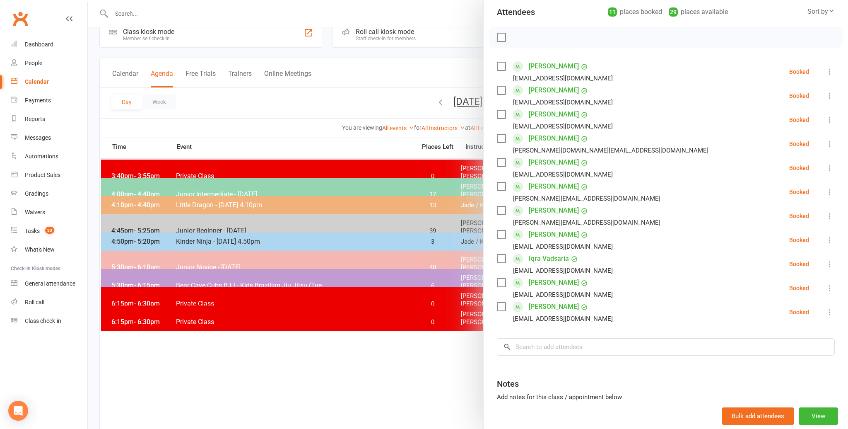
scroll to position [96, 0]
click at [540, 346] on input "search" at bounding box center [666, 345] width 338 height 17
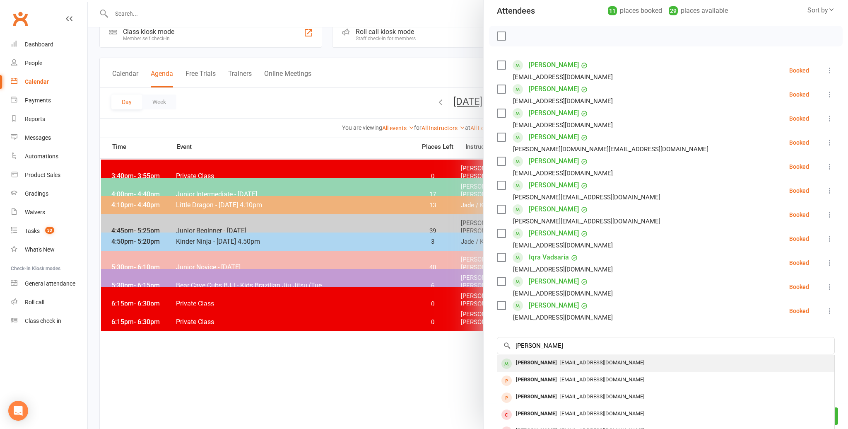
click at [532, 361] on div "[PERSON_NAME]" at bounding box center [537, 363] width 48 height 12
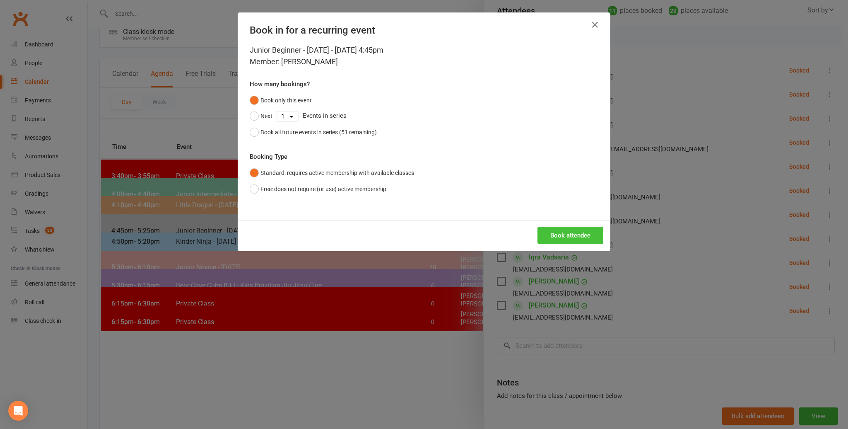
click at [568, 234] on button "Book attendee" at bounding box center [571, 235] width 66 height 17
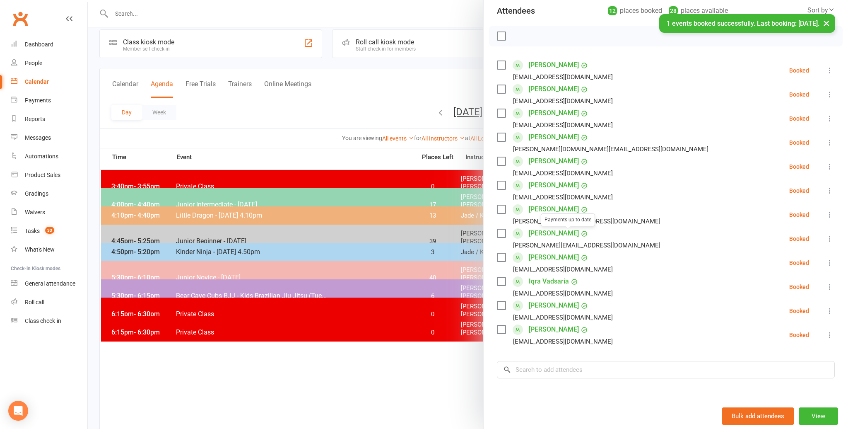
scroll to position [9, 0]
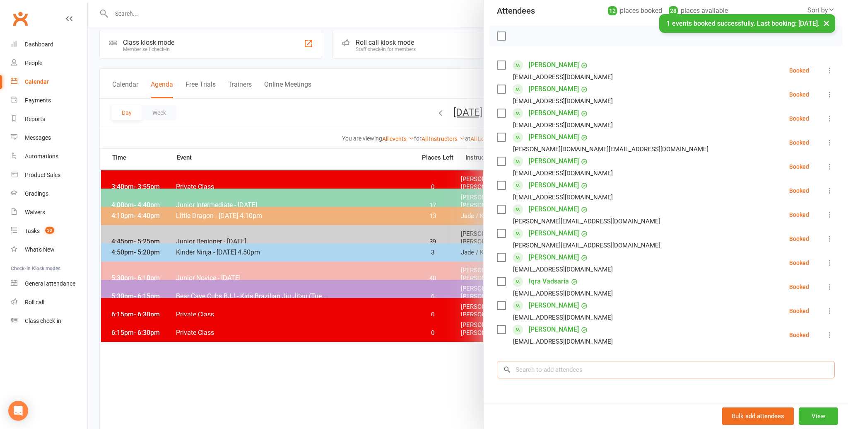
click at [534, 371] on input "search" at bounding box center [666, 369] width 338 height 17
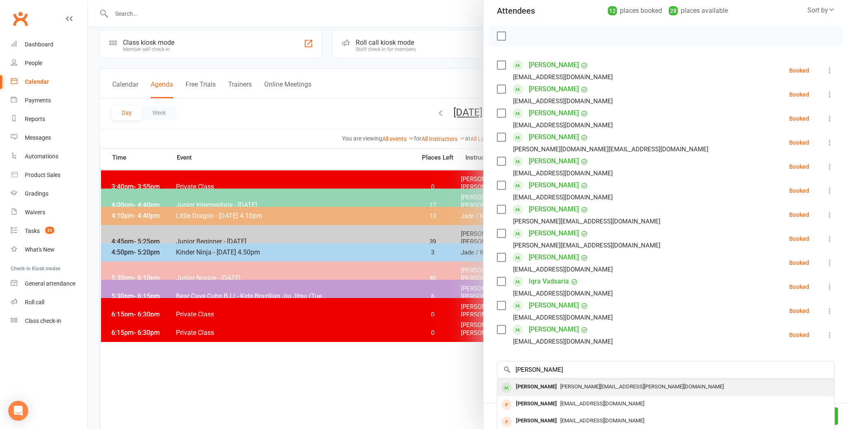
click at [528, 387] on div "William Deller" at bounding box center [537, 387] width 48 height 12
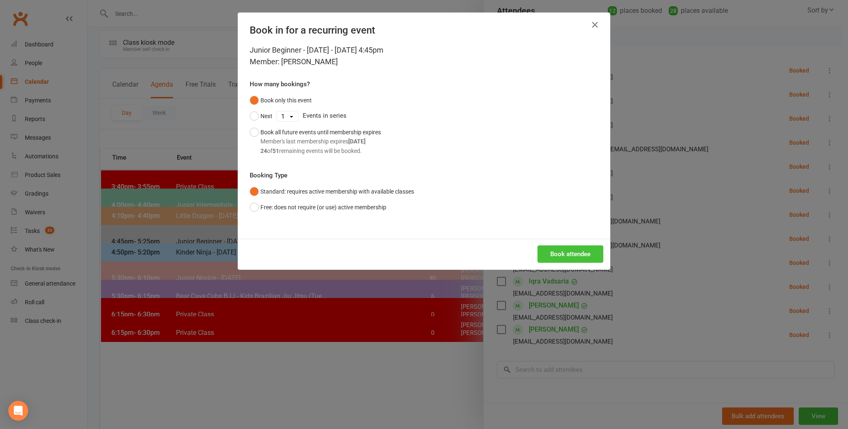
click at [556, 256] on button "Book attendee" at bounding box center [571, 253] width 66 height 17
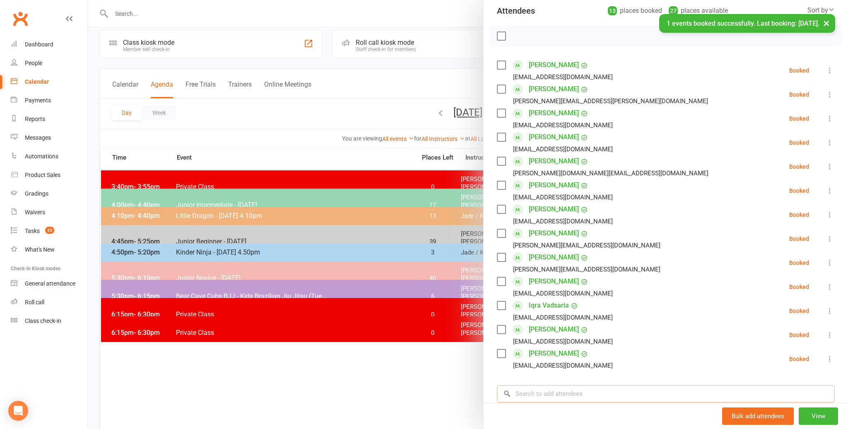
click at [518, 391] on input "search" at bounding box center [666, 393] width 338 height 17
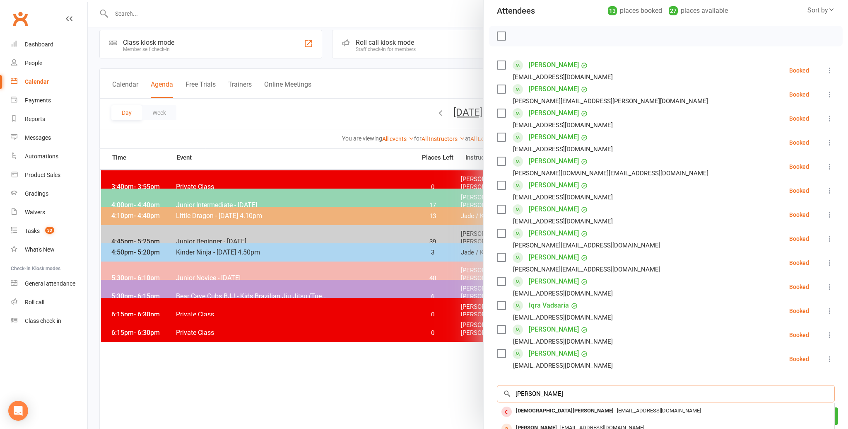
scroll to position [96, 0]
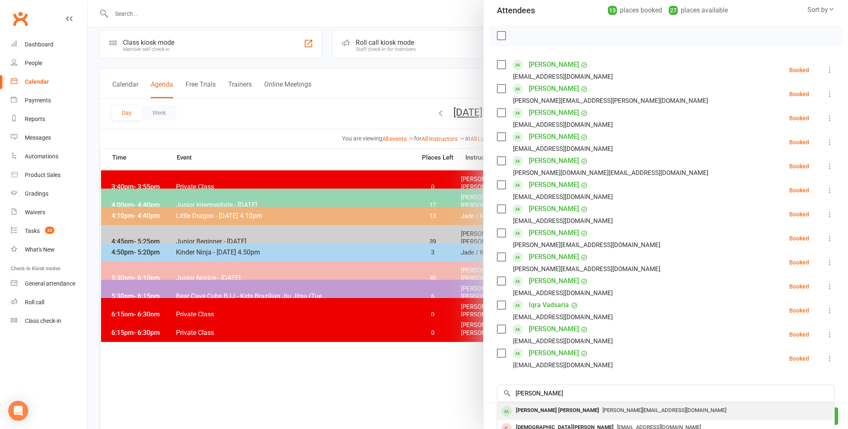
click at [532, 408] on div "[PERSON_NAME] [PERSON_NAME]" at bounding box center [558, 410] width 90 height 12
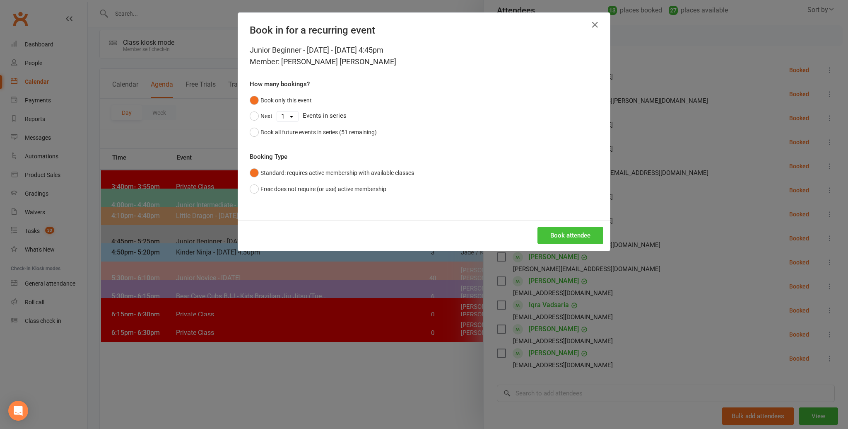
click at [569, 234] on button "Book attendee" at bounding box center [571, 235] width 66 height 17
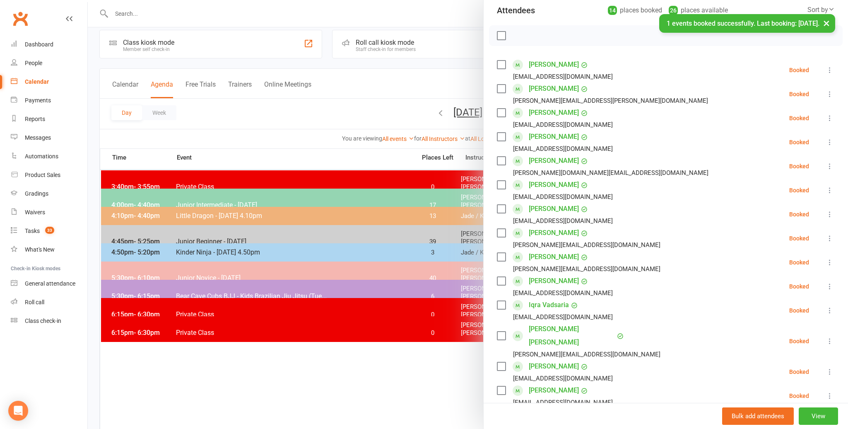
click at [631, 329] on li "Isaiah Weston Elisa sandra.lioness21@gmail.com Booked More info Remove Check in…" at bounding box center [666, 340] width 338 height 37
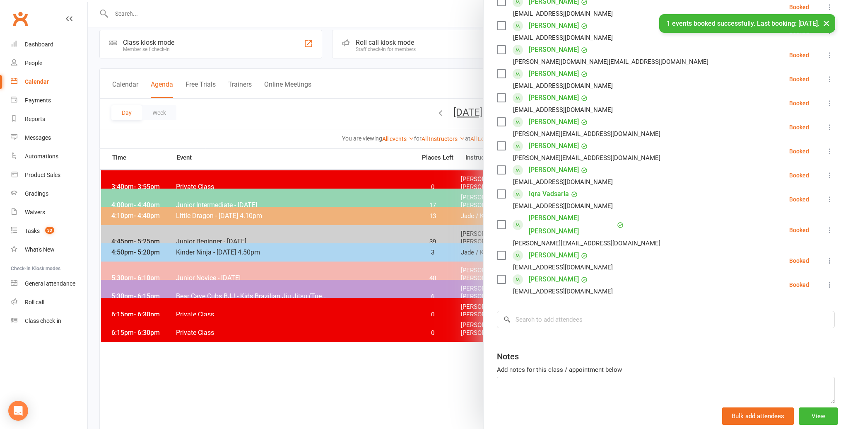
scroll to position [209, 0]
click at [527, 309] on input "search" at bounding box center [666, 317] width 338 height 17
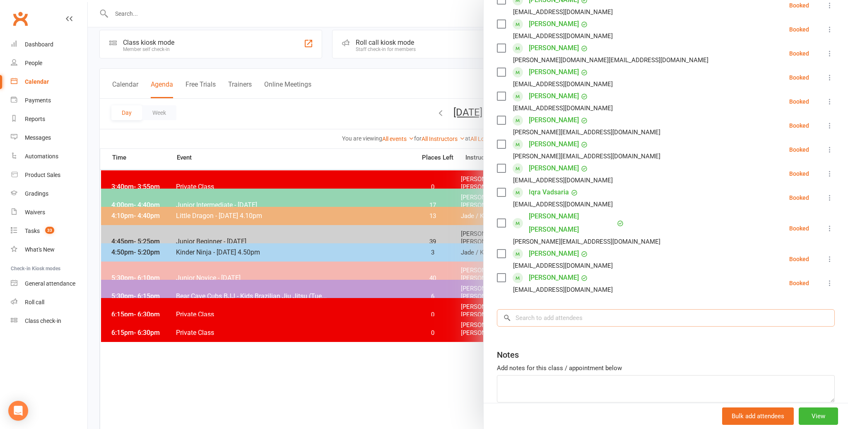
click at [527, 309] on input "search" at bounding box center [666, 317] width 338 height 17
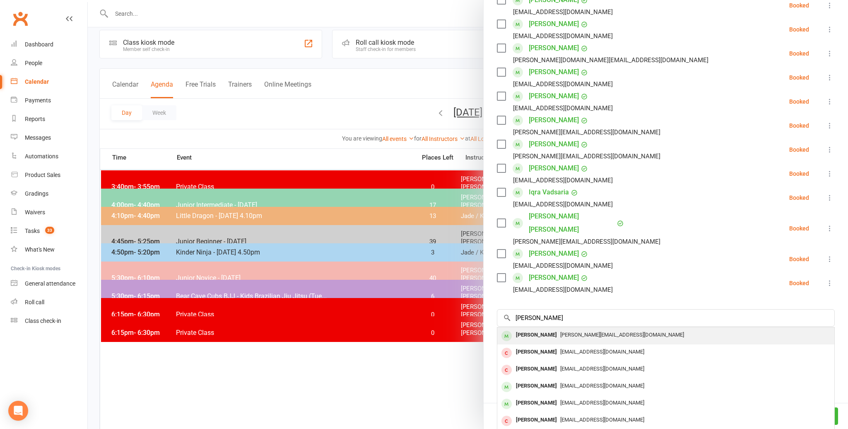
click at [539, 329] on div "[PERSON_NAME]" at bounding box center [537, 335] width 48 height 12
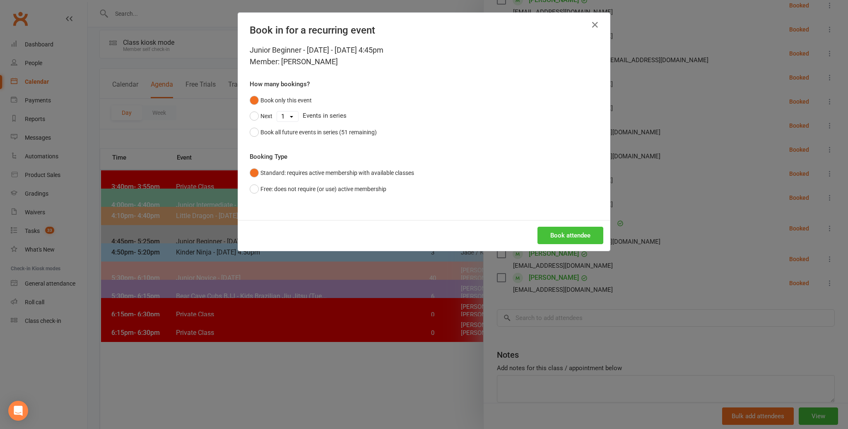
click at [565, 233] on button "Book attendee" at bounding box center [571, 235] width 66 height 17
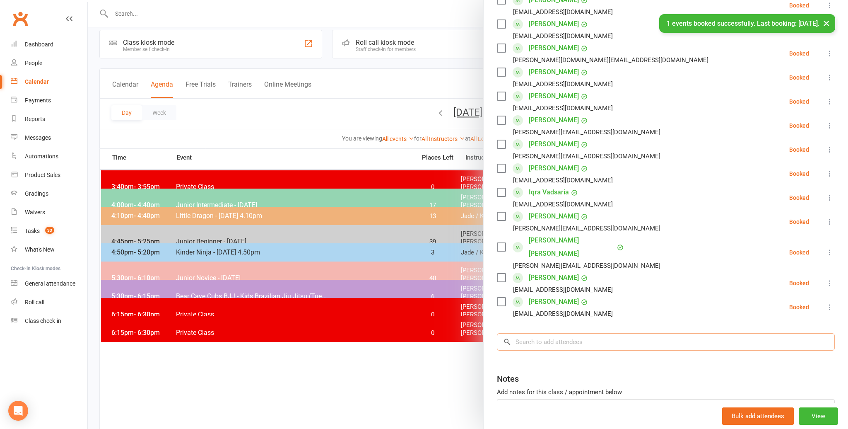
click at [532, 340] on input "search" at bounding box center [666, 341] width 338 height 17
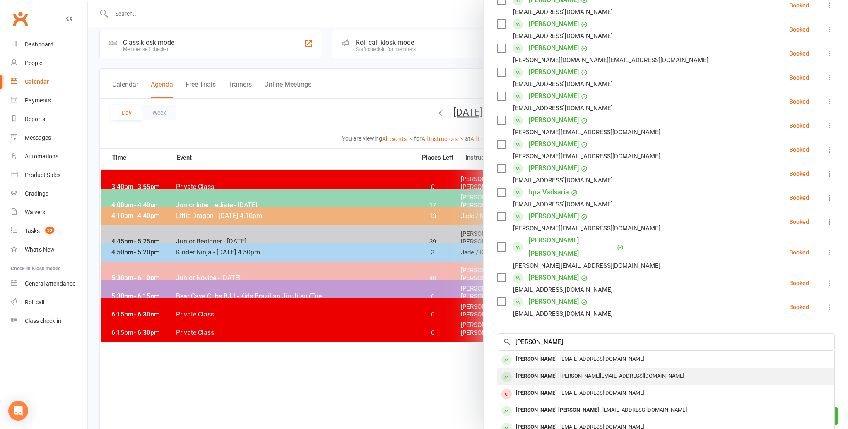
click at [557, 372] on div "[PERSON_NAME]" at bounding box center [537, 376] width 48 height 12
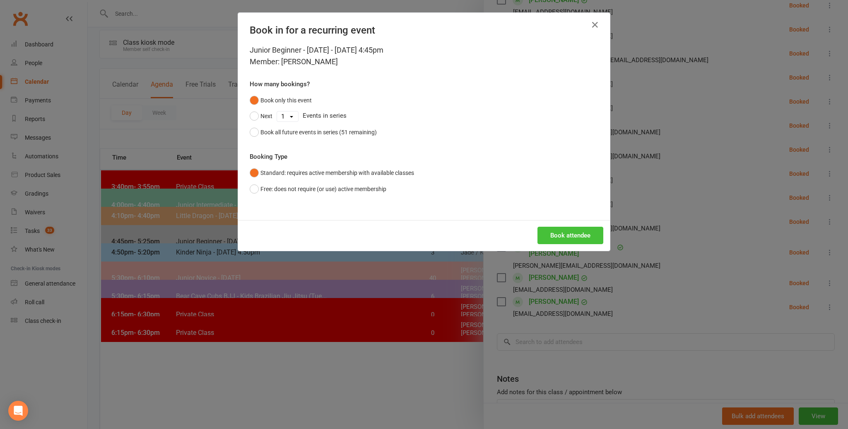
click at [570, 231] on button "Book attendee" at bounding box center [571, 235] width 66 height 17
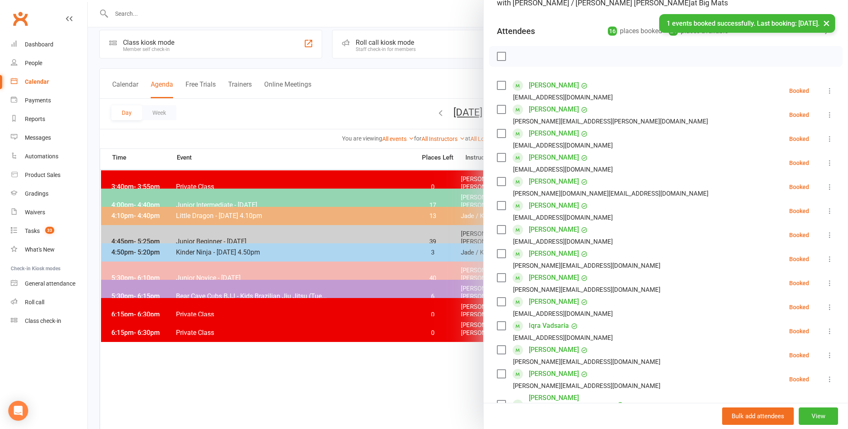
scroll to position [0, 0]
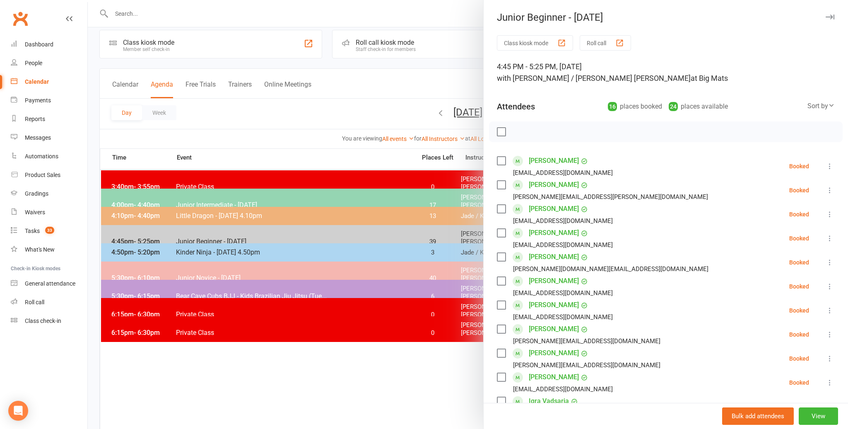
click at [498, 129] on label at bounding box center [501, 132] width 8 height 8
click at [522, 130] on icon "button" at bounding box center [519, 131] width 9 height 9
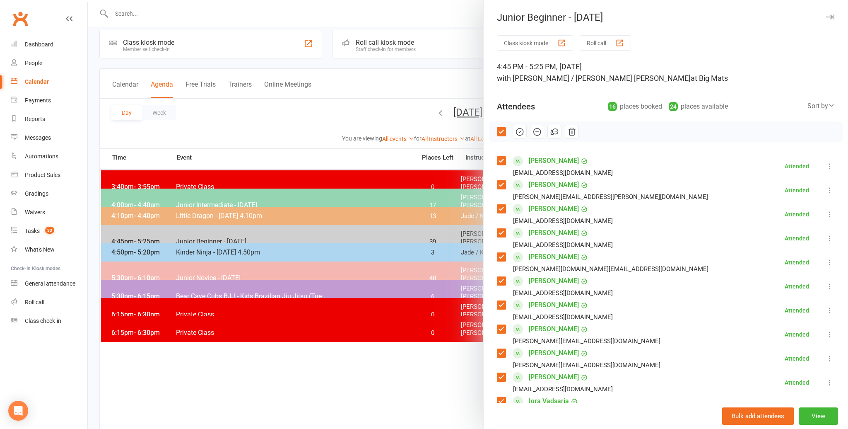
click at [303, 116] on div at bounding box center [468, 214] width 761 height 429
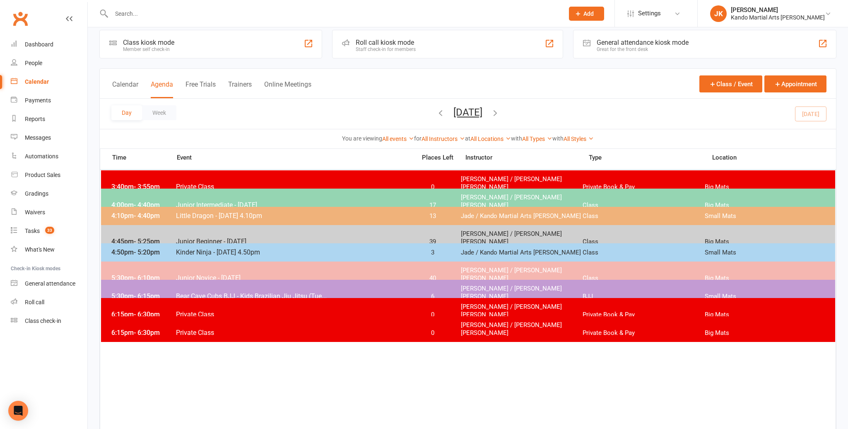
scroll to position [11, 0]
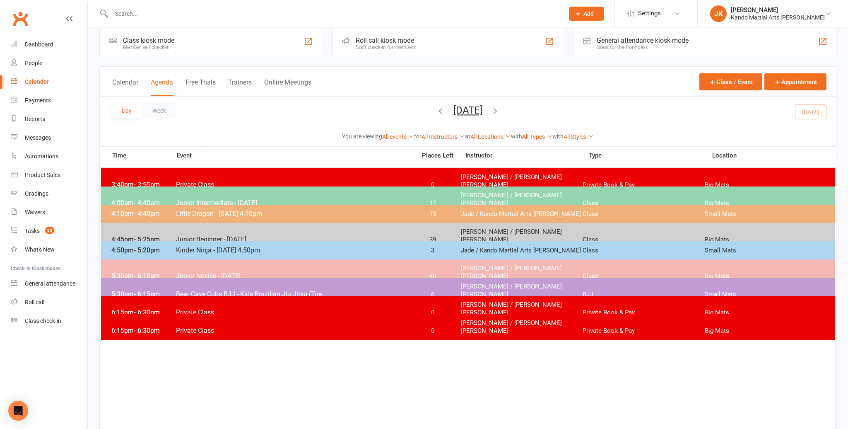
click at [123, 12] on input "text" at bounding box center [333, 14] width 449 height 12
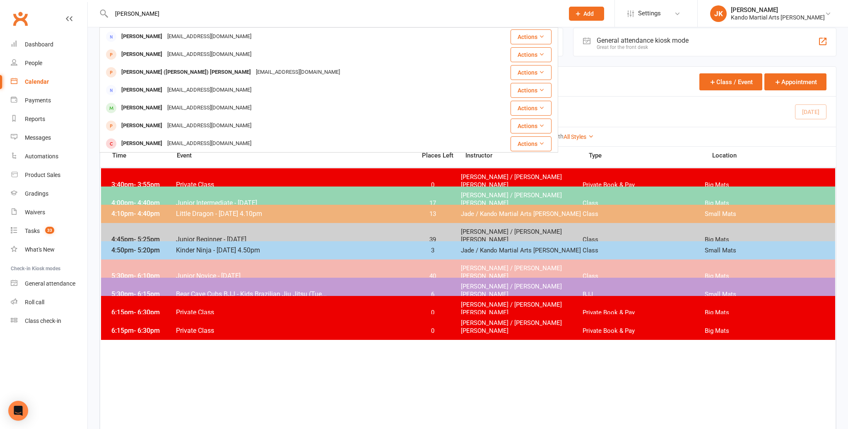
click at [138, 106] on div "[PERSON_NAME]" at bounding box center [142, 108] width 46 height 12
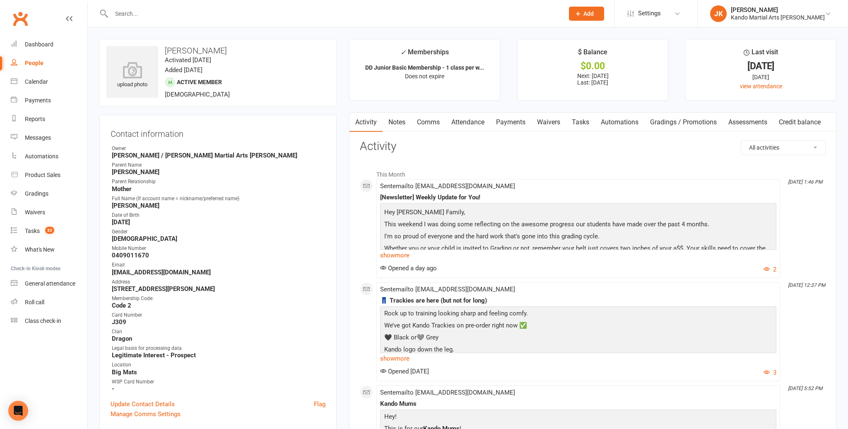
click at [463, 121] on link "Attendance" at bounding box center [468, 122] width 45 height 19
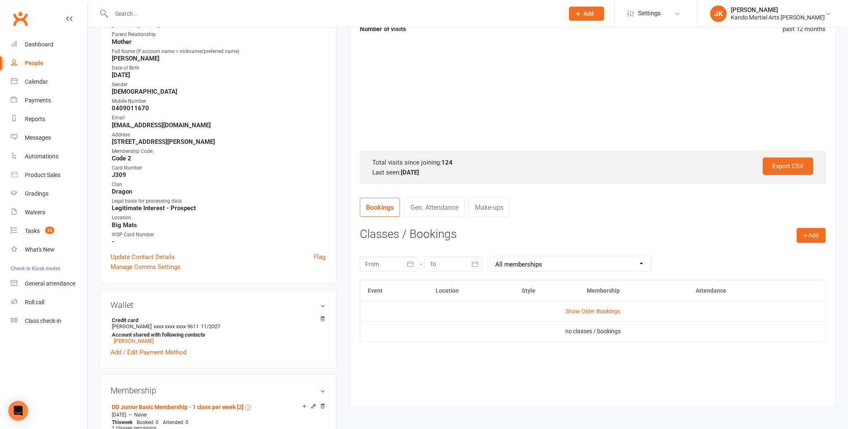
scroll to position [149, 0]
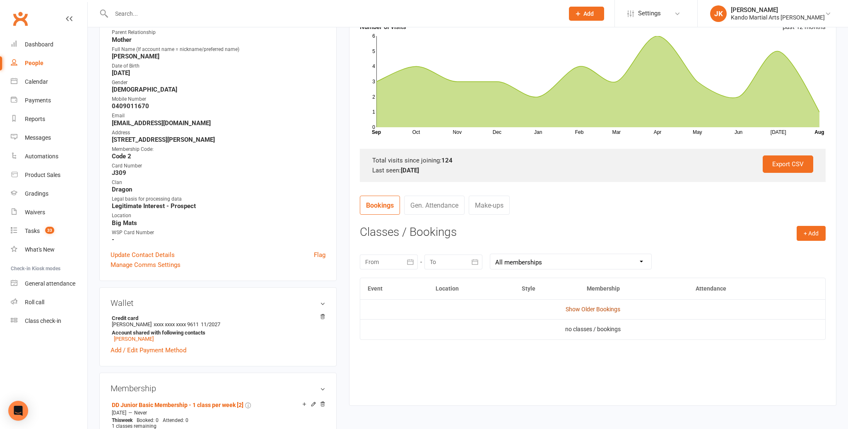
click at [574, 308] on link "Show Older Bookings" at bounding box center [593, 309] width 55 height 7
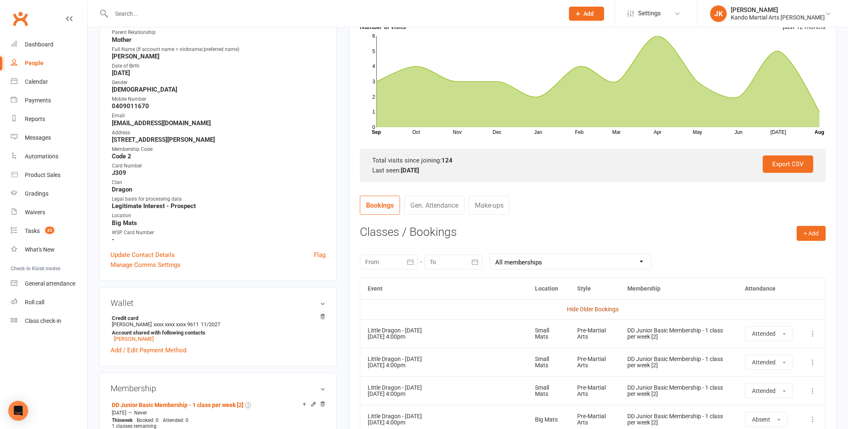
click at [580, 308] on link "Hide Older Bookings" at bounding box center [593, 309] width 52 height 7
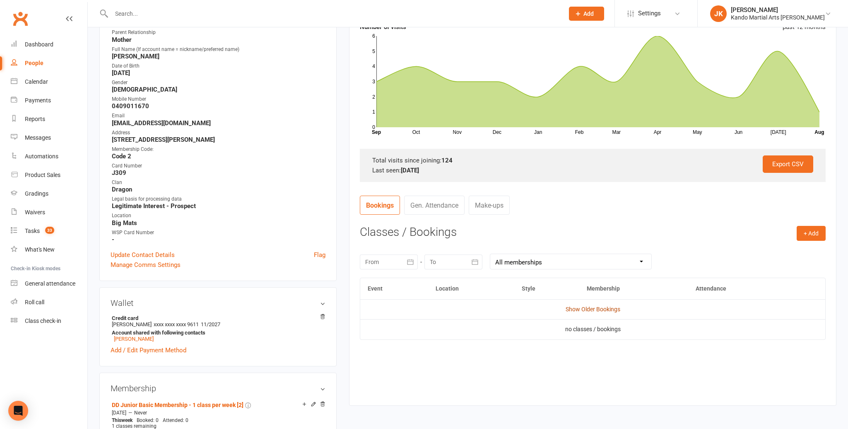
click at [580, 307] on link "Show Older Bookings" at bounding box center [593, 309] width 55 height 7
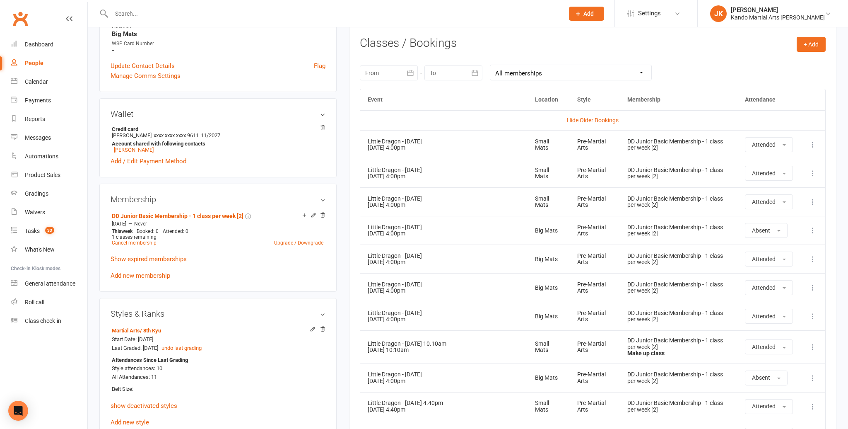
scroll to position [336, 0]
click at [31, 81] on div "Calendar" at bounding box center [36, 81] width 23 height 7
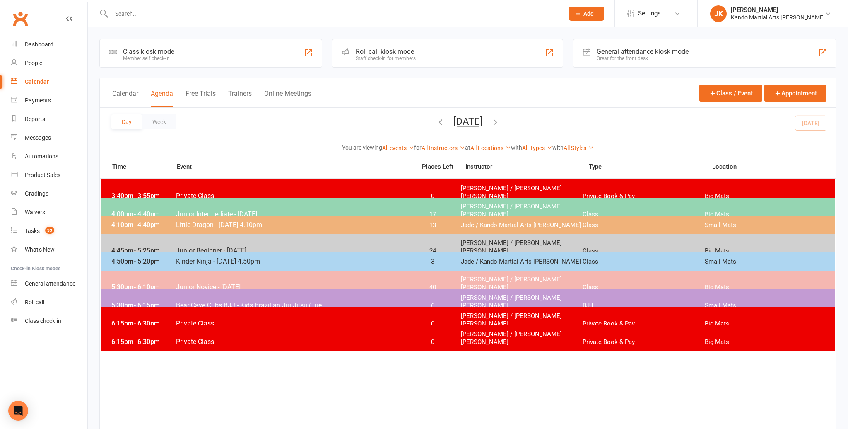
click at [187, 283] on span "Junior Novice - [DATE]" at bounding box center [294, 287] width 236 height 8
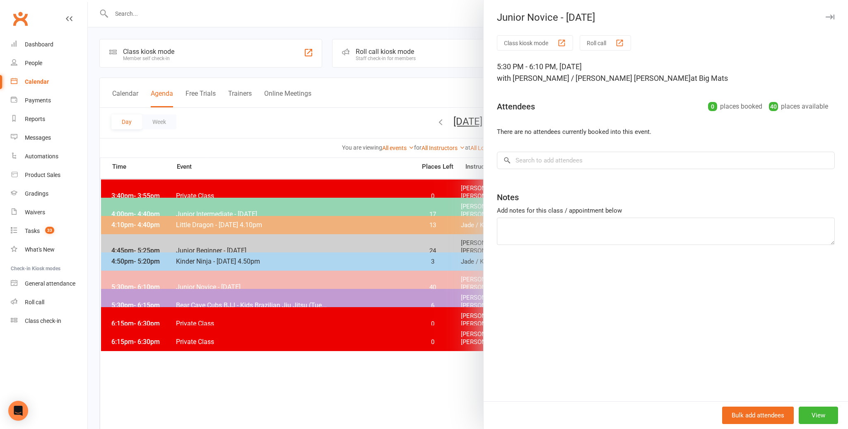
click at [511, 159] on div "× No results" at bounding box center [666, 160] width 338 height 17
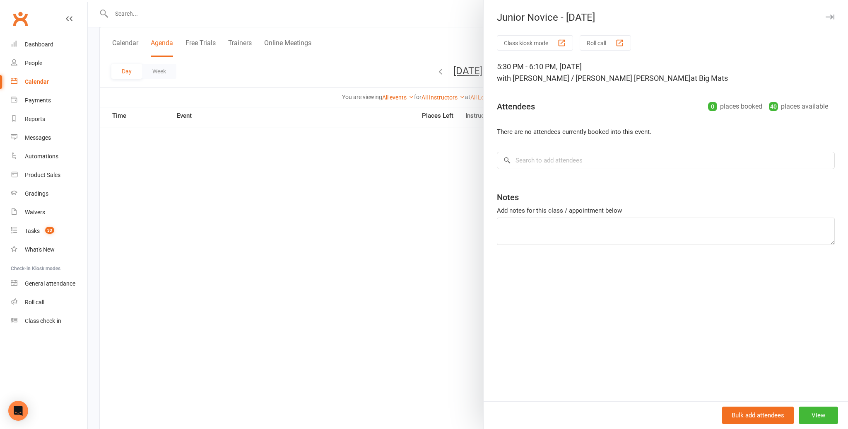
scroll to position [422, 0]
click at [515, 159] on input "search" at bounding box center [666, 160] width 338 height 17
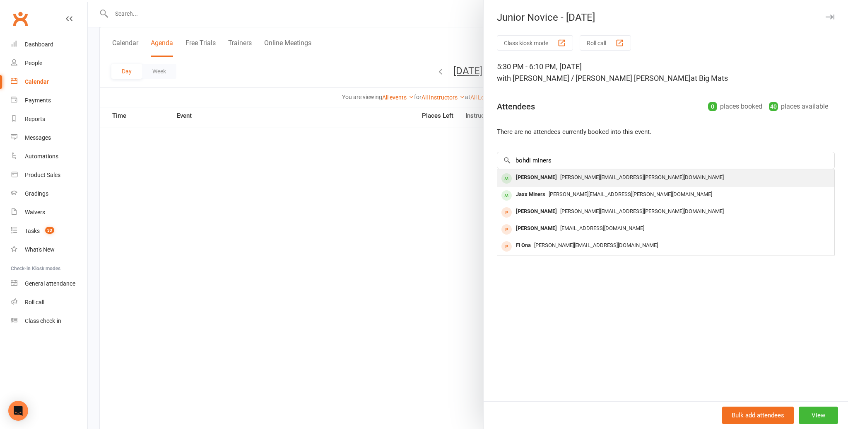
click at [527, 174] on div "Bohdi Miners" at bounding box center [537, 178] width 48 height 12
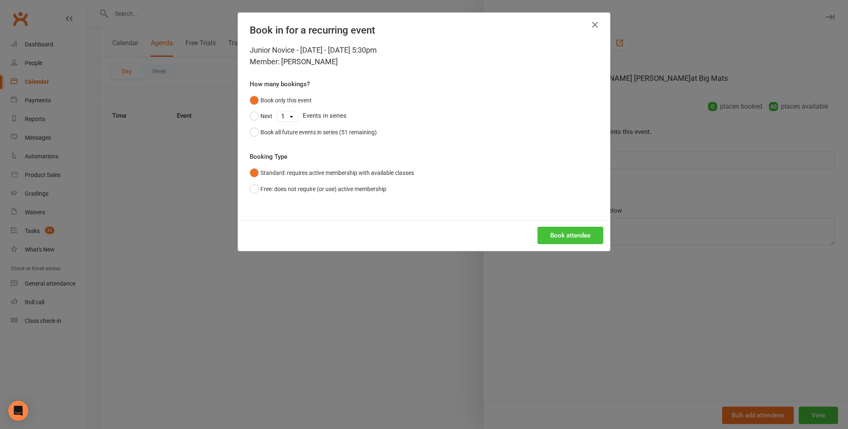
click at [565, 234] on button "Book attendee" at bounding box center [571, 235] width 66 height 17
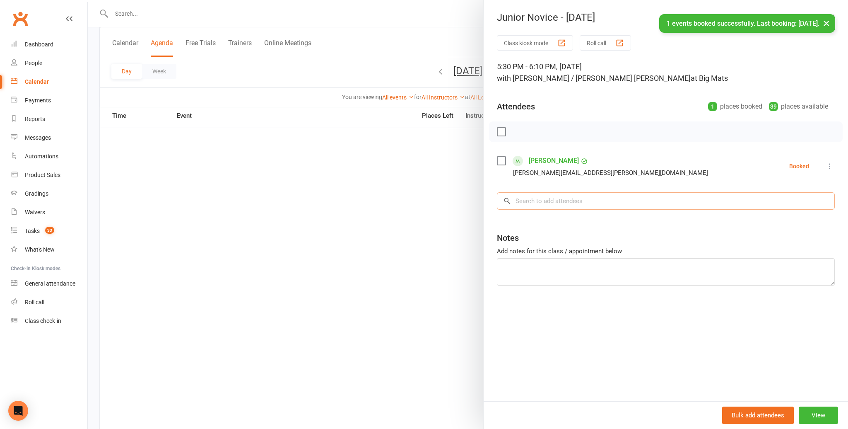
click at [517, 200] on input "search" at bounding box center [666, 200] width 338 height 17
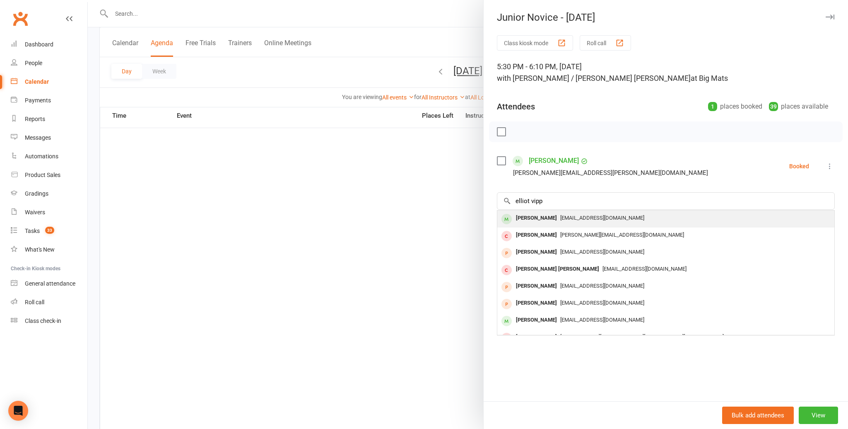
click at [522, 216] on div "[PERSON_NAME]" at bounding box center [537, 218] width 48 height 12
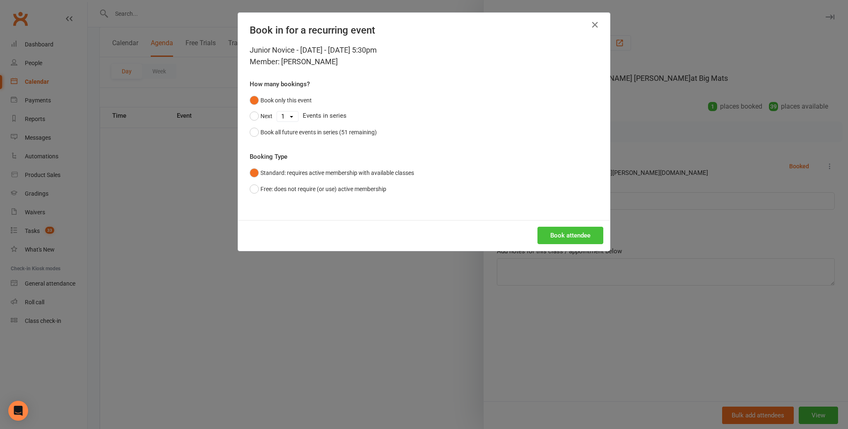
click at [557, 234] on button "Book attendee" at bounding box center [571, 235] width 66 height 17
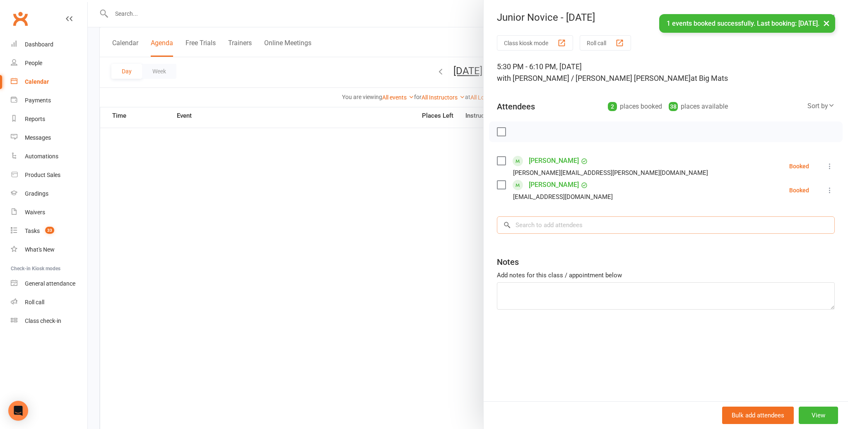
click at [523, 227] on input "search" at bounding box center [666, 224] width 338 height 17
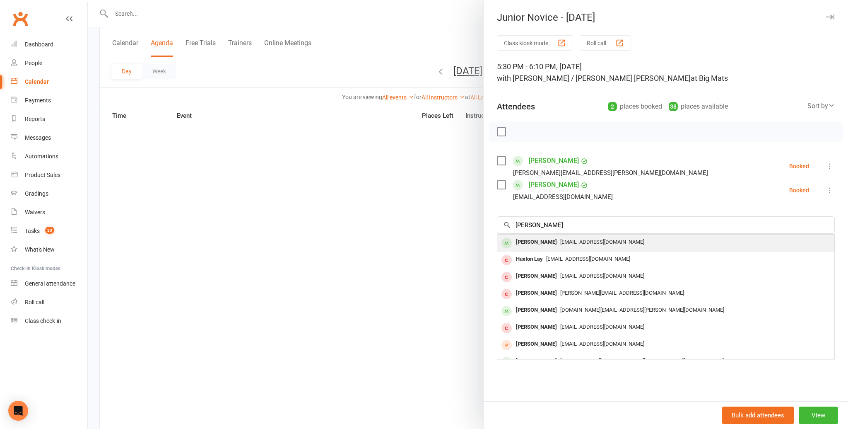
click at [525, 239] on div "[PERSON_NAME]" at bounding box center [537, 242] width 48 height 12
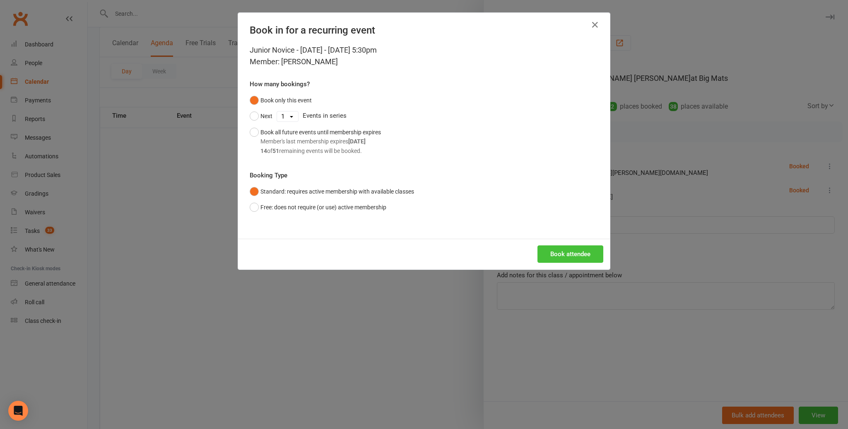
click at [558, 254] on button "Book attendee" at bounding box center [571, 253] width 66 height 17
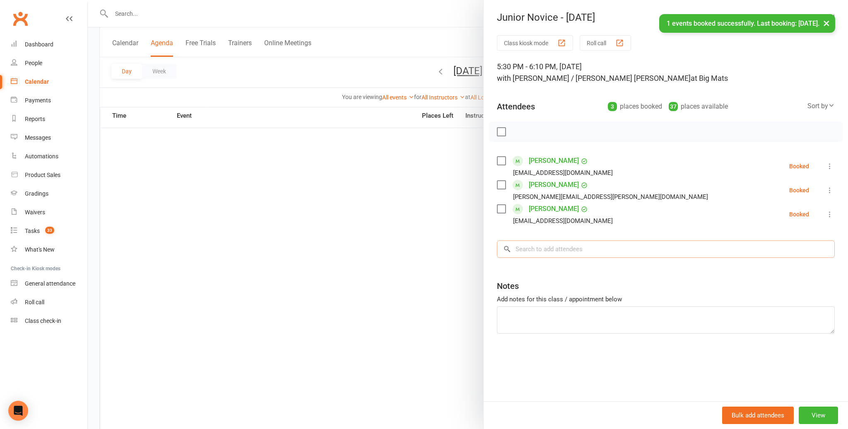
click at [523, 248] on input "search" at bounding box center [666, 248] width 338 height 17
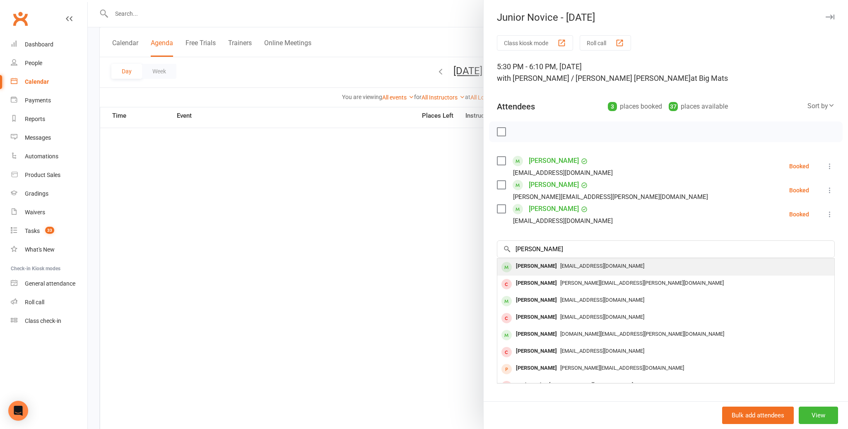
click at [527, 264] on div "[PERSON_NAME]" at bounding box center [537, 266] width 48 height 12
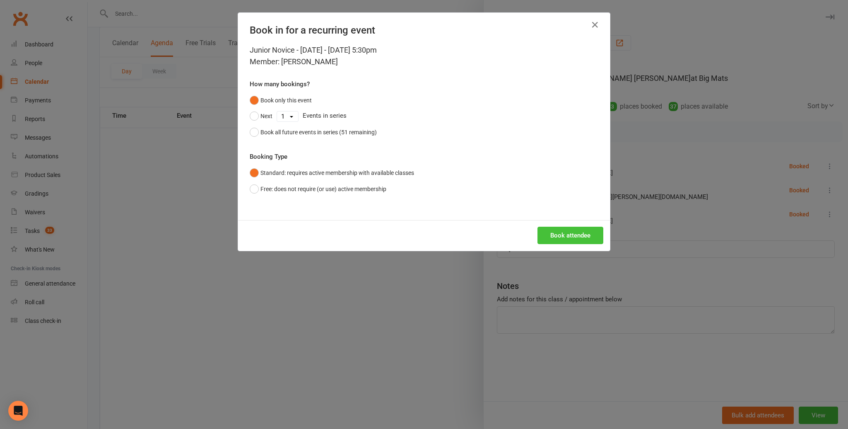
click at [566, 232] on button "Book attendee" at bounding box center [571, 235] width 66 height 17
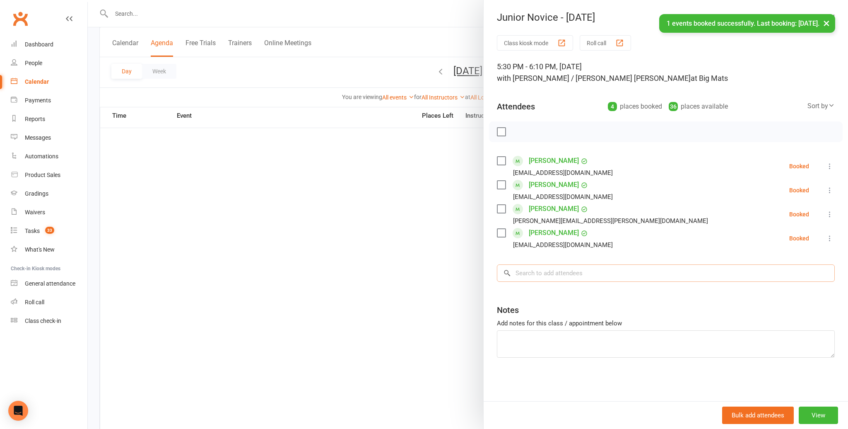
click at [526, 273] on input "search" at bounding box center [666, 272] width 338 height 17
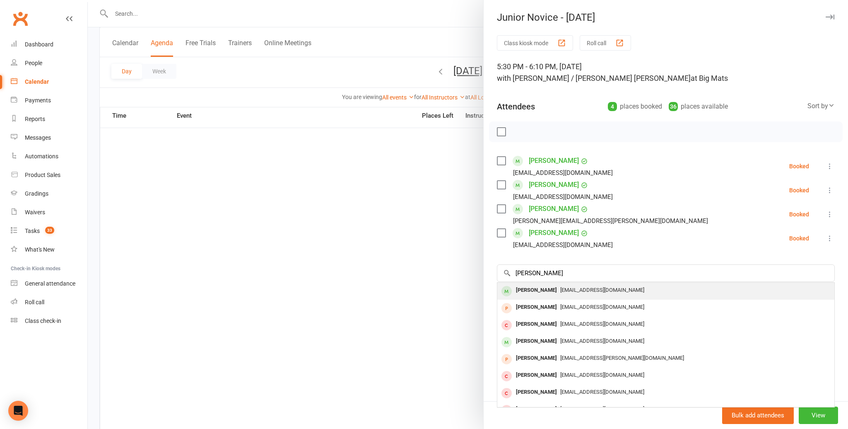
click at [529, 289] on div "[PERSON_NAME]" at bounding box center [537, 290] width 48 height 12
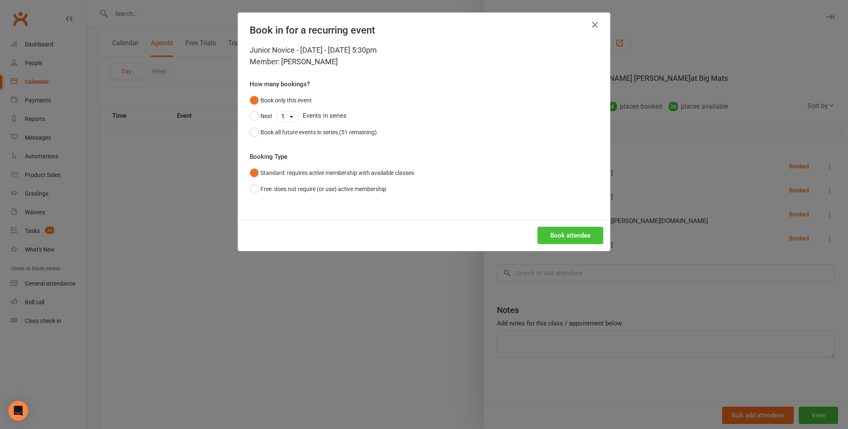
click at [551, 231] on button "Book attendee" at bounding box center [571, 235] width 66 height 17
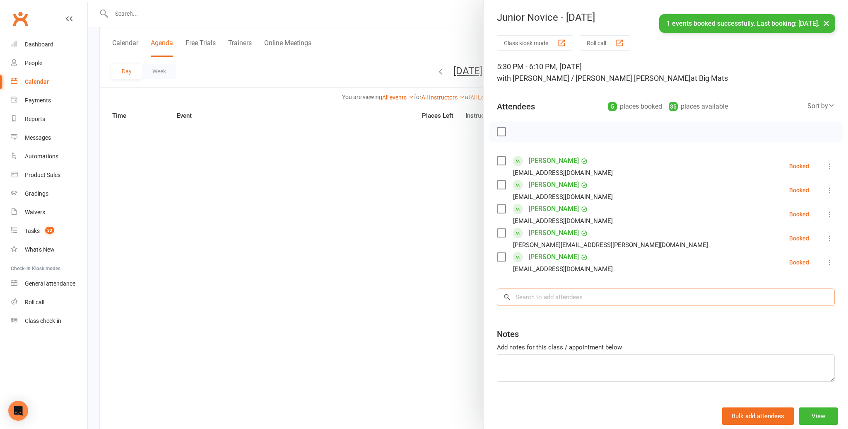
click at [536, 296] on input "search" at bounding box center [666, 296] width 338 height 17
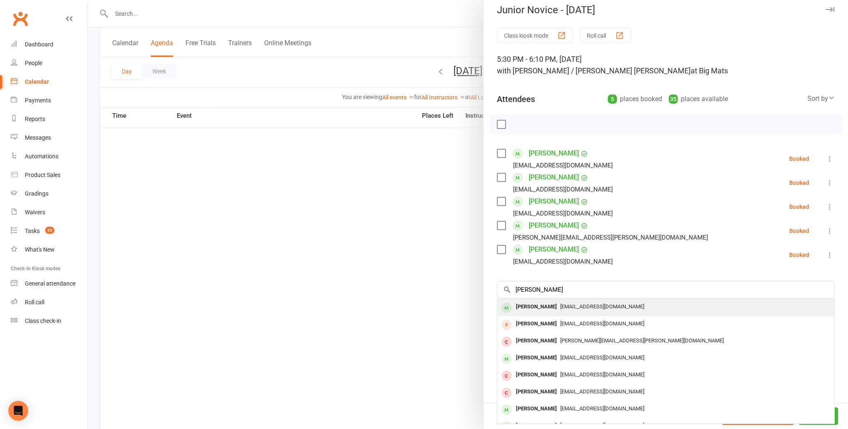
scroll to position [7, 0]
click at [526, 305] on div "[PERSON_NAME]" at bounding box center [537, 308] width 48 height 12
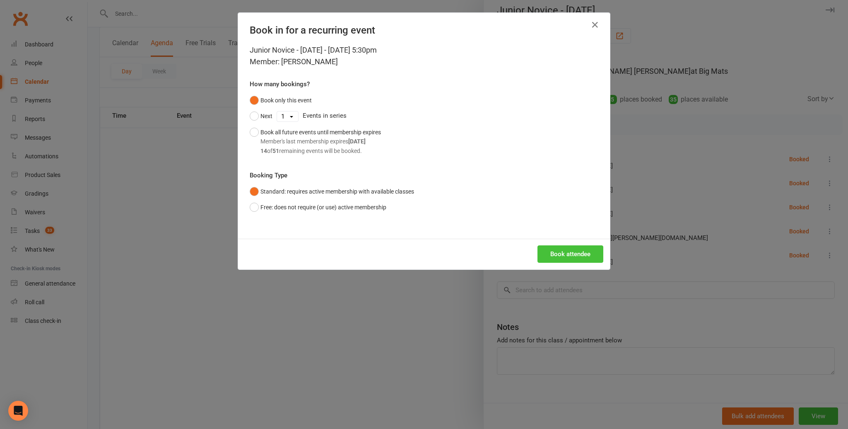
click at [561, 251] on button "Book attendee" at bounding box center [571, 253] width 66 height 17
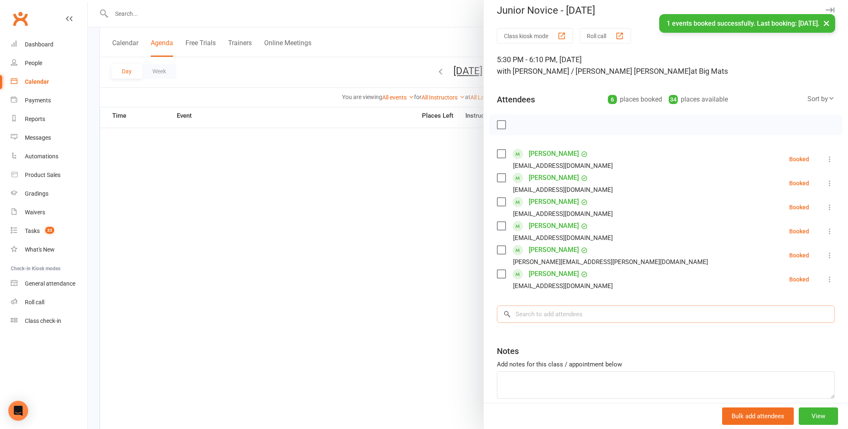
click at [523, 315] on input "search" at bounding box center [666, 313] width 338 height 17
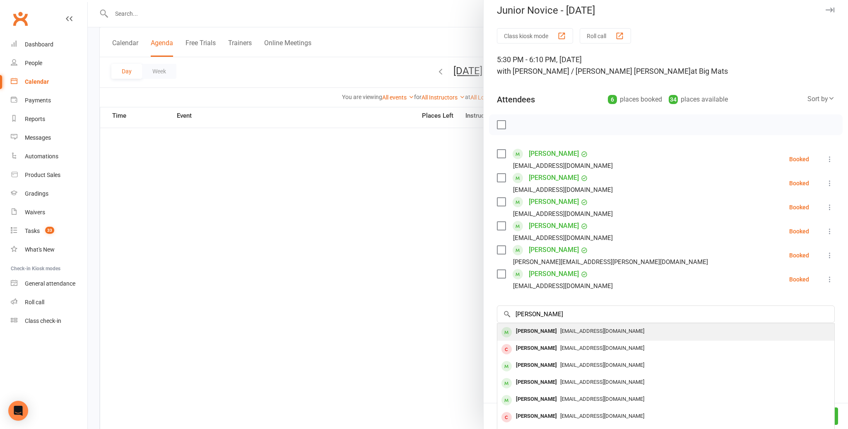
click at [520, 332] on div "[PERSON_NAME]" at bounding box center [537, 331] width 48 height 12
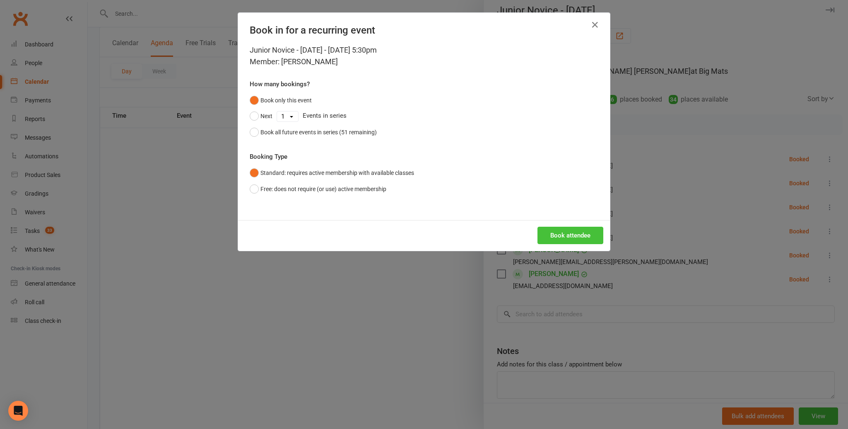
click at [558, 237] on button "Book attendee" at bounding box center [571, 235] width 66 height 17
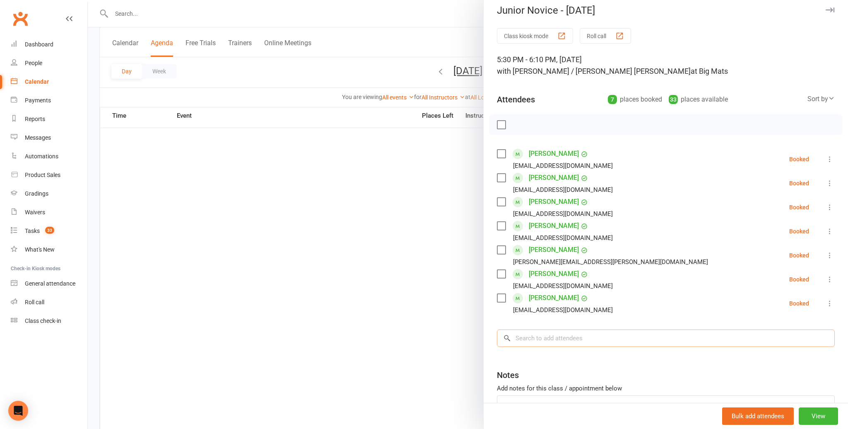
click at [525, 338] on input "search" at bounding box center [666, 337] width 338 height 17
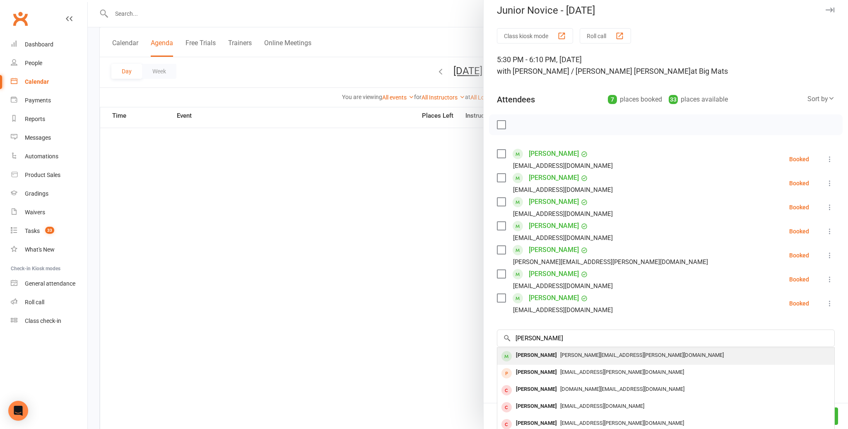
click at [522, 353] on div "[PERSON_NAME]" at bounding box center [537, 355] width 48 height 12
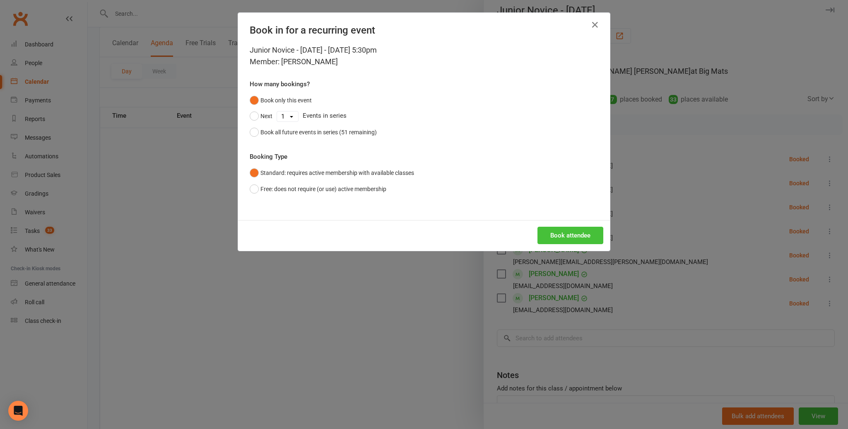
click at [563, 233] on button "Book attendee" at bounding box center [571, 235] width 66 height 17
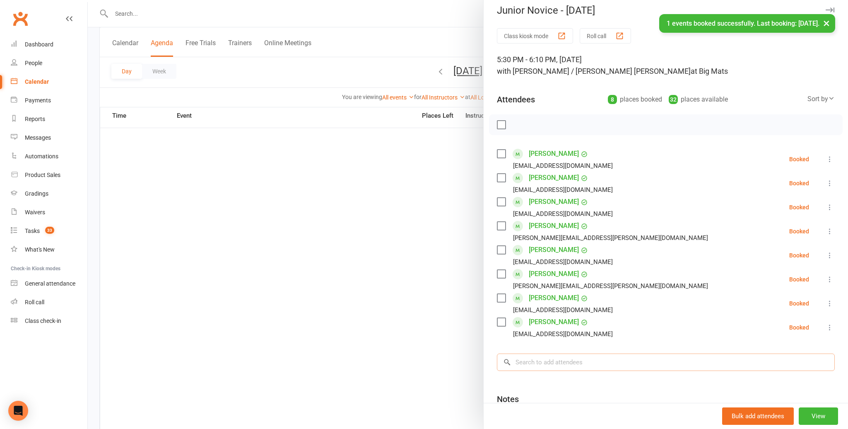
click at [531, 360] on input "search" at bounding box center [666, 361] width 338 height 17
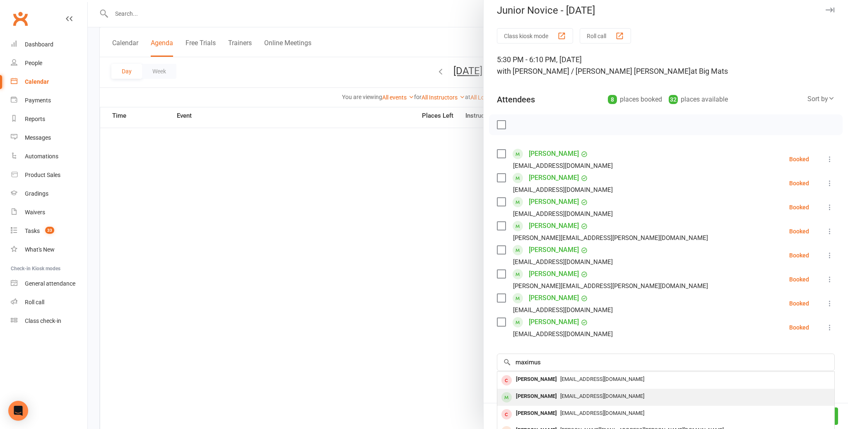
click at [532, 395] on div "[PERSON_NAME]" at bounding box center [537, 396] width 48 height 12
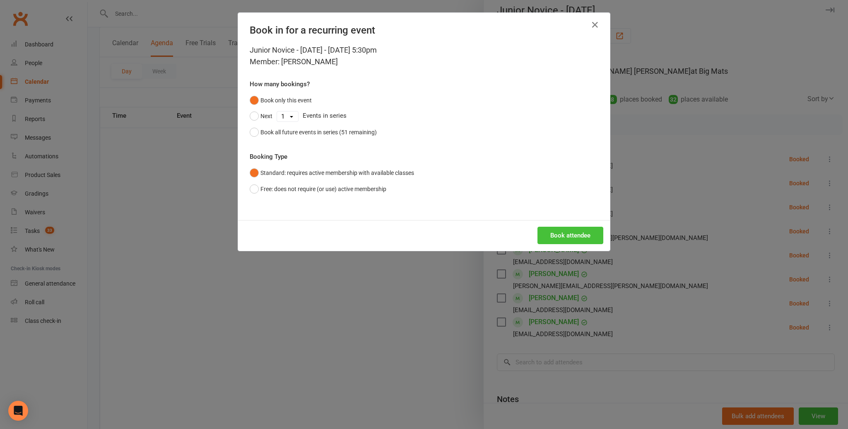
click at [576, 231] on button "Book attendee" at bounding box center [571, 235] width 66 height 17
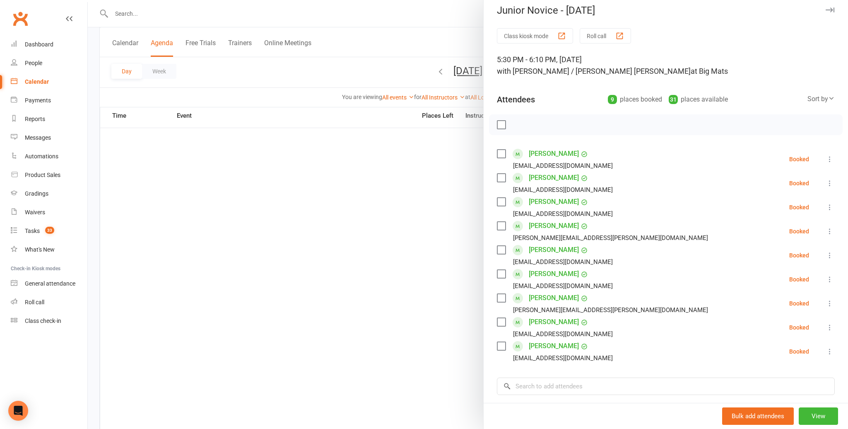
click at [498, 124] on label at bounding box center [501, 125] width 8 height 8
click at [516, 123] on icon "button" at bounding box center [519, 124] width 9 height 9
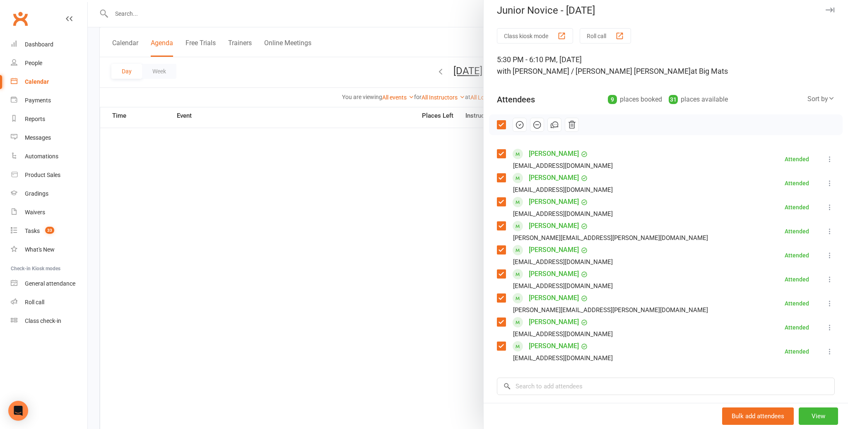
click at [332, 266] on div at bounding box center [468, 214] width 761 height 429
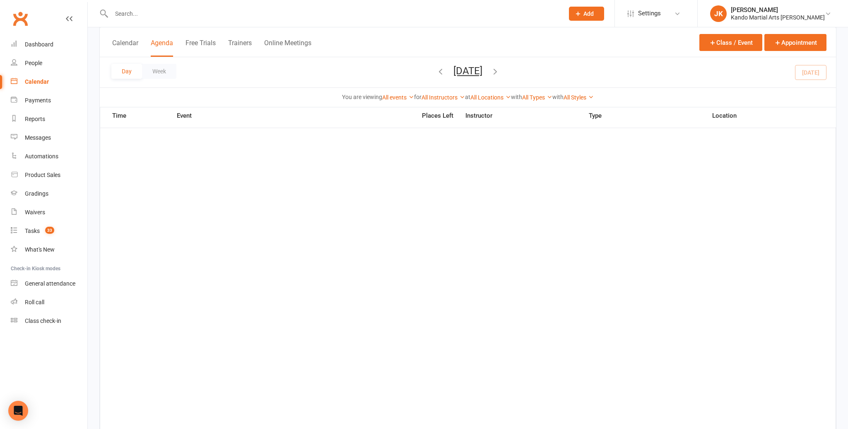
click at [143, 14] on input "text" at bounding box center [333, 14] width 449 height 12
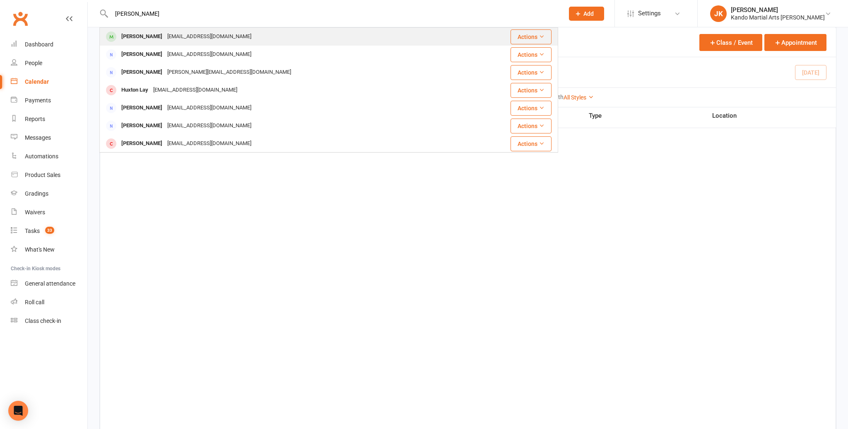
scroll to position [415, 0]
click at [139, 33] on div "[PERSON_NAME]" at bounding box center [142, 37] width 46 height 12
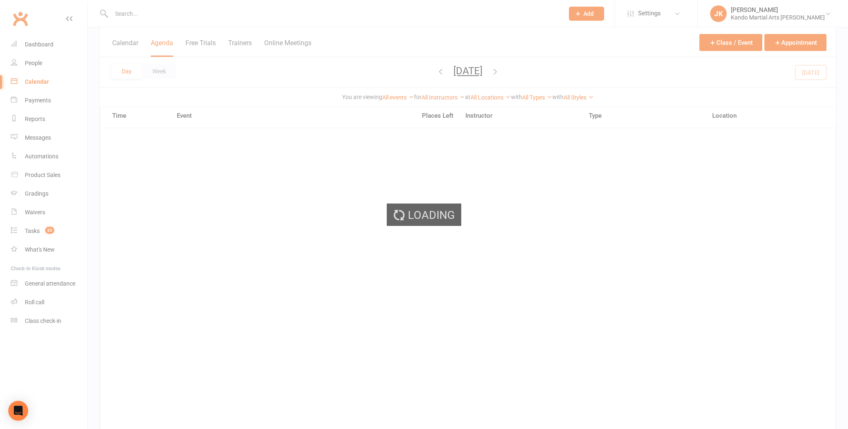
scroll to position [414, 0]
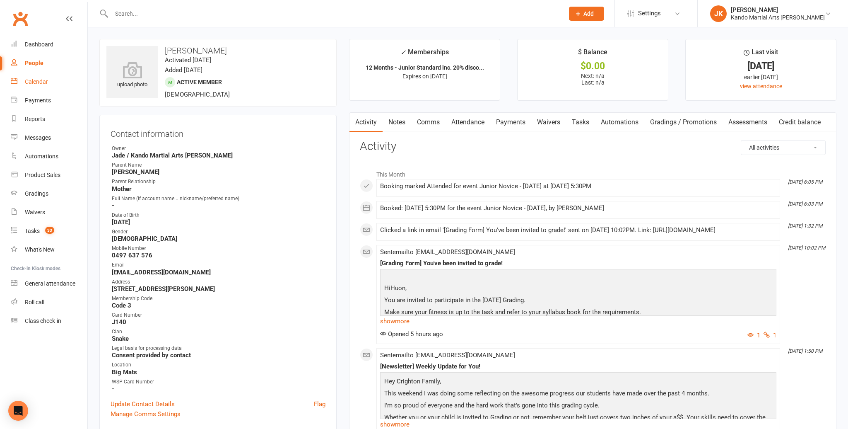
click at [32, 82] on div "Calendar" at bounding box center [36, 81] width 23 height 7
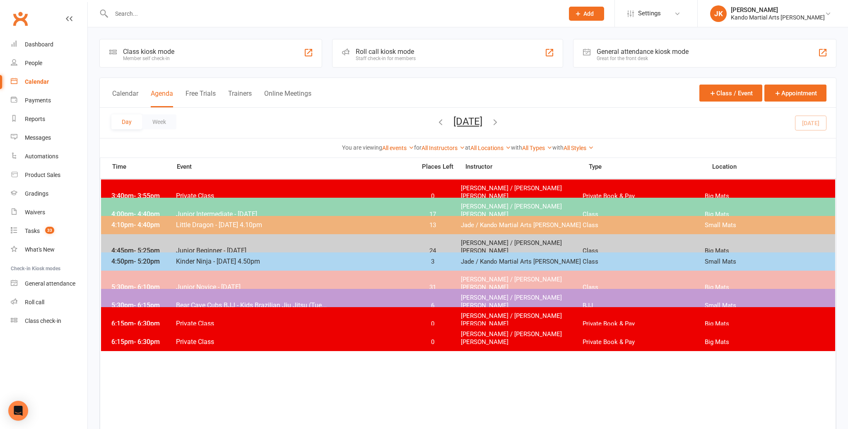
click at [186, 301] on span "Bear Cave Cubs BJJ - Kids Brazilian Jiu Jitsu (Tue..." at bounding box center [294, 305] width 236 height 8
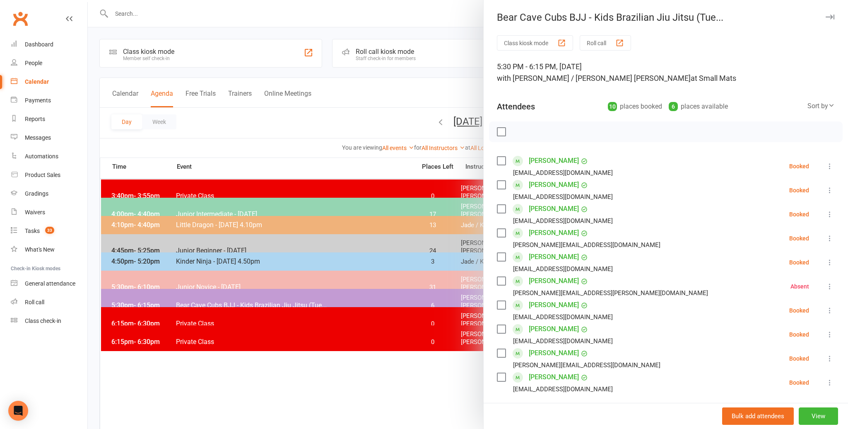
click at [814, 105] on div "Sort by" at bounding box center [821, 106] width 27 height 11
click at [772, 139] on link "First name" at bounding box center [794, 140] width 82 height 17
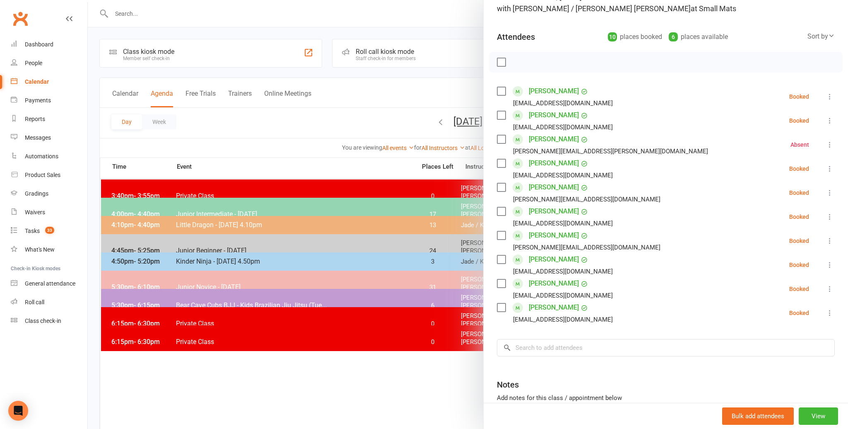
scroll to position [78, 0]
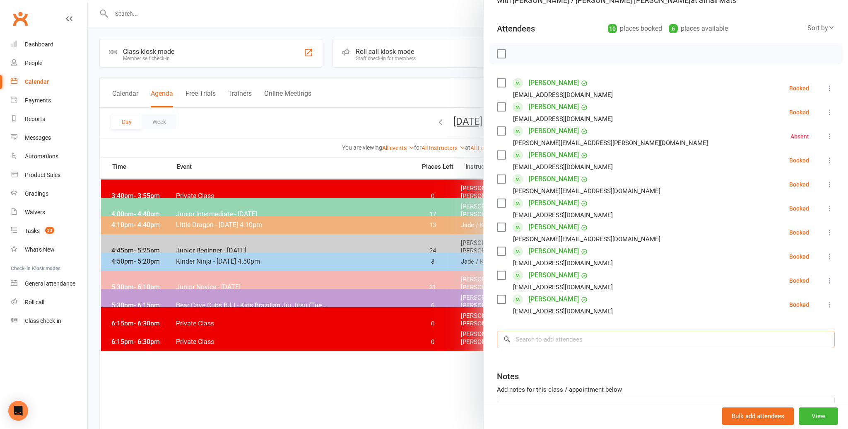
click at [532, 338] on input "search" at bounding box center [666, 339] width 338 height 17
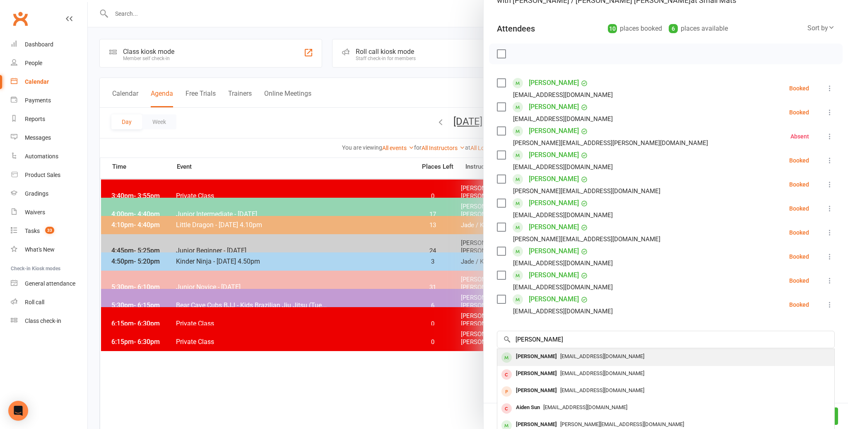
click at [527, 358] on div "Caiden Vaz" at bounding box center [537, 356] width 48 height 12
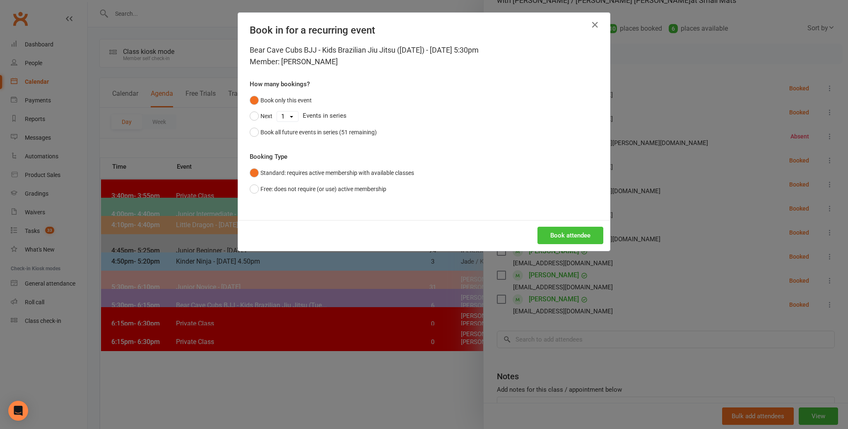
click at [555, 234] on button "Book attendee" at bounding box center [571, 235] width 66 height 17
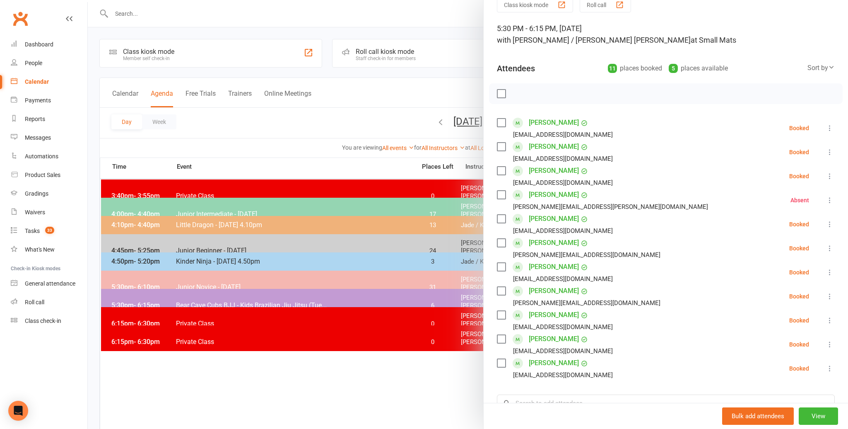
scroll to position [0, 0]
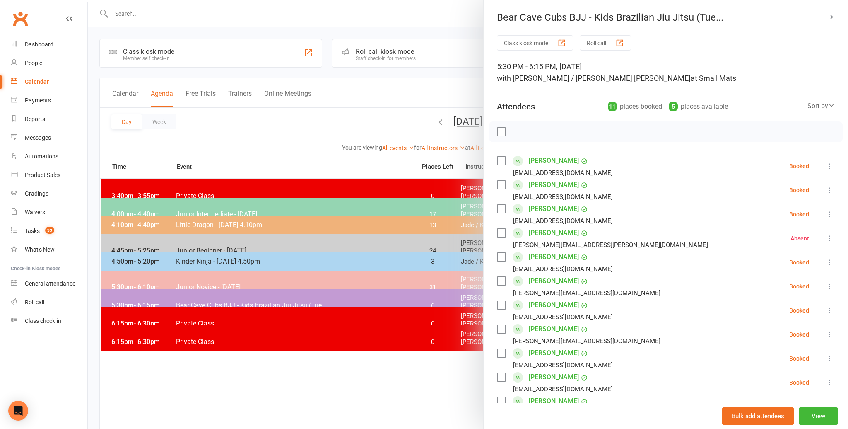
click at [818, 105] on div "Sort by" at bounding box center [821, 106] width 27 height 11
click at [780, 141] on link "First name" at bounding box center [794, 140] width 82 height 17
click at [503, 160] on label at bounding box center [501, 161] width 8 height 8
click at [505, 305] on label at bounding box center [501, 305] width 8 height 8
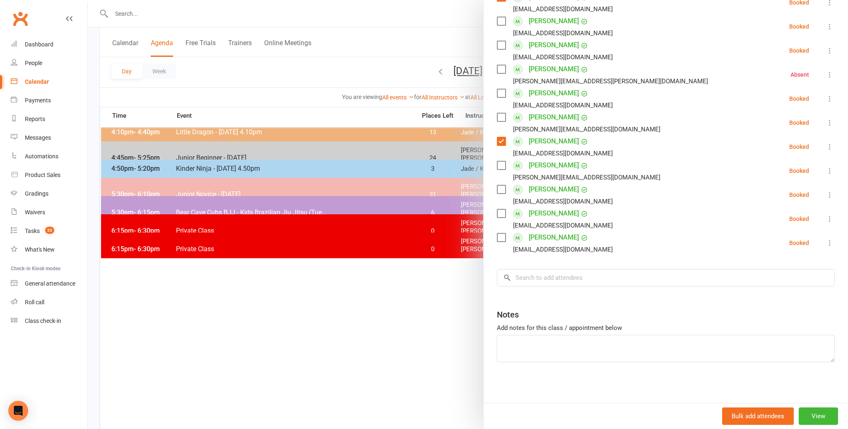
scroll to position [94, 0]
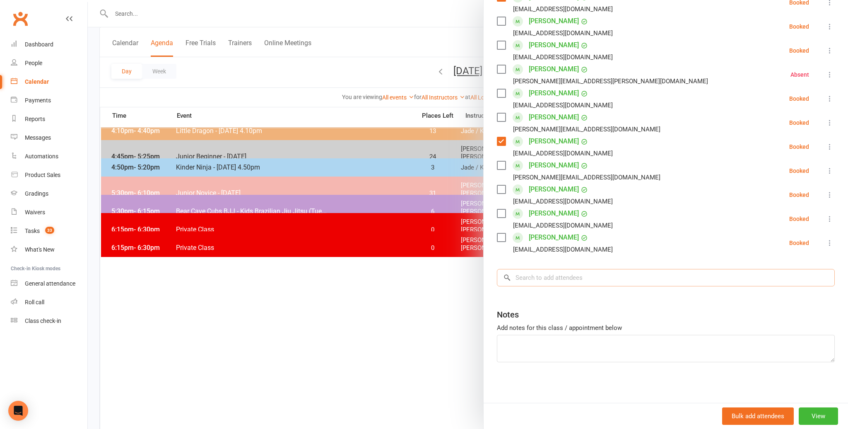
click at [523, 278] on input "search" at bounding box center [666, 277] width 338 height 17
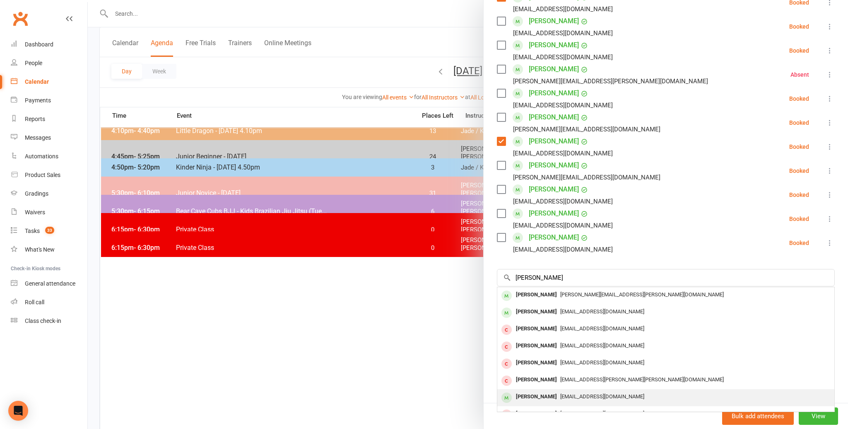
click at [534, 396] on div "Alexander Dmitriev-Lyneham" at bounding box center [537, 397] width 48 height 12
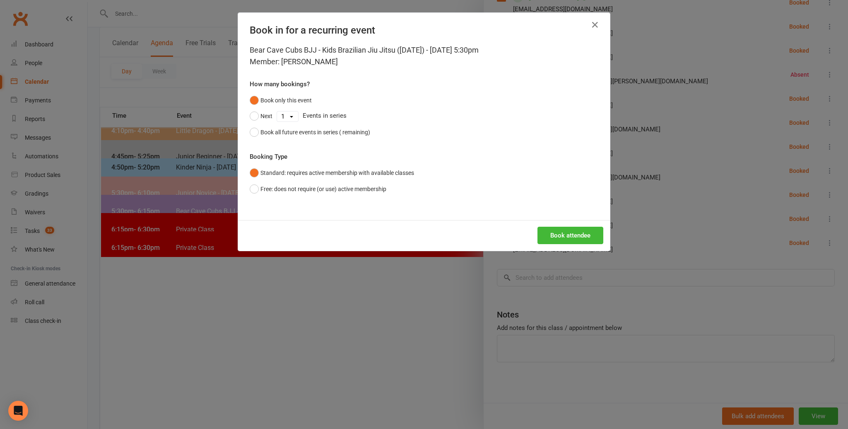
scroll to position [94, 0]
click at [565, 234] on button "Book attendee" at bounding box center [571, 235] width 66 height 17
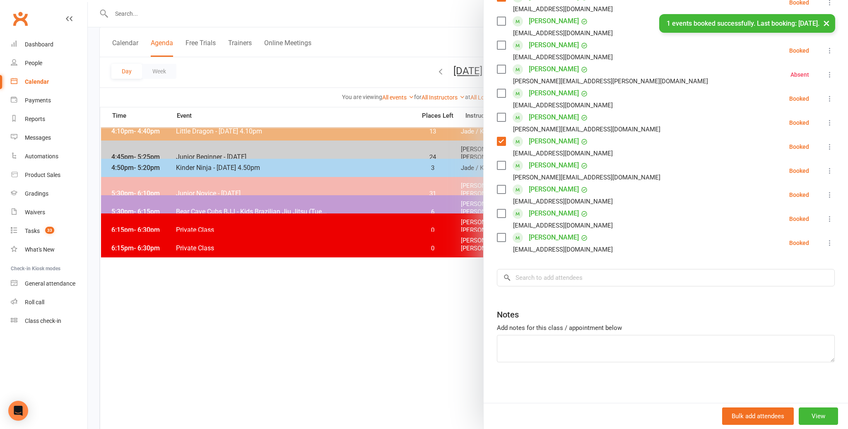
scroll to position [188, 0]
click at [541, 283] on input "search" at bounding box center [666, 277] width 338 height 17
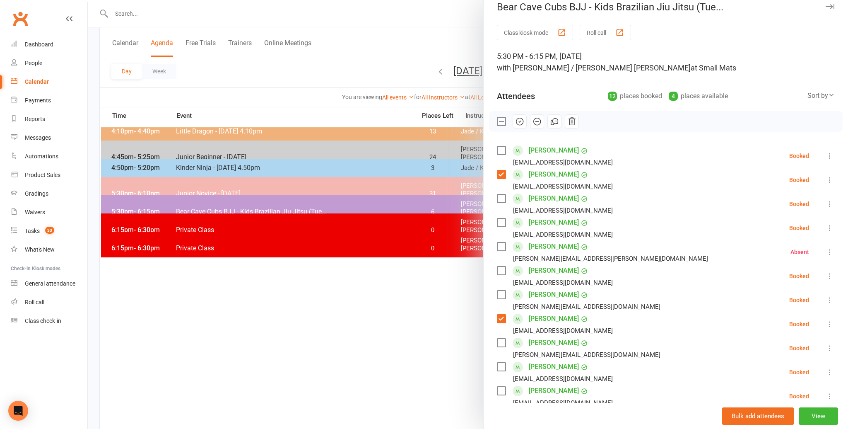
scroll to position [8, 0]
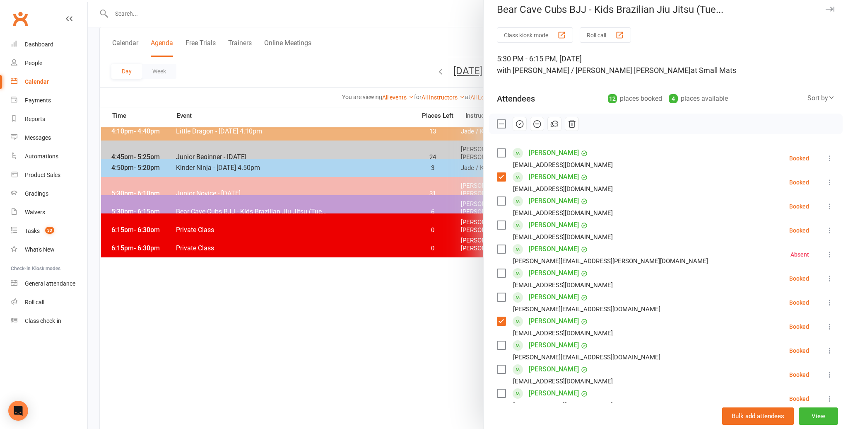
click at [498, 150] on label at bounding box center [501, 153] width 8 height 8
click at [500, 342] on label at bounding box center [501, 345] width 8 height 8
click at [504, 295] on label at bounding box center [501, 297] width 8 height 8
click at [504, 272] on label at bounding box center [501, 273] width 8 height 8
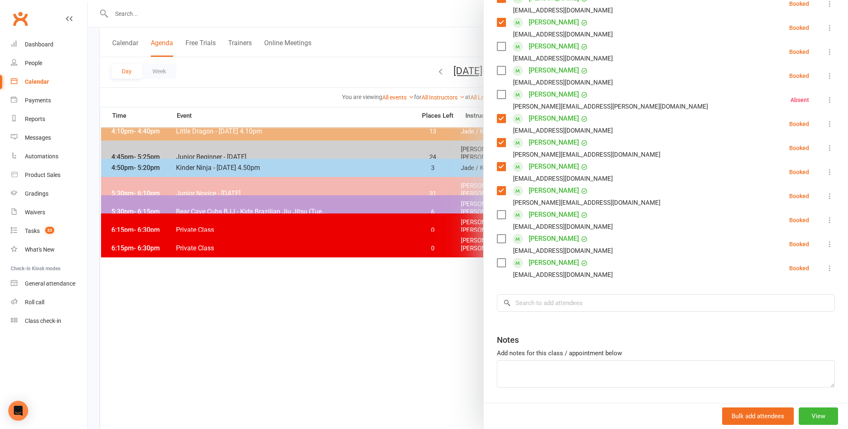
scroll to position [164, 0]
click at [521, 301] on input "search" at bounding box center [666, 300] width 338 height 17
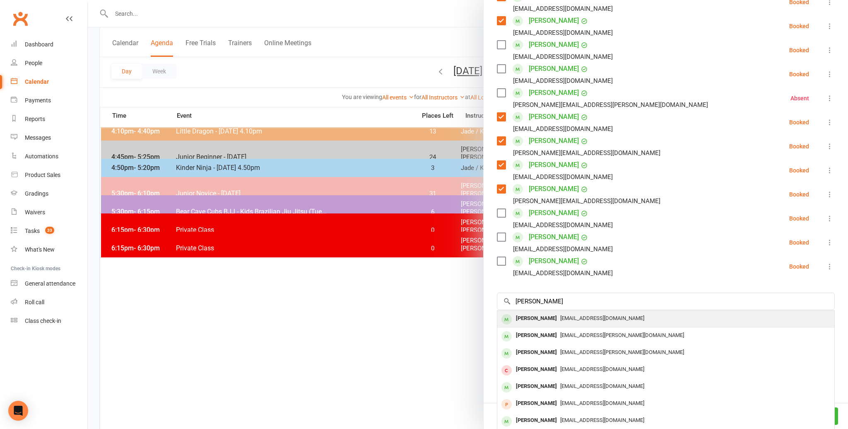
click at [523, 317] on div "[PERSON_NAME]" at bounding box center [537, 318] width 48 height 12
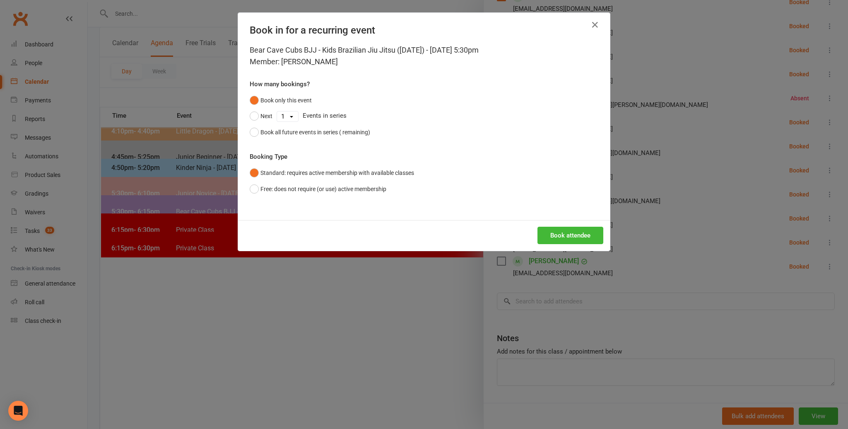
scroll to position [163, 0]
click at [561, 233] on button "Book attendee" at bounding box center [571, 235] width 66 height 17
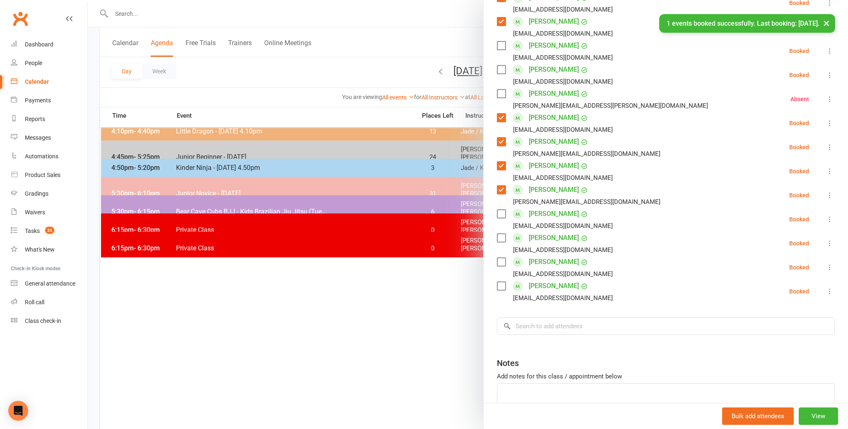
scroll to position [92, 0]
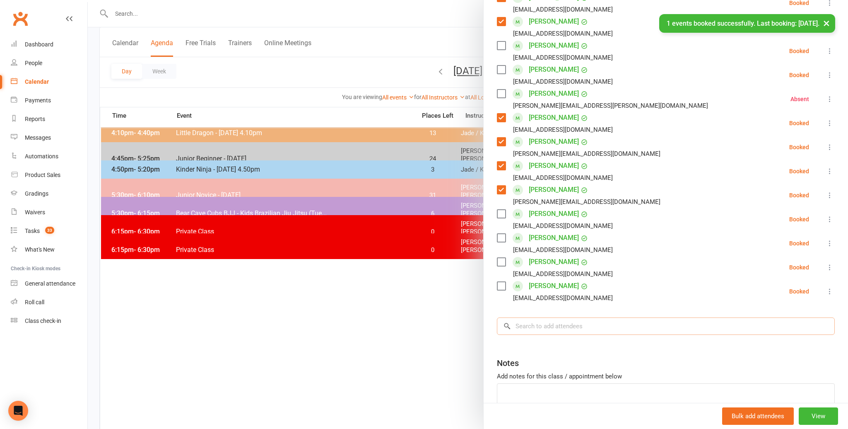
click at [529, 326] on input "search" at bounding box center [666, 325] width 338 height 17
click at [537, 322] on input "search" at bounding box center [666, 325] width 338 height 17
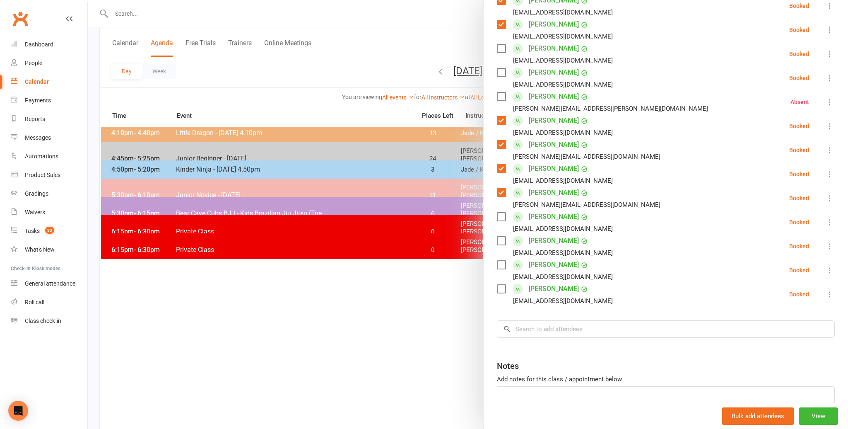
scroll to position [159, 0]
drag, startPoint x: 501, startPoint y: 238, endPoint x: 619, endPoint y: 257, distance: 119.1
click at [510, 239] on div "Mia Juergens gillianjuergens@gmail.com" at bounding box center [556, 247] width 119 height 24
drag, startPoint x: 495, startPoint y: 239, endPoint x: 500, endPoint y: 239, distance: 4.6
click at [497, 239] on div "Class kiosk mode Roll call 5:30 PM - 6:15 PM, Tuesday, August, 12, 2025 with An…" at bounding box center [666, 166] width 365 height 580
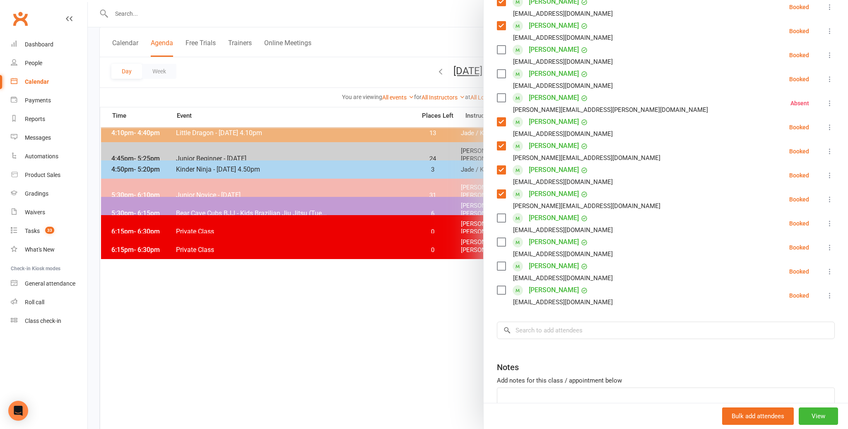
click at [500, 239] on label at bounding box center [501, 242] width 8 height 8
click at [530, 329] on input "search" at bounding box center [666, 329] width 338 height 17
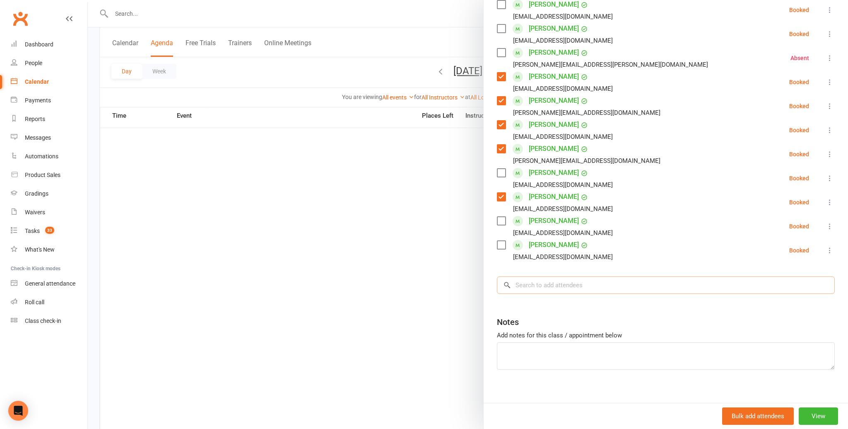
scroll to position [212, 0]
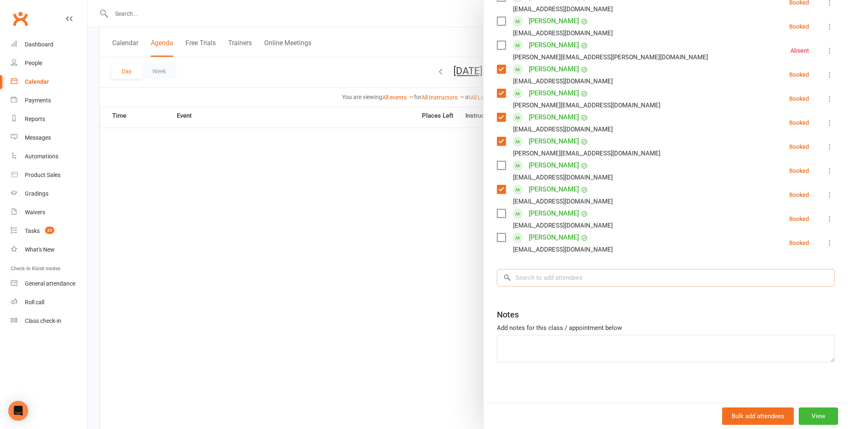
click at [533, 277] on input "search" at bounding box center [666, 277] width 338 height 17
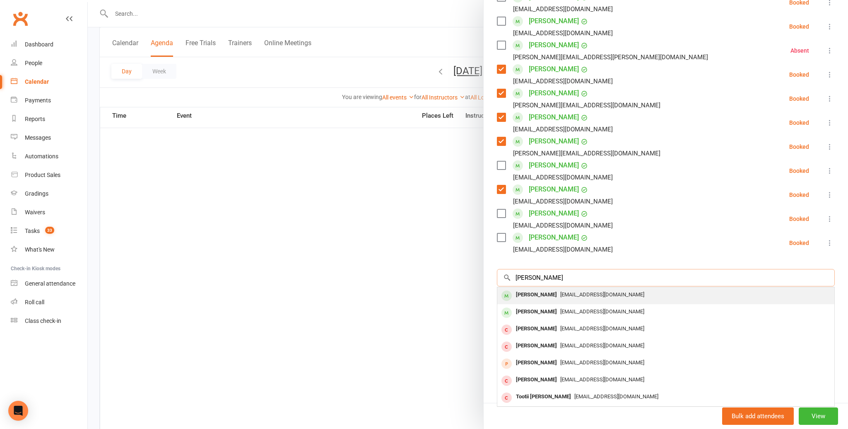
scroll to position [909, 0]
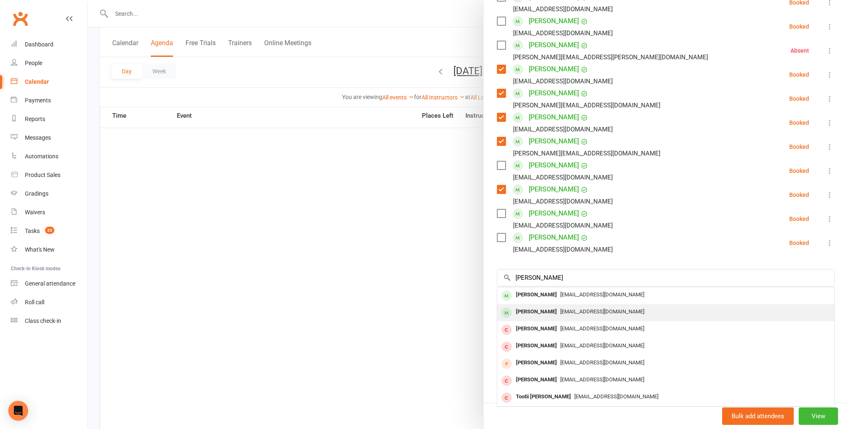
click at [527, 310] on div "[PERSON_NAME]" at bounding box center [537, 312] width 48 height 12
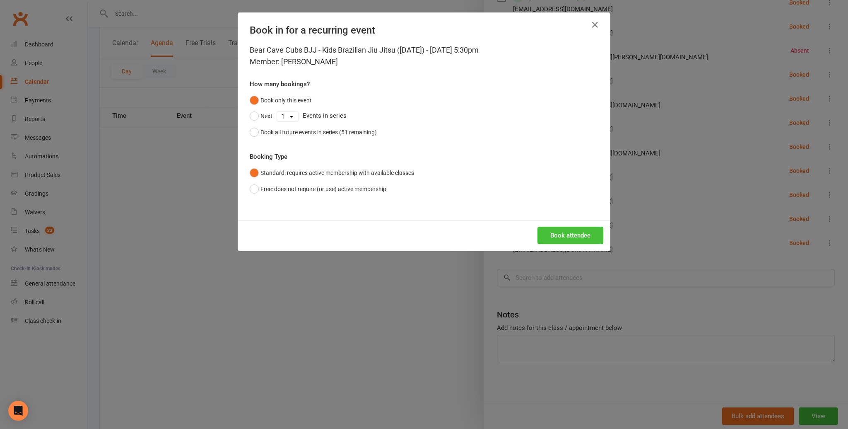
drag, startPoint x: 555, startPoint y: 234, endPoint x: 565, endPoint y: 227, distance: 12.9
click at [556, 233] on button "Book attendee" at bounding box center [571, 235] width 66 height 17
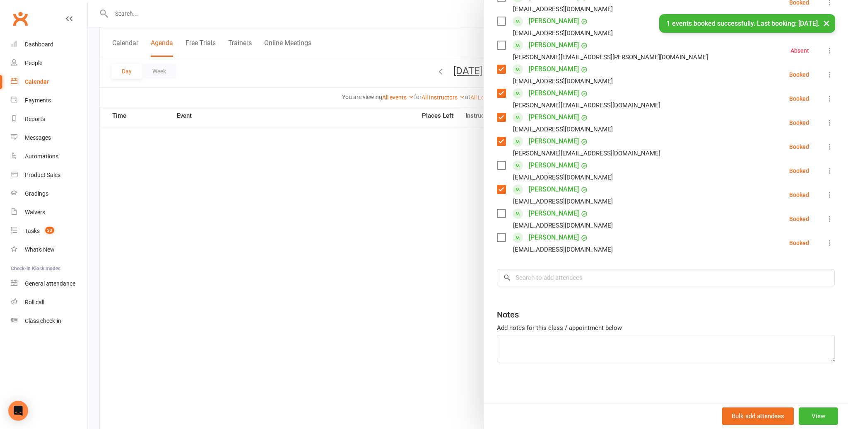
scroll to position [236, 0]
click at [530, 278] on input "search" at bounding box center [666, 277] width 338 height 17
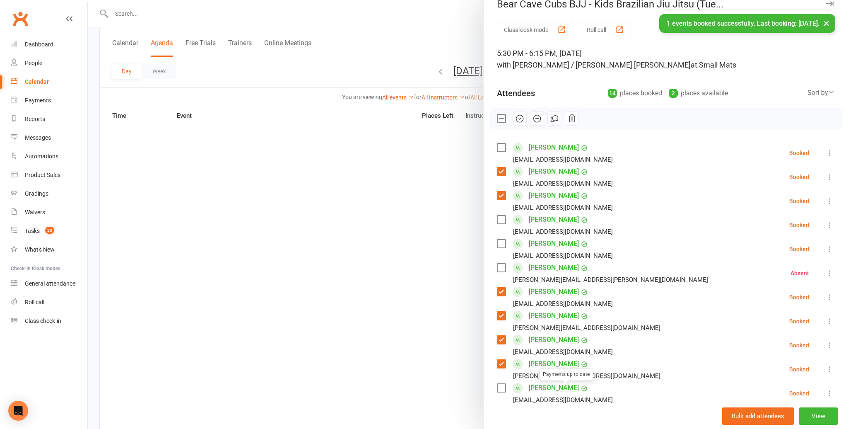
scroll to position [0, 0]
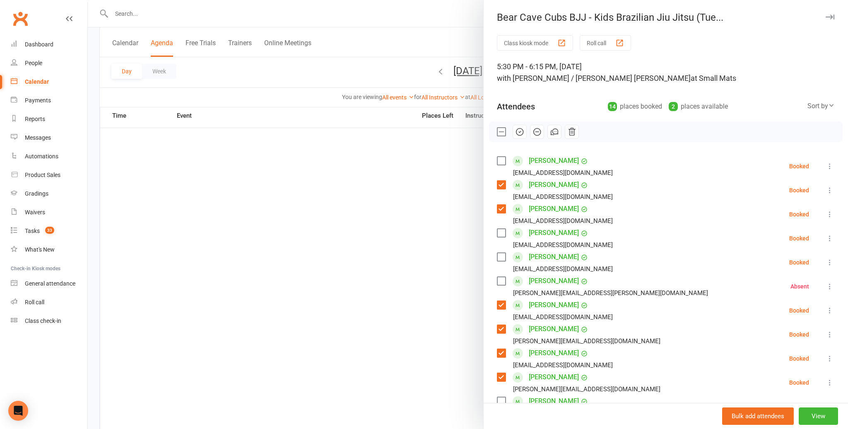
click at [500, 158] on label at bounding box center [501, 161] width 8 height 8
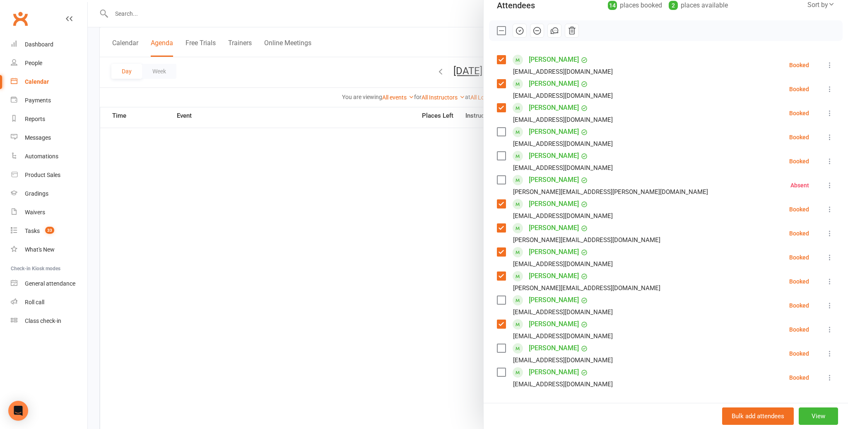
scroll to position [236, 0]
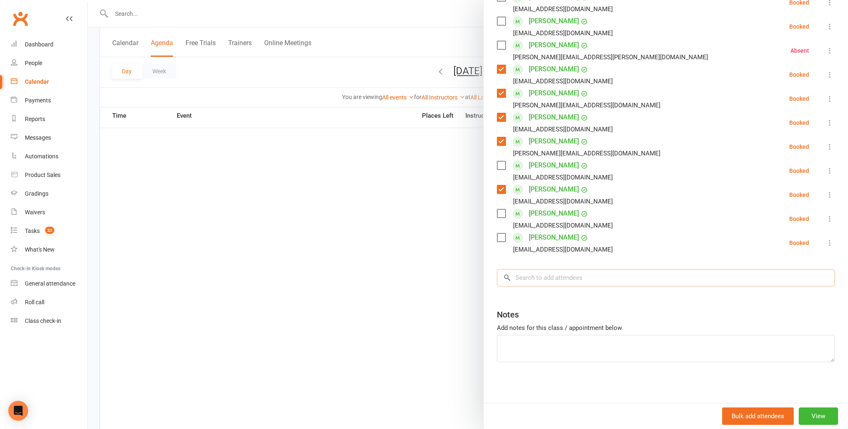
click at [540, 278] on input "search" at bounding box center [666, 277] width 338 height 17
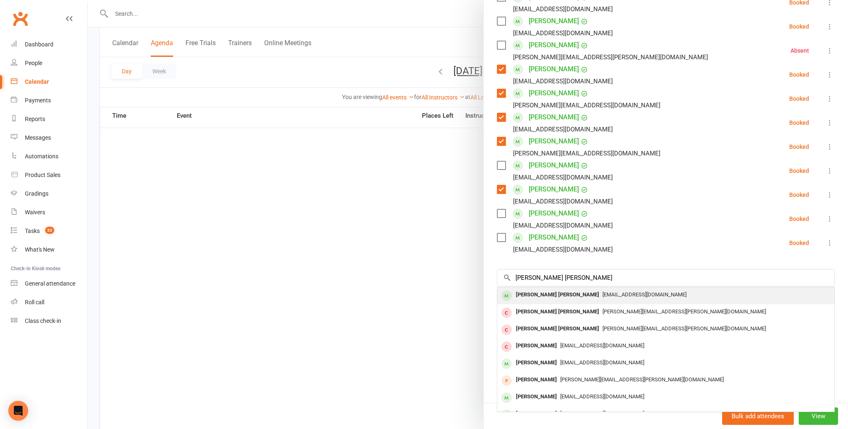
click at [526, 293] on div "[PERSON_NAME] [PERSON_NAME]" at bounding box center [558, 295] width 90 height 12
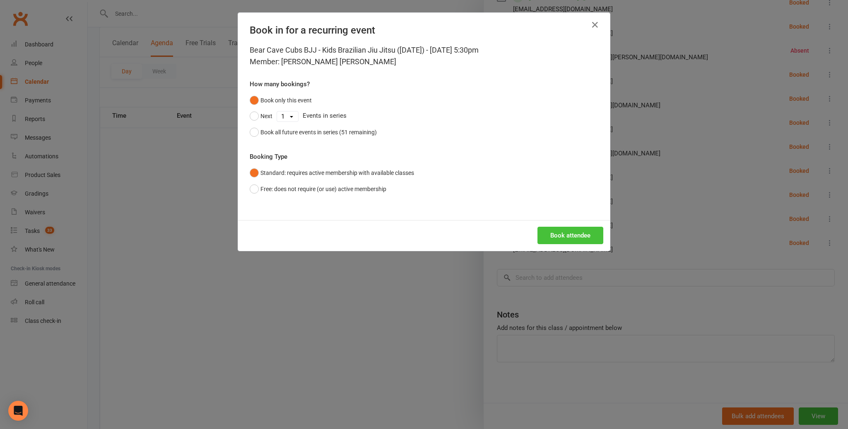
click at [564, 234] on button "Book attendee" at bounding box center [571, 235] width 66 height 17
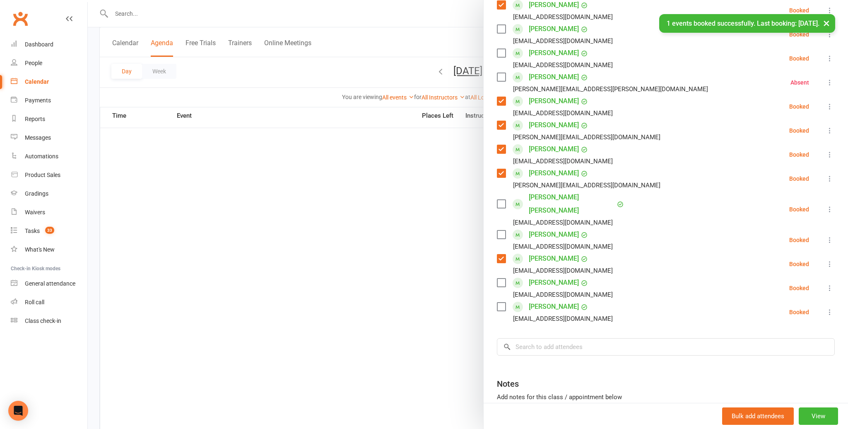
scroll to position [202, 0]
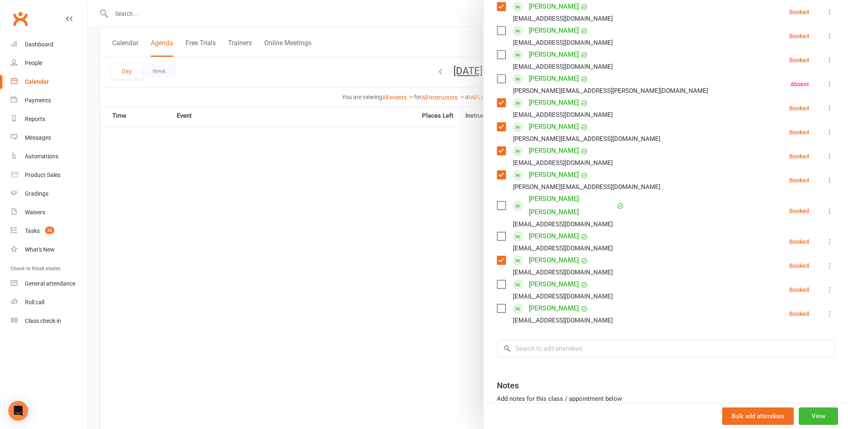
click at [500, 201] on label at bounding box center [501, 205] width 8 height 8
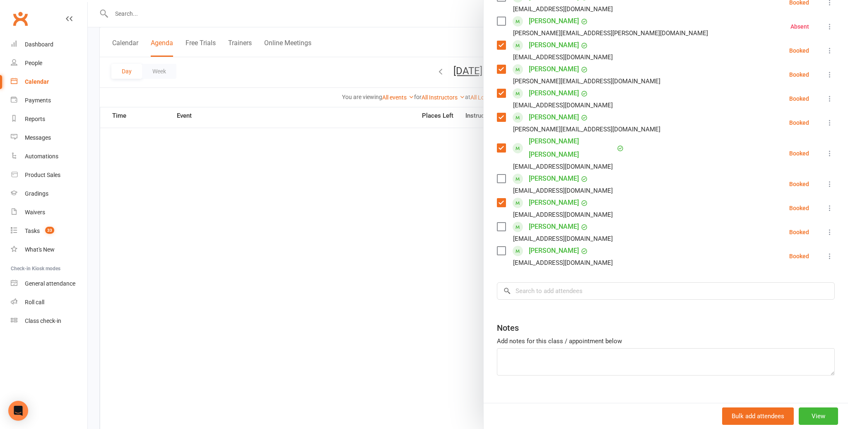
scroll to position [260, 0]
click at [524, 282] on input "search" at bounding box center [666, 290] width 338 height 17
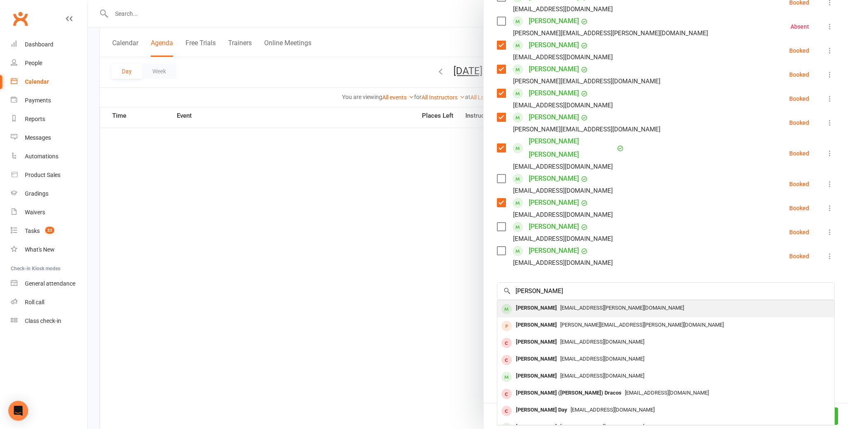
click at [520, 302] on div "[PERSON_NAME]" at bounding box center [537, 308] width 48 height 12
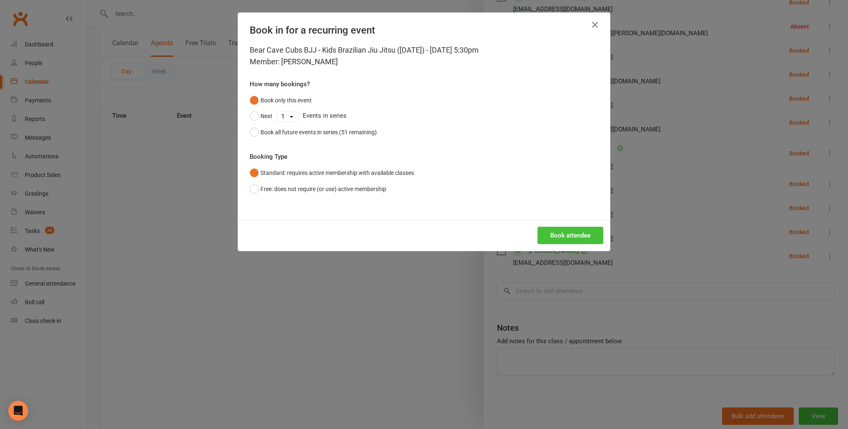
drag, startPoint x: 563, startPoint y: 242, endPoint x: 565, endPoint y: 236, distance: 6.7
click at [563, 241] on button "Book attendee" at bounding box center [571, 235] width 66 height 17
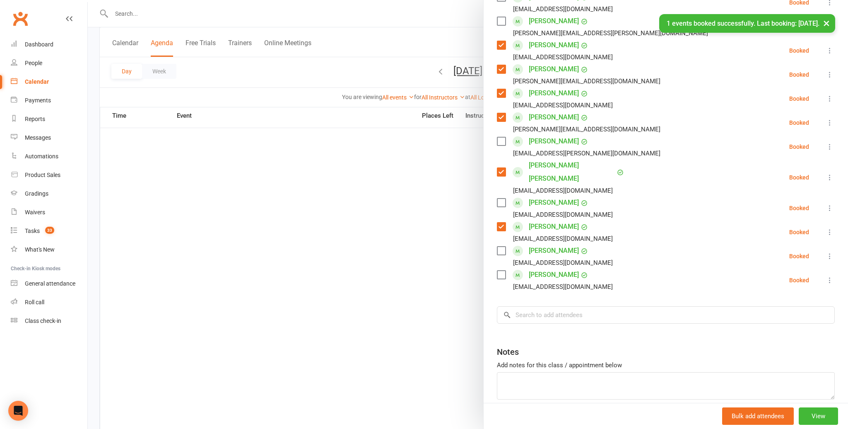
scroll to position [259, 0]
click at [501, 139] on label at bounding box center [501, 142] width 8 height 8
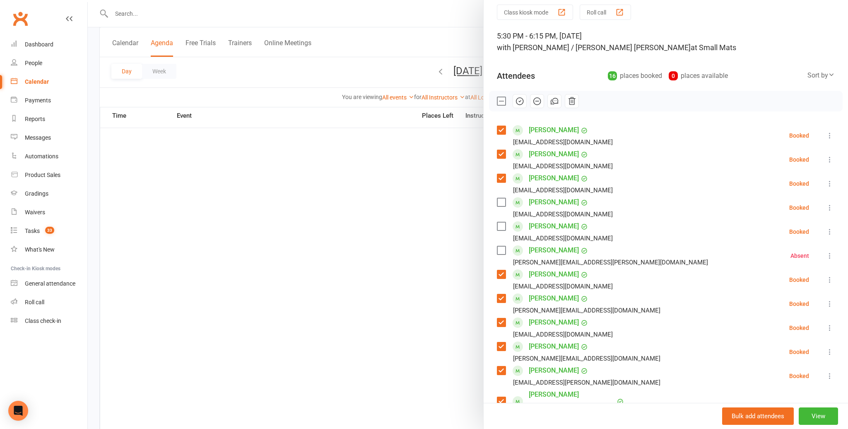
scroll to position [28, 0]
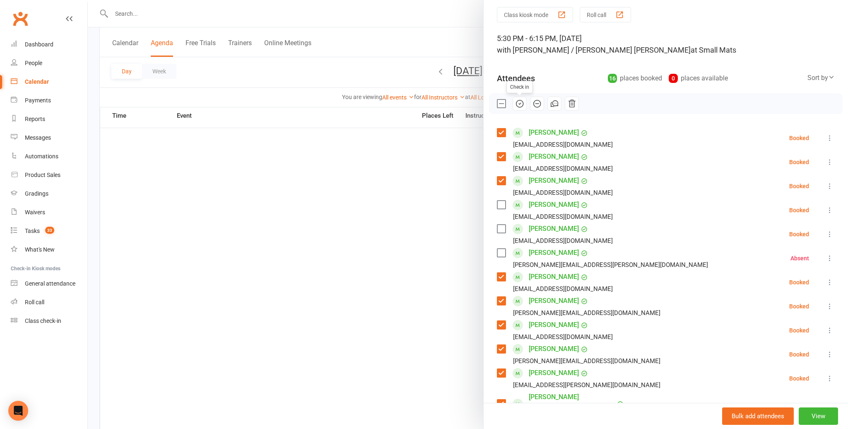
click at [519, 101] on icon "button" at bounding box center [519, 103] width 9 height 9
click at [827, 208] on icon at bounding box center [830, 210] width 8 height 8
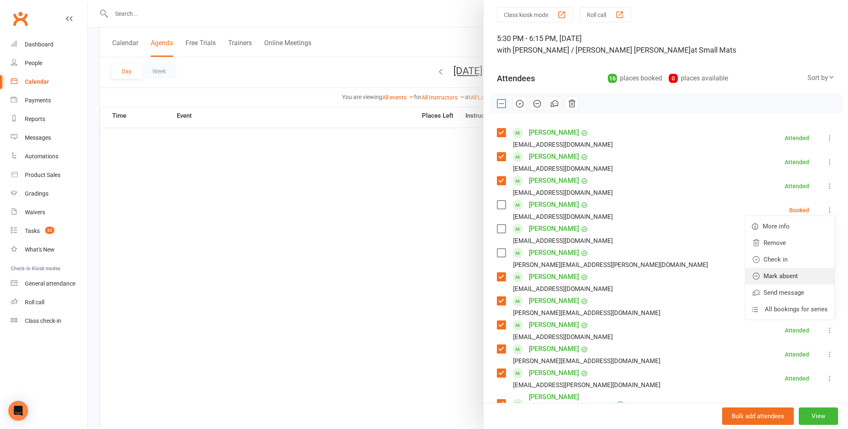
click at [790, 274] on link "Mark absent" at bounding box center [790, 276] width 89 height 17
click at [827, 231] on icon at bounding box center [830, 234] width 8 height 8
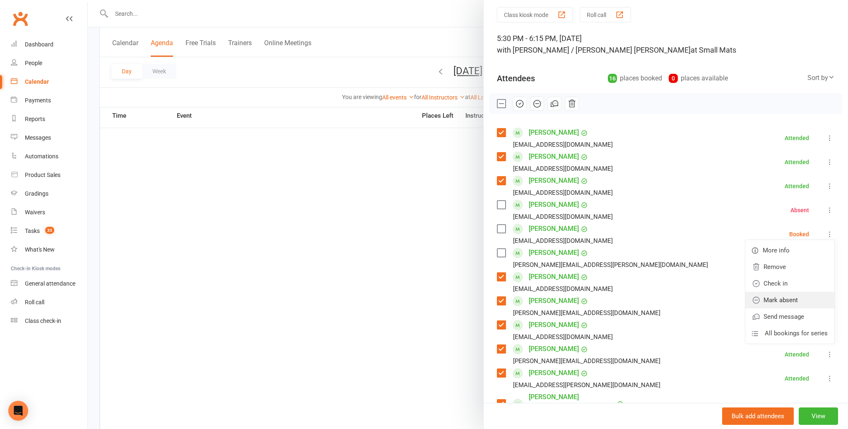
click at [788, 297] on link "Mark absent" at bounding box center [790, 300] width 89 height 17
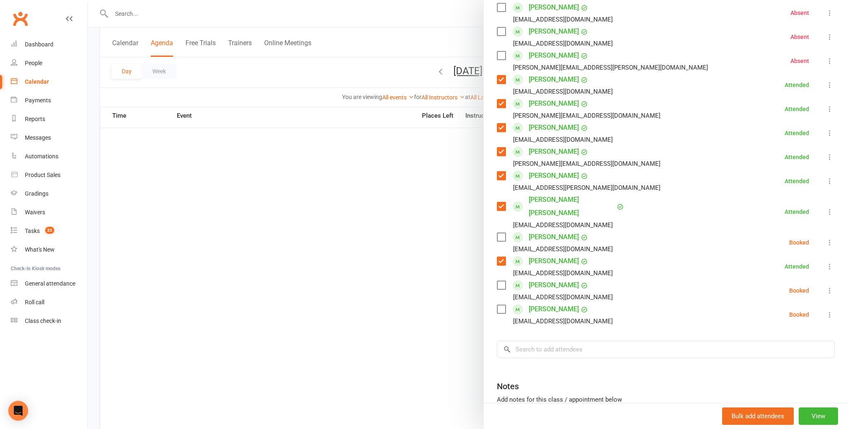
scroll to position [284, 0]
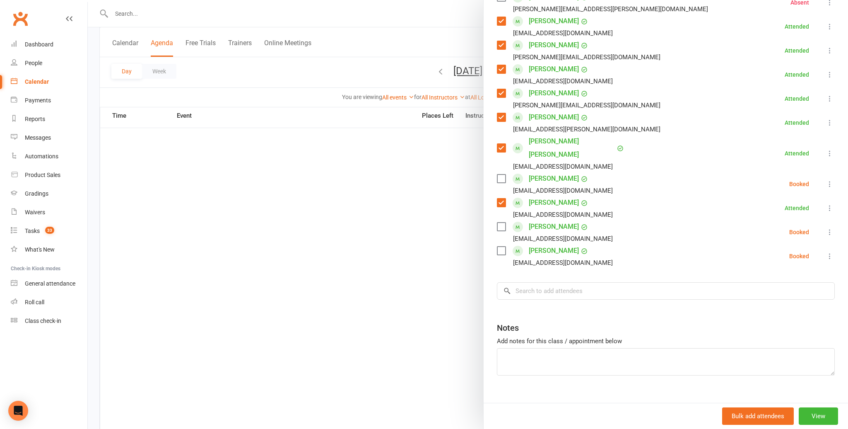
click at [828, 180] on icon at bounding box center [830, 184] width 8 height 8
click at [778, 242] on link "Mark absent" at bounding box center [790, 250] width 89 height 17
click at [830, 228] on icon at bounding box center [830, 232] width 8 height 8
click at [783, 290] on link "Mark absent" at bounding box center [790, 298] width 89 height 17
click at [829, 252] on icon at bounding box center [830, 256] width 8 height 8
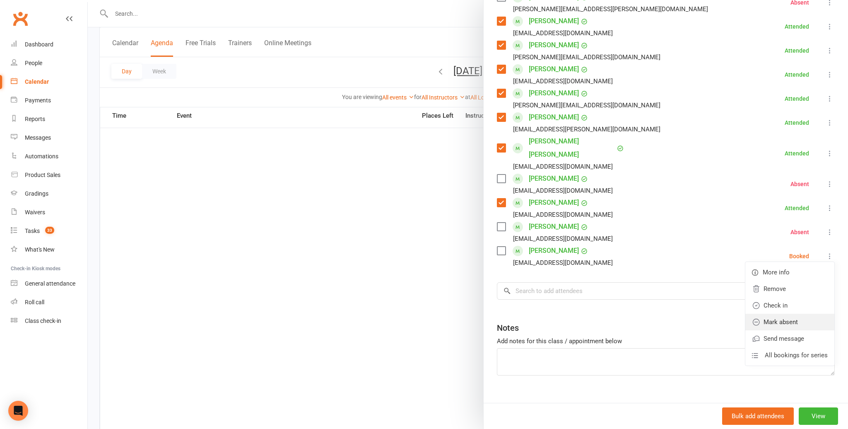
click at [779, 314] on link "Mark absent" at bounding box center [790, 322] width 89 height 17
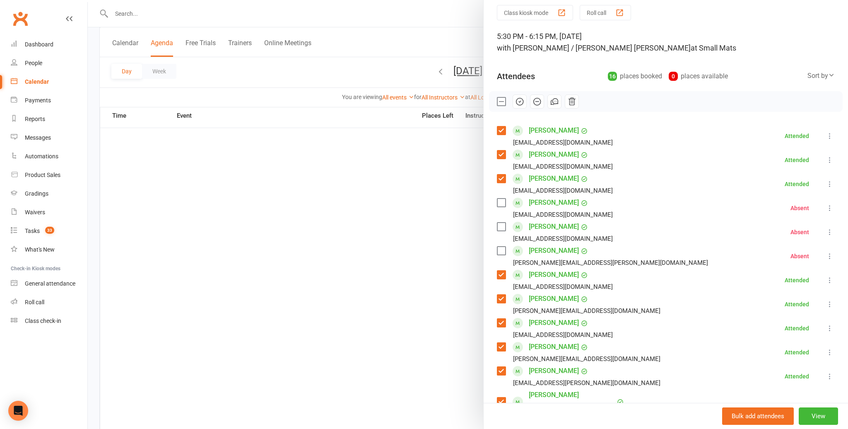
scroll to position [0, 0]
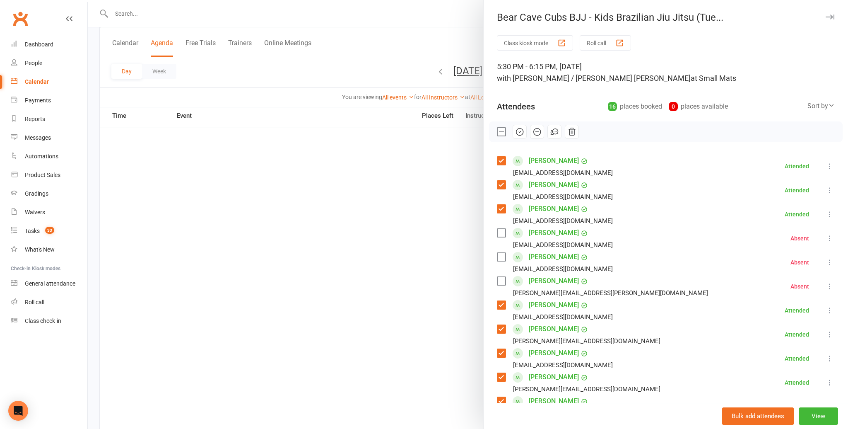
click at [384, 222] on div at bounding box center [468, 214] width 761 height 429
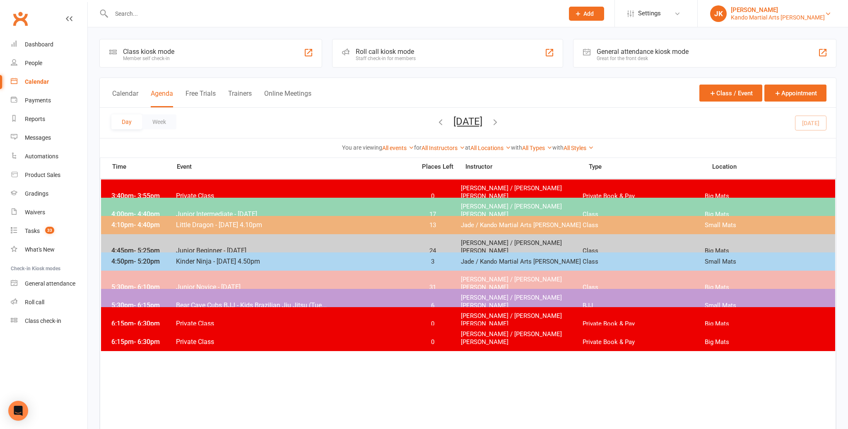
click at [789, 11] on div "[PERSON_NAME]" at bounding box center [778, 9] width 94 height 7
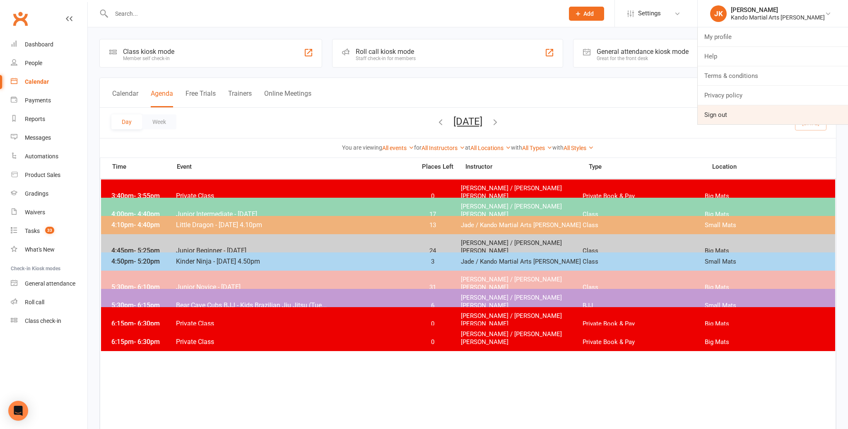
click at [765, 107] on link "Sign out" at bounding box center [773, 114] width 150 height 19
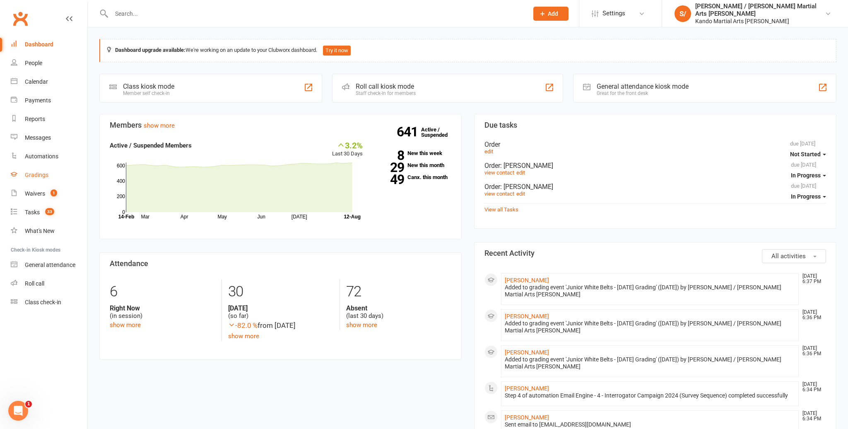
click at [36, 176] on div "Gradings" at bounding box center [37, 175] width 24 height 7
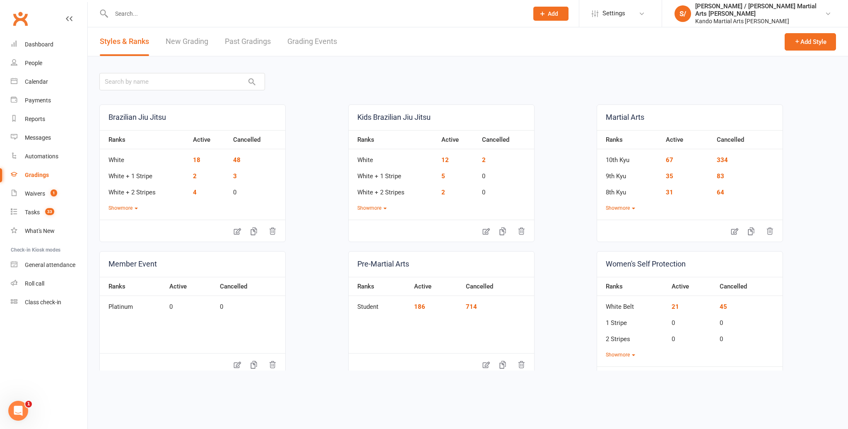
click at [310, 38] on link "Grading Events" at bounding box center [313, 41] width 50 height 29
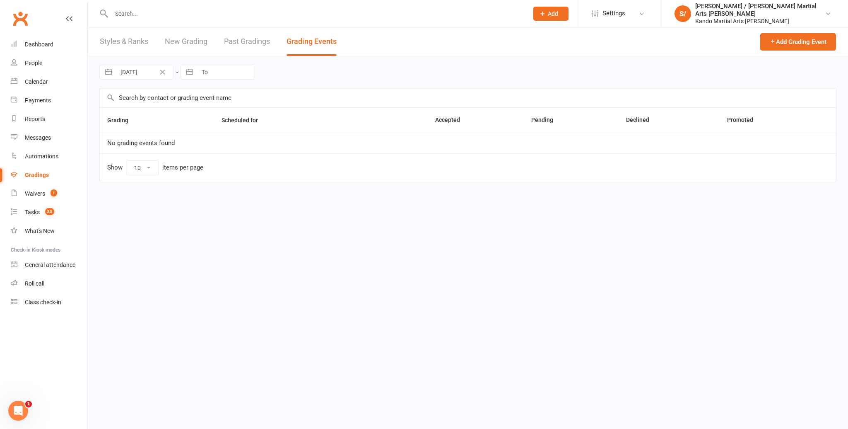
select select "100"
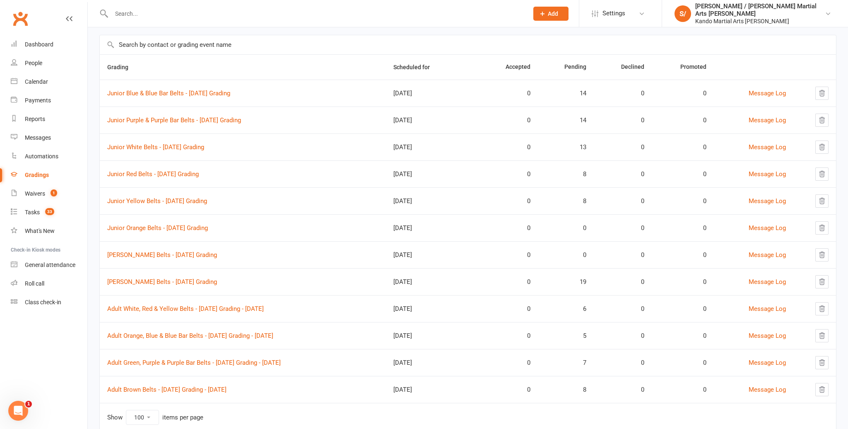
scroll to position [78, 0]
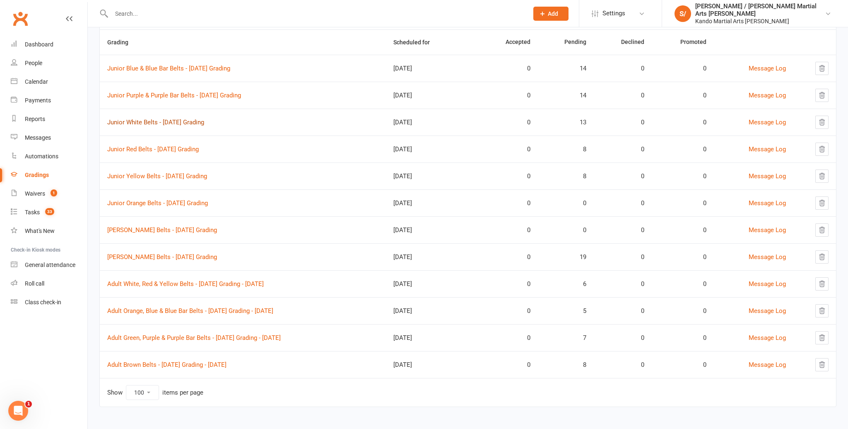
click at [186, 123] on link "Junior White Belts - [DATE] Grading" at bounding box center [155, 121] width 97 height 7
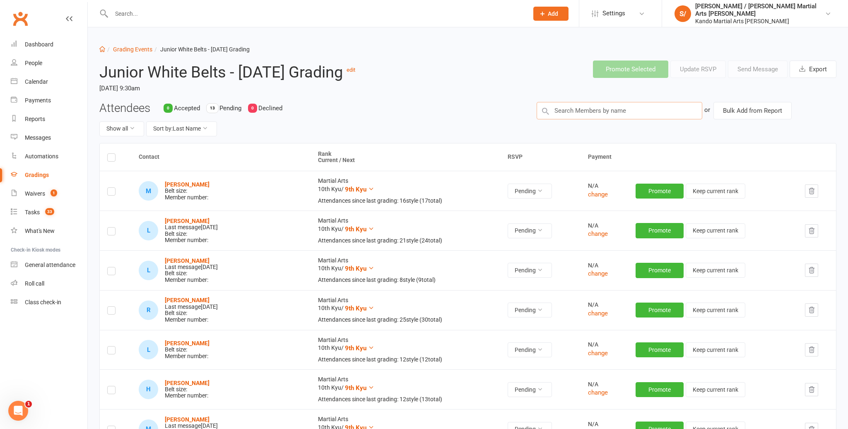
click at [599, 111] on input "text" at bounding box center [620, 110] width 166 height 17
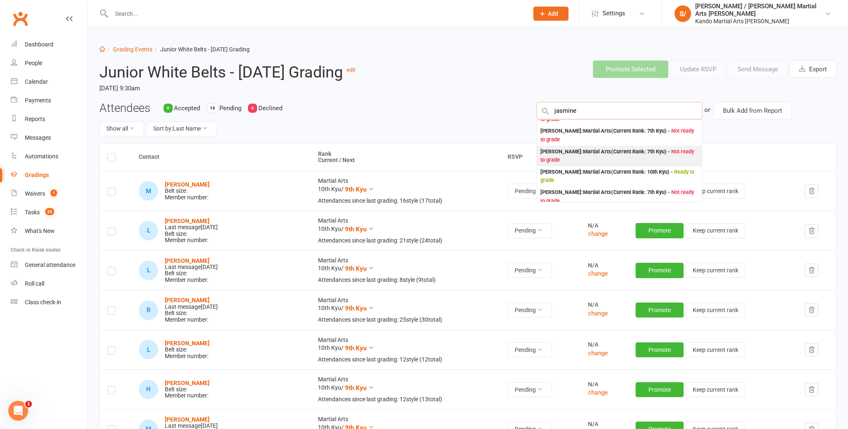
scroll to position [97, 0]
type input "jasmine"
click at [597, 169] on div "[PERSON_NAME] : Martial Arts (Current Rank: 10th Kyu ) - Ready to grade" at bounding box center [620, 175] width 158 height 17
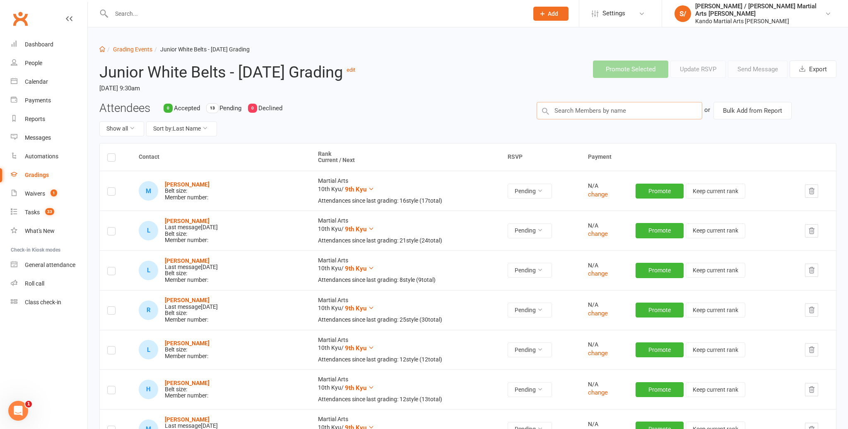
click at [581, 107] on input "text" at bounding box center [620, 110] width 166 height 17
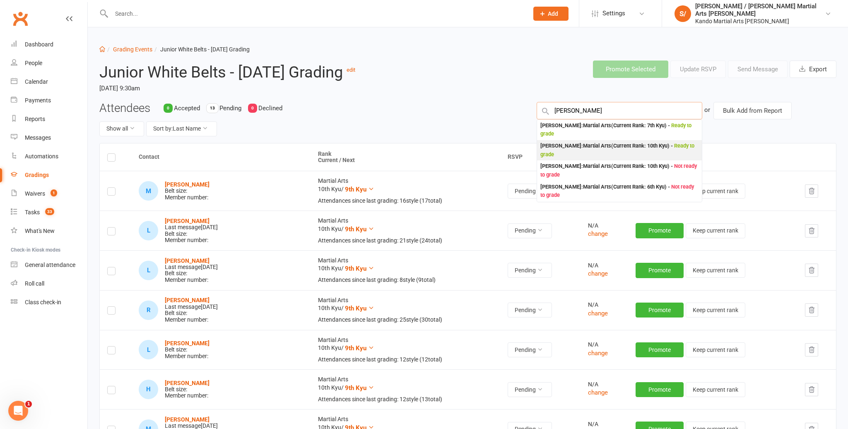
type input "[PERSON_NAME]"
click at [590, 148] on div "[PERSON_NAME] : Martial Arts (Current Rank: 10th Kyu ) - Ready to grade" at bounding box center [620, 150] width 158 height 17
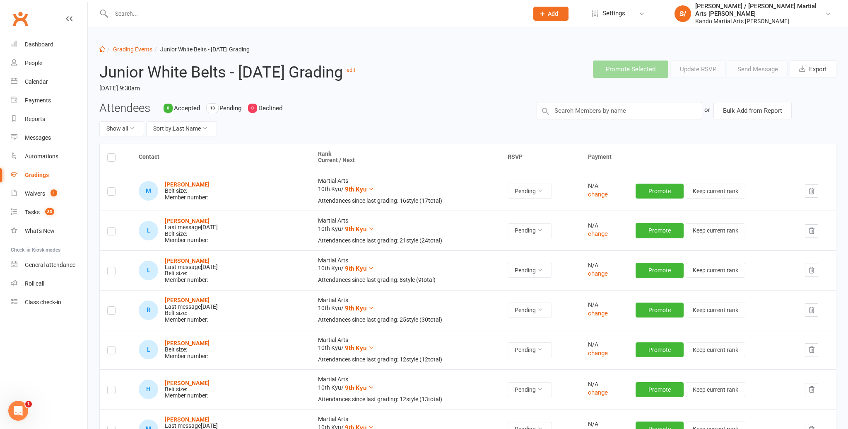
click at [110, 193] on label at bounding box center [111, 193] width 8 height 0
click at [110, 188] on input "checkbox" at bounding box center [111, 188] width 8 height 0
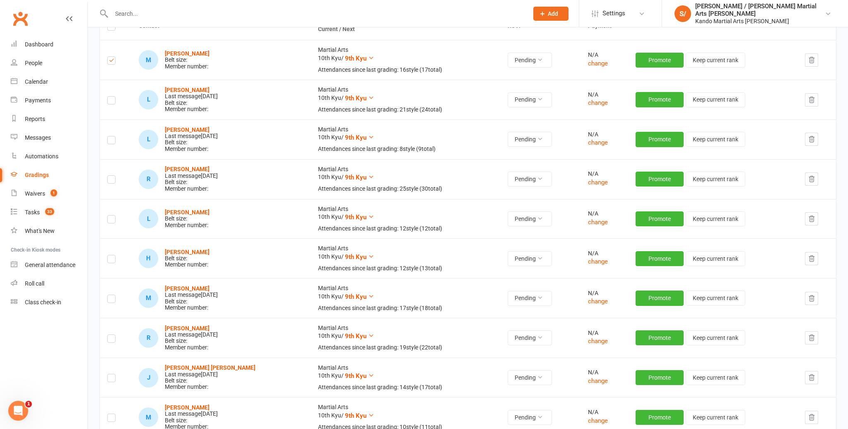
scroll to position [143, 0]
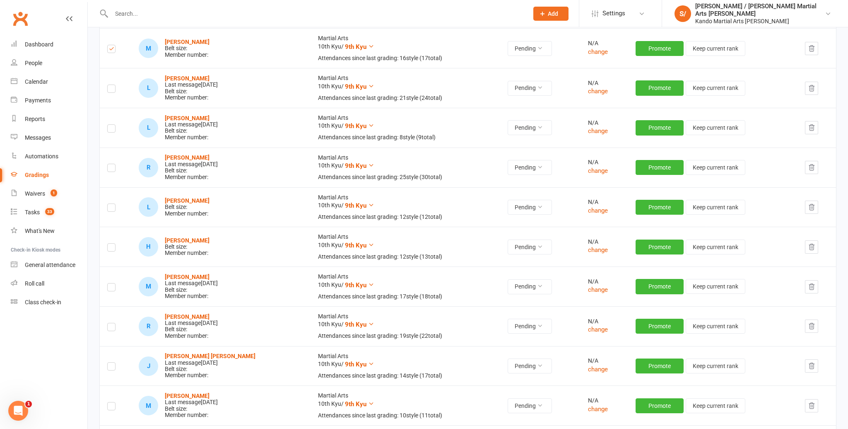
click at [112, 209] on label at bounding box center [111, 209] width 8 height 0
click at [112, 204] on input "checkbox" at bounding box center [111, 204] width 8 height 0
click at [109, 249] on label at bounding box center [111, 249] width 8 height 0
click at [109, 244] on input "checkbox" at bounding box center [111, 244] width 8 height 0
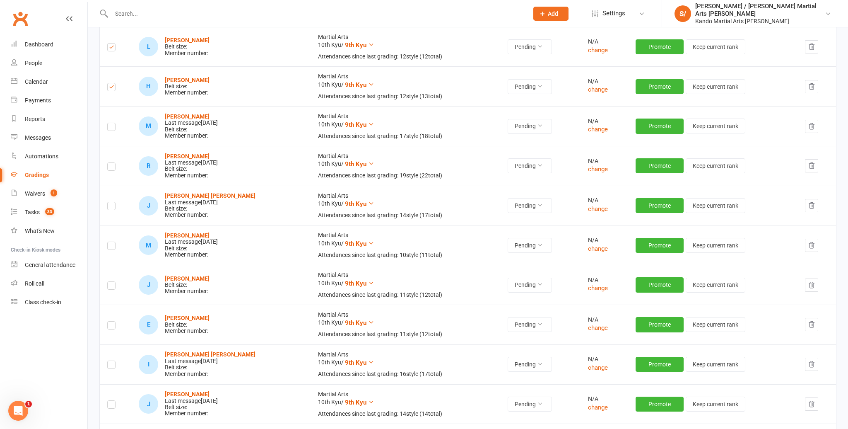
scroll to position [304, 0]
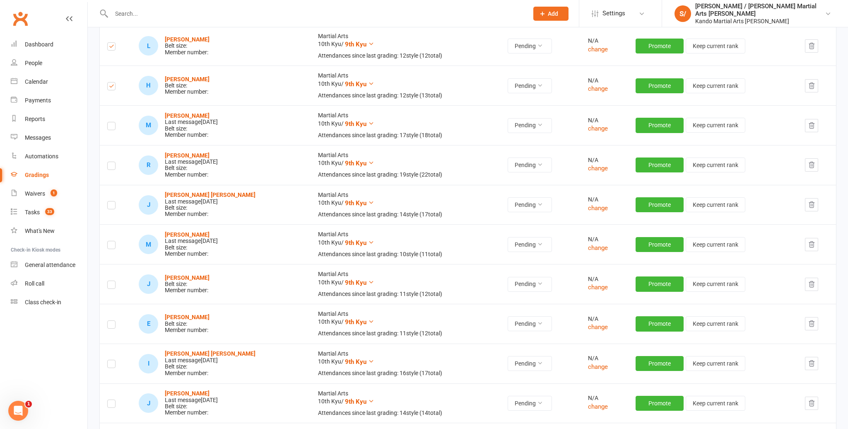
click at [111, 286] on label at bounding box center [111, 286] width 8 height 0
click at [111, 281] on input "checkbox" at bounding box center [111, 281] width 8 height 0
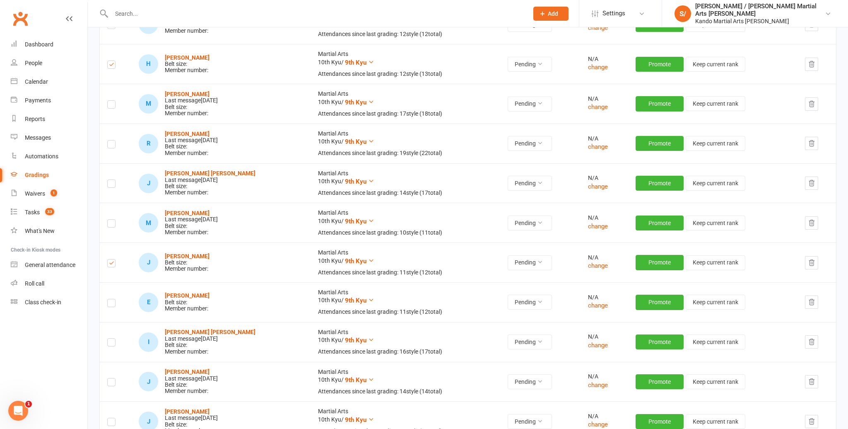
scroll to position [334, 0]
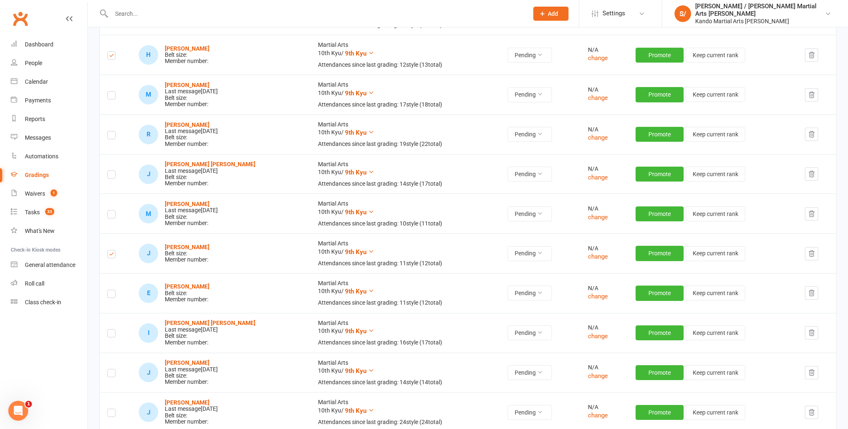
click at [113, 295] on label at bounding box center [111, 295] width 8 height 0
click at [113, 290] on input "checkbox" at bounding box center [111, 290] width 8 height 0
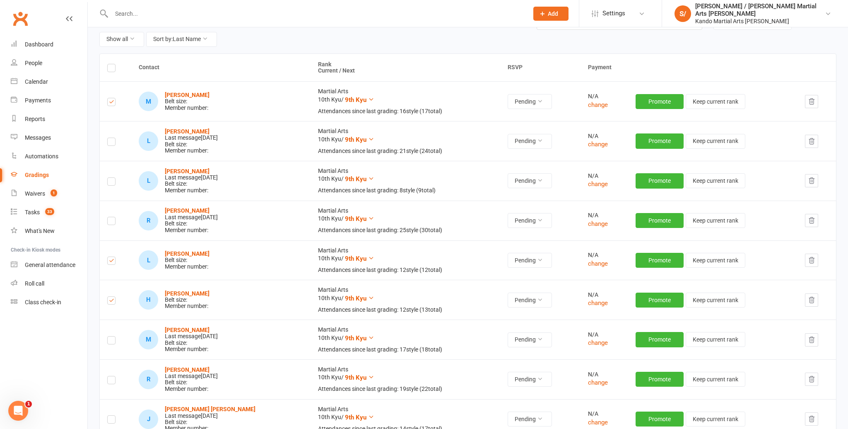
scroll to position [0, 0]
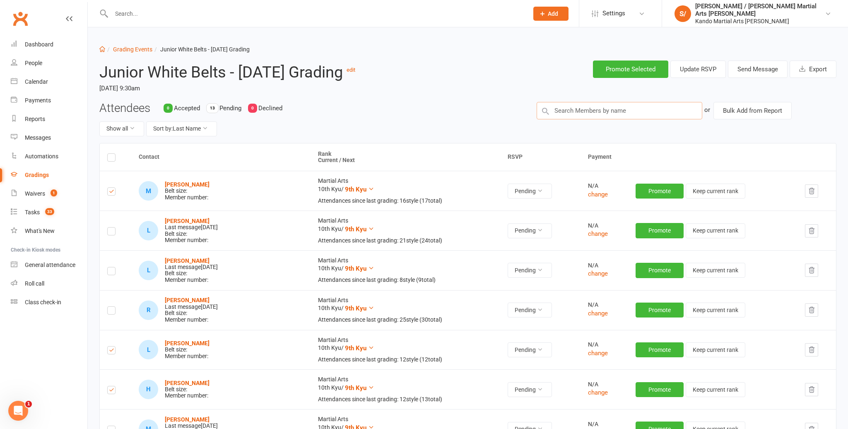
click at [636, 109] on input "text" at bounding box center [620, 110] width 166 height 17
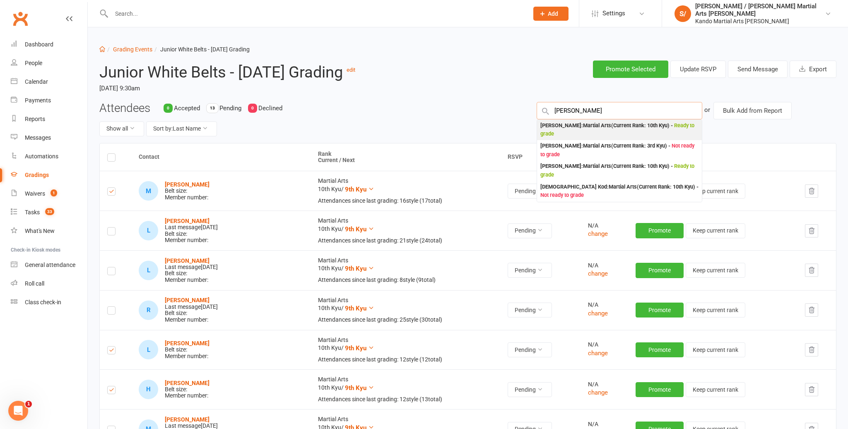
type input "[PERSON_NAME]"
click at [645, 126] on div "[PERSON_NAME] : Martial Arts (Current Rank: 10th Kyu ) - Ready to grade" at bounding box center [620, 129] width 158 height 17
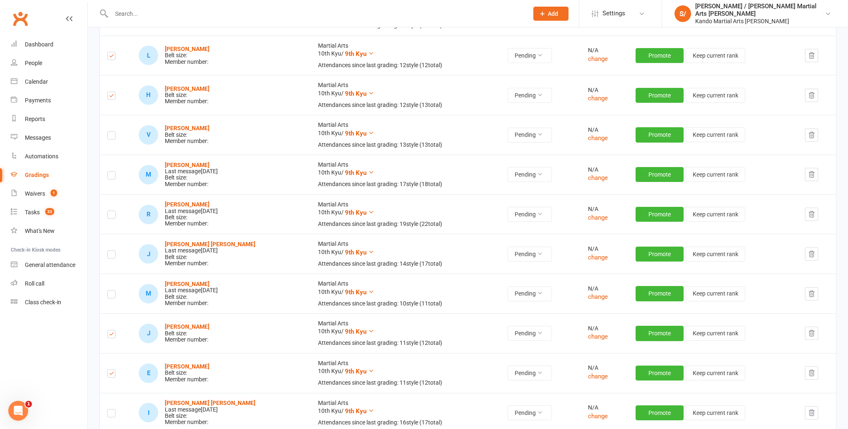
scroll to position [294, 0]
click at [109, 137] on label at bounding box center [111, 137] width 8 height 0
click at [109, 132] on input "checkbox" at bounding box center [111, 132] width 8 height 0
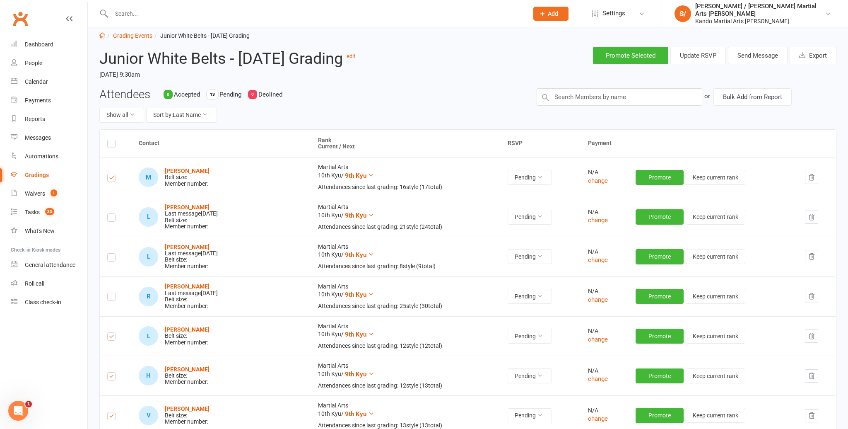
scroll to position [0, 0]
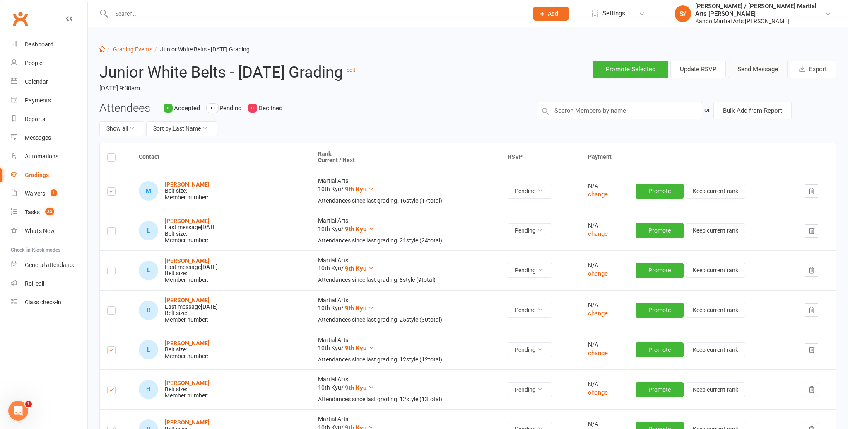
click at [764, 68] on button "Send Message" at bounding box center [758, 68] width 60 height 17
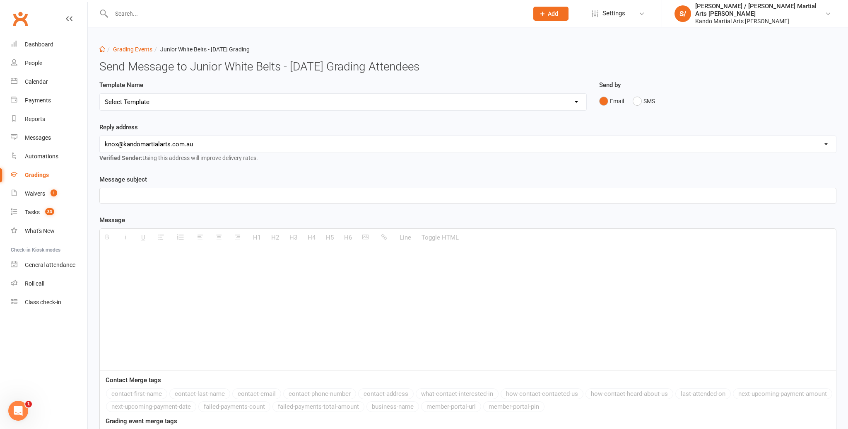
click at [298, 104] on select "Select Template [Email] Confirmation of Successful Grading [Email] Congratulati…" at bounding box center [343, 102] width 487 height 17
select select "16"
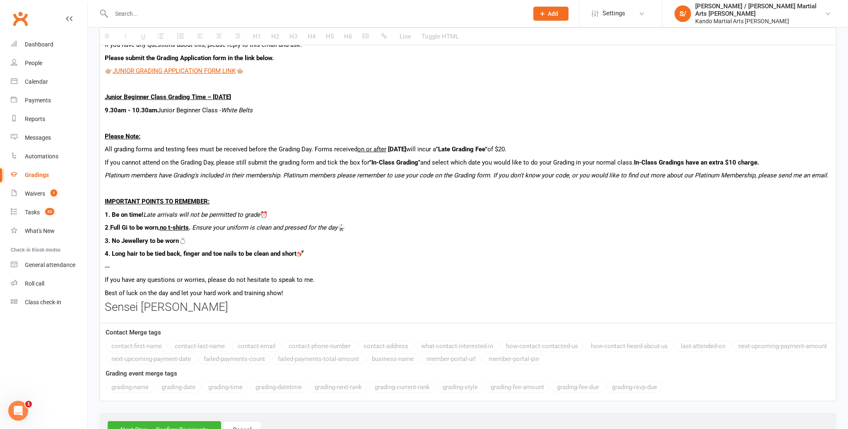
scroll to position [546, 0]
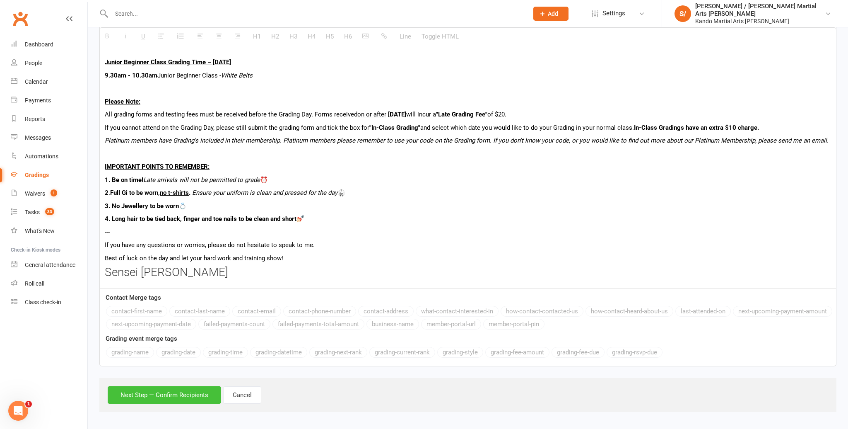
click at [164, 394] on button "Next Step — Confirm Recipients" at bounding box center [165, 394] width 114 height 17
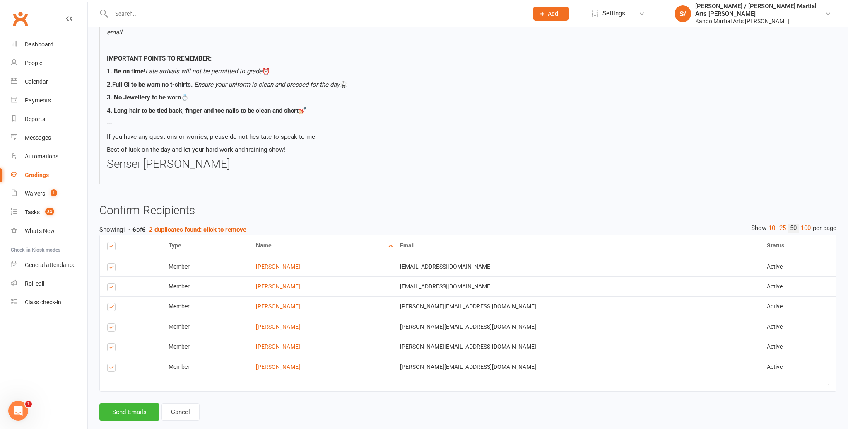
scroll to position [607, 0]
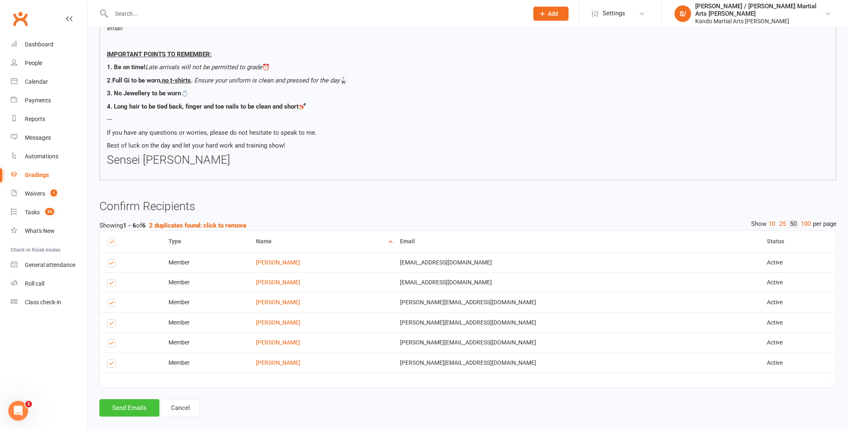
click at [133, 399] on button "Send Emails" at bounding box center [129, 407] width 60 height 17
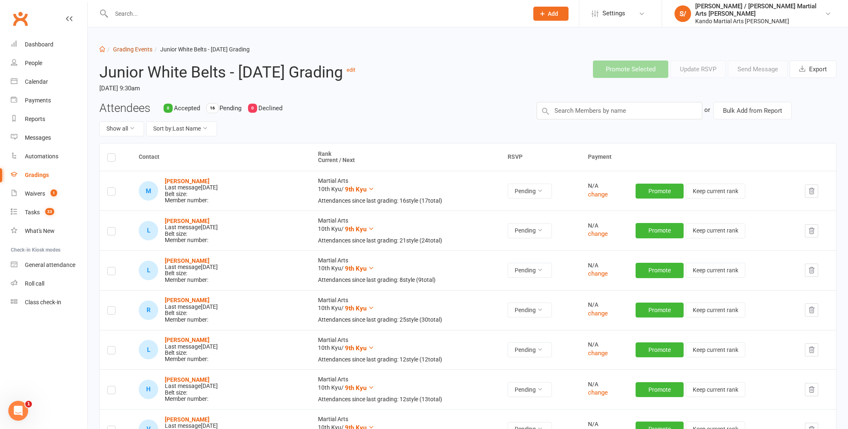
click at [138, 49] on link "Grading Events" at bounding box center [132, 49] width 39 height 7
select select "100"
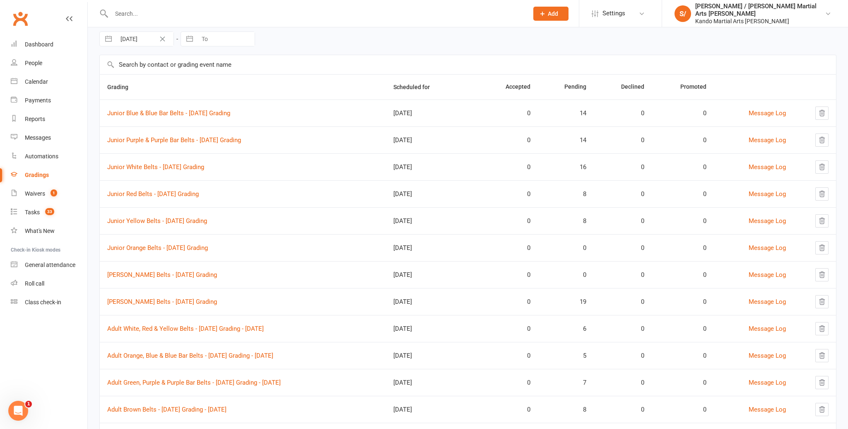
scroll to position [33, 0]
click at [176, 245] on link "Junior Orange Belts - [DATE] Grading" at bounding box center [157, 247] width 101 height 7
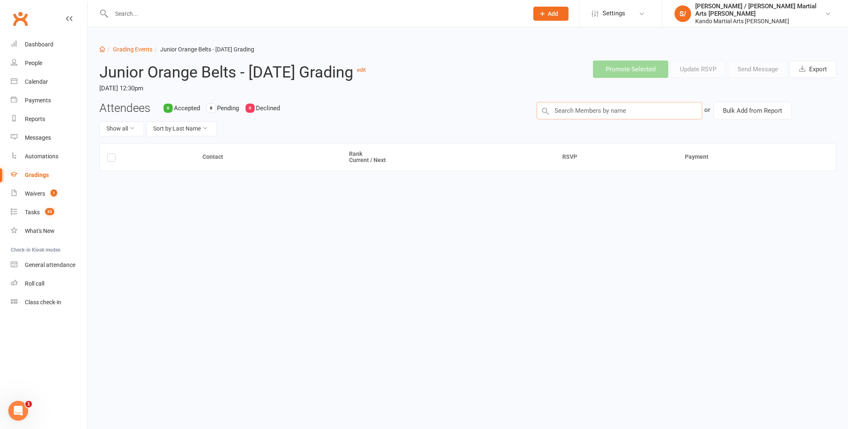
click at [587, 119] on input "text" at bounding box center [620, 110] width 166 height 17
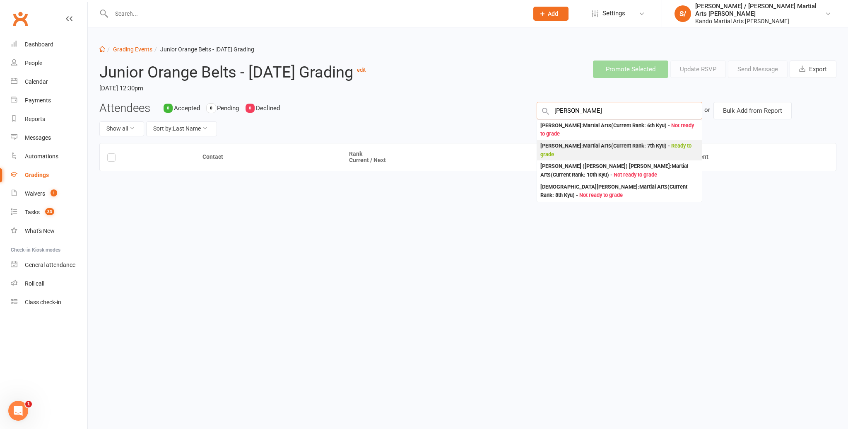
type input "[PERSON_NAME]"
click at [582, 159] on div "[PERSON_NAME] : Martial Arts (Current Rank: 7th Kyu ) - Ready to grade" at bounding box center [620, 150] width 158 height 17
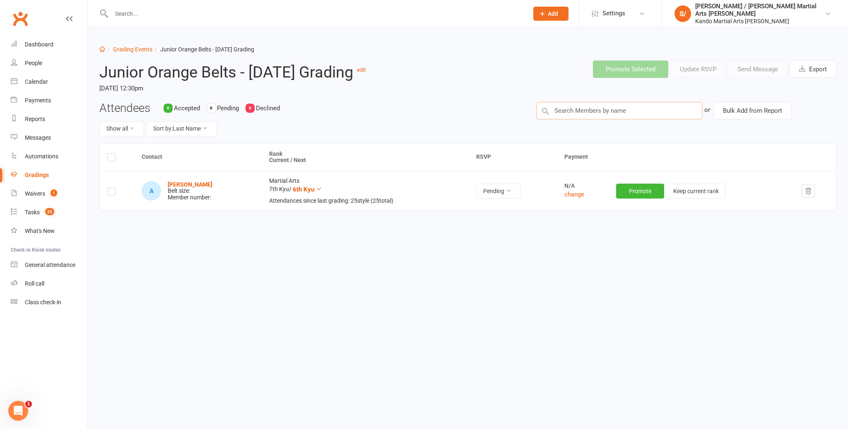
click at [602, 119] on input "text" at bounding box center [620, 110] width 166 height 17
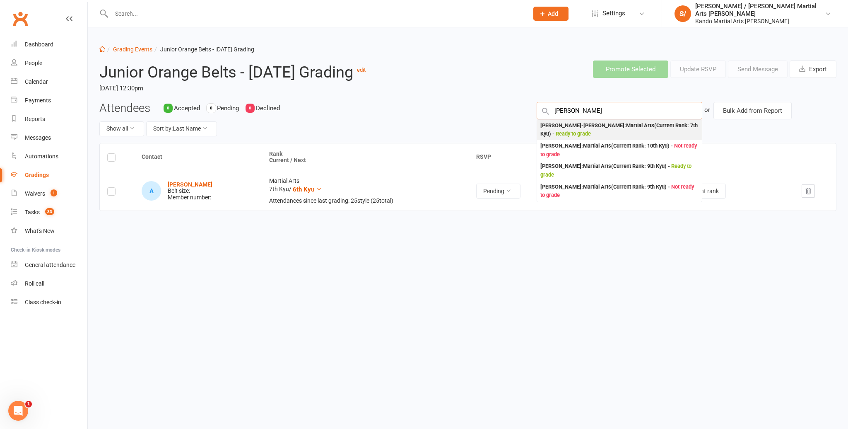
type input "[PERSON_NAME]"
click at [577, 138] on div "[PERSON_NAME]-[PERSON_NAME] : Martial Arts (Current Rank: 7th Kyu ) - Ready to …" at bounding box center [620, 129] width 158 height 17
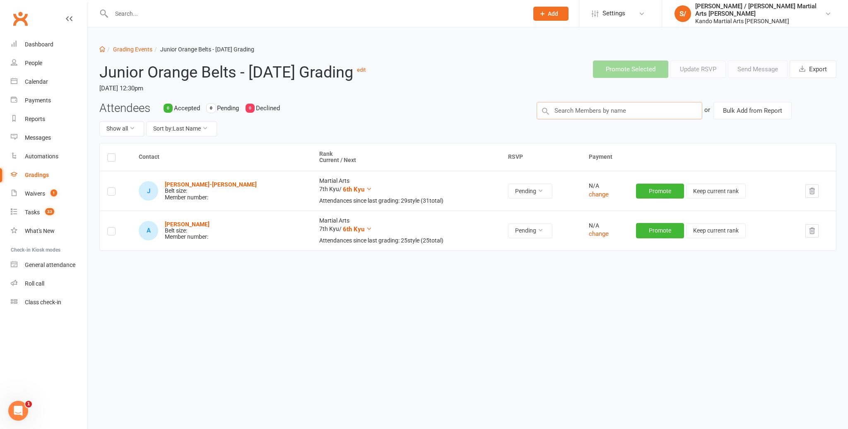
click at [586, 119] on input "text" at bounding box center [620, 110] width 166 height 17
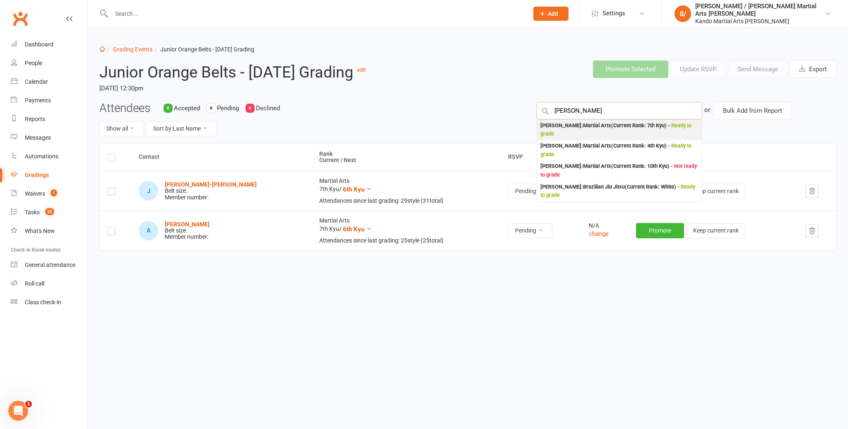
type input "[PERSON_NAME]"
click at [585, 138] on div "[PERSON_NAME] : Martial Arts (Current Rank: 7th Kyu ) - Ready to grade" at bounding box center [620, 129] width 158 height 17
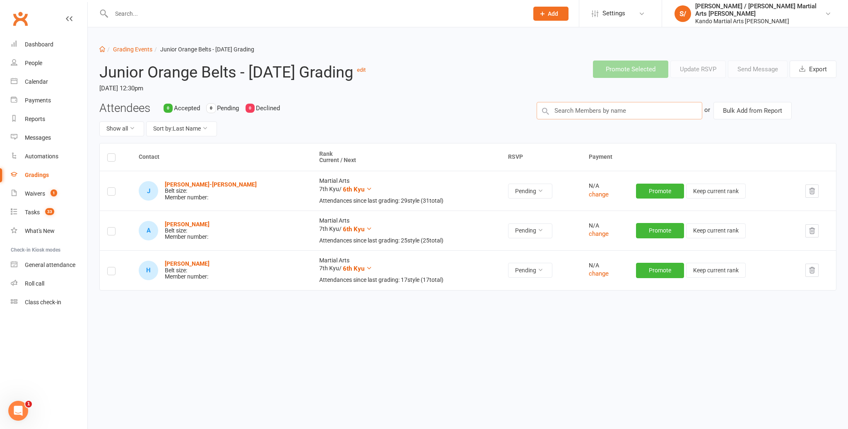
click at [583, 119] on input "text" at bounding box center [620, 110] width 166 height 17
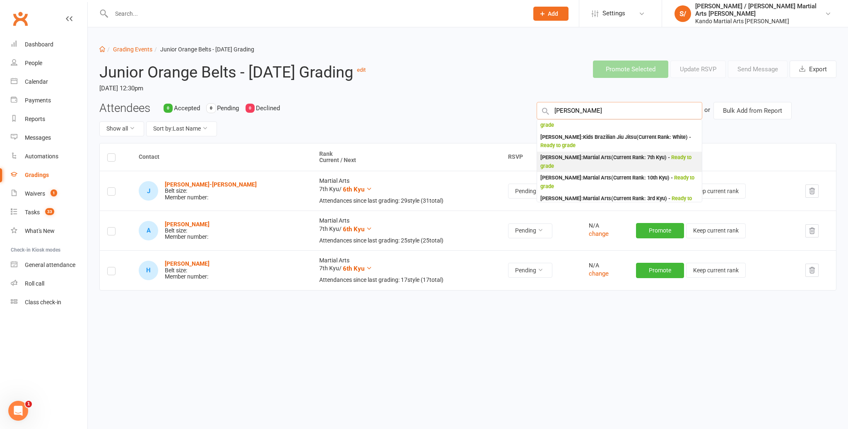
scroll to position [51, 0]
type input "[PERSON_NAME]"
click at [587, 169] on div "[PERSON_NAME] : Martial Arts (Current Rank: 7th Kyu ) - Ready to grade" at bounding box center [620, 160] width 158 height 17
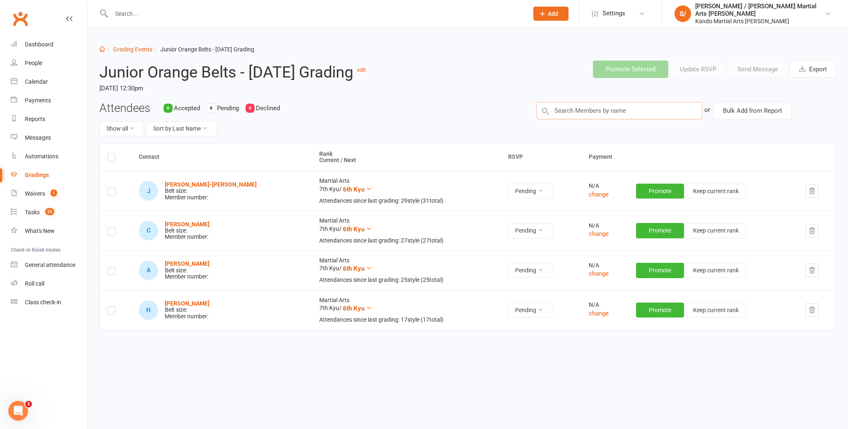
click at [582, 119] on input "text" at bounding box center [620, 110] width 166 height 17
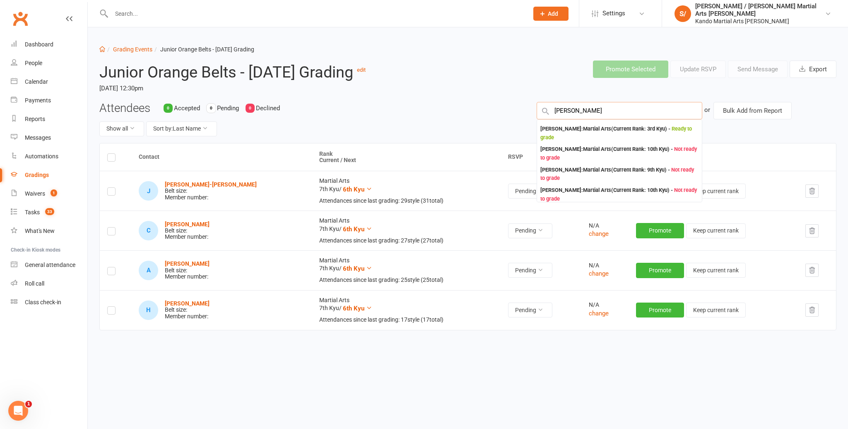
scroll to position [174, 0]
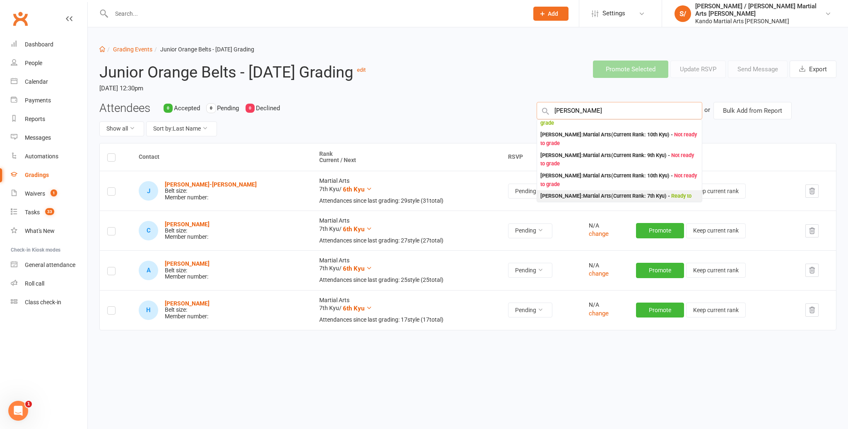
type input "[PERSON_NAME]"
click at [575, 205] on div "[PERSON_NAME] : Martial Arts (Current Rank: 7th Kyu ) - Ready to grade" at bounding box center [620, 200] width 158 height 17
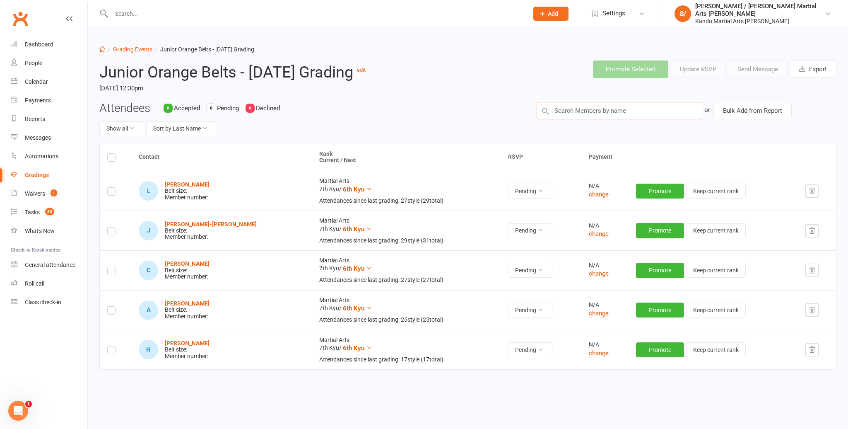
click at [573, 119] on input "text" at bounding box center [620, 110] width 166 height 17
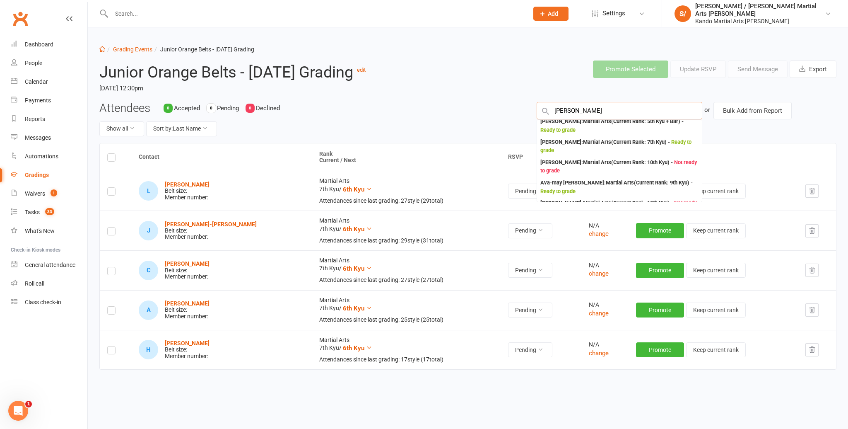
scroll to position [106, 0]
type input "[PERSON_NAME]"
click at [580, 155] on div "[PERSON_NAME] : Martial Arts (Current Rank: 7th Kyu ) - Ready to grade" at bounding box center [620, 146] width 158 height 17
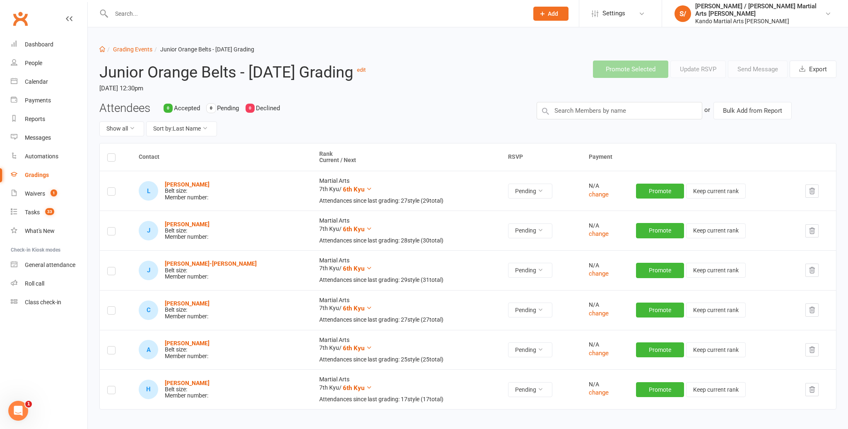
click at [111, 210] on td at bounding box center [115, 191] width 31 height 40
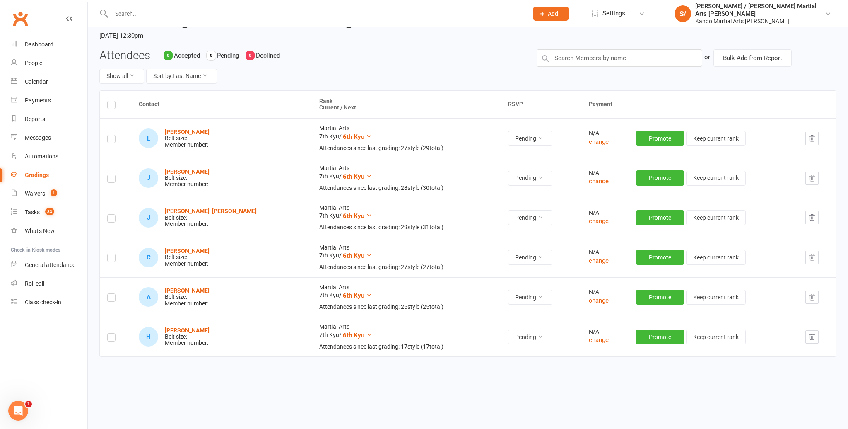
scroll to position [55, 0]
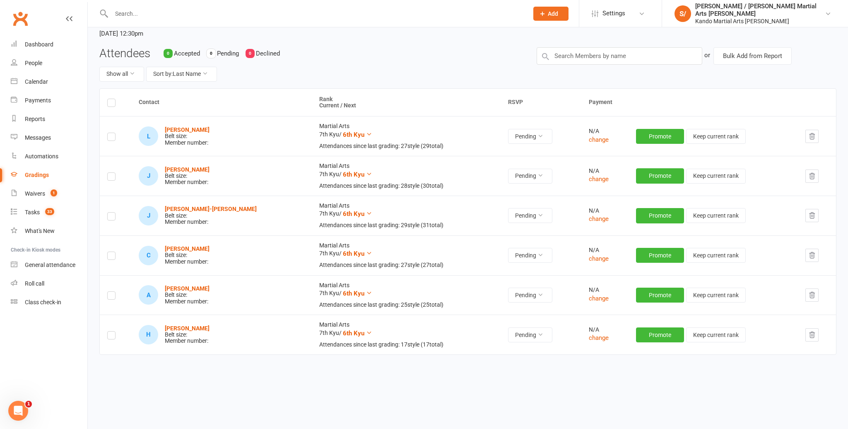
click at [114, 138] on label at bounding box center [111, 138] width 8 height 0
click at [114, 133] on input "checkbox" at bounding box center [111, 133] width 8 height 0
click at [109, 178] on label at bounding box center [111, 178] width 8 height 0
click at [109, 173] on input "checkbox" at bounding box center [111, 173] width 8 height 0
click at [114, 217] on label at bounding box center [111, 217] width 8 height 0
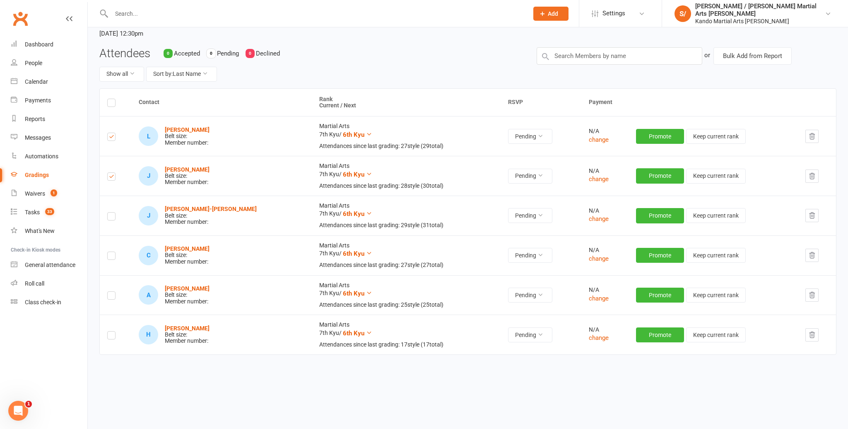
click at [114, 213] on input "checkbox" at bounding box center [111, 213] width 8 height 0
click at [110, 257] on label at bounding box center [111, 257] width 8 height 0
click at [110, 252] on input "checkbox" at bounding box center [111, 252] width 8 height 0
click at [110, 297] on label at bounding box center [111, 297] width 8 height 0
click at [110, 292] on input "checkbox" at bounding box center [111, 292] width 8 height 0
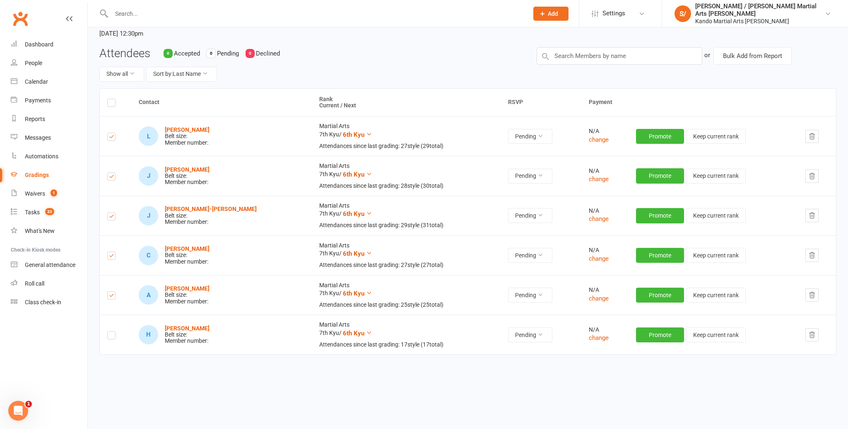
click at [113, 336] on label at bounding box center [111, 336] width 8 height 0
click at [113, 331] on input "checkbox" at bounding box center [111, 331] width 8 height 0
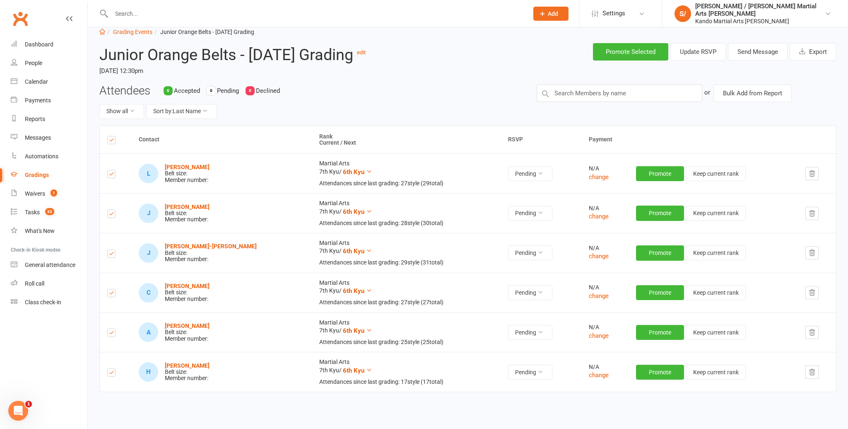
scroll to position [0, 0]
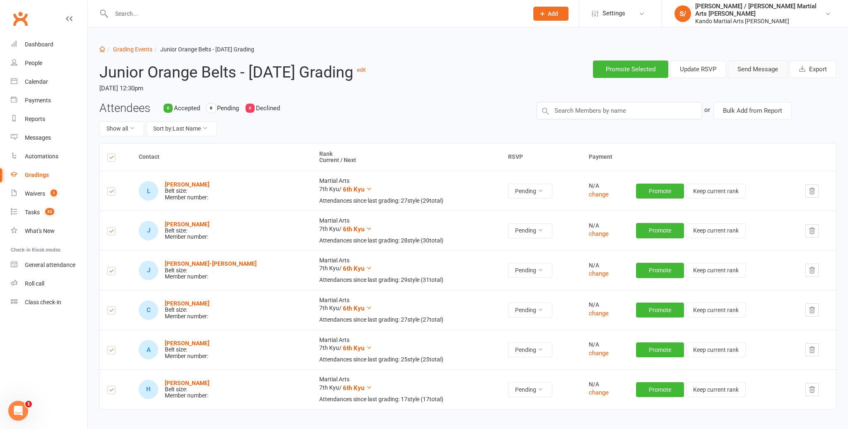
click at [749, 71] on button "Send Message" at bounding box center [758, 68] width 60 height 17
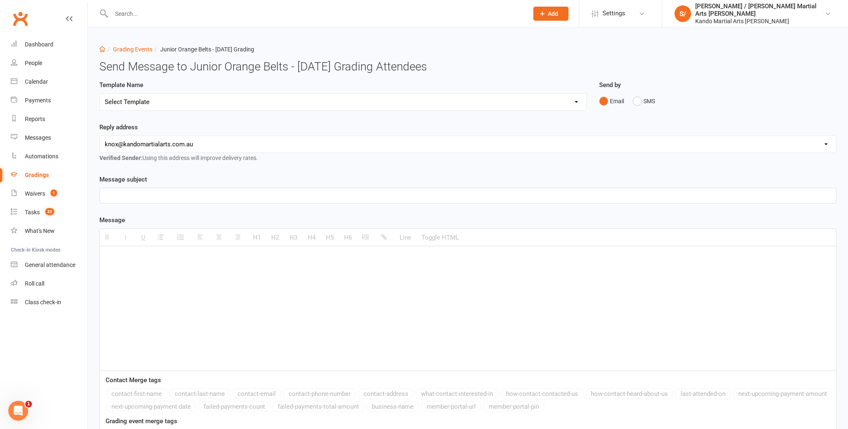
click at [215, 101] on select "Select Template [Email] Confirmation of Successful Grading [Email] Congratulati…" at bounding box center [343, 102] width 487 height 17
select select "15"
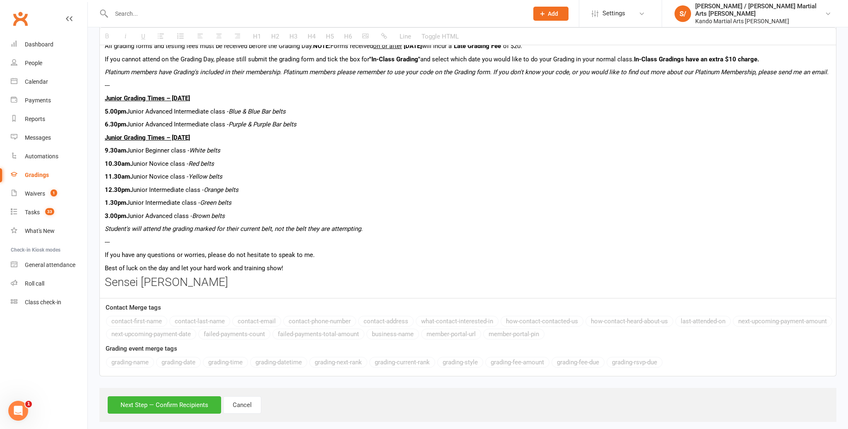
scroll to position [455, 0]
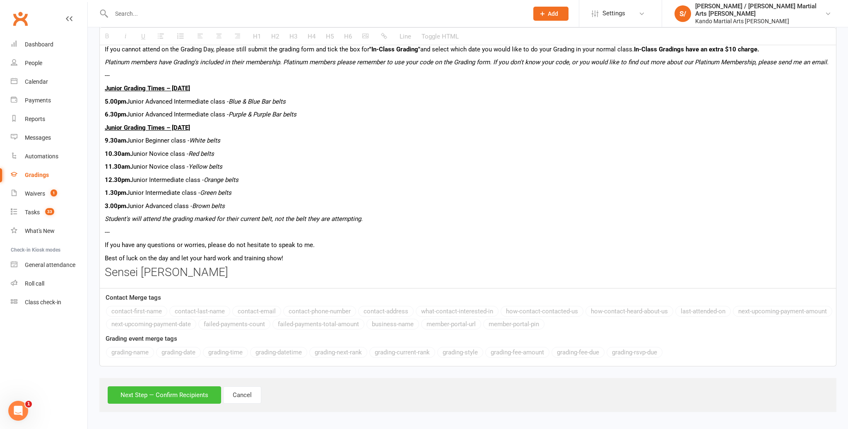
click at [156, 389] on button "Next Step — Confirm Recipients" at bounding box center [165, 394] width 114 height 17
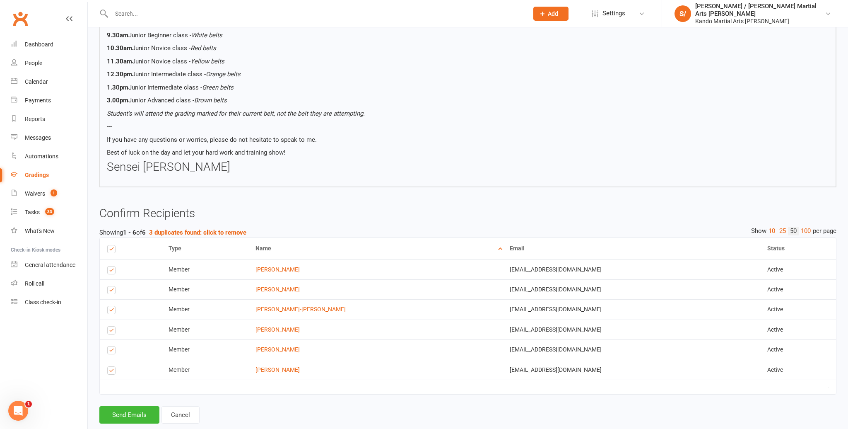
scroll to position [517, 0]
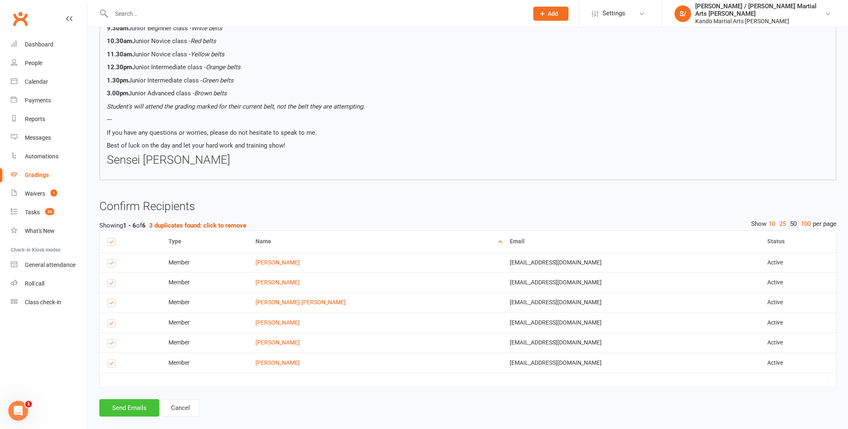
click at [132, 399] on button "Send Emails" at bounding box center [129, 407] width 60 height 17
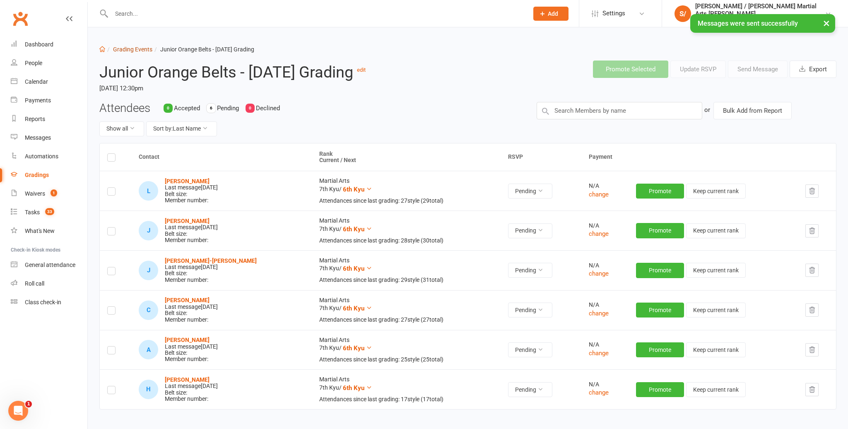
click at [124, 47] on link "Grading Events" at bounding box center [132, 49] width 39 height 7
select select "100"
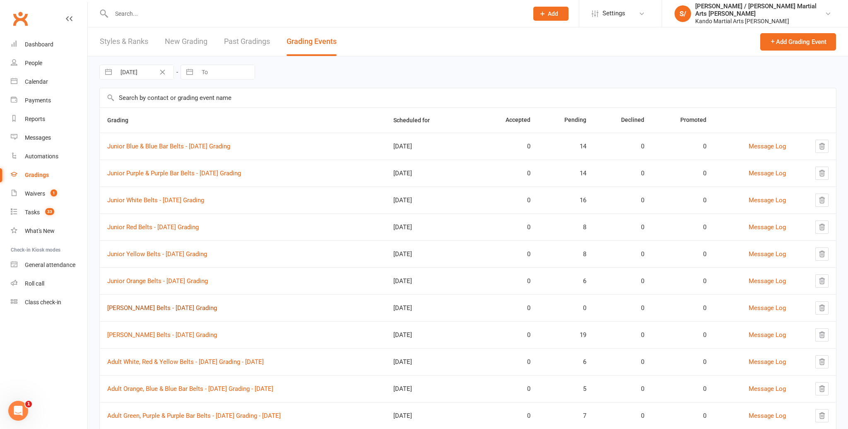
click at [176, 307] on link "[PERSON_NAME] Belts - [DATE] Grading" at bounding box center [162, 307] width 110 height 7
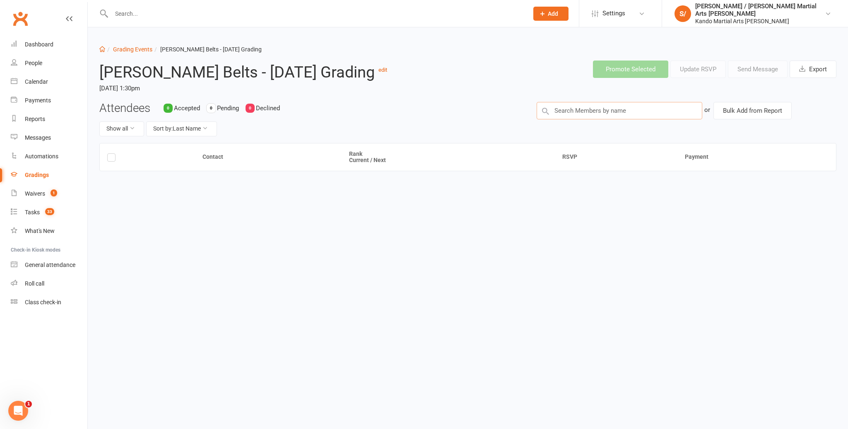
click at [575, 119] on input "text" at bounding box center [620, 110] width 166 height 17
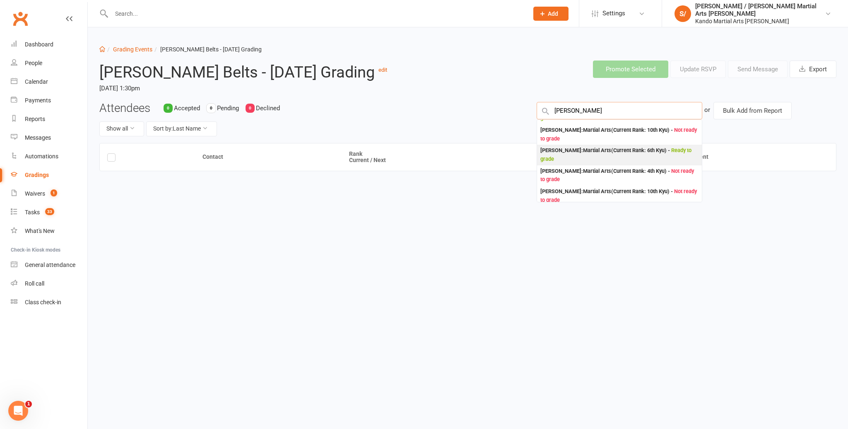
scroll to position [18, 0]
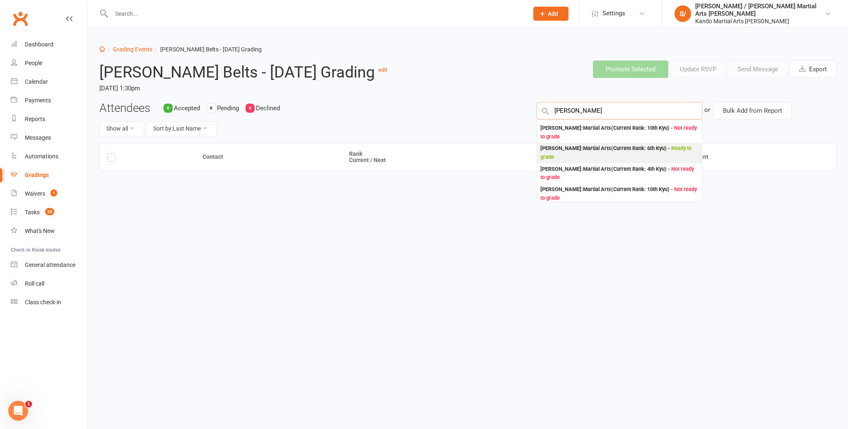
type input "[PERSON_NAME]"
click at [575, 161] on div "[PERSON_NAME] : Martial Arts (Current Rank: 6th Kyu ) - Ready to grade" at bounding box center [620, 152] width 158 height 17
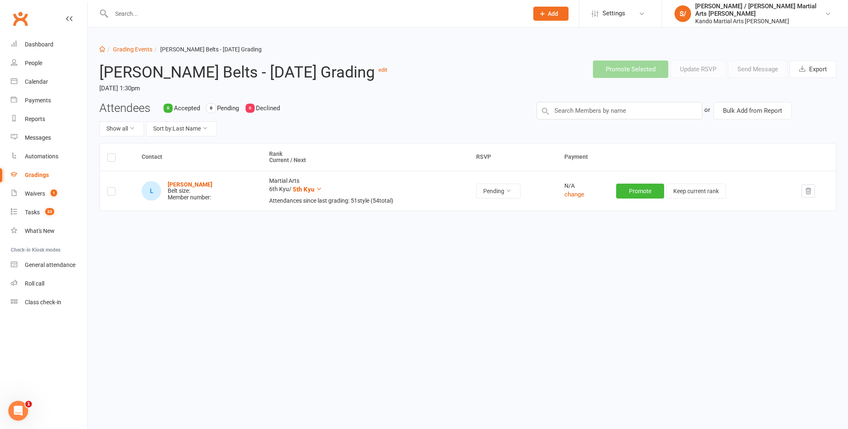
click at [113, 193] on label at bounding box center [111, 193] width 8 height 0
click at [113, 188] on input "checkbox" at bounding box center [111, 188] width 8 height 0
click at [747, 68] on button "Send Message" at bounding box center [758, 68] width 60 height 17
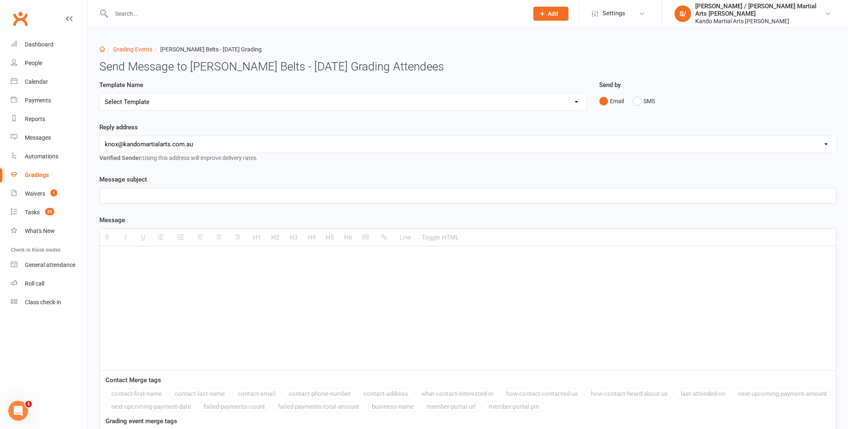
click at [215, 106] on select "Select Template [Email] Confirmation of Successful Grading [Email] Congratulati…" at bounding box center [343, 102] width 487 height 17
select select "15"
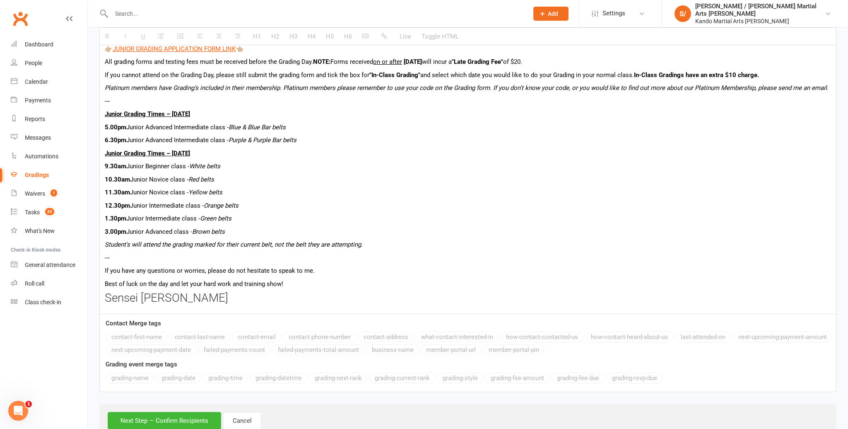
scroll to position [455, 0]
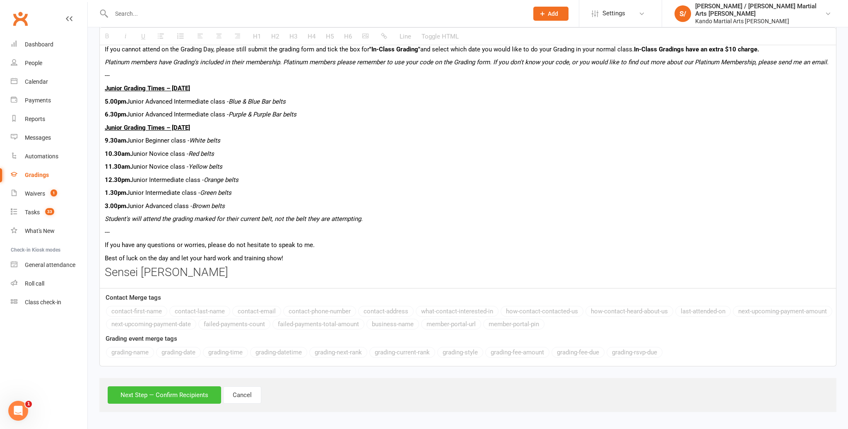
click at [168, 395] on button "Next Step — Confirm Recipients" at bounding box center [165, 394] width 114 height 17
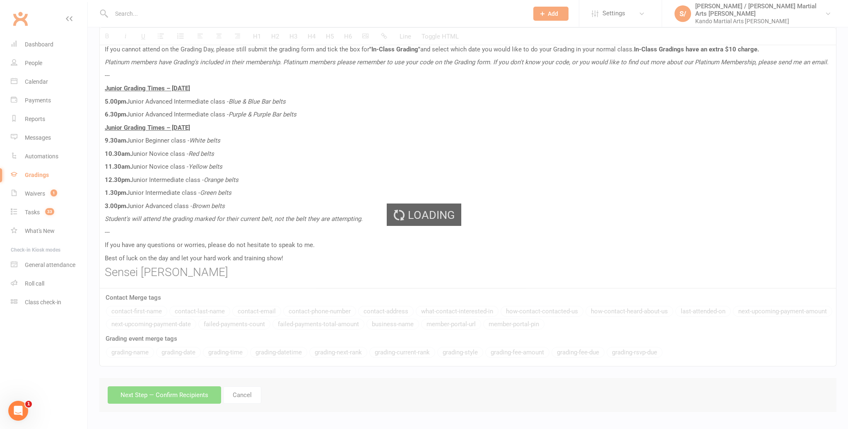
scroll to position [437, 0]
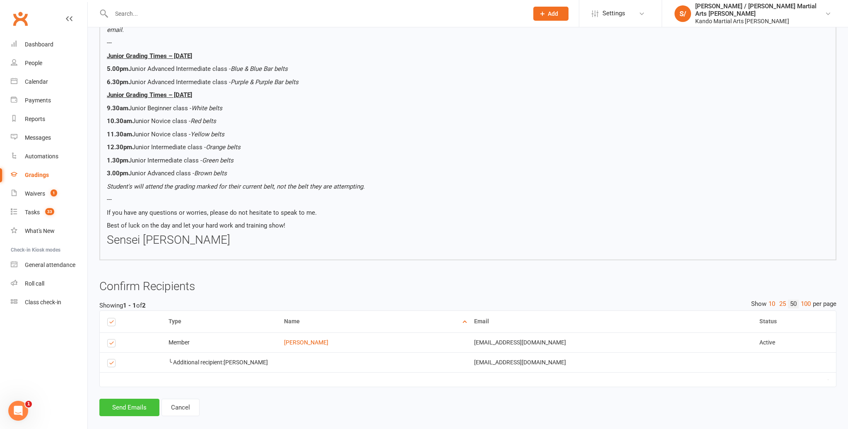
click at [129, 399] on button "Send Emails" at bounding box center [129, 407] width 60 height 17
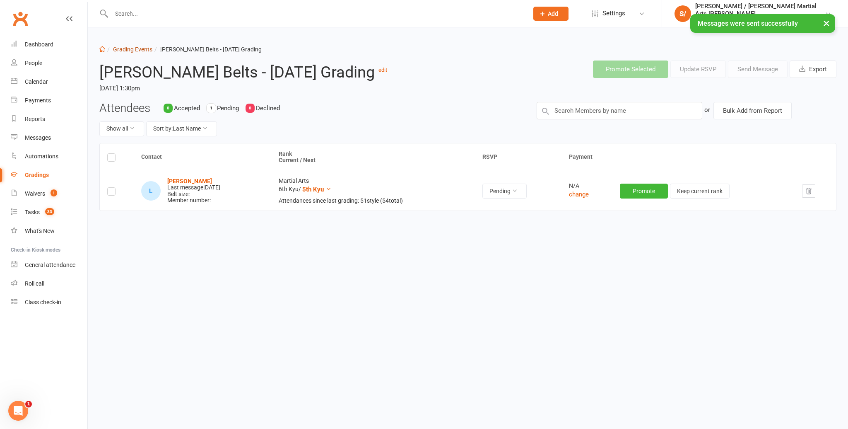
click at [135, 48] on link "Grading Events" at bounding box center [132, 49] width 39 height 7
select select "100"
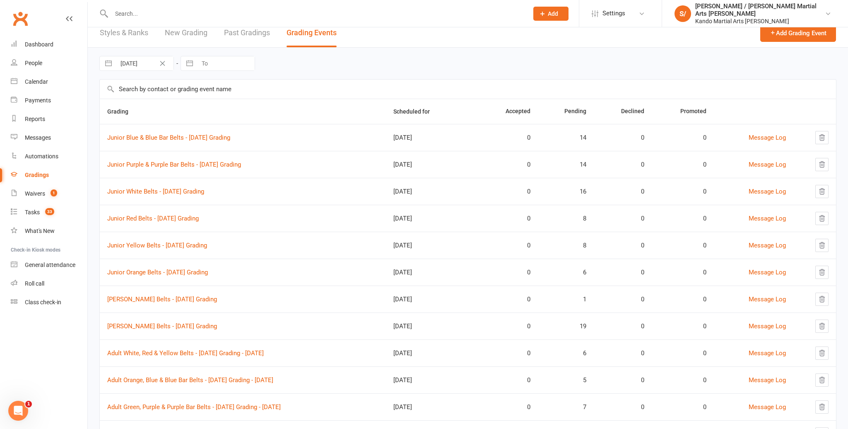
scroll to position [15, 0]
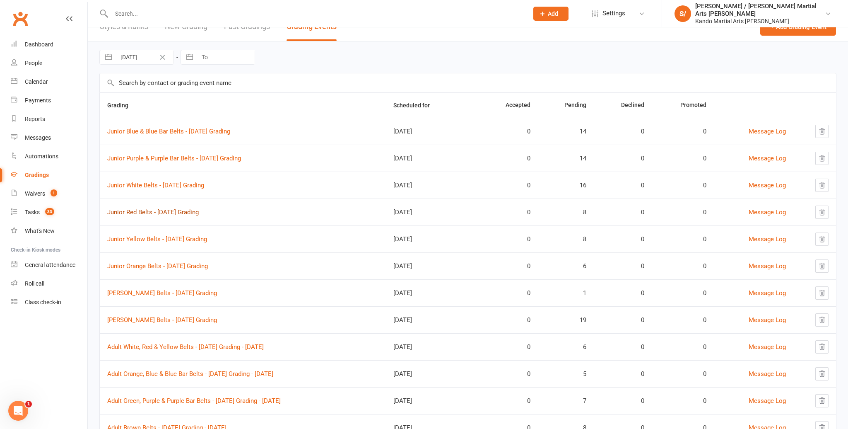
click at [183, 210] on link "Junior Red Belts - [DATE] Grading" at bounding box center [153, 211] width 92 height 7
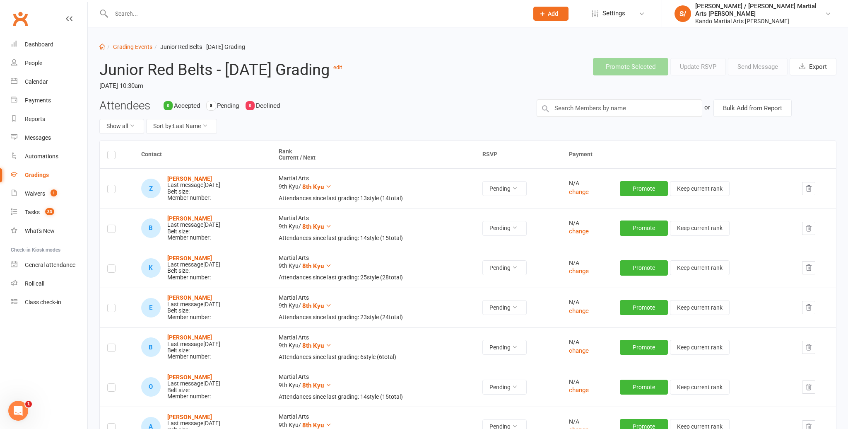
scroll to position [3, 0]
click at [571, 106] on input "text" at bounding box center [620, 107] width 166 height 17
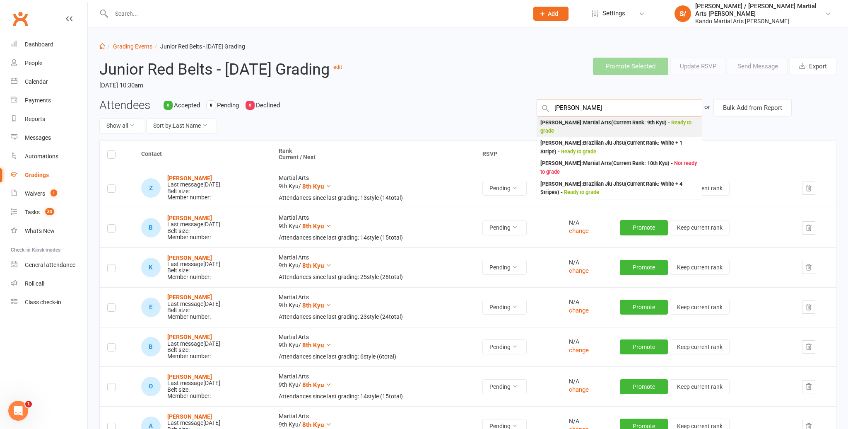
type input "[PERSON_NAME]"
click at [569, 123] on div "[PERSON_NAME] : Martial Arts (Current Rank: 9th Kyu ) - Ready to grade" at bounding box center [620, 126] width 158 height 17
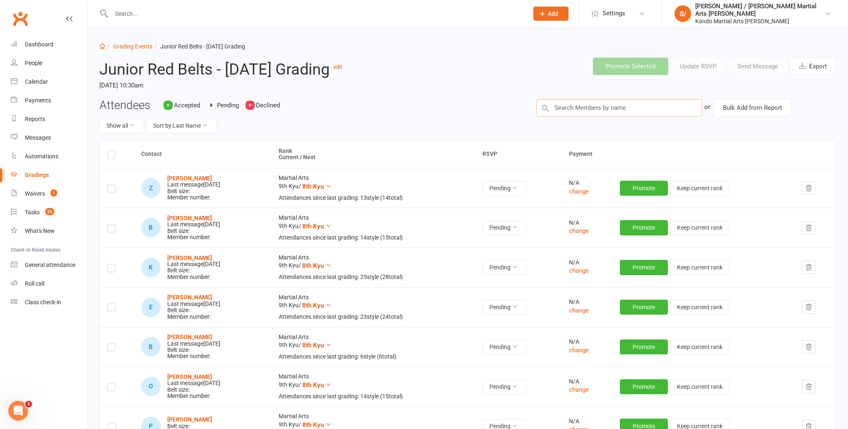
click at [568, 108] on input "text" at bounding box center [620, 107] width 166 height 17
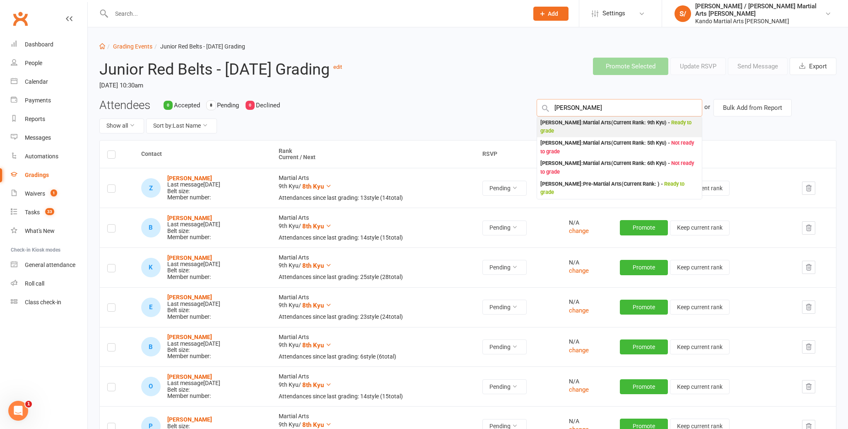
type input "[PERSON_NAME]"
click at [565, 125] on div "[PERSON_NAME] : Martial Arts (Current Rank: 9th Kyu ) - Ready to grade" at bounding box center [620, 126] width 158 height 17
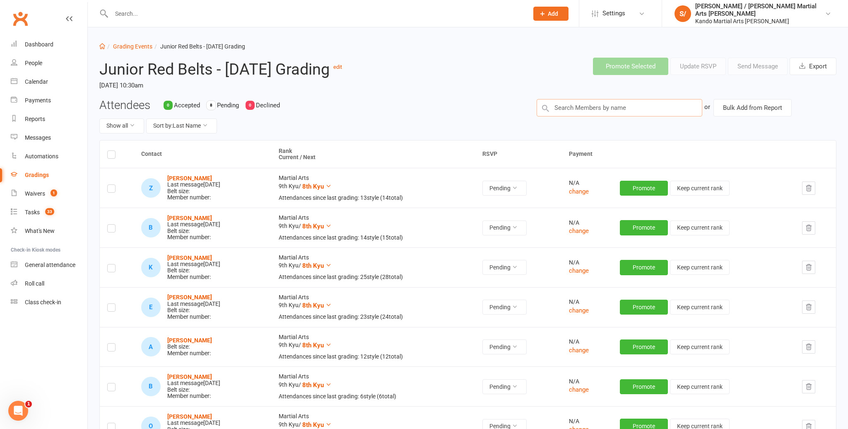
click at [572, 109] on input "text" at bounding box center [620, 107] width 166 height 17
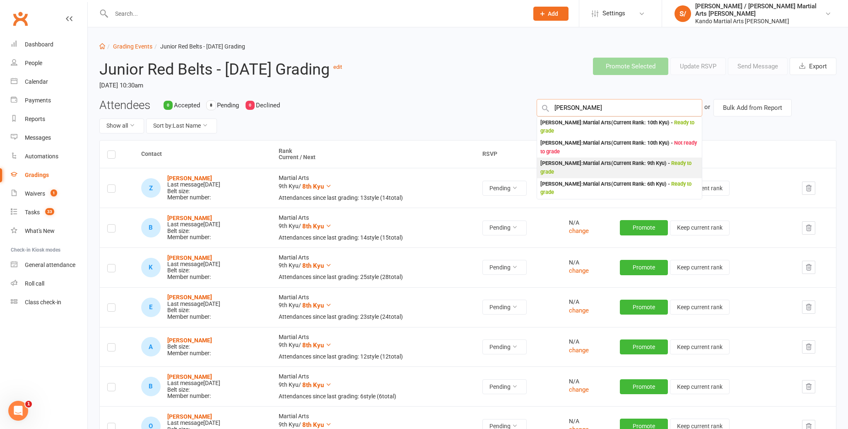
type input "[PERSON_NAME]"
click at [566, 159] on div "[PERSON_NAME] : Martial Arts (Current Rank: 9th Kyu ) - Ready to grade" at bounding box center [620, 167] width 158 height 17
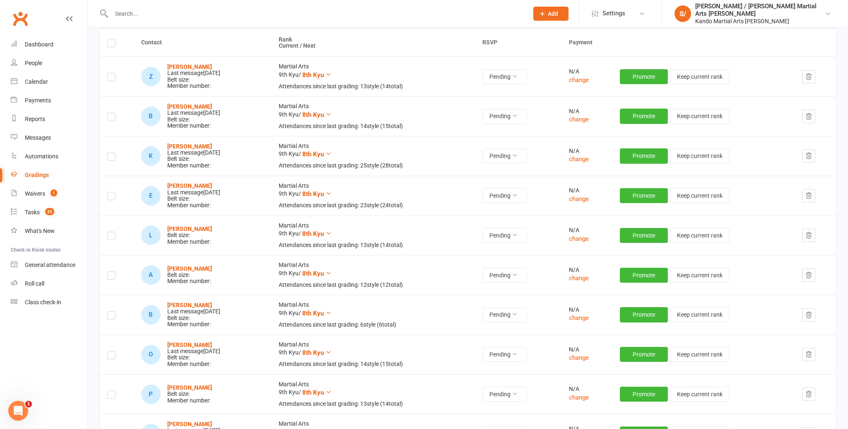
scroll to position [116, 0]
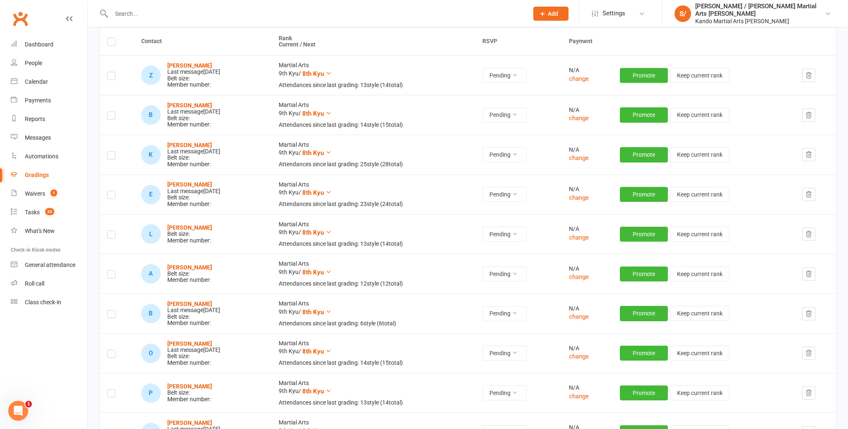
click at [109, 236] on label at bounding box center [111, 236] width 8 height 0
click at [109, 231] on input "checkbox" at bounding box center [111, 231] width 8 height 0
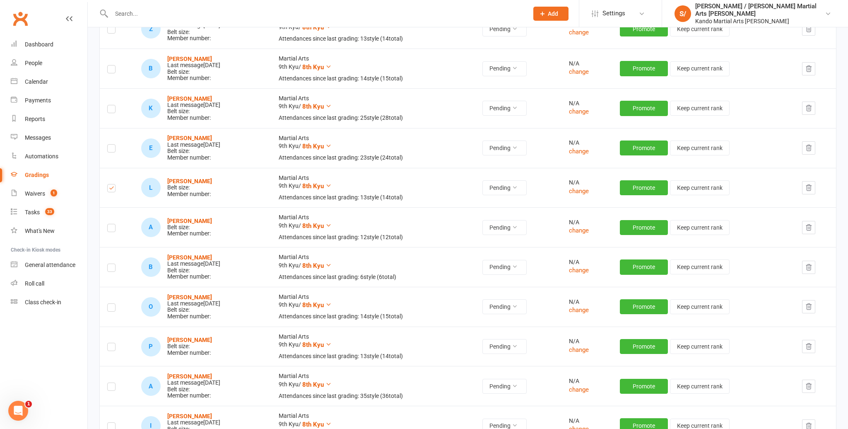
scroll to position [162, 0]
click at [111, 229] on label at bounding box center [111, 229] width 8 height 0
click at [111, 224] on input "checkbox" at bounding box center [111, 224] width 8 height 0
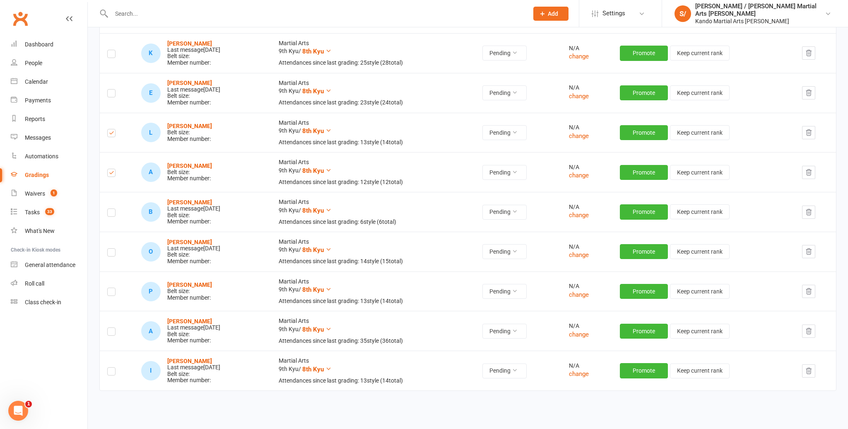
scroll to position [218, 0]
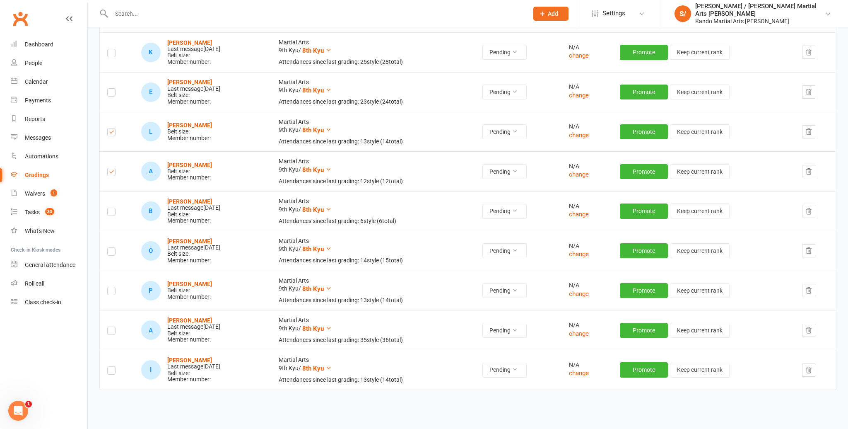
click at [107, 292] on label at bounding box center [111, 292] width 8 height 0
click at [107, 287] on input "checkbox" at bounding box center [111, 287] width 8 height 0
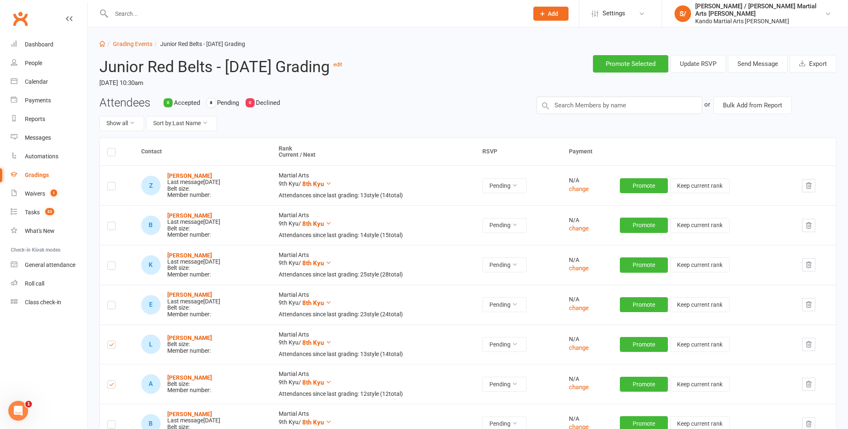
scroll to position [0, 0]
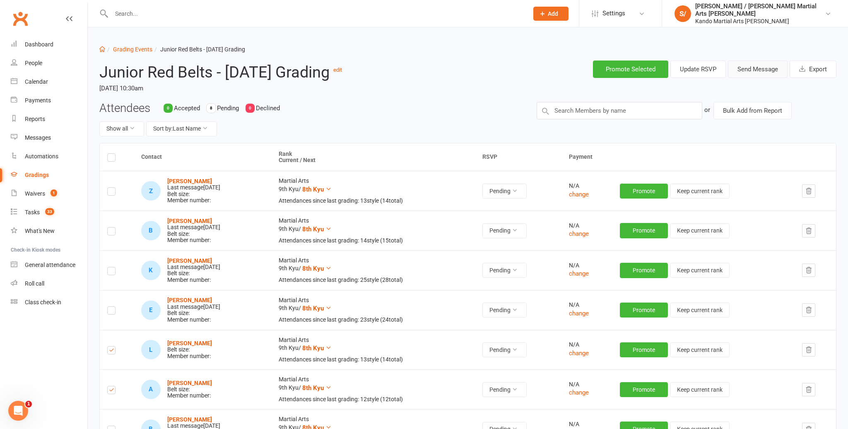
click at [761, 72] on button "Send Message" at bounding box center [758, 68] width 60 height 17
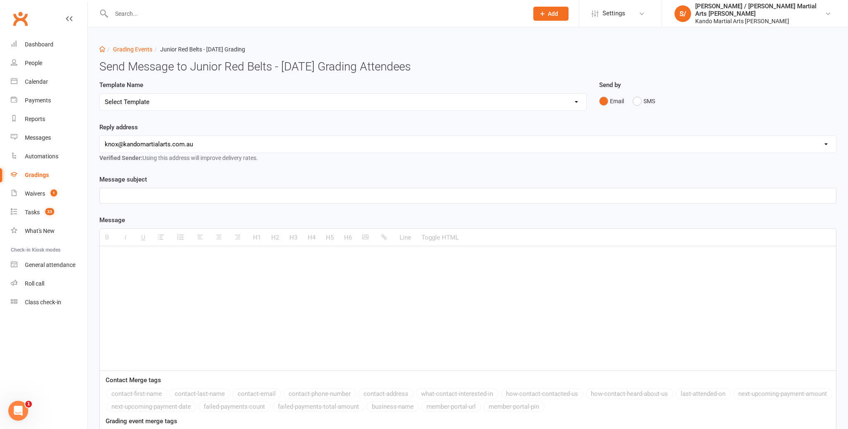
click at [274, 99] on select "Select Template [Email] Confirmation of Successful Grading [Email] Congratulati…" at bounding box center [343, 102] width 487 height 17
select select "15"
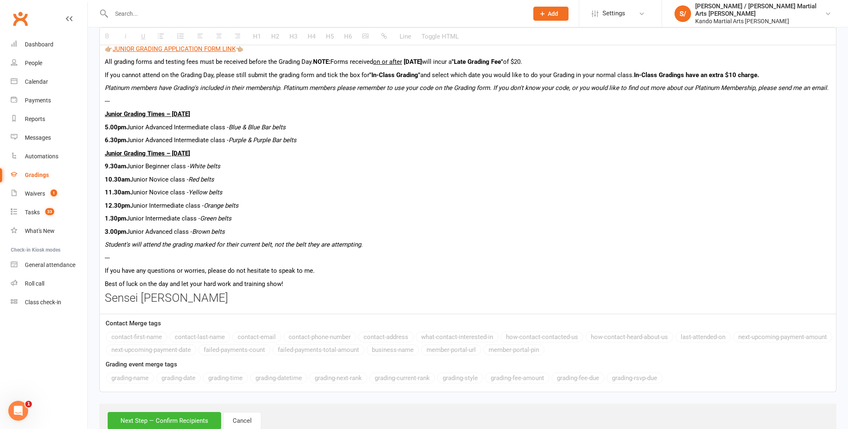
scroll to position [455, 0]
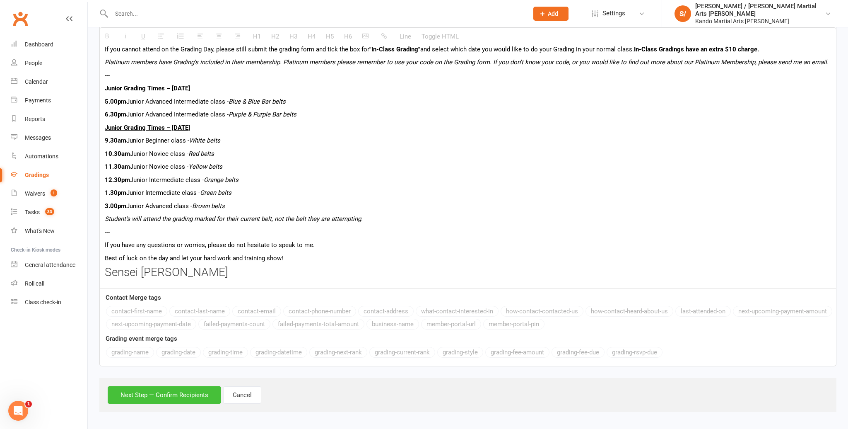
click at [152, 398] on button "Next Step — Confirm Recipients" at bounding box center [165, 394] width 114 height 17
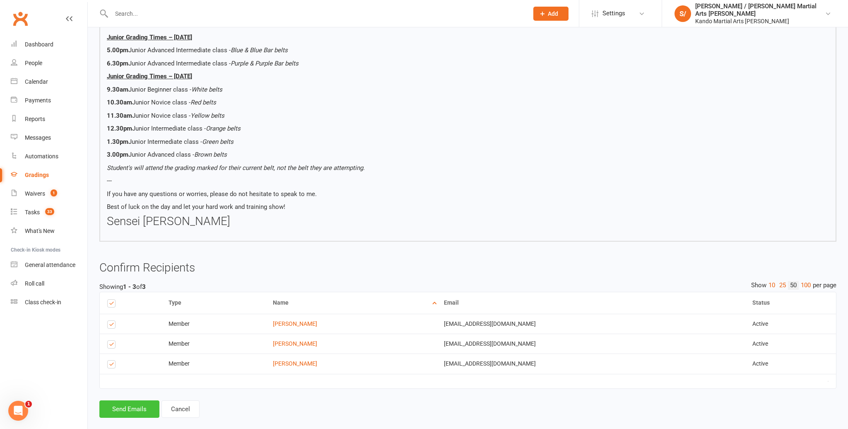
click at [119, 400] on button "Send Emails" at bounding box center [129, 408] width 60 height 17
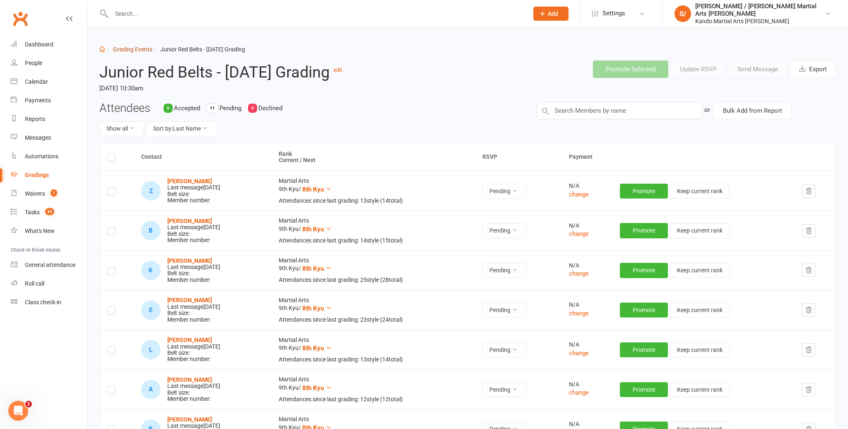
click at [133, 47] on link "Grading Events" at bounding box center [132, 49] width 39 height 7
select select "100"
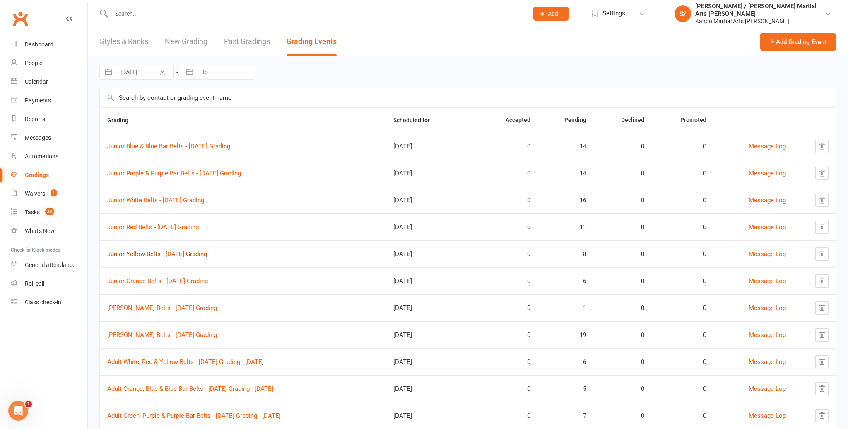
click at [171, 250] on link "Junior Yellow Belts - [DATE] Grading" at bounding box center [157, 253] width 100 height 7
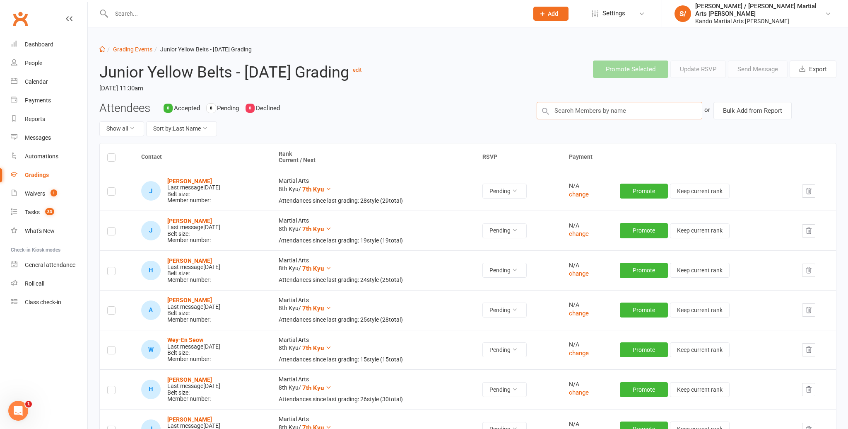
click at [675, 119] on input "text" at bounding box center [620, 110] width 166 height 17
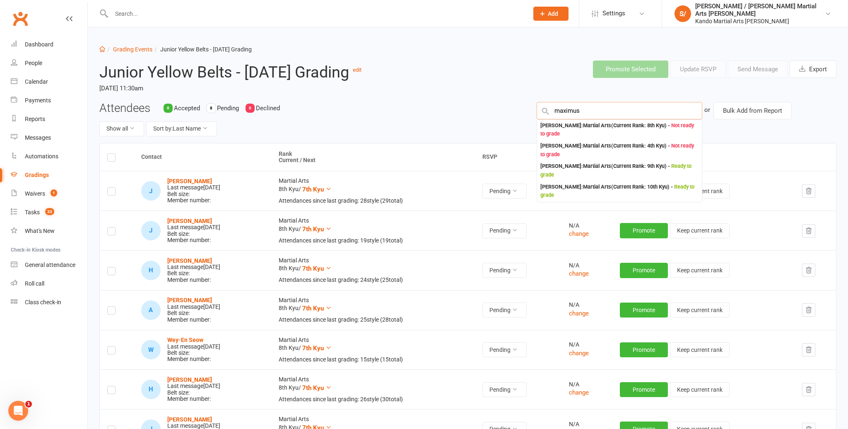
type input "maximus"
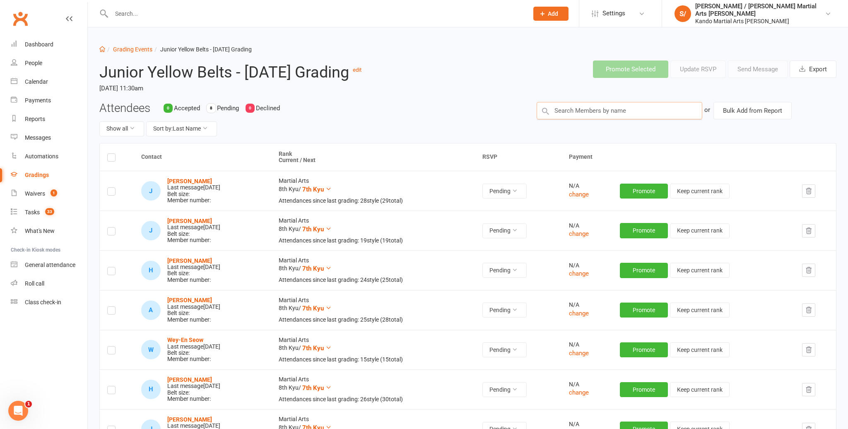
click at [607, 119] on input "text" at bounding box center [620, 110] width 166 height 17
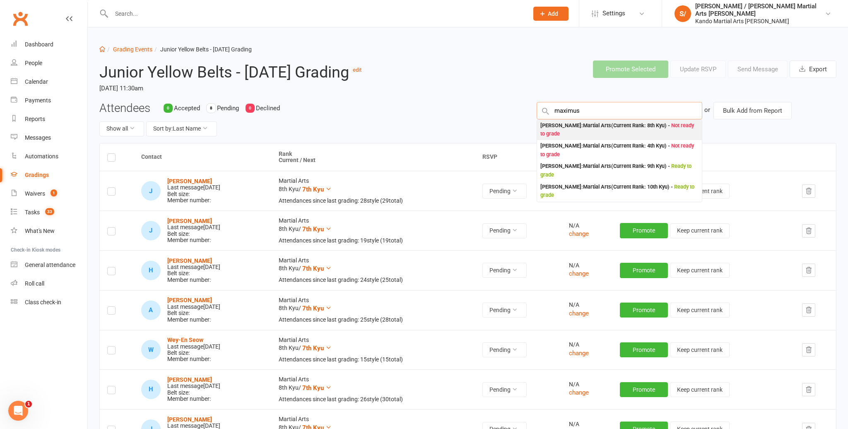
type input "maximus"
click at [607, 138] on div "[PERSON_NAME] : Martial Arts (Current Rank: 8th Kyu ) - Not ready to grade" at bounding box center [620, 129] width 158 height 17
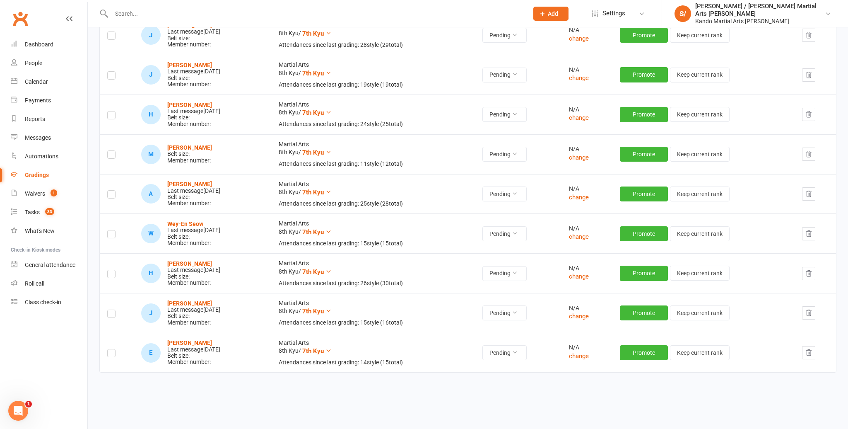
scroll to position [157, 0]
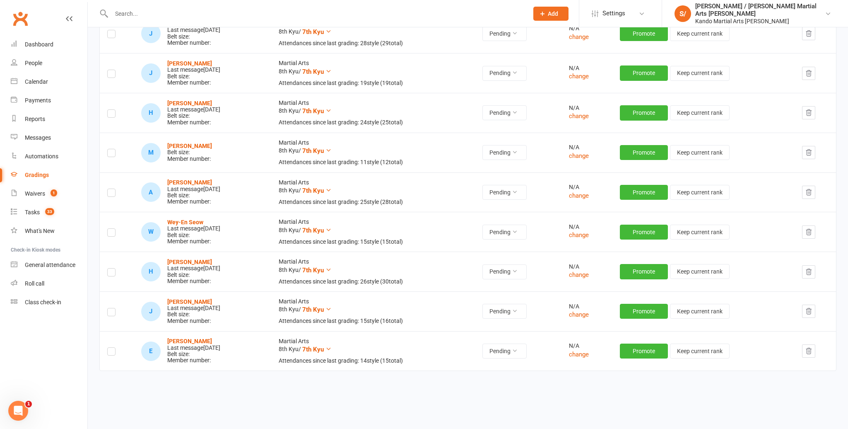
click at [111, 154] on label at bounding box center [111, 154] width 8 height 0
click at [111, 149] on input "checkbox" at bounding box center [111, 149] width 8 height 0
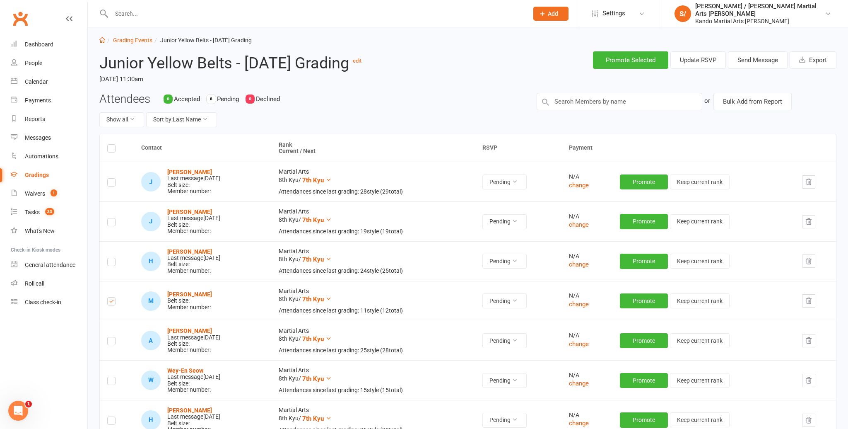
scroll to position [0, 0]
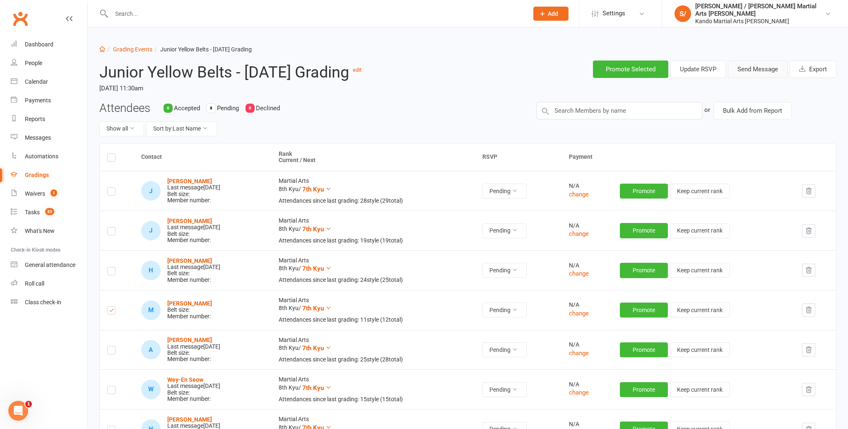
click at [741, 75] on button "Send Message" at bounding box center [758, 68] width 60 height 17
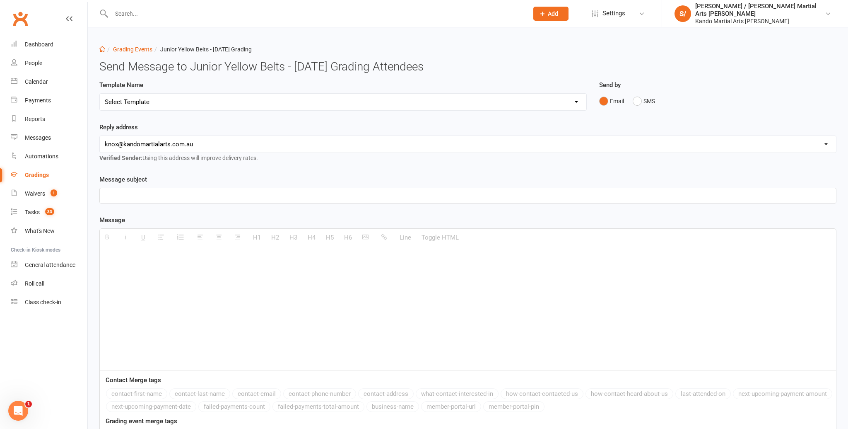
click at [270, 103] on select "Select Template [Email] Confirmation of Successful Grading [Email] Congratulati…" at bounding box center [343, 102] width 487 height 17
select select "15"
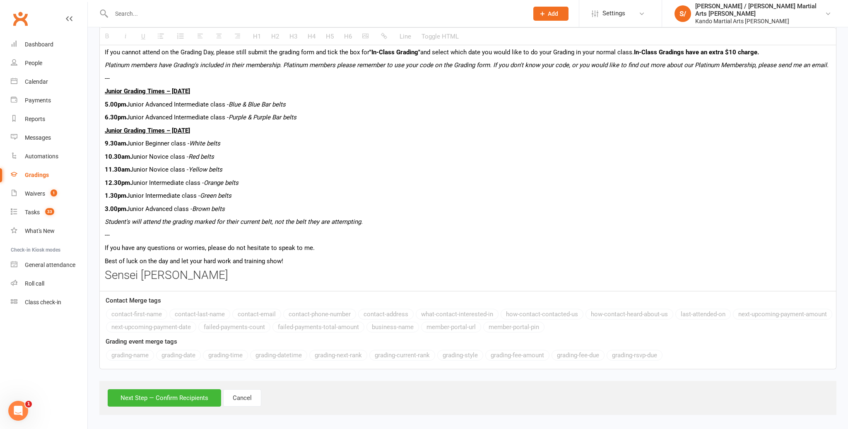
scroll to position [455, 0]
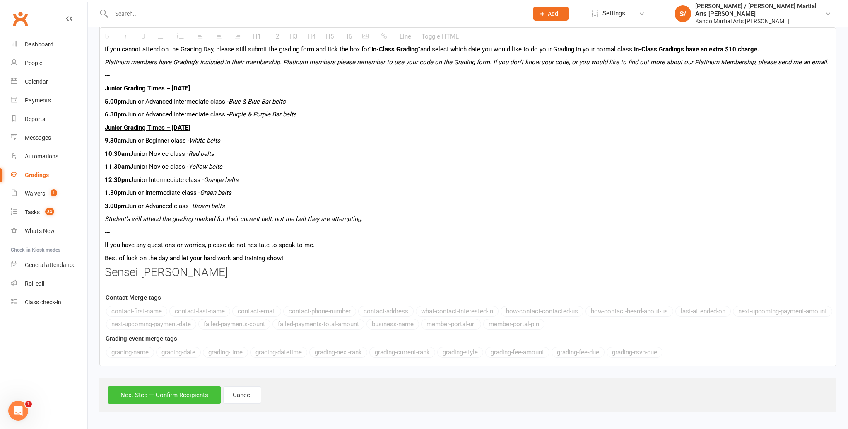
click at [152, 392] on button "Next Step — Confirm Recipients" at bounding box center [165, 394] width 114 height 17
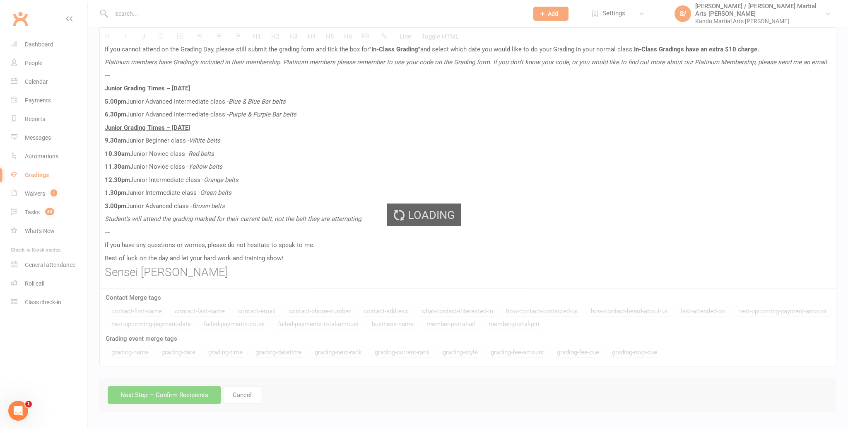
scroll to position [417, 0]
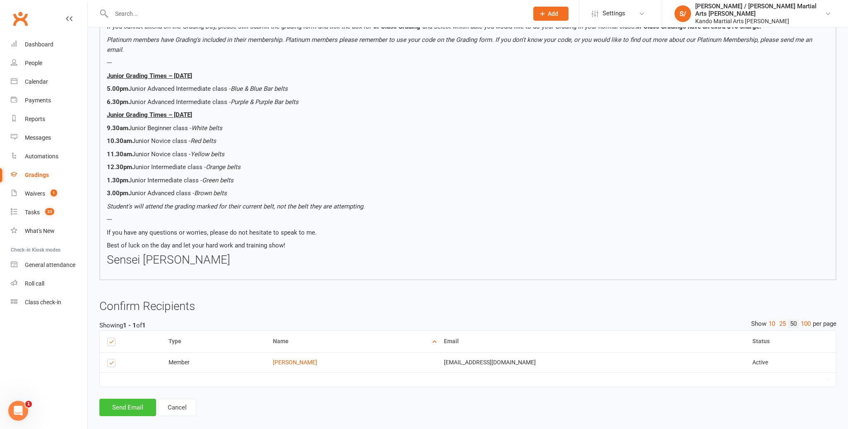
click at [124, 399] on button "Send Email" at bounding box center [127, 407] width 57 height 17
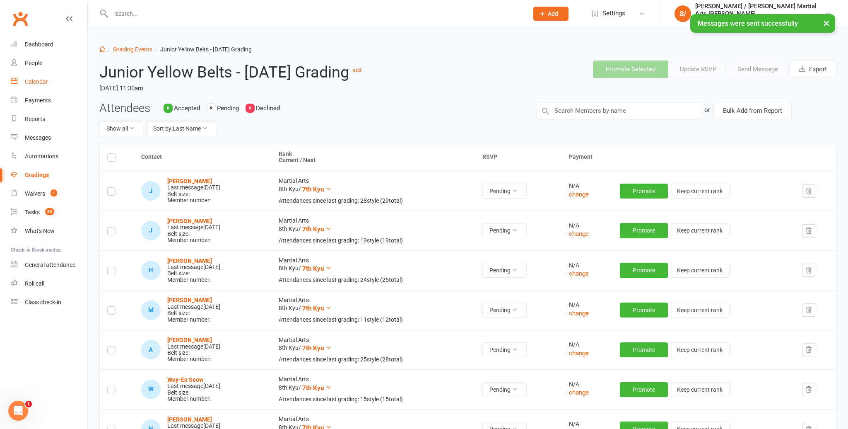
click at [39, 83] on div "Calendar" at bounding box center [36, 81] width 23 height 7
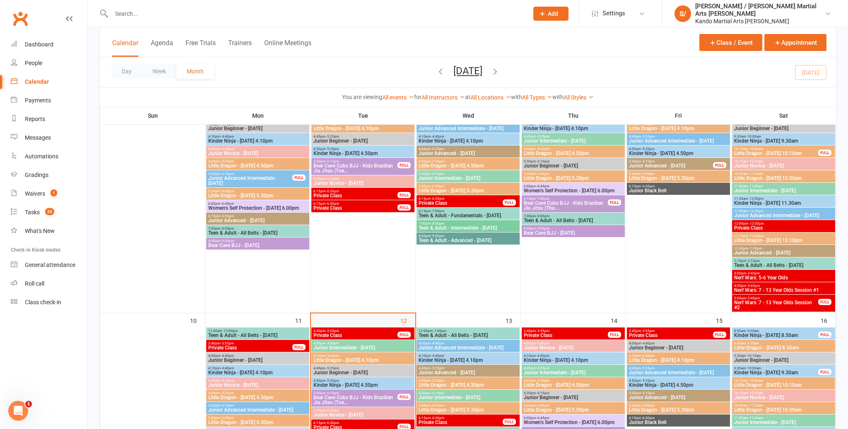
scroll to position [345, 0]
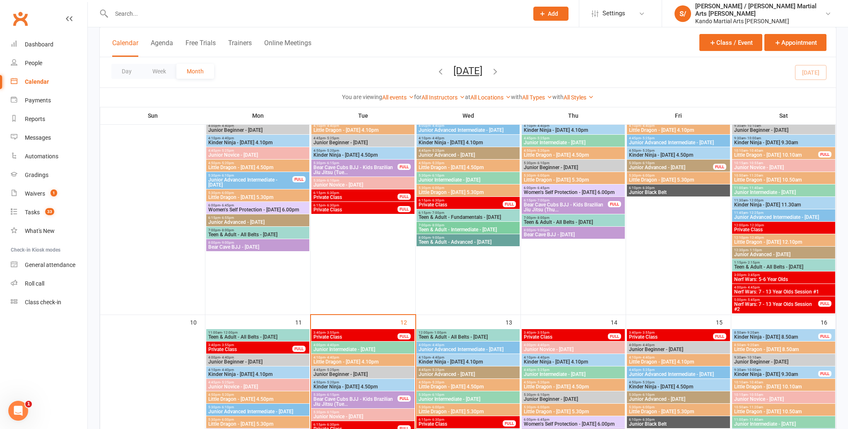
click at [750, 300] on span "- 5:45pm" at bounding box center [754, 300] width 14 height 4
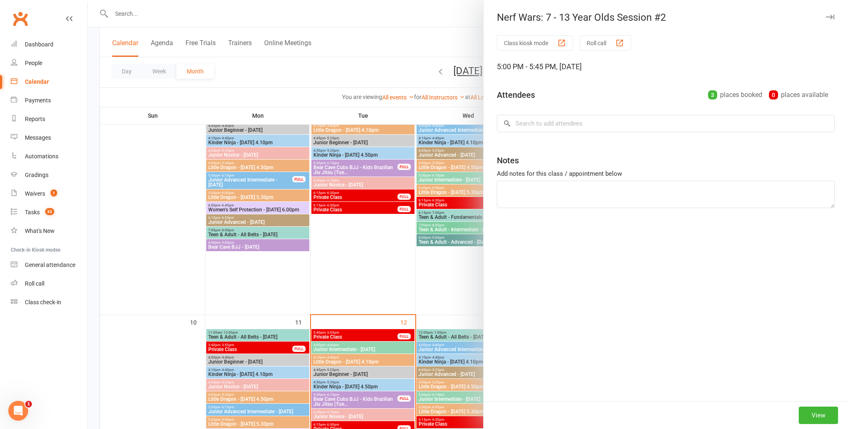
scroll to position [343, 0]
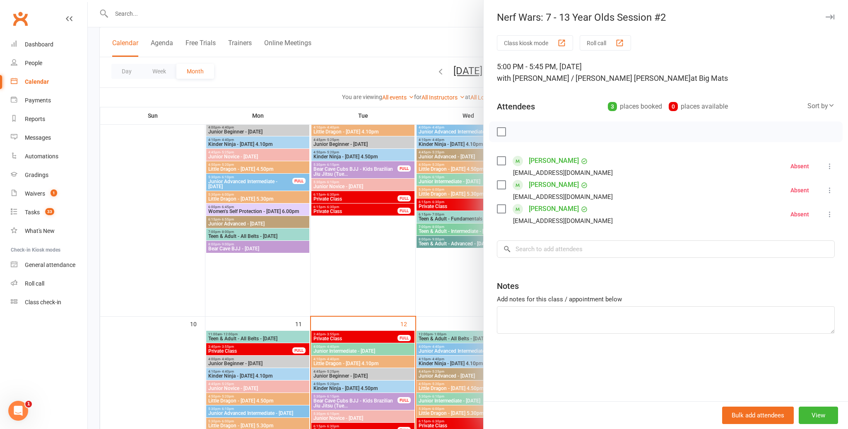
click at [832, 16] on icon "button" at bounding box center [830, 16] width 9 height 5
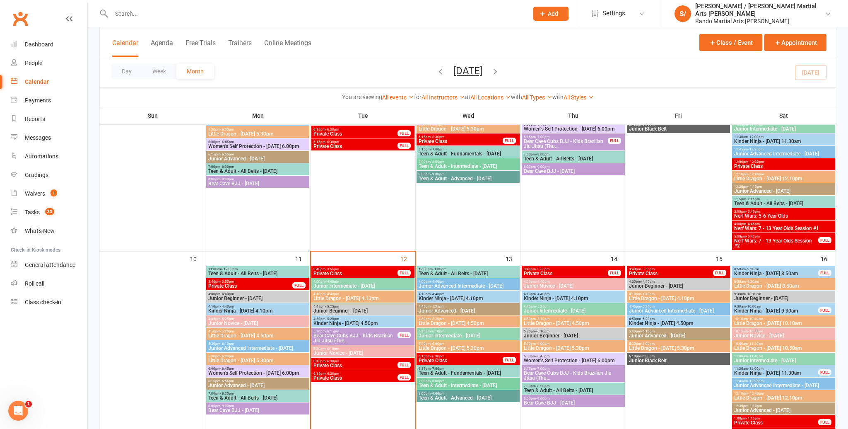
scroll to position [409, 0]
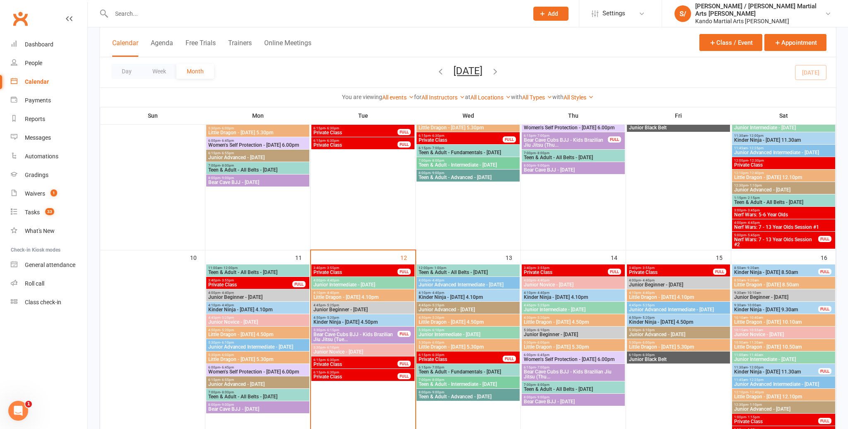
click at [462, 358] on span "Private Class" at bounding box center [460, 359] width 85 height 5
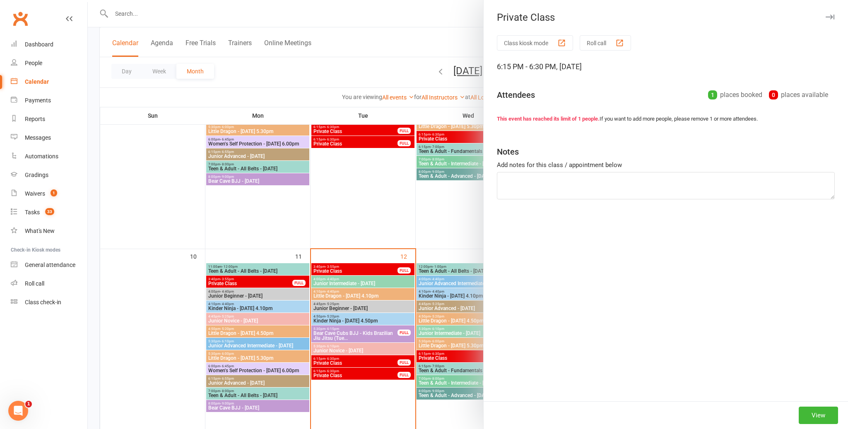
scroll to position [410, 0]
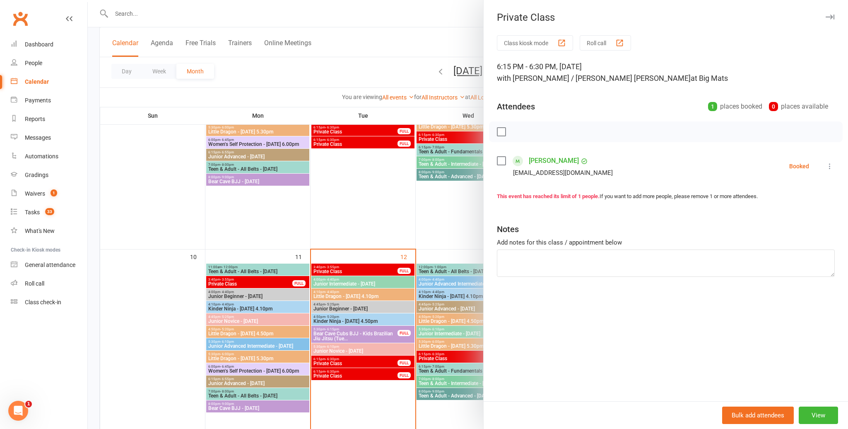
click at [831, 18] on icon "button" at bounding box center [830, 16] width 9 height 5
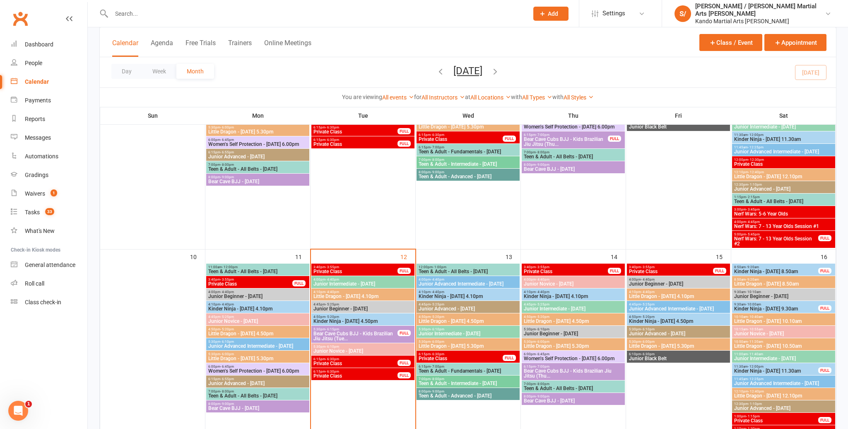
click at [589, 270] on span "Private Class" at bounding box center [566, 271] width 85 height 5
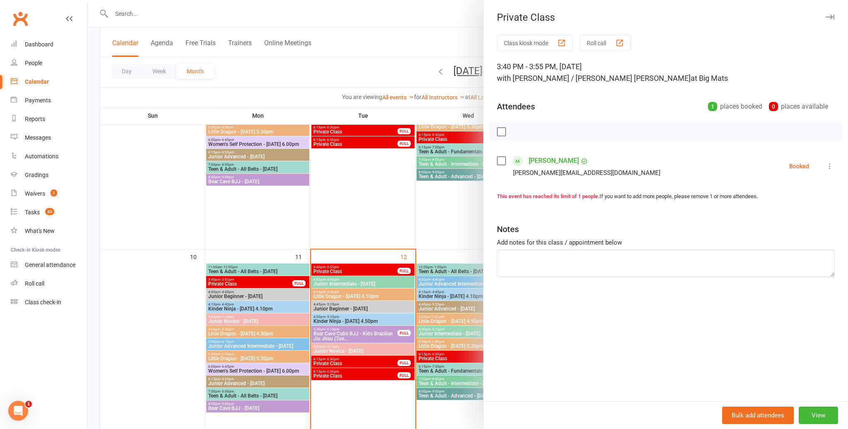
click at [828, 18] on icon "button" at bounding box center [830, 16] width 9 height 5
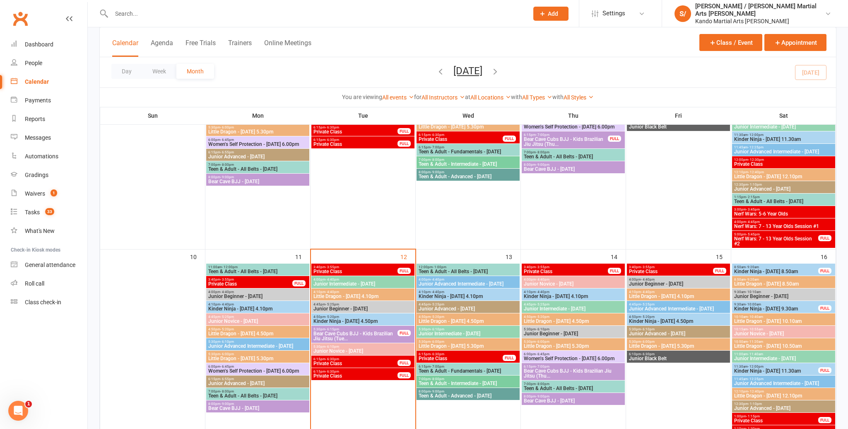
click at [669, 266] on span "3:40pm - 3:55pm" at bounding box center [671, 267] width 85 height 4
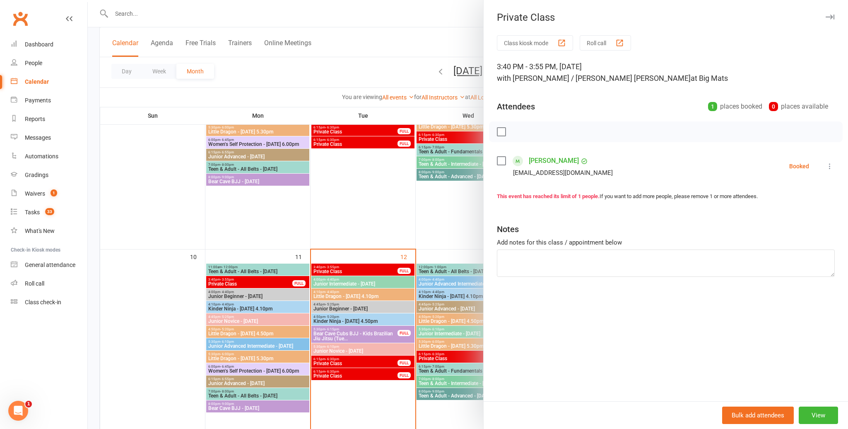
click at [834, 16] on button "button" at bounding box center [830, 17] width 10 height 10
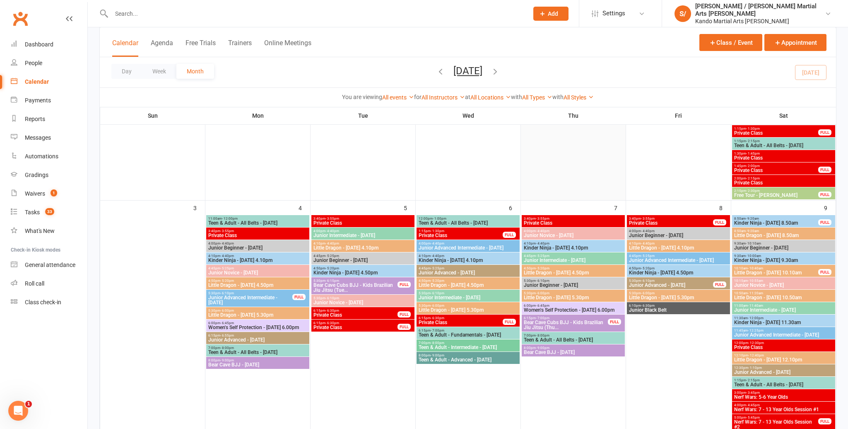
scroll to position [204, 0]
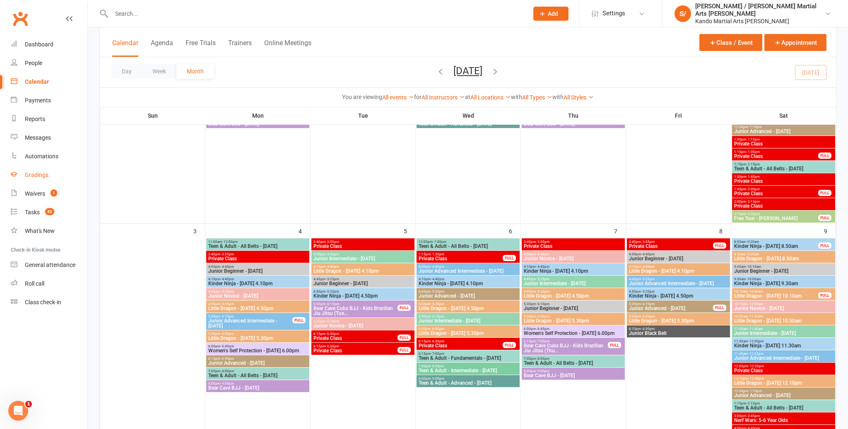
click at [31, 174] on div "Gradings" at bounding box center [37, 175] width 24 height 7
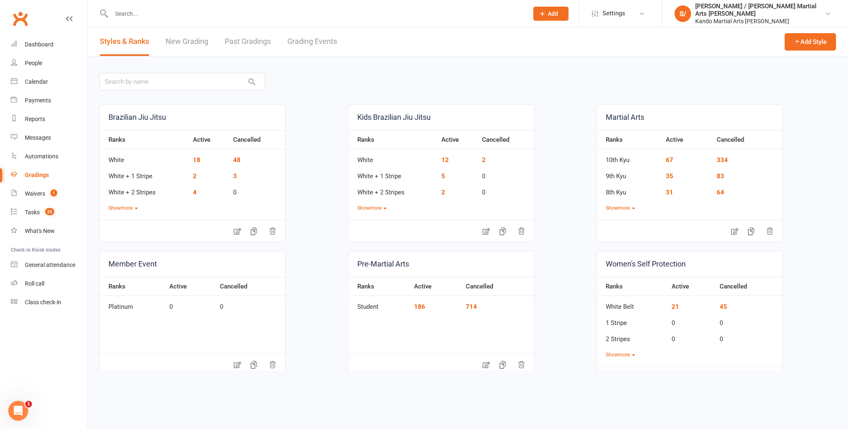
click at [321, 41] on link "Grading Events" at bounding box center [313, 41] width 50 height 29
select select "100"
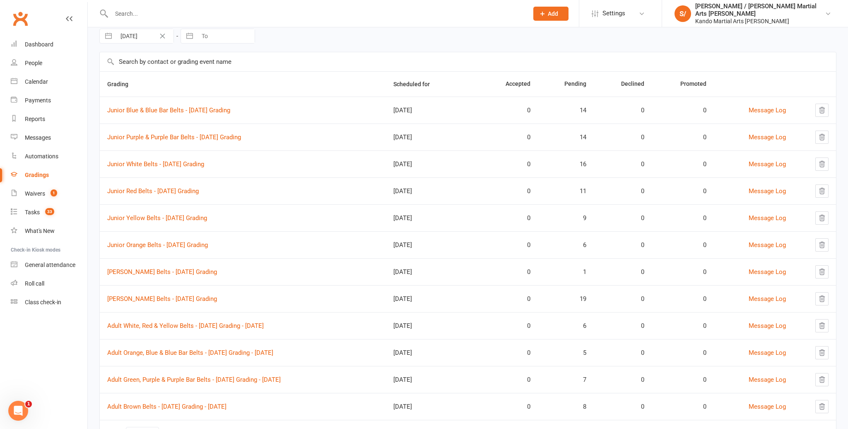
scroll to position [78, 0]
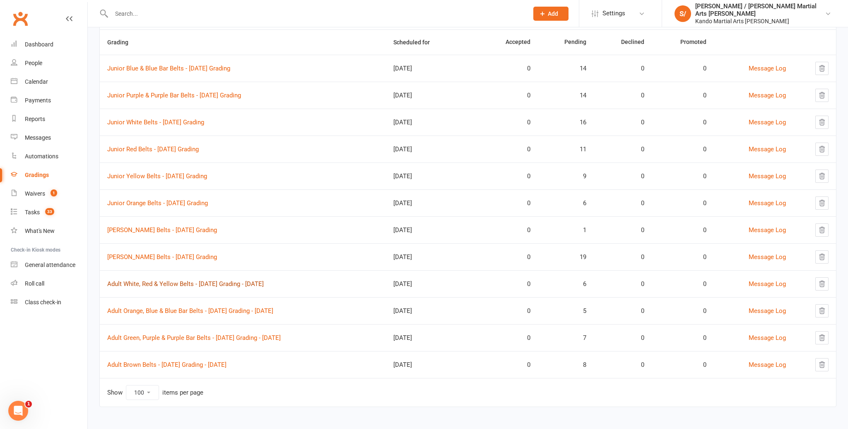
click at [176, 282] on link "Adult White, Red & Yellow Belts - [DATE] Grading - [DATE]" at bounding box center [185, 283] width 157 height 7
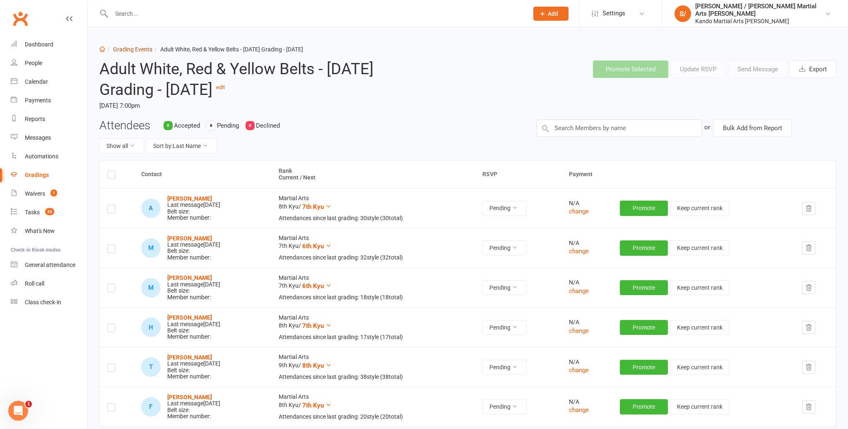
click at [123, 50] on link "Grading Events" at bounding box center [132, 49] width 39 height 7
select select "100"
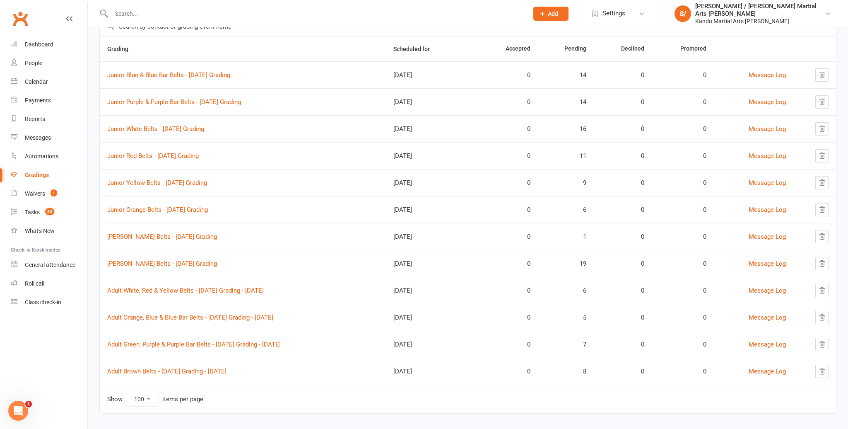
scroll to position [72, 0]
click at [196, 344] on link "Adult Green, Purple & Purple Bar Belts - [DATE] Grading - [DATE]" at bounding box center [194, 343] width 174 height 7
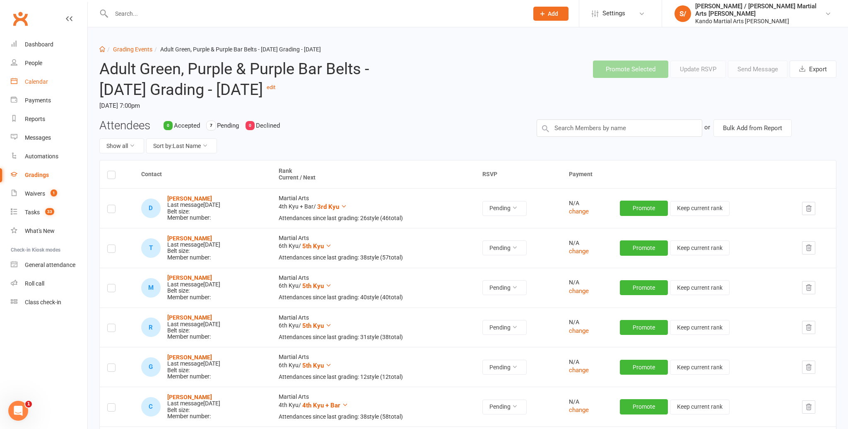
click at [42, 78] on link "Calendar" at bounding box center [49, 81] width 77 height 19
